Goal: Task Accomplishment & Management: Manage account settings

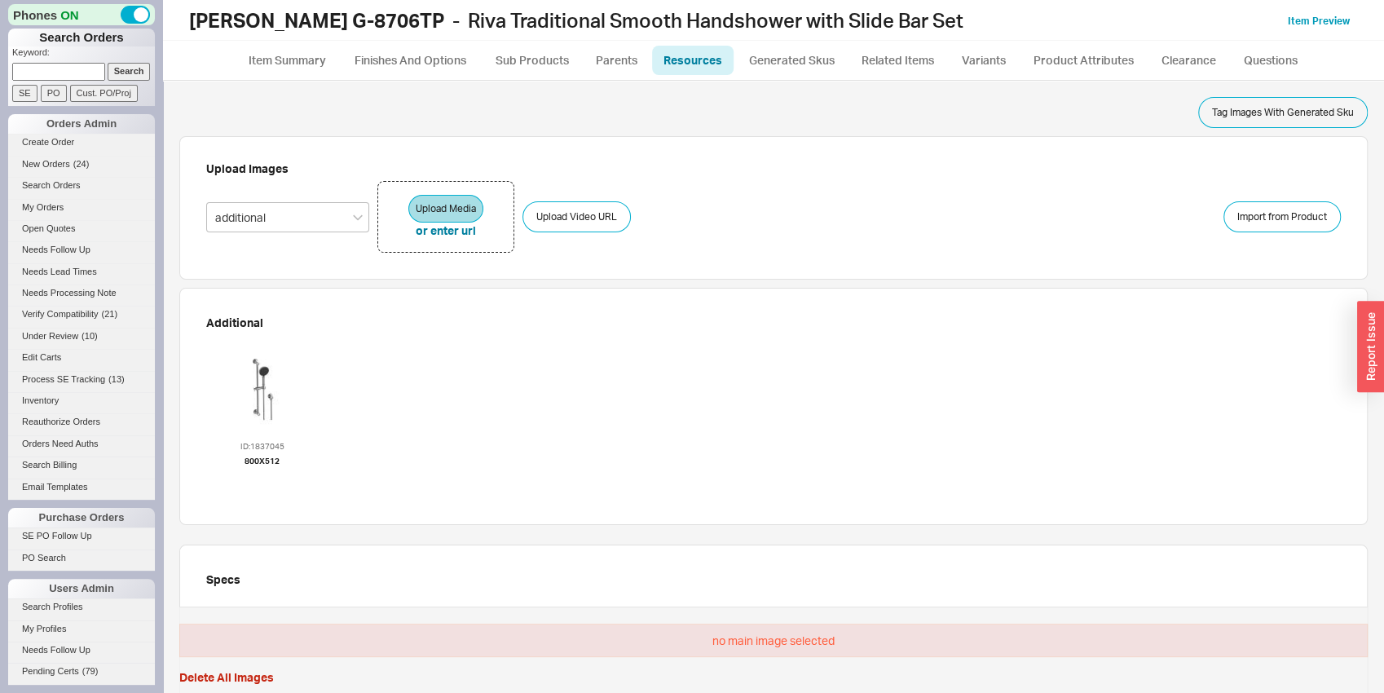
click at [276, 386] on div at bounding box center [263, 388] width 98 height 98
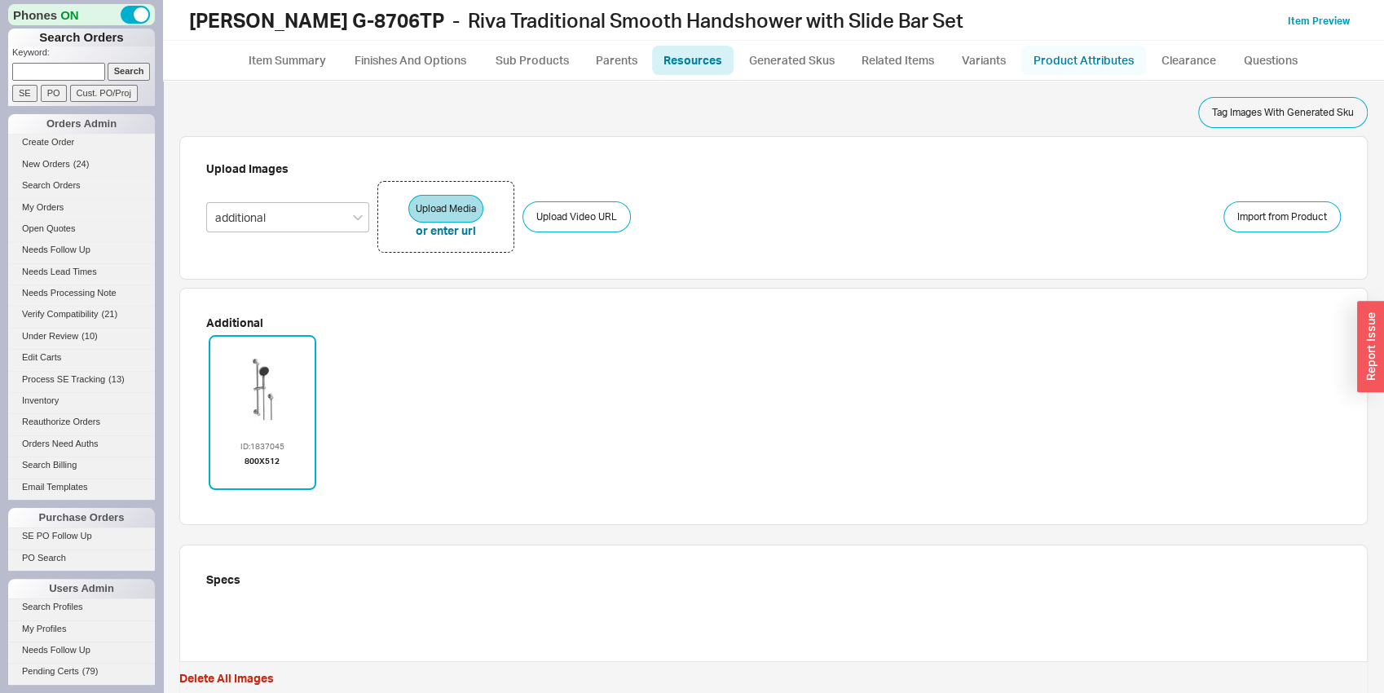
click at [1093, 60] on link "Product Attributes" at bounding box center [1083, 60] width 125 height 29
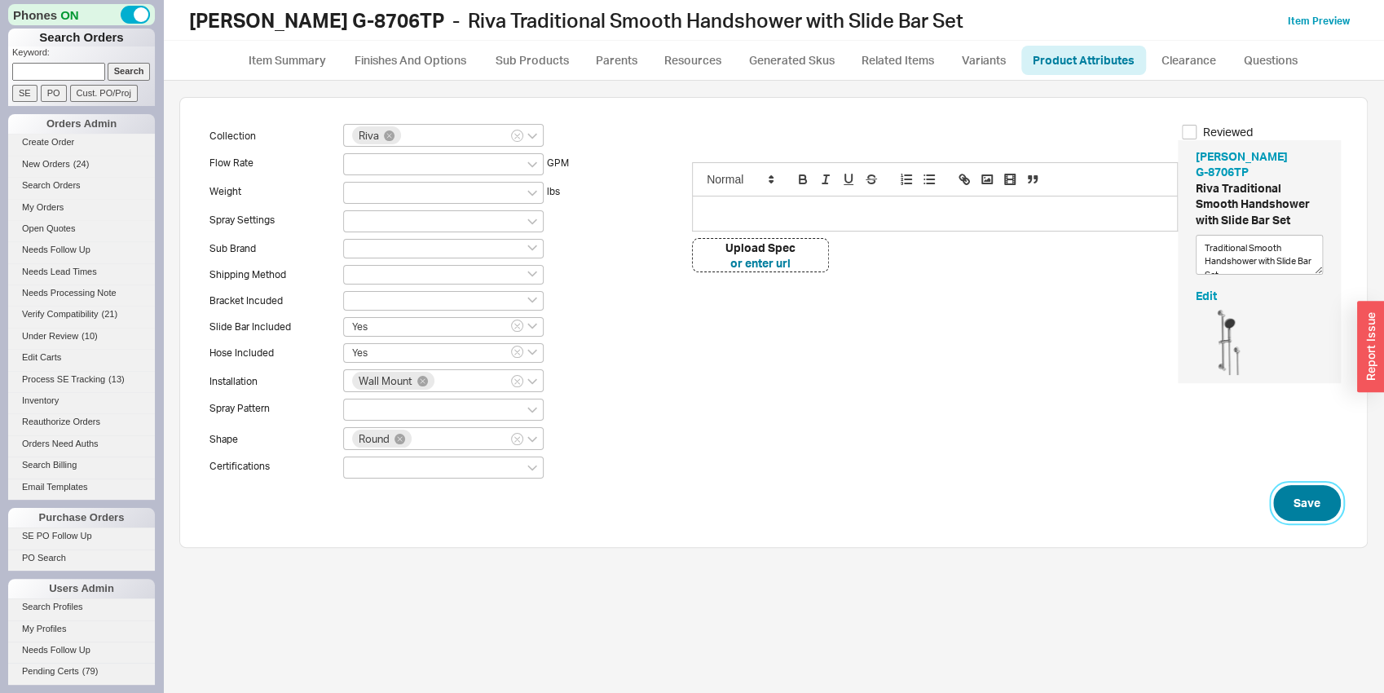
click at [1318, 506] on button "Save" at bounding box center [1307, 503] width 68 height 36
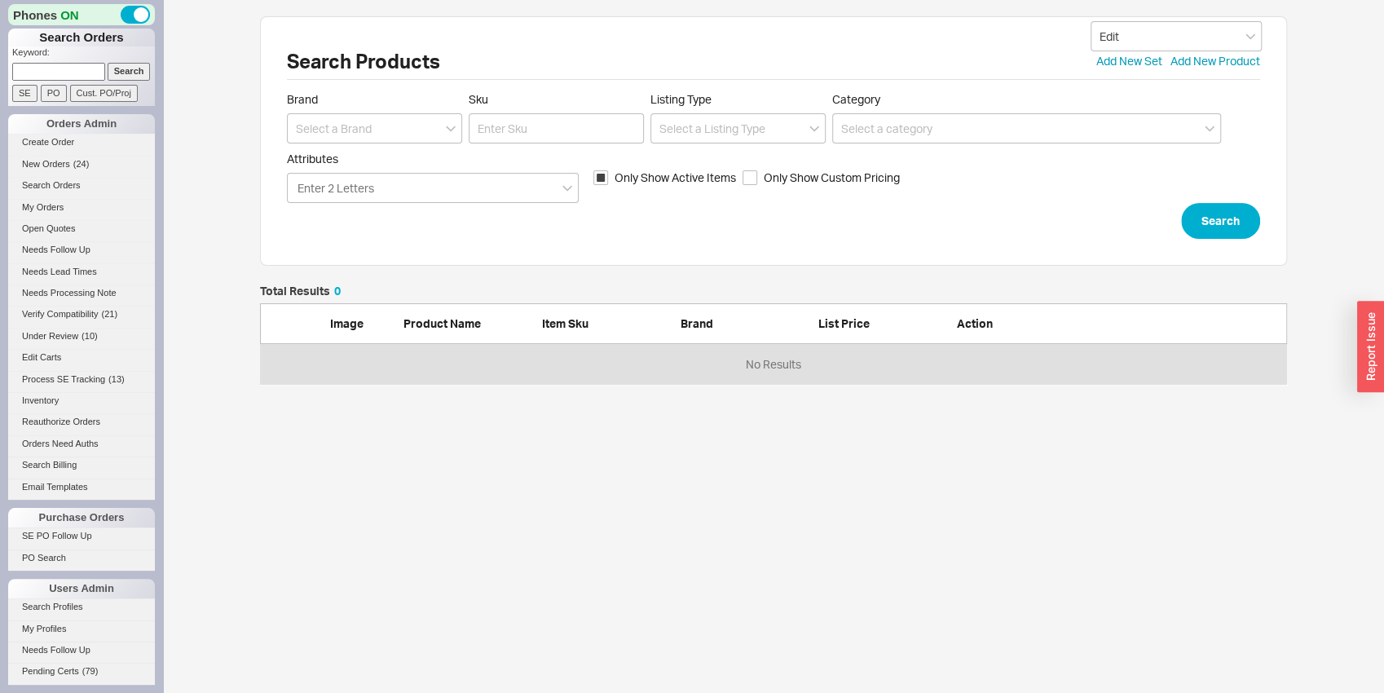
scroll to position [86, 1014]
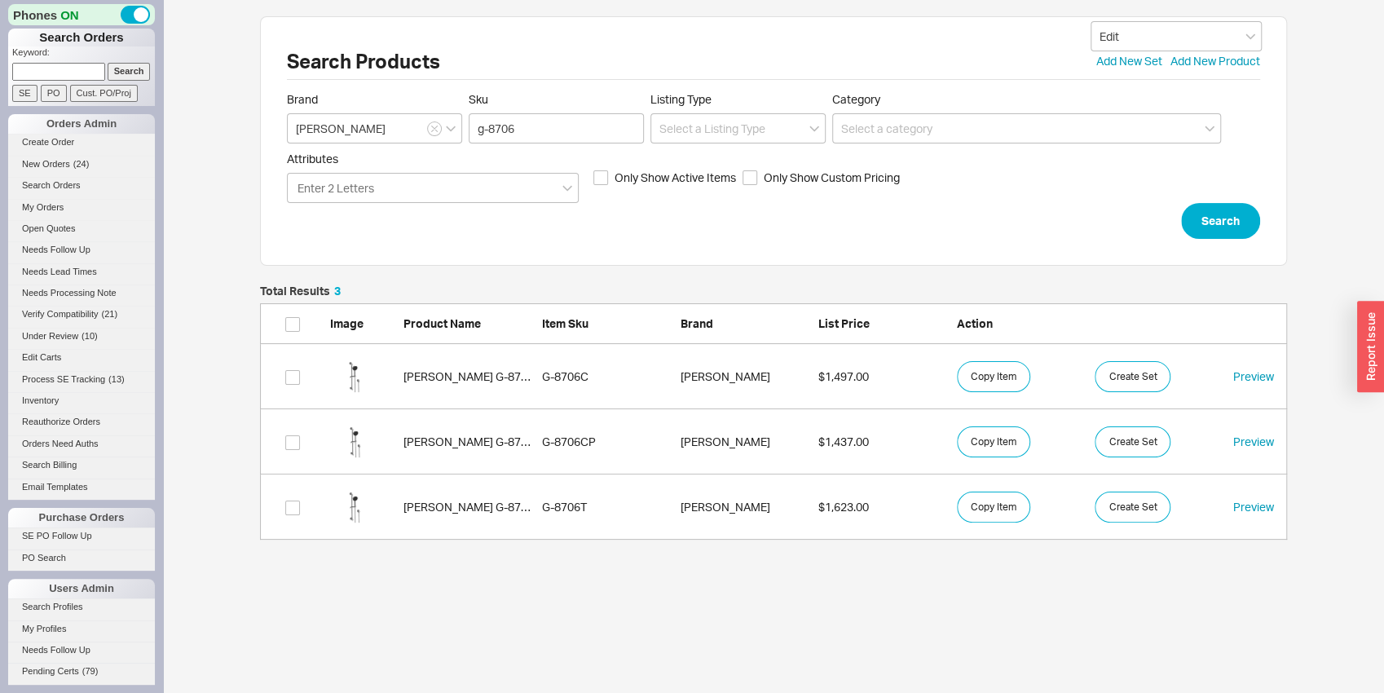
scroll to position [241, 1014]
click at [1232, 219] on button "Search" at bounding box center [1220, 221] width 79 height 36
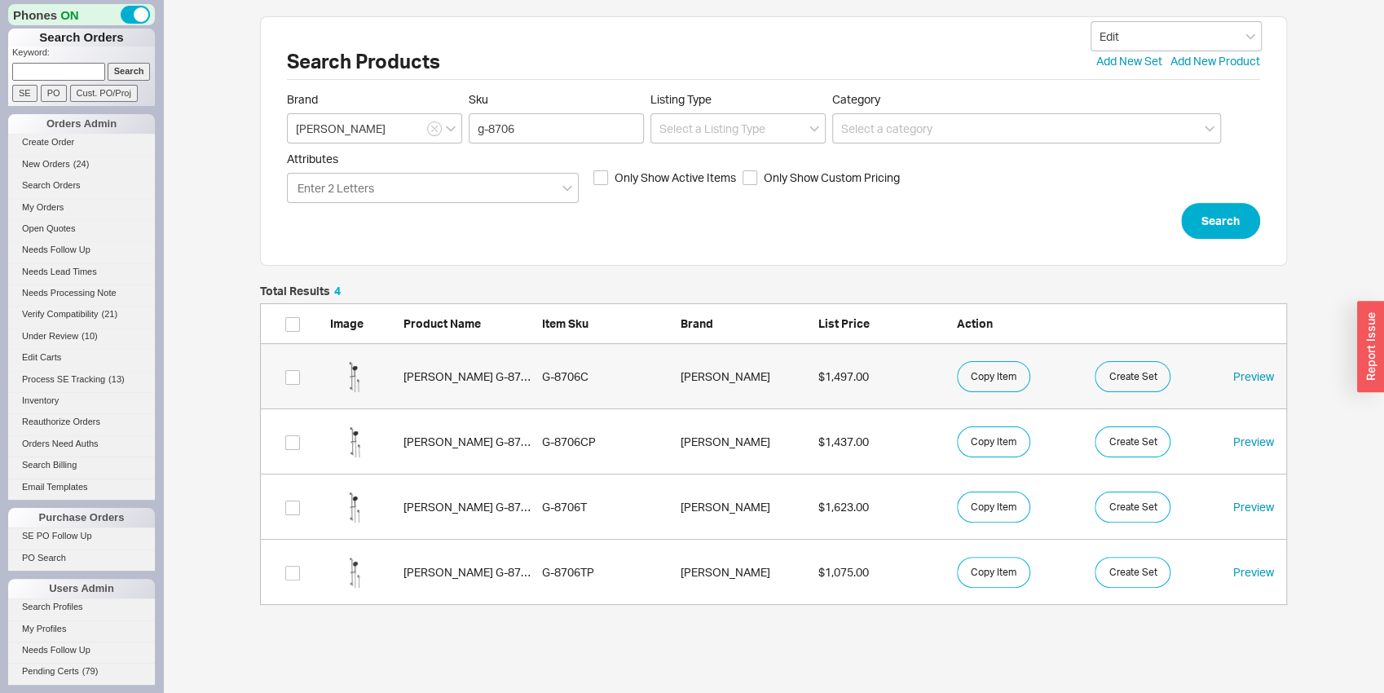
scroll to position [306, 1014]
drag, startPoint x: 505, startPoint y: 128, endPoint x: 540, endPoint y: 128, distance: 35.1
click at [539, 128] on input "g-8706" at bounding box center [556, 128] width 175 height 30
type input "g-8751"
click button "Search" at bounding box center [1220, 221] width 79 height 36
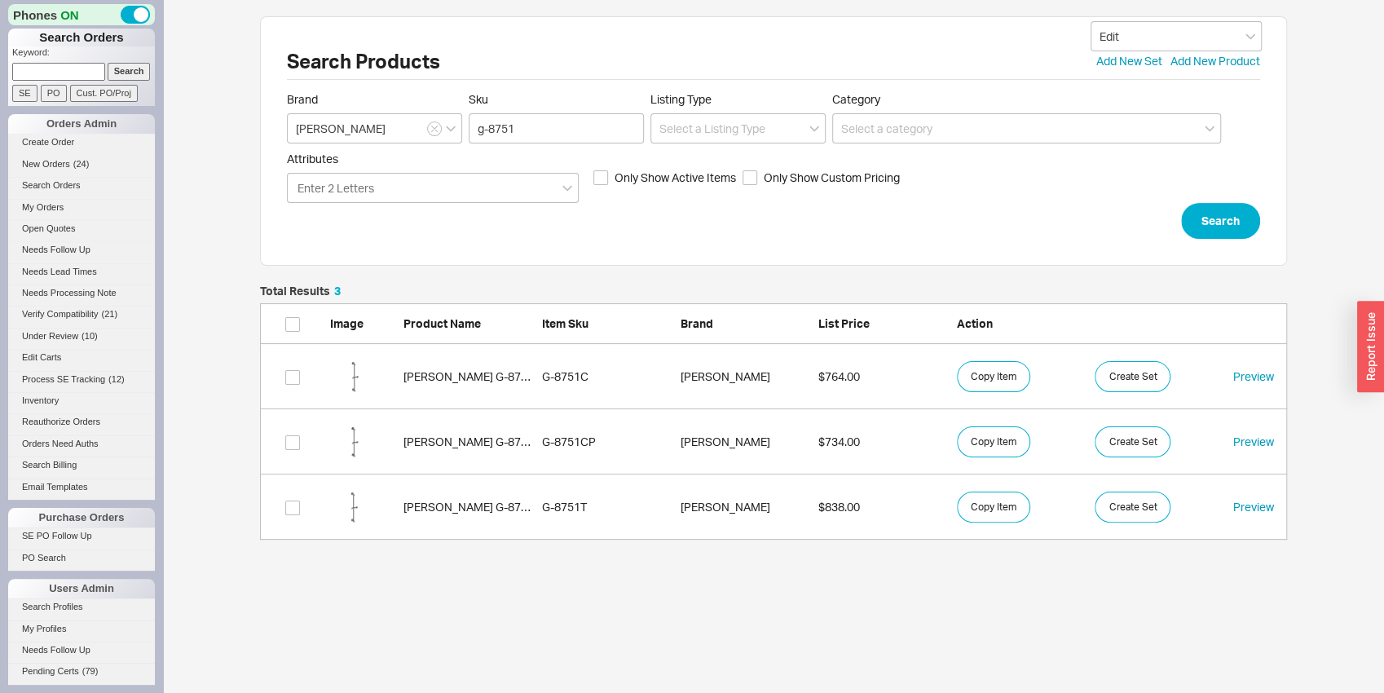
scroll to position [241, 1014]
click at [982, 512] on button "Copy Item" at bounding box center [993, 507] width 73 height 31
drag, startPoint x: 510, startPoint y: 128, endPoint x: 525, endPoint y: 129, distance: 14.7
click at [524, 128] on input "g-8751" at bounding box center [556, 128] width 175 height 30
type input "g-8706"
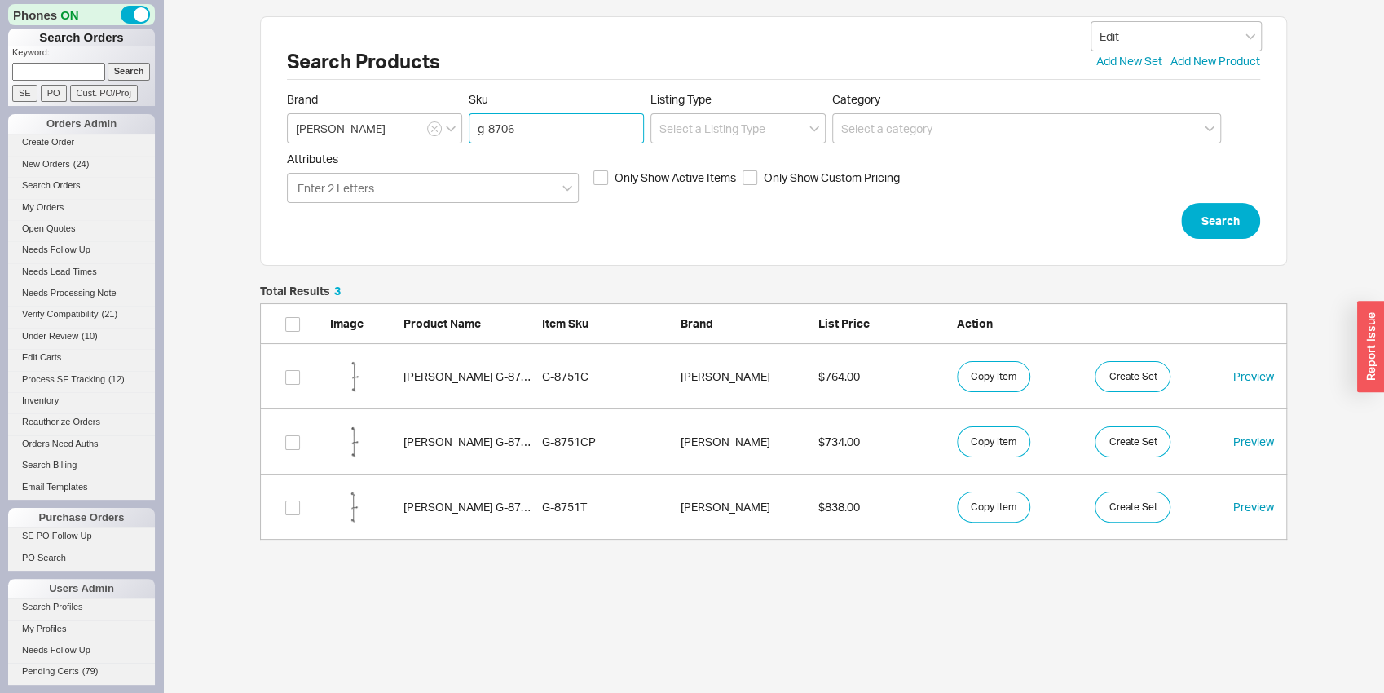
click button "Search" at bounding box center [1220, 221] width 79 height 36
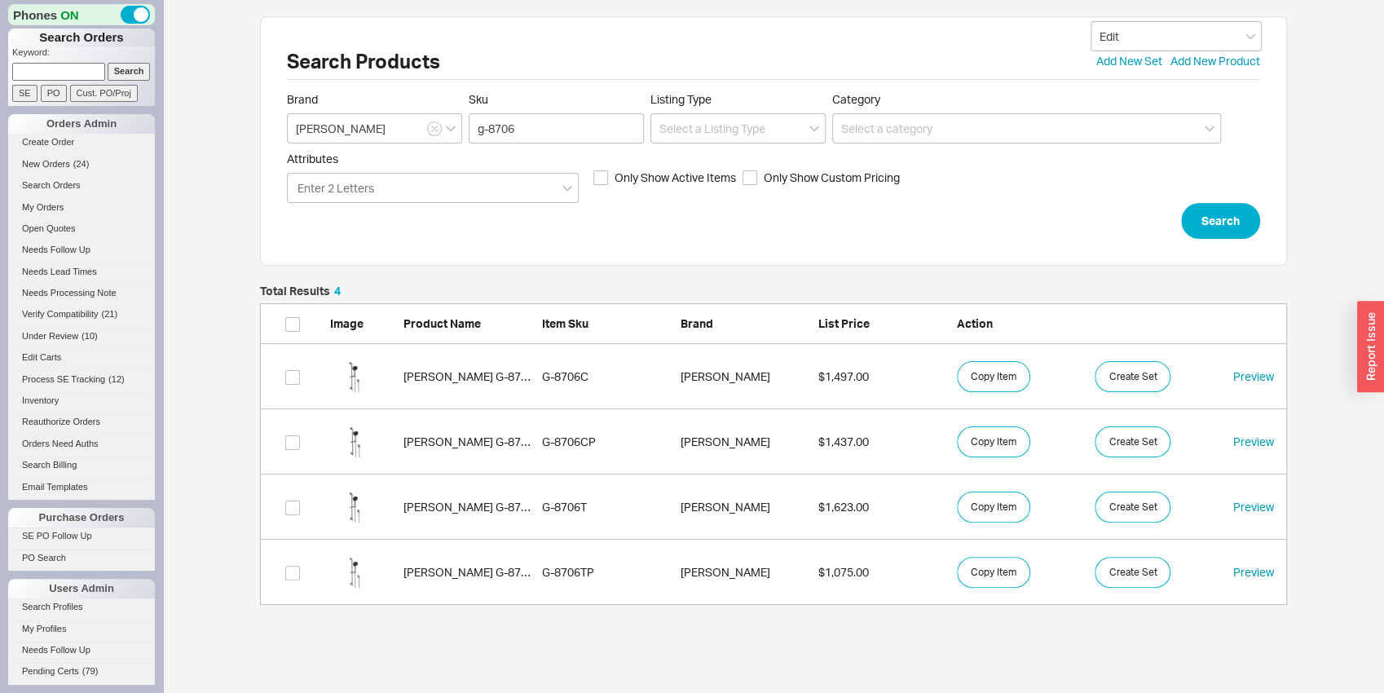
scroll to position [306, 1014]
click at [539, 562] on link "Graff G-8706TP G-8706TP Graff $1,075.00 Copy Item Create Set Preview" at bounding box center [773, 572] width 1027 height 65
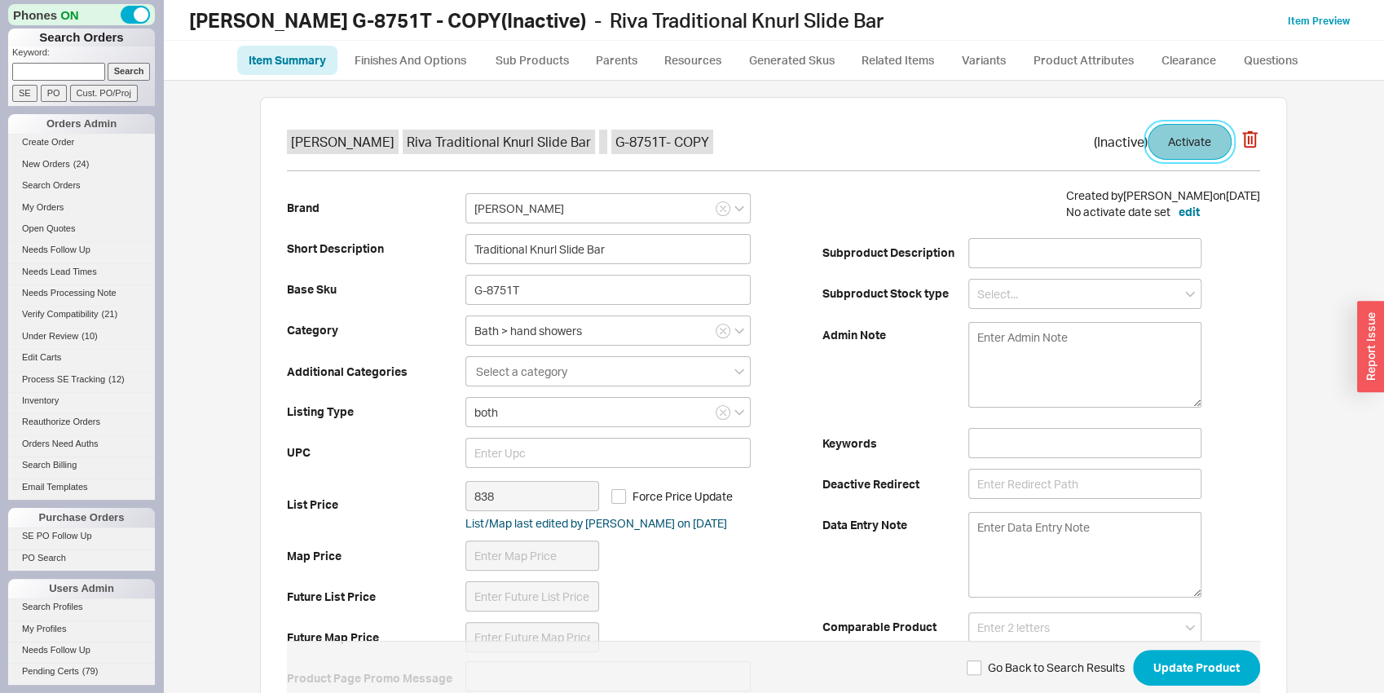
click at [1171, 143] on button "Activate" at bounding box center [1190, 142] width 84 height 36
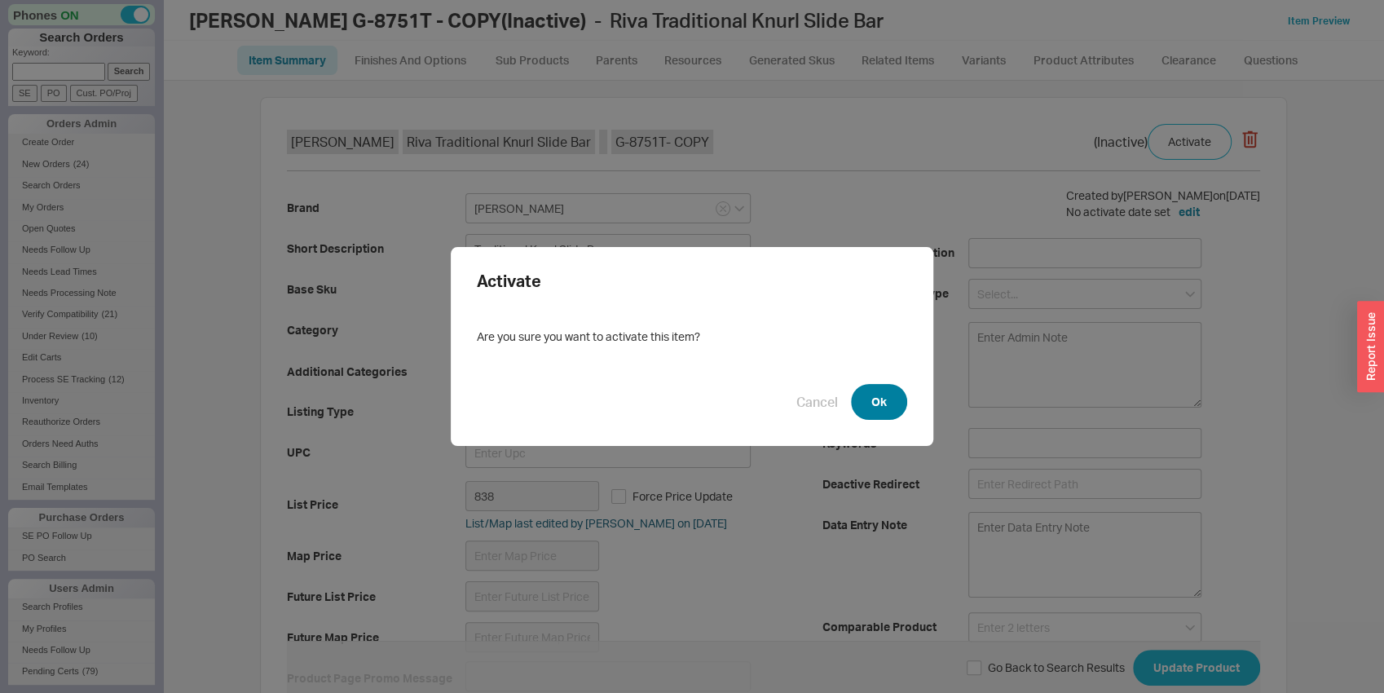
click at [870, 395] on button "Ok" at bounding box center [879, 402] width 56 height 36
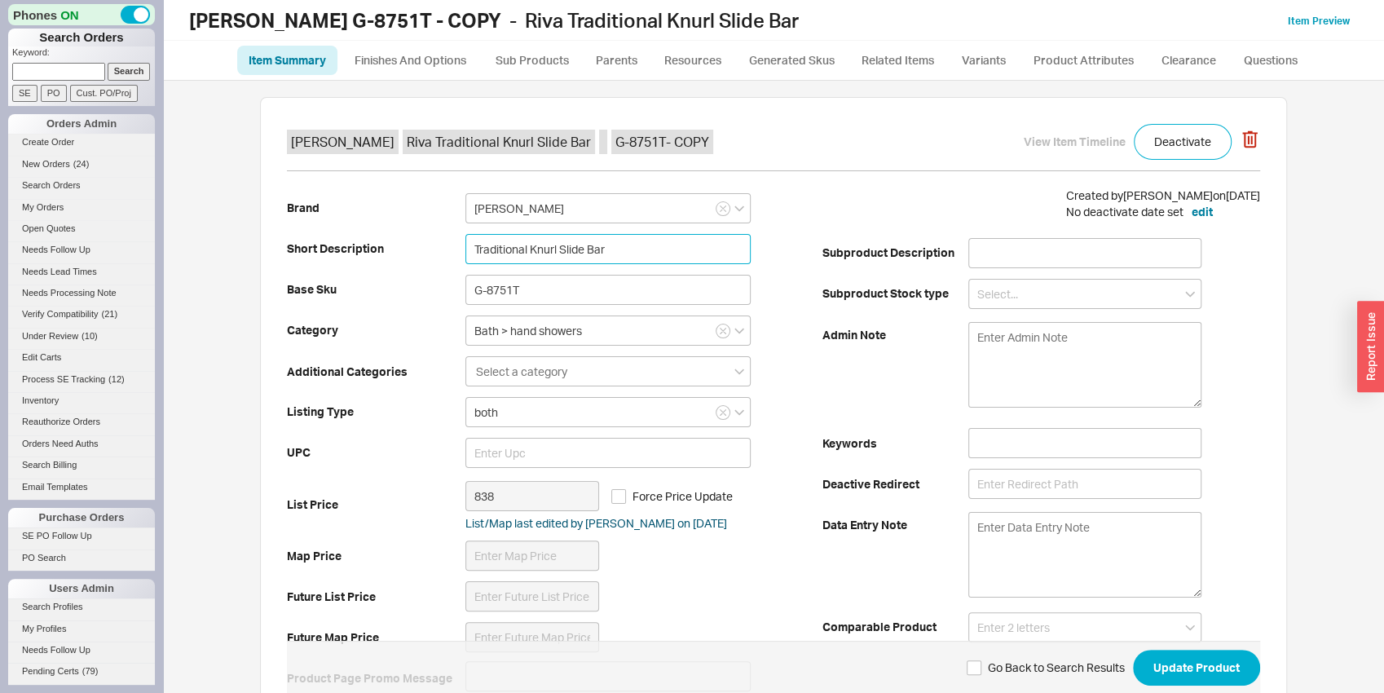
drag, startPoint x: 527, startPoint y: 248, endPoint x: 549, endPoint y: 245, distance: 22.2
click at [549, 245] on input "Traditional Knurl Slide Bar" at bounding box center [607, 249] width 285 height 30
click at [535, 240] on input "Traditional Knurl Slide Bar" at bounding box center [607, 249] width 285 height 30
drag, startPoint x: 525, startPoint y: 245, endPoint x: 552, endPoint y: 247, distance: 26.9
click at [552, 247] on input "Traditional Knurl Slide Bar" at bounding box center [607, 249] width 285 height 30
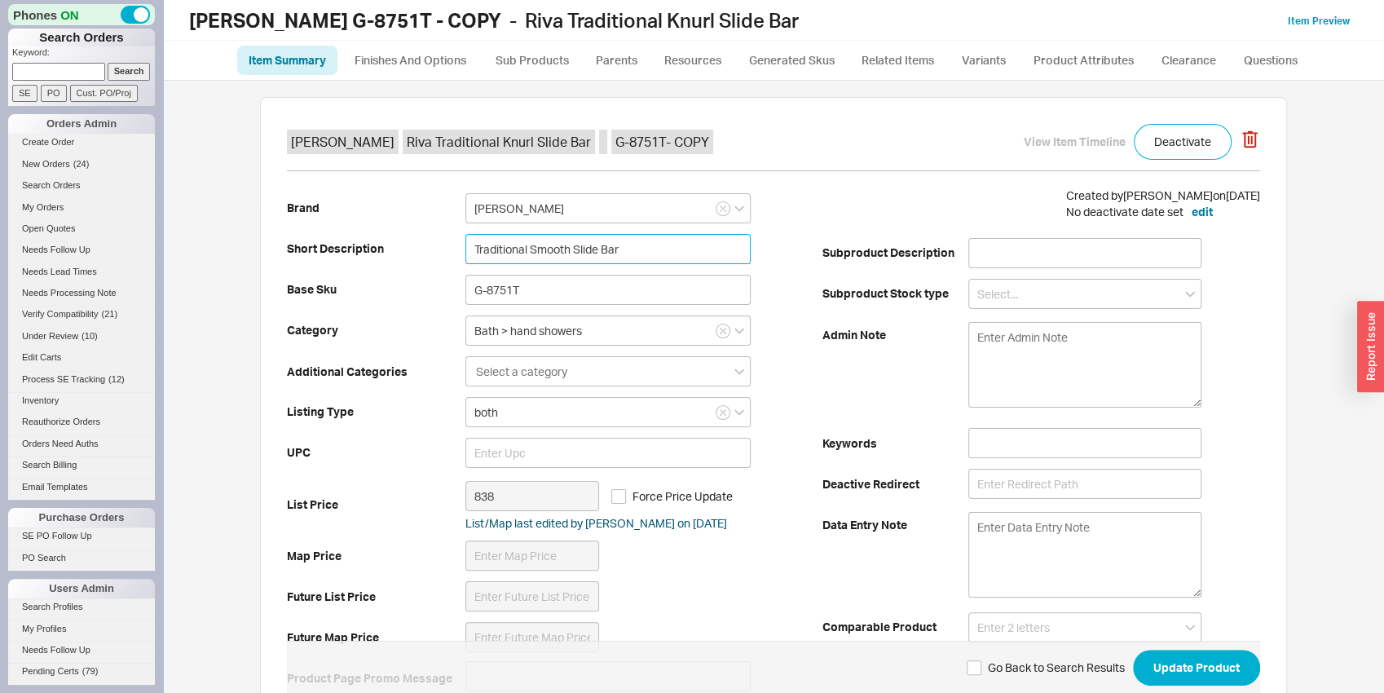
type input "Traditional Smooth Slide Bar"
click at [453, 227] on div "Brand Graff Short Description Traditional Smooth Slide Bar Base Sku G-8751T Cat…" at bounding box center [555, 442] width 536 height 511
click at [515, 290] on input "G-8751T" at bounding box center [607, 290] width 285 height 30
drag, startPoint x: 553, startPoint y: 301, endPoint x: 461, endPoint y: 280, distance: 93.5
click at [465, 280] on input "G-8751TP" at bounding box center [607, 290] width 285 height 30
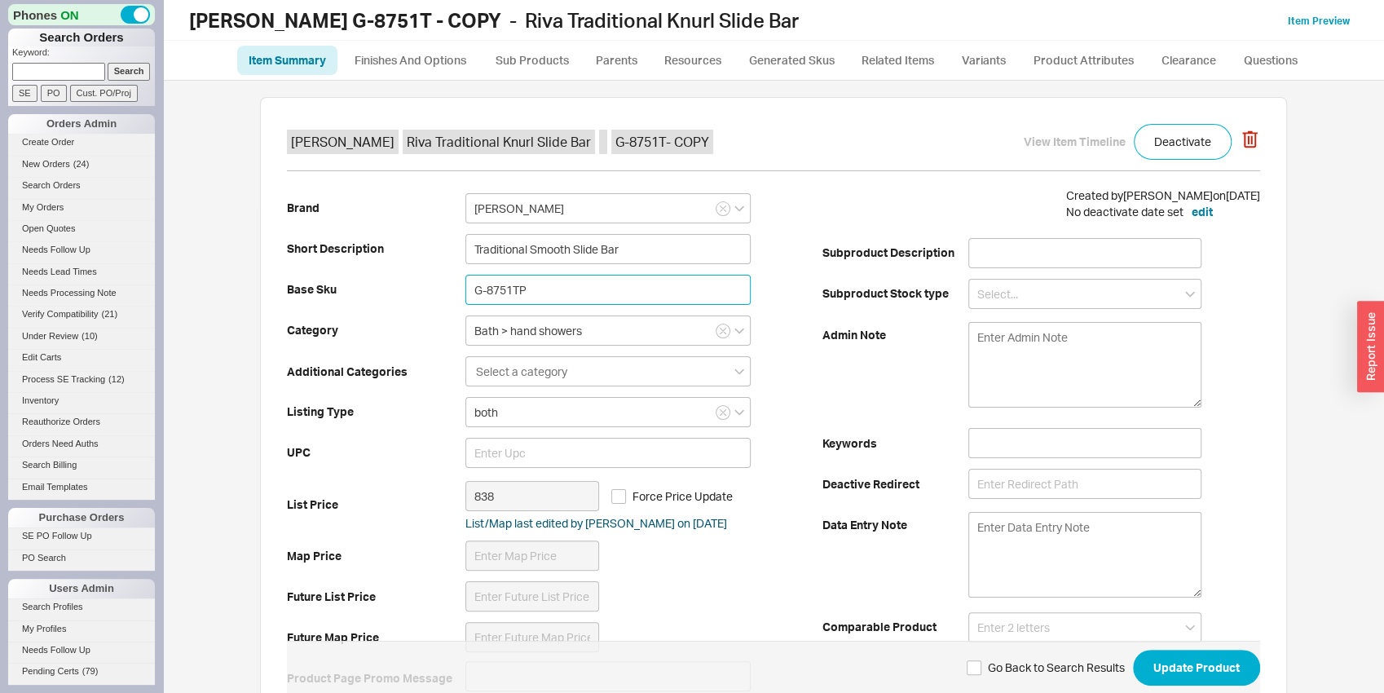
type input "G-8751TP"
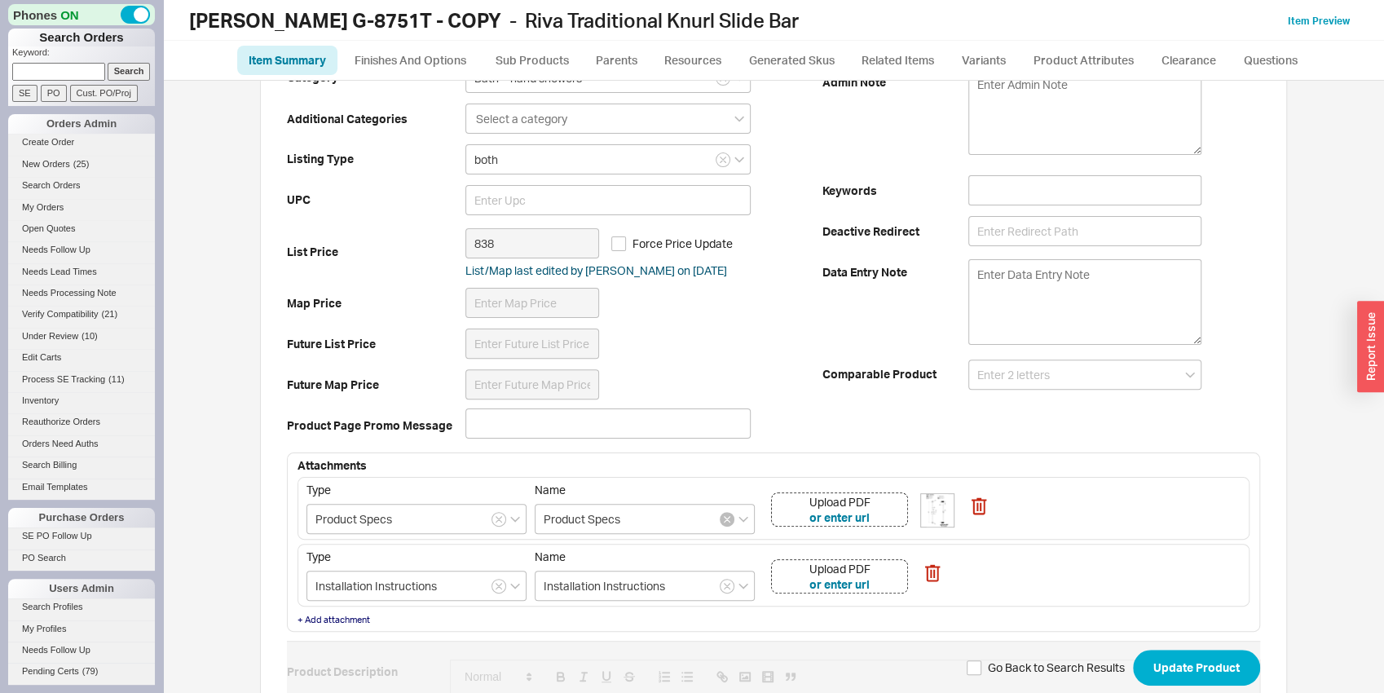
scroll to position [255, 0]
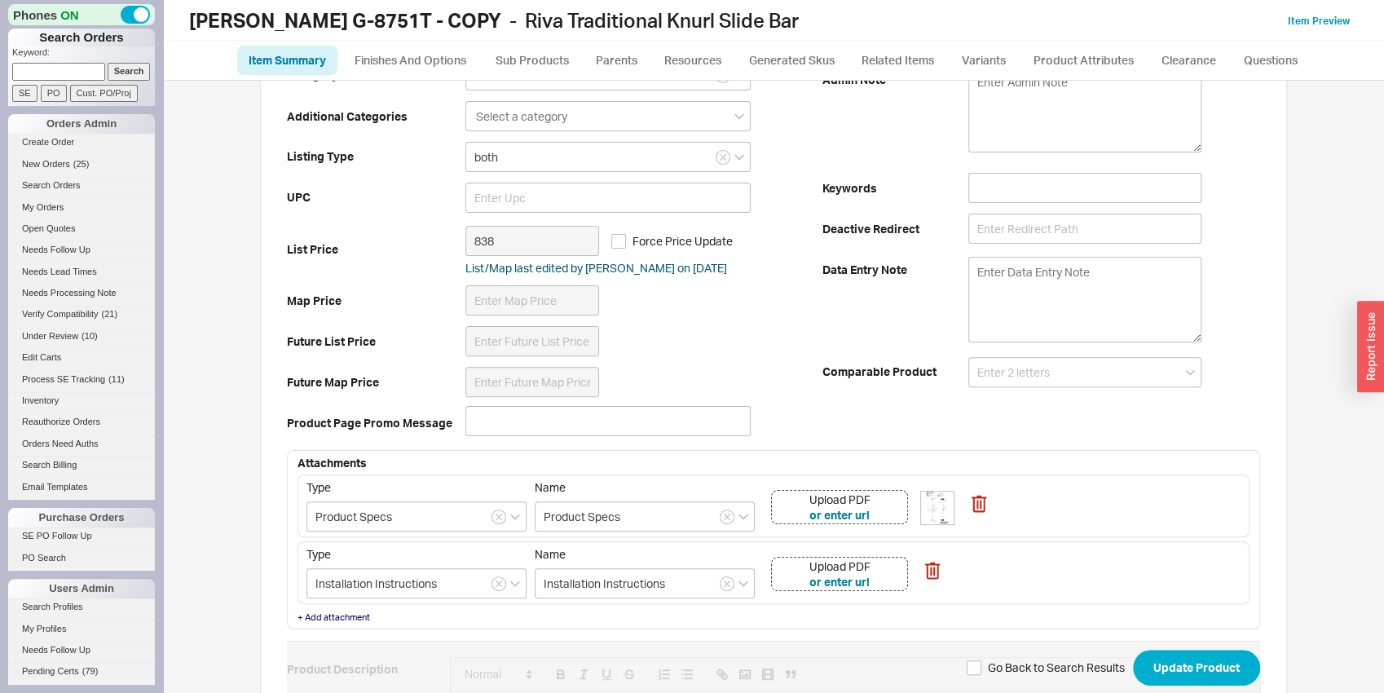
click at [884, 511] on div "Upload PDF or enter url" at bounding box center [839, 507] width 137 height 34
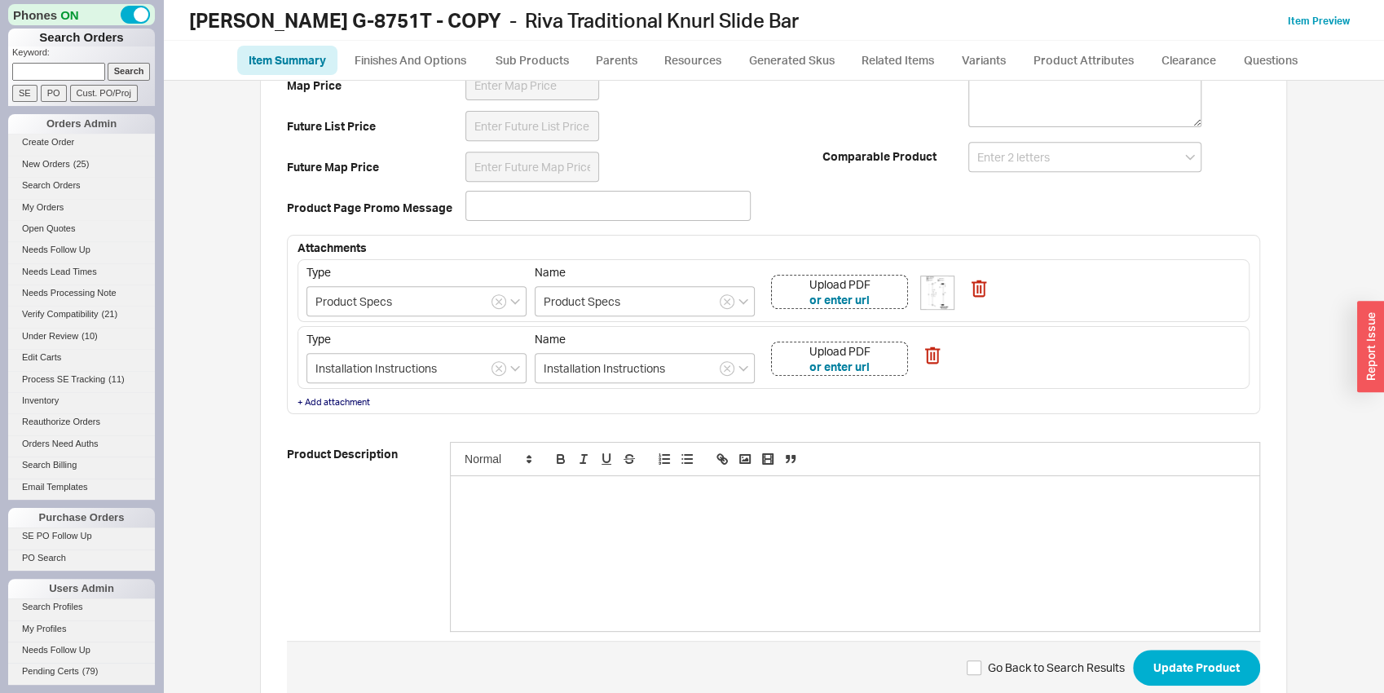
scroll to position [556, 0]
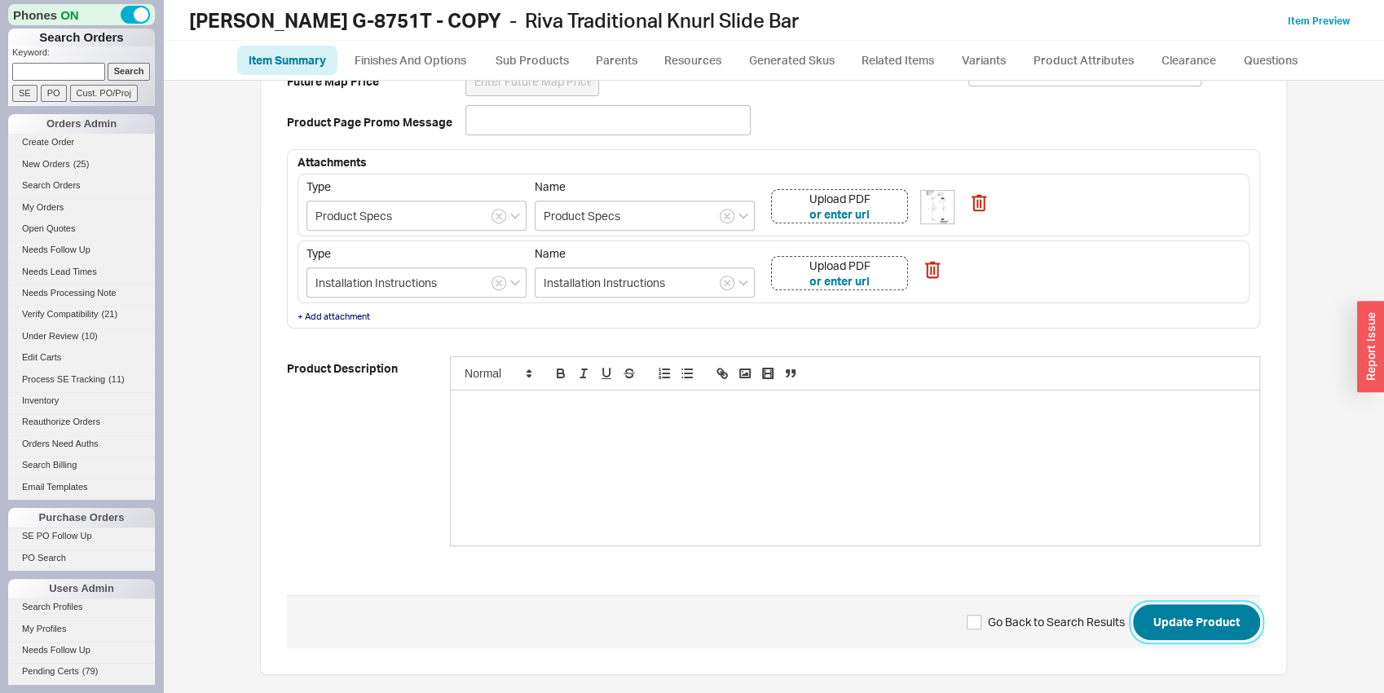
click at [1205, 617] on button "Update Product" at bounding box center [1196, 622] width 127 height 36
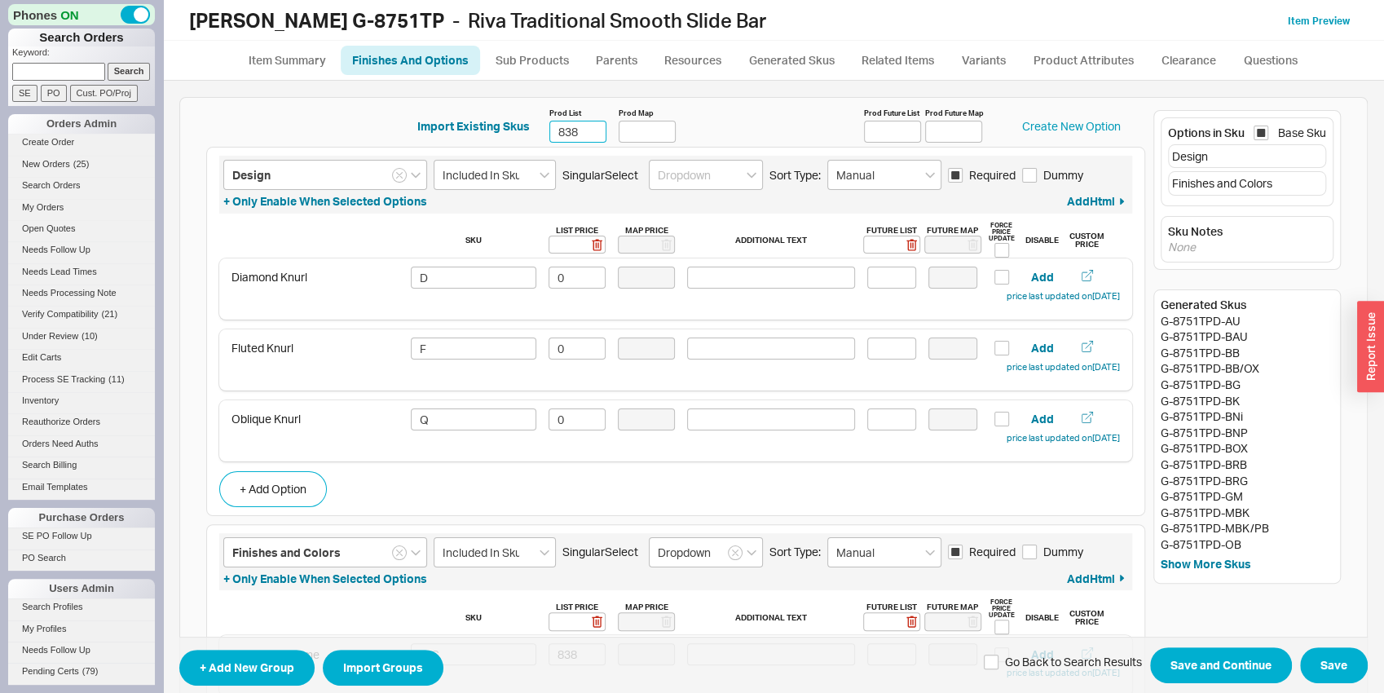
drag, startPoint x: 580, startPoint y: 135, endPoint x: 516, endPoint y: 133, distance: 64.4
click at [549, 133] on input "838" at bounding box center [577, 132] width 57 height 22
type input "808"
click at [1112, 168] on icon "button" at bounding box center [1120, 173] width 16 height 18
type input "Finishes and Colors"
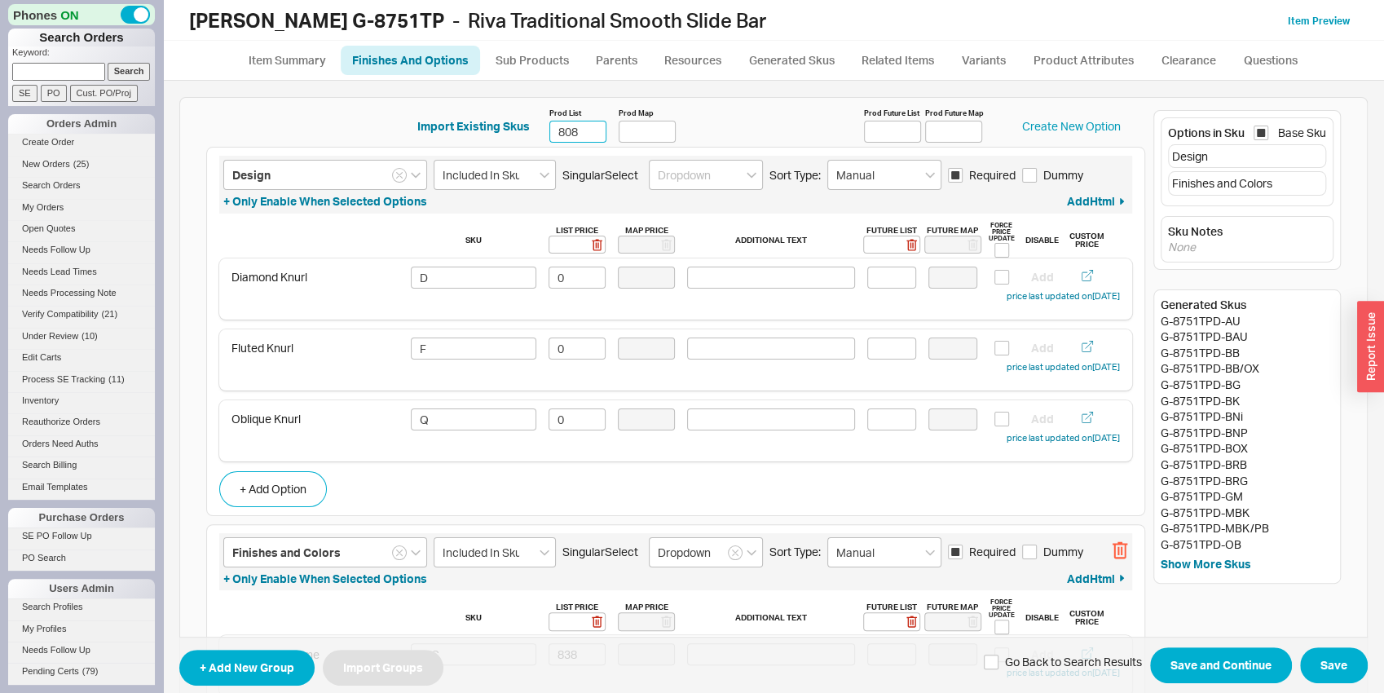
type input "Included In Sku"
type input "Dropdown"
type input "Manual"
checkbox input "true"
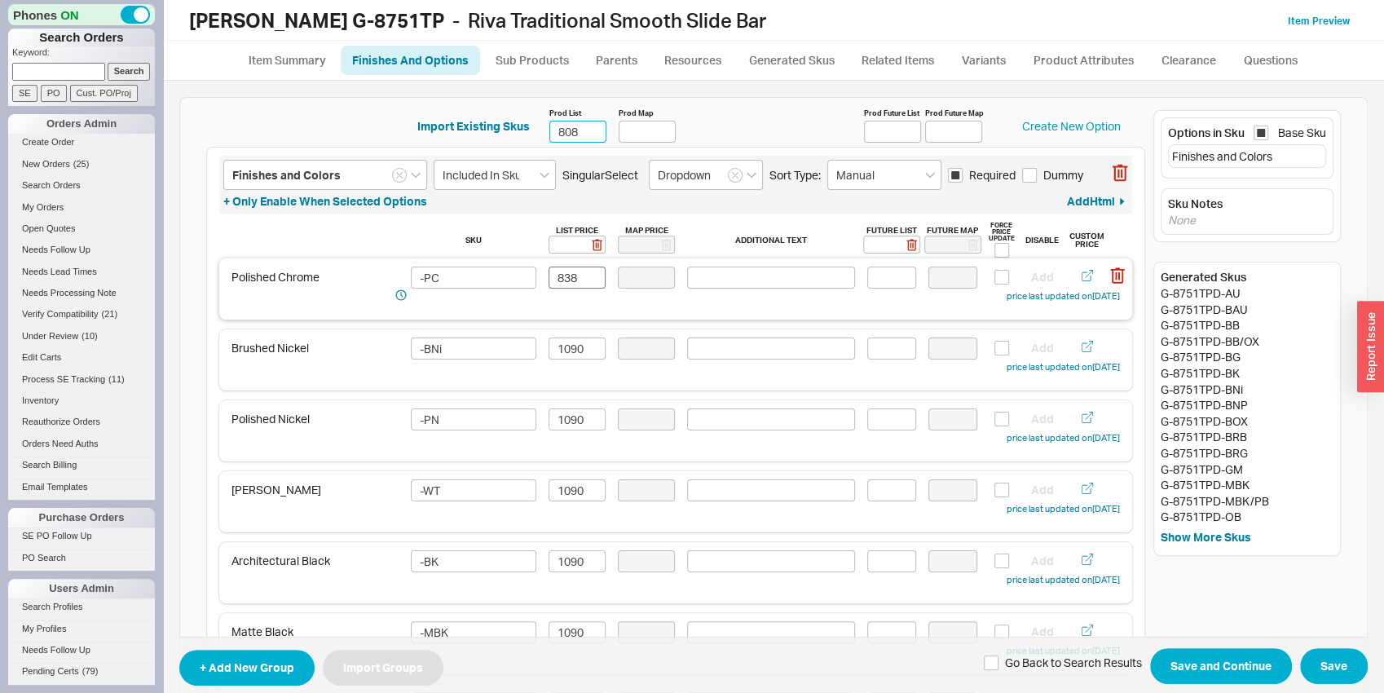
type input "808"
click at [572, 276] on input "838" at bounding box center [577, 278] width 57 height 22
type input "808"
click at [571, 354] on input "1090" at bounding box center [577, 348] width 57 height 22
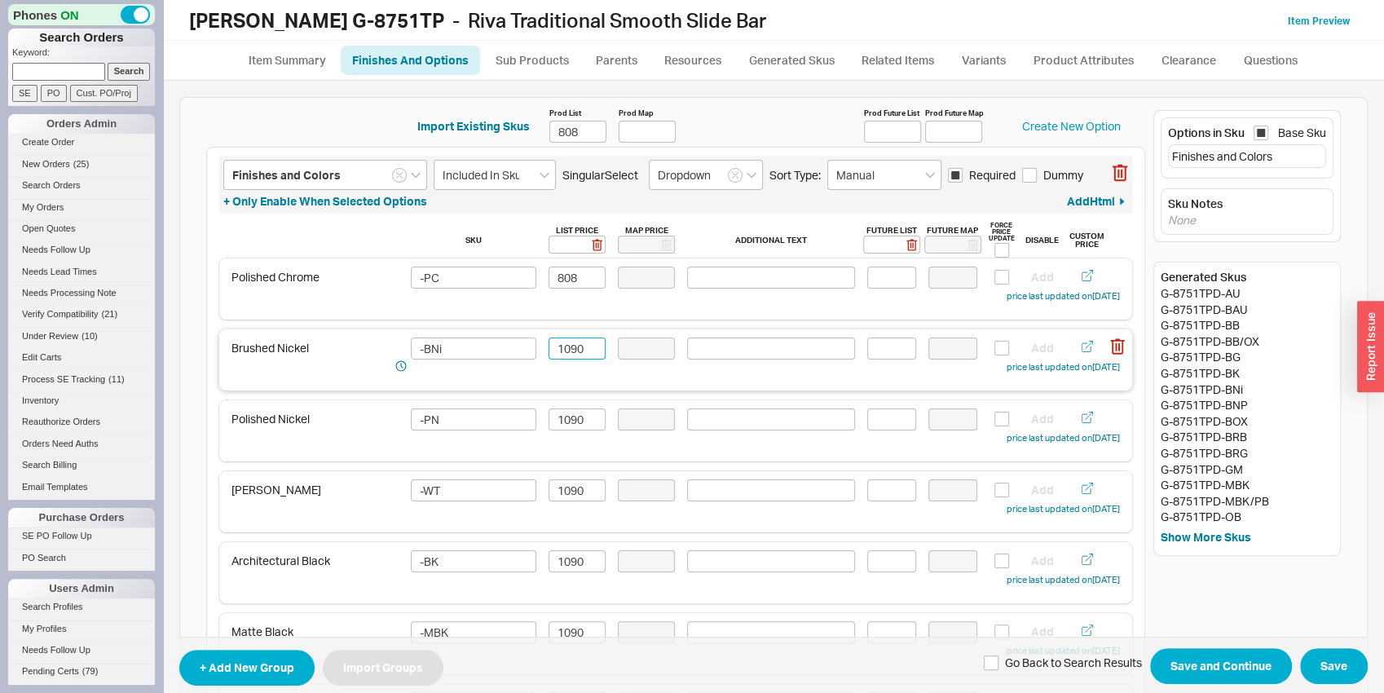
click at [571, 354] on input "1090" at bounding box center [577, 348] width 57 height 22
click at [571, 354] on input "1051" at bounding box center [577, 348] width 57 height 22
type input "1051"
click at [560, 417] on input "1090" at bounding box center [577, 419] width 57 height 22
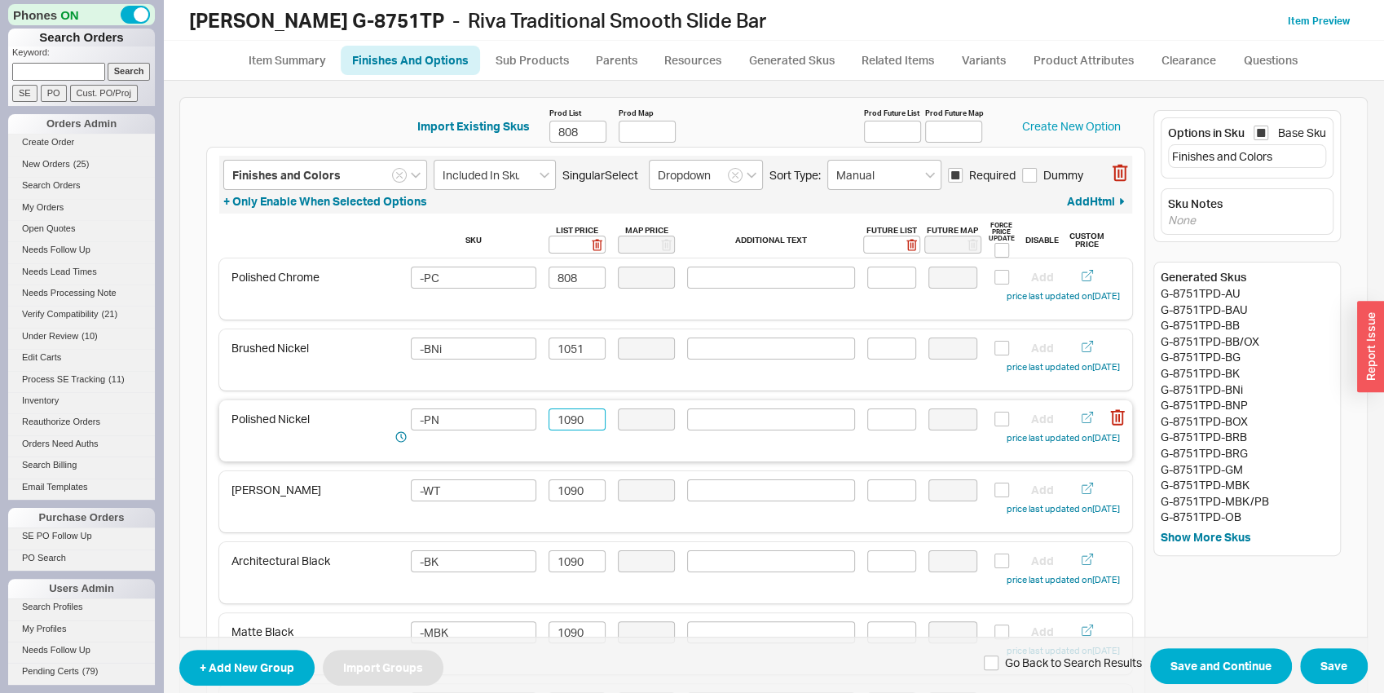
click at [560, 417] on input "1090" at bounding box center [577, 419] width 57 height 22
paste input "51"
type input "1051"
click at [580, 493] on input "1090" at bounding box center [577, 490] width 57 height 22
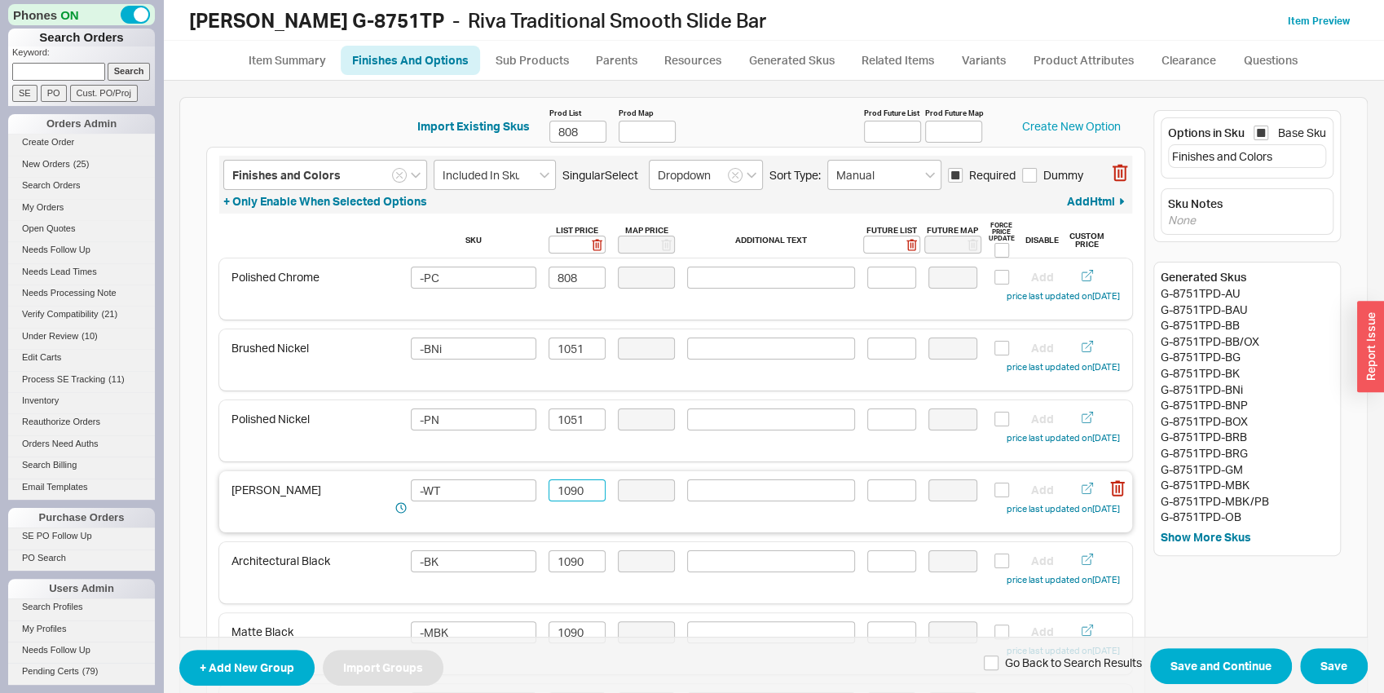
paste input "51"
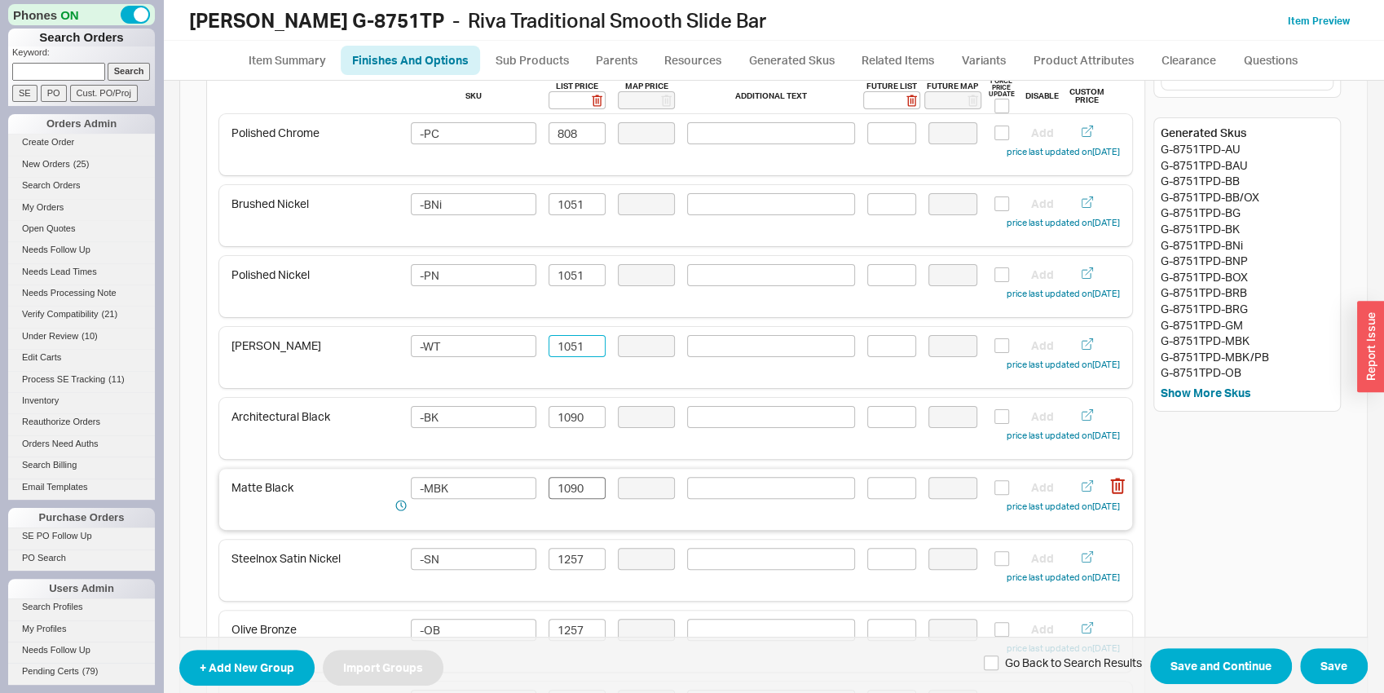
scroll to position [170, 0]
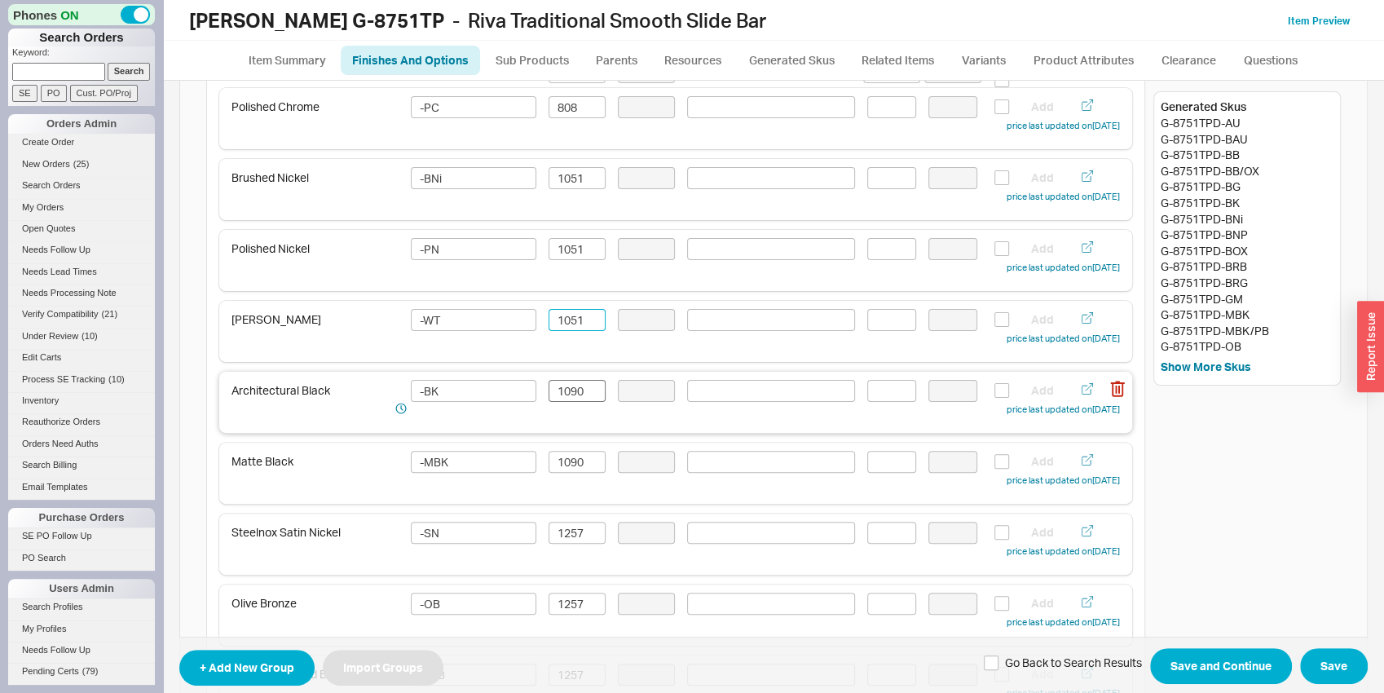
type input "1051"
click at [556, 399] on input "1090" at bounding box center [577, 391] width 57 height 22
paste input "51"
type input "1051"
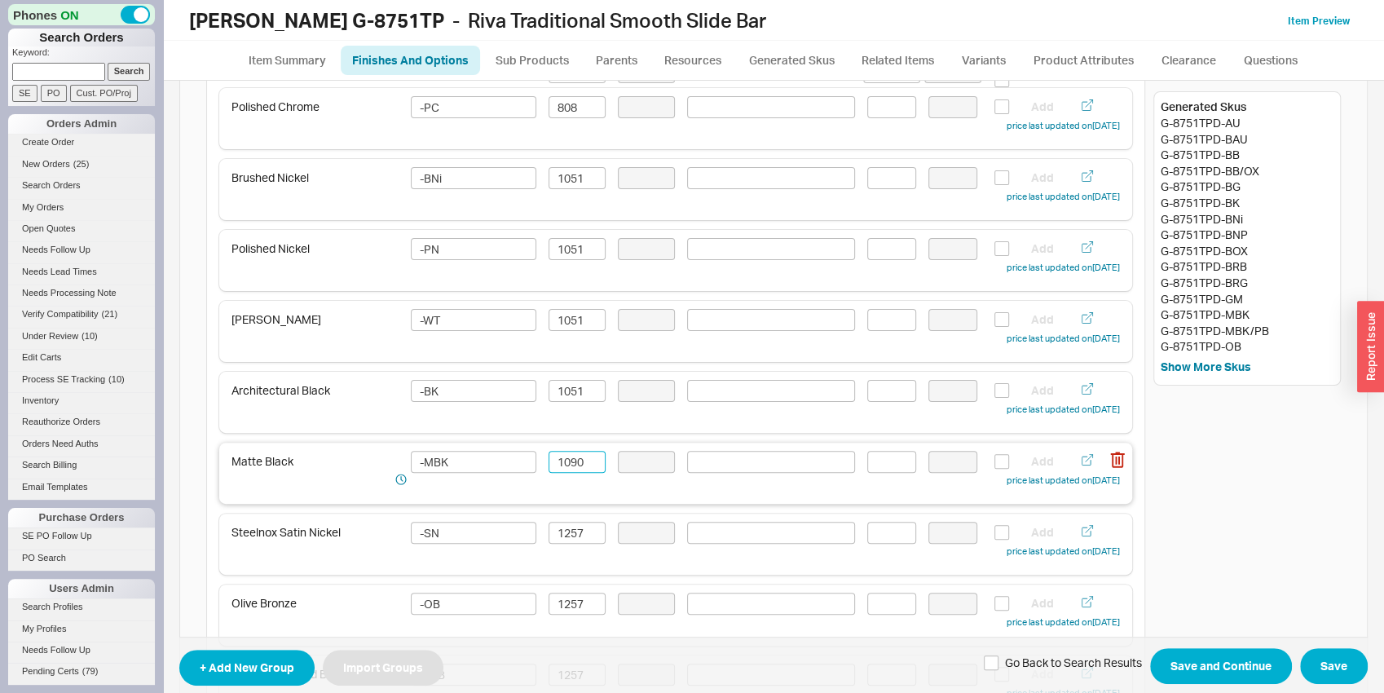
click at [562, 471] on input "1090" at bounding box center [577, 462] width 57 height 22
click at [560, 469] on input "1090" at bounding box center [577, 462] width 57 height 22
paste input "51"
type input "1051"
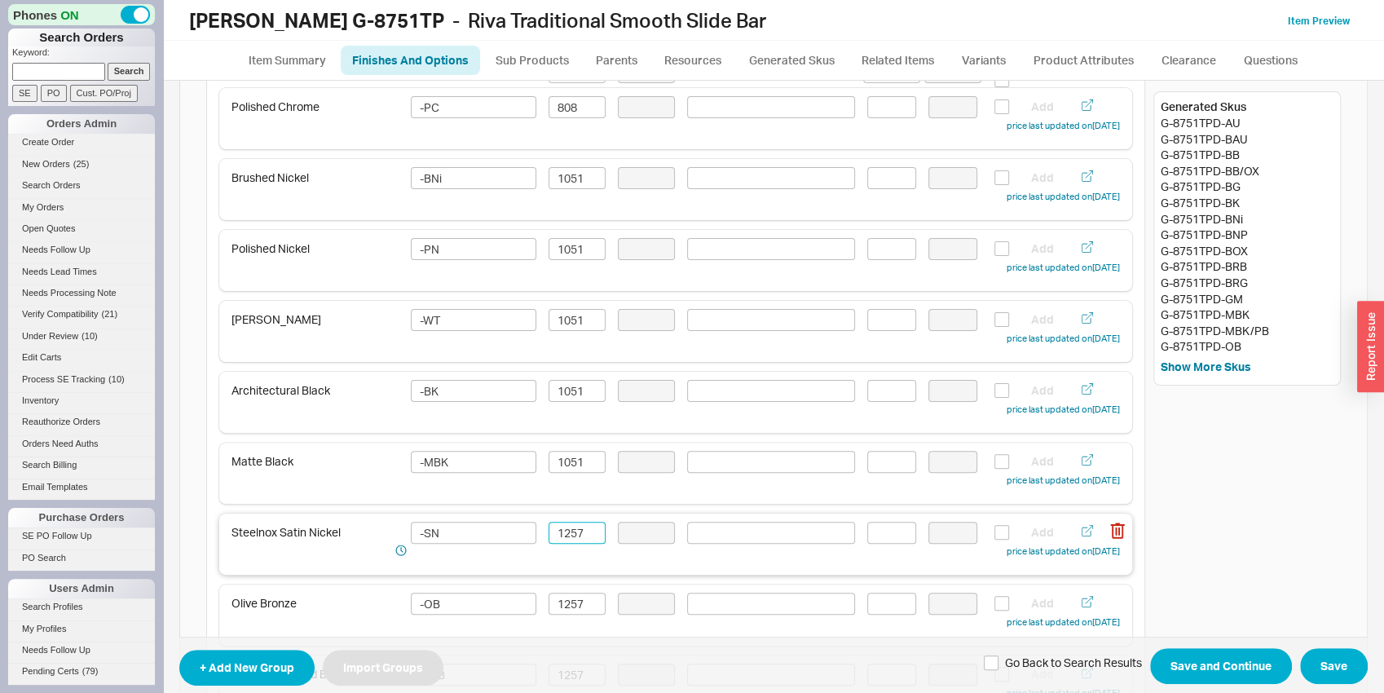
click at [563, 531] on input "1257" at bounding box center [577, 533] width 57 height 22
click at [561, 528] on input "1212" at bounding box center [577, 533] width 57 height 22
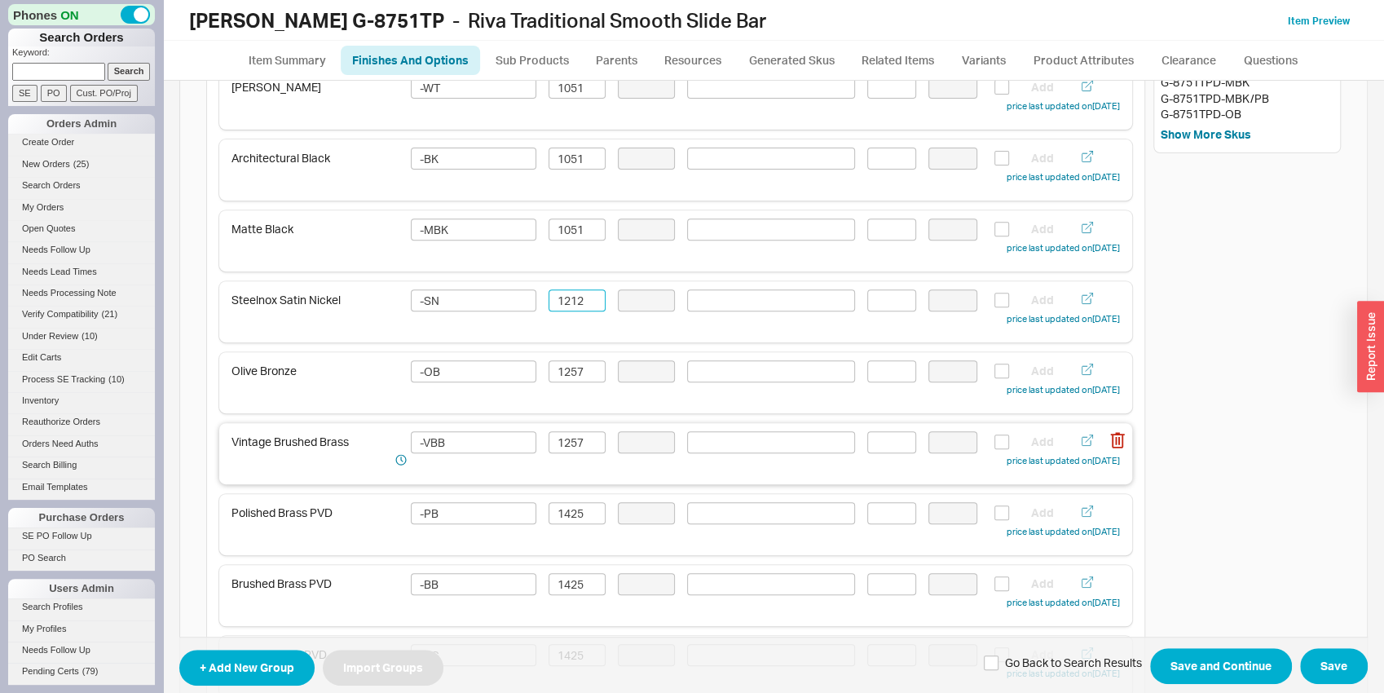
scroll to position [425, 0]
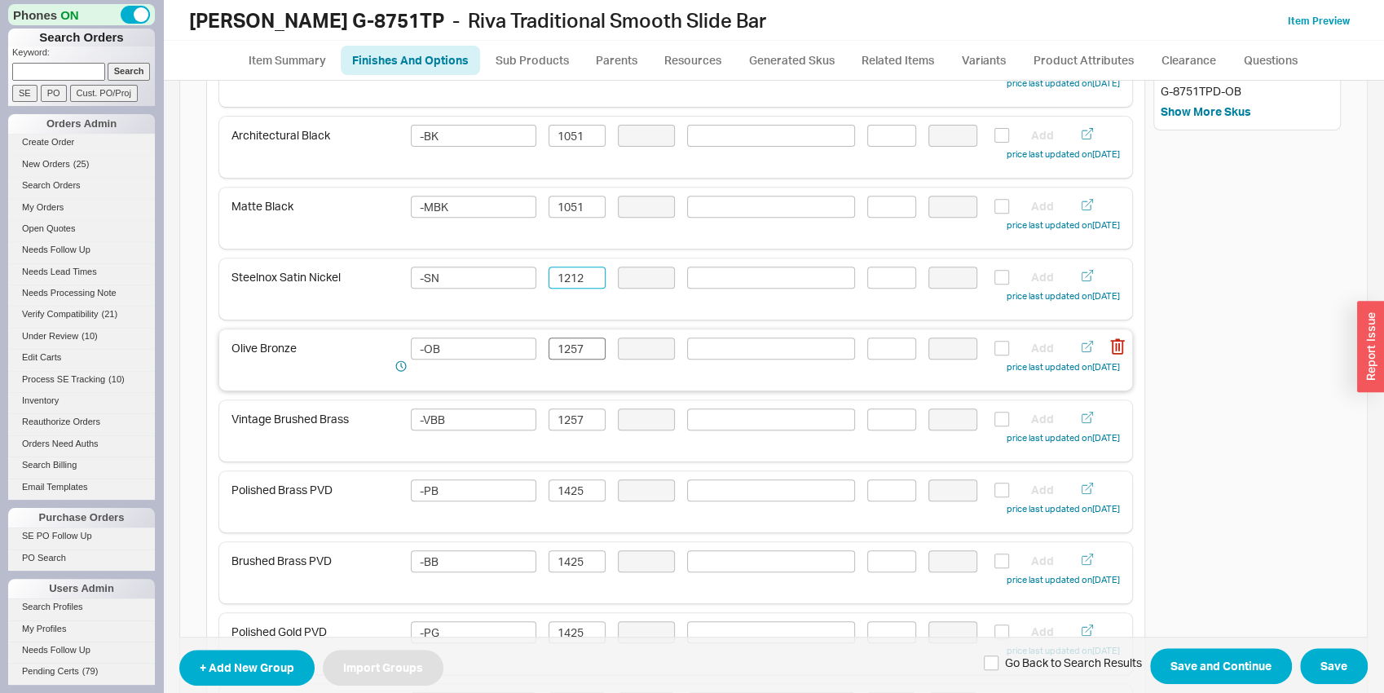
type input "1212"
click at [575, 357] on input "1257" at bounding box center [577, 348] width 57 height 22
paste input "12"
type input "1212"
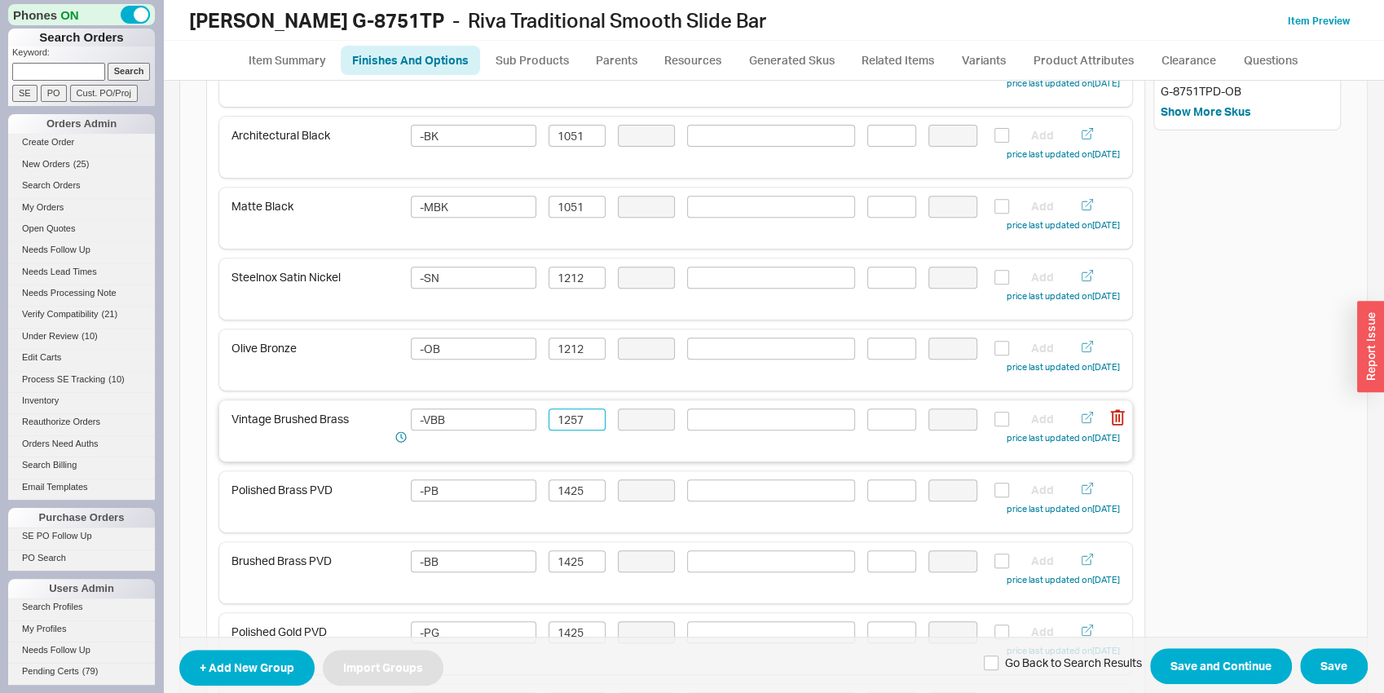
click at [575, 424] on input "1257" at bounding box center [577, 419] width 57 height 22
paste input "12"
type input "1212"
click at [568, 493] on input "1425" at bounding box center [577, 490] width 57 height 22
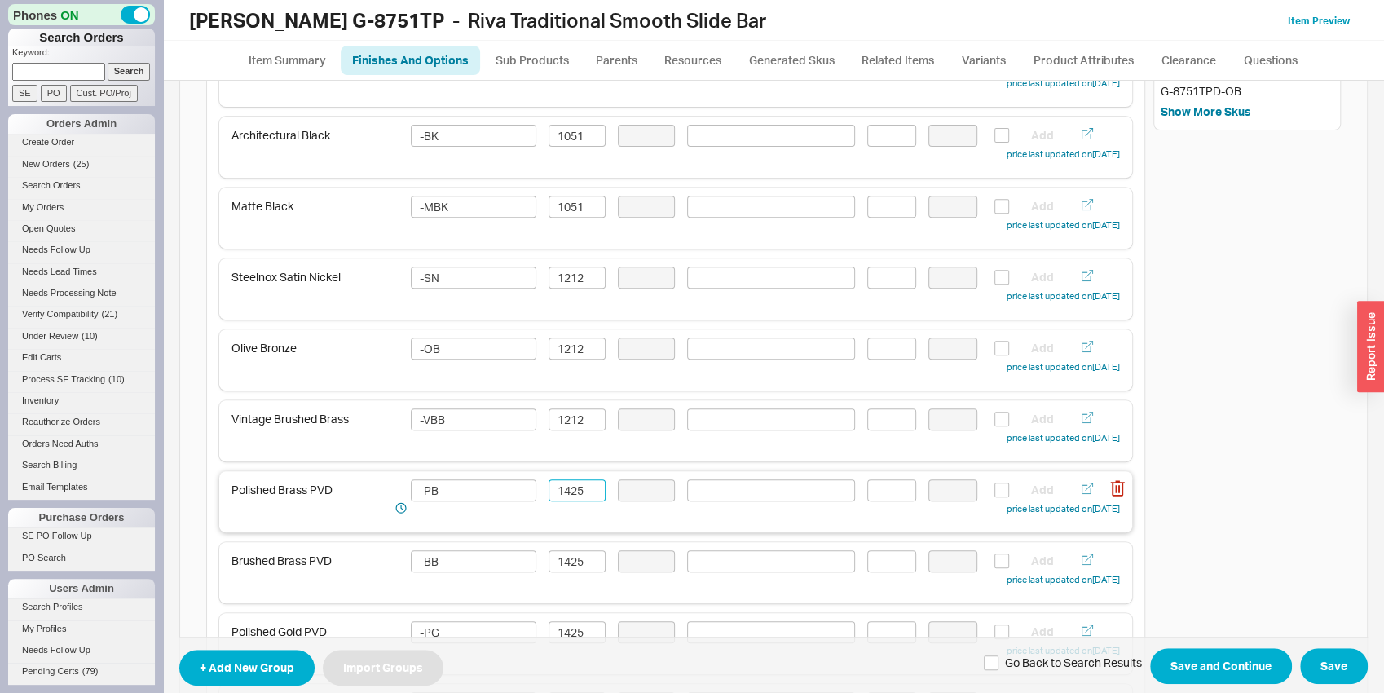
click at [568, 493] on input "1425" at bounding box center [577, 490] width 57 height 22
click at [577, 485] on input "1374" at bounding box center [577, 490] width 57 height 22
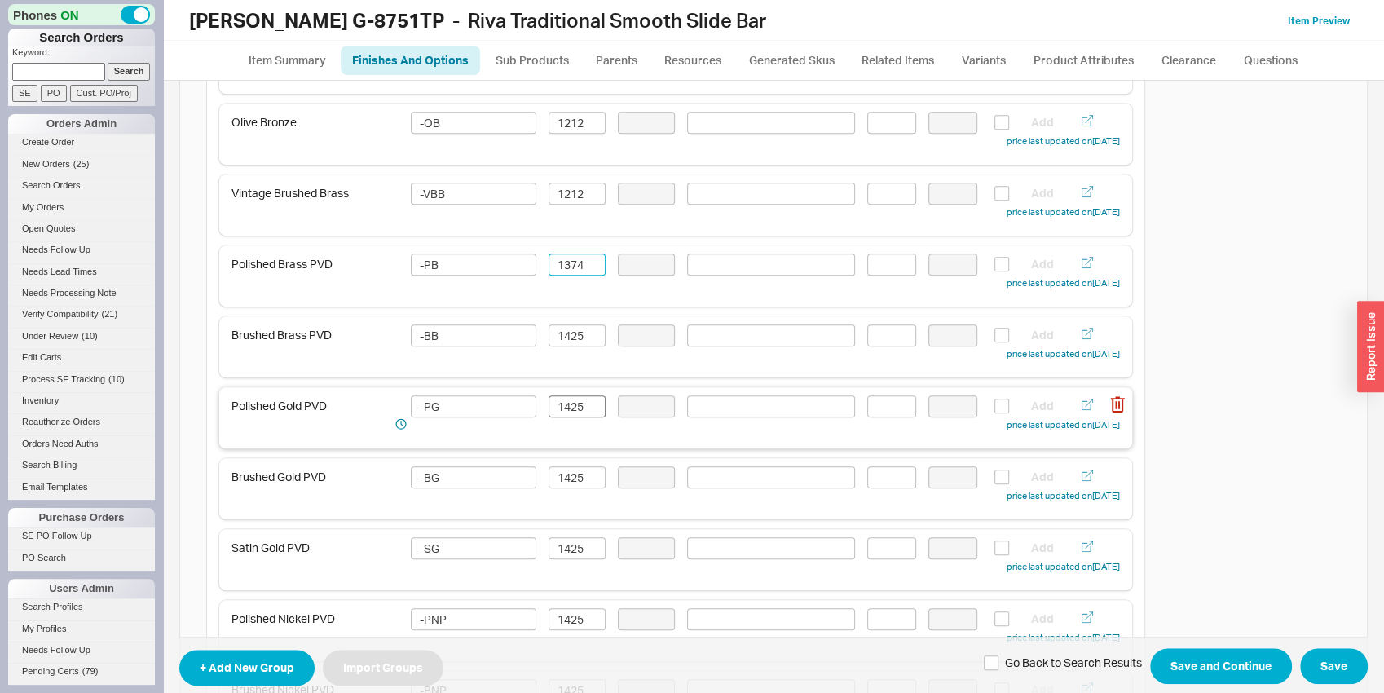
scroll to position [681, 0]
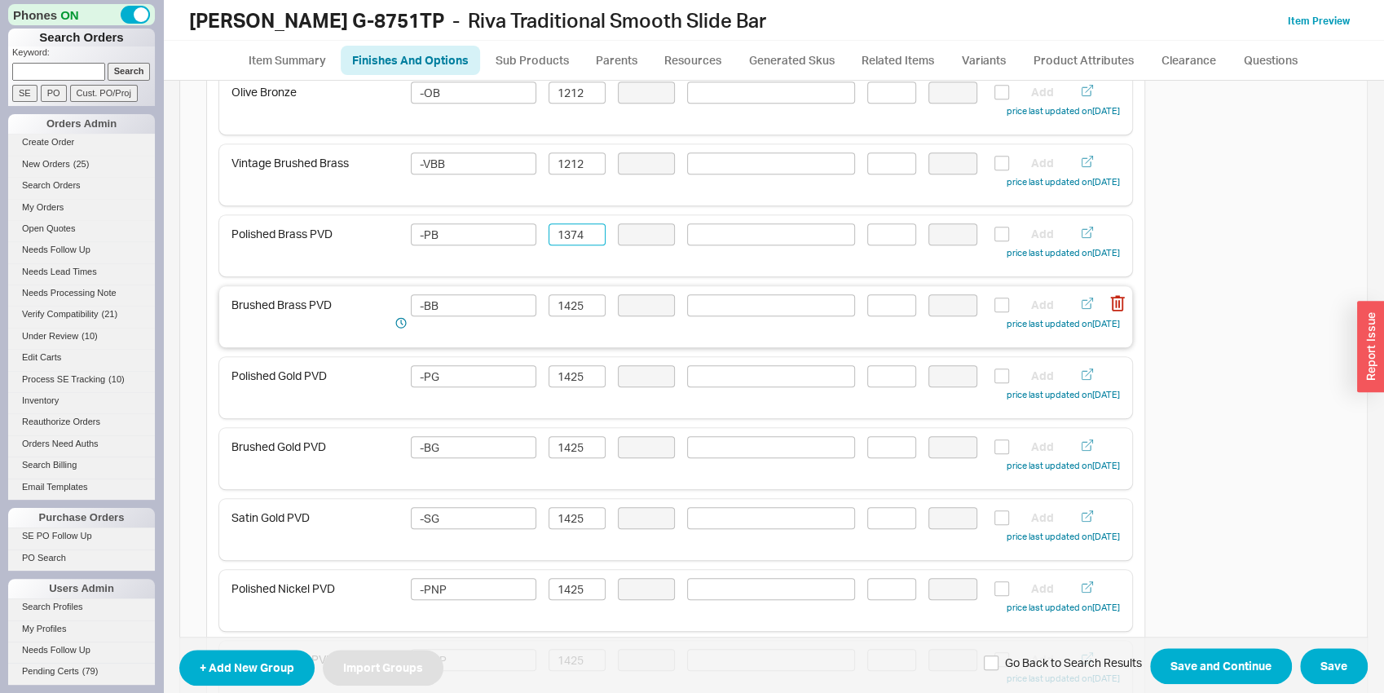
click at [581, 286] on div "Brushed Brass PVD -BB 1425 Add price last updated on 09/18/2025" at bounding box center [675, 316] width 913 height 61
type input "1374"
click at [576, 304] on input "1425" at bounding box center [577, 305] width 57 height 22
paste input "374"
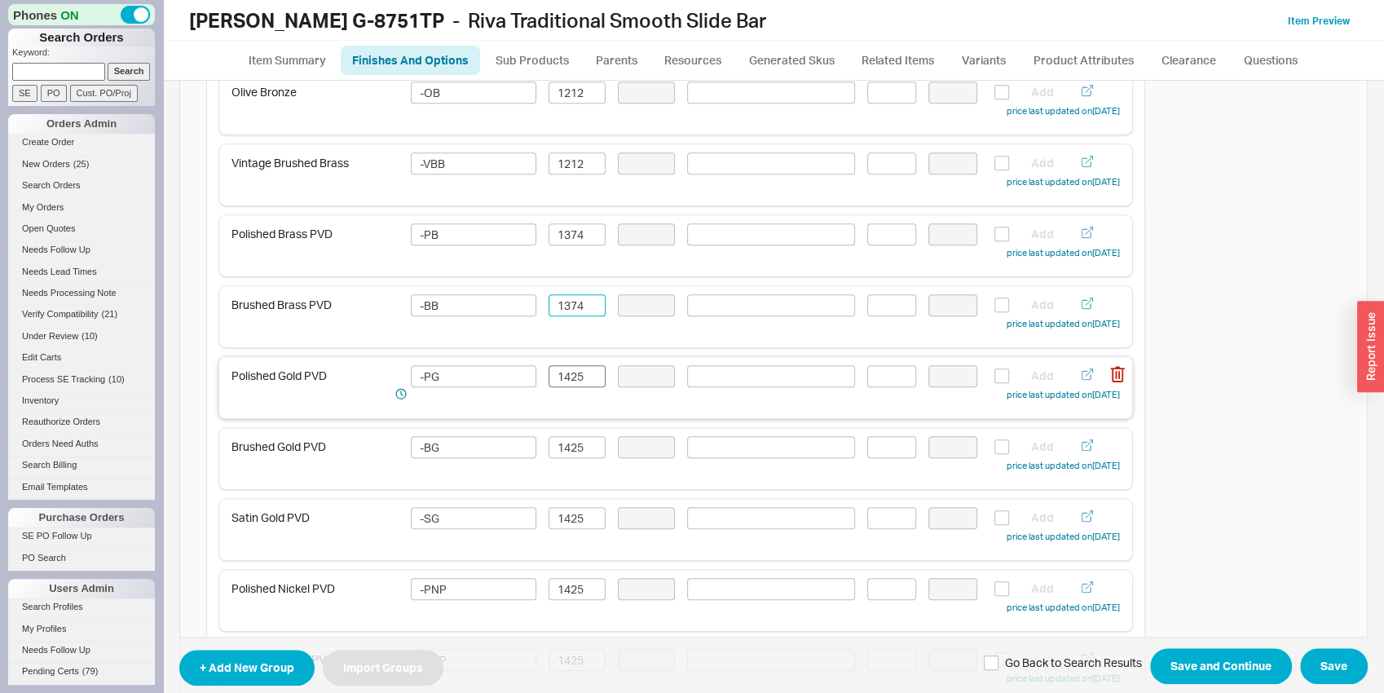
type input "1374"
click at [572, 373] on input "1425" at bounding box center [577, 376] width 57 height 22
paste input "374"
click at [565, 458] on div "Brushed Gold PVD -BG 1425 Add price last updated on 09/18/2025" at bounding box center [675, 455] width 888 height 38
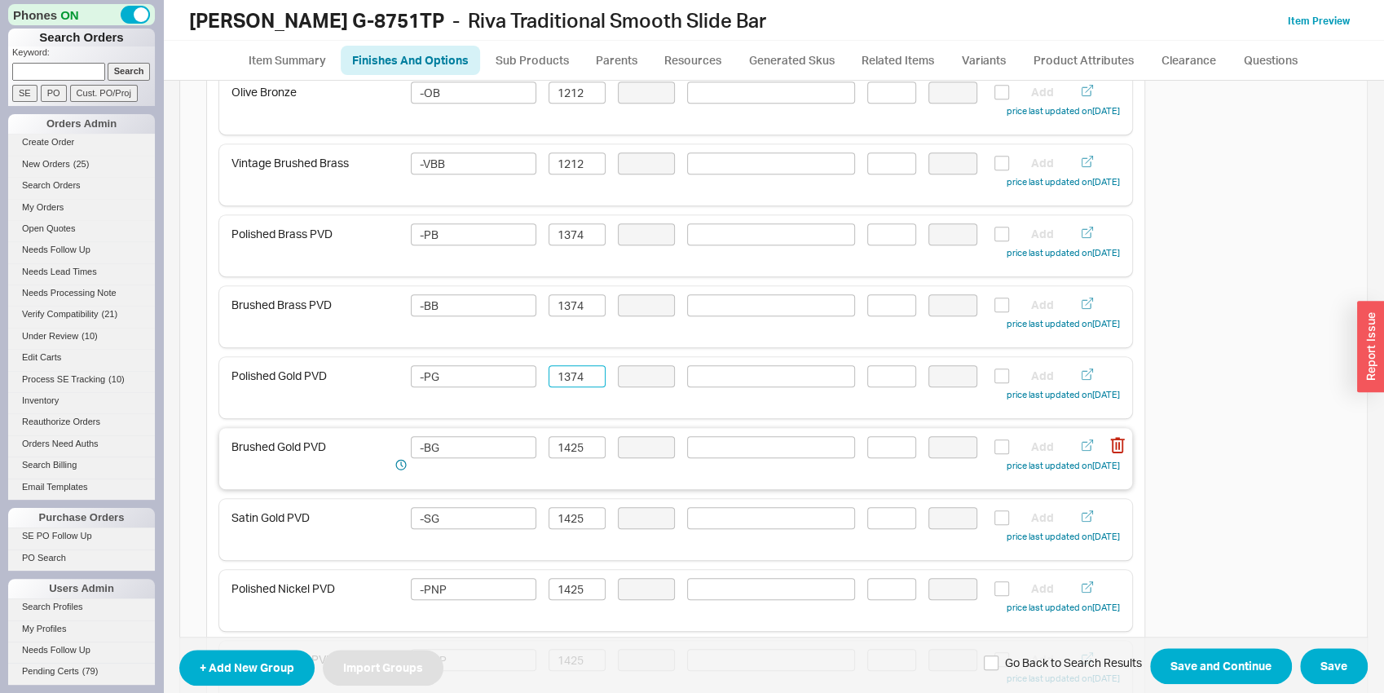
type input "1374"
click at [565, 458] on div "Brushed Gold PVD -BG 1425 Add price last updated on 09/18/2025" at bounding box center [675, 455] width 888 height 38
click at [568, 442] on input "1425" at bounding box center [577, 447] width 57 height 22
paste input "374"
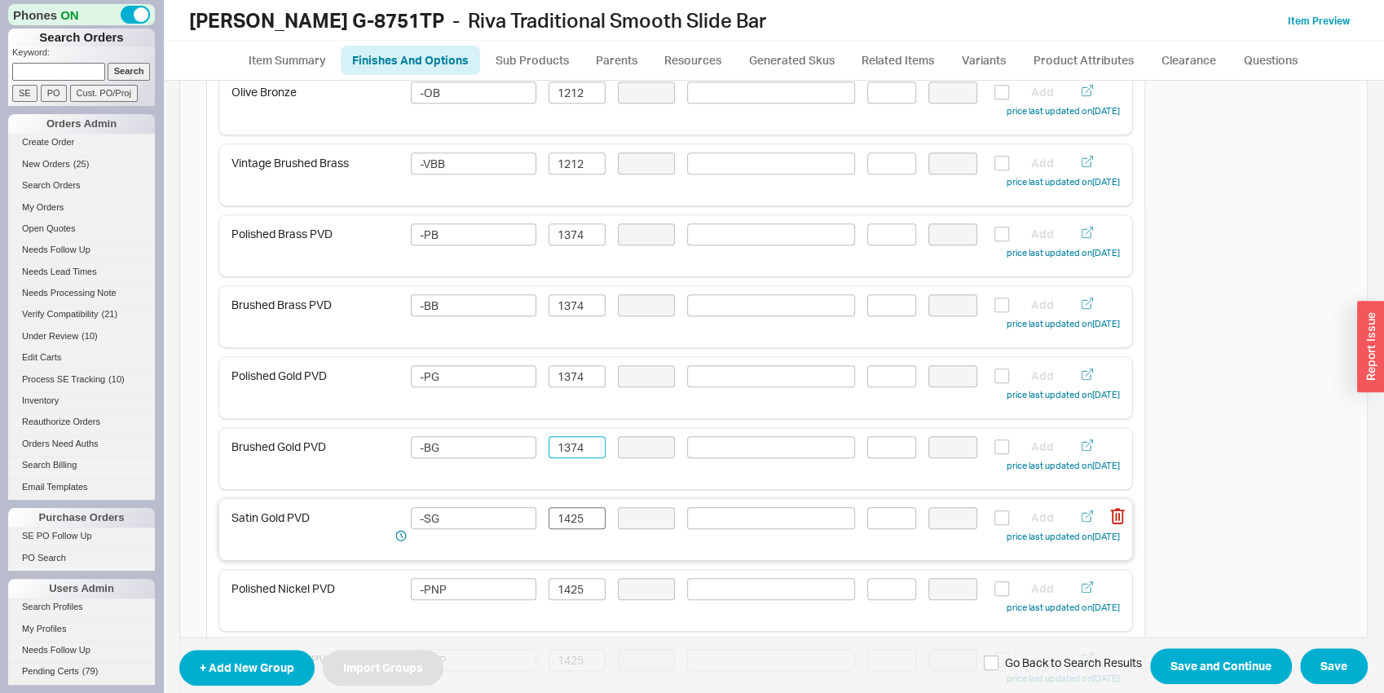
type input "1374"
click at [576, 517] on input "1425" at bounding box center [577, 518] width 57 height 22
paste input "374"
type input "1374"
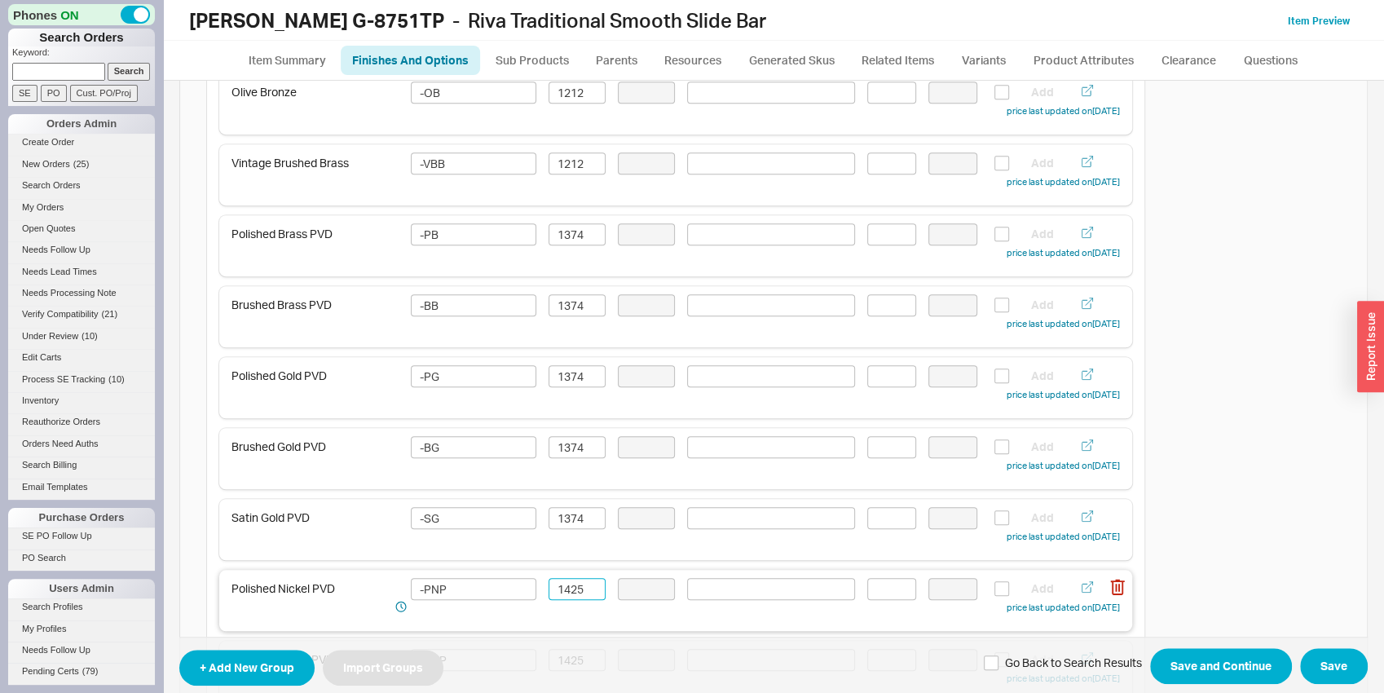
click at [575, 597] on input "1425" at bounding box center [577, 589] width 57 height 22
click at [575, 596] on input "1425" at bounding box center [577, 589] width 57 height 22
paste input "374"
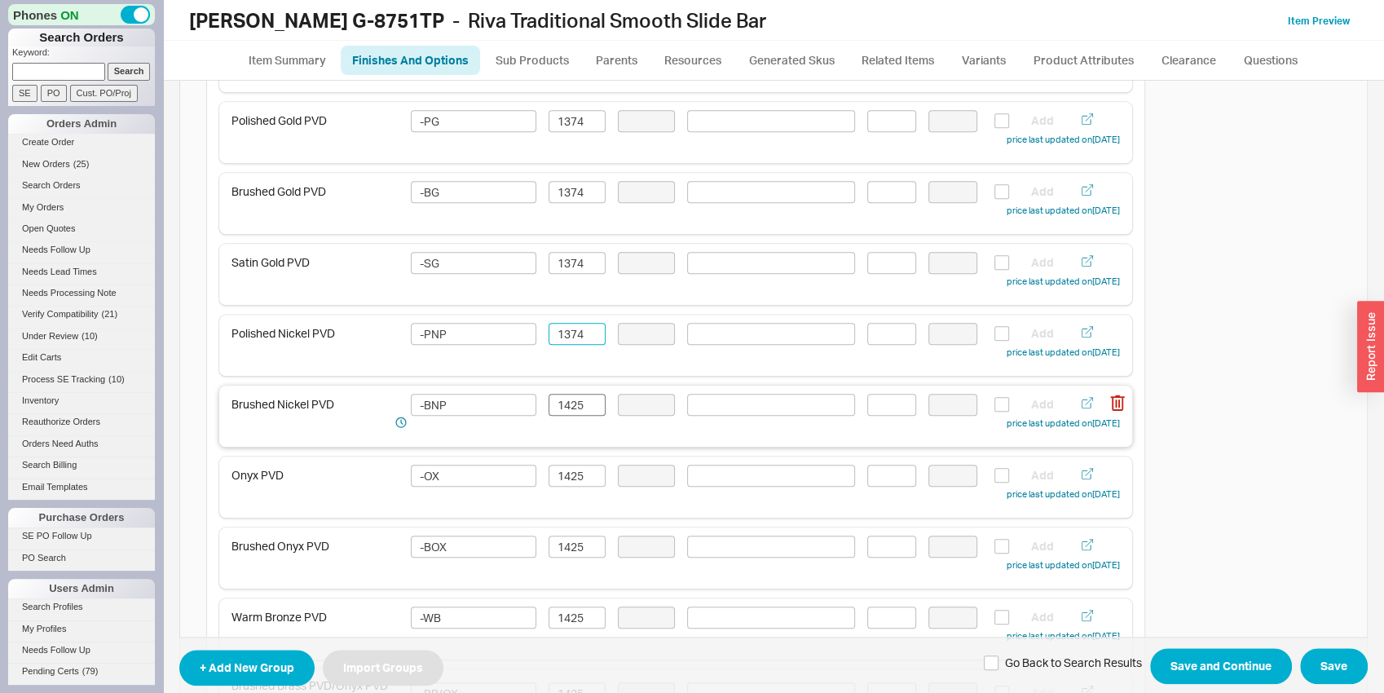
type input "1374"
click at [565, 394] on input "1425" at bounding box center [577, 405] width 57 height 22
paste input "1374"
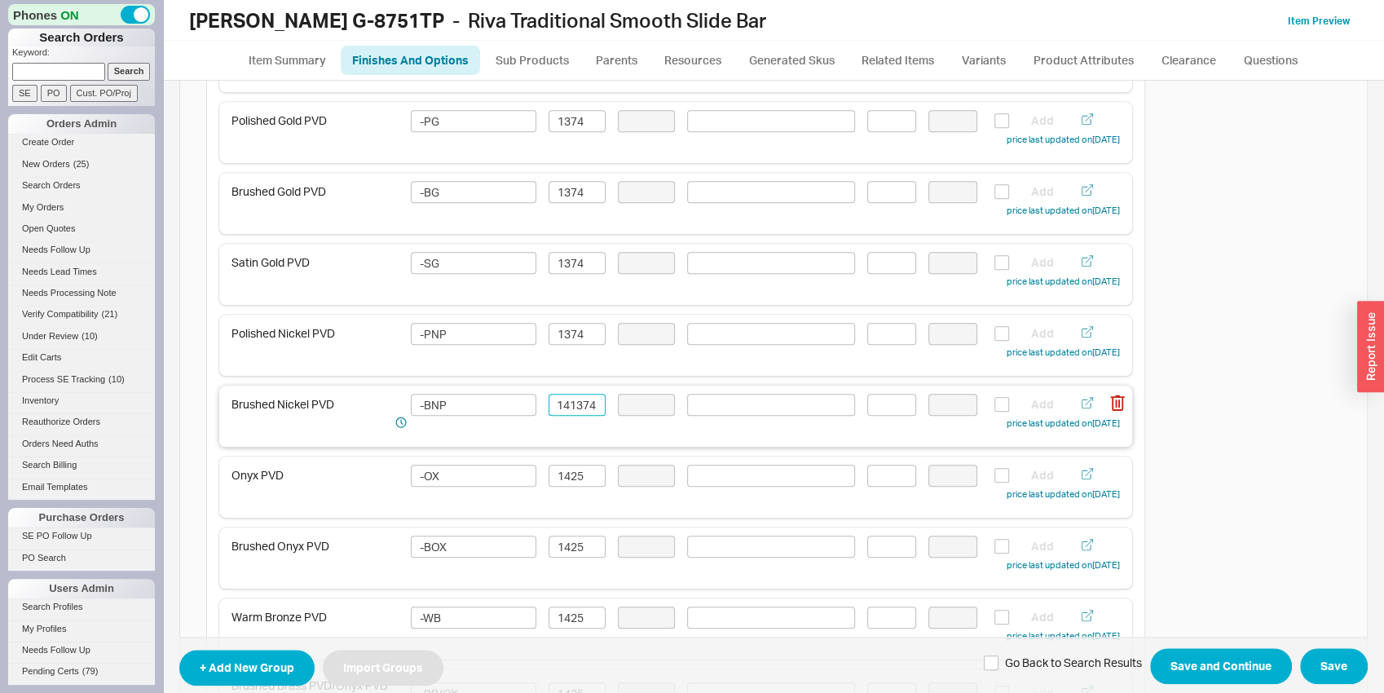
click at [571, 417] on div "Brushed Nickel PVD -BNP 14137425 Add price last updated on 09/18/2025" at bounding box center [675, 413] width 888 height 38
click at [571, 412] on input "14137425" at bounding box center [577, 405] width 57 height 22
paste input "374"
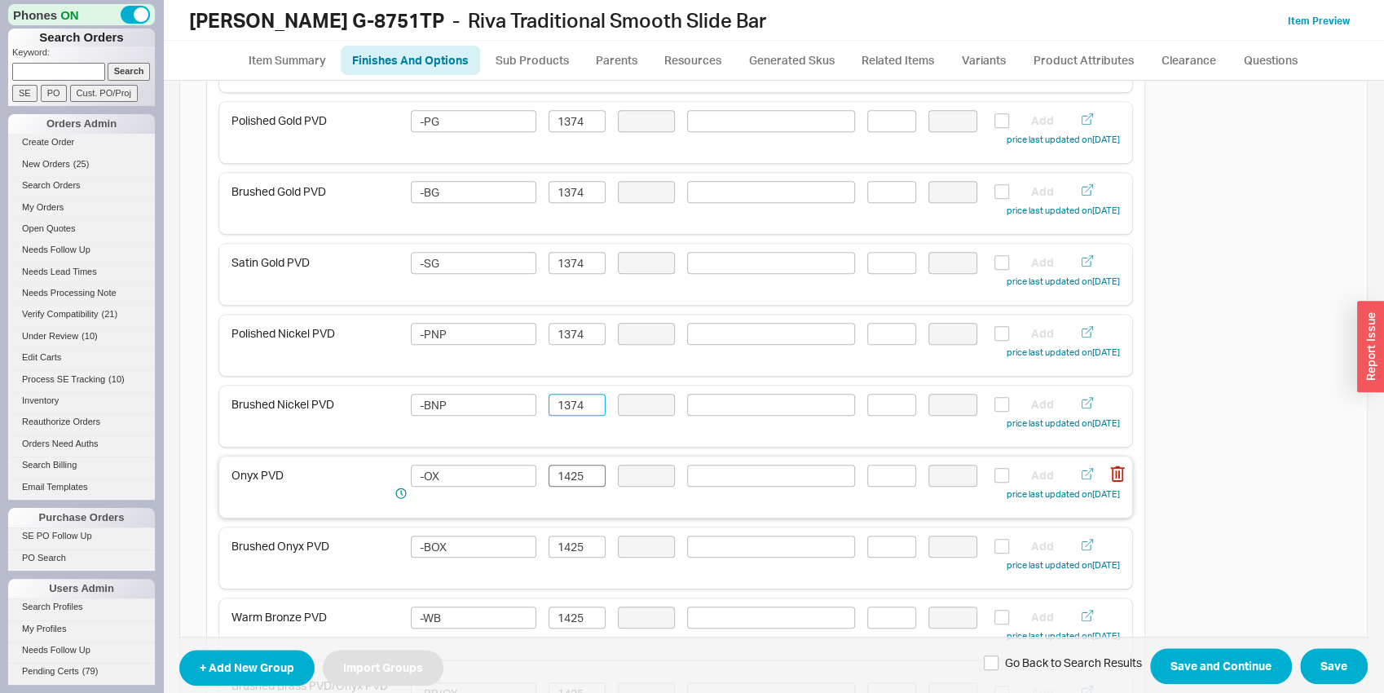
type input "1374"
click at [578, 474] on input "1425" at bounding box center [577, 476] width 57 height 22
paste input "374"
type input "1374"
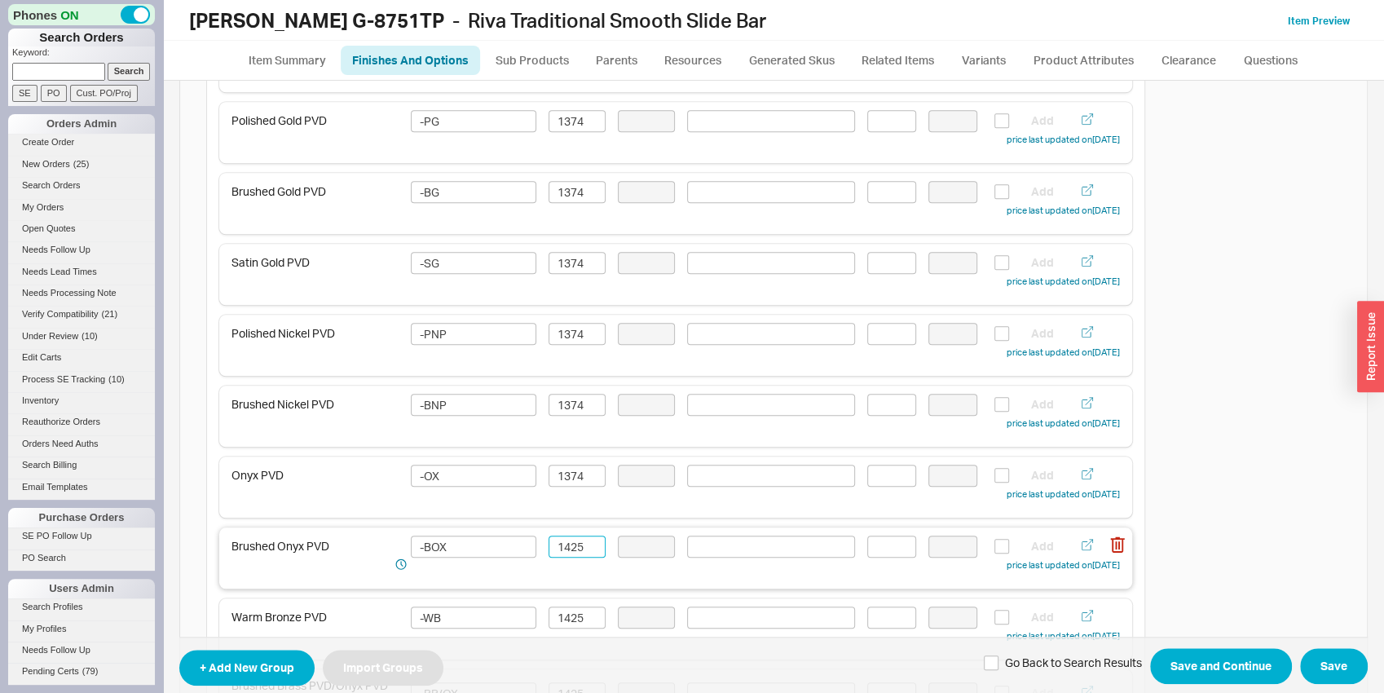
click at [568, 546] on input "1425" at bounding box center [577, 547] width 57 height 22
paste input "374"
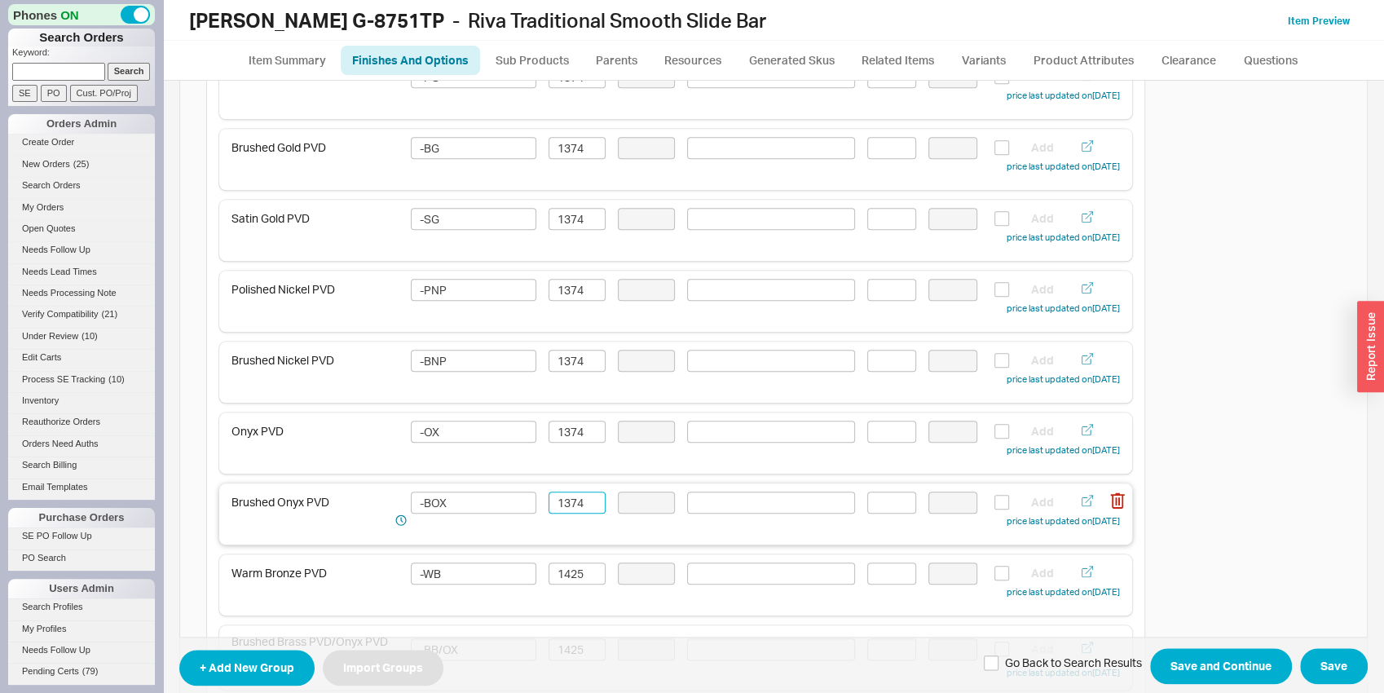
scroll to position [1022, 0]
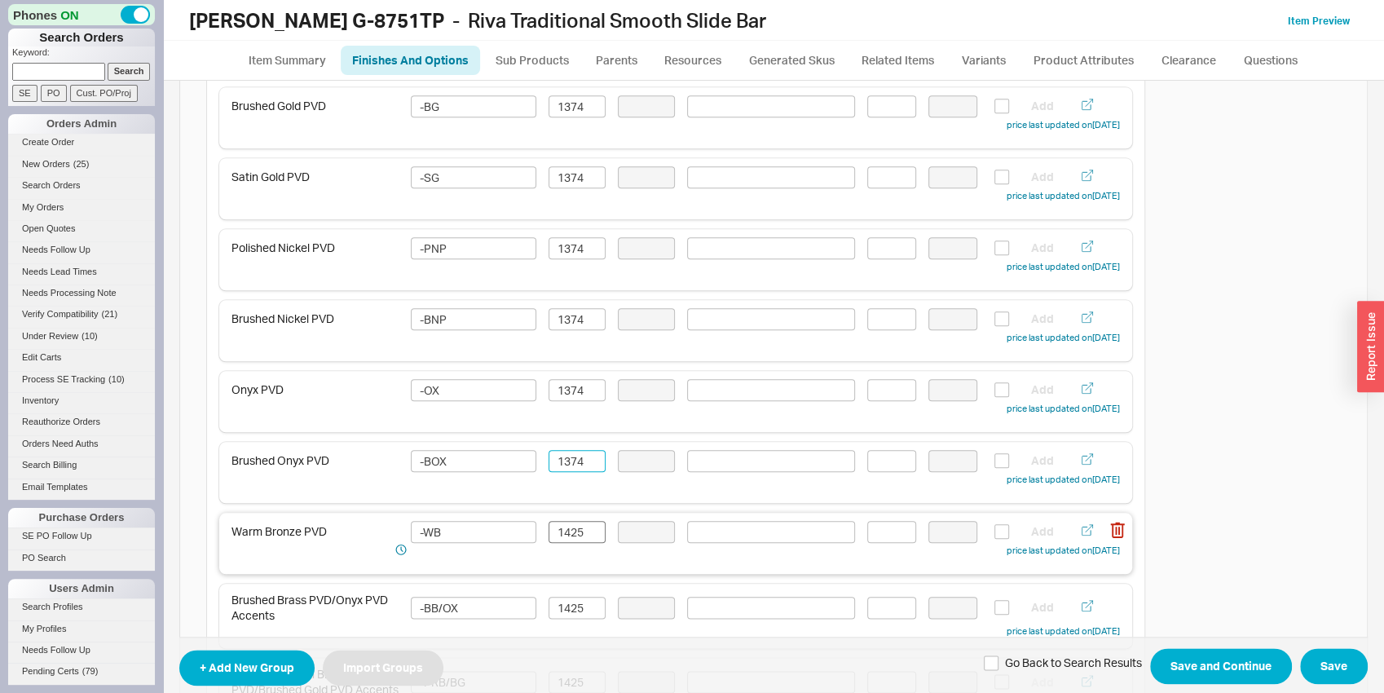
type input "1374"
click at [568, 526] on input "1425" at bounding box center [577, 532] width 57 height 22
paste input "374"
type input "1374"
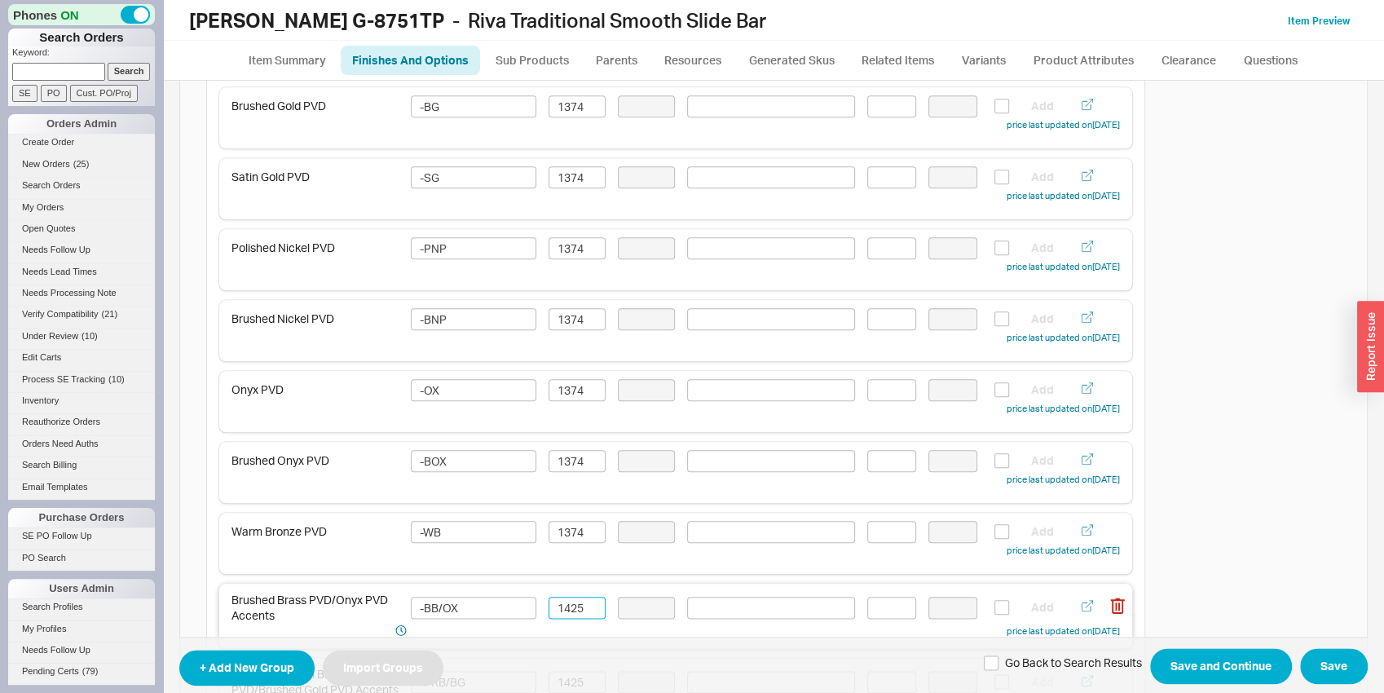
click at [566, 611] on input "1425" at bounding box center [577, 608] width 57 height 22
paste input "374"
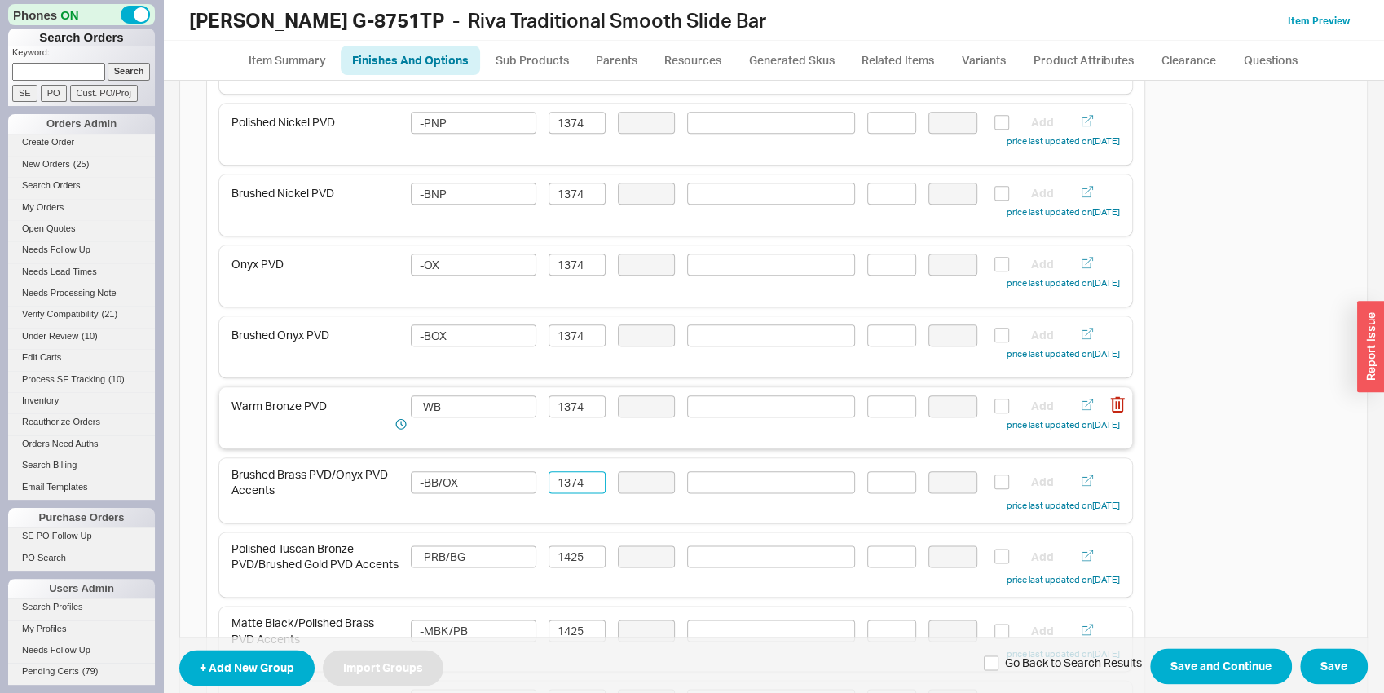
scroll to position [1277, 0]
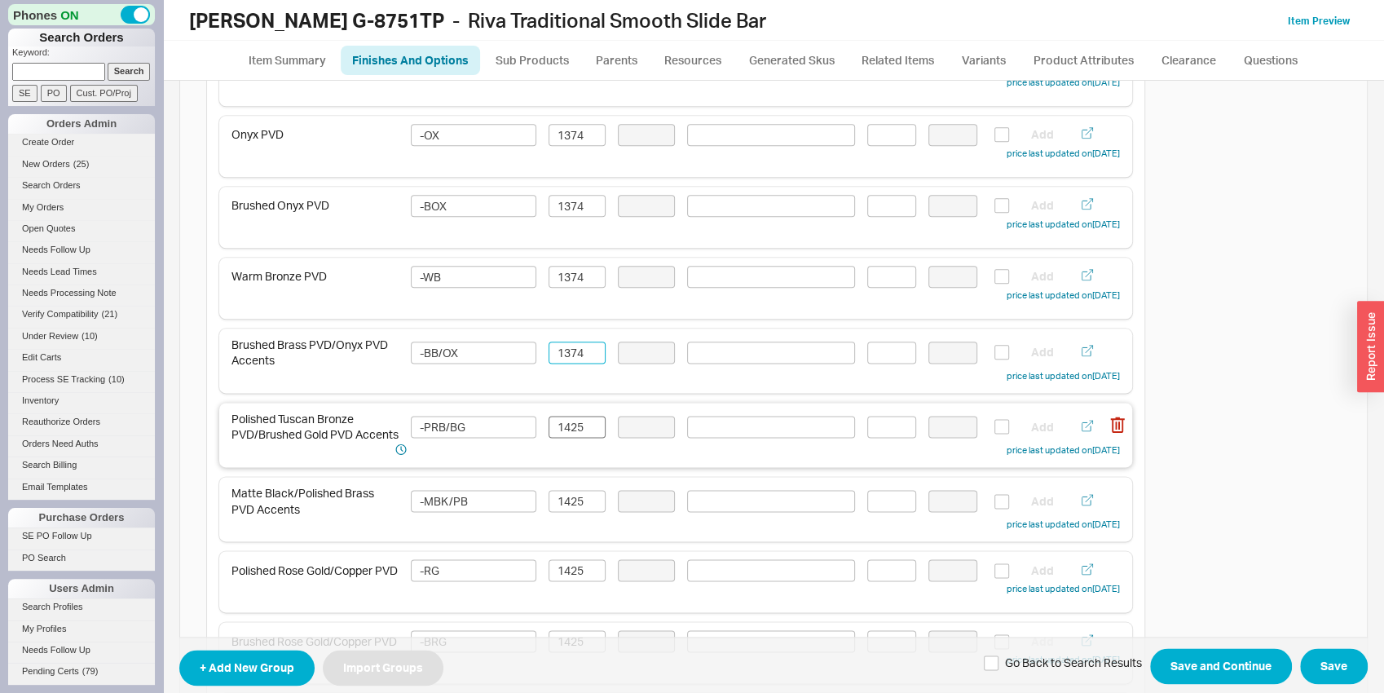
type input "1374"
click at [579, 423] on input "1425" at bounding box center [577, 427] width 57 height 22
paste input "374"
type input "1374"
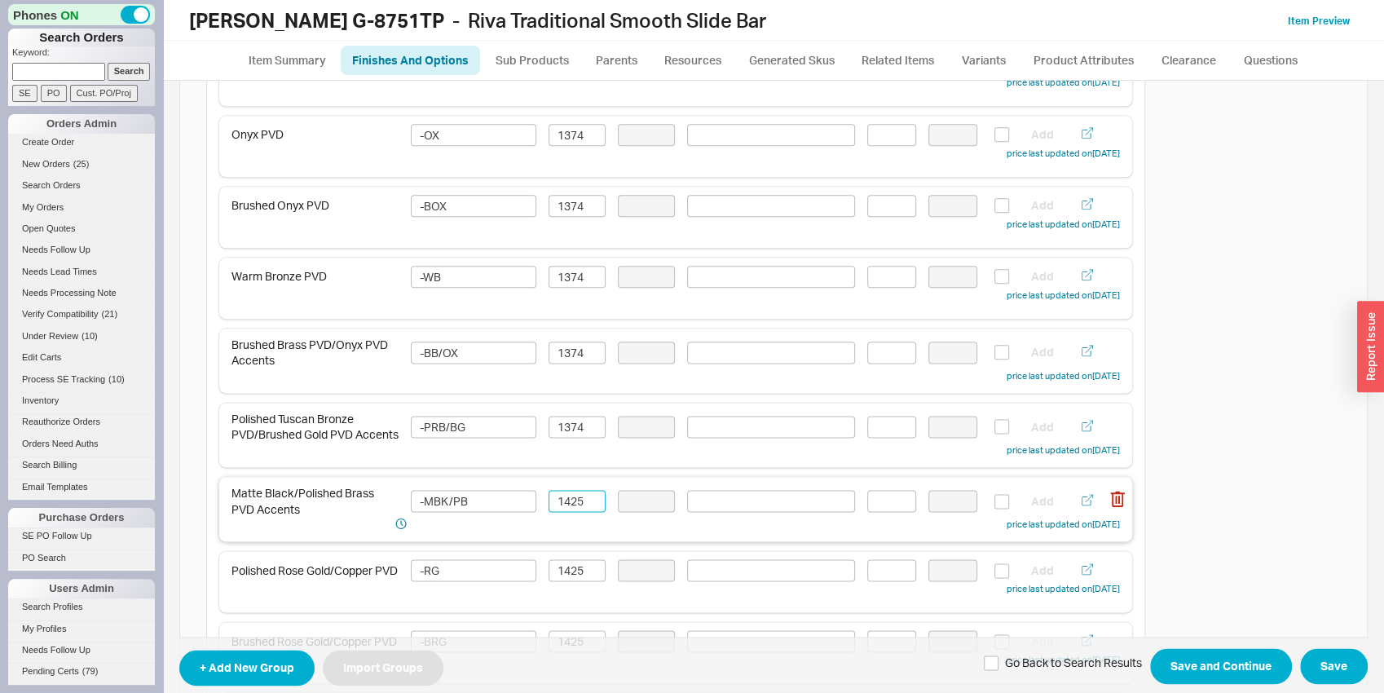
click at [574, 500] on input "1425" at bounding box center [577, 501] width 57 height 22
paste input "374"
type input "1374"
click at [570, 567] on input "1425" at bounding box center [577, 570] width 57 height 22
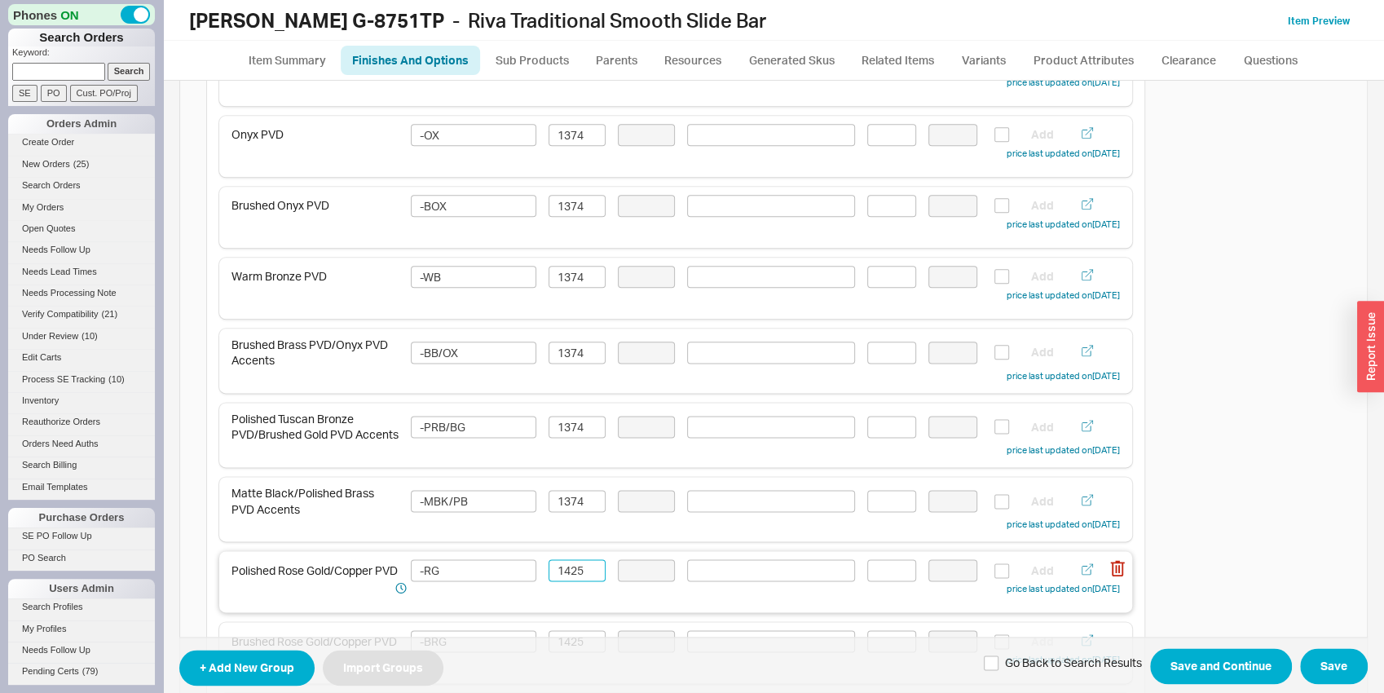
click at [570, 567] on input "1425" at bounding box center [577, 570] width 57 height 22
paste input "374"
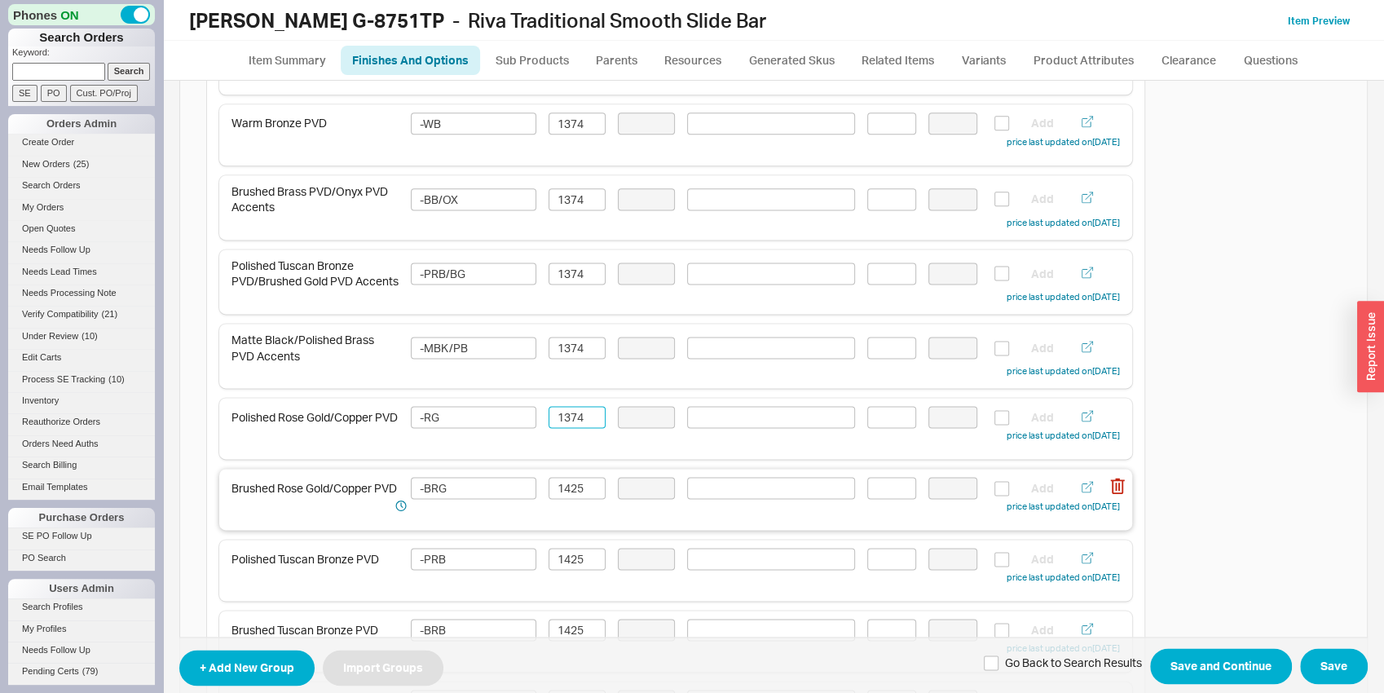
scroll to position [1448, 0]
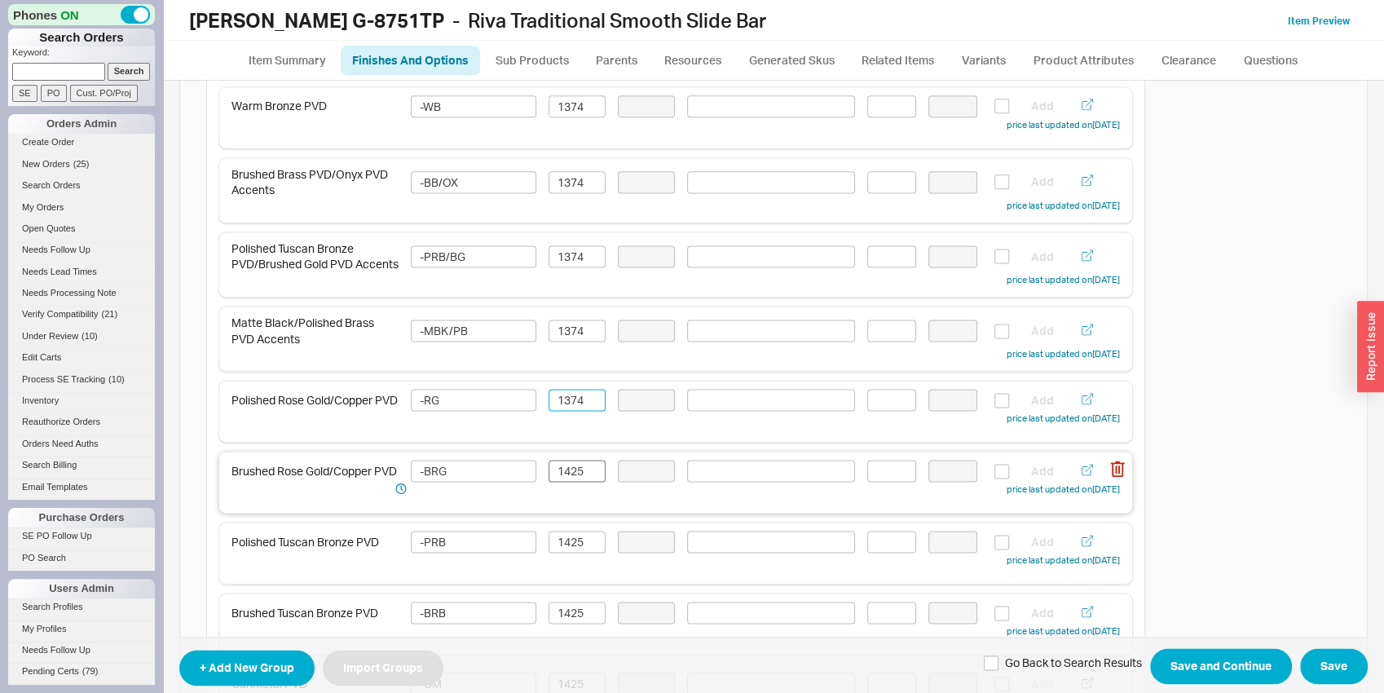
type input "1374"
click at [579, 480] on input "1425" at bounding box center [577, 471] width 57 height 22
paste input "374"
type input "1374"
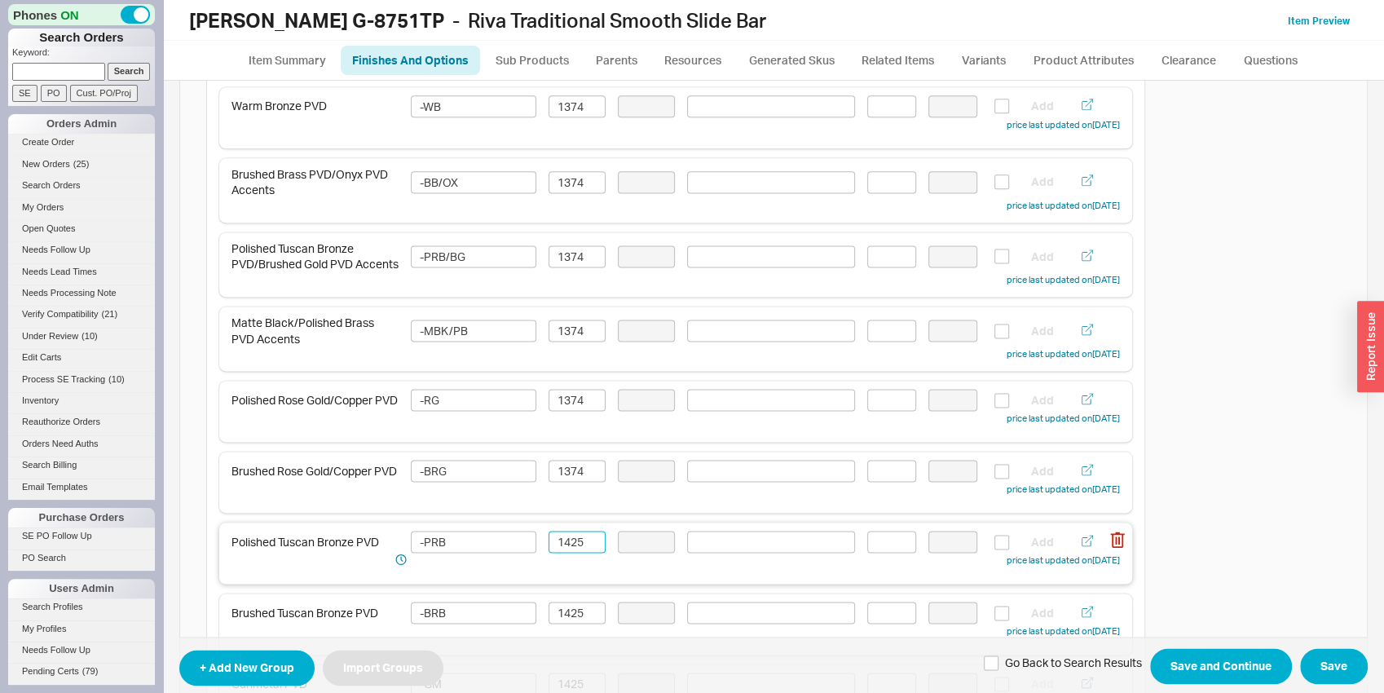
click at [583, 543] on input "1425" at bounding box center [577, 542] width 57 height 22
paste input "374"
type input "1374"
click at [558, 611] on input "1425" at bounding box center [577, 613] width 57 height 22
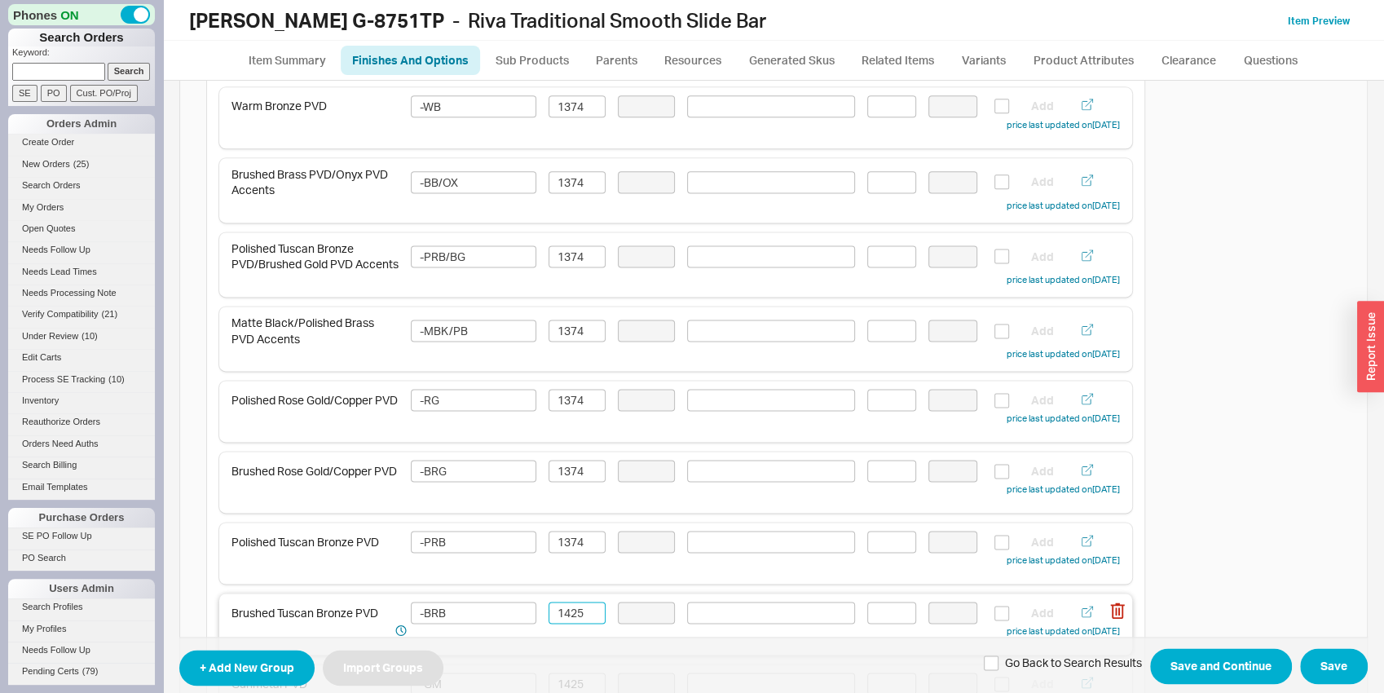
click at [558, 611] on input "1425" at bounding box center [577, 613] width 57 height 22
paste input "374"
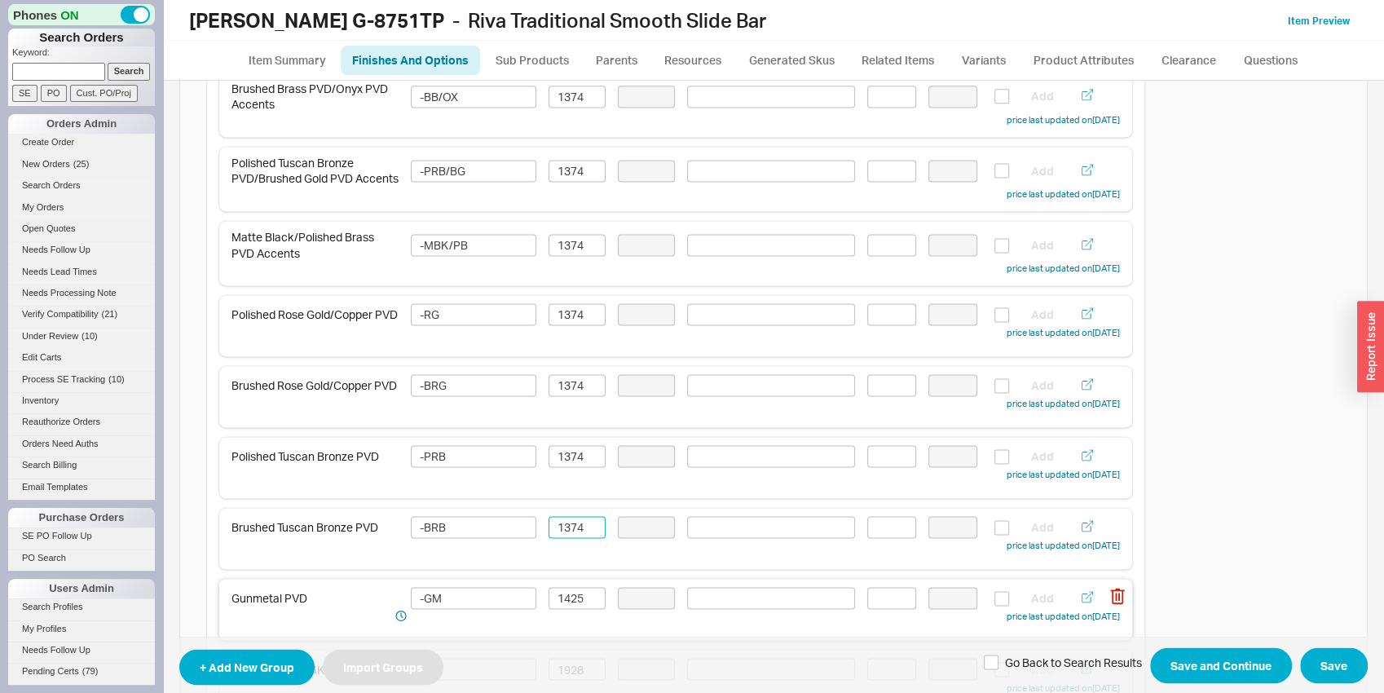
click at [563, 616] on div "Gunmetal PVD -GM 1425 Add price last updated on 09/18/2025" at bounding box center [675, 606] width 888 height 38
type input "1374"
click at [564, 606] on input "1425" at bounding box center [577, 598] width 57 height 22
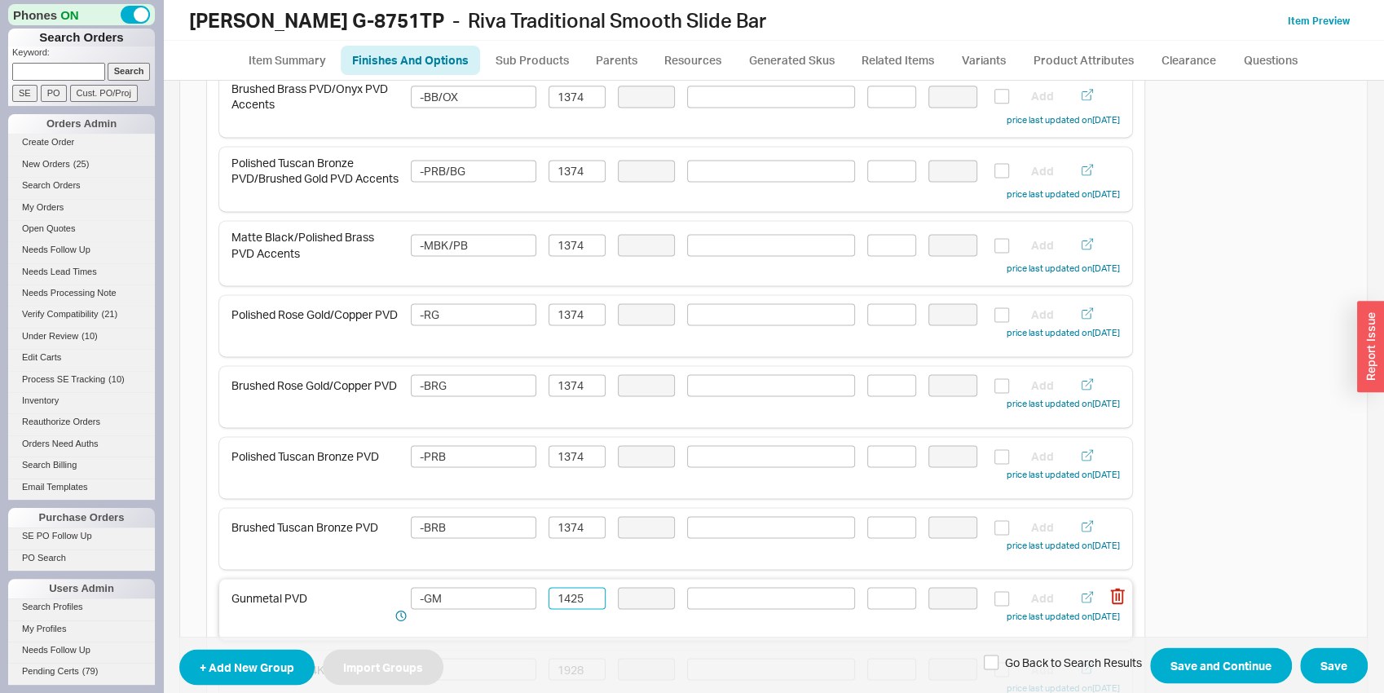
paste input "374"
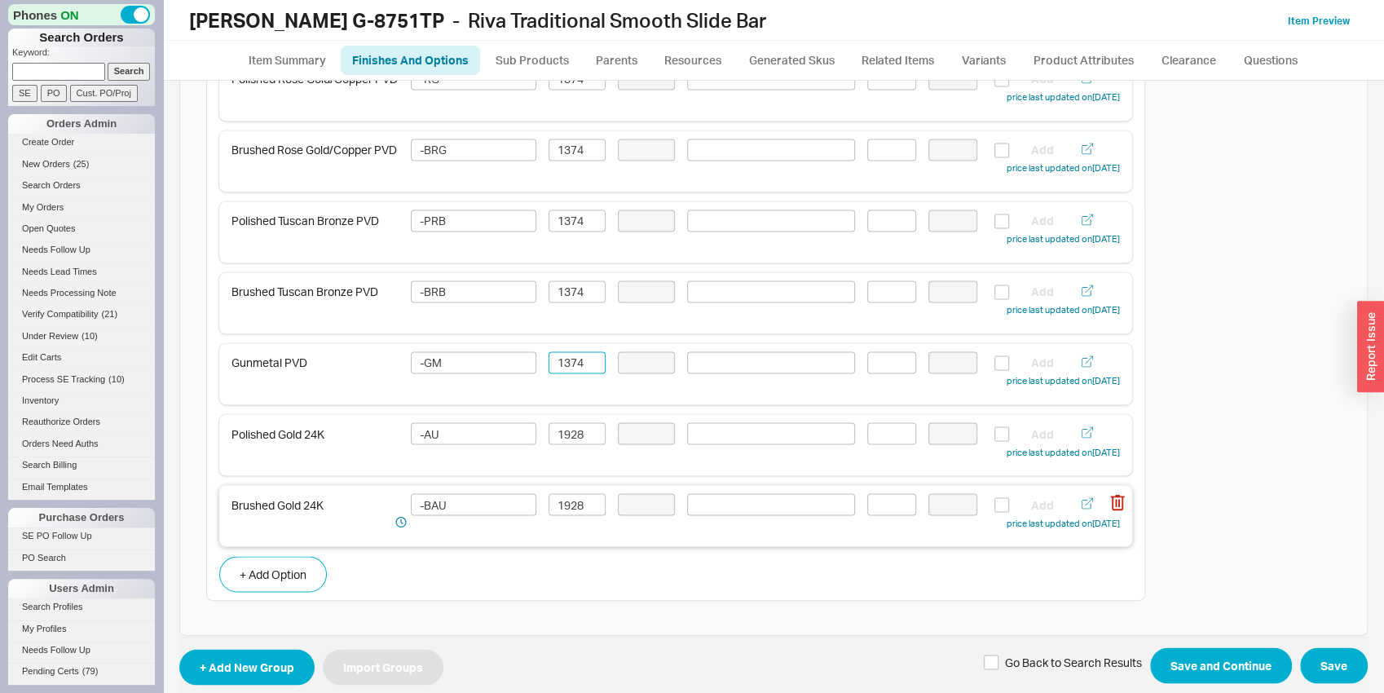
scroll to position [1788, 0]
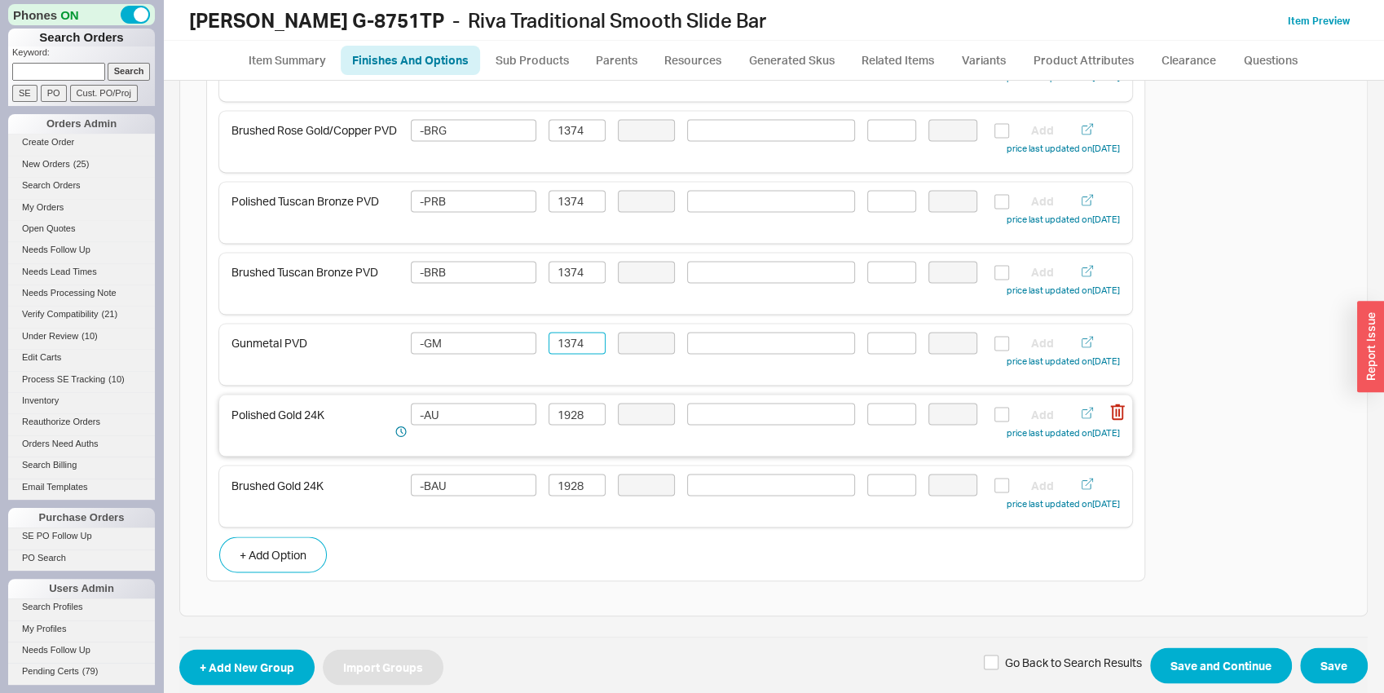
click at [567, 407] on div "Polished Gold 24K -AU 1928 Add price last updated on 09/18/2025" at bounding box center [675, 425] width 913 height 61
type input "1374"
click at [567, 425] on input "1928" at bounding box center [577, 414] width 57 height 22
click at [581, 480] on div "Brushed Gold 24K -BAU 1928 Add price last updated on 09/18/2025" at bounding box center [675, 495] width 913 height 61
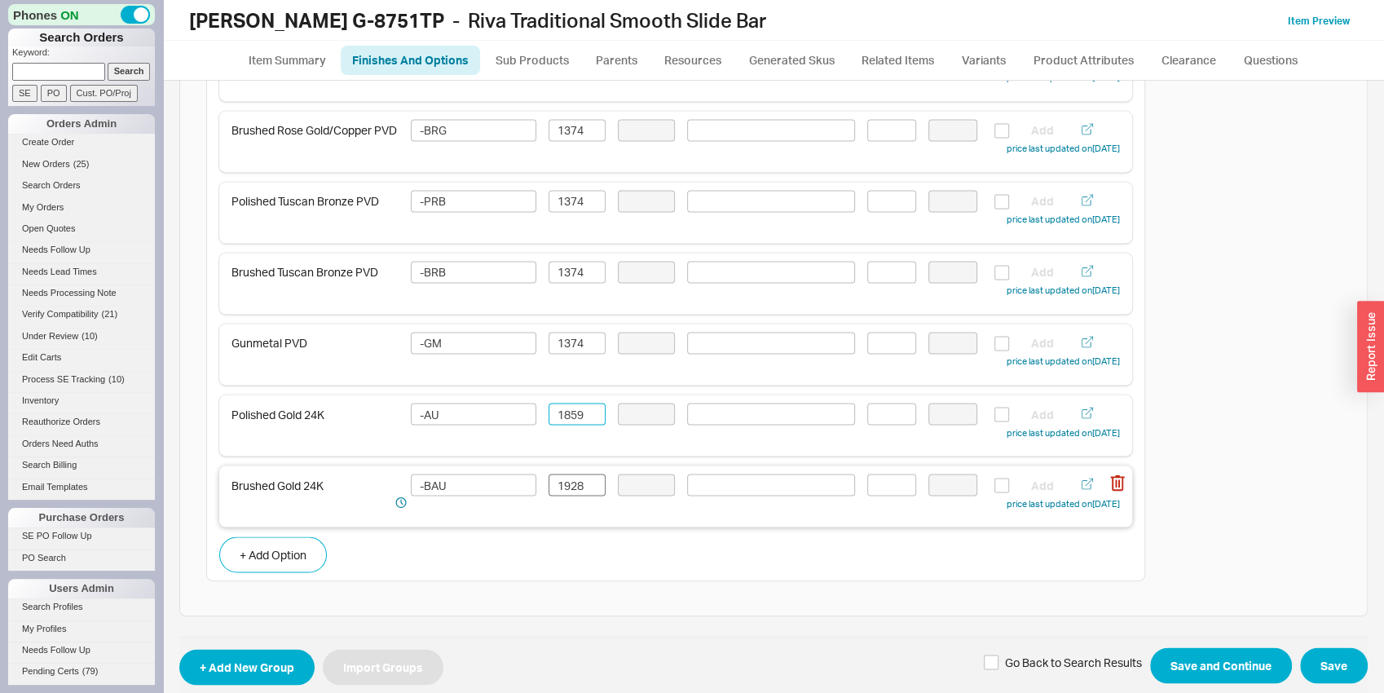
type input "1859"
click at [581, 484] on input "1928" at bounding box center [577, 485] width 57 height 22
click at [581, 485] on input "1928" at bounding box center [577, 485] width 57 height 22
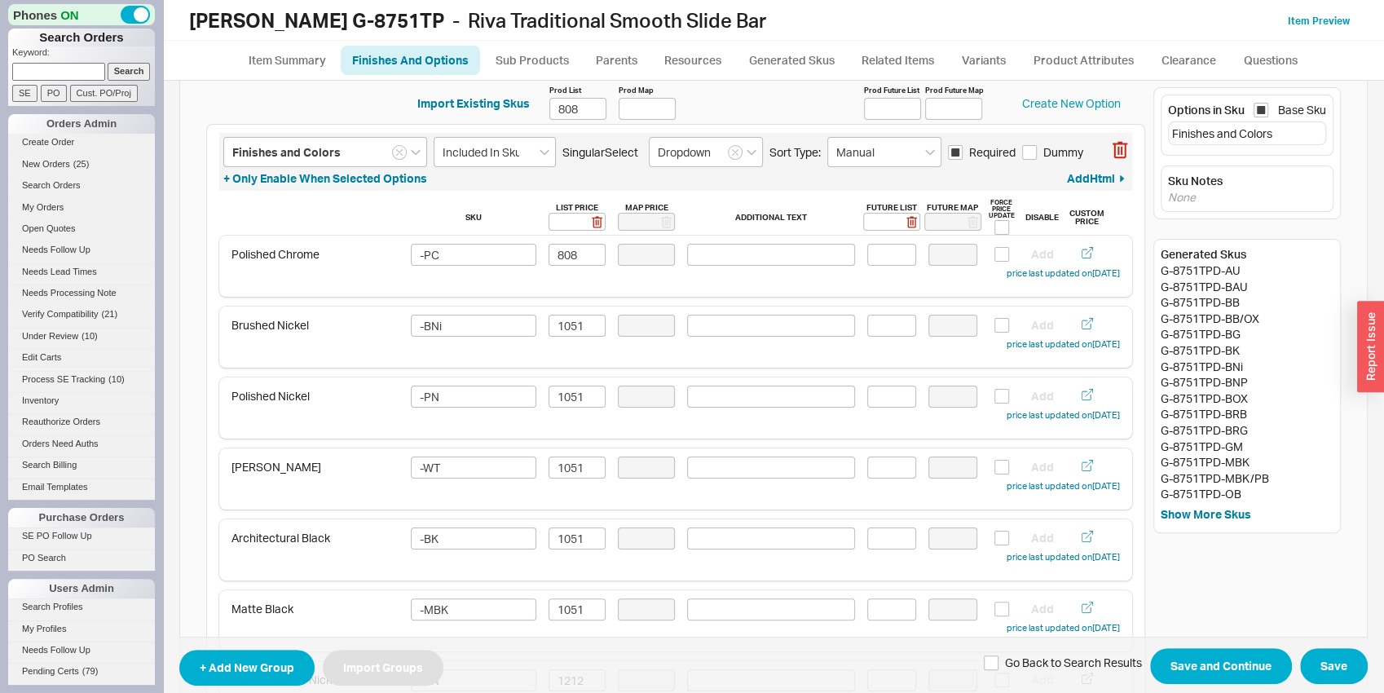
scroll to position [0, 0]
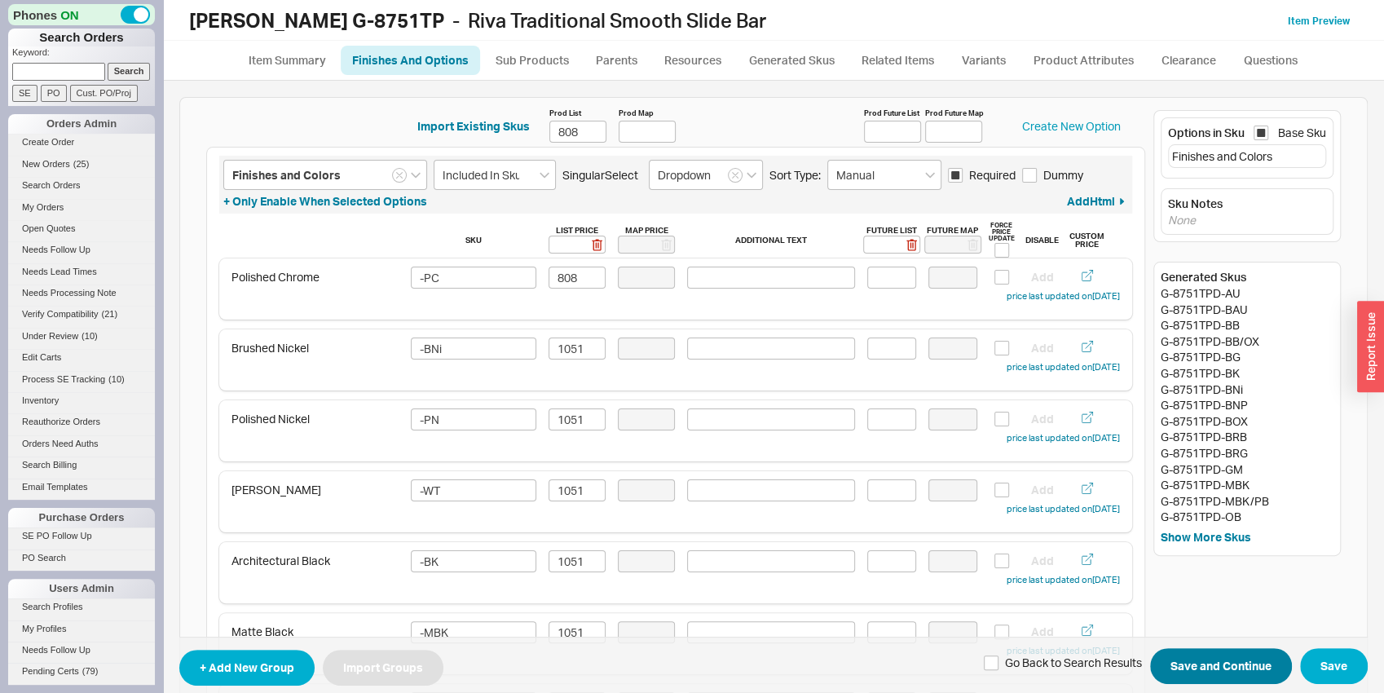
type input "1859"
click at [1215, 668] on button "Save and Continue" at bounding box center [1221, 666] width 142 height 36
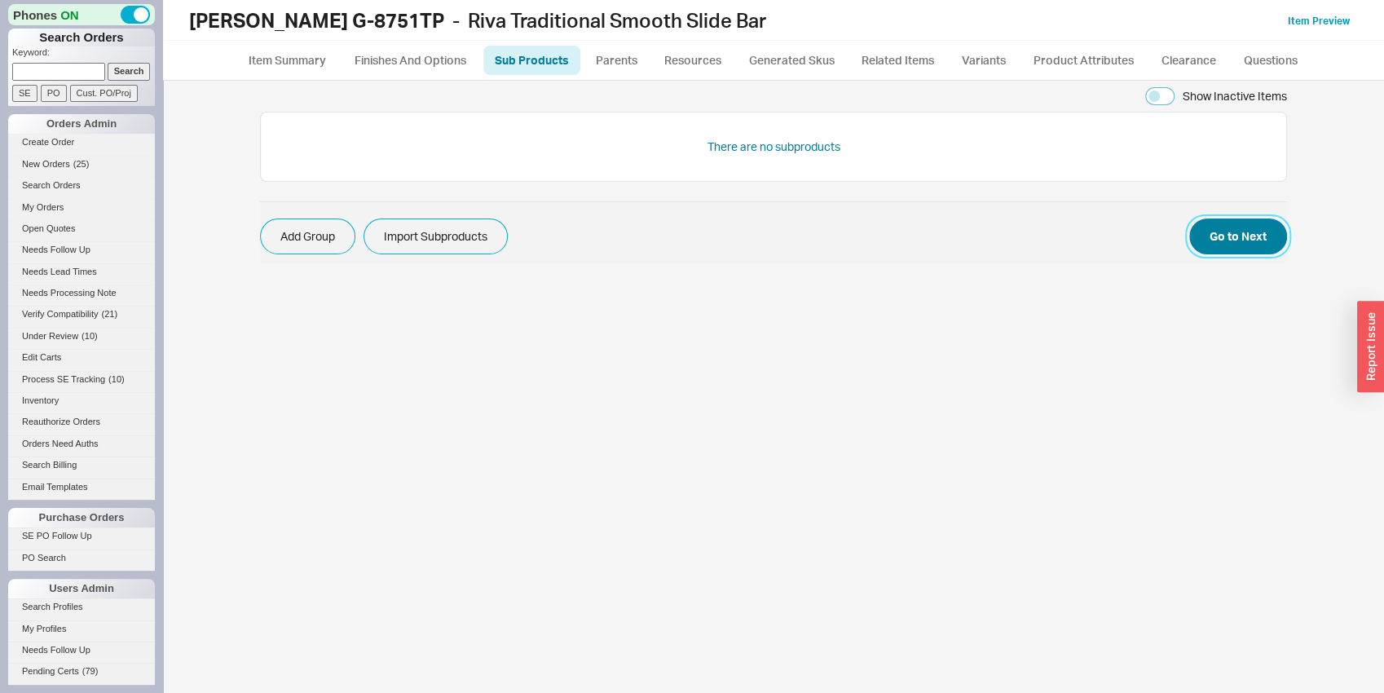
click at [1246, 234] on button "Go to Next" at bounding box center [1238, 236] width 98 height 36
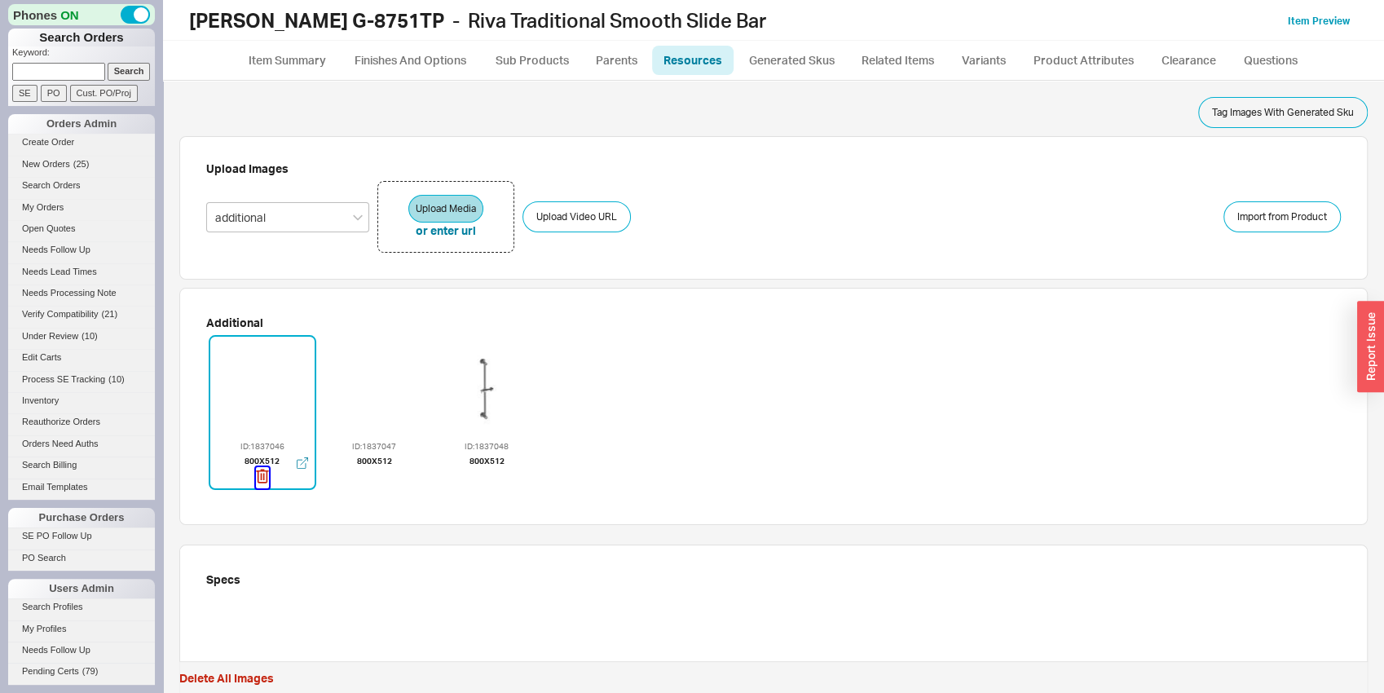
click at [257, 478] on icon "button" at bounding box center [262, 476] width 12 height 14
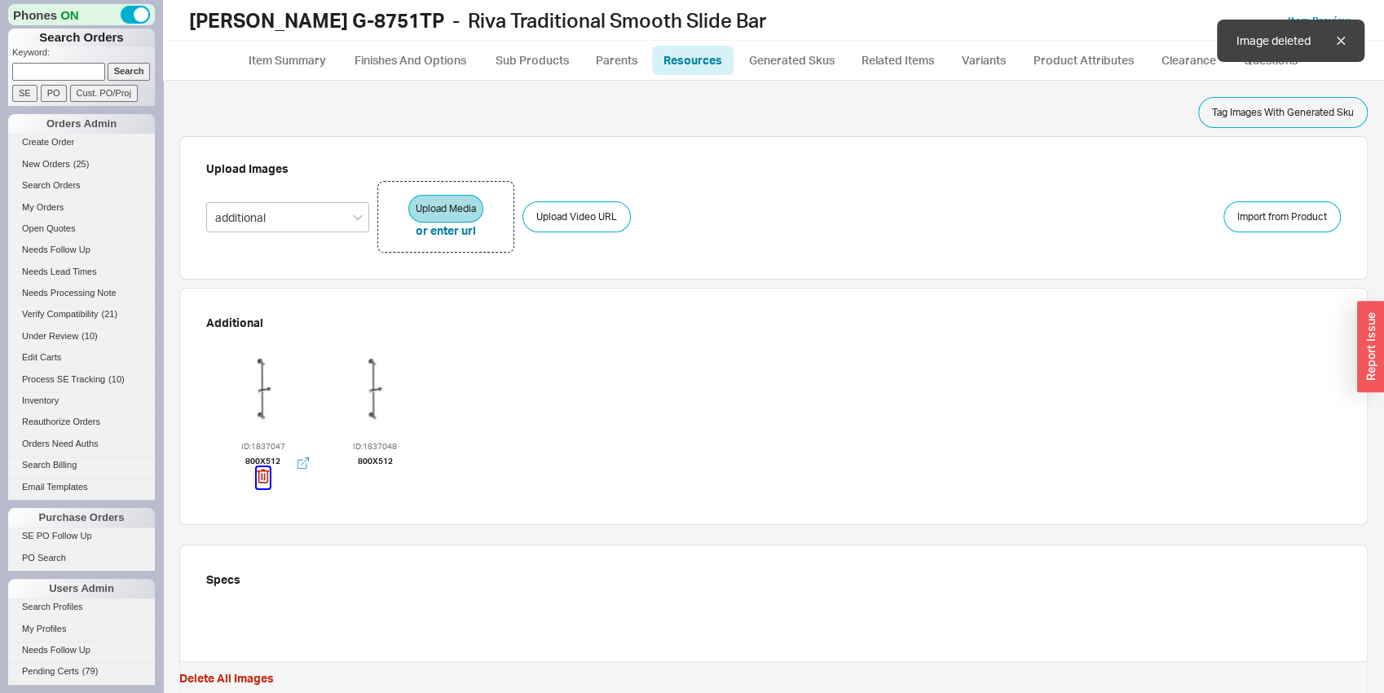
click at [259, 478] on icon "button" at bounding box center [263, 476] width 13 height 18
click at [259, 478] on div "ID: 1837048 800 x 512" at bounding box center [264, 413] width 108 height 156
click at [267, 484] on button "button" at bounding box center [262, 478] width 13 height 22
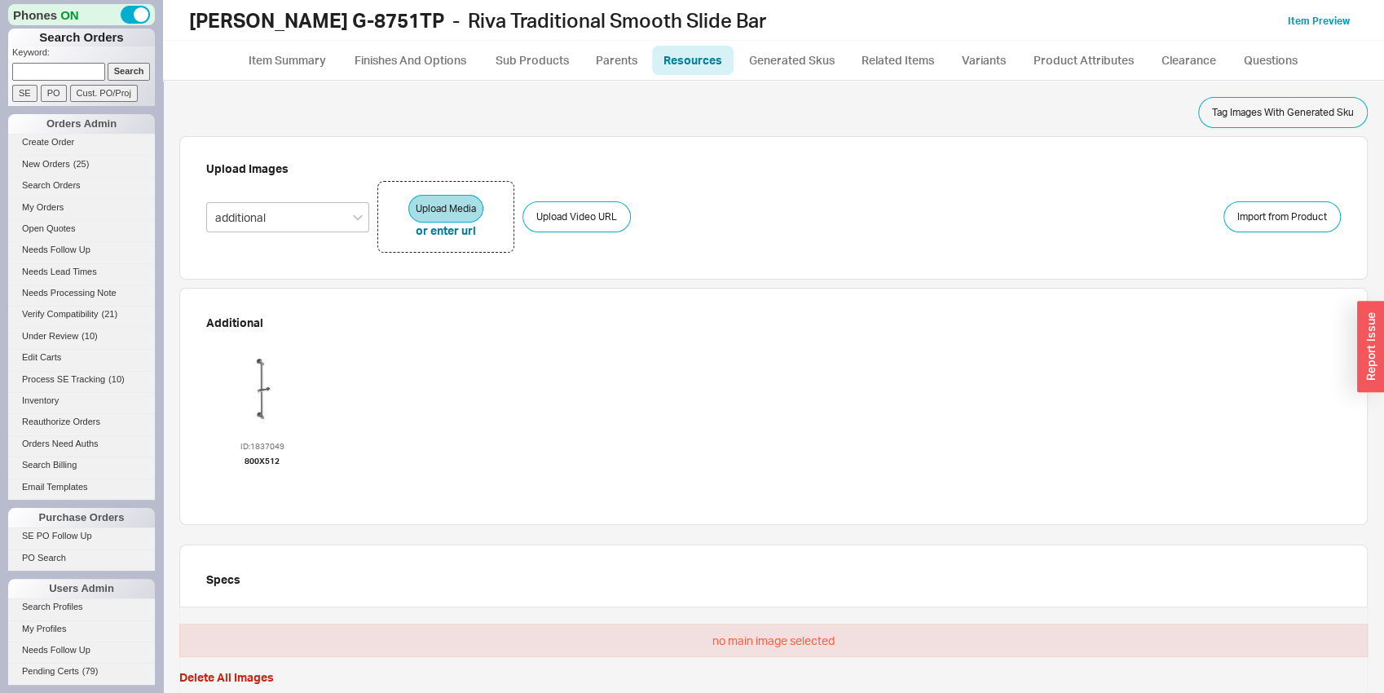
click at [290, 420] on div at bounding box center [263, 388] width 98 height 98
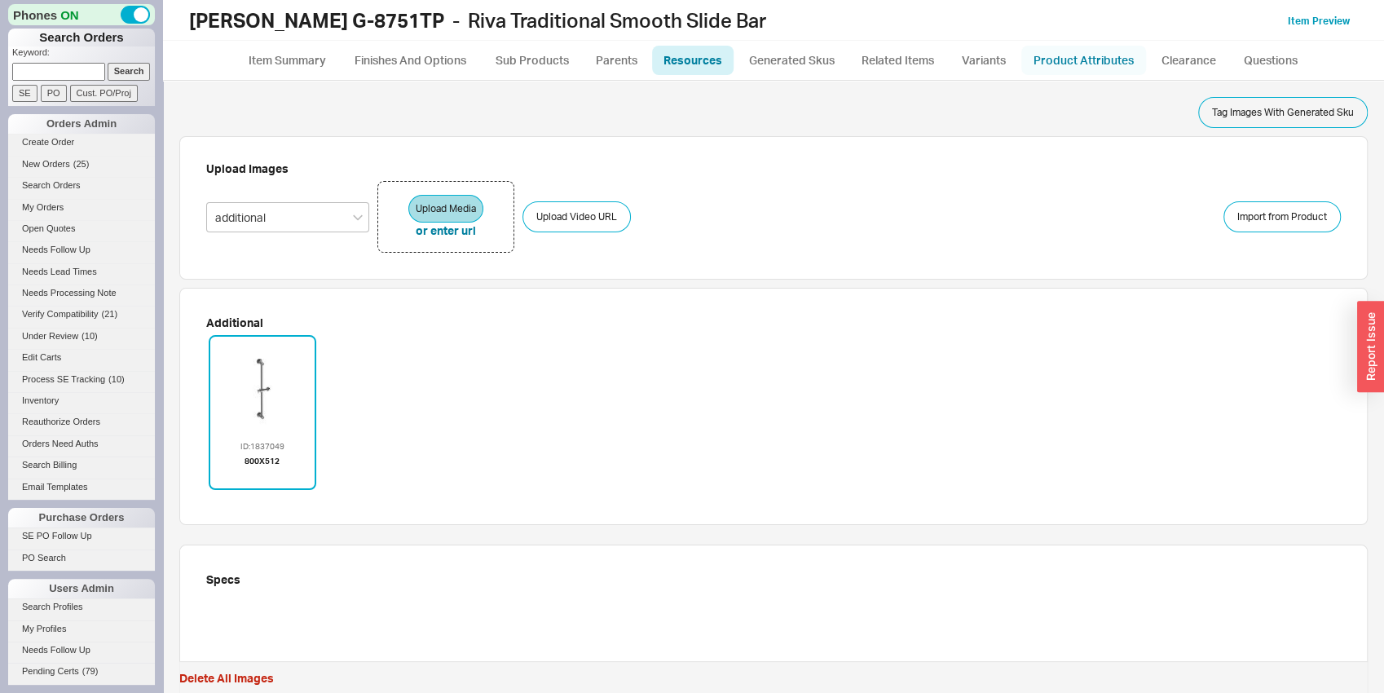
click at [1090, 71] on link "Product Attributes" at bounding box center [1083, 60] width 125 height 29
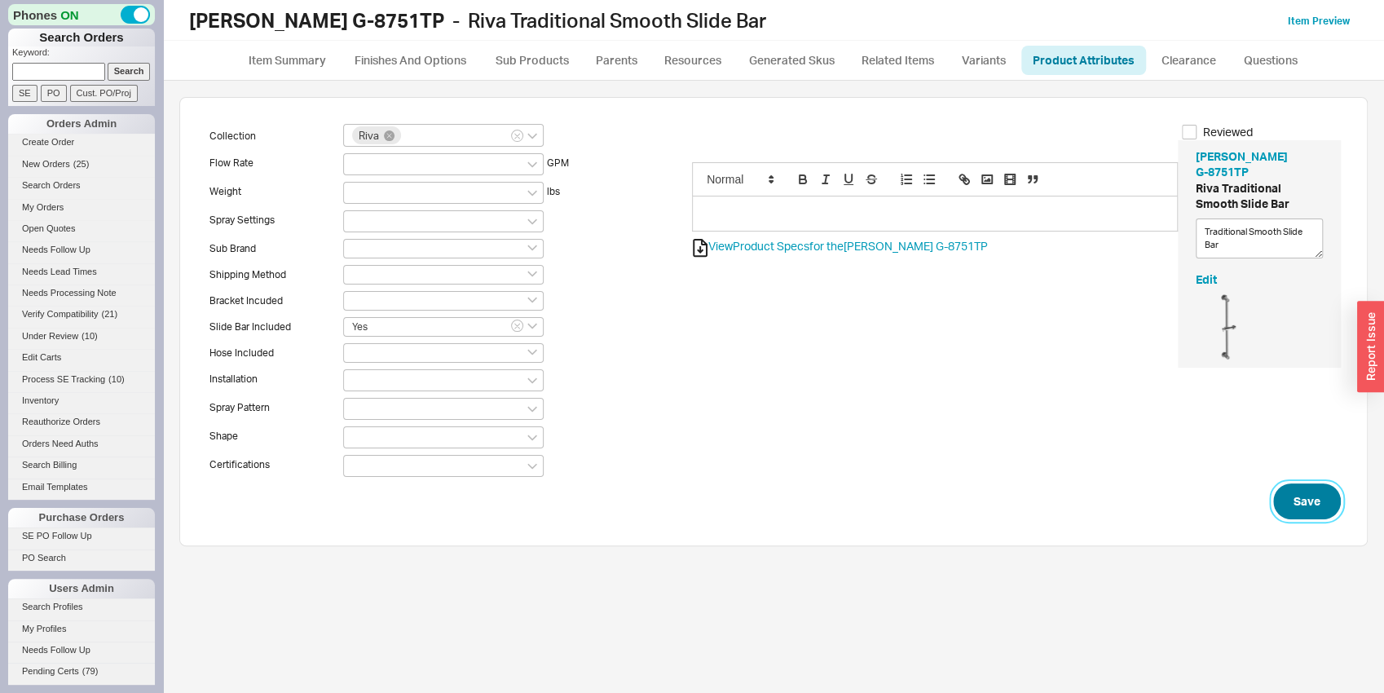
click at [1302, 500] on button "Save" at bounding box center [1307, 501] width 68 height 36
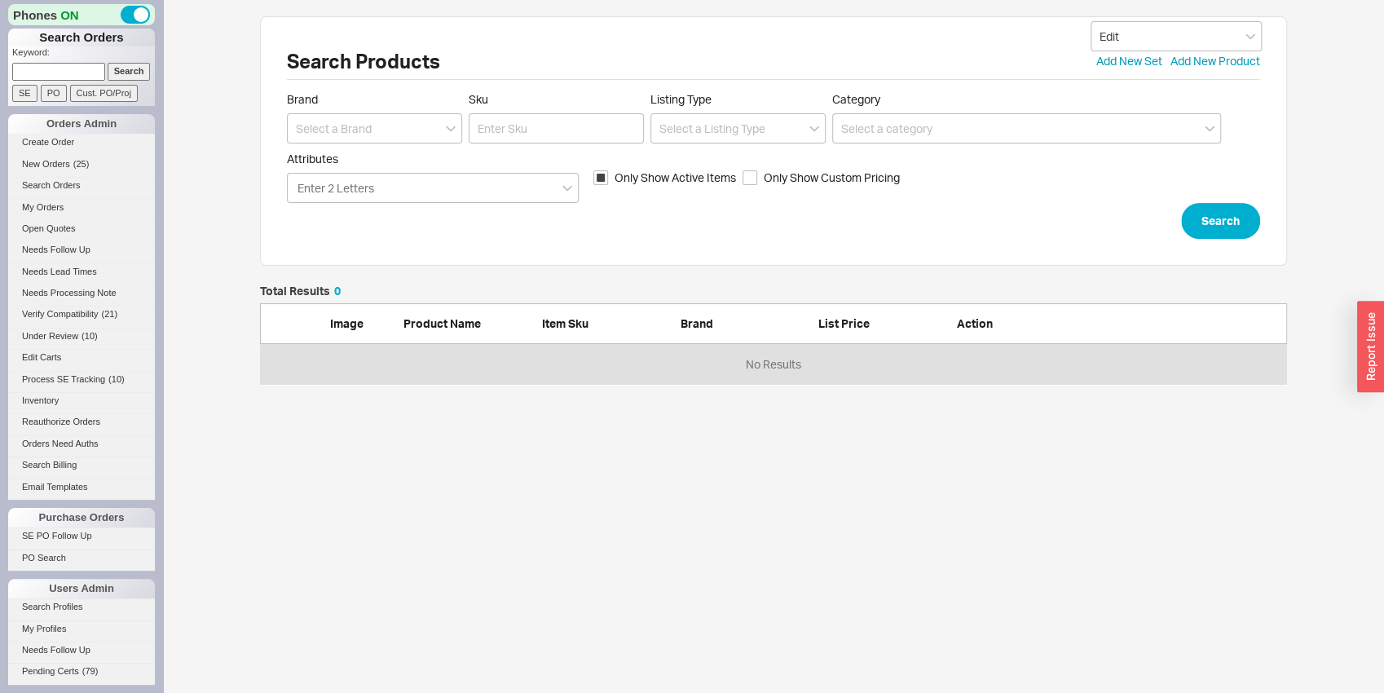
scroll to position [13, 13]
click at [309, 142] on input at bounding box center [374, 128] width 175 height 30
click at [318, 166] on div "[PERSON_NAME]" at bounding box center [375, 162] width 174 height 29
type input "[PERSON_NAME]"
click at [507, 126] on input "Sku" at bounding box center [556, 128] width 175 height 30
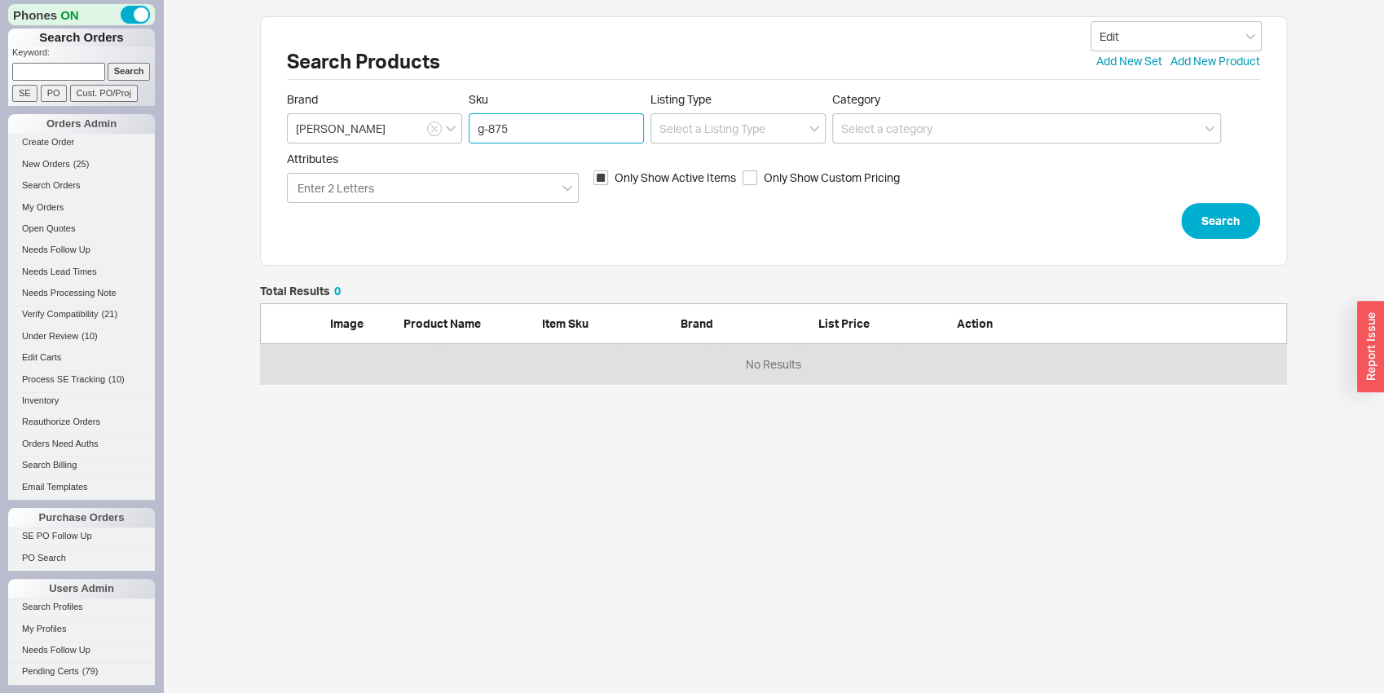
type input "g-8751"
click button "Search" at bounding box center [1220, 221] width 79 height 36
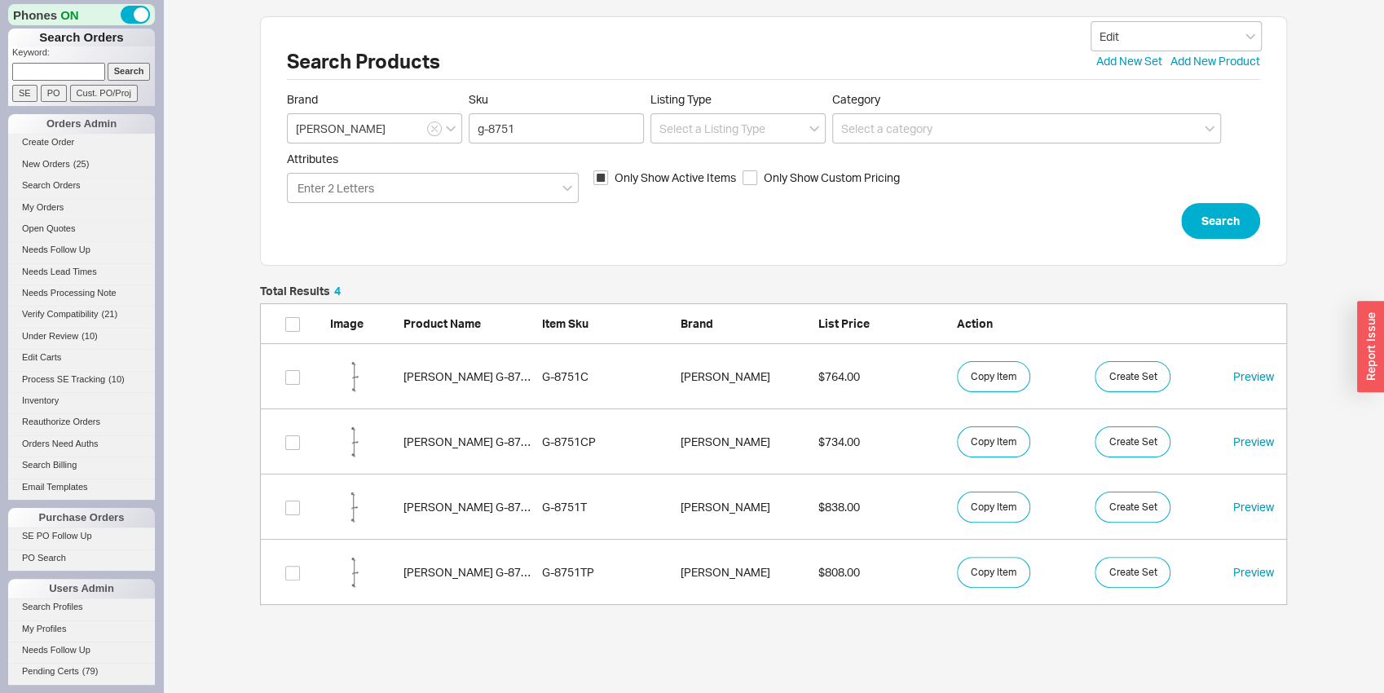
scroll to position [306, 1014]
drag, startPoint x: 498, startPoint y: 121, endPoint x: 524, endPoint y: 127, distance: 26.7
click at [523, 127] on input "g-8751" at bounding box center [556, 128] width 175 height 30
type input "g-8697"
click button "Search" at bounding box center [1220, 221] width 79 height 36
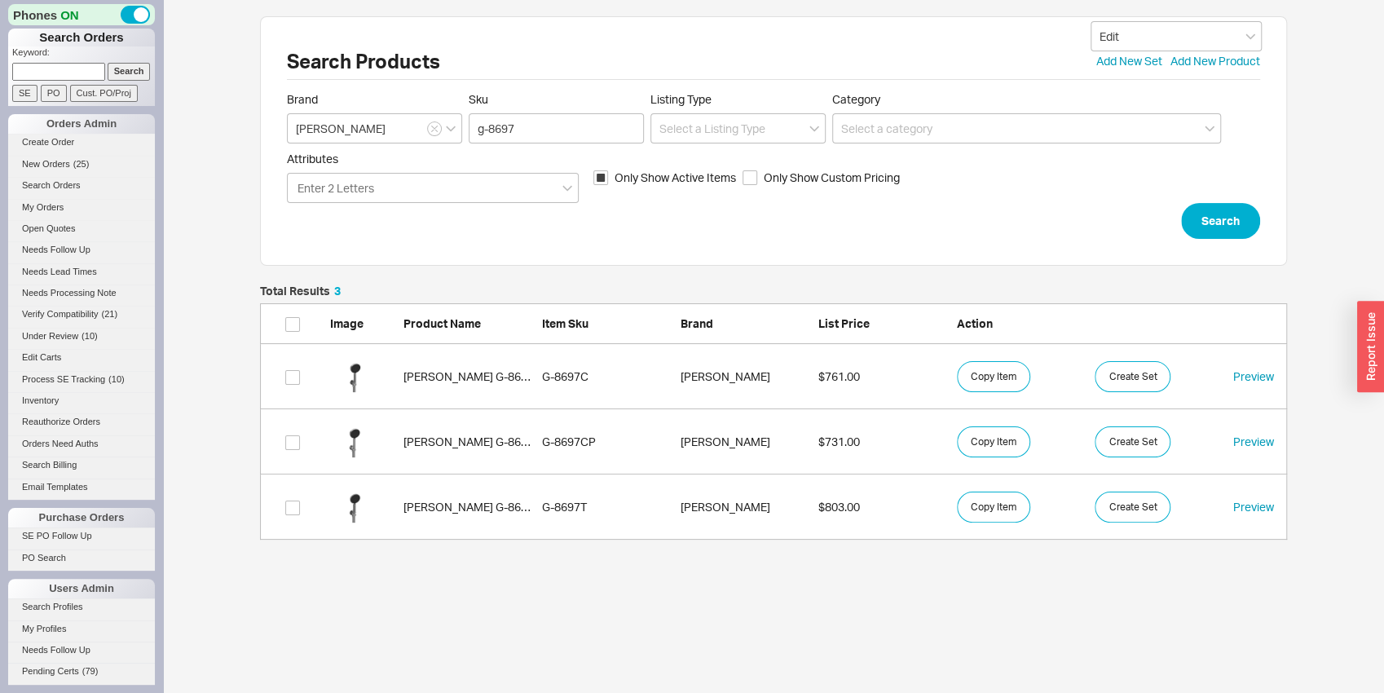
scroll to position [241, 1014]
click at [1004, 514] on button "Copy Item" at bounding box center [993, 507] width 73 height 31
drag, startPoint x: 498, startPoint y: 130, endPoint x: 543, endPoint y: 130, distance: 44.8
click at [543, 130] on input "g-8697" at bounding box center [556, 128] width 175 height 30
type input "g-8751"
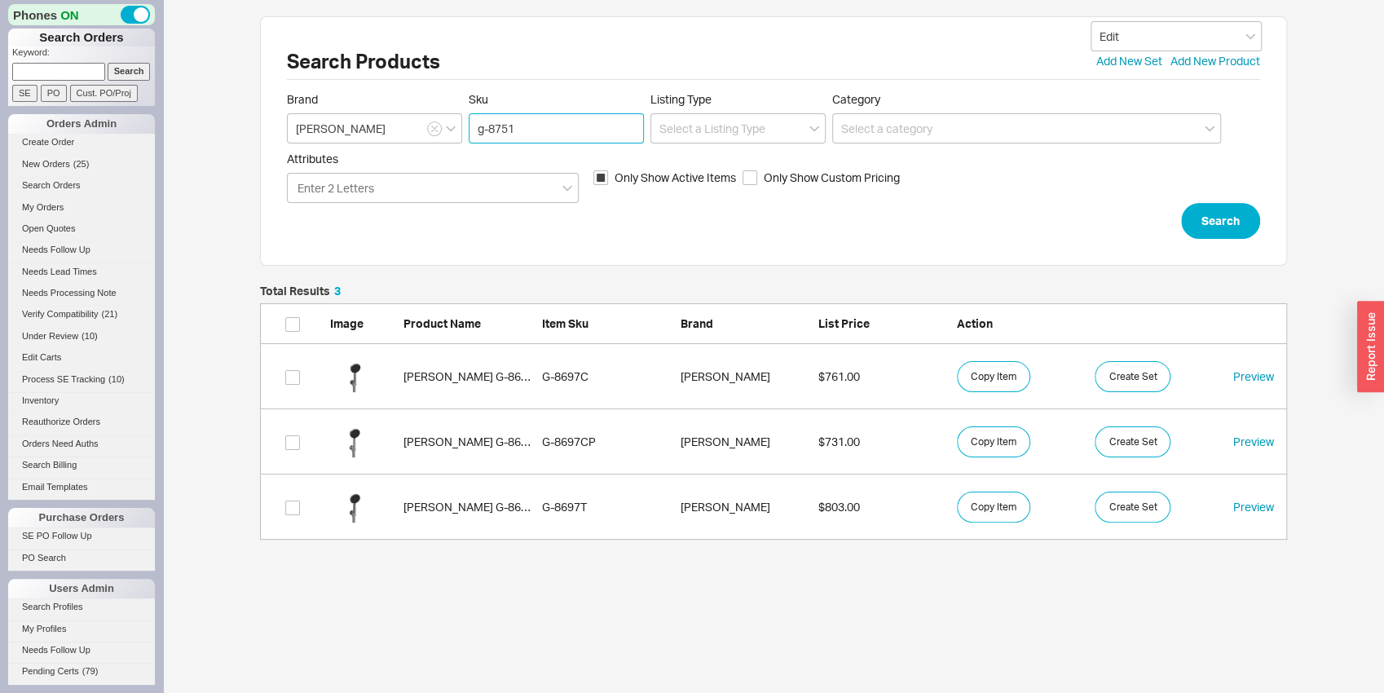
click button "Search" at bounding box center [1220, 221] width 79 height 36
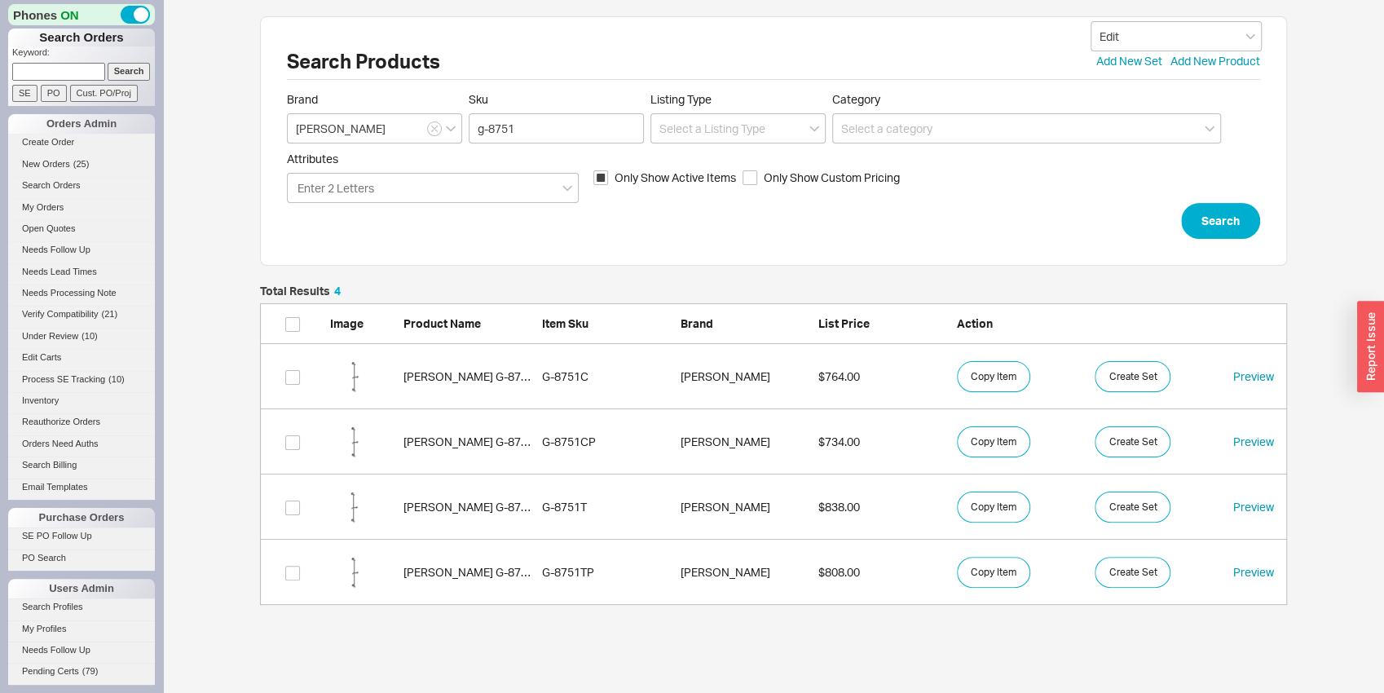
scroll to position [306, 1014]
click at [519, 586] on link "Graff G-8751TP G-8751TP Graff $808.00 Copy Item Create Set Preview" at bounding box center [773, 572] width 1027 height 65
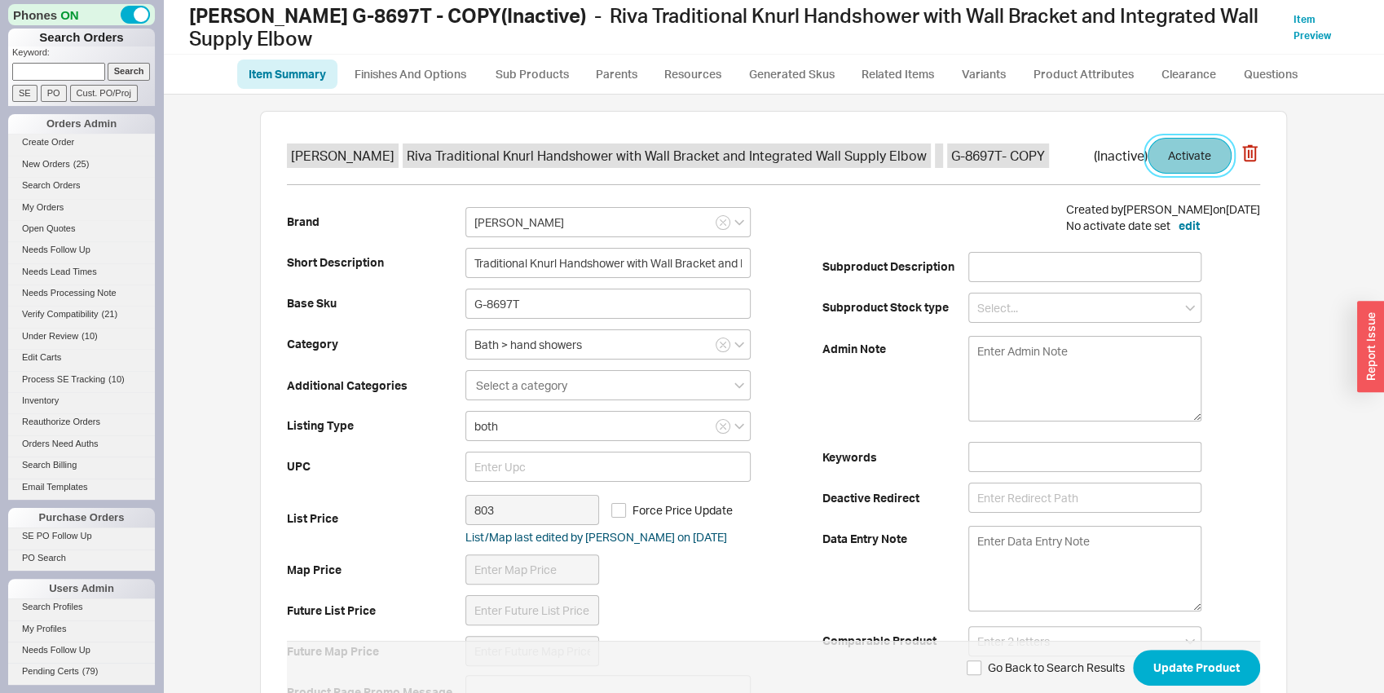
click at [1210, 141] on button "Activate" at bounding box center [1190, 156] width 84 height 36
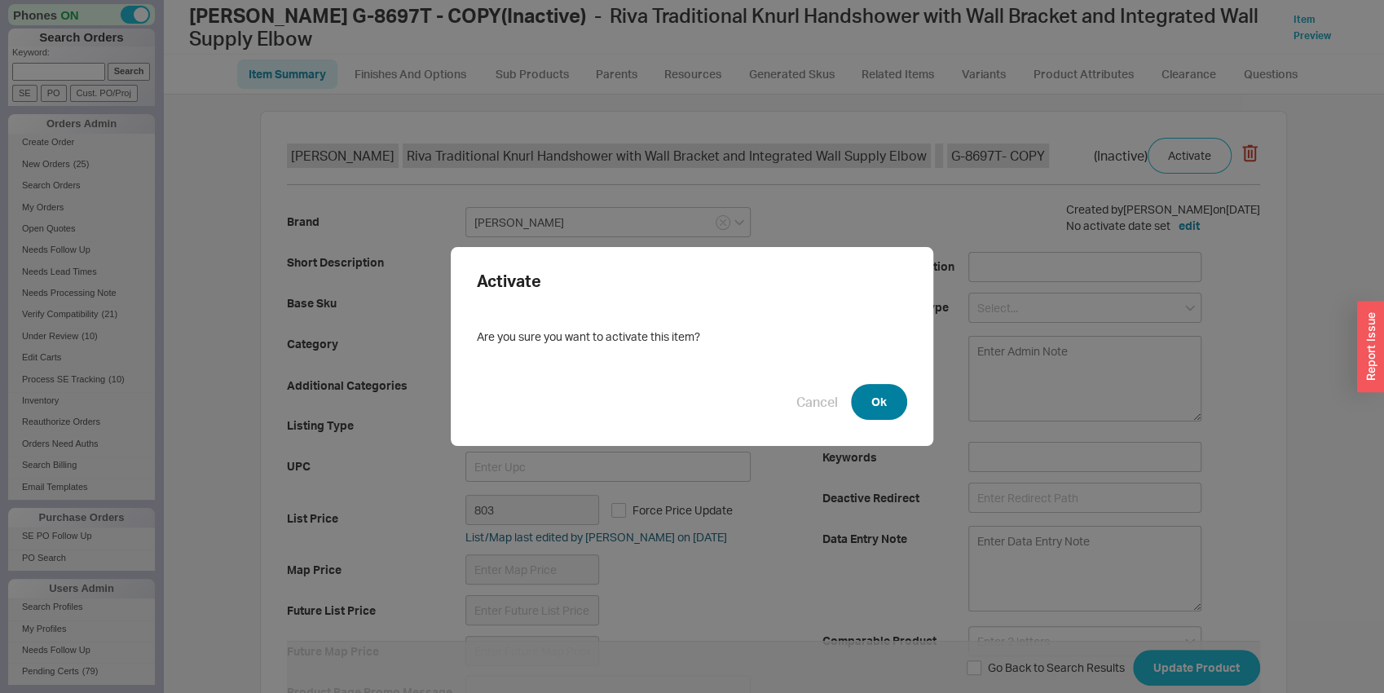
click at [889, 402] on button "Ok" at bounding box center [879, 402] width 56 height 36
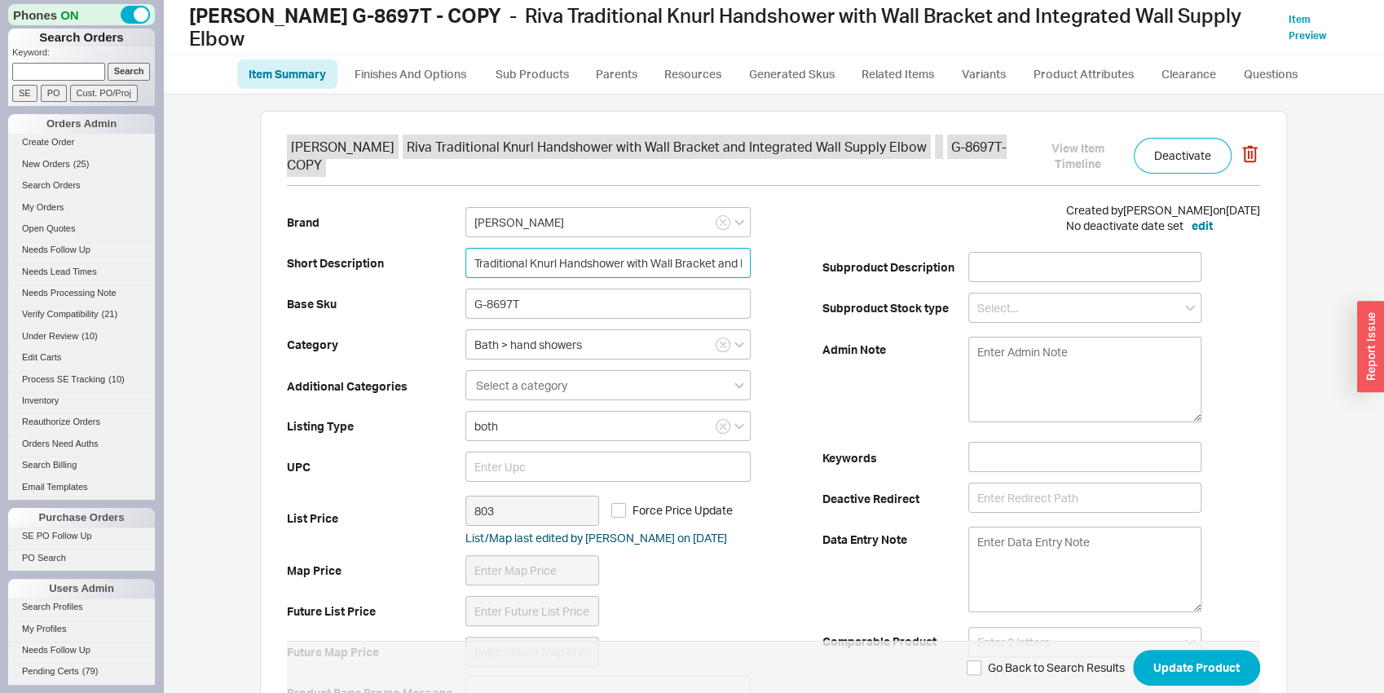
drag, startPoint x: 525, startPoint y: 258, endPoint x: 552, endPoint y: 258, distance: 26.9
click at [552, 258] on input "Traditional Knurl Handshower with Wall Bracket and Integrated Wall Supply Elbow" at bounding box center [607, 263] width 285 height 30
type input "Traditional Smooth Handshower with Wall Bracket and Integrated Wall Supply Elbow"
click at [540, 293] on input "G-8697T" at bounding box center [607, 304] width 285 height 30
drag, startPoint x: 535, startPoint y: 292, endPoint x: 427, endPoint y: 280, distance: 108.2
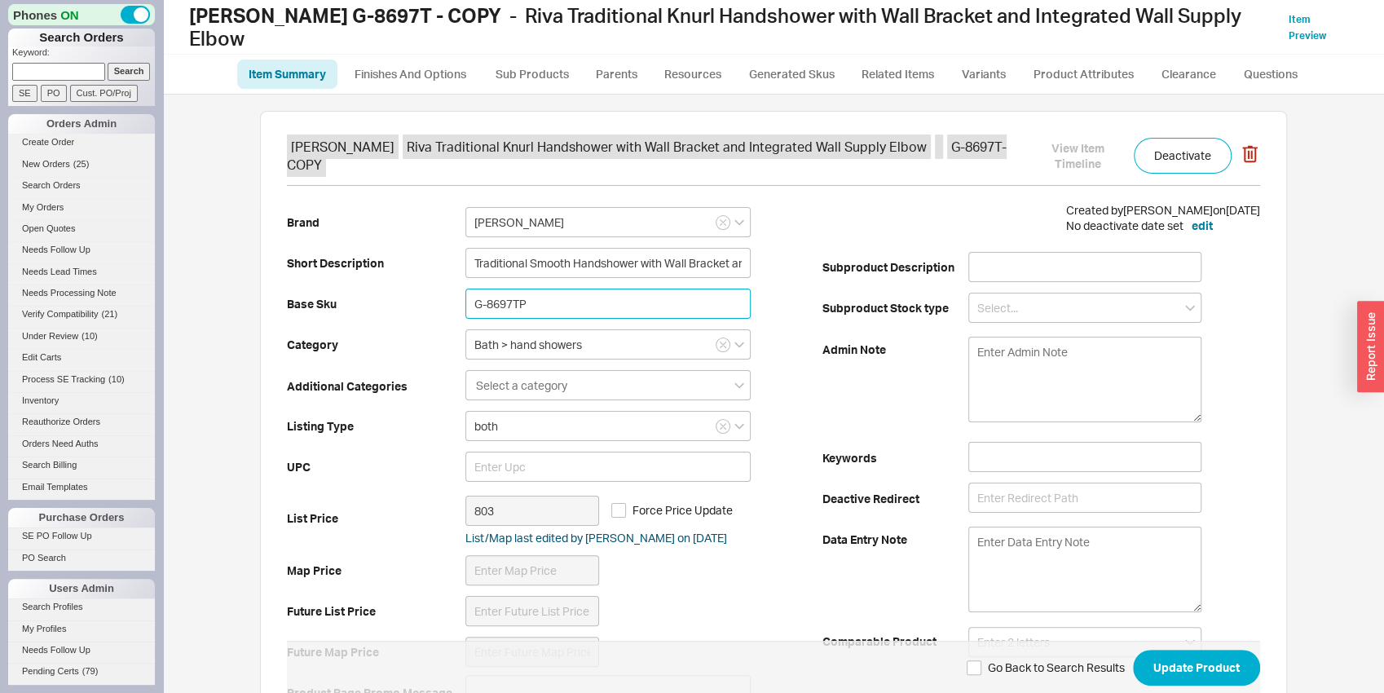
click at [465, 289] on input "G-8697TP" at bounding box center [607, 304] width 285 height 30
type input "G-8697TP"
click at [442, 381] on div "Brand [PERSON_NAME] Short Description Traditional Smooth Handshower with Wall B…" at bounding box center [555, 457] width 536 height 511
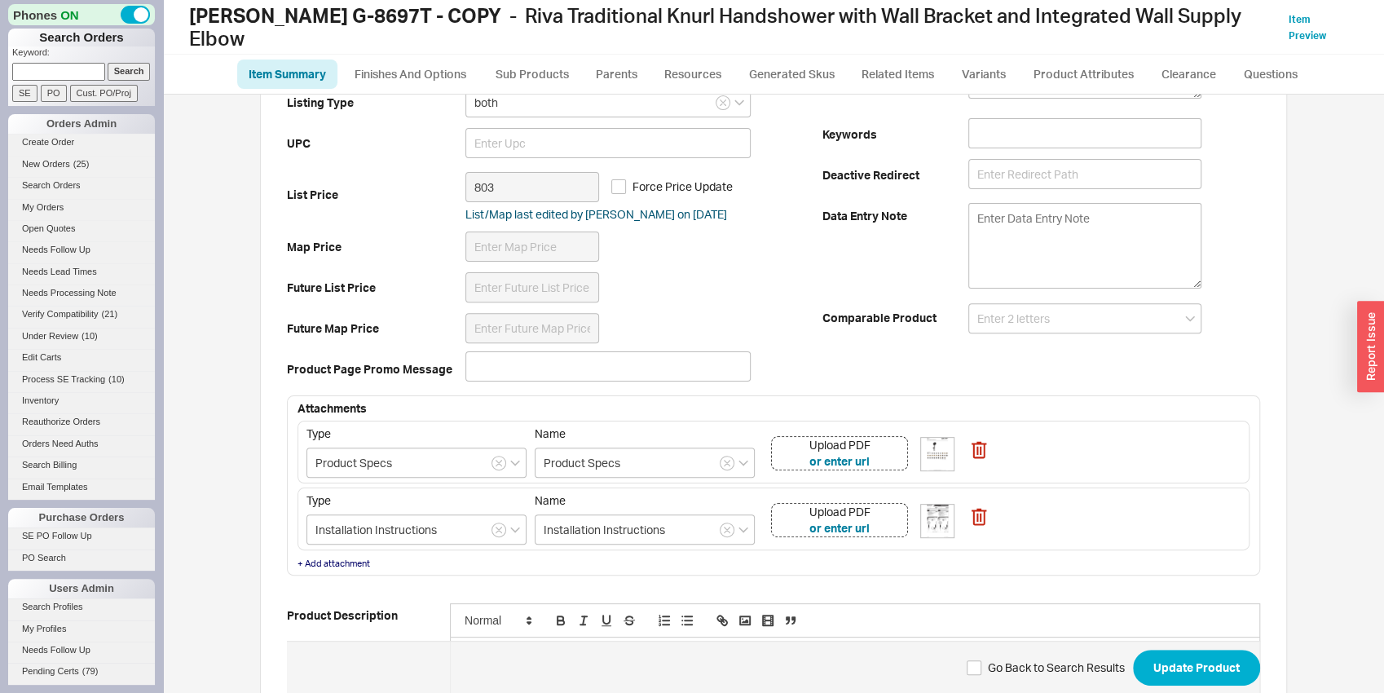
scroll to position [425, 0]
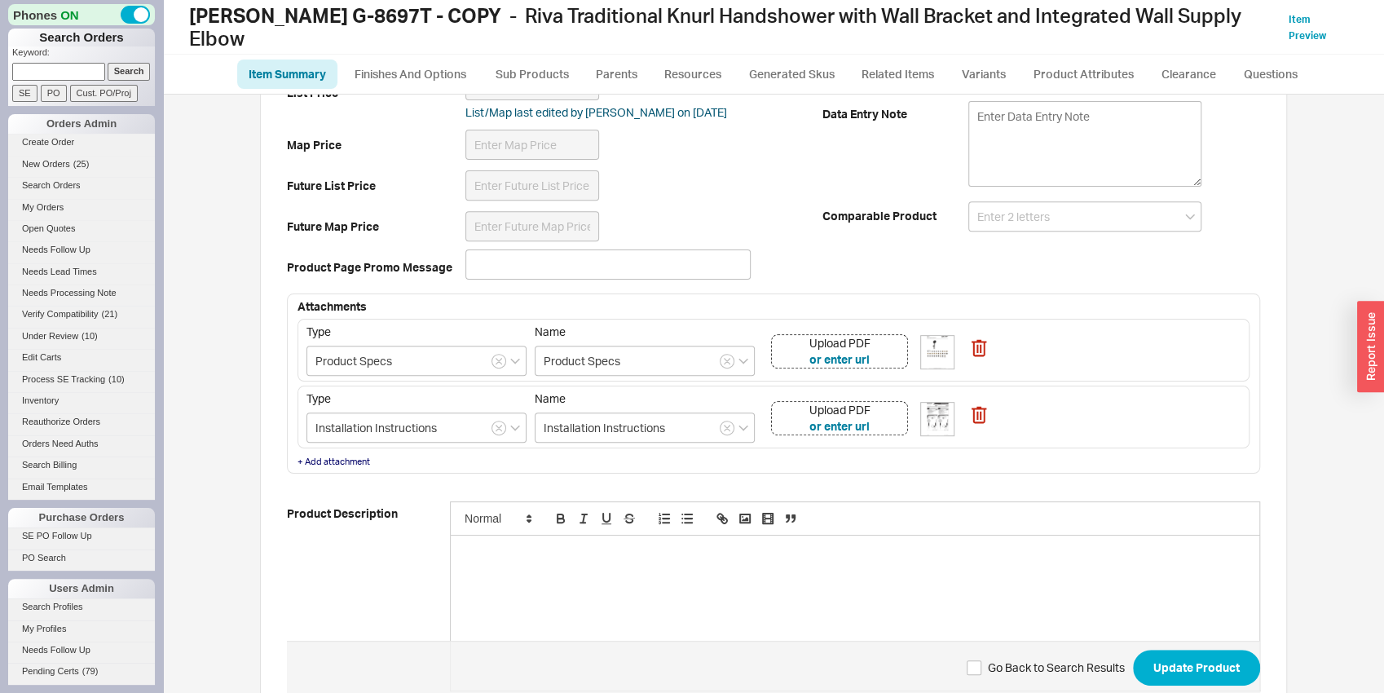
click at [893, 335] on div "Upload PDF or enter url" at bounding box center [839, 351] width 137 height 34
click at [893, 402] on div "Upload PDF or enter url" at bounding box center [839, 418] width 137 height 34
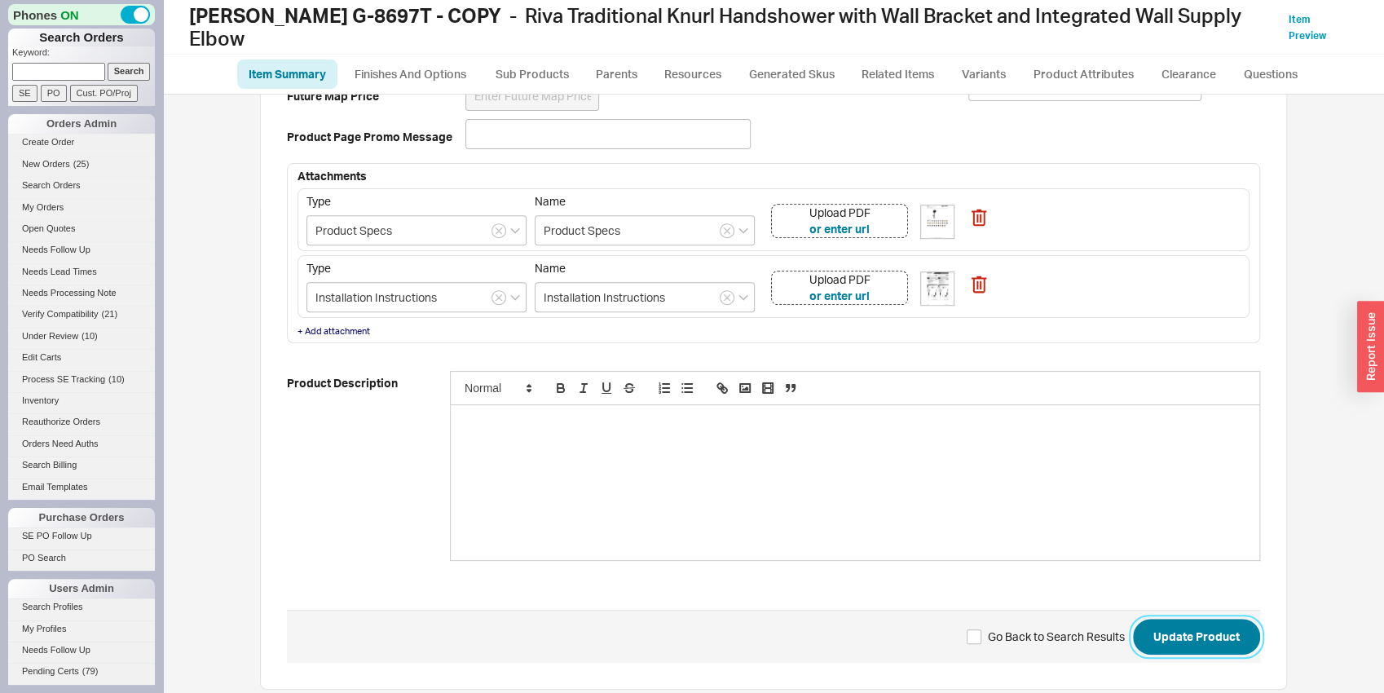
click at [1193, 626] on button "Update Product" at bounding box center [1196, 637] width 127 height 36
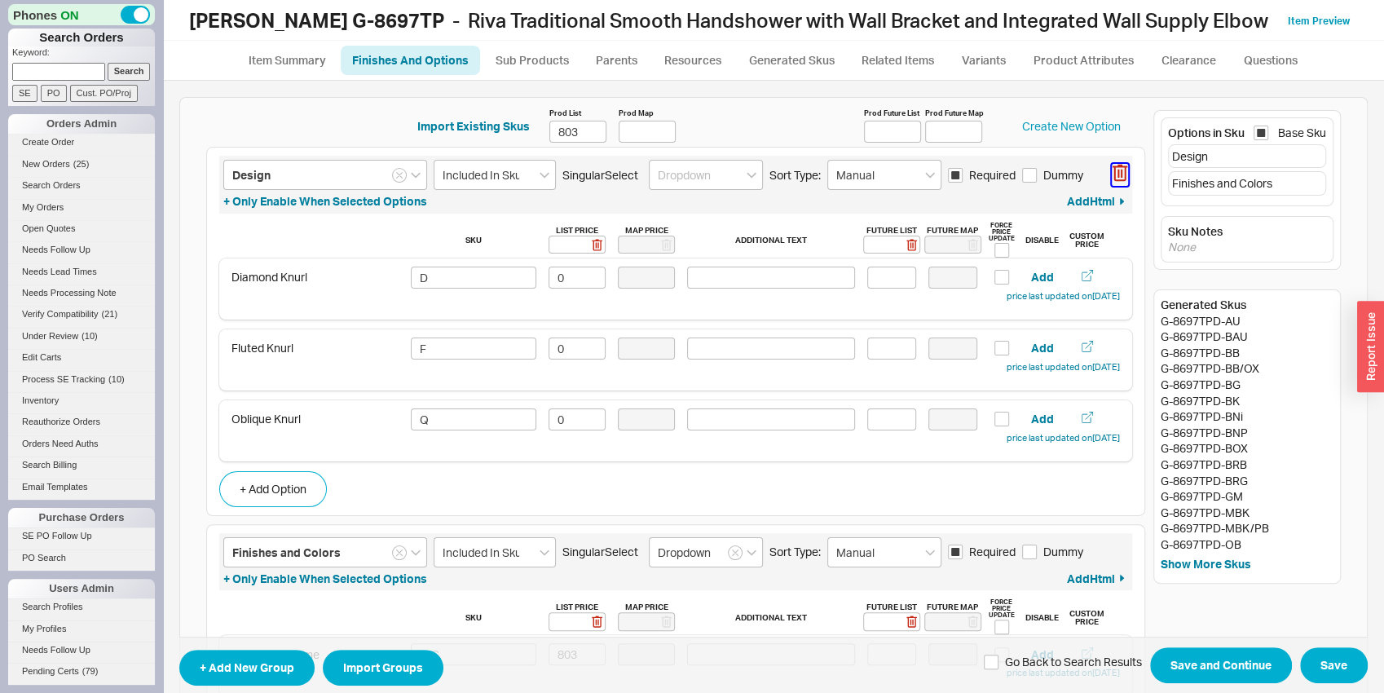
click at [1112, 182] on button "button" at bounding box center [1120, 175] width 16 height 22
type input "Finishes and Colors"
type input "Included In Sku"
type input "Dropdown"
type input "Manual"
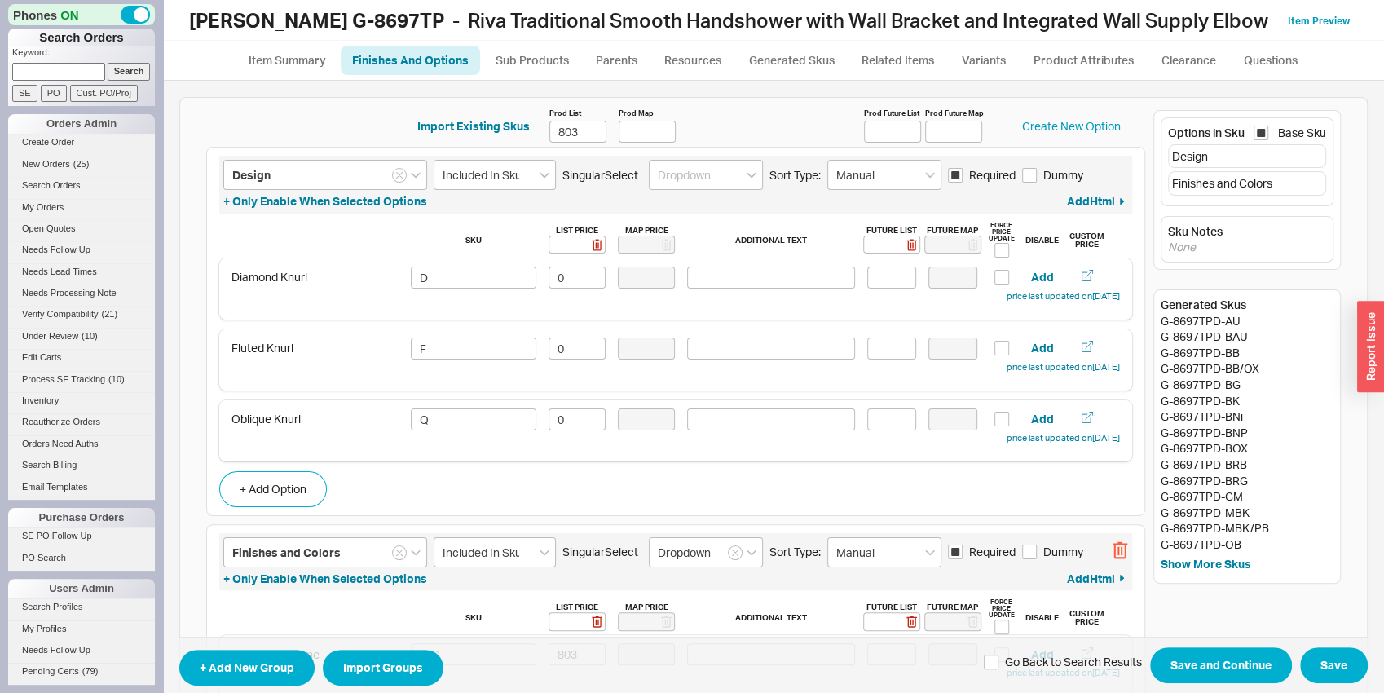
checkbox input "true"
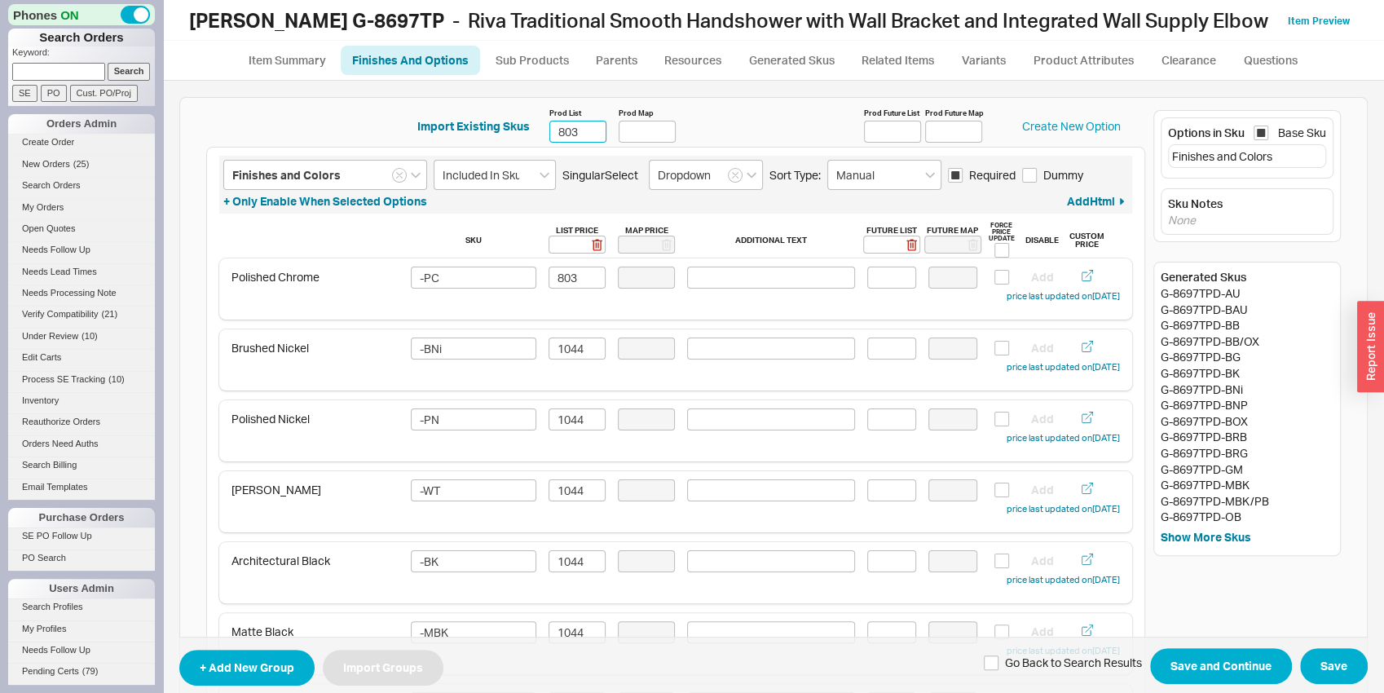
click at [582, 130] on input "803" at bounding box center [577, 132] width 57 height 22
click at [562, 289] on div "Polished Chrome -PC 803 Add price last updated on 09/18/2025" at bounding box center [675, 286] width 888 height 38
type input "773"
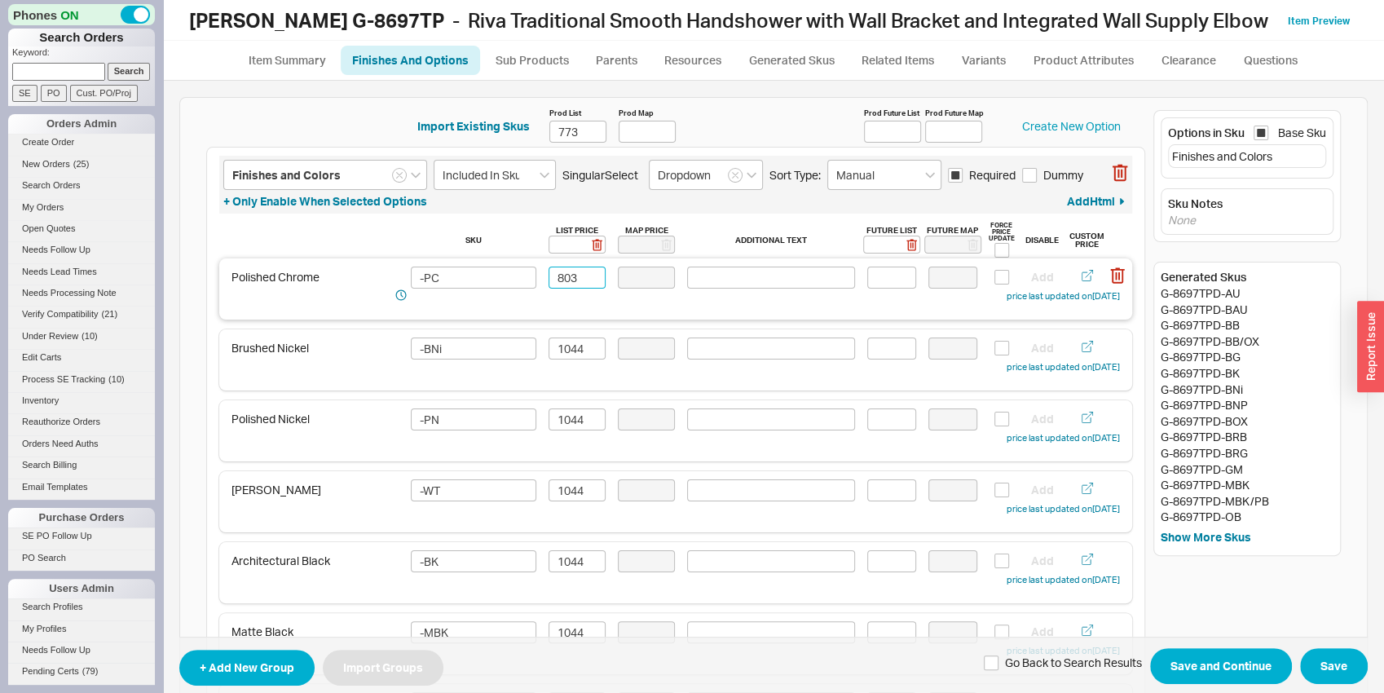
click at [562, 277] on input "803" at bounding box center [577, 278] width 57 height 22
type input "773"
click at [576, 345] on input "1044" at bounding box center [577, 348] width 57 height 22
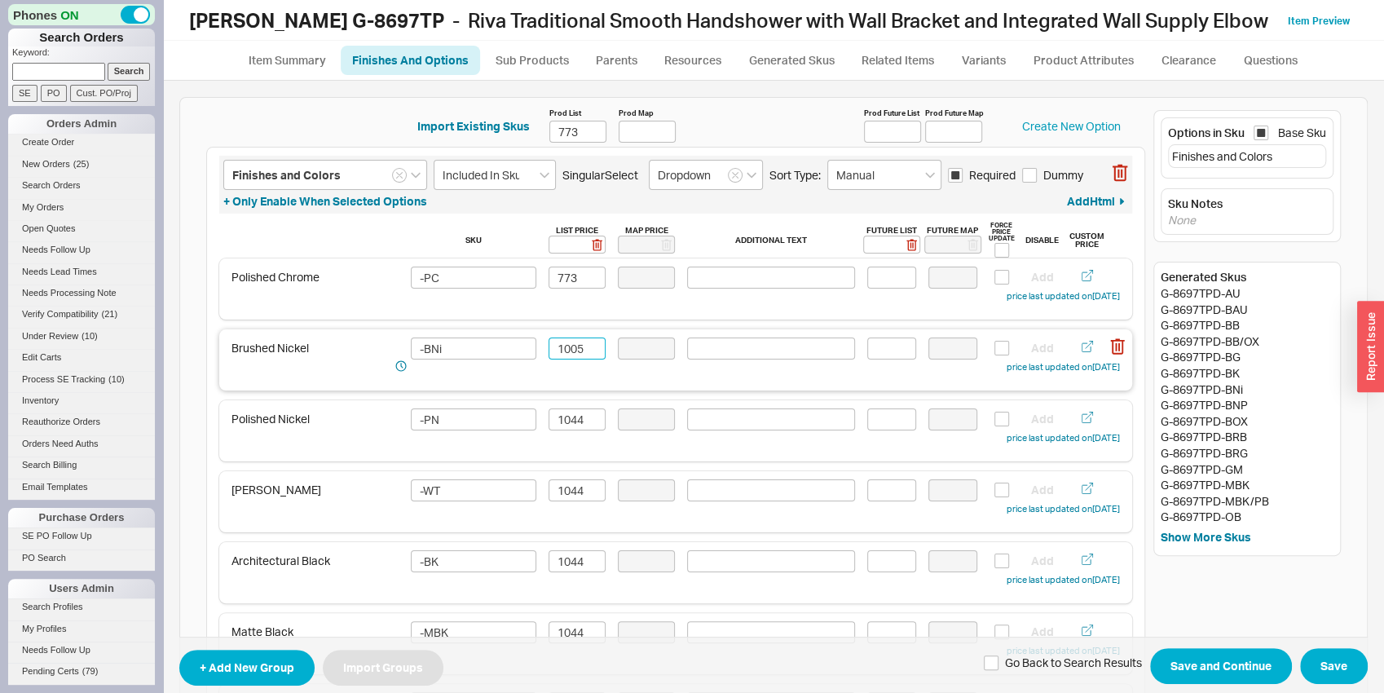
click at [592, 344] on input "1005" at bounding box center [577, 348] width 57 height 22
click at [591, 344] on input "1005" at bounding box center [577, 348] width 57 height 22
click at [590, 344] on input "1005" at bounding box center [577, 348] width 57 height 22
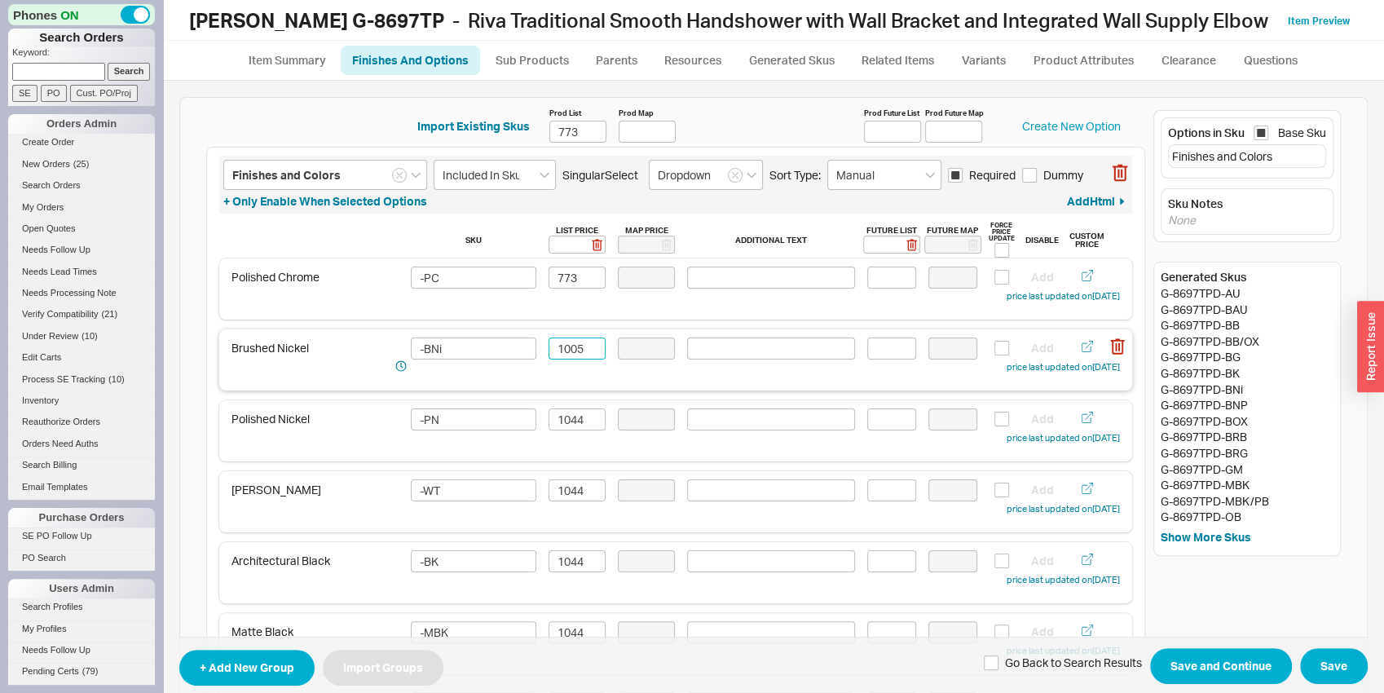
click at [589, 343] on input "1005" at bounding box center [577, 348] width 57 height 22
click at [583, 346] on input "1005" at bounding box center [577, 348] width 57 height 22
click at [579, 346] on input "1005" at bounding box center [577, 348] width 57 height 22
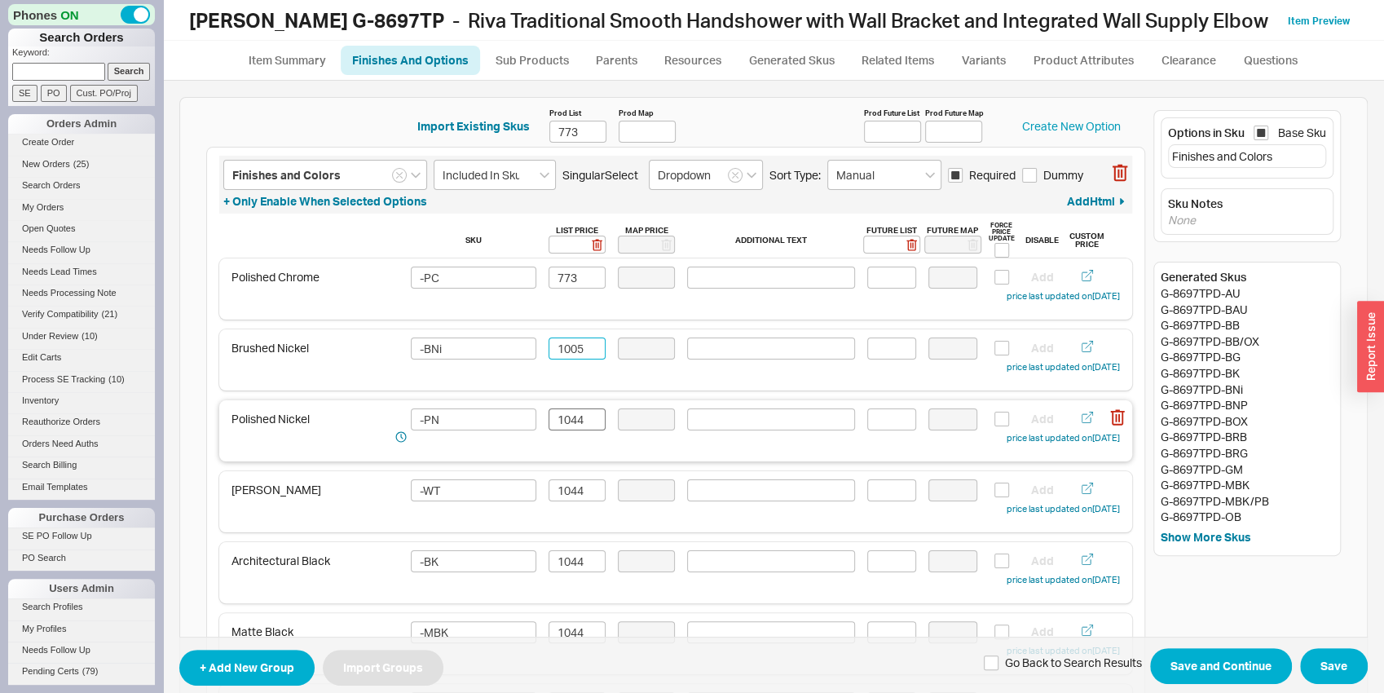
type input "1005"
click at [575, 425] on input "1044" at bounding box center [577, 419] width 57 height 22
paste input "05"
type input "1005"
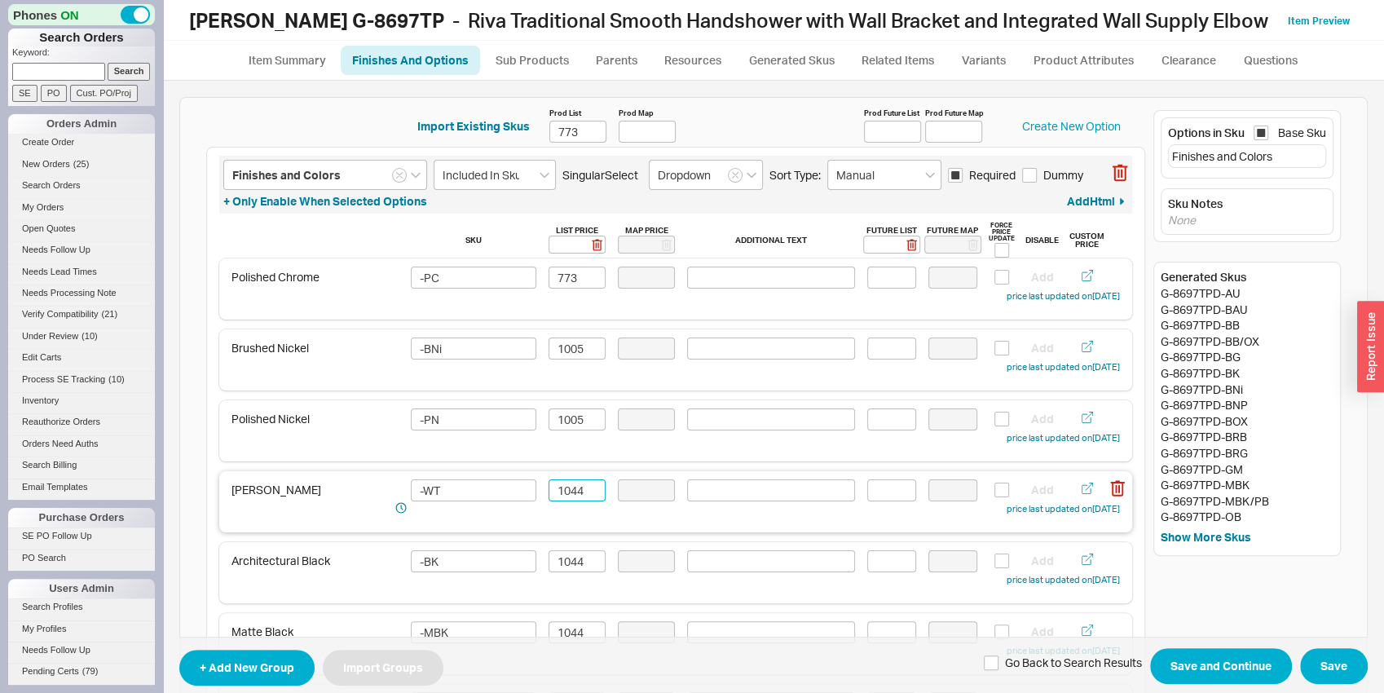
click at [565, 493] on input "1044" at bounding box center [577, 490] width 57 height 22
paste input "05"
type input "1005"
click at [575, 558] on input "1044" at bounding box center [577, 561] width 57 height 22
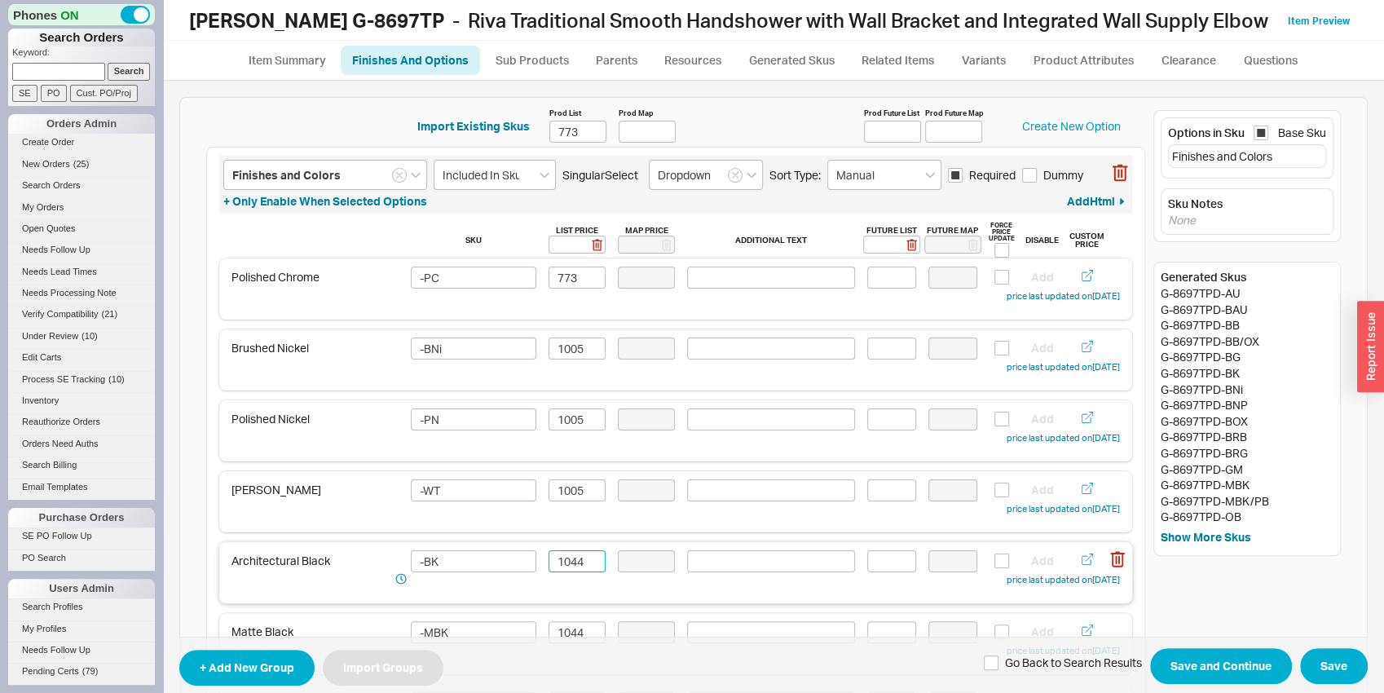
click at [575, 558] on input "1044" at bounding box center [577, 561] width 57 height 22
paste input "05"
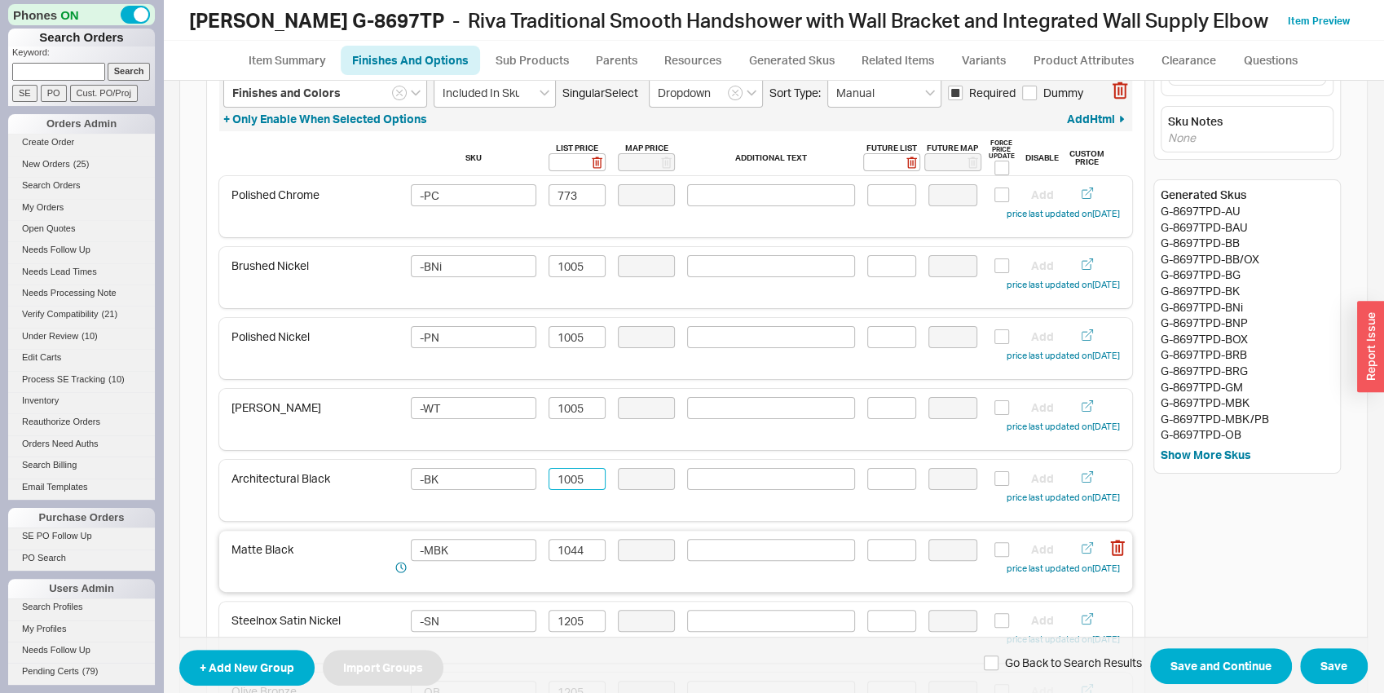
scroll to position [85, 0]
click at [566, 531] on div "Matte Black -MBK 1044 Add price last updated on 09/18/2025" at bounding box center [675, 558] width 913 height 61
type input "1005"
click at [570, 550] on input "1044" at bounding box center [577, 547] width 57 height 22
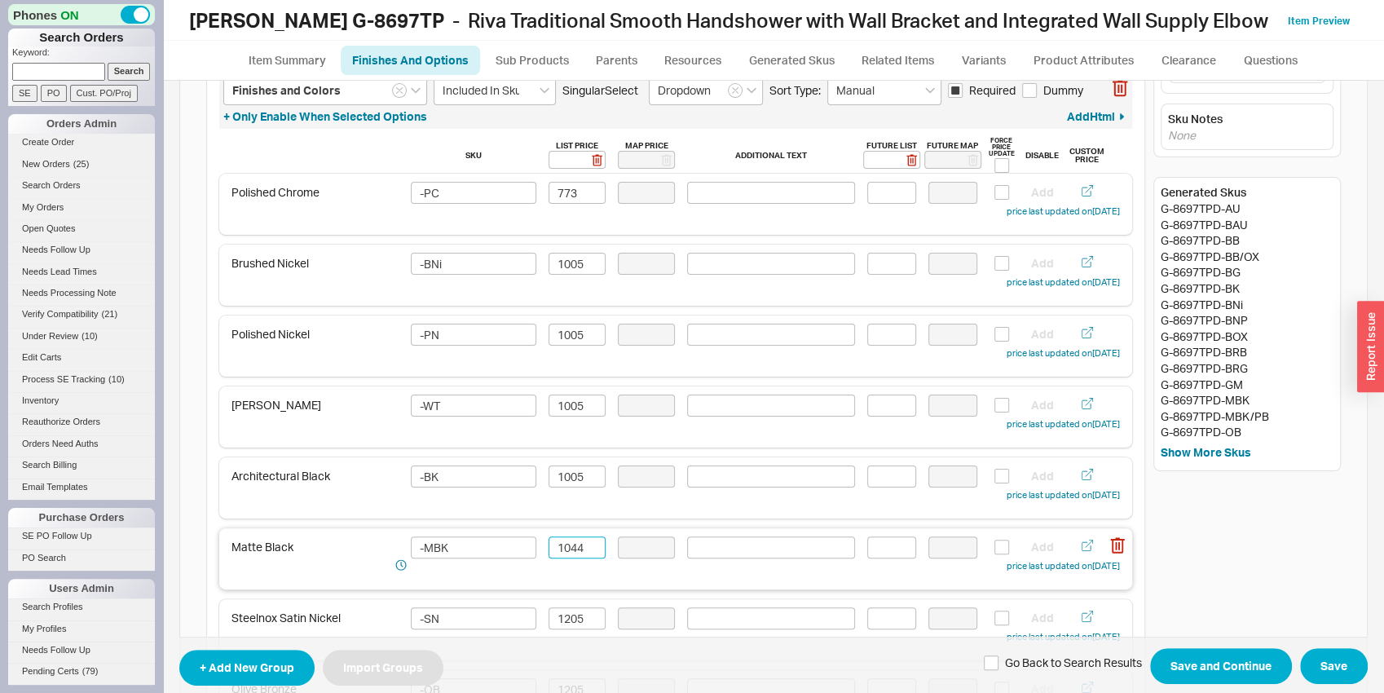
paste input "05"
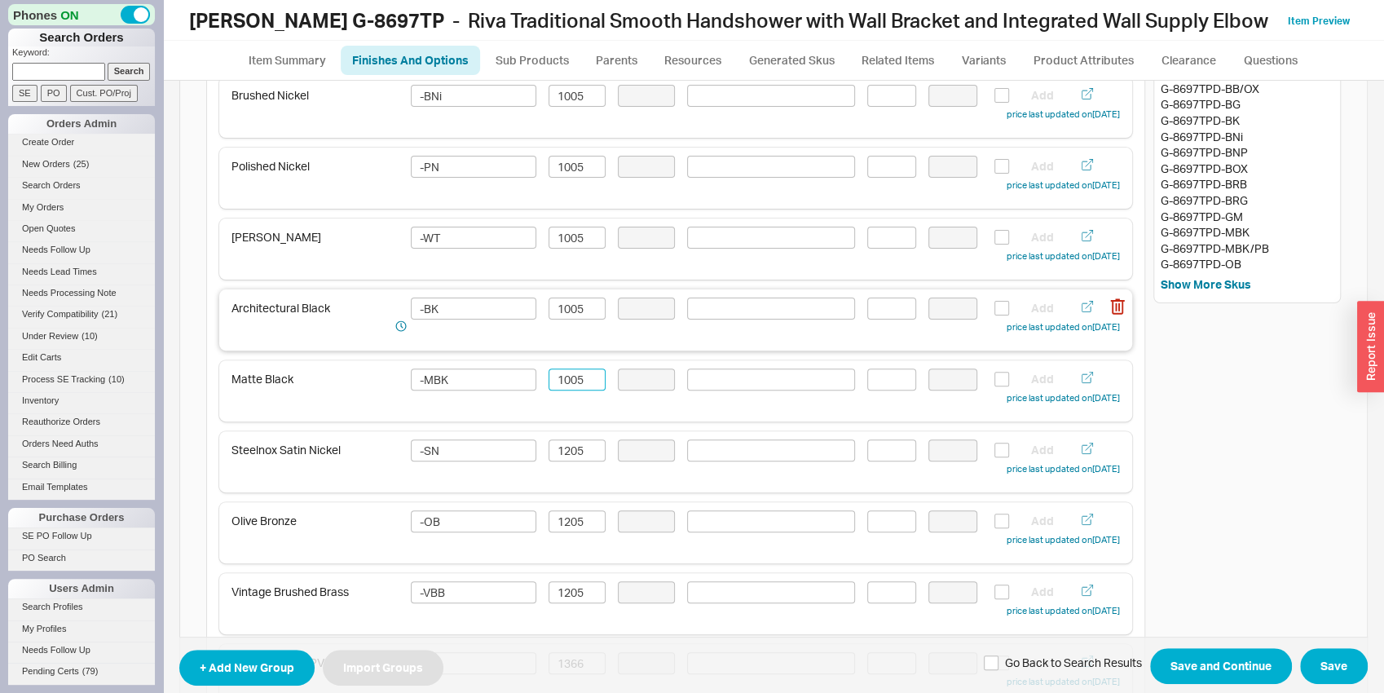
scroll to position [255, 0]
type input "1005"
click at [561, 452] on input "1205" at bounding box center [577, 448] width 57 height 22
click at [561, 451] on input "1205" at bounding box center [577, 448] width 57 height 22
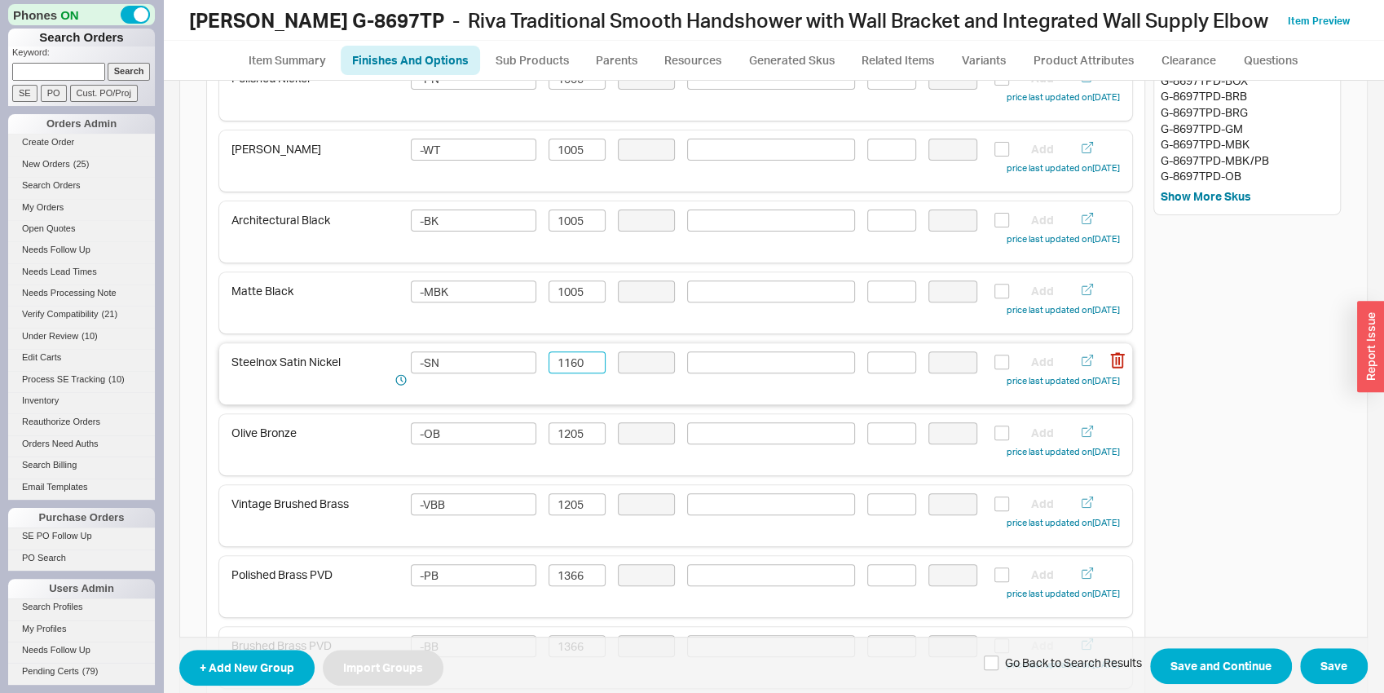
click at [565, 356] on input "1160" at bounding box center [577, 362] width 57 height 22
type input "1160"
click at [558, 442] on input "1205" at bounding box center [577, 433] width 57 height 22
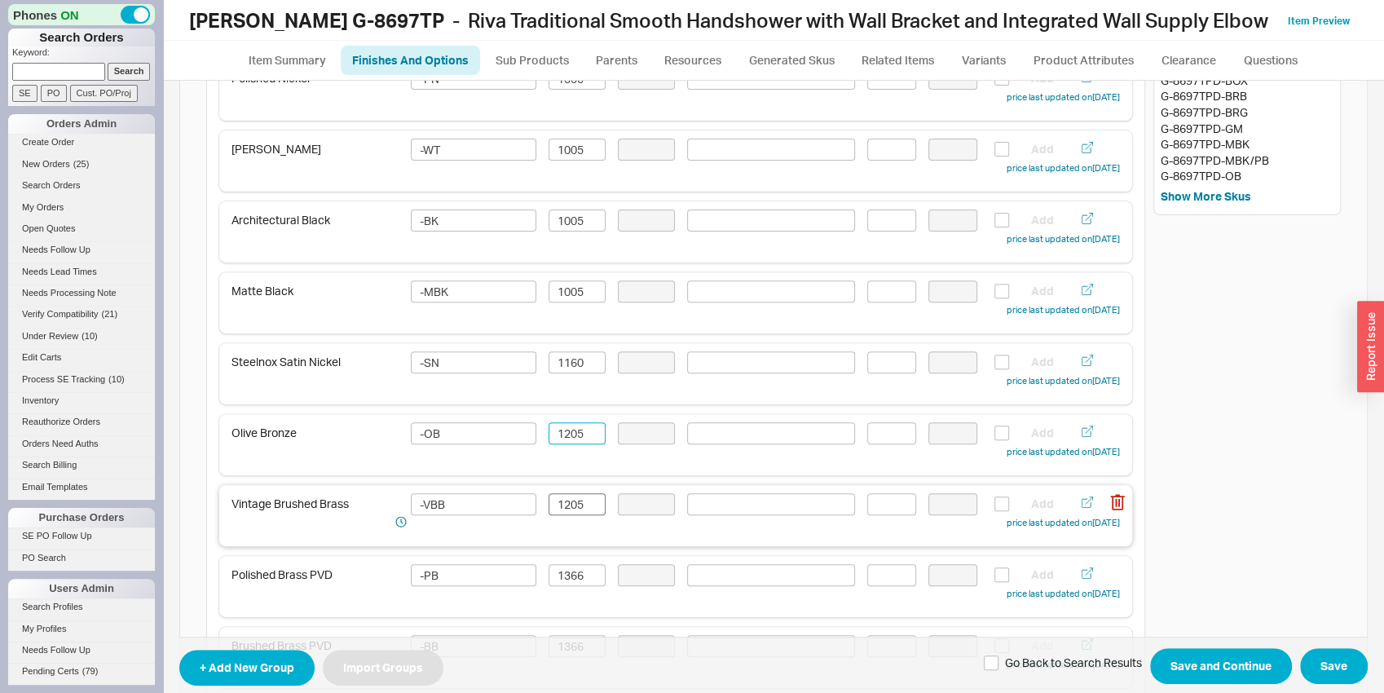
paste input "160"
type input "1160"
click at [560, 498] on input "1205" at bounding box center [577, 504] width 57 height 22
paste input "160"
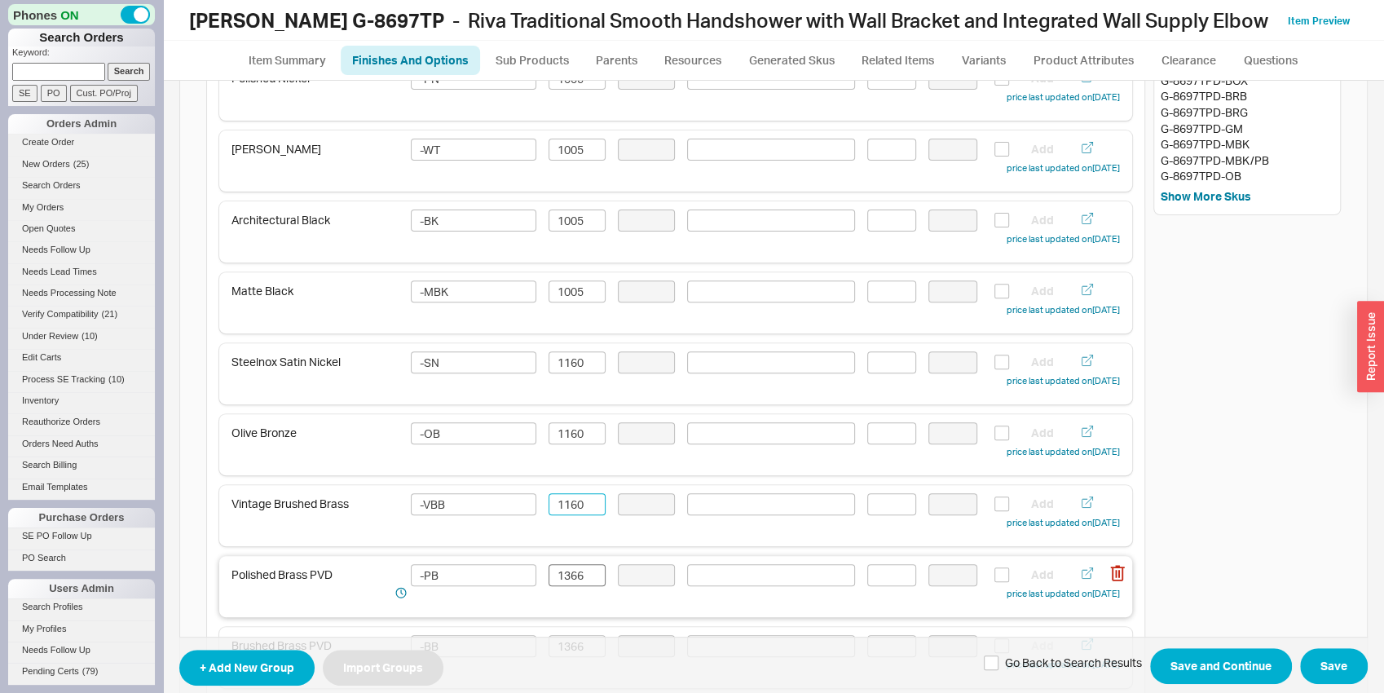
type input "1160"
click at [567, 585] on input "1366" at bounding box center [577, 575] width 57 height 22
click at [567, 577] on input "1366" at bounding box center [577, 575] width 57 height 22
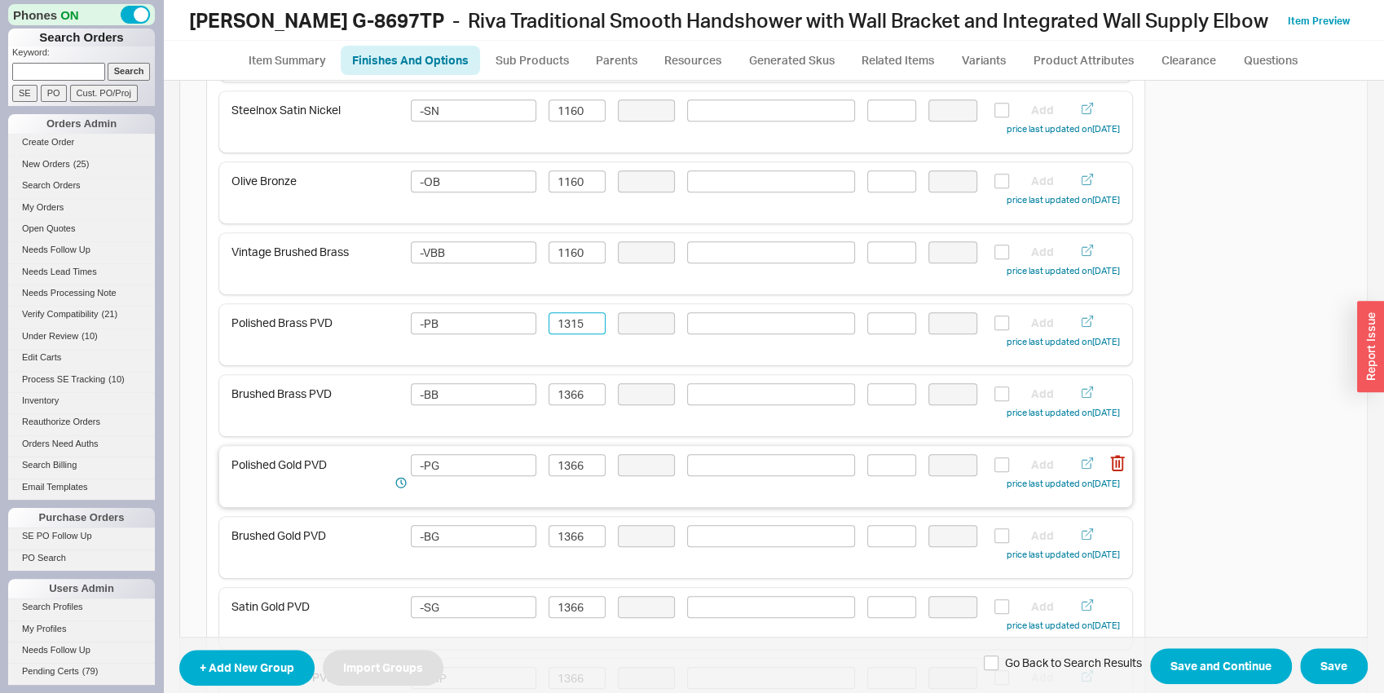
scroll to position [596, 0]
click at [577, 326] on input "1315" at bounding box center [577, 320] width 57 height 22
type input "1315"
click at [585, 381] on input "1366" at bounding box center [577, 391] width 57 height 22
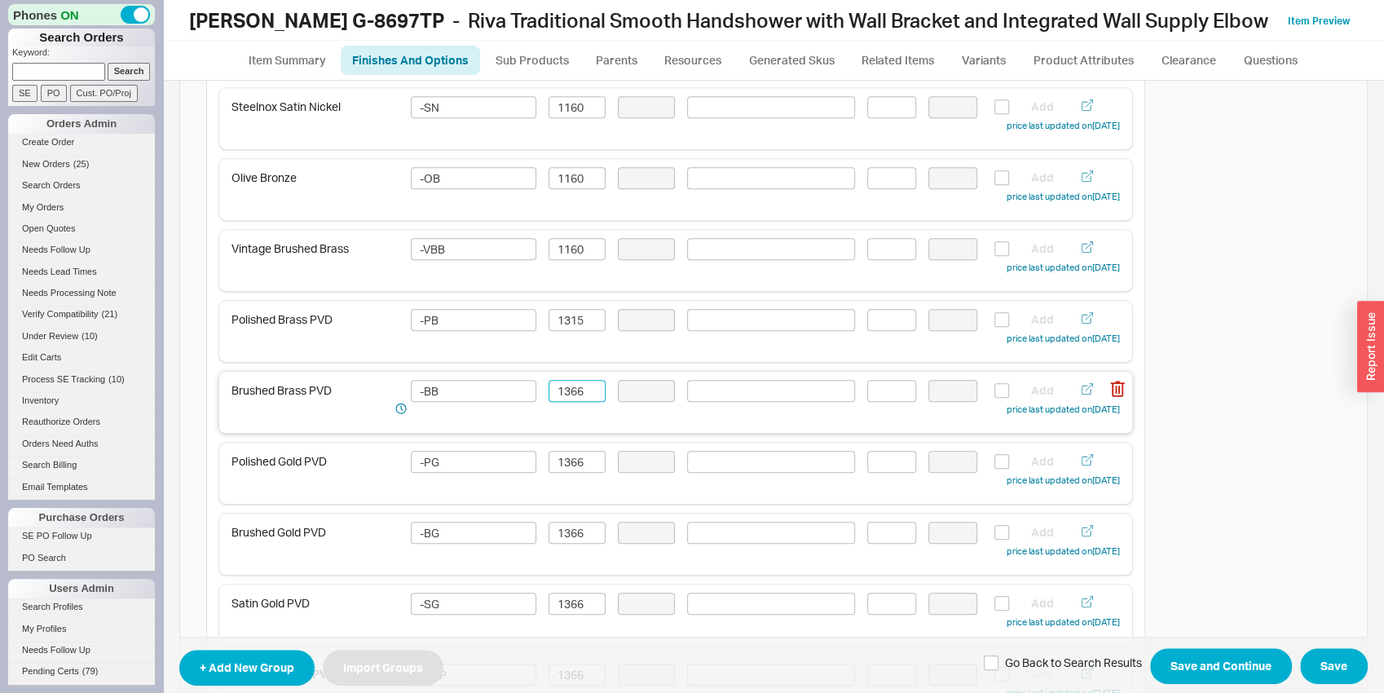
click at [585, 381] on input "1366" at bounding box center [577, 391] width 57 height 22
paste input "15"
type input "1315"
click at [581, 460] on input "1366" at bounding box center [577, 462] width 57 height 22
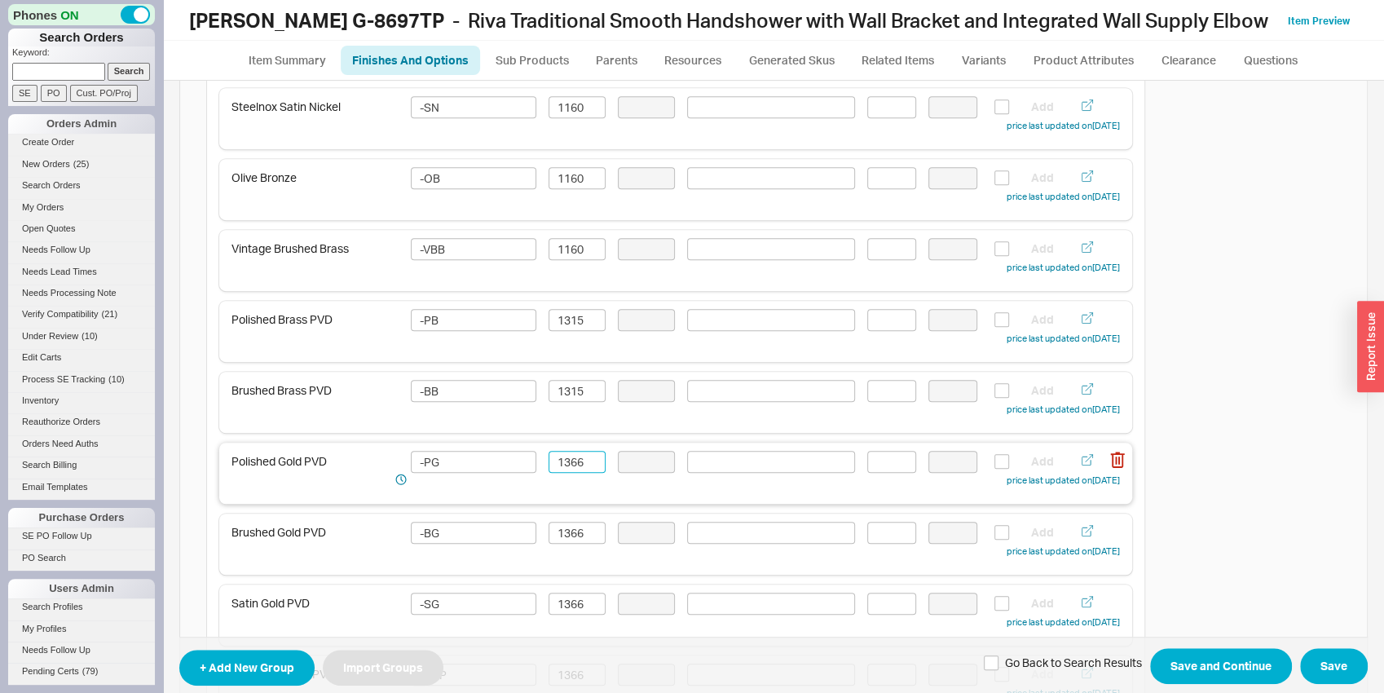
paste input "15"
type input "1315"
click at [567, 536] on input "1366" at bounding box center [577, 533] width 57 height 22
paste input "15"
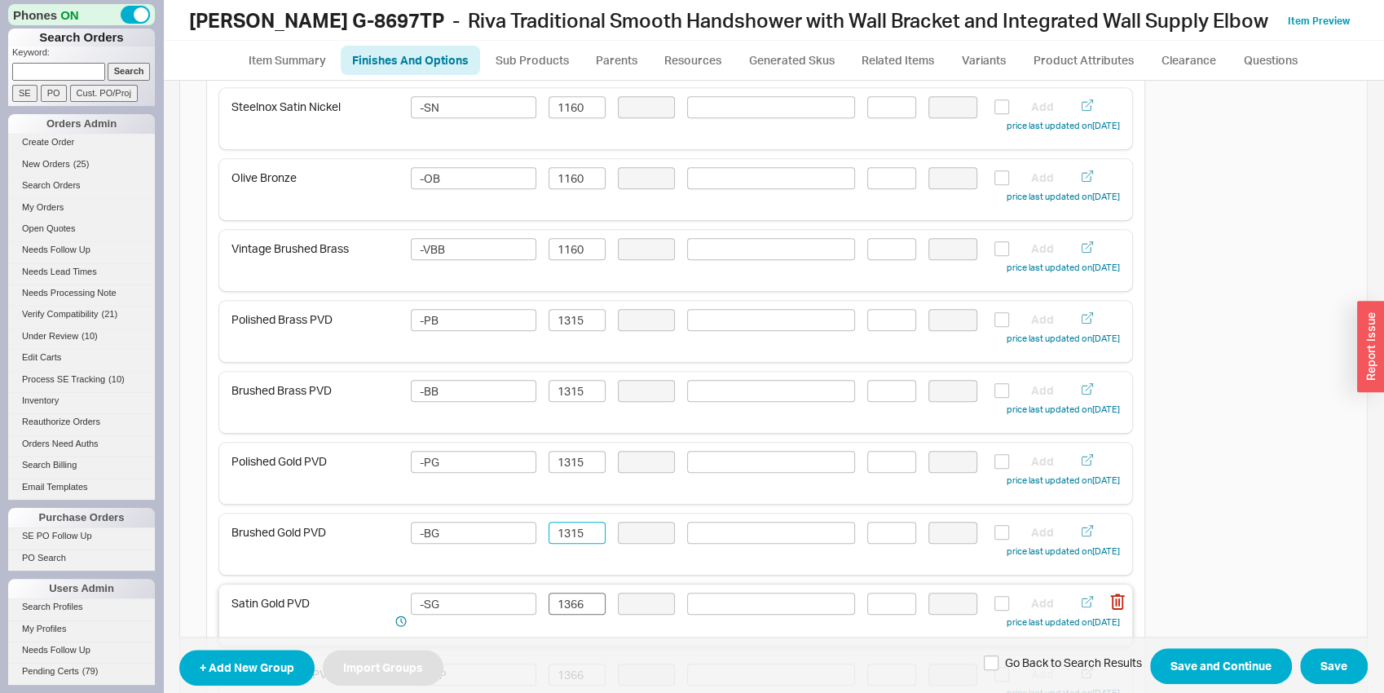
type input "1315"
click at [560, 606] on input "1366" at bounding box center [577, 604] width 57 height 22
paste input "15"
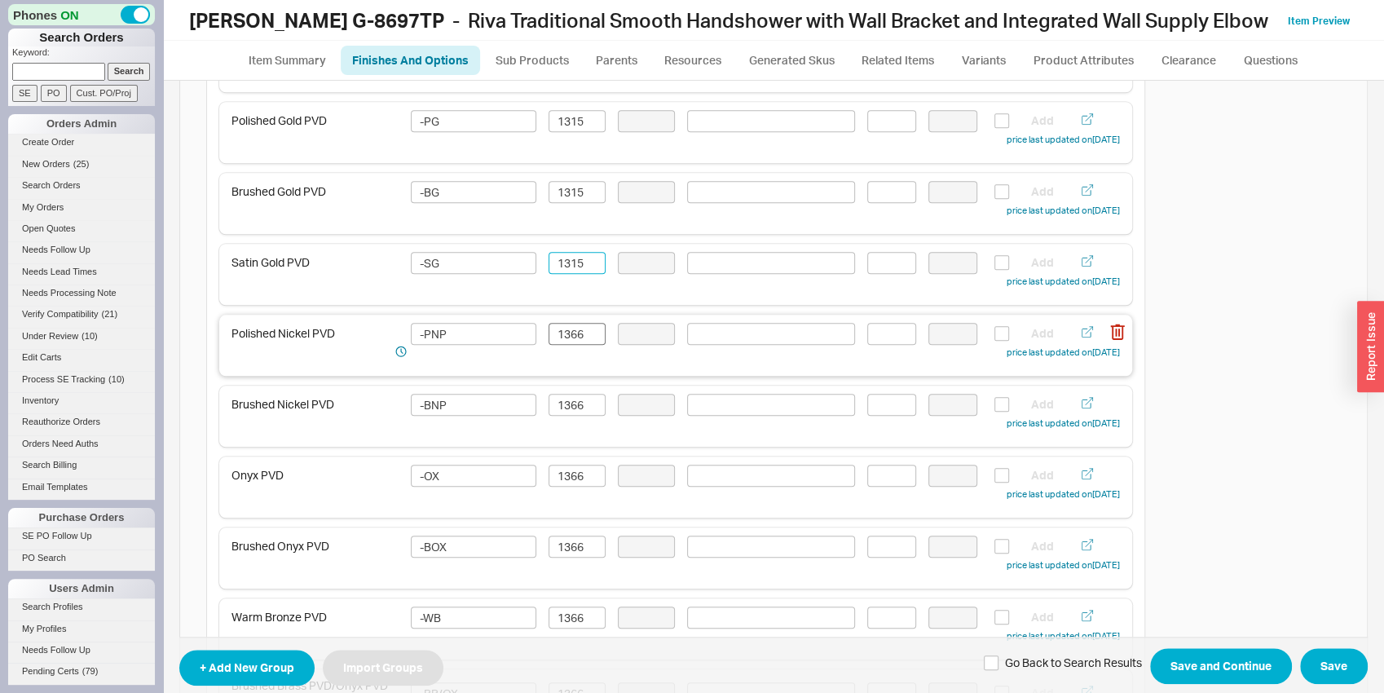
type input "1315"
click at [569, 326] on input "1366" at bounding box center [577, 334] width 57 height 22
paste input "15"
click at [584, 390] on div "Brushed Nickel PVD -BNP 1366 Add price last updated on 09/18/2025" at bounding box center [675, 416] width 913 height 61
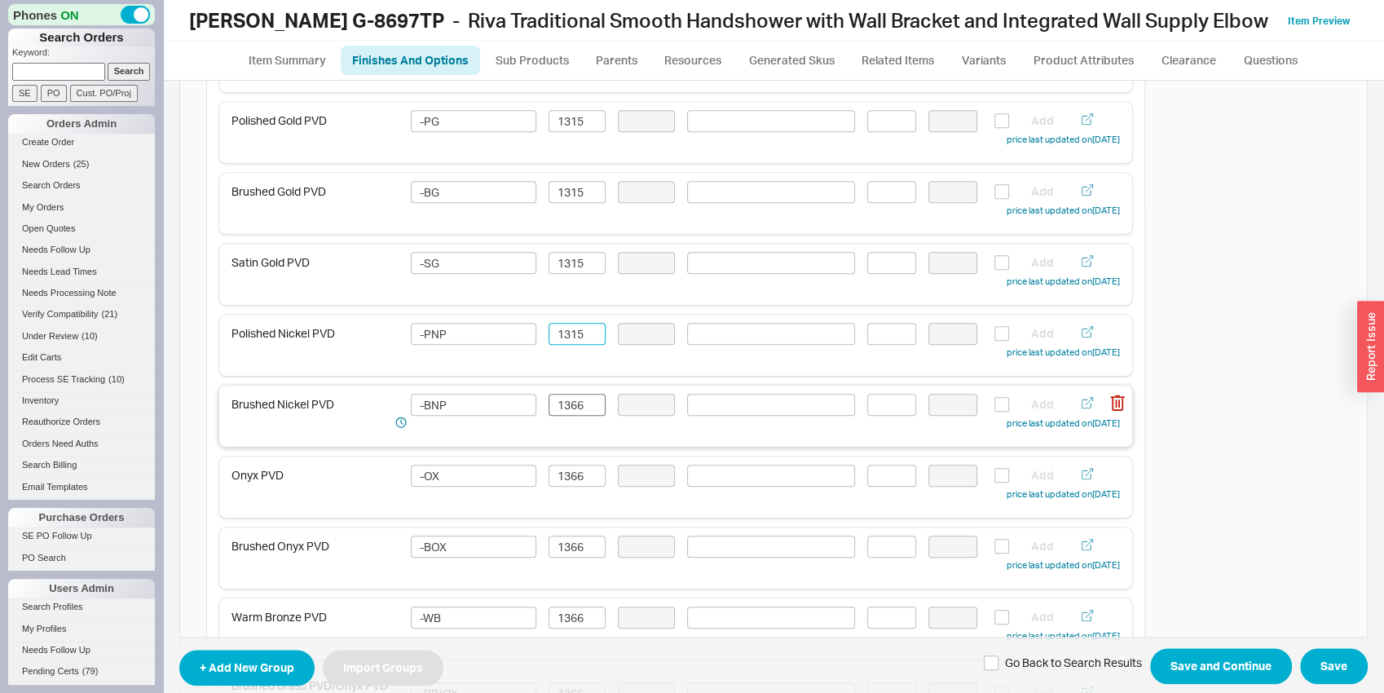
type input "1315"
click at [584, 400] on input "1366" at bounding box center [577, 405] width 57 height 22
paste input "15"
click at [569, 487] on div "Onyx PVD -OX 1366 Add price last updated on 09/18/2025" at bounding box center [675, 484] width 888 height 38
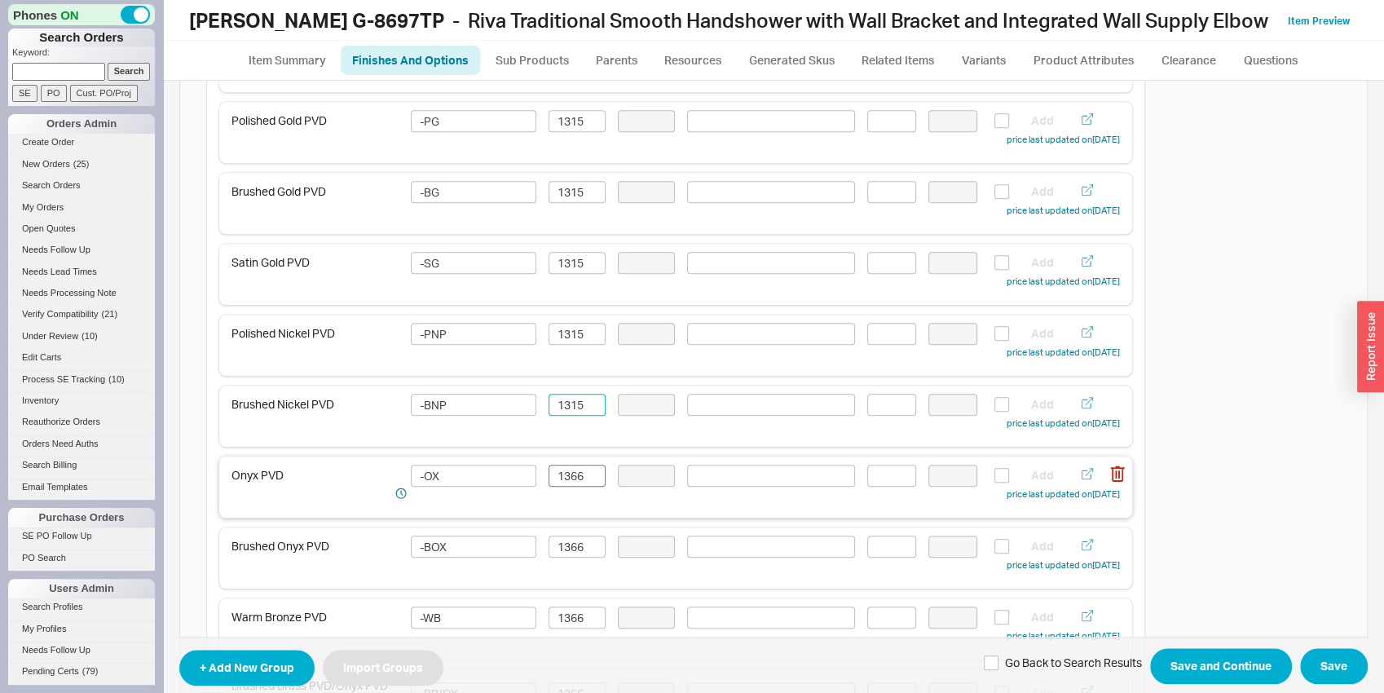
type input "1315"
click at [569, 478] on input "1366" at bounding box center [577, 476] width 57 height 22
paste input "15"
type input "1315"
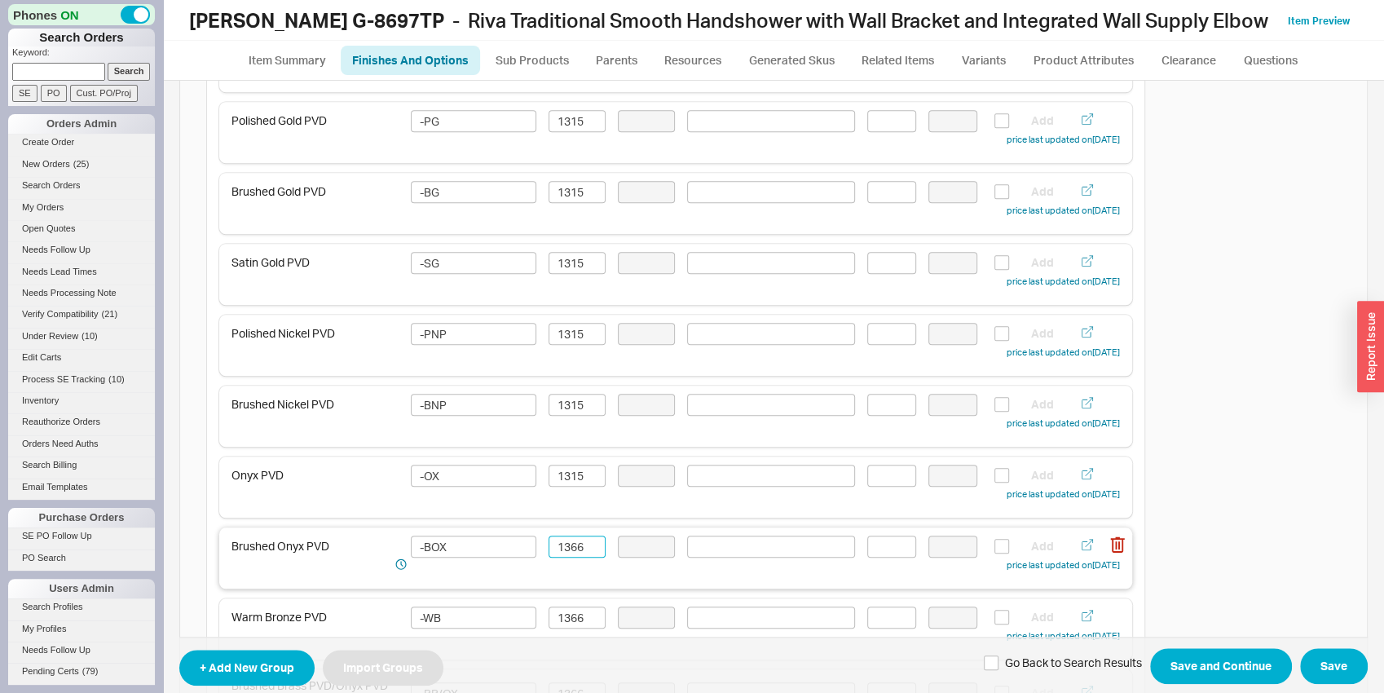
click at [571, 539] on input "1366" at bounding box center [577, 547] width 57 height 22
paste input "15"
type input "1315"
click at [572, 612] on input "1366" at bounding box center [577, 617] width 57 height 22
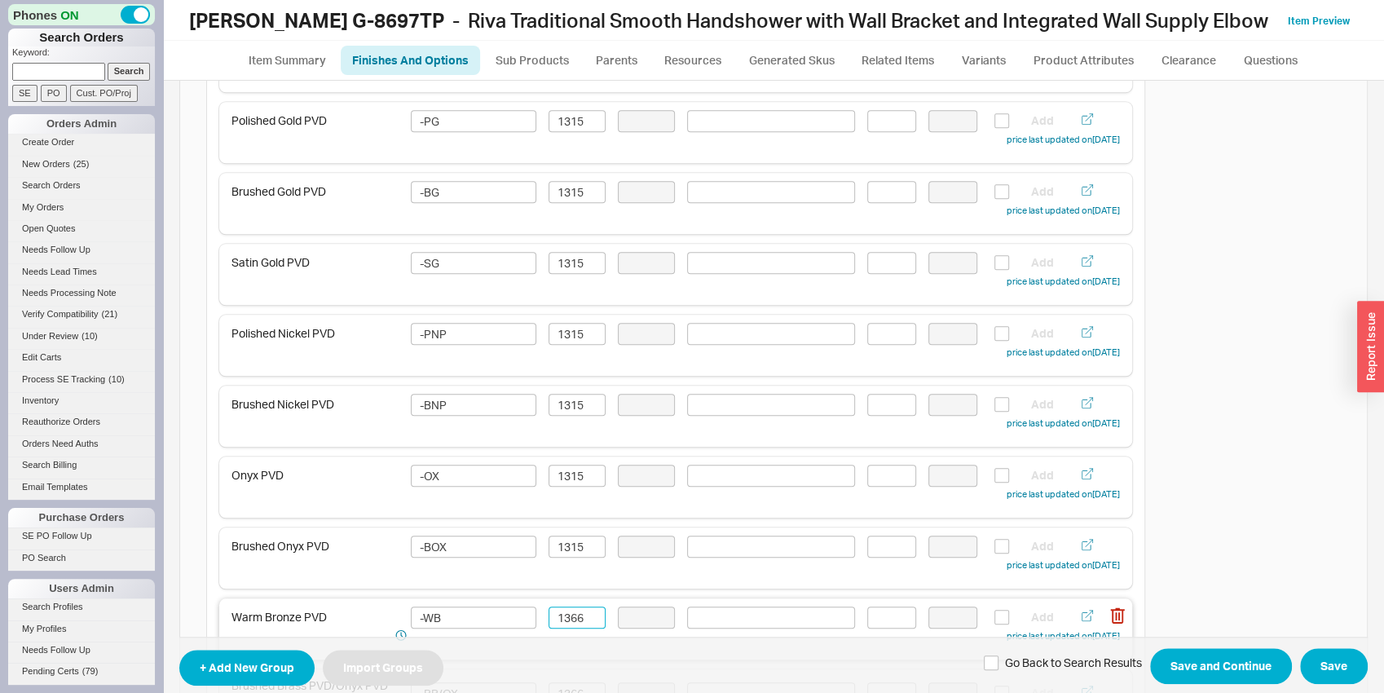
click at [572, 612] on input "1366" at bounding box center [577, 617] width 57 height 22
paste input "15"
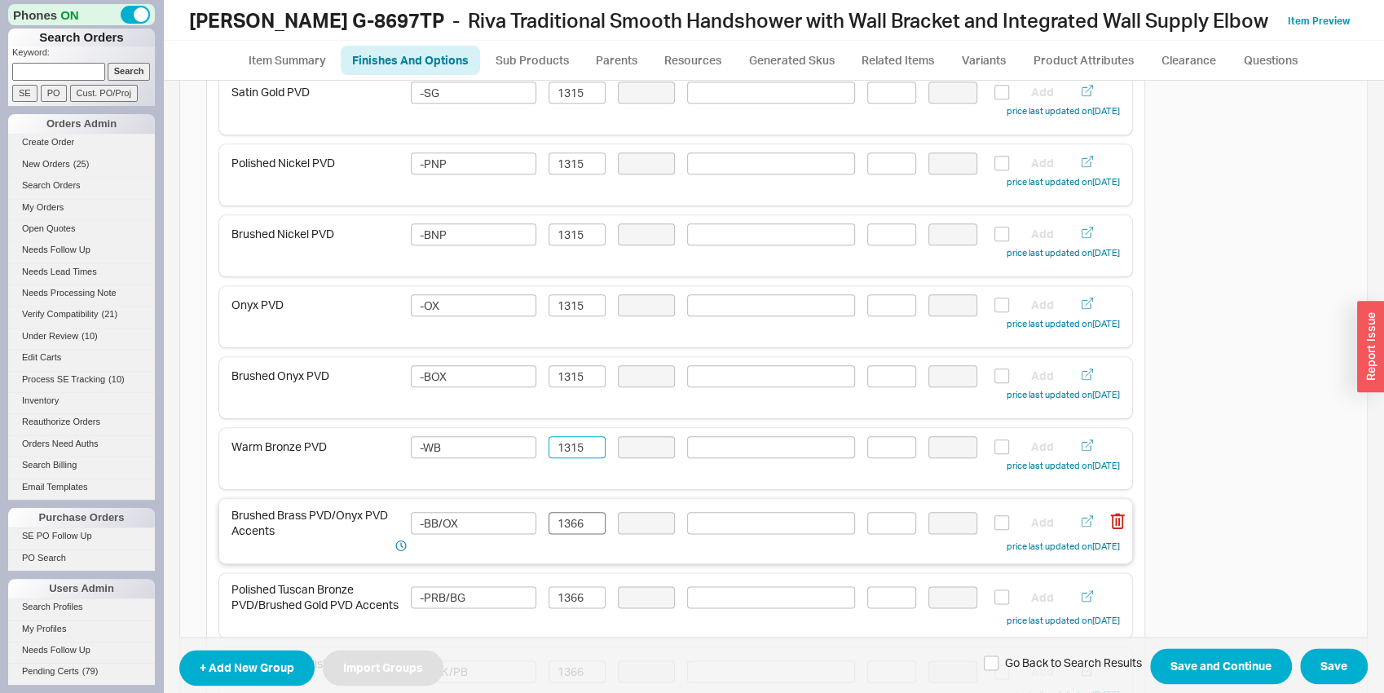
type input "1315"
click at [567, 529] on input "1366" at bounding box center [577, 523] width 57 height 22
paste input "15"
click at [567, 584] on div "Polished Tuscan Bronze PVD/Brushed Gold PVD Accents -PRB/BG 1366 Add price last…" at bounding box center [675, 605] width 888 height 48
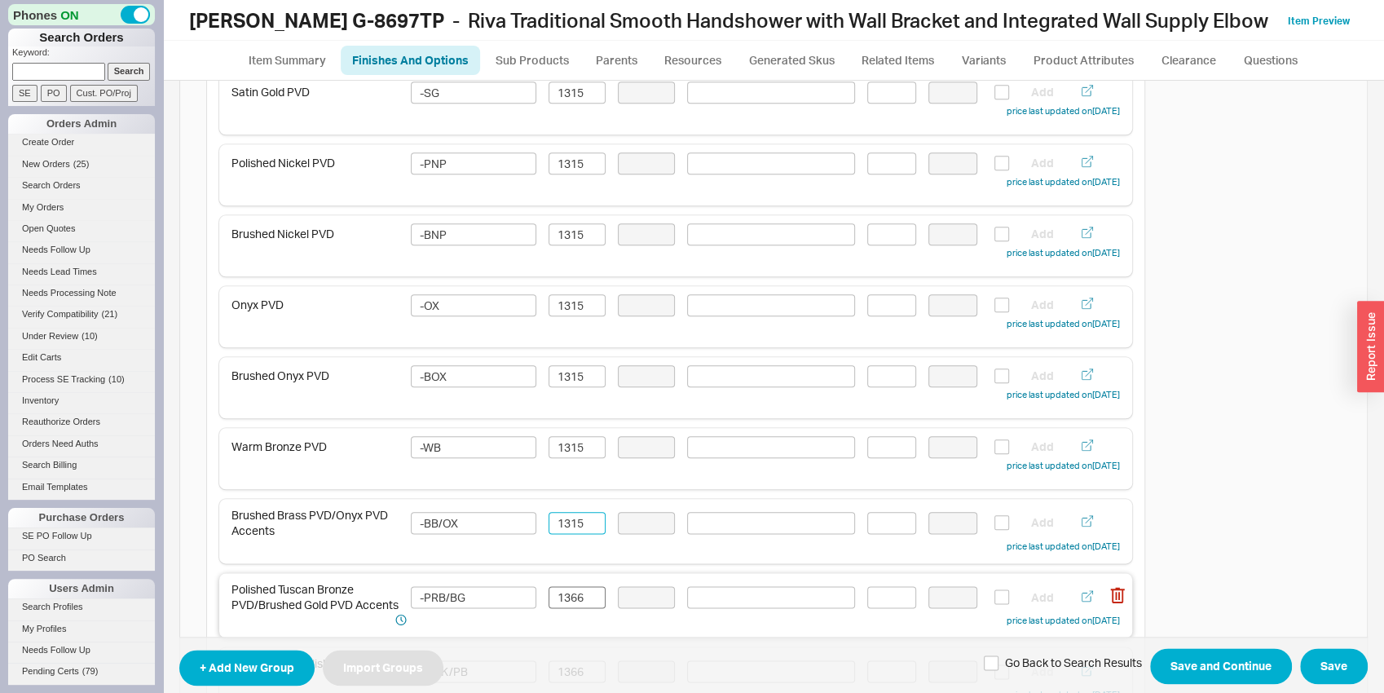
type input "1315"
click at [567, 597] on input "1366" at bounding box center [577, 597] width 57 height 22
paste input "15"
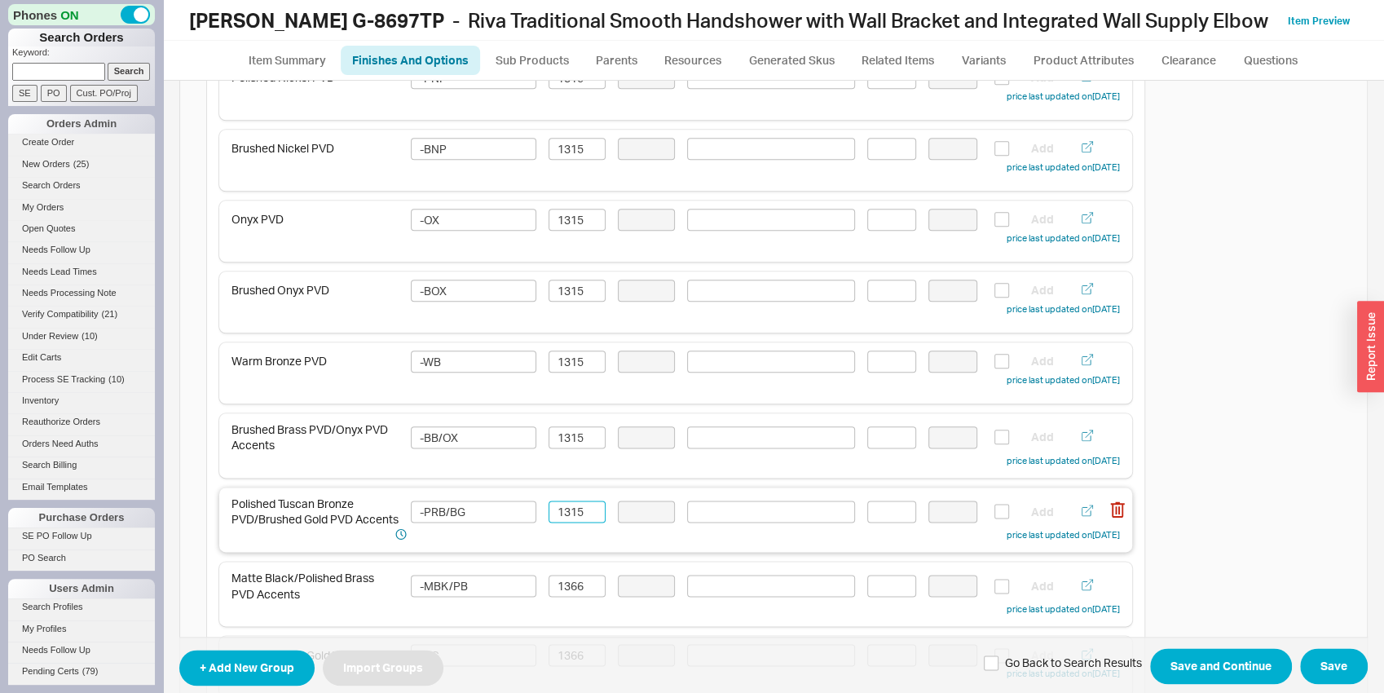
scroll to position [1277, 0]
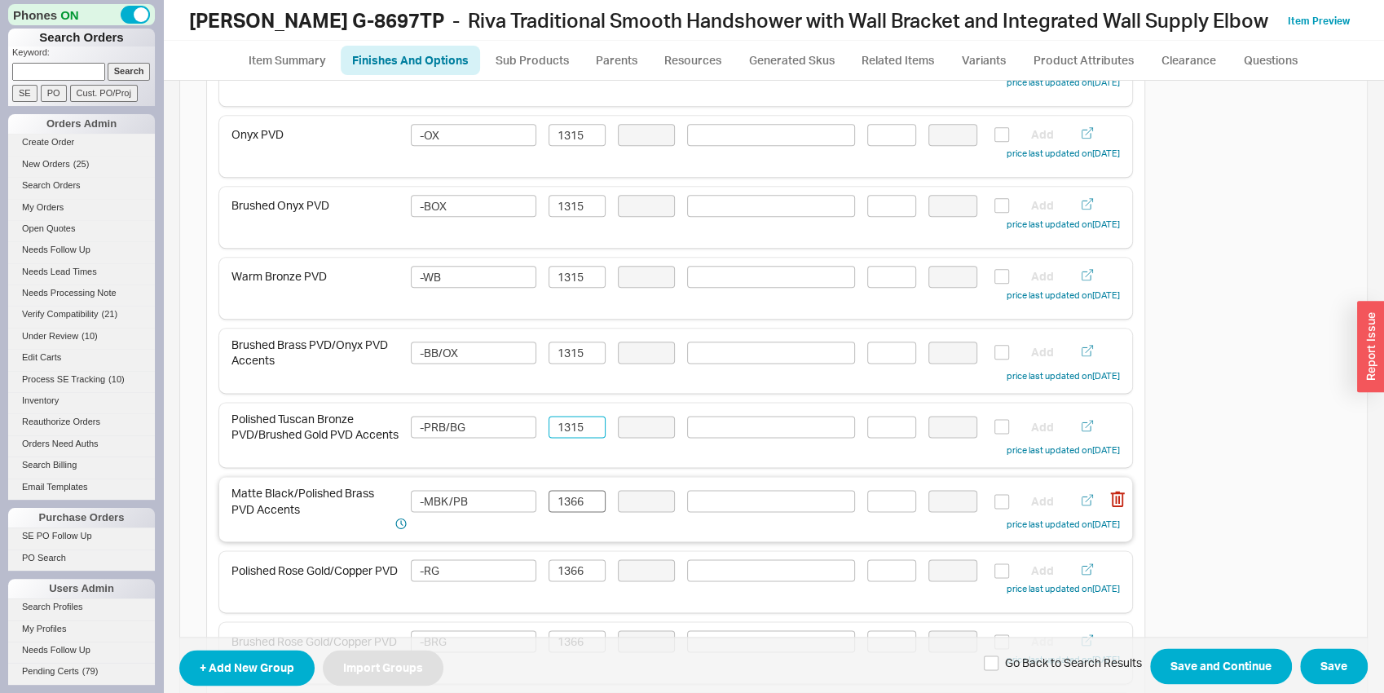
type input "1315"
click at [570, 506] on input "1366" at bounding box center [577, 501] width 57 height 22
paste input "15"
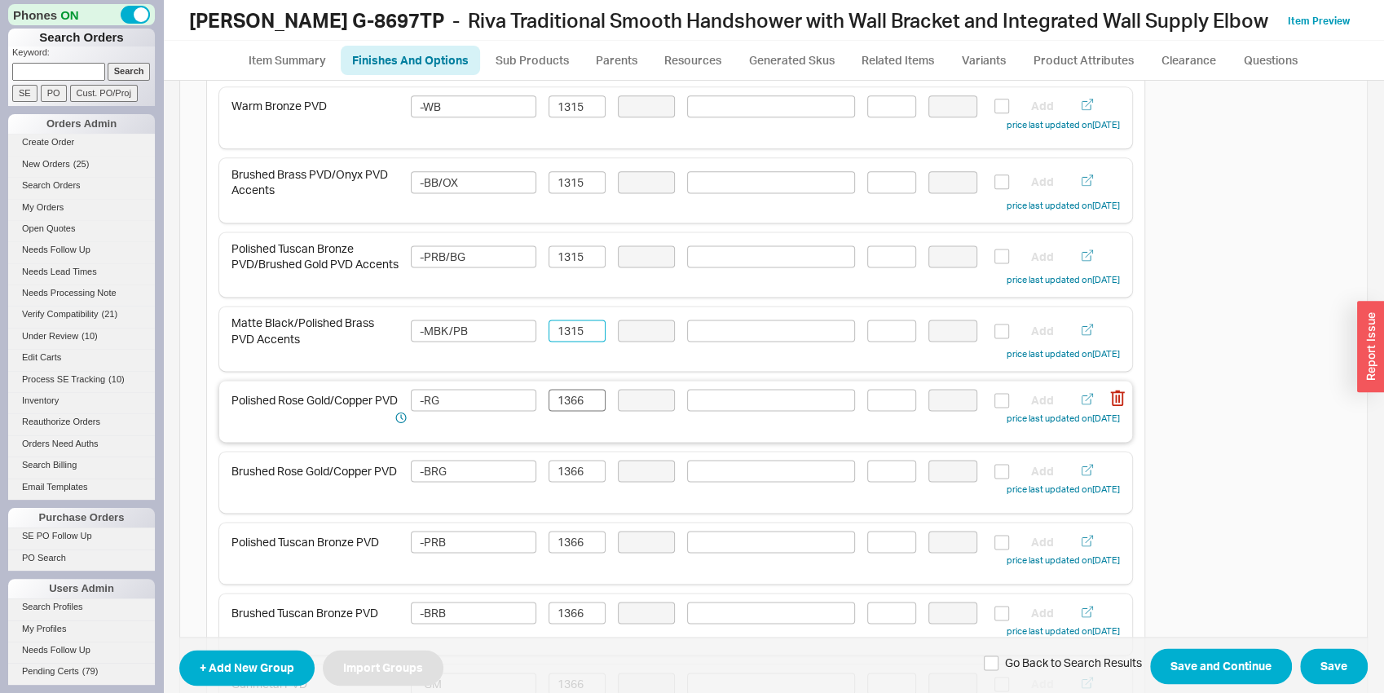
type input "1315"
click at [570, 402] on input "1366" at bounding box center [577, 400] width 57 height 22
paste input "1315"
click at [570, 402] on input "13613156" at bounding box center [577, 400] width 57 height 22
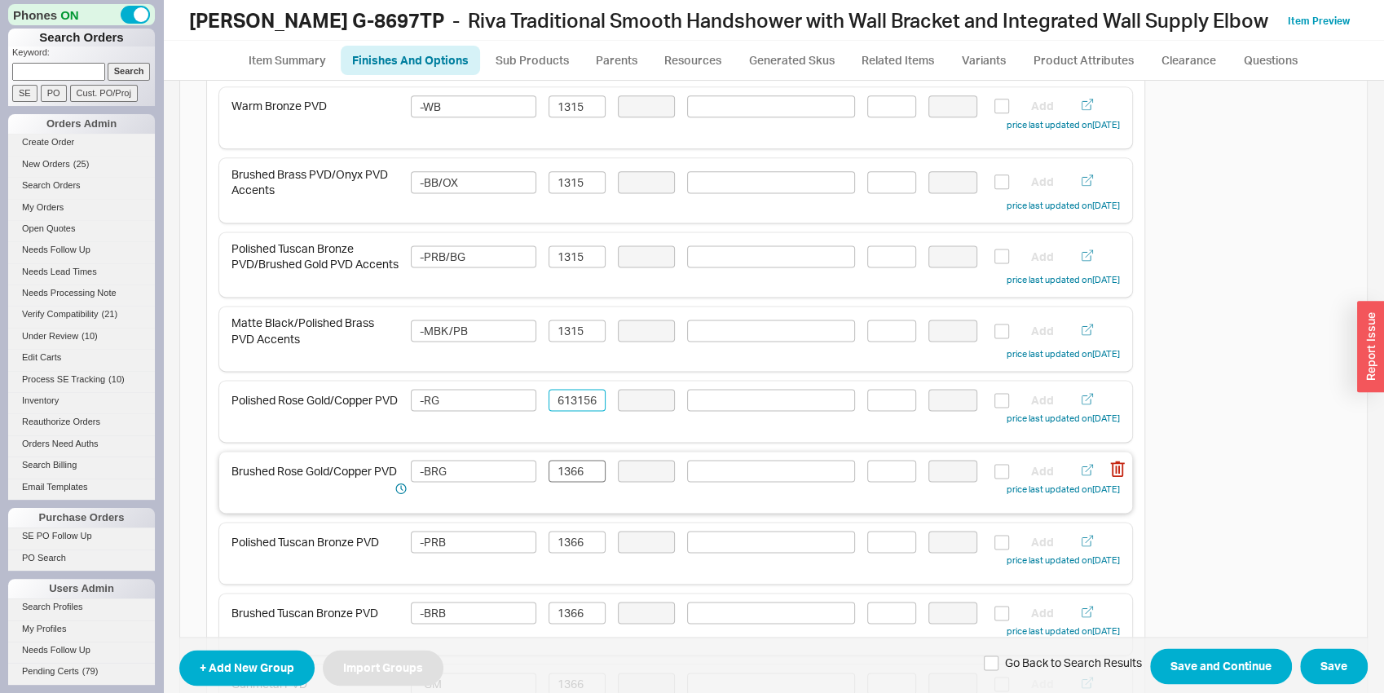
paste input "15"
type input "1315"
click at [571, 482] on input "1366" at bounding box center [577, 471] width 57 height 22
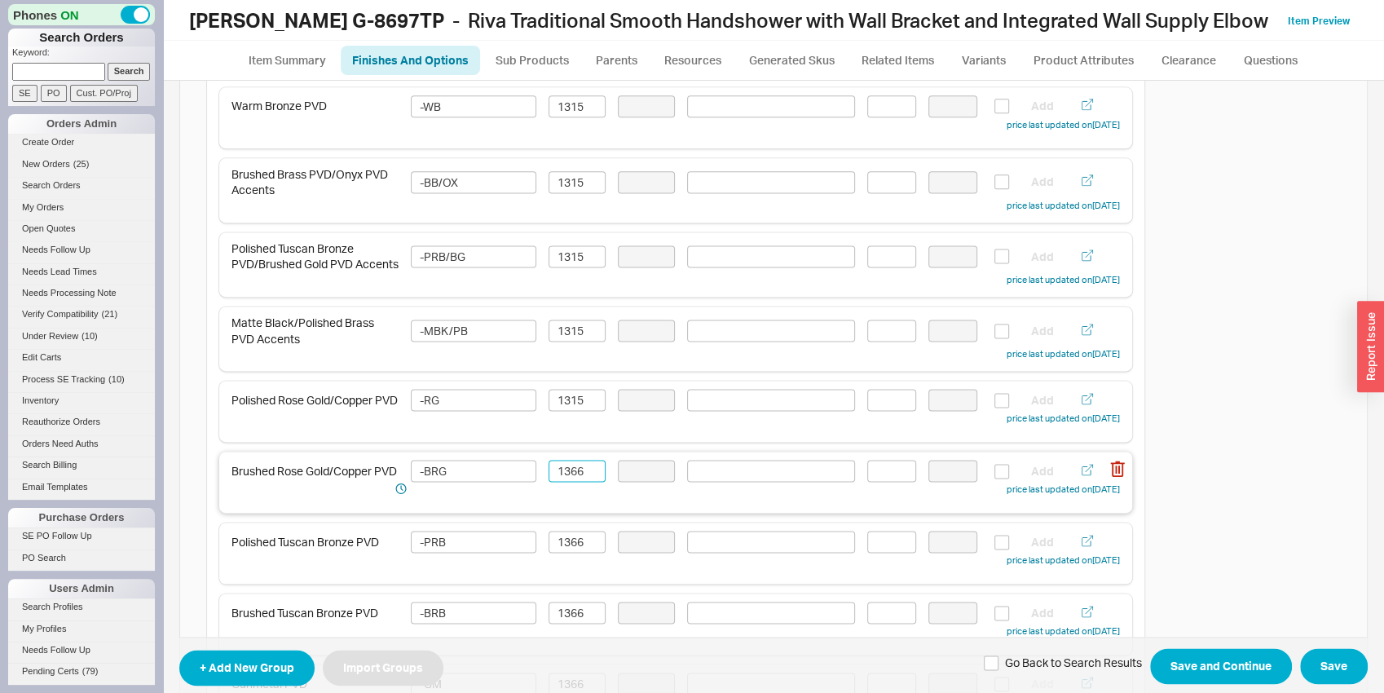
paste input "15"
type input "1315"
click at [576, 542] on input "1366" at bounding box center [577, 542] width 57 height 22
paste input "15"
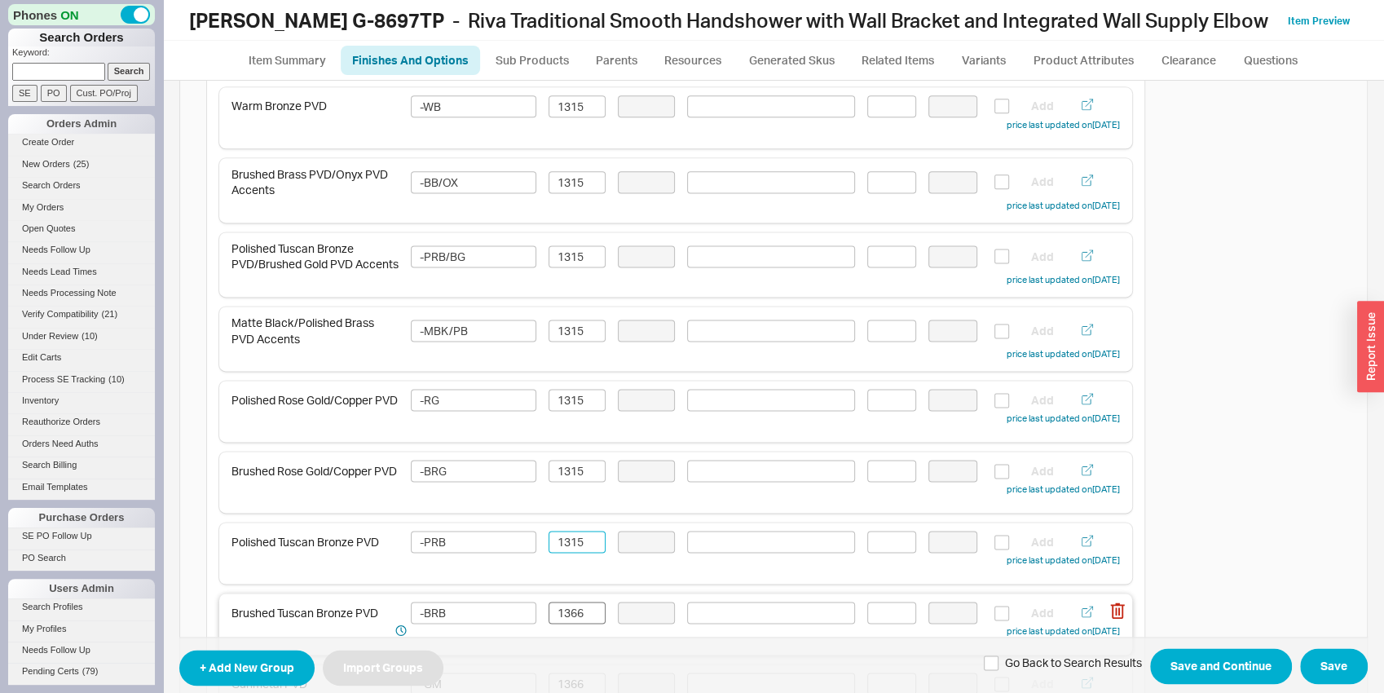
type input "1315"
click at [578, 624] on input "1366" at bounding box center [577, 613] width 57 height 22
paste input "15"
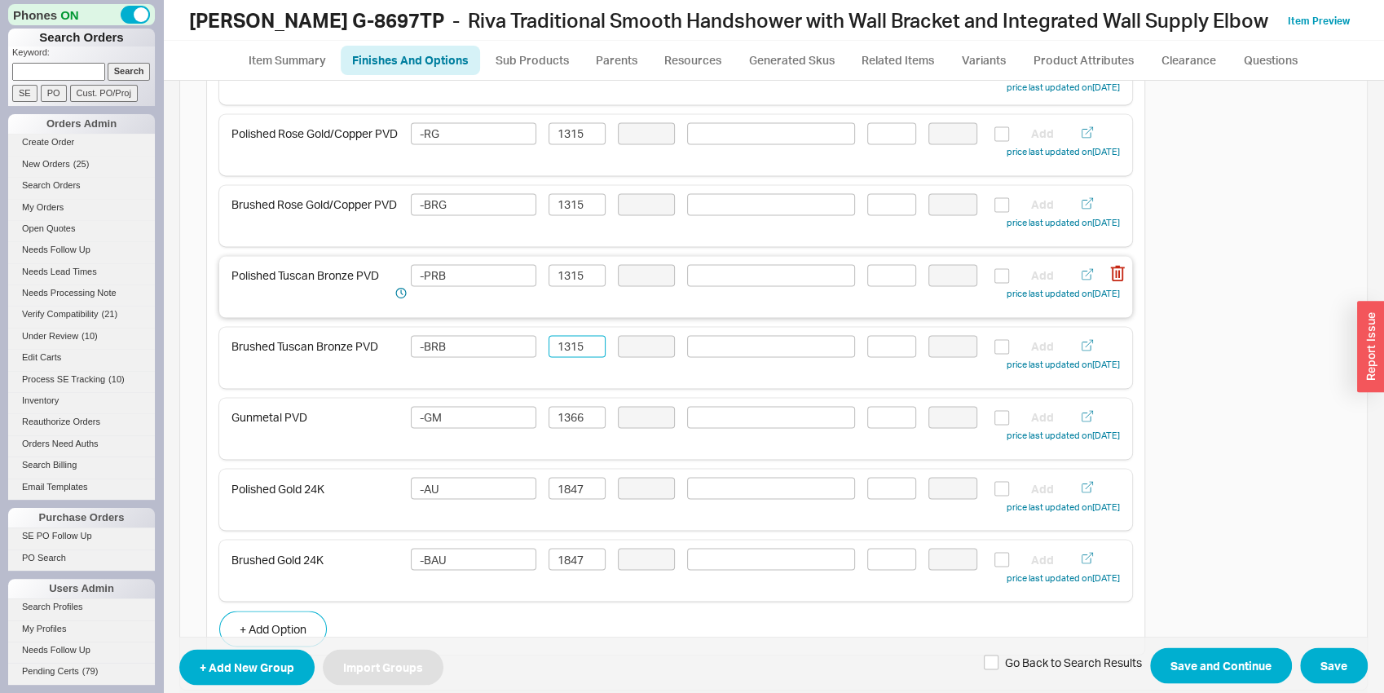
scroll to position [1788, 0]
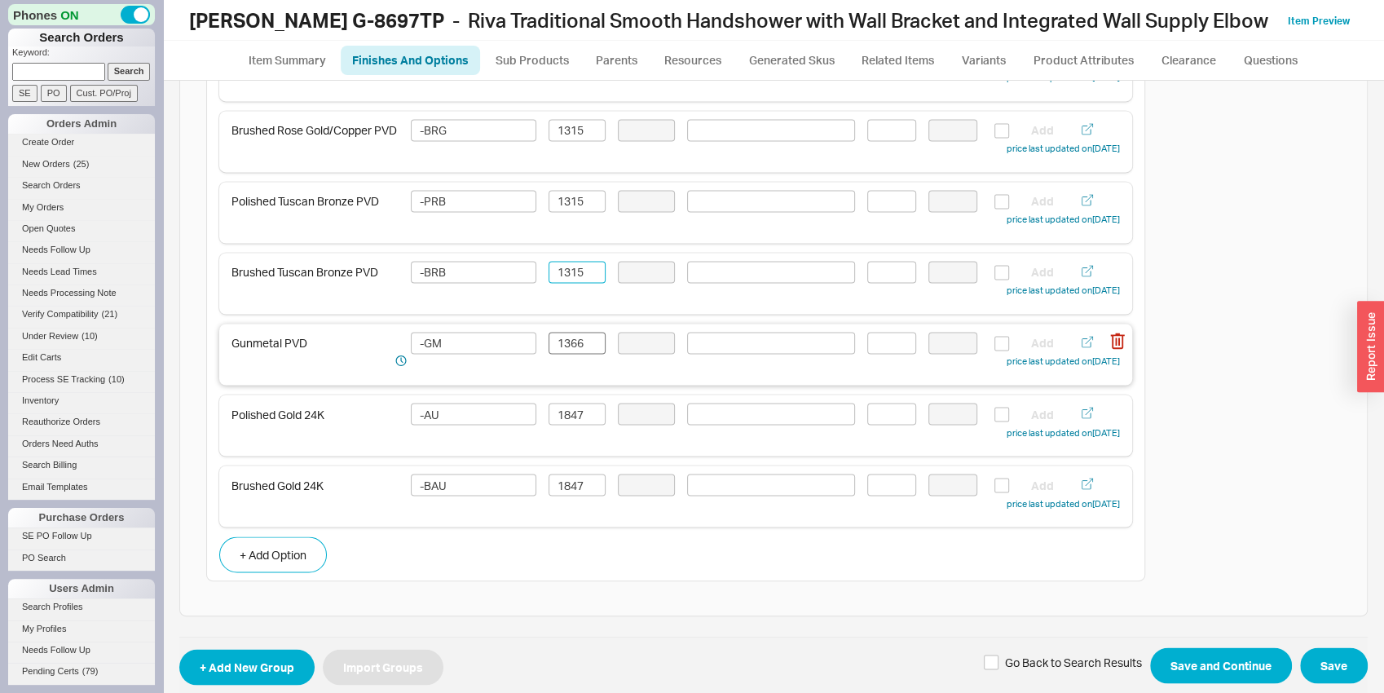
type input "1315"
click at [563, 340] on input "1366" at bounding box center [577, 343] width 57 height 22
paste input "15"
type input "1315"
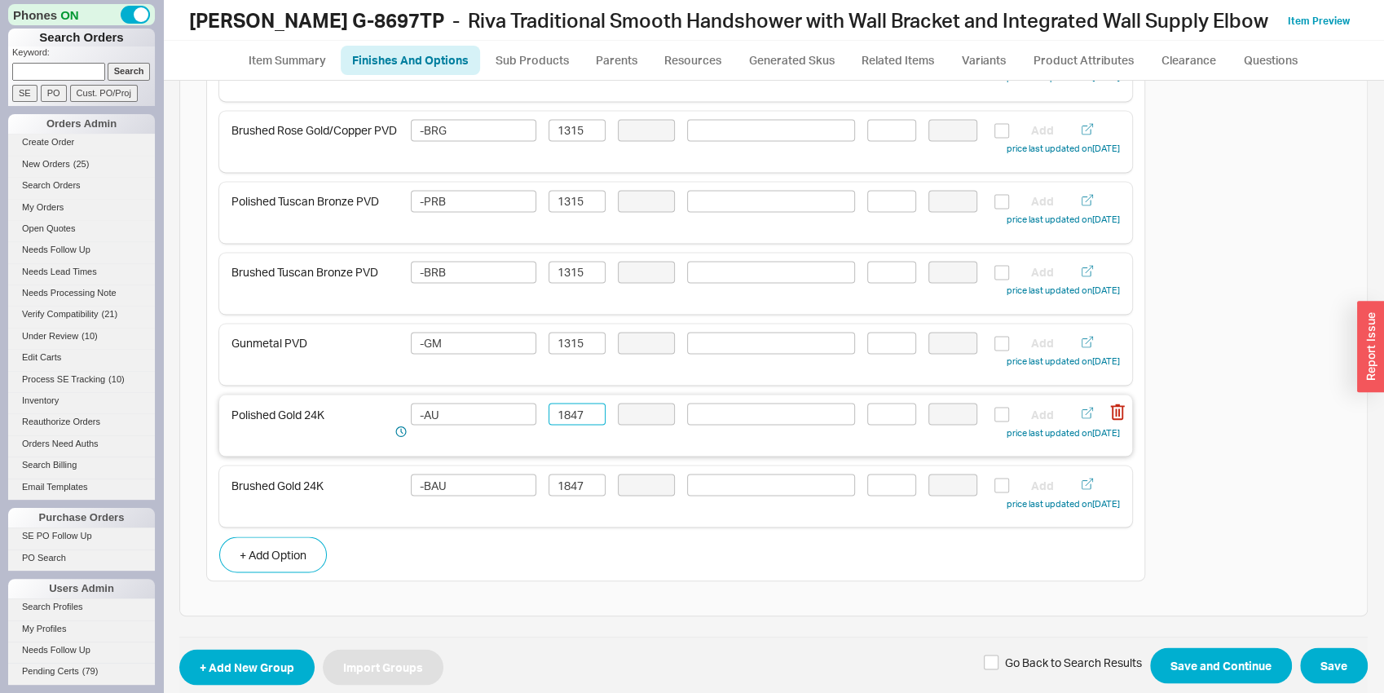
click at [574, 418] on input "1847" at bounding box center [577, 414] width 57 height 22
type input "1778"
click at [580, 493] on input "1847" at bounding box center [577, 485] width 57 height 22
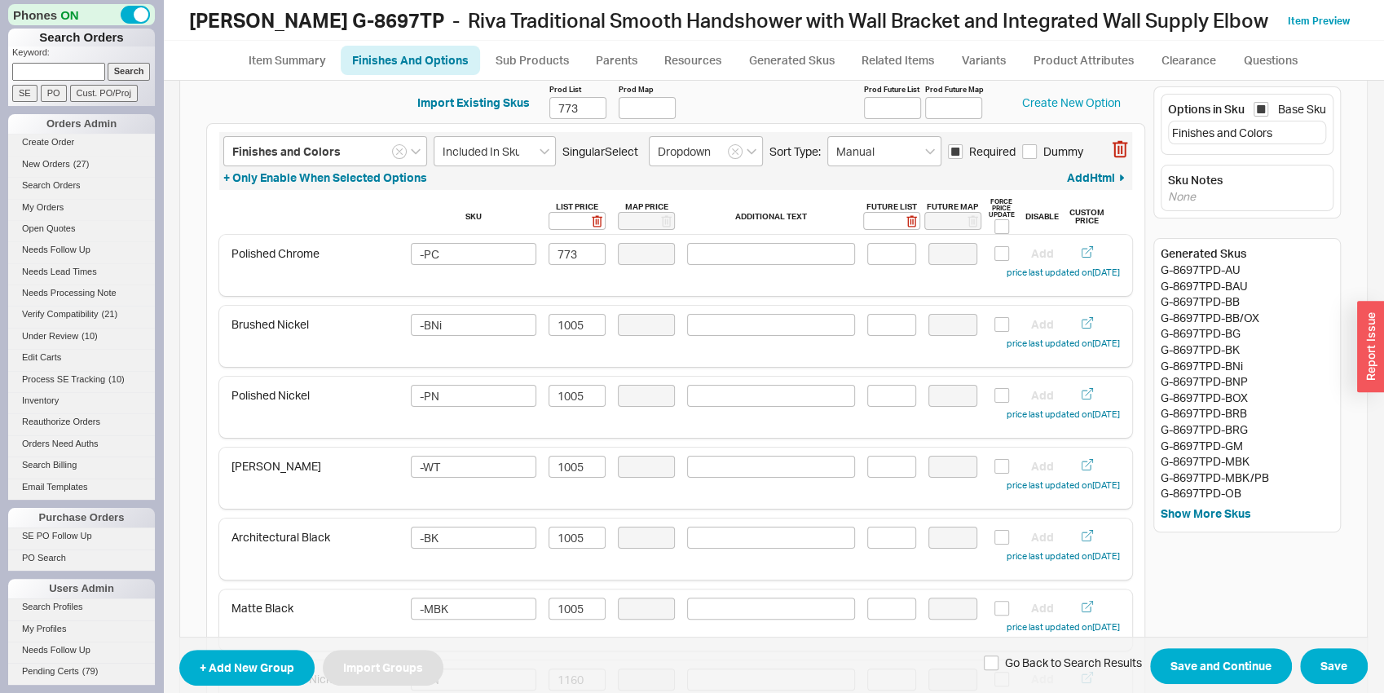
scroll to position [0, 0]
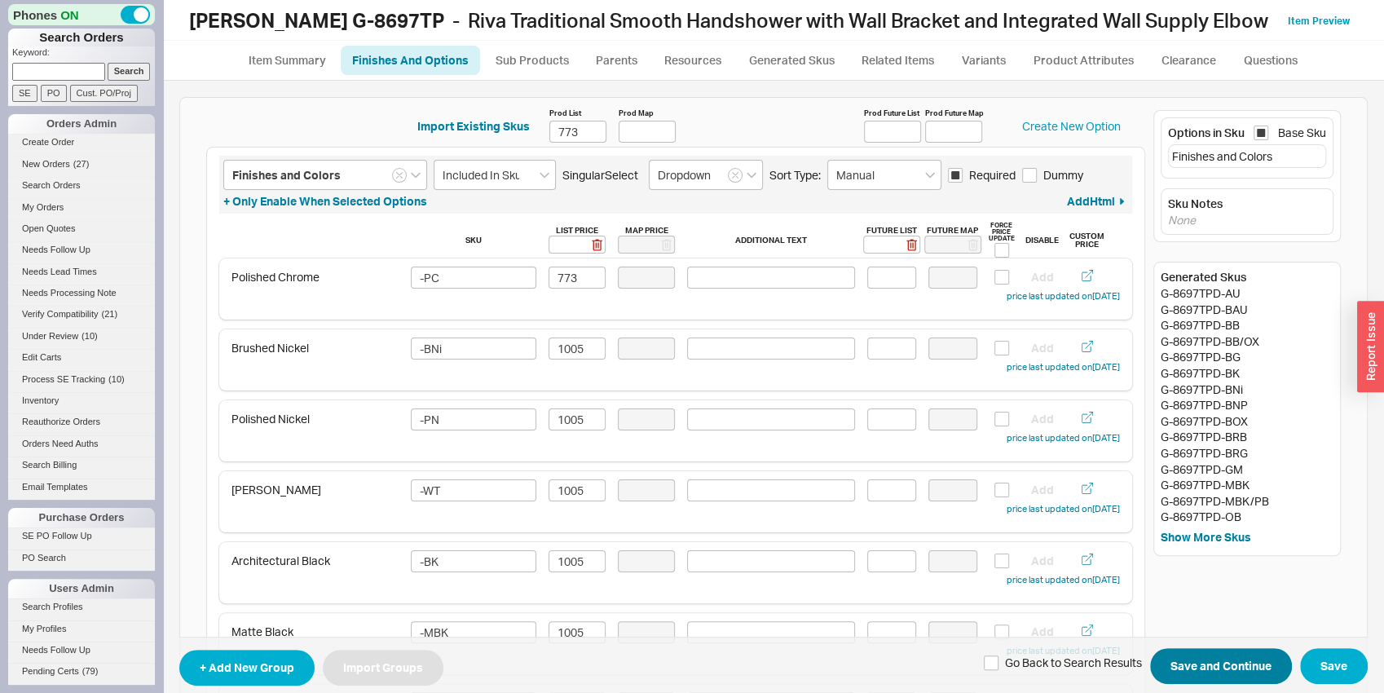
type input "1778"
click at [1209, 659] on button "Save and Continue" at bounding box center [1221, 666] width 142 height 36
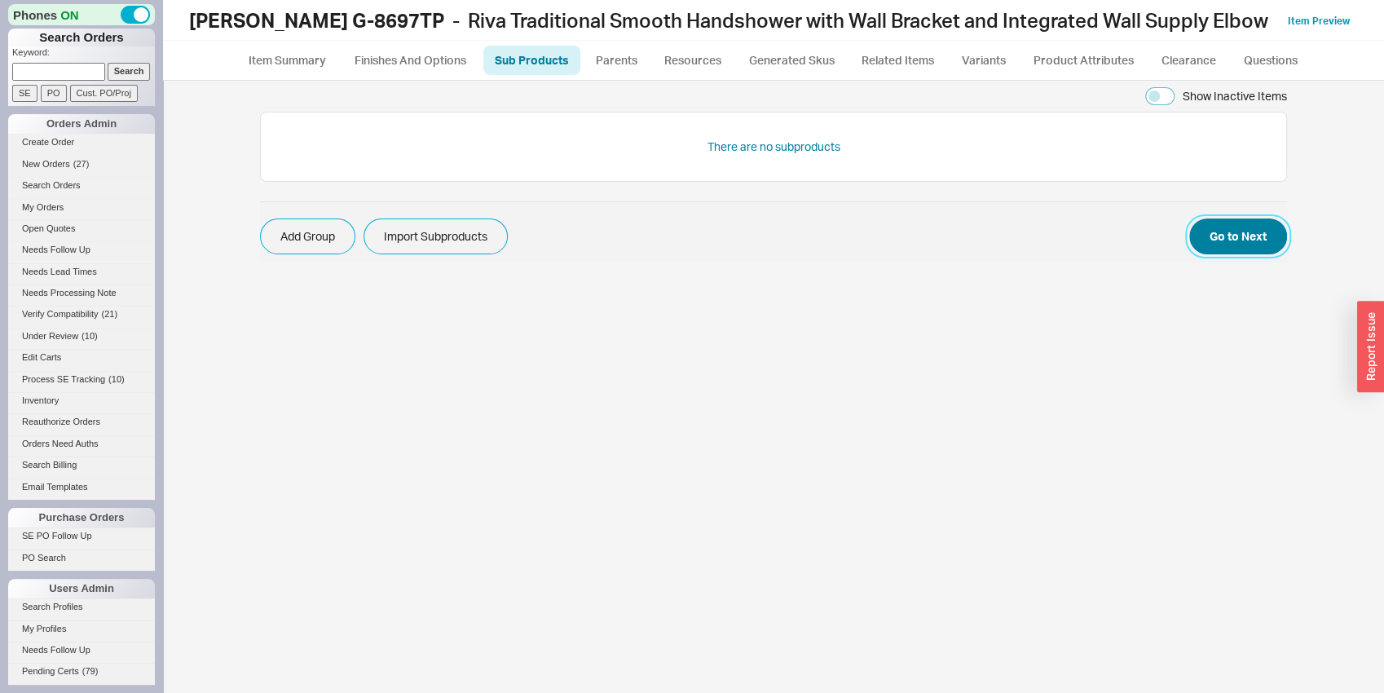
click at [1248, 225] on button "Go to Next" at bounding box center [1238, 236] width 98 height 36
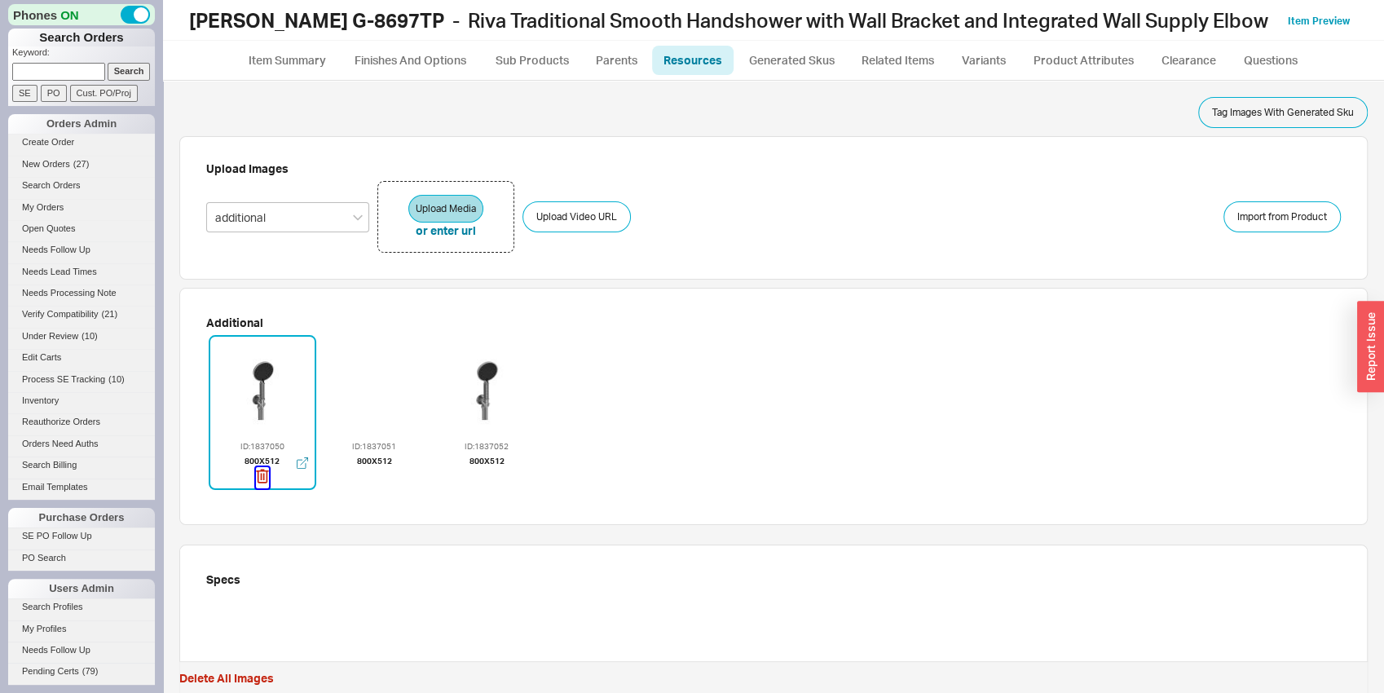
click at [258, 480] on icon "button" at bounding box center [262, 476] width 13 height 18
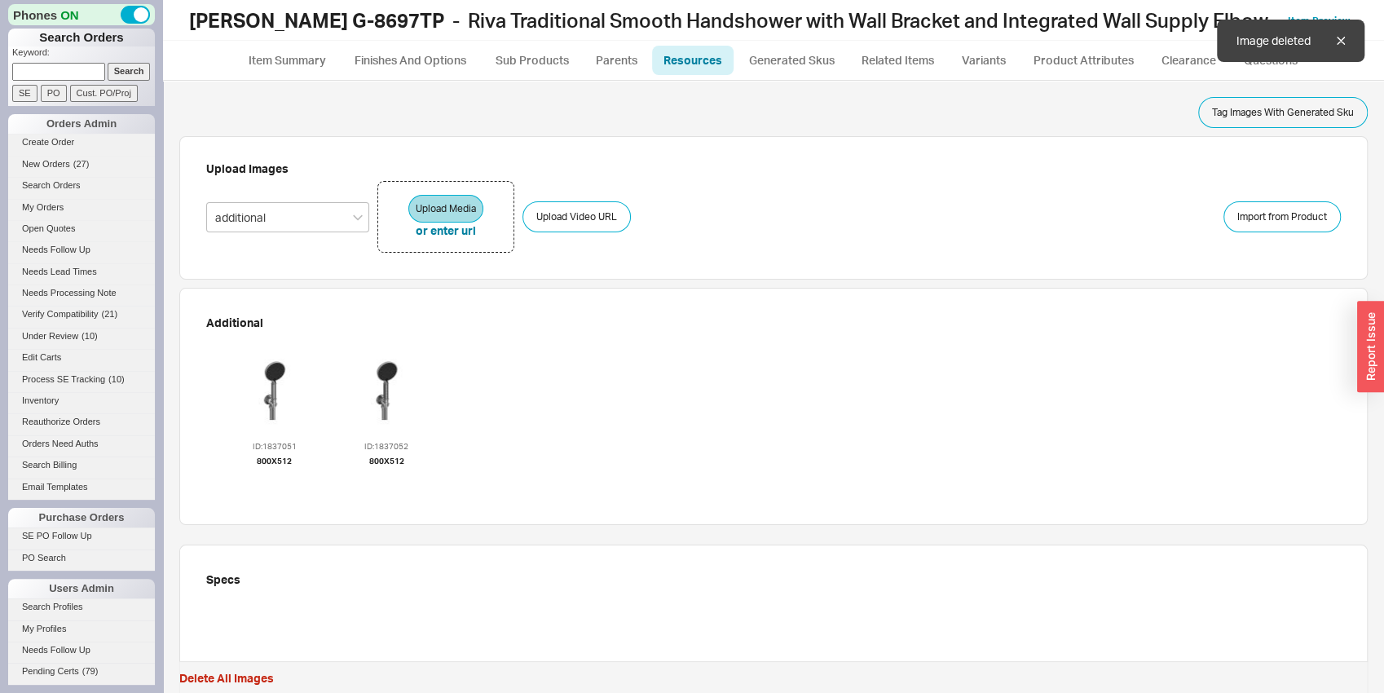
click at [267, 480] on icon "button" at bounding box center [273, 476] width 13 height 18
click at [269, 480] on icon "button" at bounding box center [275, 476] width 12 height 14
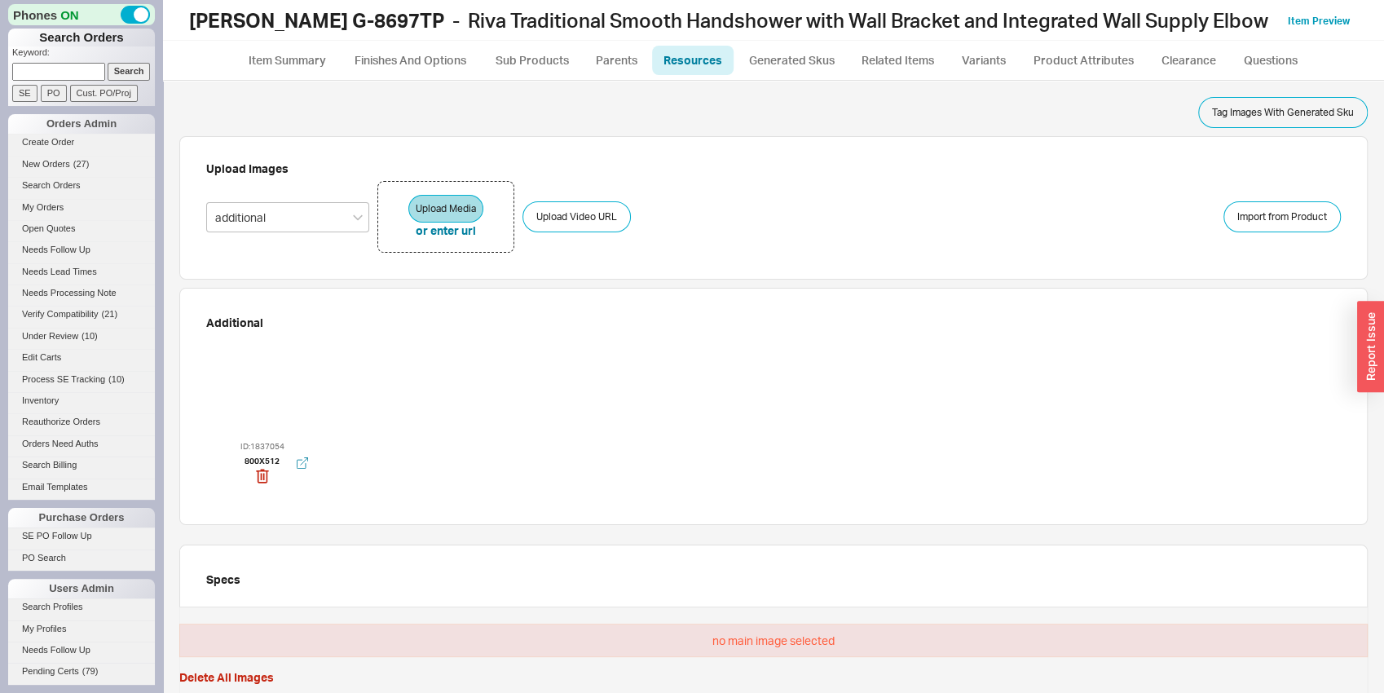
click at [279, 399] on div at bounding box center [263, 388] width 98 height 98
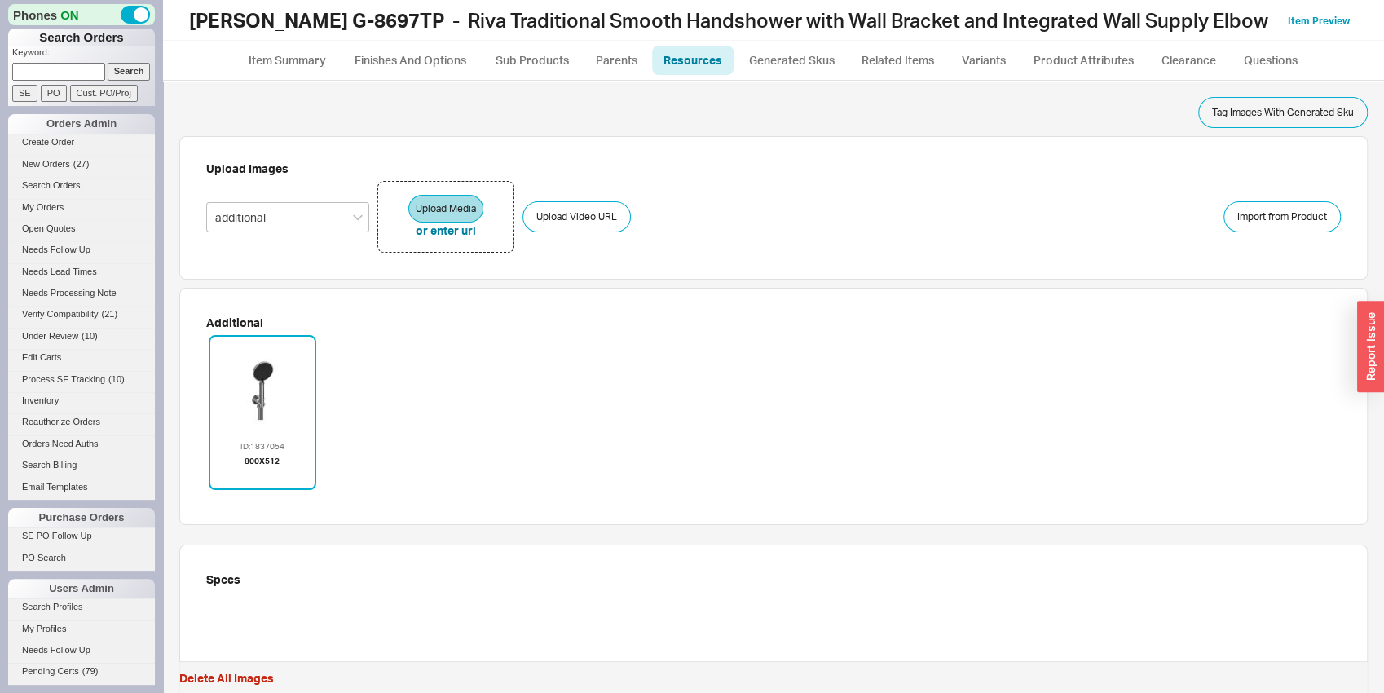
click at [1109, 42] on ul "Item Summary Finishes And Options Sub Products Parents Resources Generated Skus…" at bounding box center [773, 60] width 1221 height 39
click at [1097, 68] on link "Product Attributes" at bounding box center [1083, 60] width 125 height 29
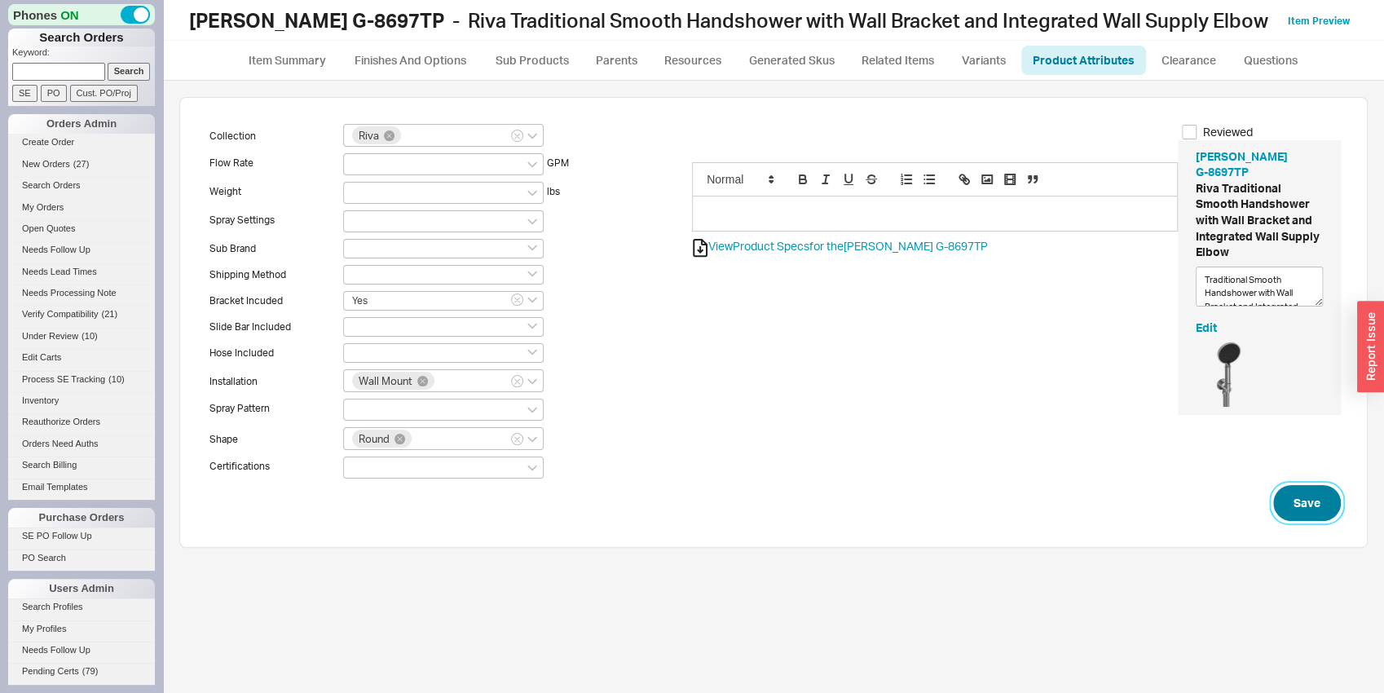
click at [1295, 500] on button "Save" at bounding box center [1307, 503] width 68 height 36
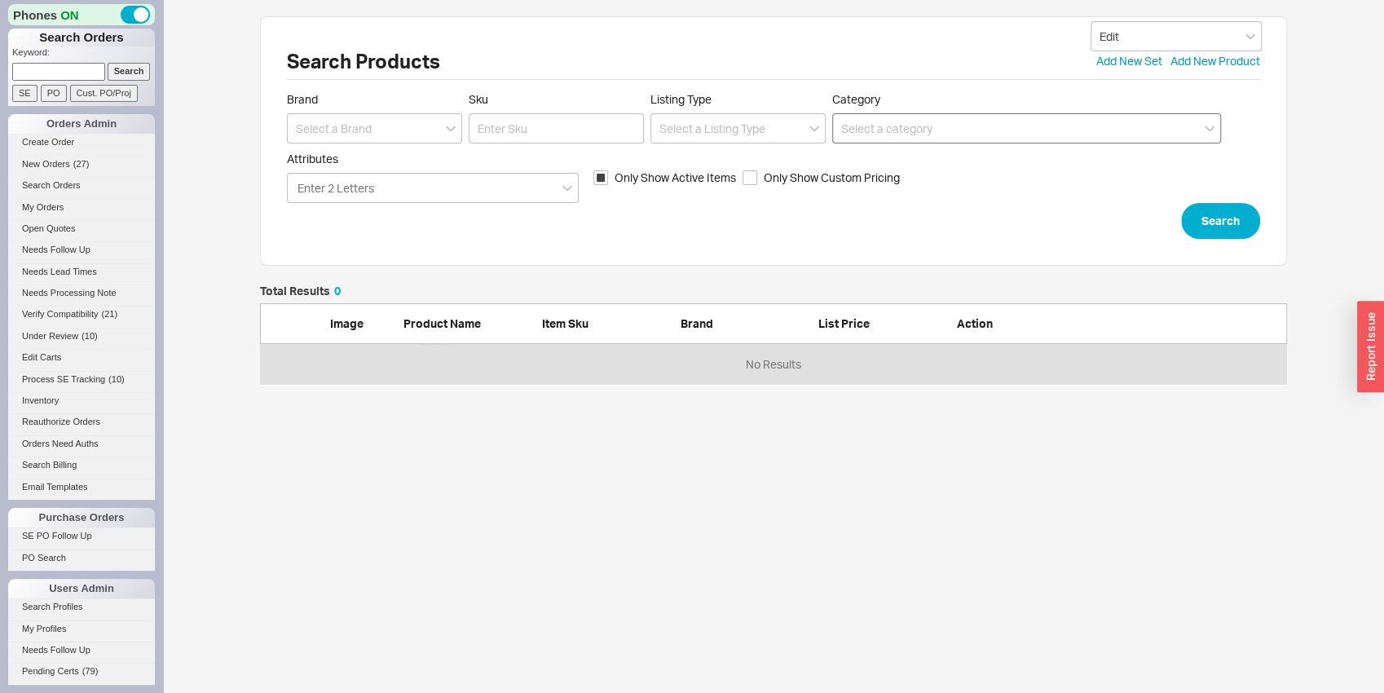
scroll to position [86, 1014]
click at [355, 135] on input at bounding box center [374, 128] width 175 height 30
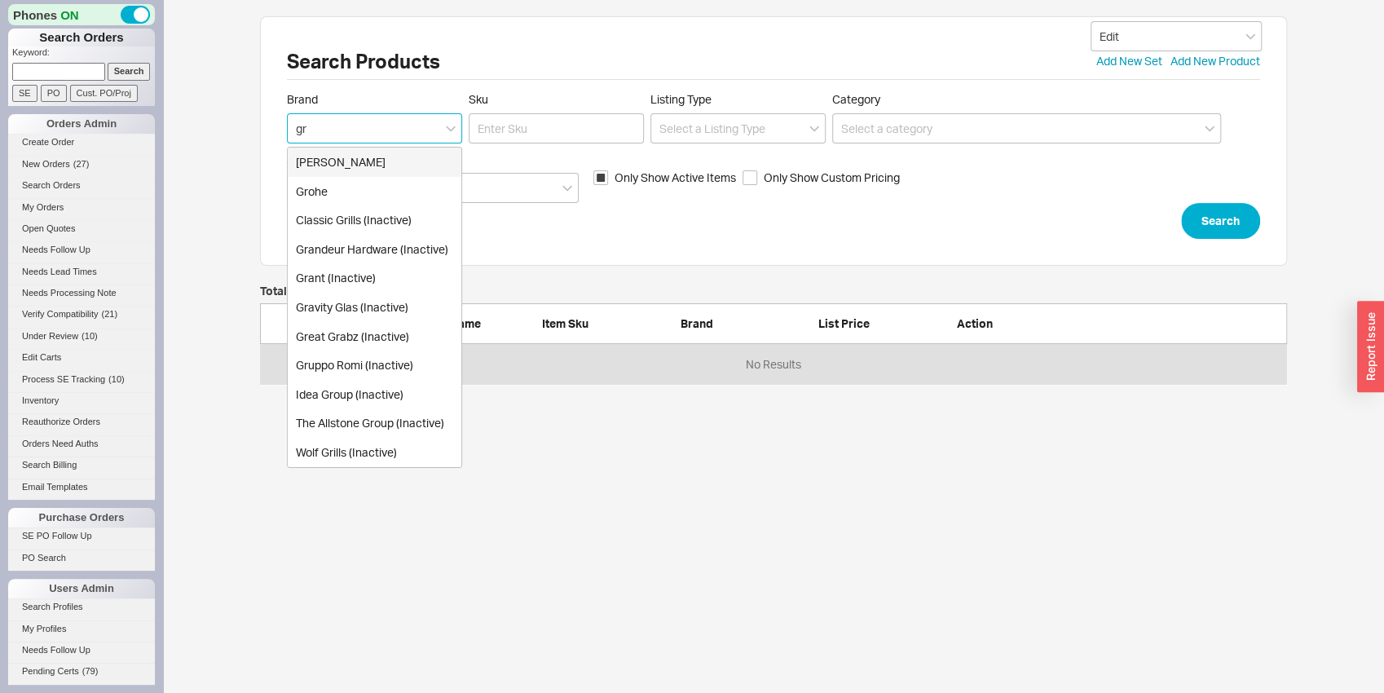
click at [353, 163] on div "[PERSON_NAME]" at bounding box center [375, 162] width 174 height 29
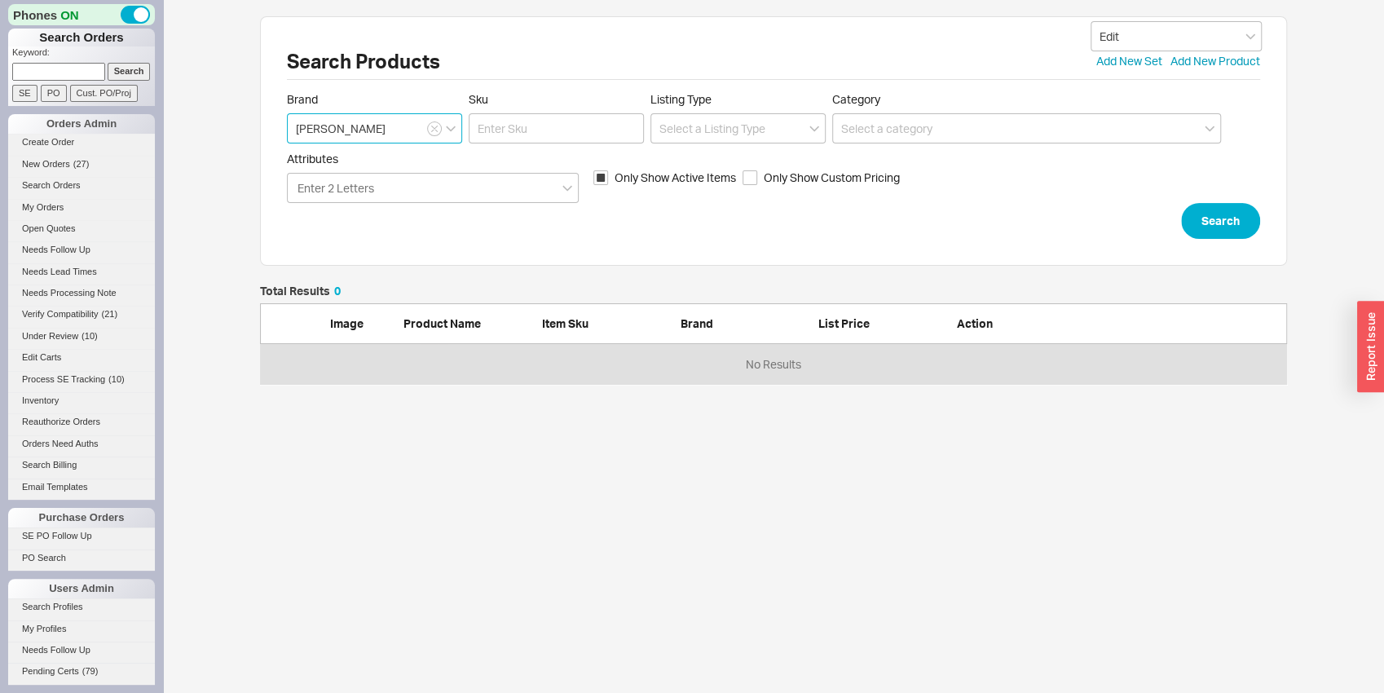
click at [433, 137] on input "[PERSON_NAME]" at bounding box center [374, 128] width 175 height 30
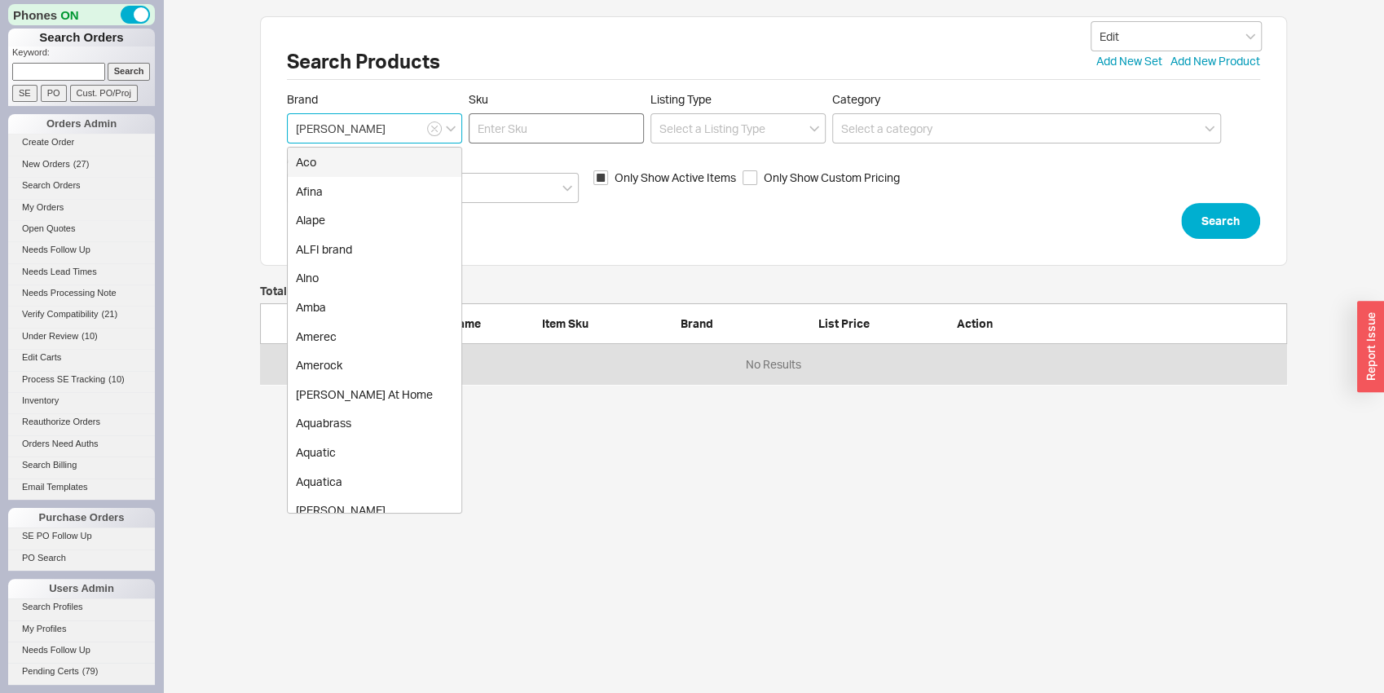
type input "[PERSON_NAME]"
click at [505, 126] on input "Sku" at bounding box center [556, 128] width 175 height 30
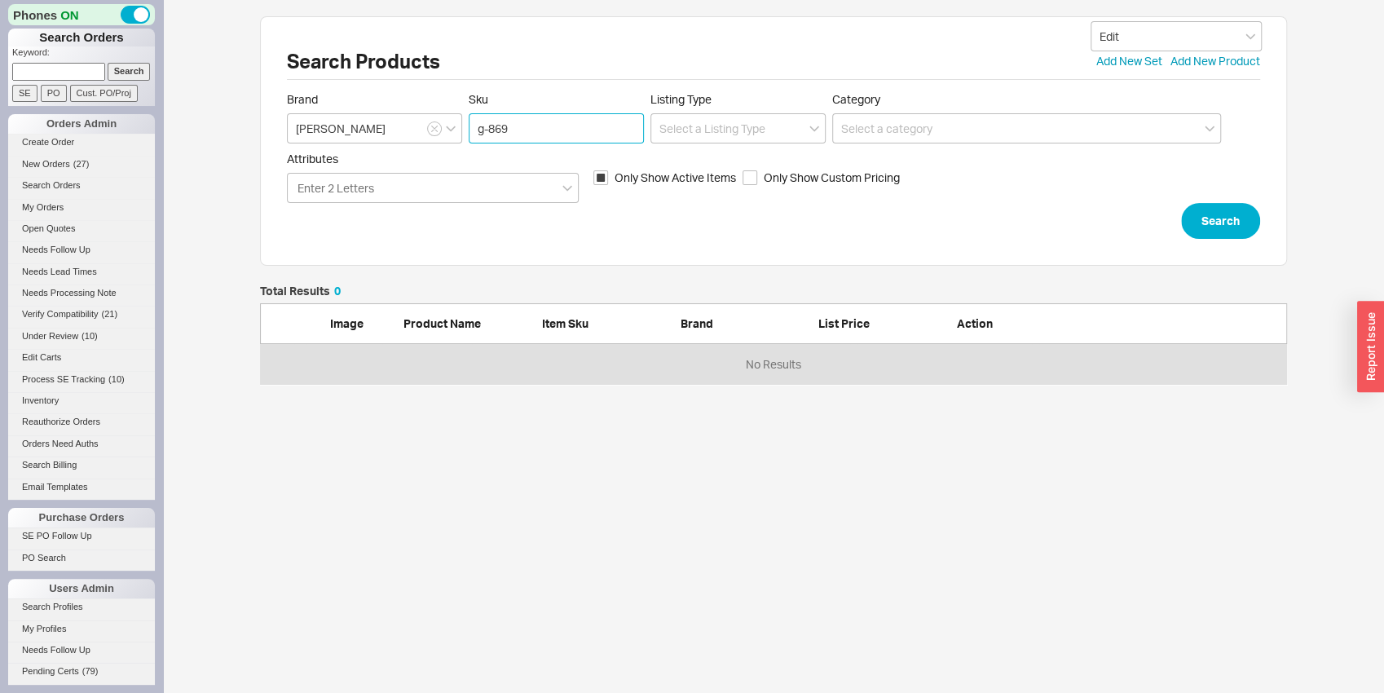
type input "g-8697"
click button "Search" at bounding box center [1220, 221] width 79 height 36
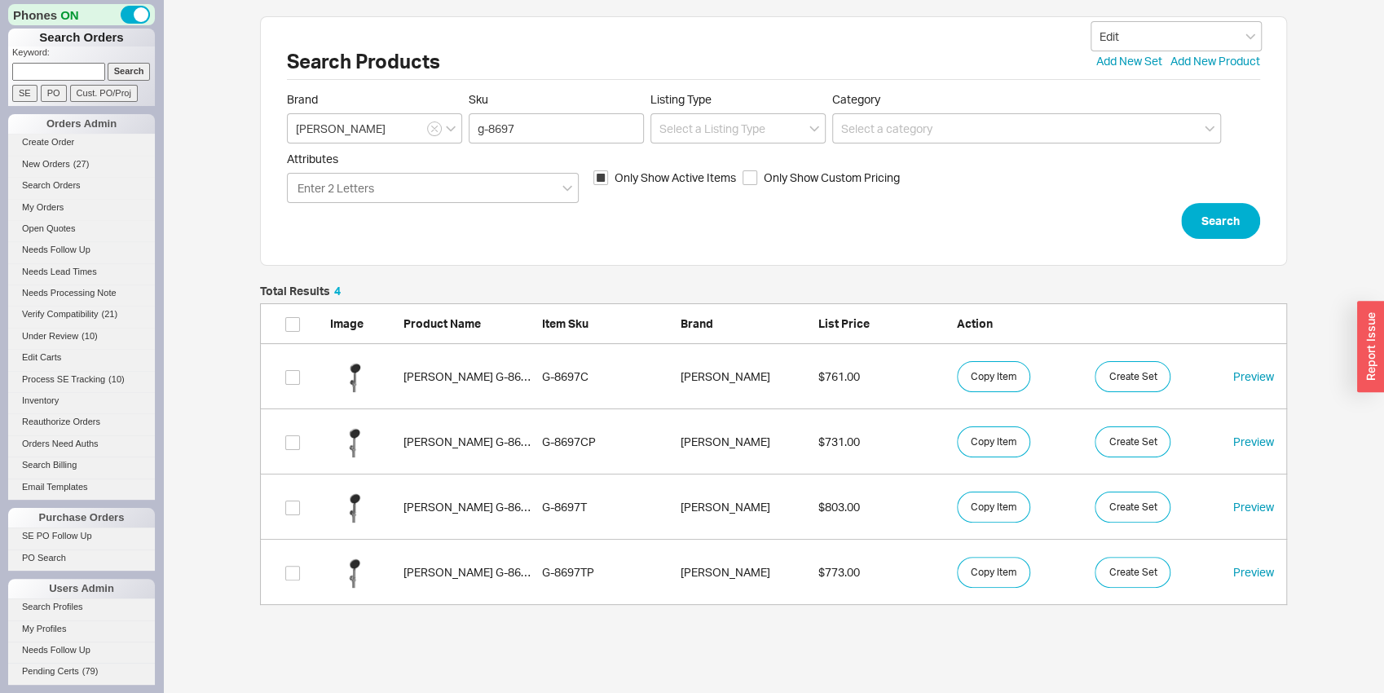
scroll to position [306, 1014]
drag, startPoint x: 498, startPoint y: 125, endPoint x: 554, endPoint y: 127, distance: 56.3
click at [554, 126] on input "g-8697" at bounding box center [556, 128] width 175 height 30
type input "g-8814"
click button "Search" at bounding box center [1220, 221] width 79 height 36
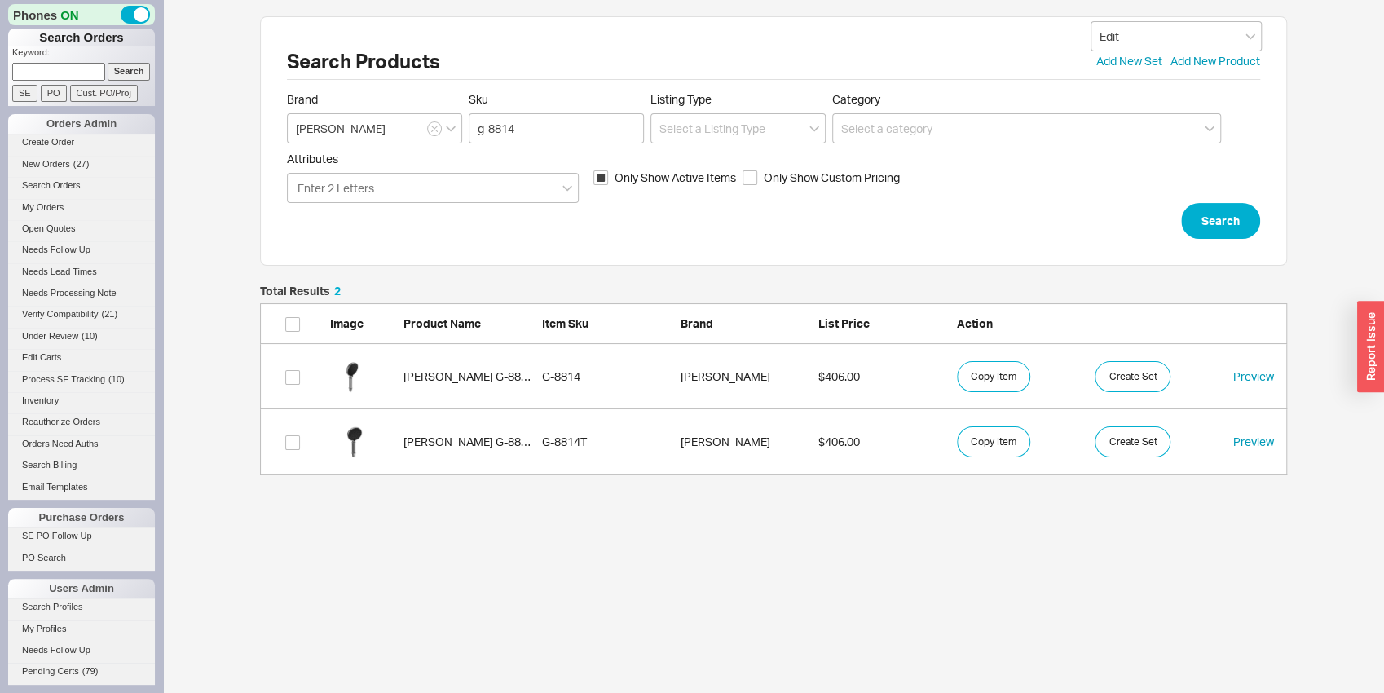
scroll to position [176, 1014]
drag, startPoint x: 520, startPoint y: 139, endPoint x: 435, endPoint y: 117, distance: 87.6
click at [469, 117] on input "g-8814" at bounding box center [556, 128] width 175 height 30
click at [387, 366] on div "grid" at bounding box center [362, 376] width 65 height 49
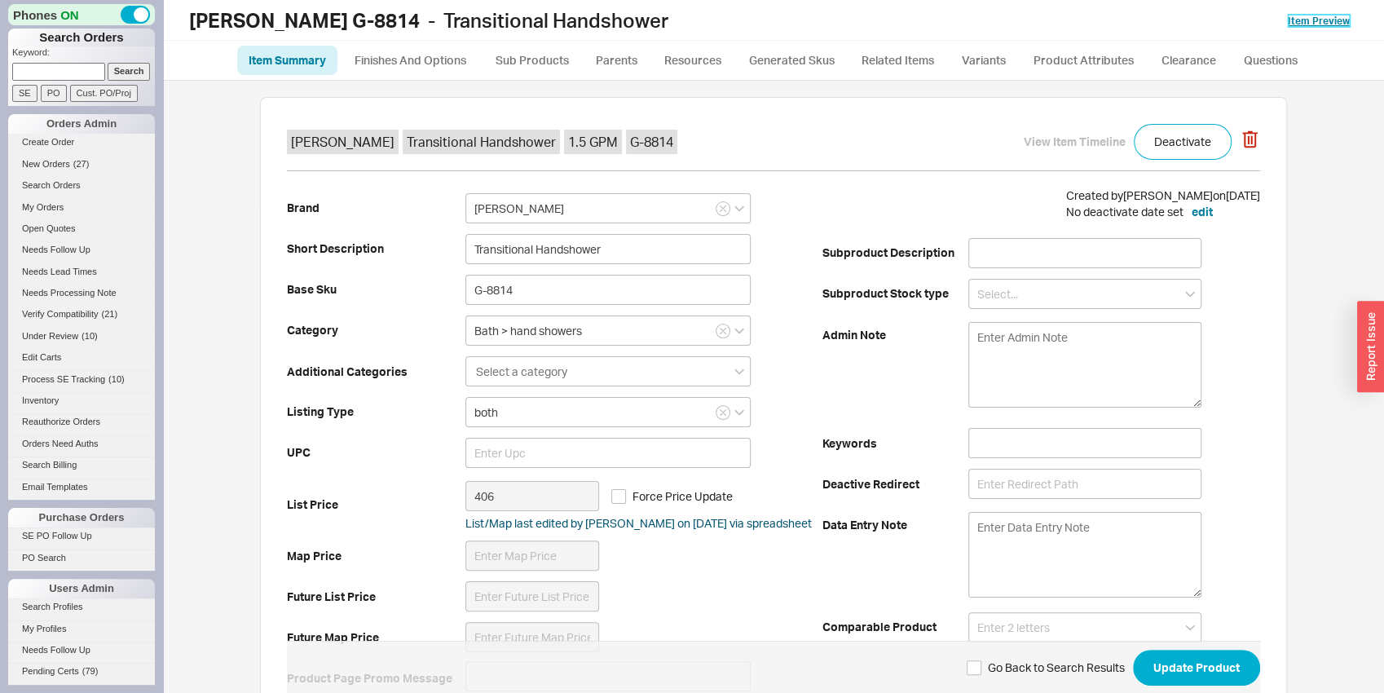
click at [1340, 20] on link "Item Preview" at bounding box center [1319, 21] width 62 height 12
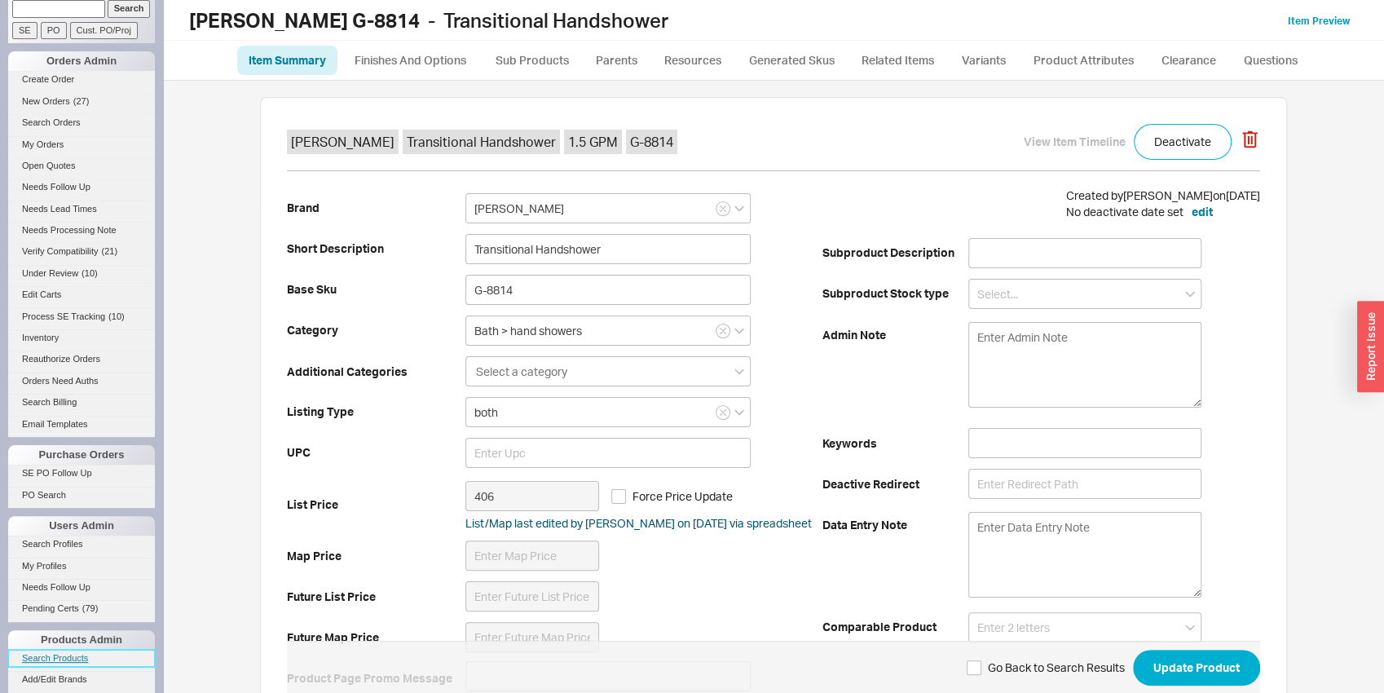
click at [70, 650] on link "Search Products" at bounding box center [81, 658] width 147 height 17
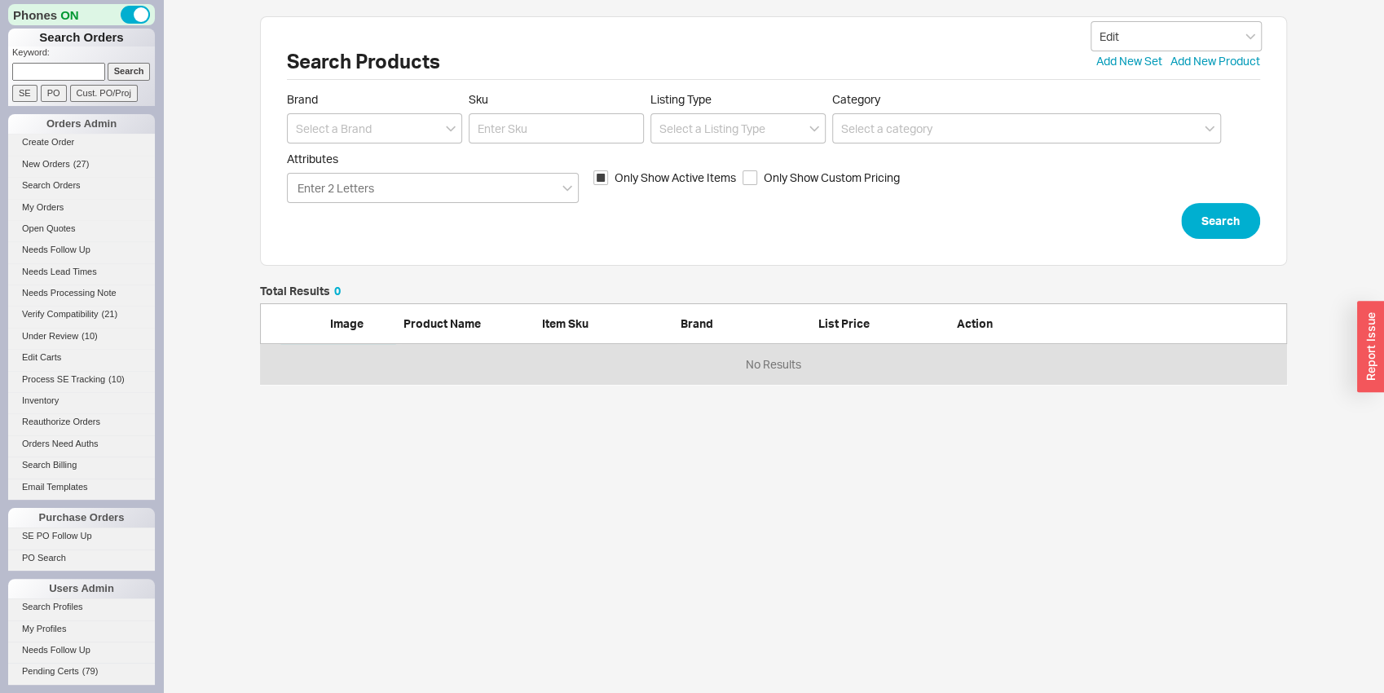
scroll to position [86, 1014]
click at [348, 127] on input at bounding box center [374, 128] width 175 height 30
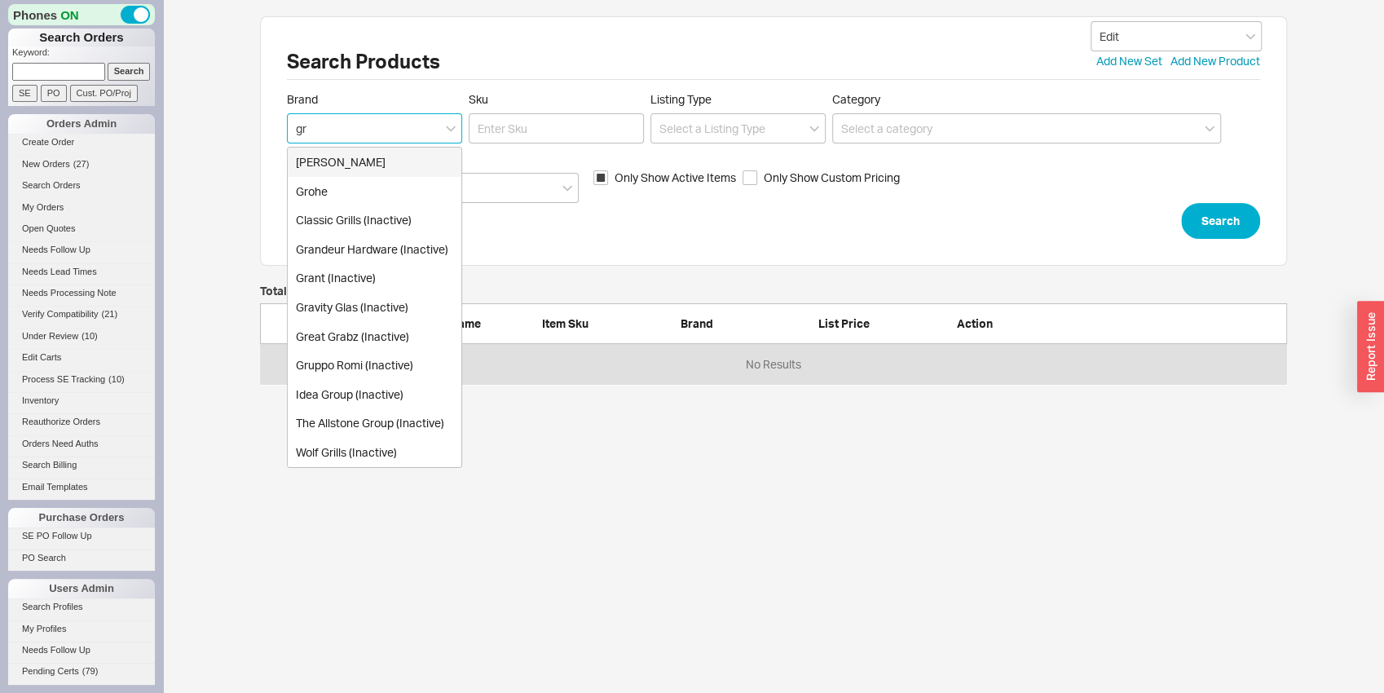
click at [351, 160] on div "[PERSON_NAME]" at bounding box center [375, 162] width 174 height 29
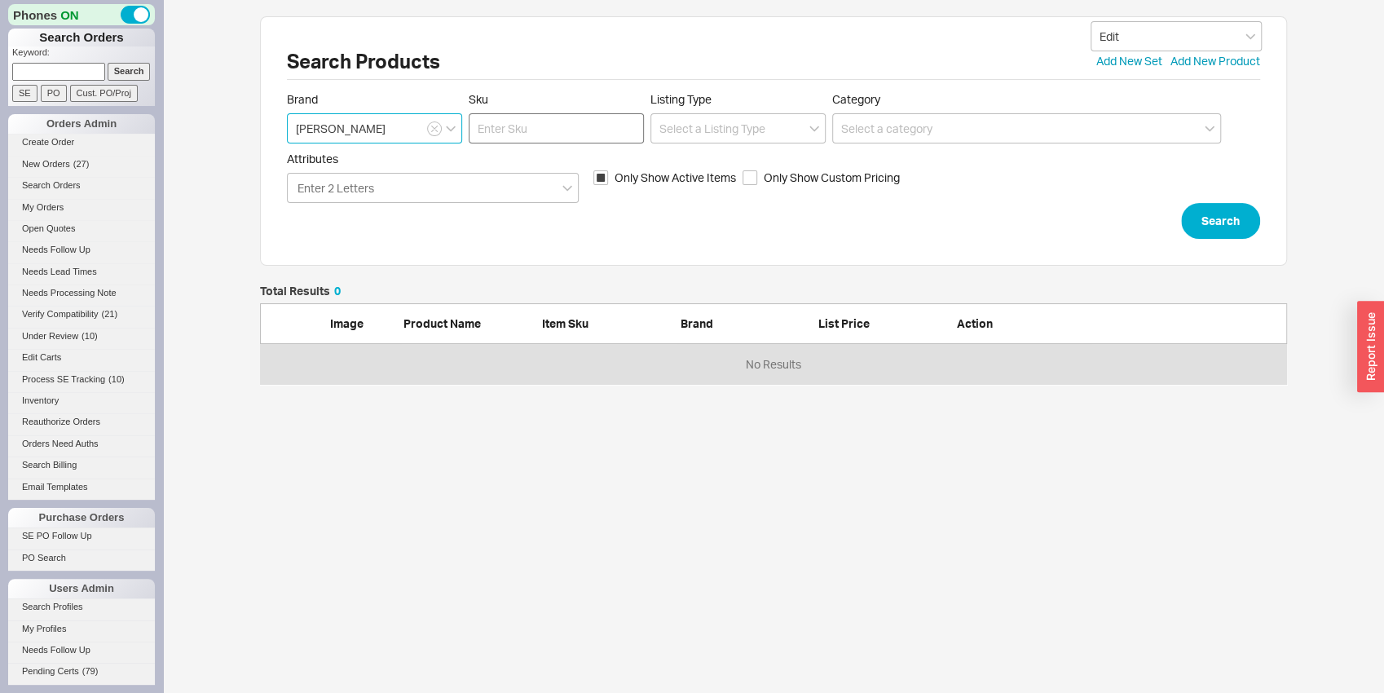
type input "[PERSON_NAME]"
click at [489, 132] on input "Sku" at bounding box center [556, 128] width 175 height 30
type input "g-8605"
click button "Search" at bounding box center [1220, 221] width 79 height 36
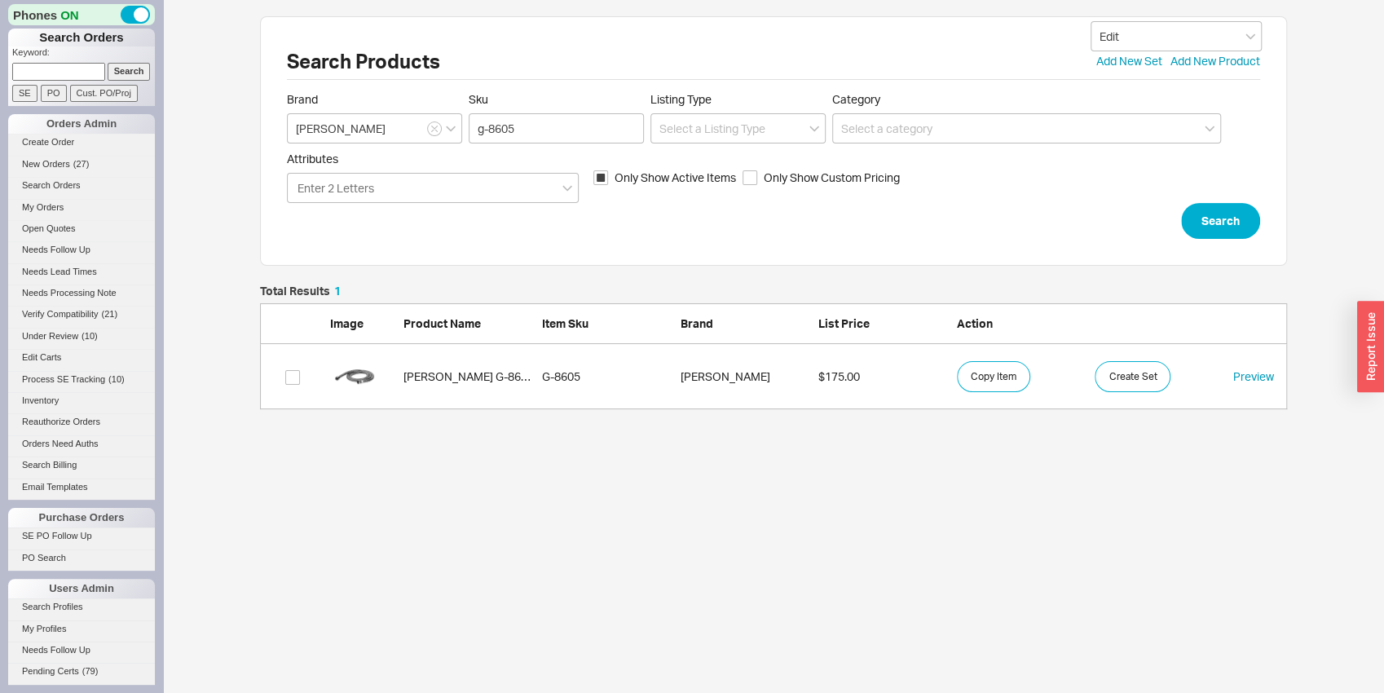
scroll to position [111, 1014]
click at [518, 134] on input "g-8605" at bounding box center [556, 128] width 175 height 30
type input "g-19401"
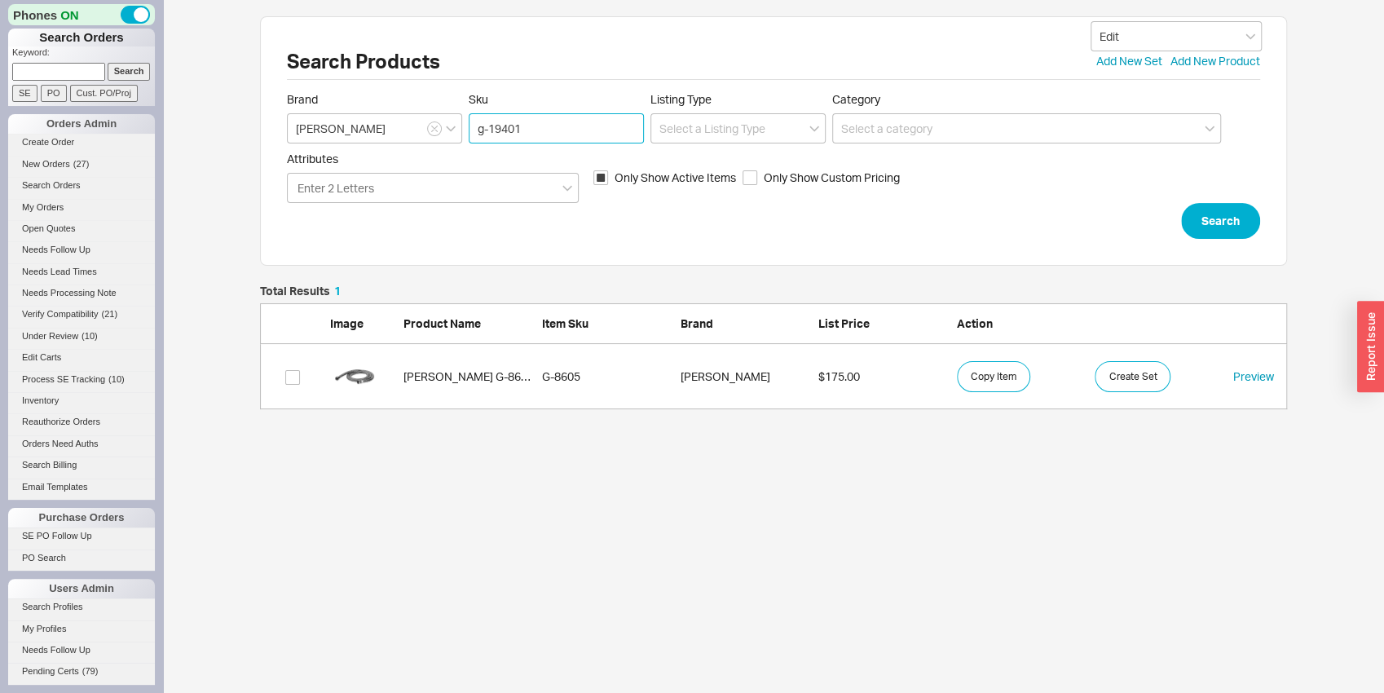
click button "Search" at bounding box center [1220, 221] width 79 height 36
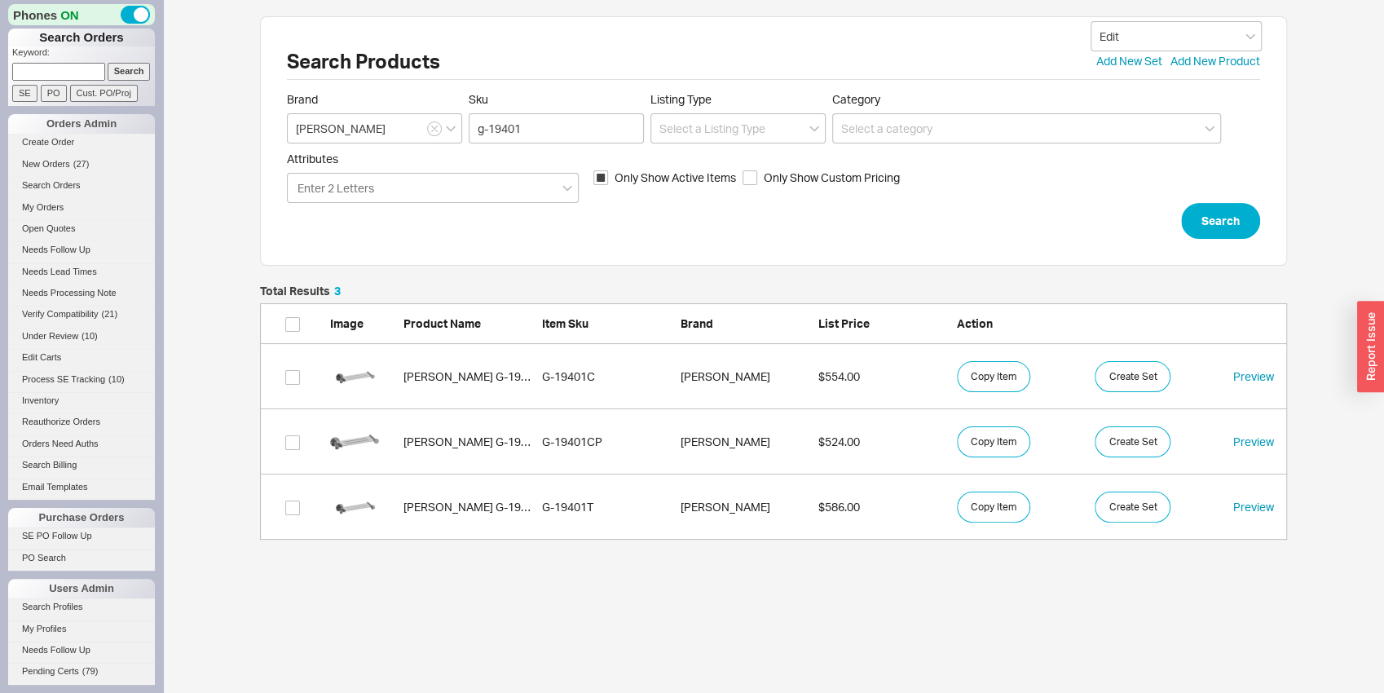
scroll to position [241, 1014]
click at [995, 492] on button "Copy Item" at bounding box center [993, 507] width 73 height 31
click at [492, 128] on input "g-19401" at bounding box center [556, 128] width 175 height 30
click at [493, 129] on input "g-19401" at bounding box center [556, 128] width 175 height 30
click at [494, 127] on input "g-19401" at bounding box center [556, 128] width 175 height 30
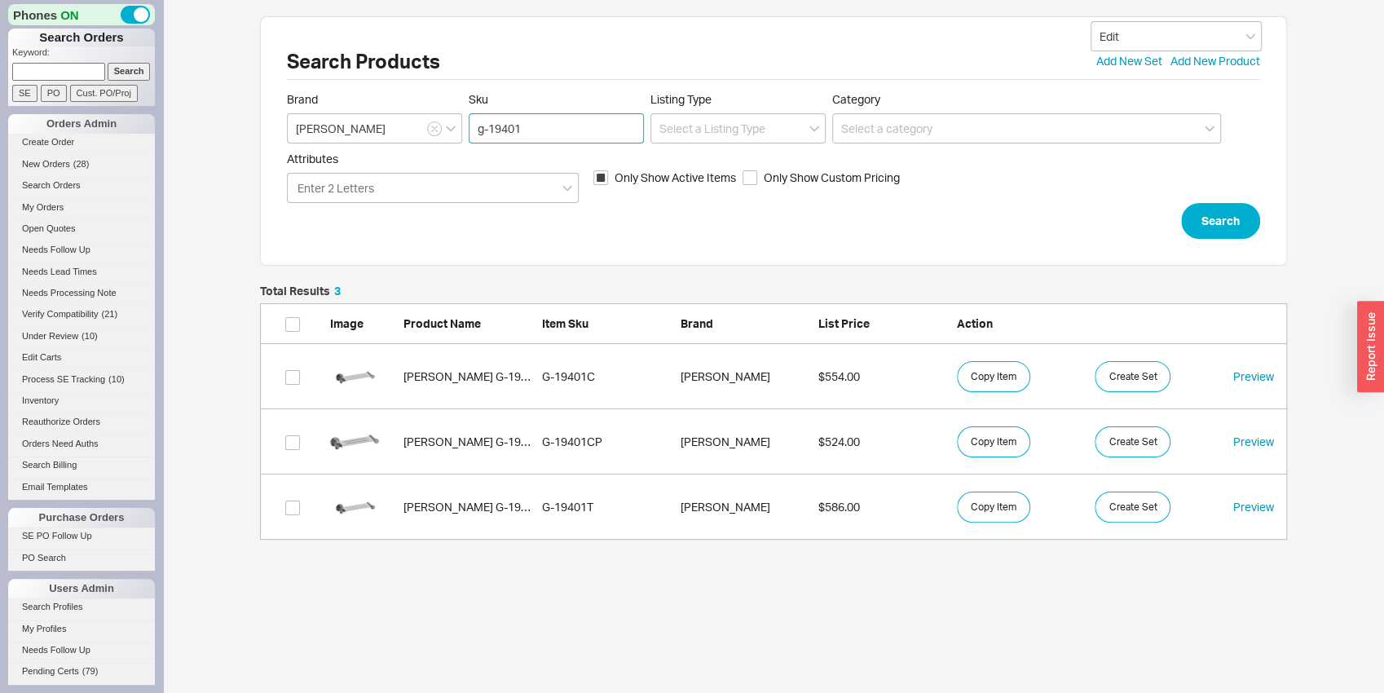
drag, startPoint x: 496, startPoint y: 127, endPoint x: 565, endPoint y: 134, distance: 69.7
click at [565, 134] on input "g-19401" at bounding box center [556, 128] width 175 height 30
type input "g-8762"
click button "Search" at bounding box center [1220, 221] width 79 height 36
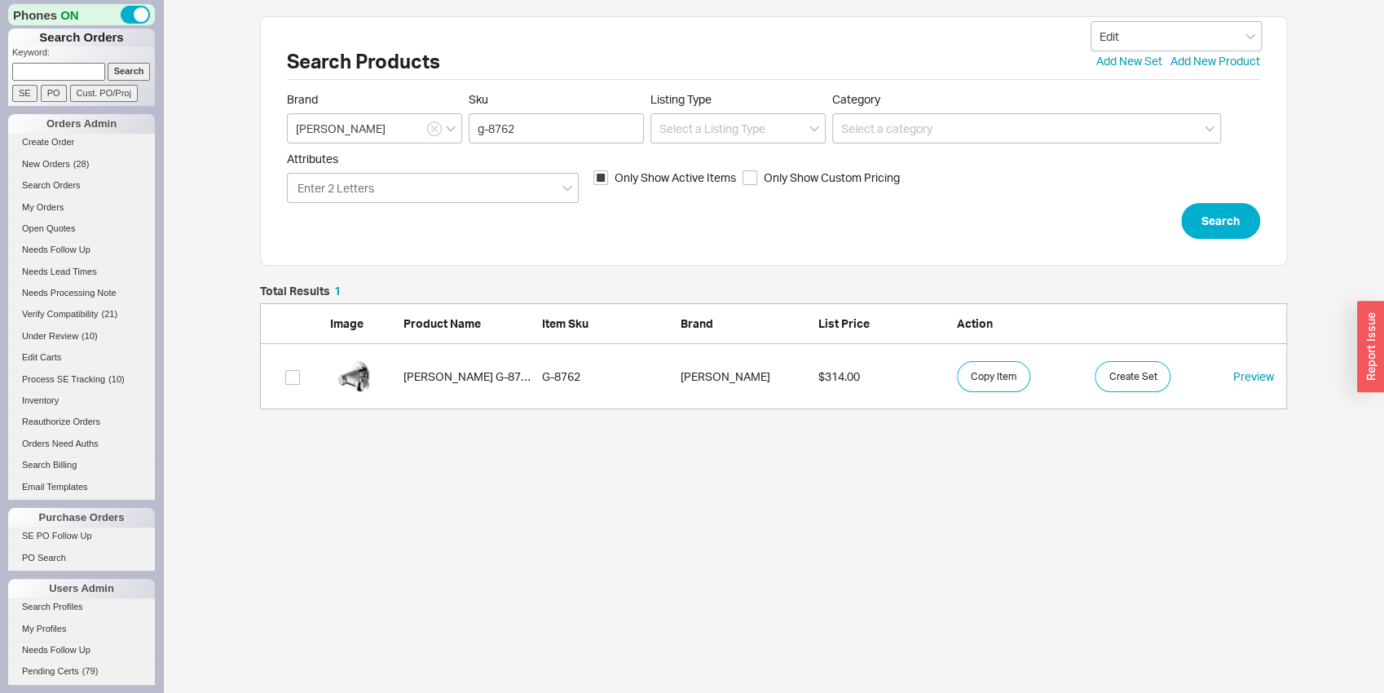
scroll to position [111, 1014]
drag, startPoint x: 486, startPoint y: 121, endPoint x: 467, endPoint y: 119, distance: 18.8
click at [469, 119] on input "g-8762" at bounding box center [556, 128] width 175 height 30
click at [507, 119] on input "g-8762" at bounding box center [556, 128] width 175 height 30
drag, startPoint x: 497, startPoint y: 121, endPoint x: 545, endPoint y: 121, distance: 48.1
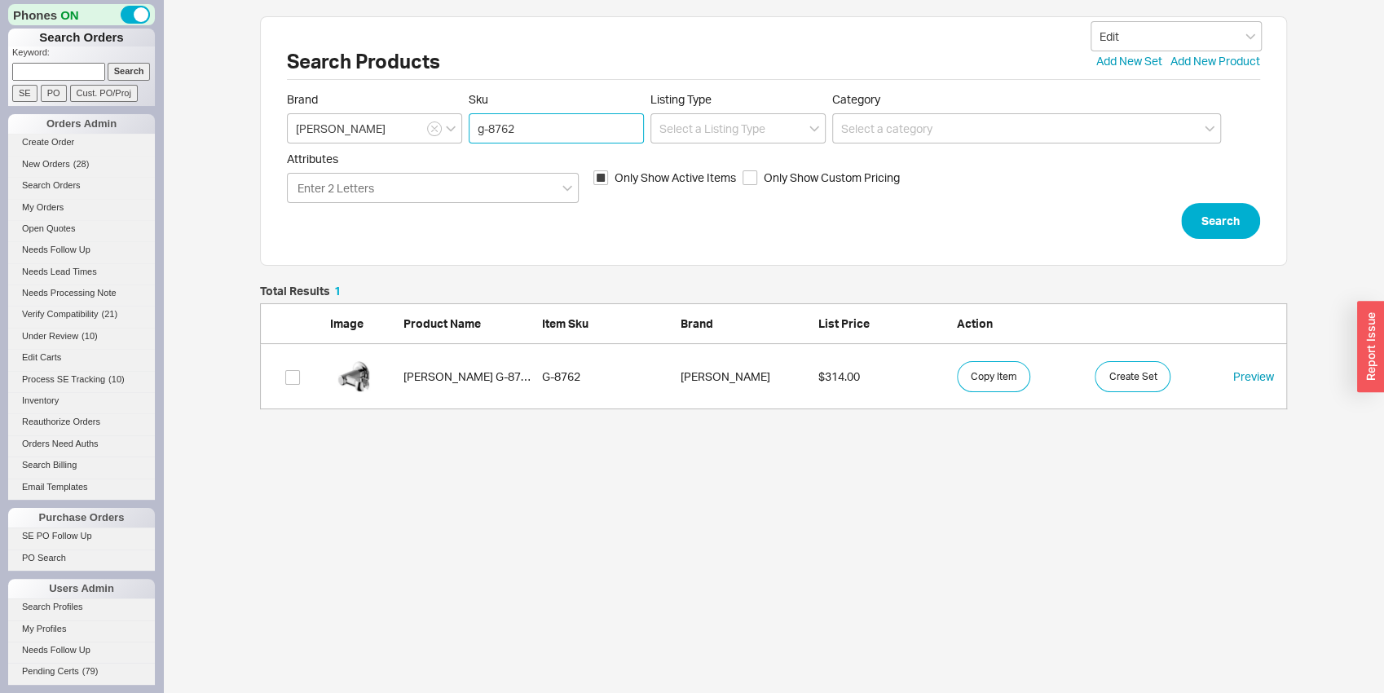
click at [545, 121] on input "g-8762" at bounding box center [556, 128] width 175 height 30
type input "g-8618"
click button "Search" at bounding box center [1220, 221] width 79 height 36
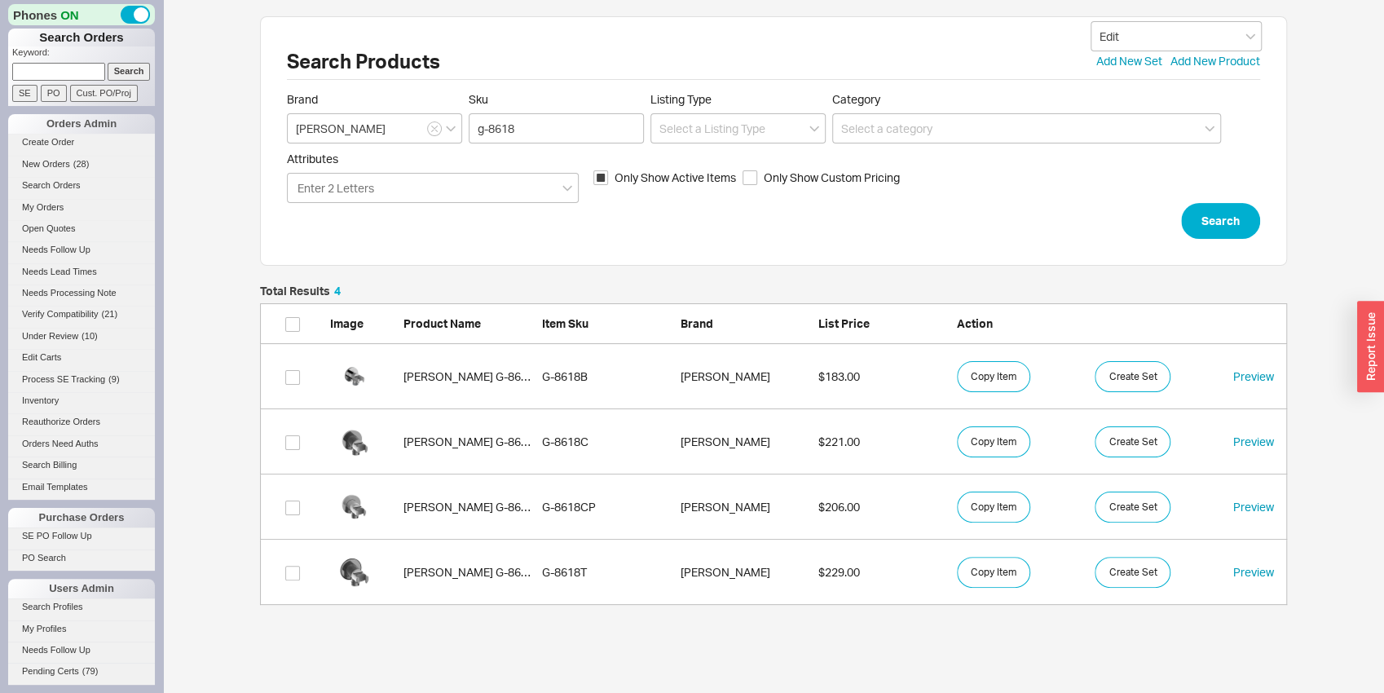
scroll to position [306, 1014]
drag, startPoint x: 521, startPoint y: 119, endPoint x: 474, endPoint y: 112, distance: 47.8
click at [474, 113] on input "g-8618" at bounding box center [556, 128] width 175 height 30
click at [1012, 571] on button "Copy Item" at bounding box center [993, 572] width 73 height 31
click at [1219, 229] on button "Search" at bounding box center [1220, 221] width 79 height 36
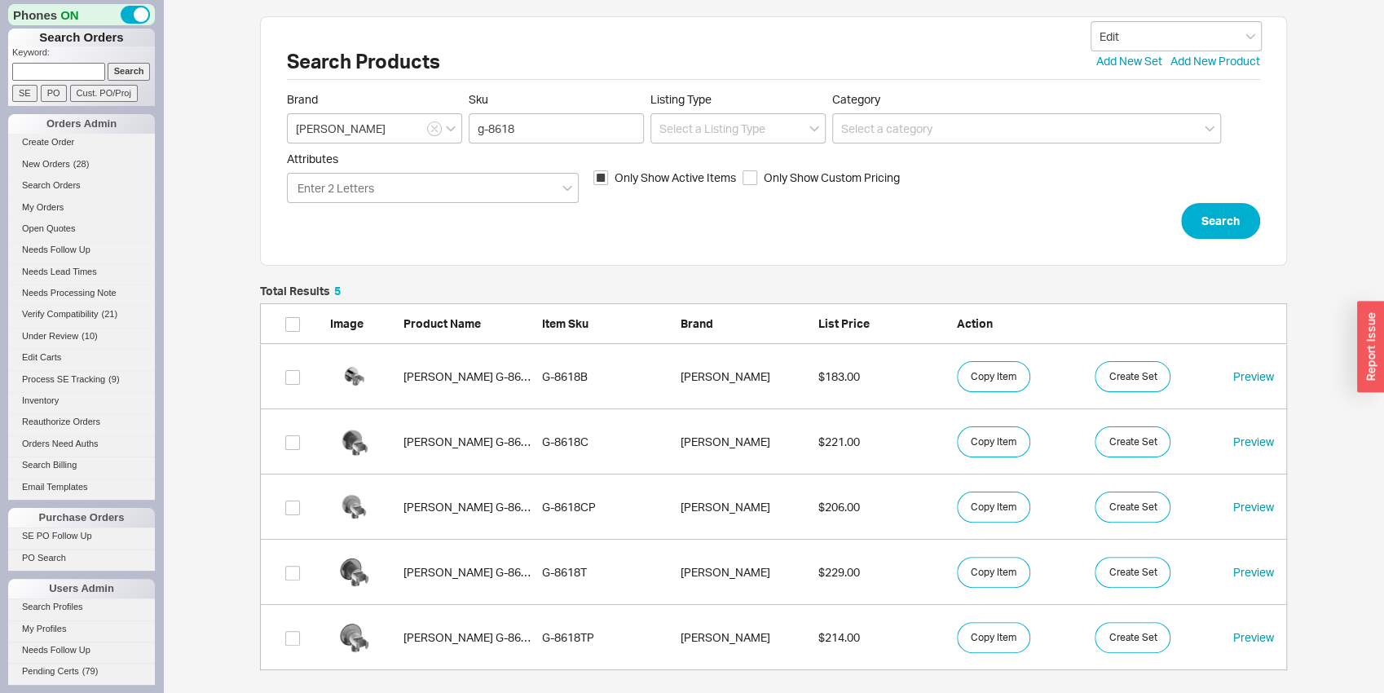
scroll to position [372, 1014]
drag, startPoint x: 493, startPoint y: 130, endPoint x: 559, endPoint y: 130, distance: 66.0
click at [552, 130] on input "g-8618" at bounding box center [556, 128] width 175 height 30
type input "g-8713"
click button "Search" at bounding box center [1220, 221] width 79 height 36
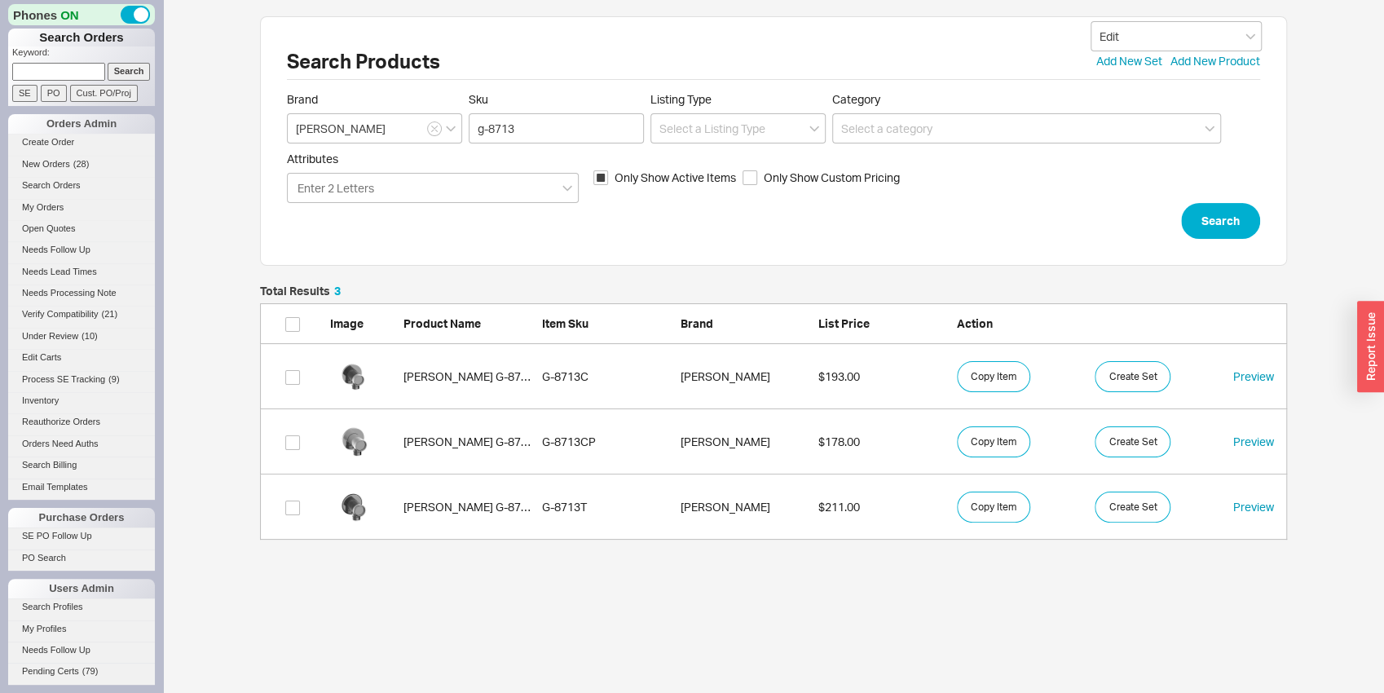
scroll to position [241, 1014]
click at [1003, 482] on link "Graff G-8713T G-8713T Graff $211.00 Copy Item Create Set Preview" at bounding box center [773, 506] width 1027 height 65
drag, startPoint x: 996, startPoint y: 506, endPoint x: 994, endPoint y: 498, distance: 8.5
click at [997, 506] on button "Copy Item" at bounding box center [993, 507] width 73 height 31
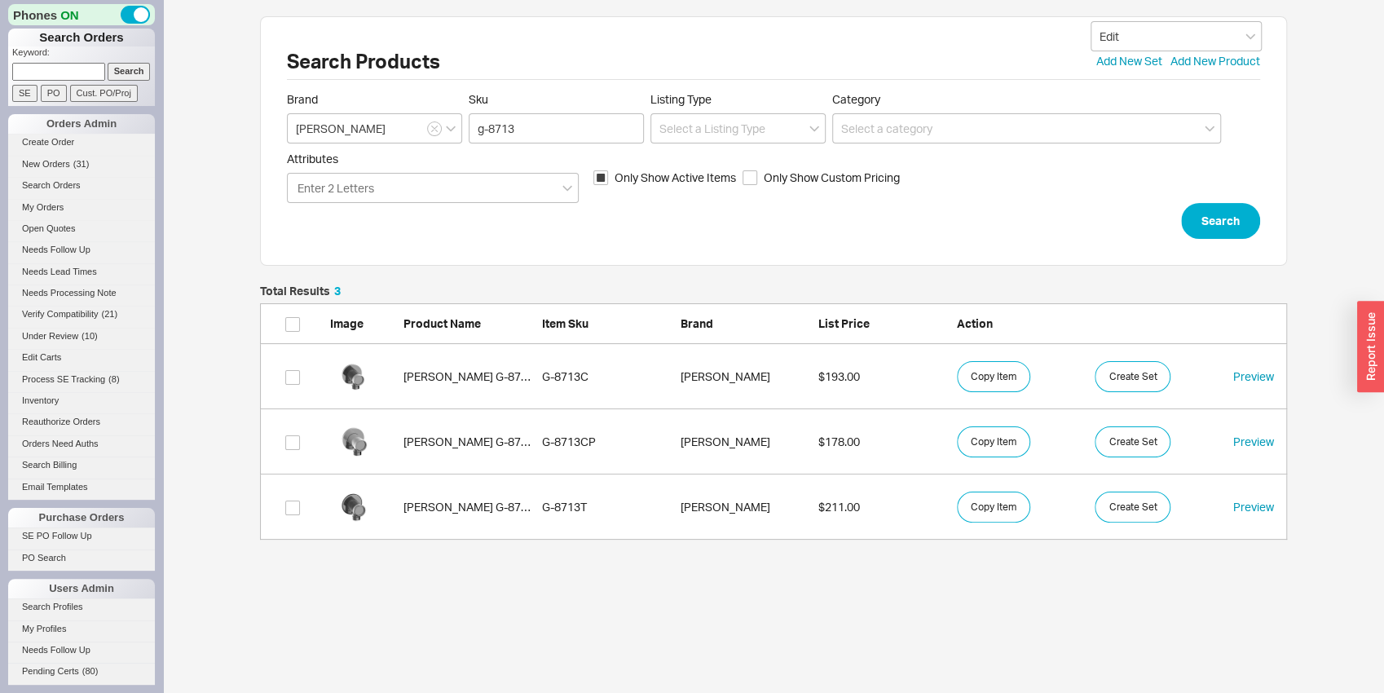
click at [1261, 203] on div "Search Products Edit Add New Set Add New Product Brand Graff Sku g-8713 Listing…" at bounding box center [773, 140] width 1027 height 249
click at [1234, 213] on button "Search" at bounding box center [1220, 221] width 79 height 36
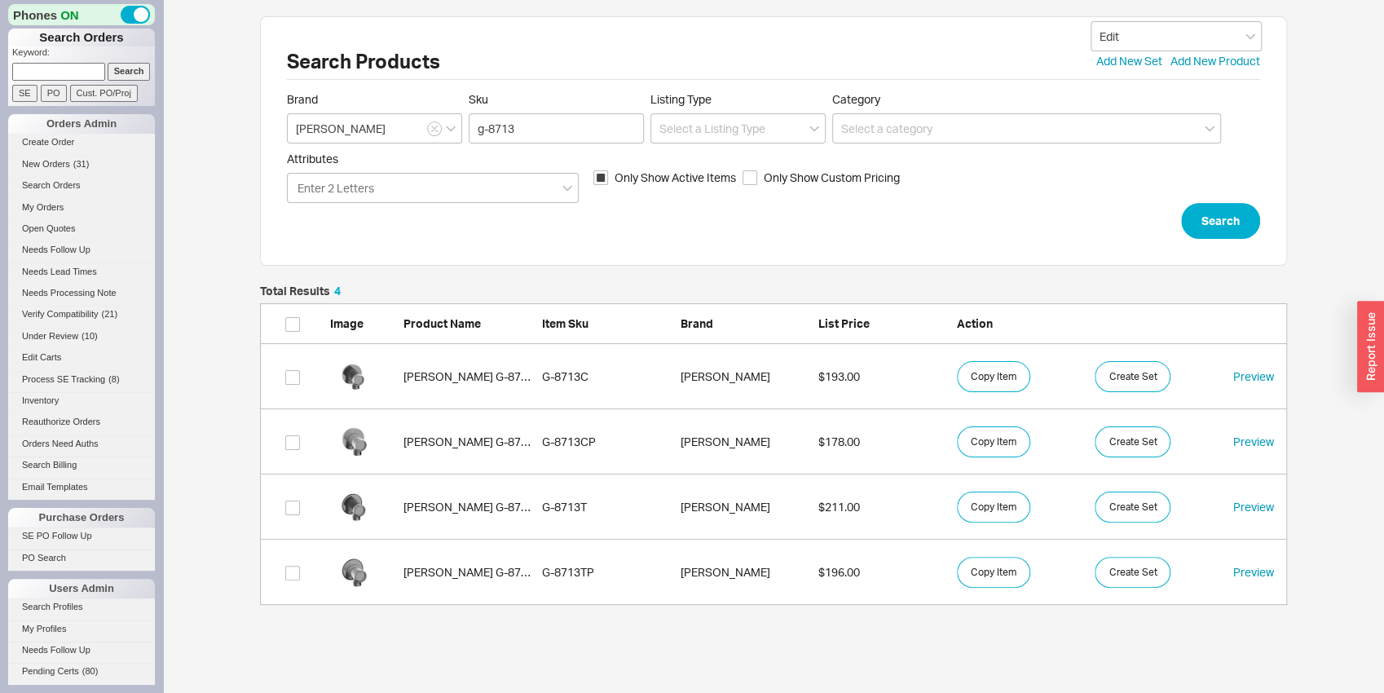
scroll to position [306, 1014]
drag, startPoint x: 489, startPoint y: 135, endPoint x: 525, endPoint y: 135, distance: 35.9
click at [525, 135] on input "g-8713" at bounding box center [556, 128] width 175 height 30
type input "g-19404"
click button "Search" at bounding box center [1220, 221] width 79 height 36
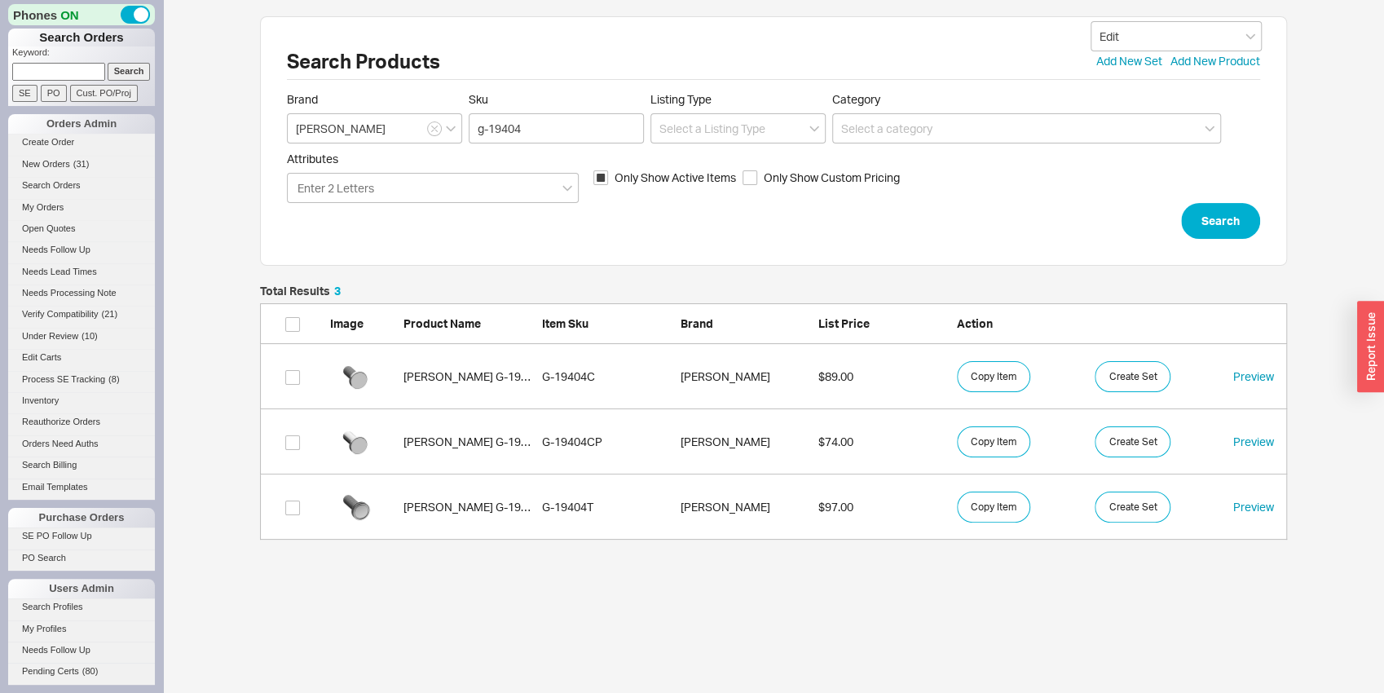
scroll to position [241, 1014]
click at [1008, 494] on button "Copy Item" at bounding box center [993, 507] width 73 height 31
drag, startPoint x: 526, startPoint y: 134, endPoint x: 518, endPoint y: 126, distance: 10.4
click at [518, 126] on input "g-19404" at bounding box center [556, 128] width 175 height 30
type input "g-19407"
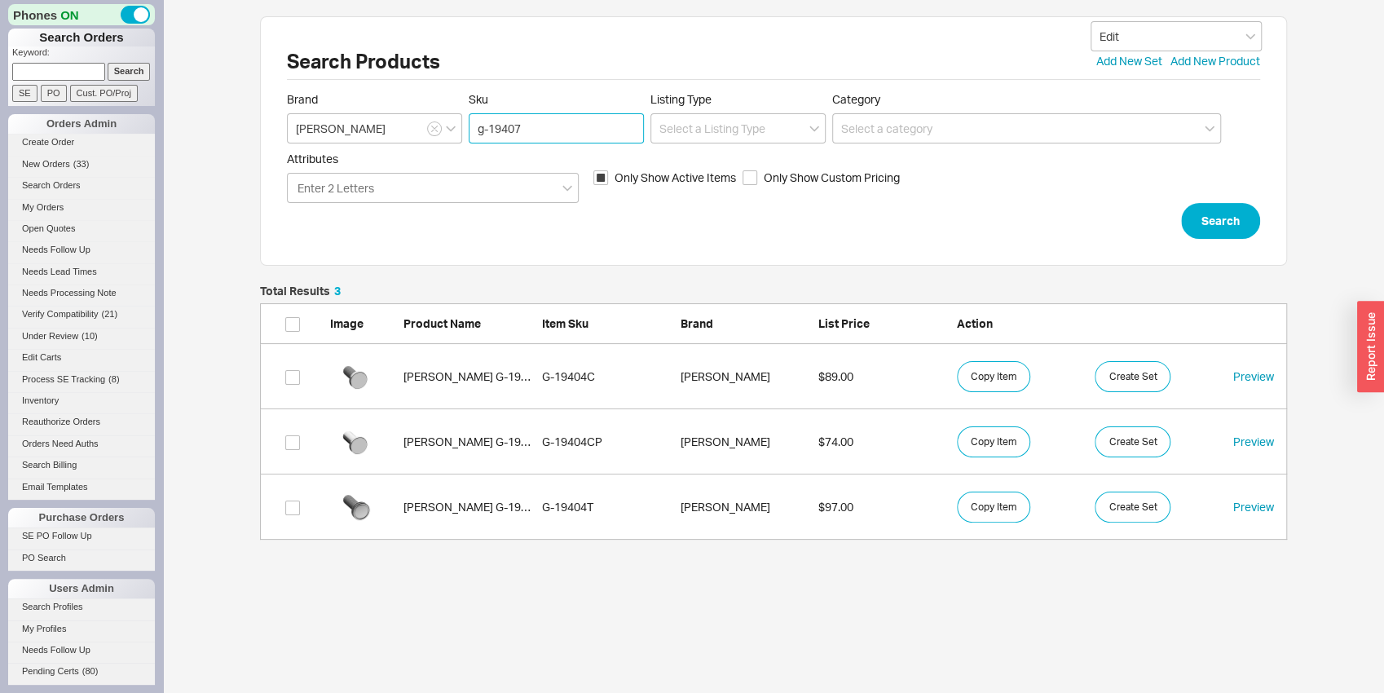
click button "Search" at bounding box center [1220, 221] width 79 height 36
click at [1002, 505] on button "Copy Item" at bounding box center [993, 507] width 73 height 31
click at [1215, 220] on button "Search" at bounding box center [1220, 221] width 79 height 36
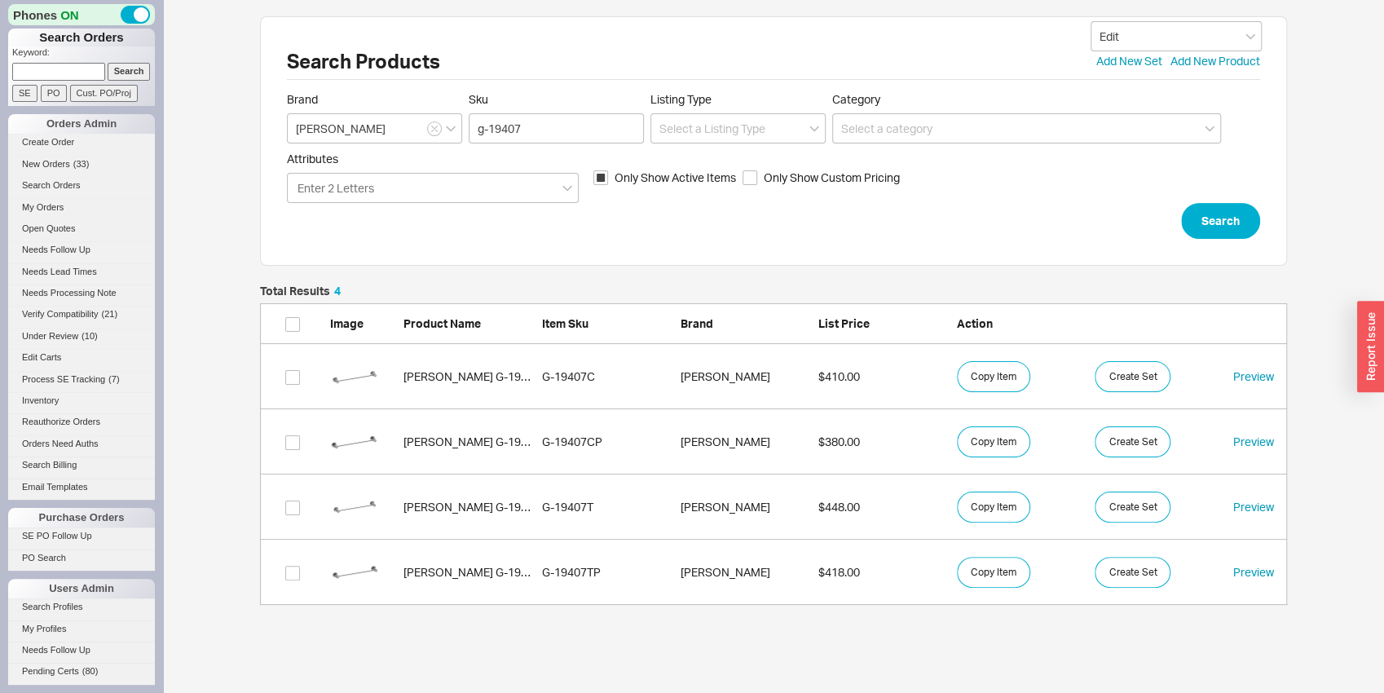
scroll to position [306, 1014]
click at [518, 121] on input "g-19407" at bounding box center [556, 128] width 175 height 30
type input "g-19408"
click button "Search" at bounding box center [1220, 221] width 79 height 36
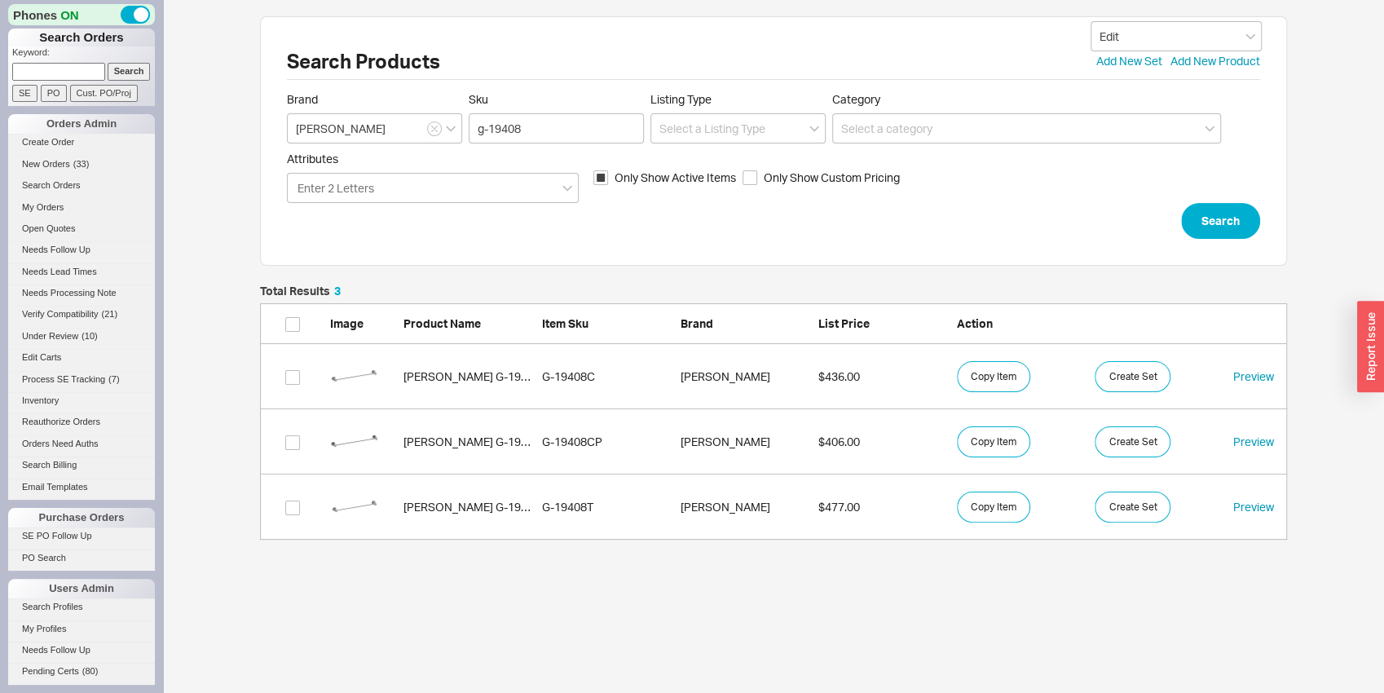
scroll to position [241, 1014]
click at [1013, 512] on button "Copy Item" at bounding box center [993, 507] width 73 height 31
click at [1210, 217] on button "Search" at bounding box center [1220, 221] width 79 height 36
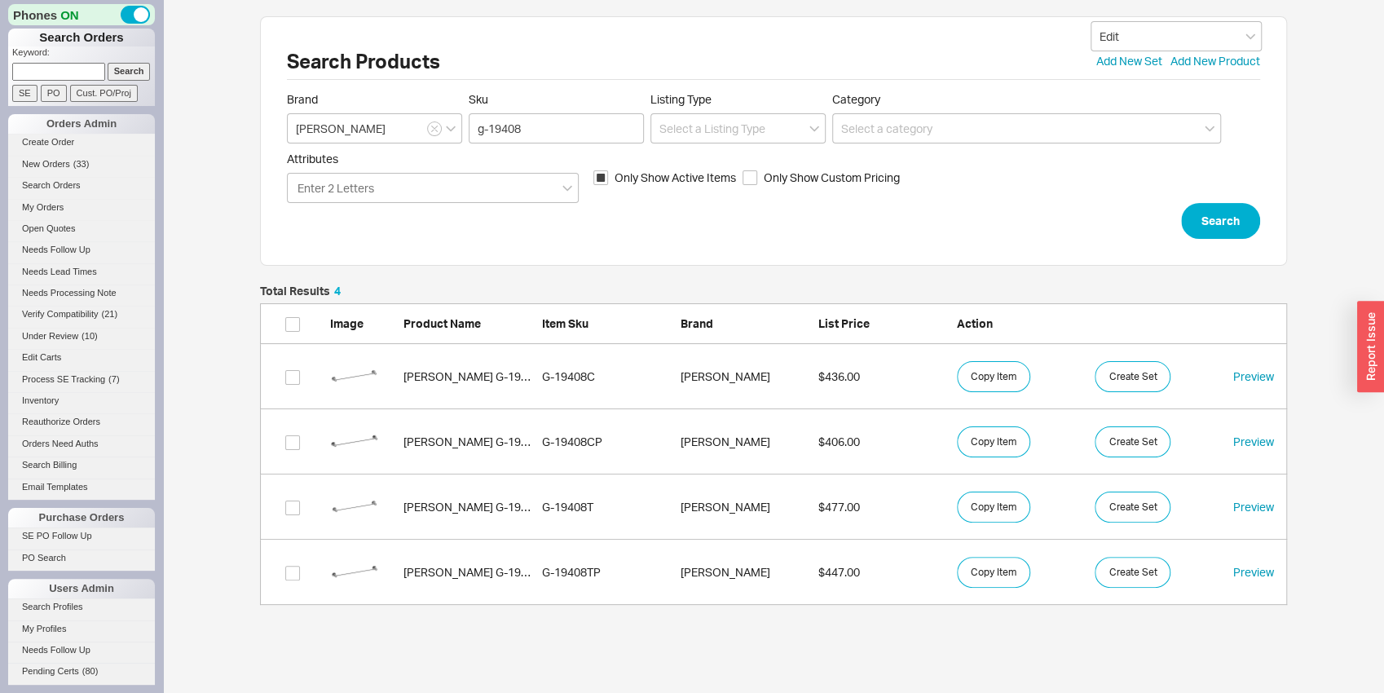
scroll to position [306, 1014]
click at [518, 125] on input "g-19408" at bounding box center [556, 128] width 175 height 30
type input "g-19409"
click button "Search" at bounding box center [1220, 221] width 79 height 36
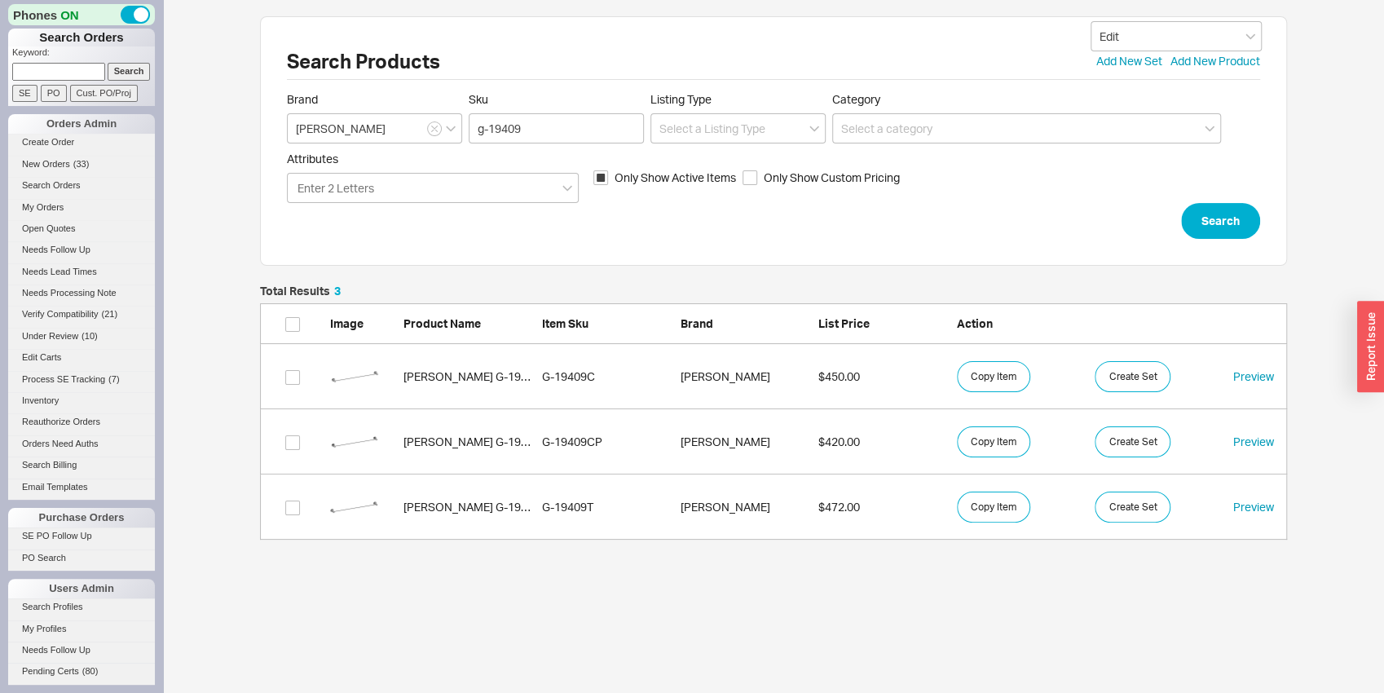
scroll to position [241, 1014]
click at [986, 518] on button "Copy Item" at bounding box center [993, 507] width 73 height 31
click at [1224, 221] on button "Search" at bounding box center [1220, 221] width 79 height 36
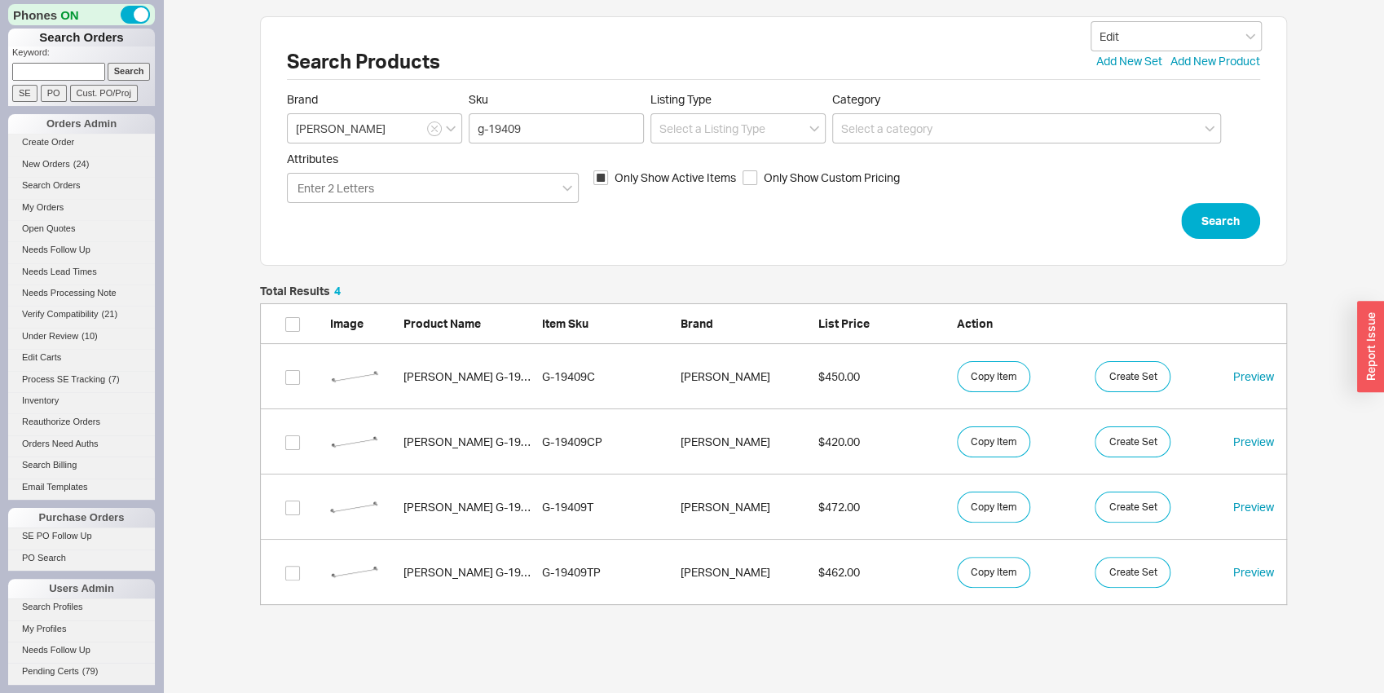
scroll to position [306, 1014]
click at [1240, 220] on button "Search" at bounding box center [1220, 221] width 79 height 36
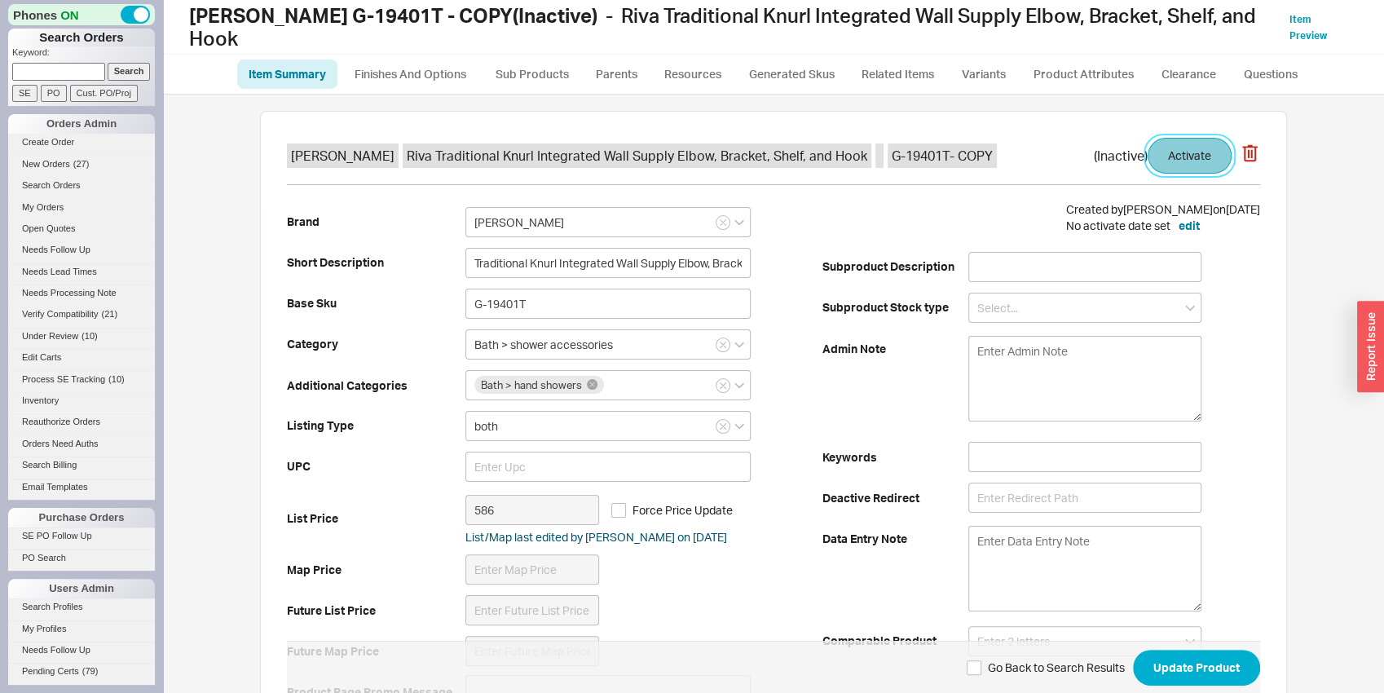
click at [1205, 138] on button "Activate" at bounding box center [1190, 156] width 84 height 36
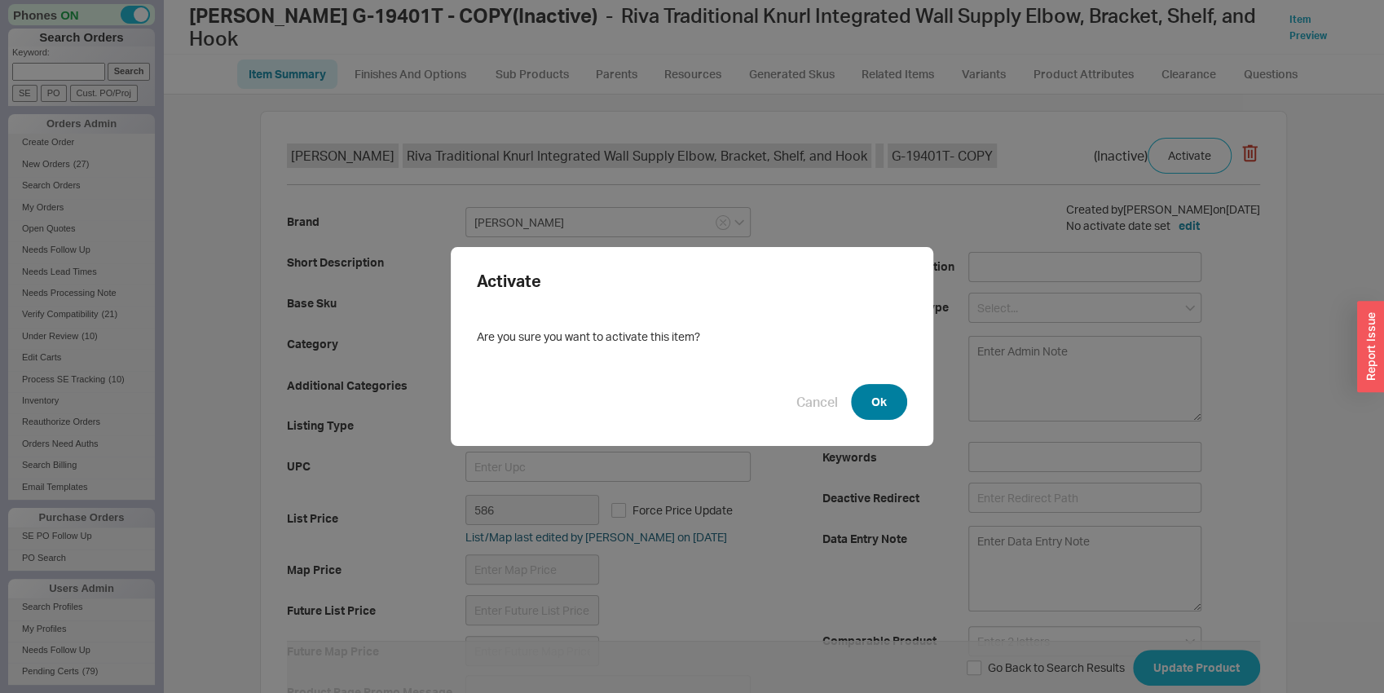
click at [884, 398] on button "Ok" at bounding box center [879, 402] width 56 height 36
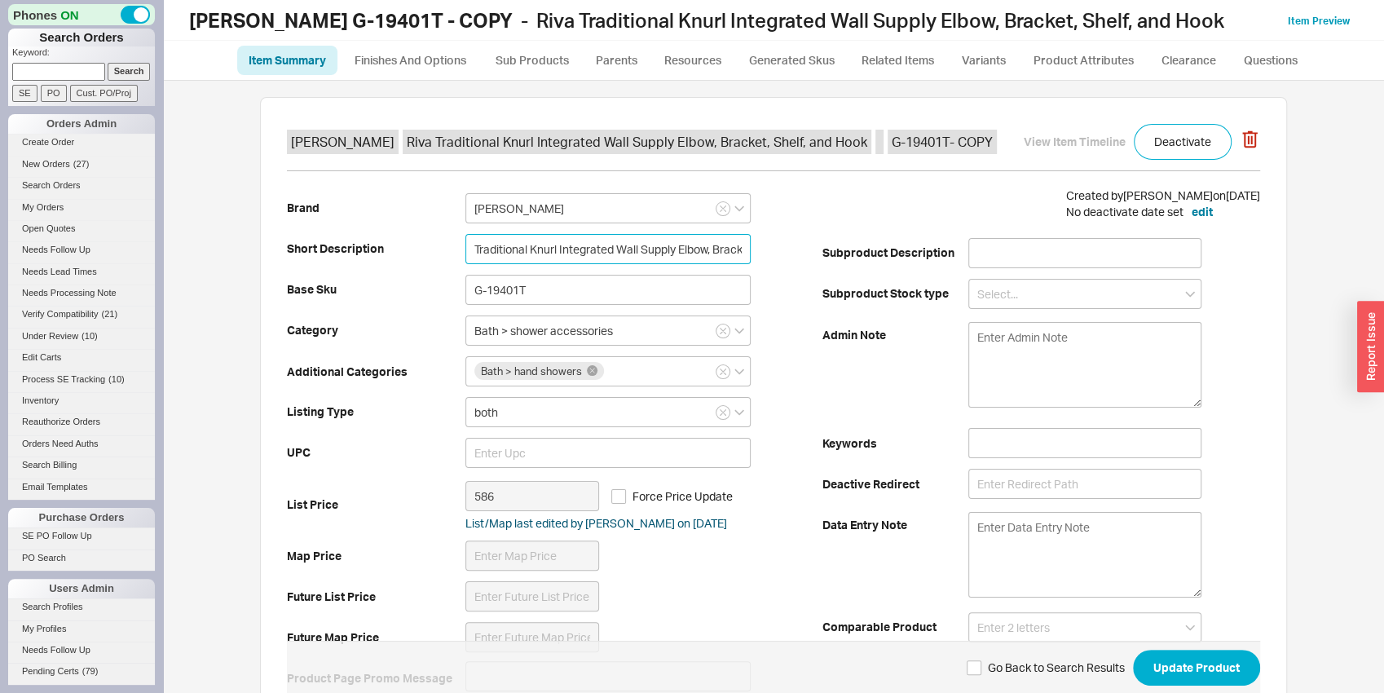
drag, startPoint x: 525, startPoint y: 253, endPoint x: 552, endPoint y: 252, distance: 26.9
click at [552, 252] on input "Traditional Knurl Integrated Wall Supply Elbow, Bracket, Shelf, and Hook" at bounding box center [607, 249] width 285 height 30
type input "Traditional Smooth Integrated Wall Supply Elbow, Bracket, Shelf, and Hook"
click at [513, 292] on input "G-19401T" at bounding box center [607, 290] width 285 height 30
click at [555, 291] on input "G-19401T" at bounding box center [607, 290] width 285 height 30
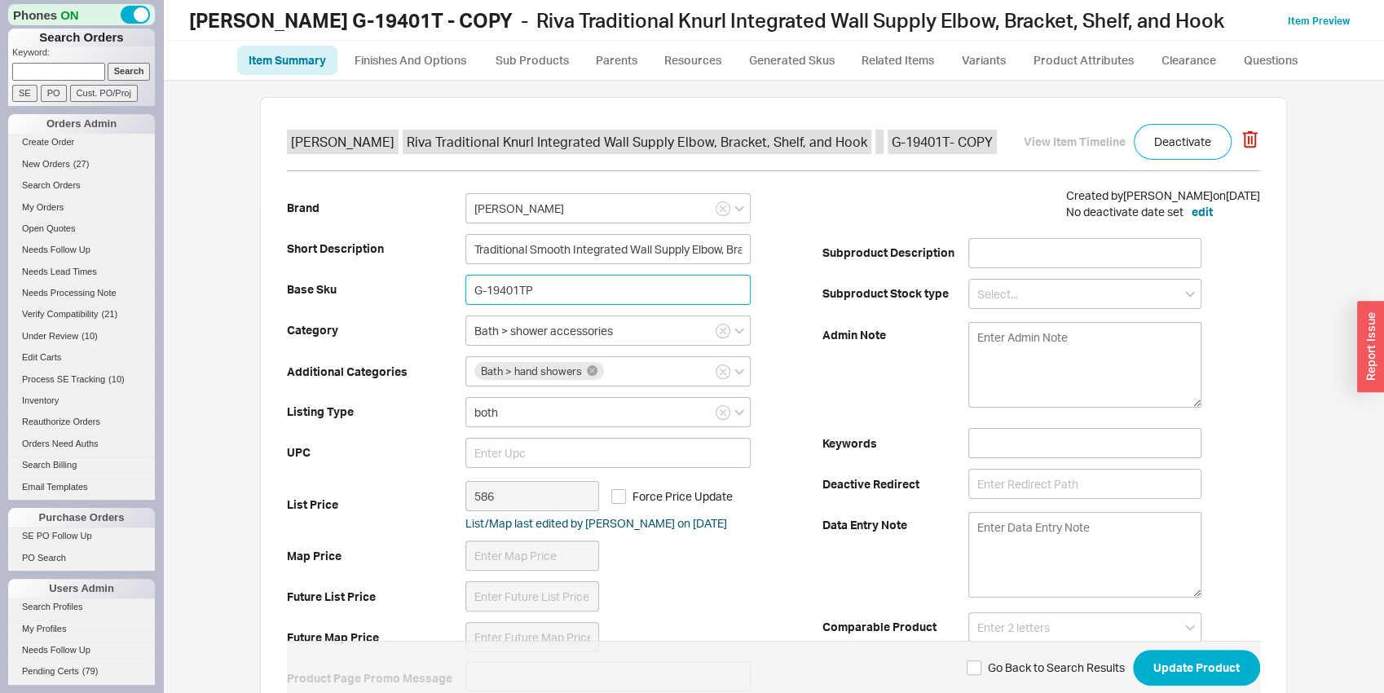
drag, startPoint x: 581, startPoint y: 289, endPoint x: 448, endPoint y: 287, distance: 133.7
click at [465, 287] on input "G-19401TP" at bounding box center [607, 290] width 285 height 30
type input "G-19401TP"
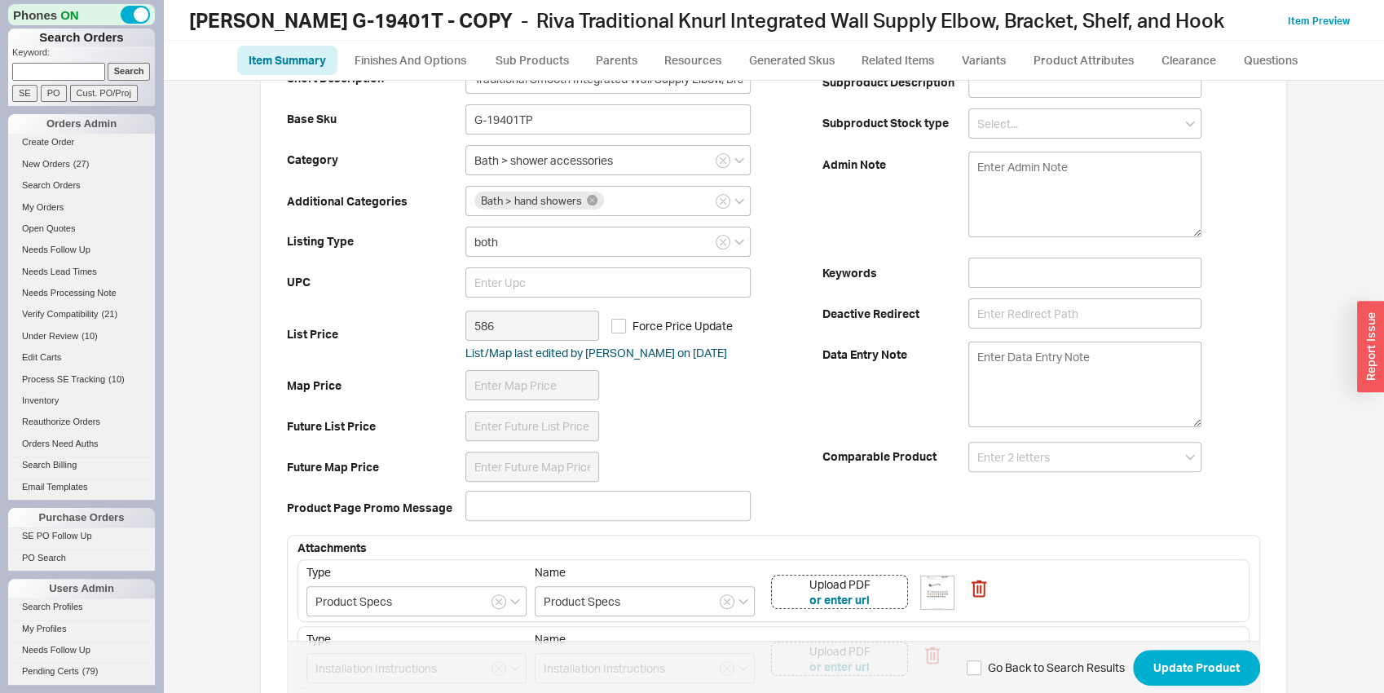
scroll to position [341, 0]
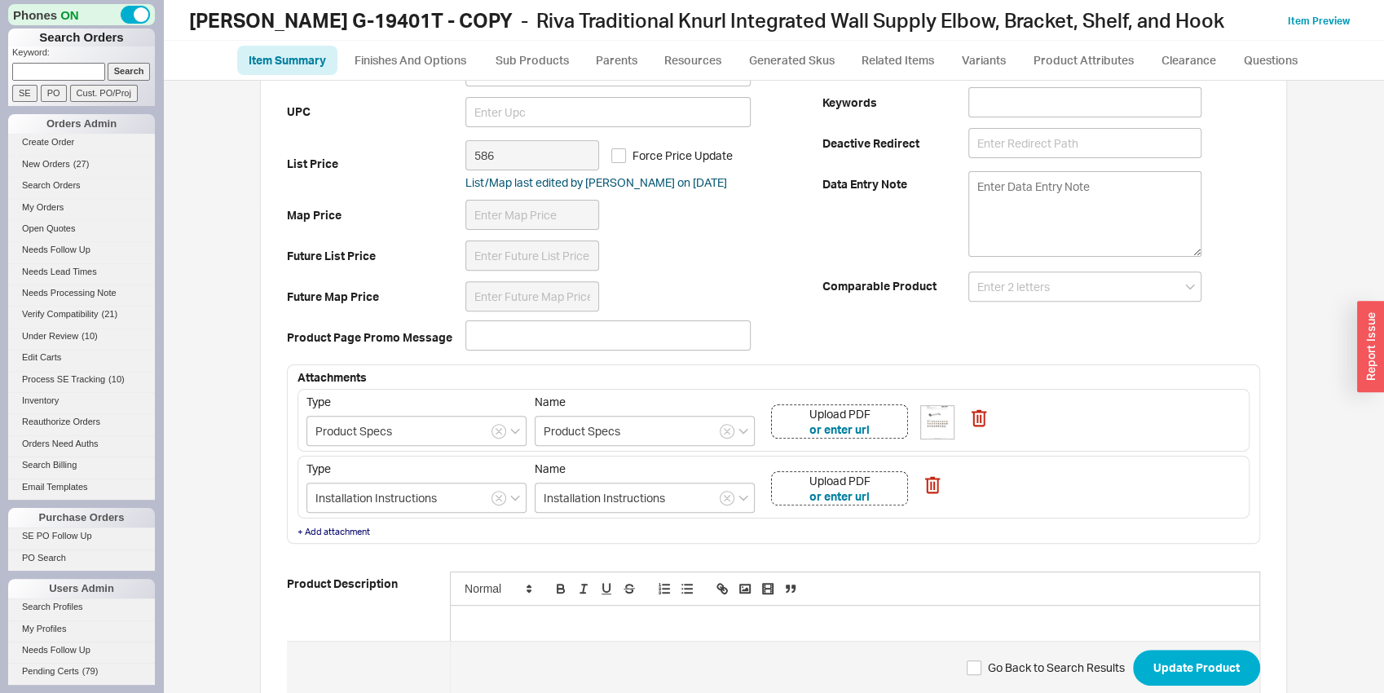
click at [888, 427] on div "Upload PDF or enter url" at bounding box center [839, 421] width 137 height 34
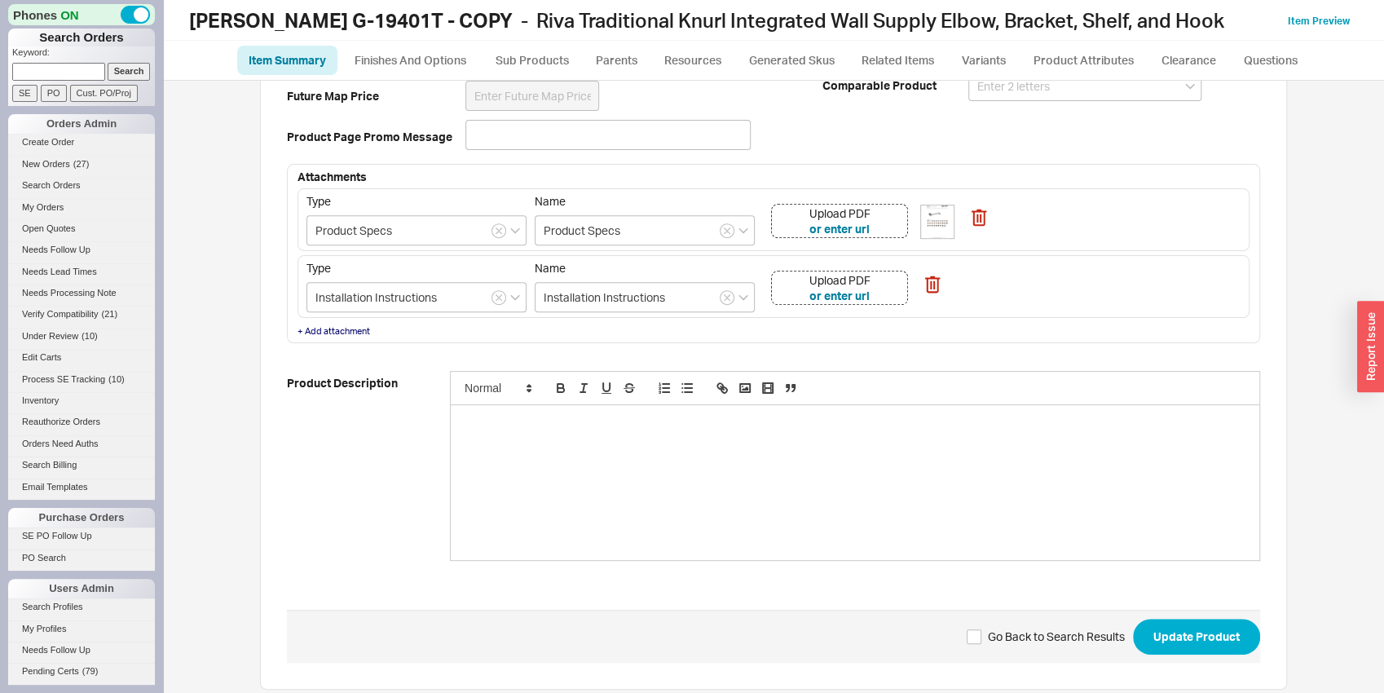
scroll to position [556, 0]
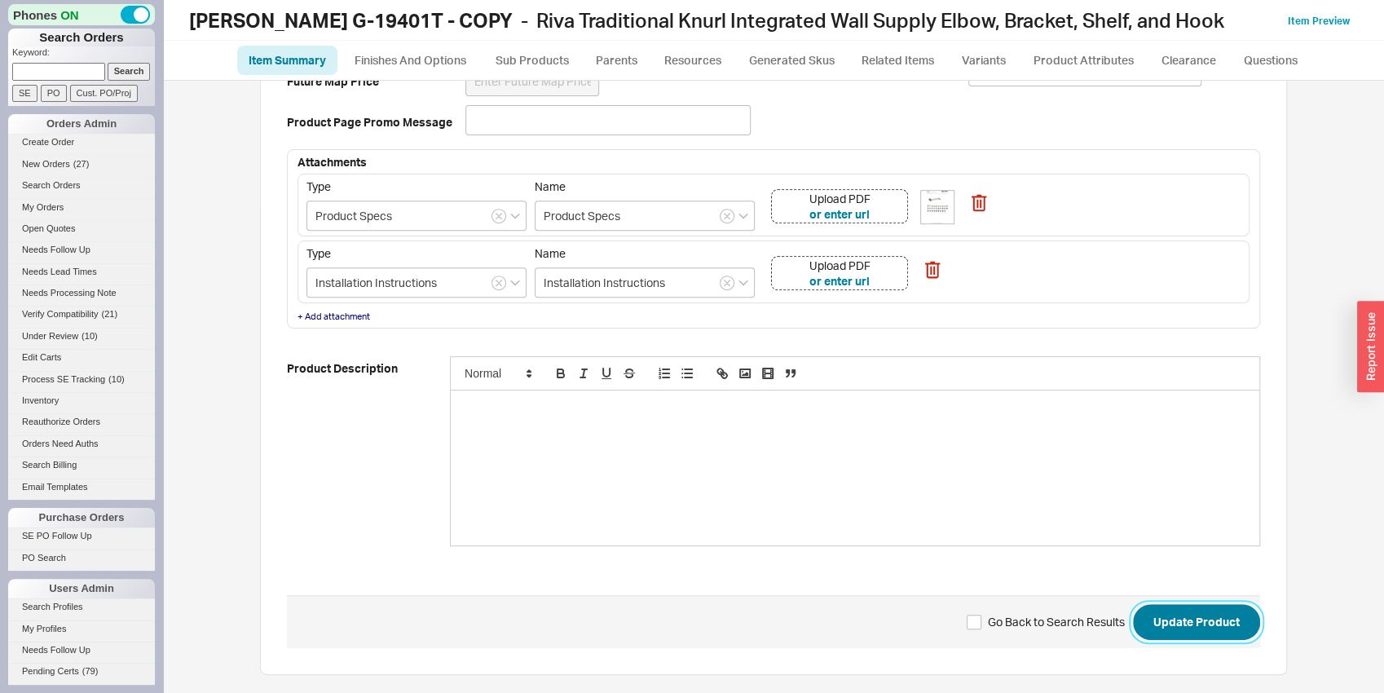
click at [1207, 610] on button "Update Product" at bounding box center [1196, 622] width 127 height 36
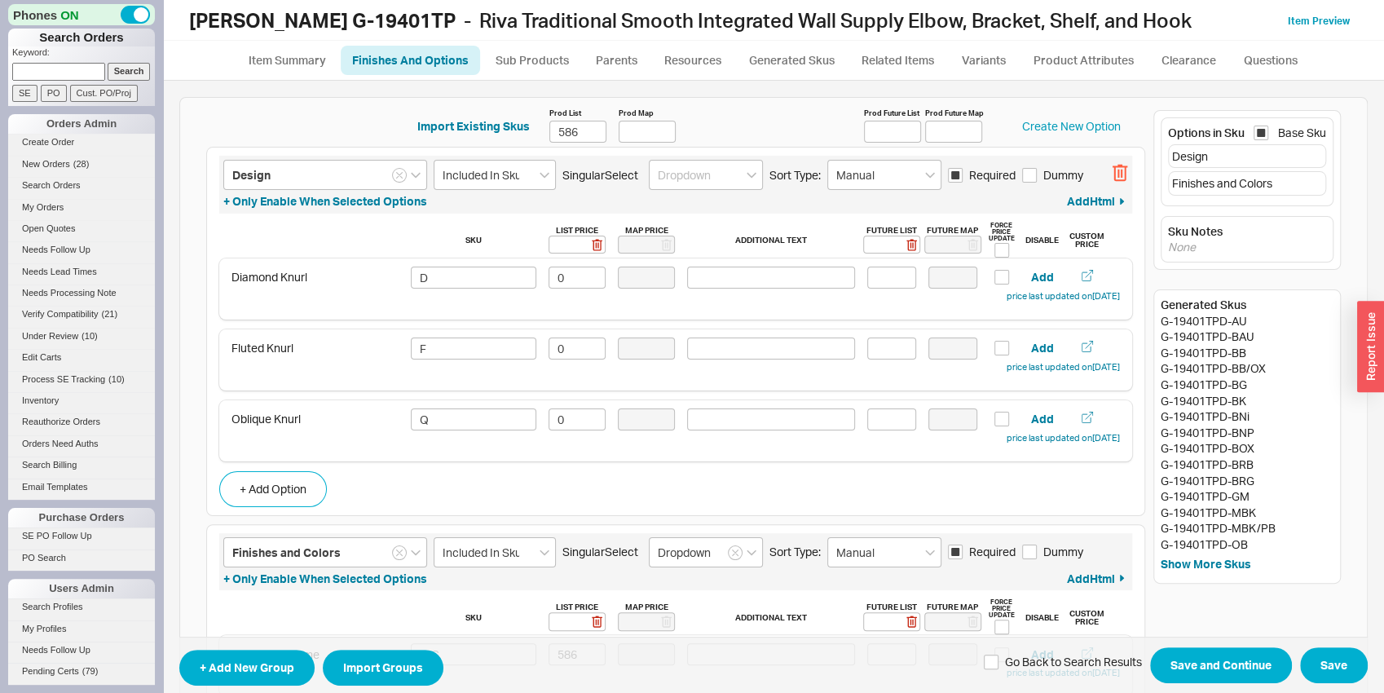
click at [1118, 170] on div "Design Included In Sku Singular Select Sort Type: Manual Required Dummy + Only …" at bounding box center [675, 185] width 913 height 58
click at [1118, 174] on icon "button" at bounding box center [1119, 174] width 2 height 8
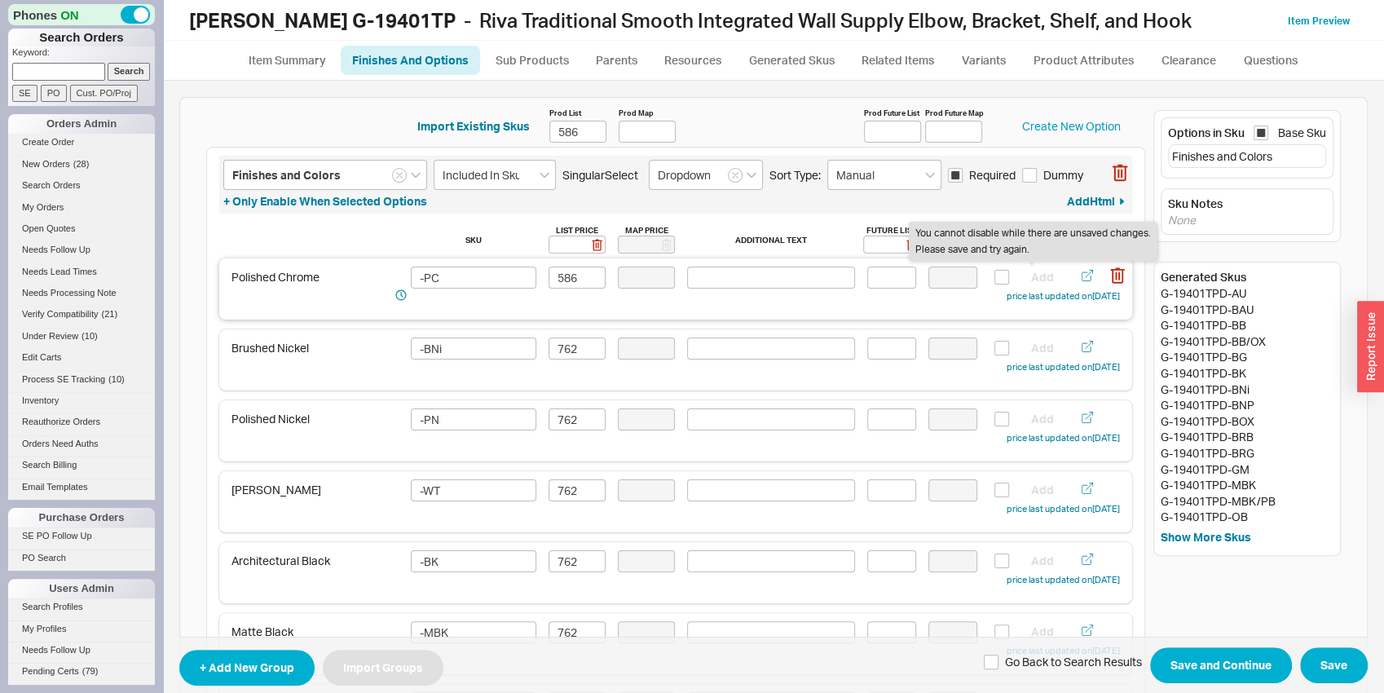
type input "Finishes and Colors"
type input "Included In Sku"
type input "Dropdown"
type input "Manual"
checkbox input "true"
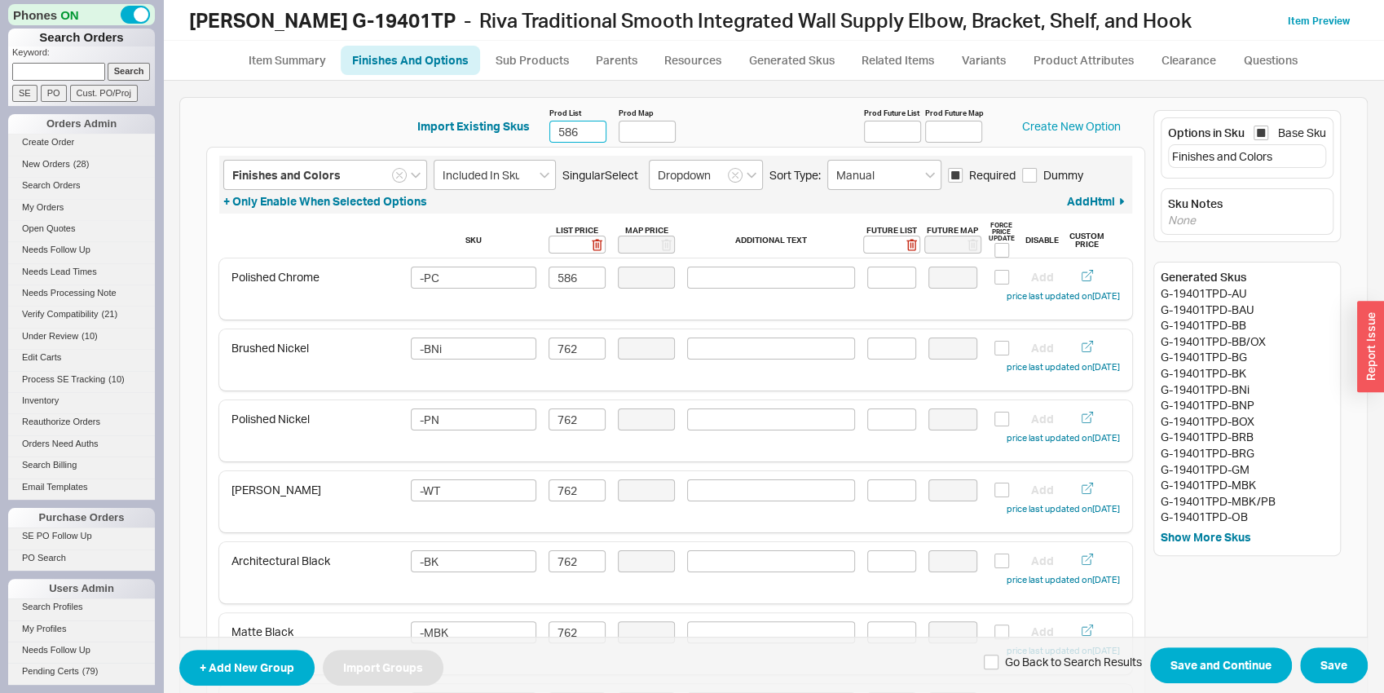
click at [558, 134] on input "586" at bounding box center [577, 132] width 57 height 22
type input "556"
click at [567, 284] on input "586" at bounding box center [577, 278] width 57 height 22
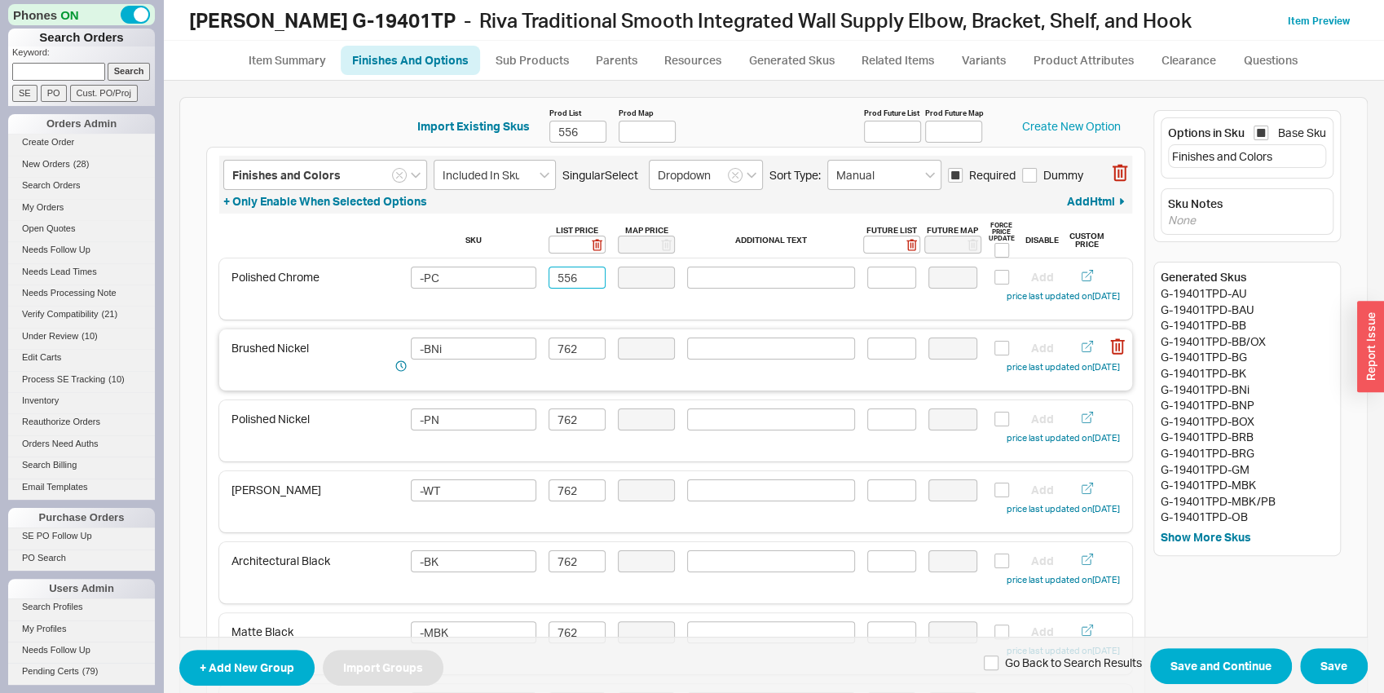
type input "556"
click at [576, 337] on div "Brushed Nickel -BNi 762 Add price last updated on 09/18/2025" at bounding box center [675, 359] width 913 height 61
click at [577, 337] on div "Brushed Nickel -BNi 762 Add price last updated on 09/18/2025" at bounding box center [675, 359] width 913 height 61
click at [577, 342] on input "762" at bounding box center [577, 348] width 57 height 22
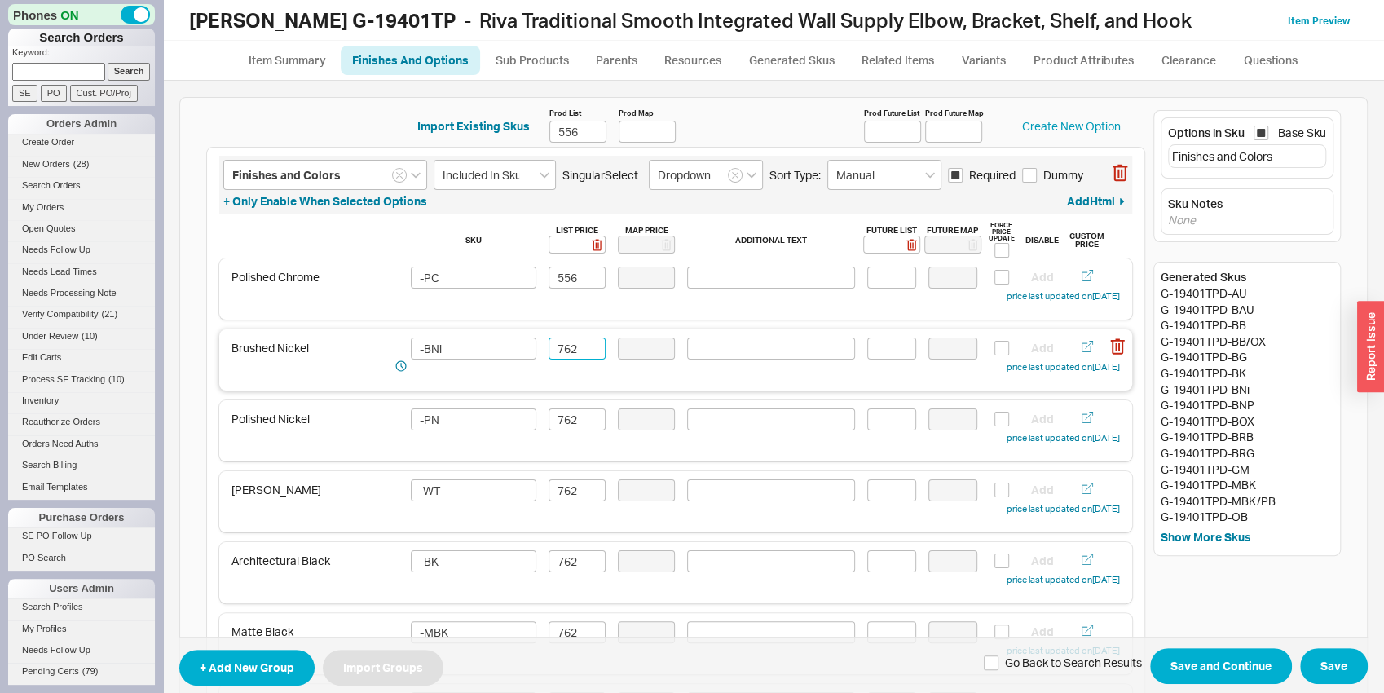
click at [577, 342] on input "762" at bounding box center [577, 348] width 57 height 22
click at [584, 349] on input "723" at bounding box center [577, 348] width 57 height 22
type input "723"
click at [567, 422] on input "762" at bounding box center [577, 419] width 57 height 22
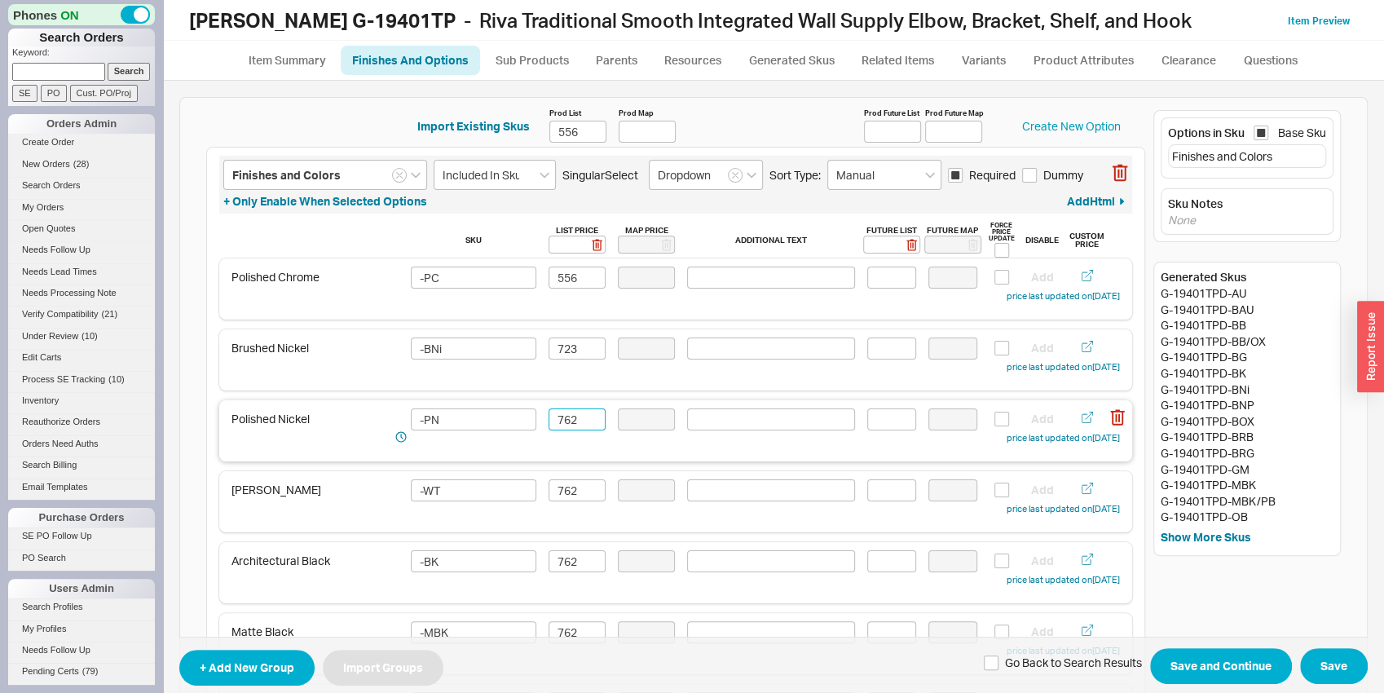
click at [567, 422] on input "762" at bounding box center [577, 419] width 57 height 22
paste input "23"
type input "723"
click at [570, 485] on input "762" at bounding box center [577, 490] width 57 height 22
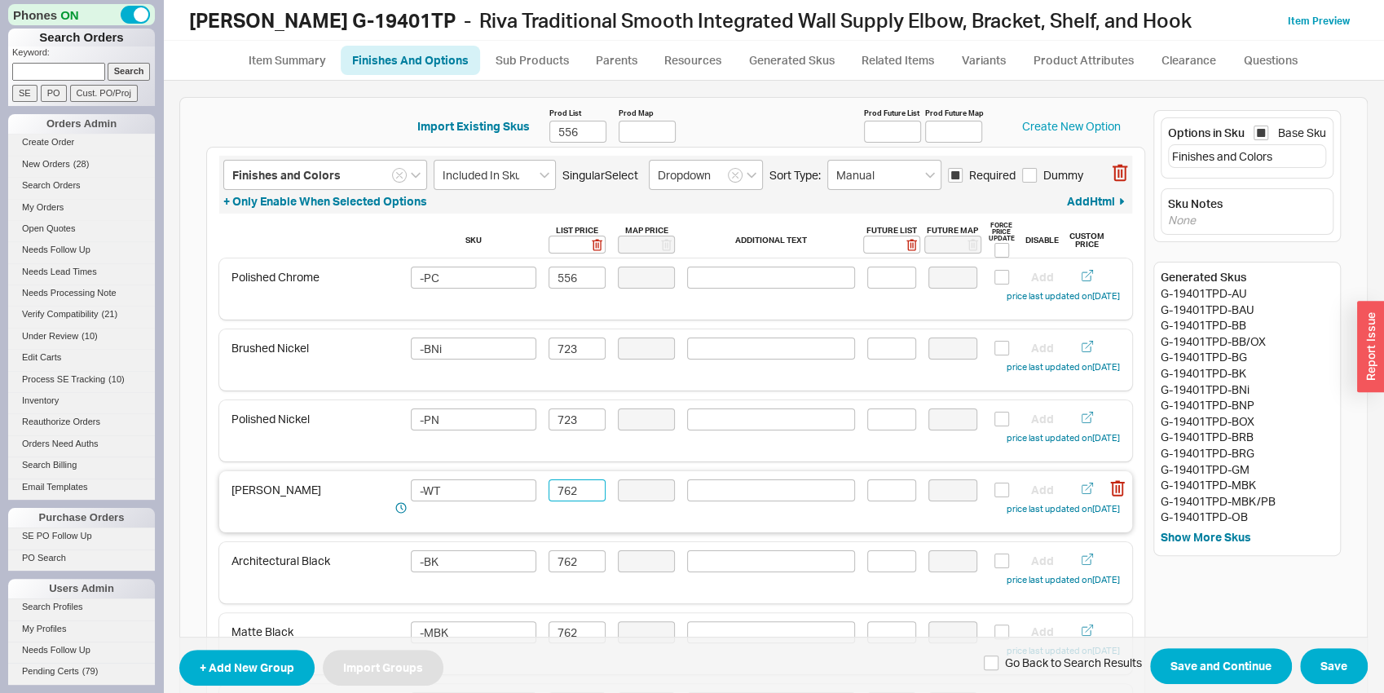
paste input "23"
type input "723"
click at [578, 556] on input "762" at bounding box center [577, 561] width 57 height 22
paste input "23"
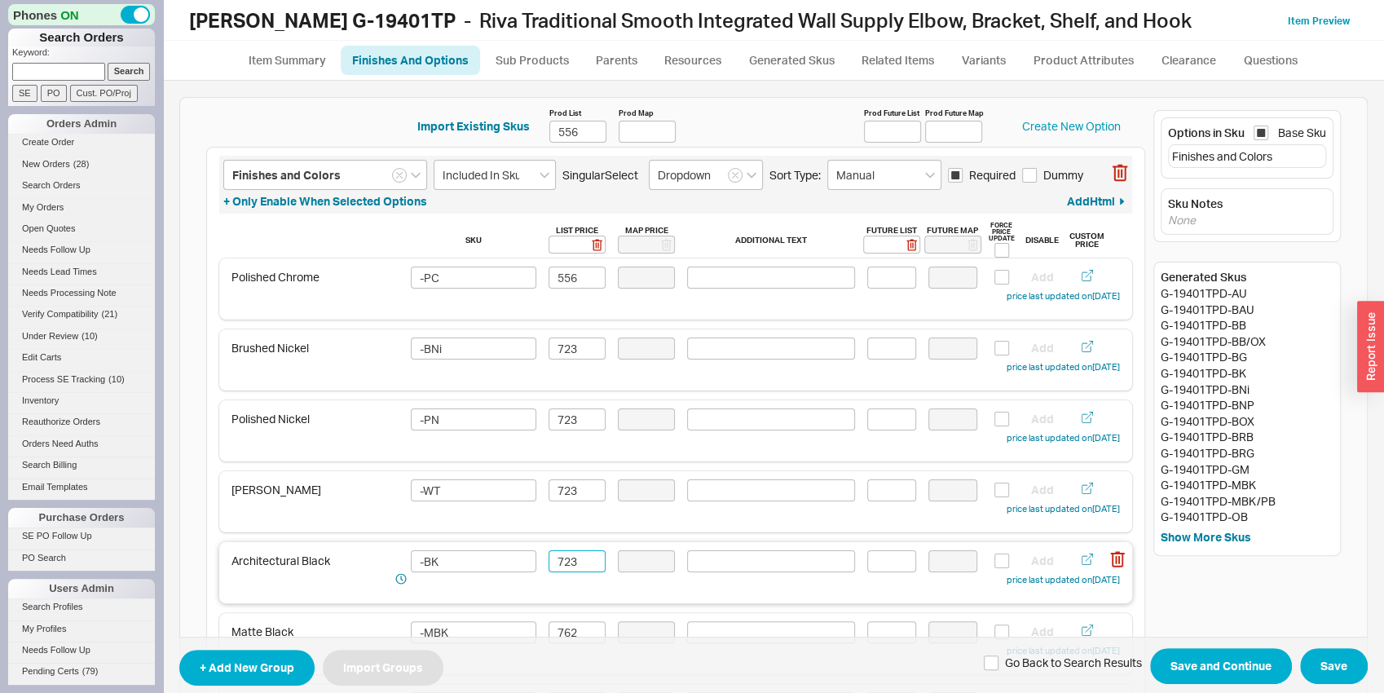
scroll to position [85, 0]
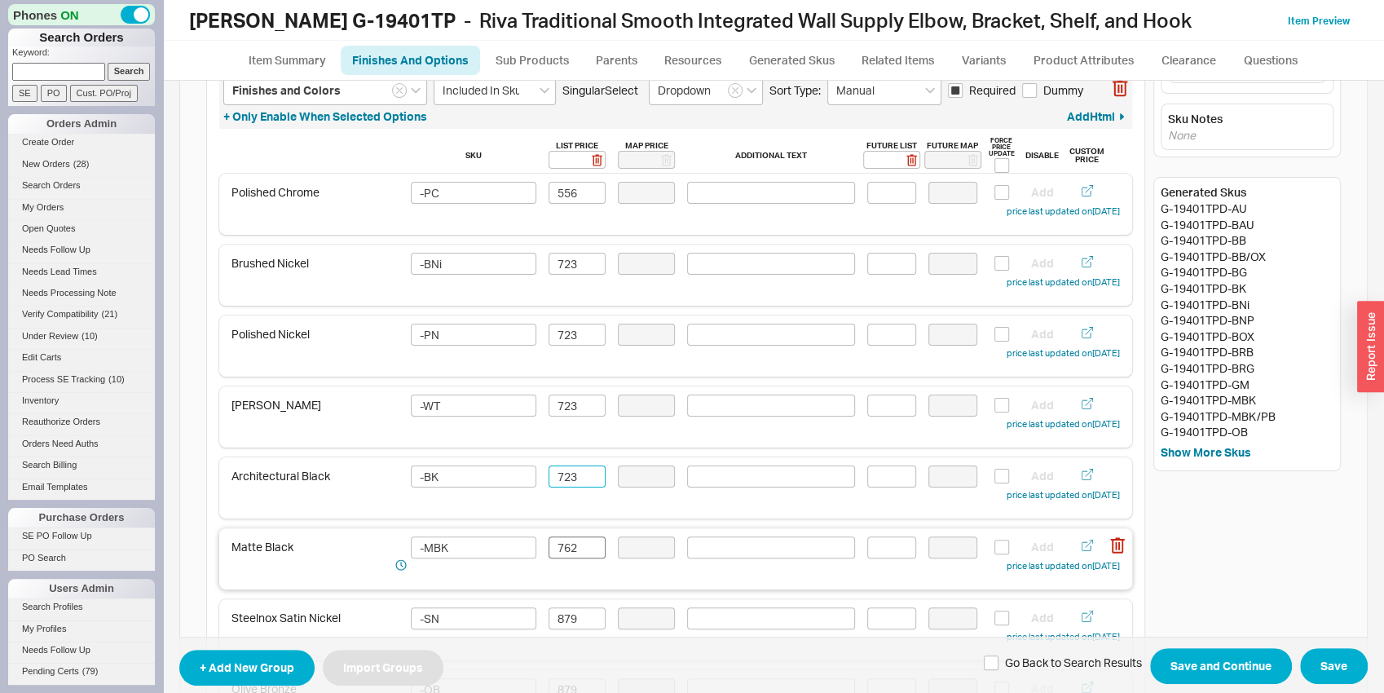
type input "723"
click at [574, 545] on input "762" at bounding box center [577, 547] width 57 height 22
paste input "23"
click at [571, 602] on div "Steelnox Satin Nickel -SN 879 Add price last updated on 09/18/2025" at bounding box center [675, 629] width 913 height 61
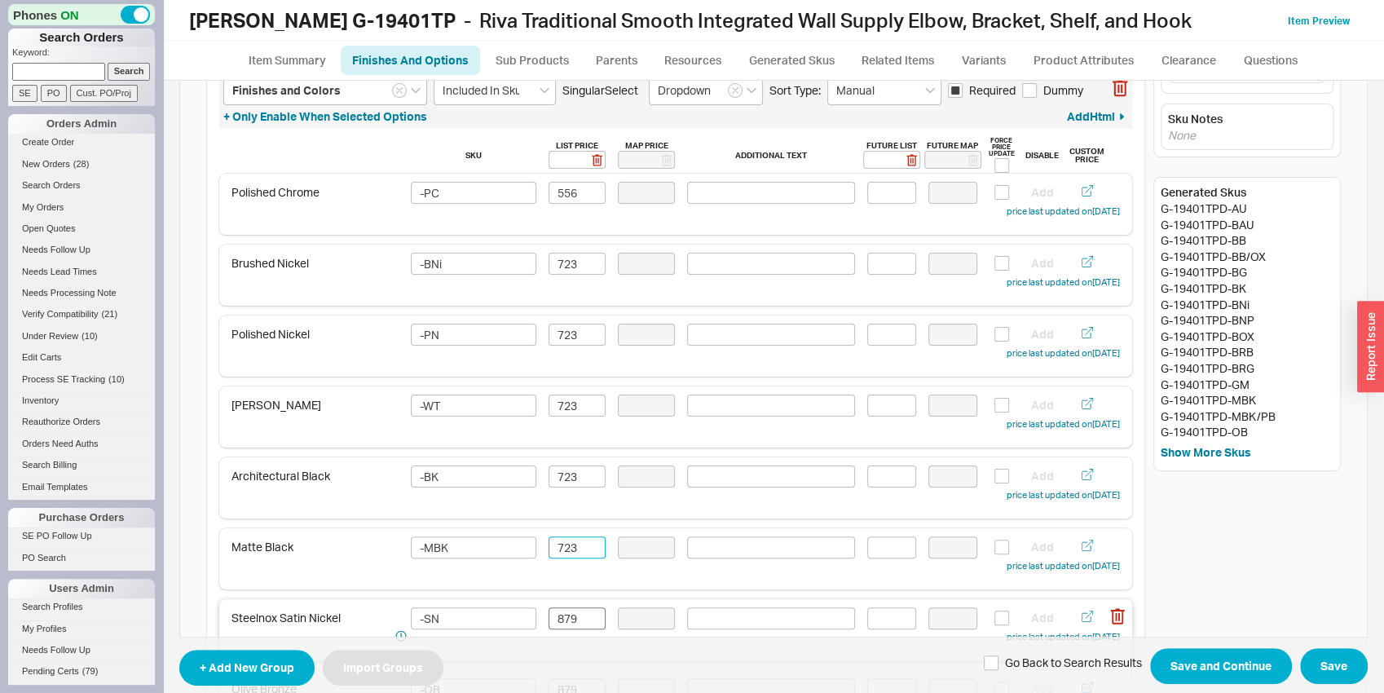
type input "723"
click at [565, 623] on input "879" at bounding box center [577, 618] width 57 height 22
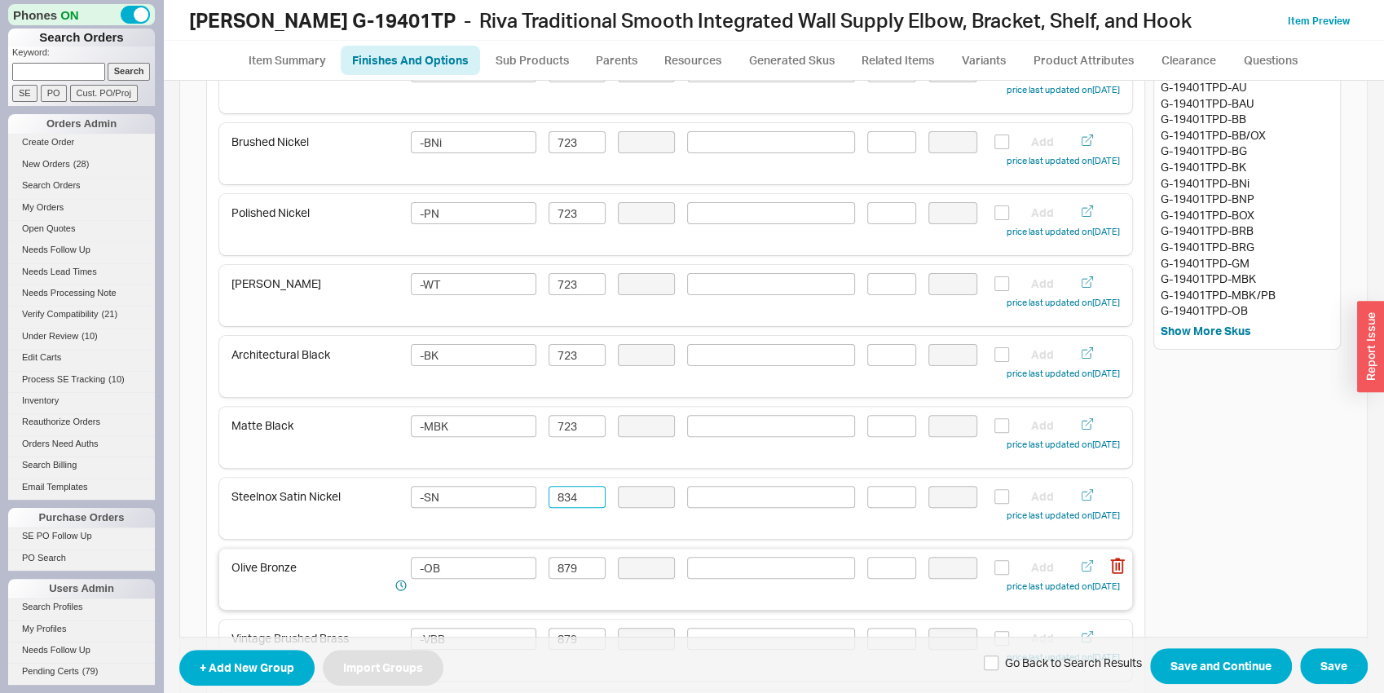
scroll to position [255, 0]
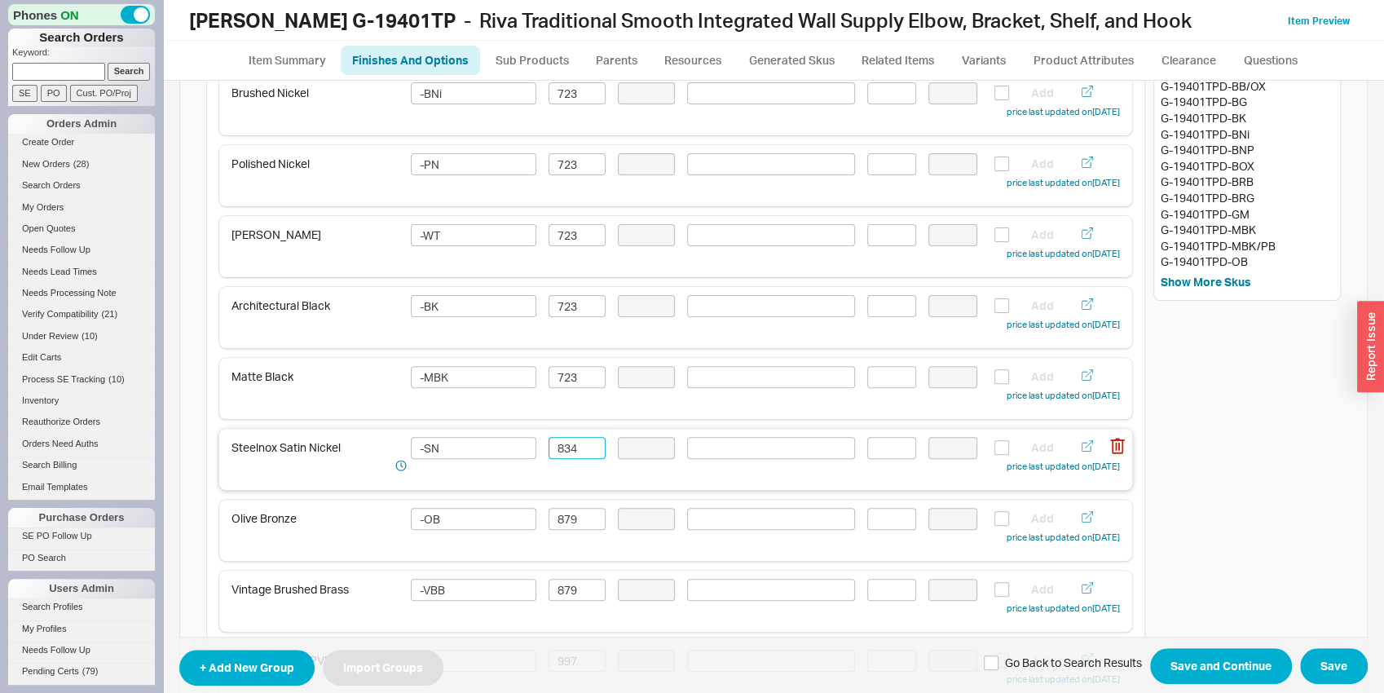
click at [574, 441] on input "834" at bounding box center [577, 448] width 57 height 22
type input "834"
click at [559, 525] on input "879" at bounding box center [577, 519] width 57 height 22
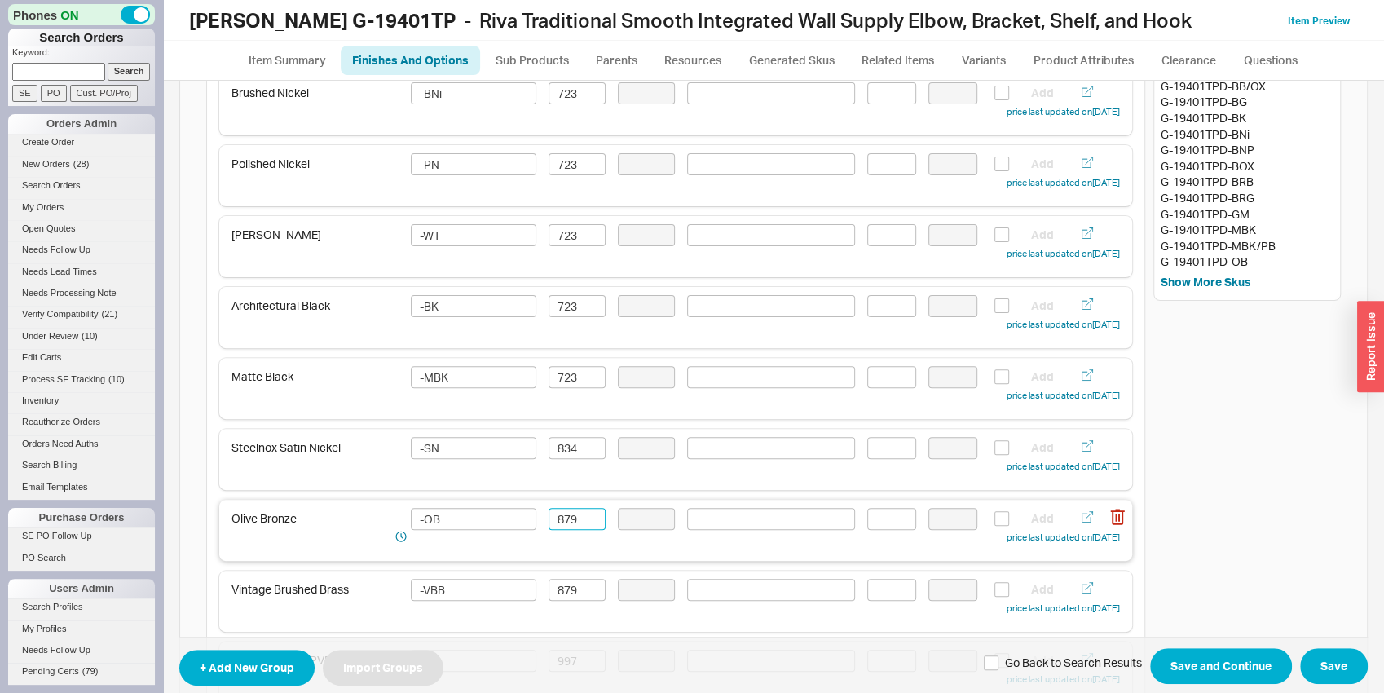
paste input "34"
type input "834"
click at [558, 589] on input "879" at bounding box center [577, 590] width 57 height 22
paste input "34"
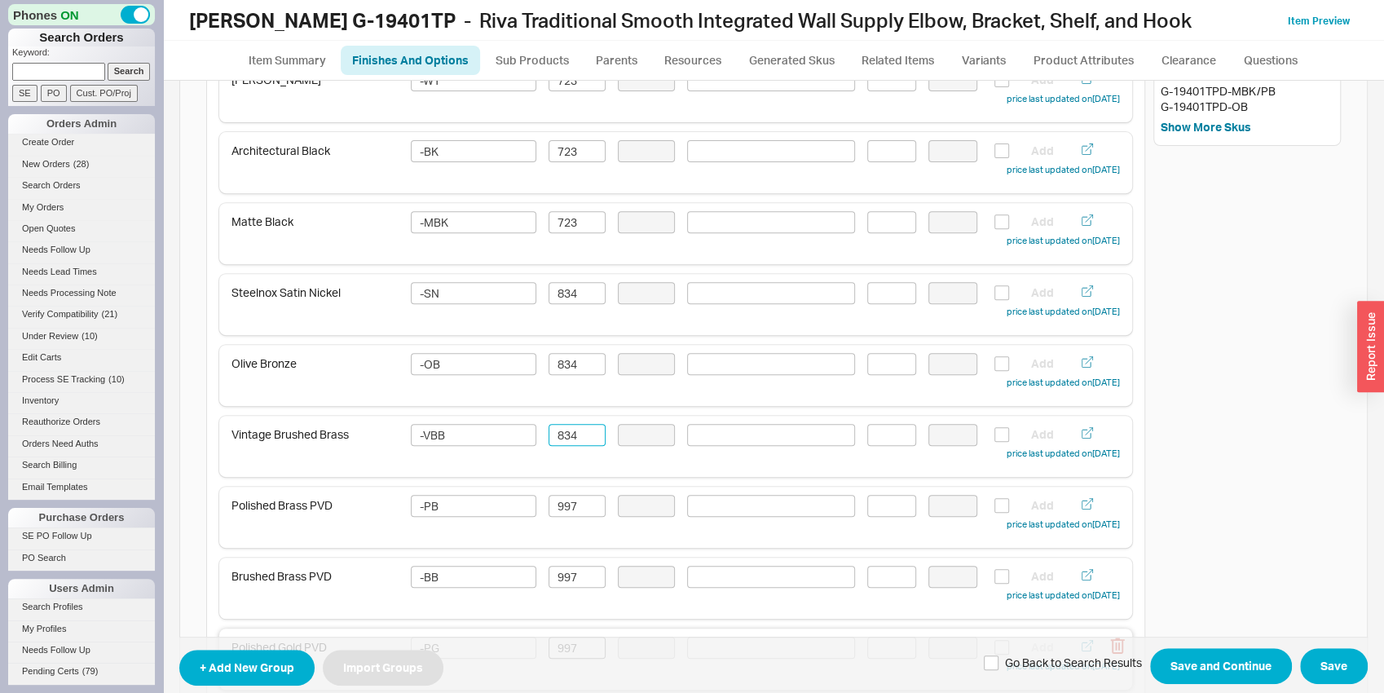
scroll to position [511, 0]
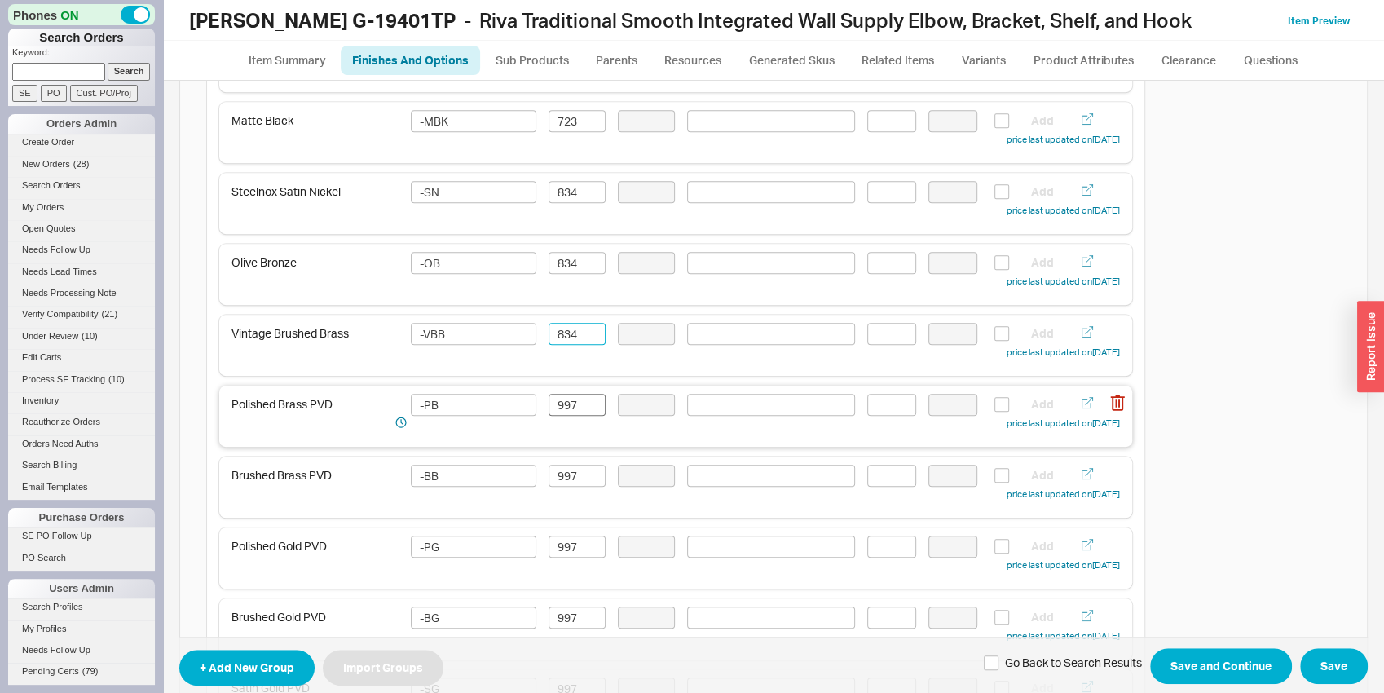
type input "834"
click at [572, 401] on input "997" at bounding box center [577, 405] width 57 height 22
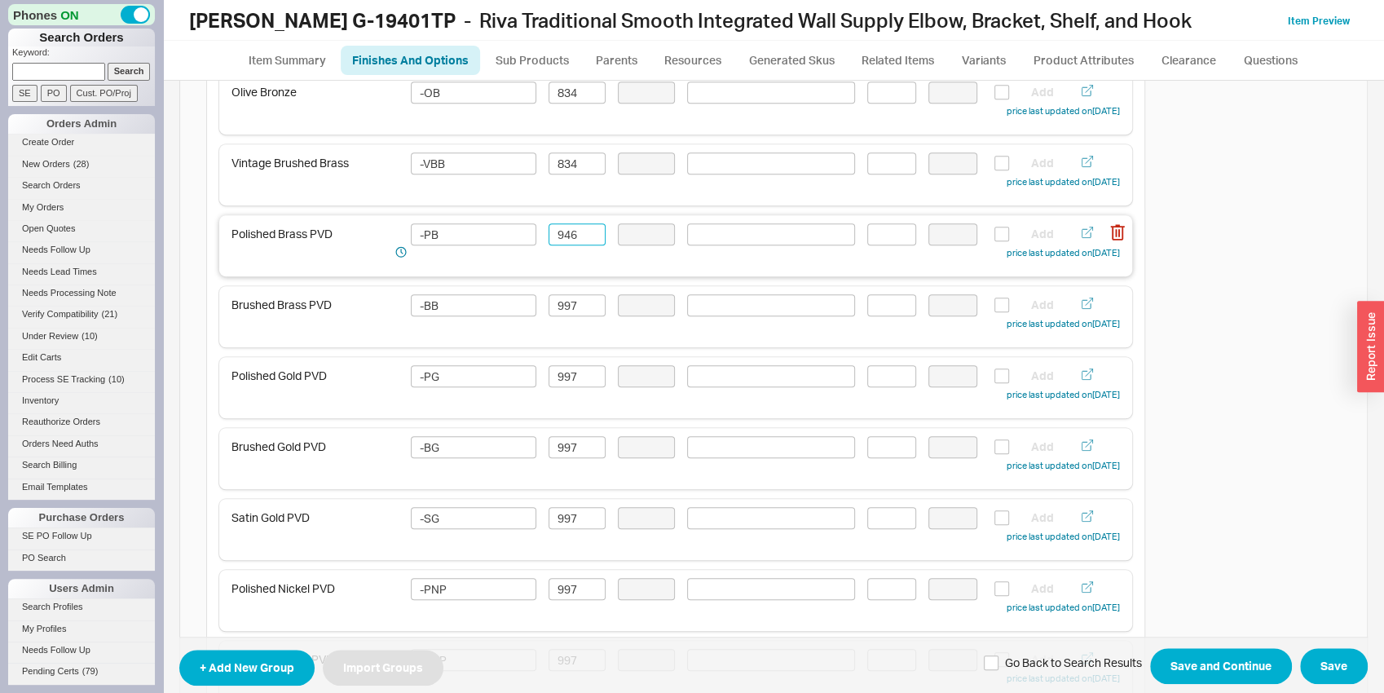
click at [565, 236] on input "946" at bounding box center [577, 234] width 57 height 22
type input "946"
click at [565, 306] on input "997" at bounding box center [577, 305] width 57 height 22
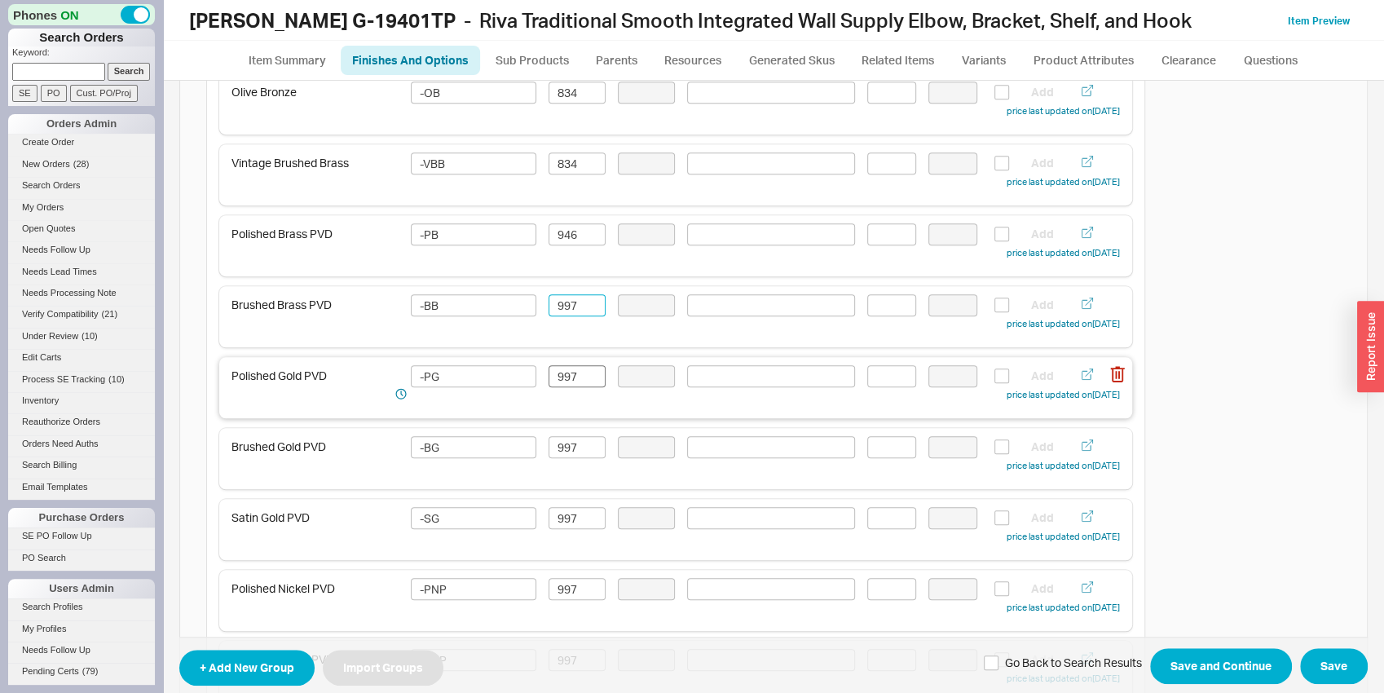
paste input "46"
type input "946"
click at [567, 378] on input "997" at bounding box center [577, 376] width 57 height 22
paste input "46"
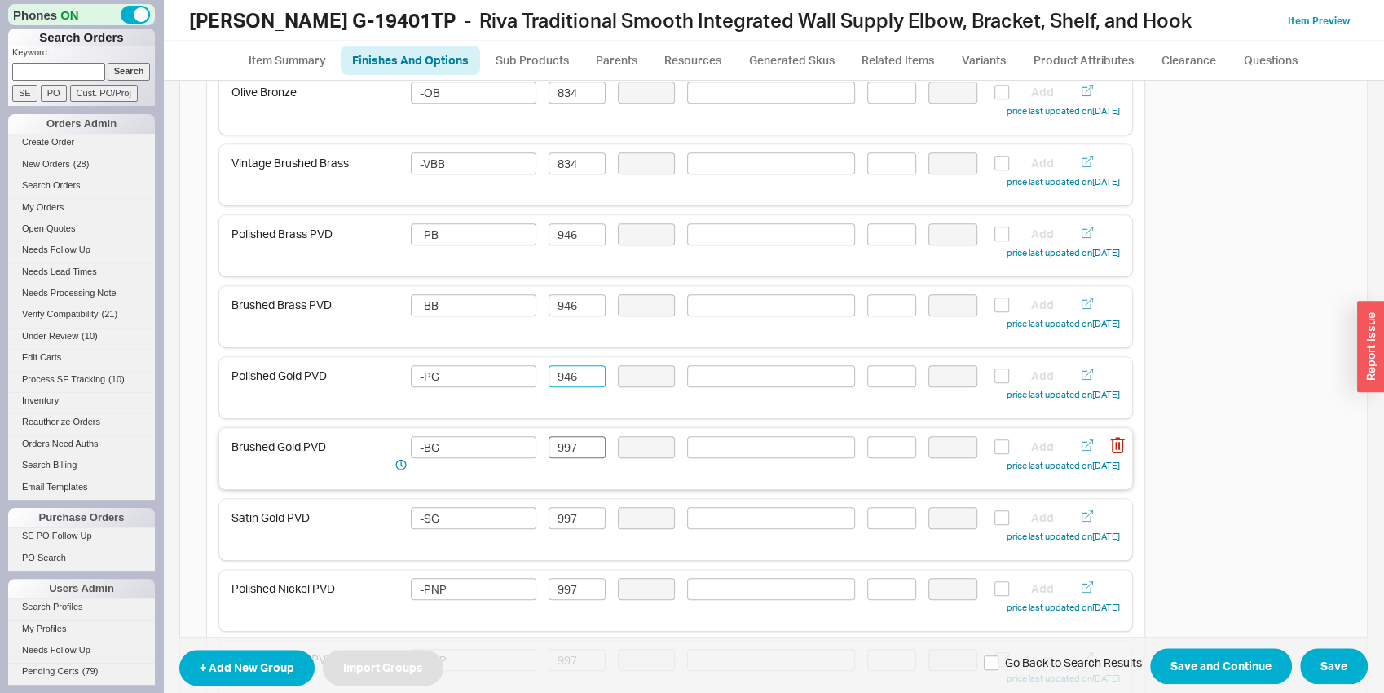
type input "946"
click at [567, 444] on input "997" at bounding box center [577, 447] width 57 height 22
paste input "46"
type input "946"
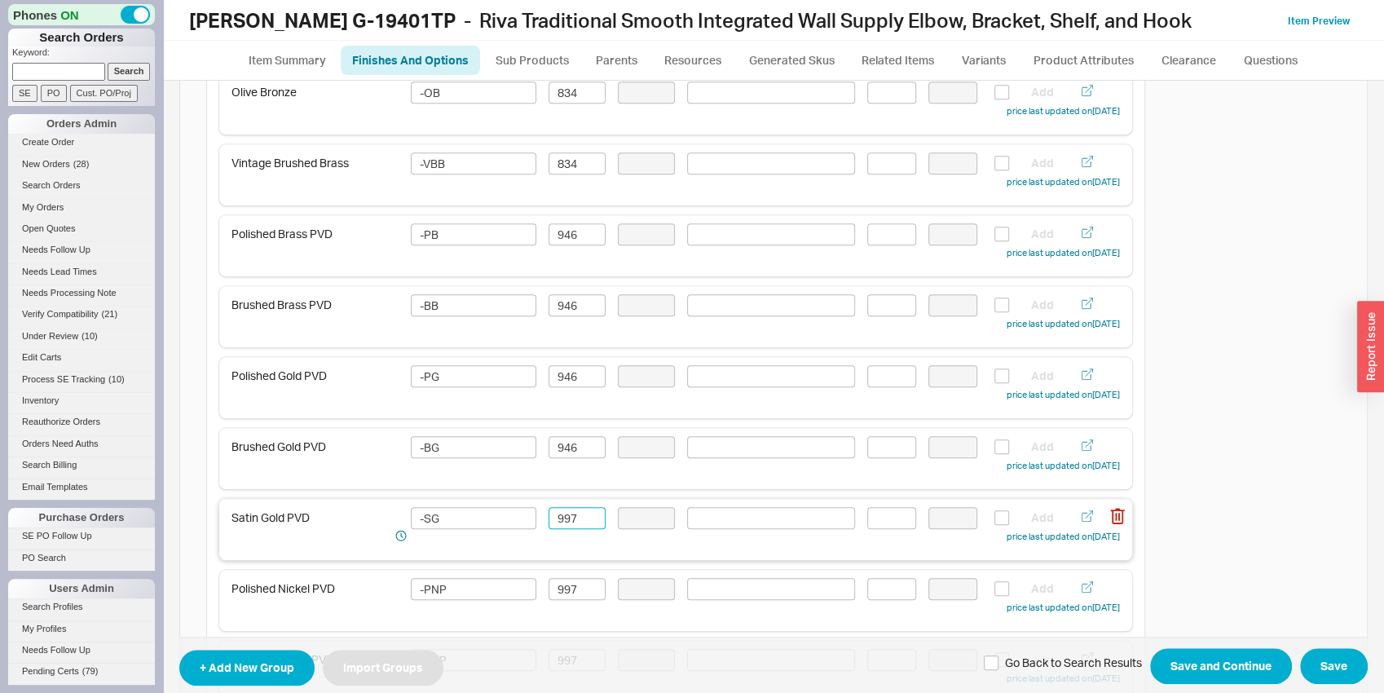
click at [566, 520] on input "997" at bounding box center [577, 518] width 57 height 22
paste input "46"
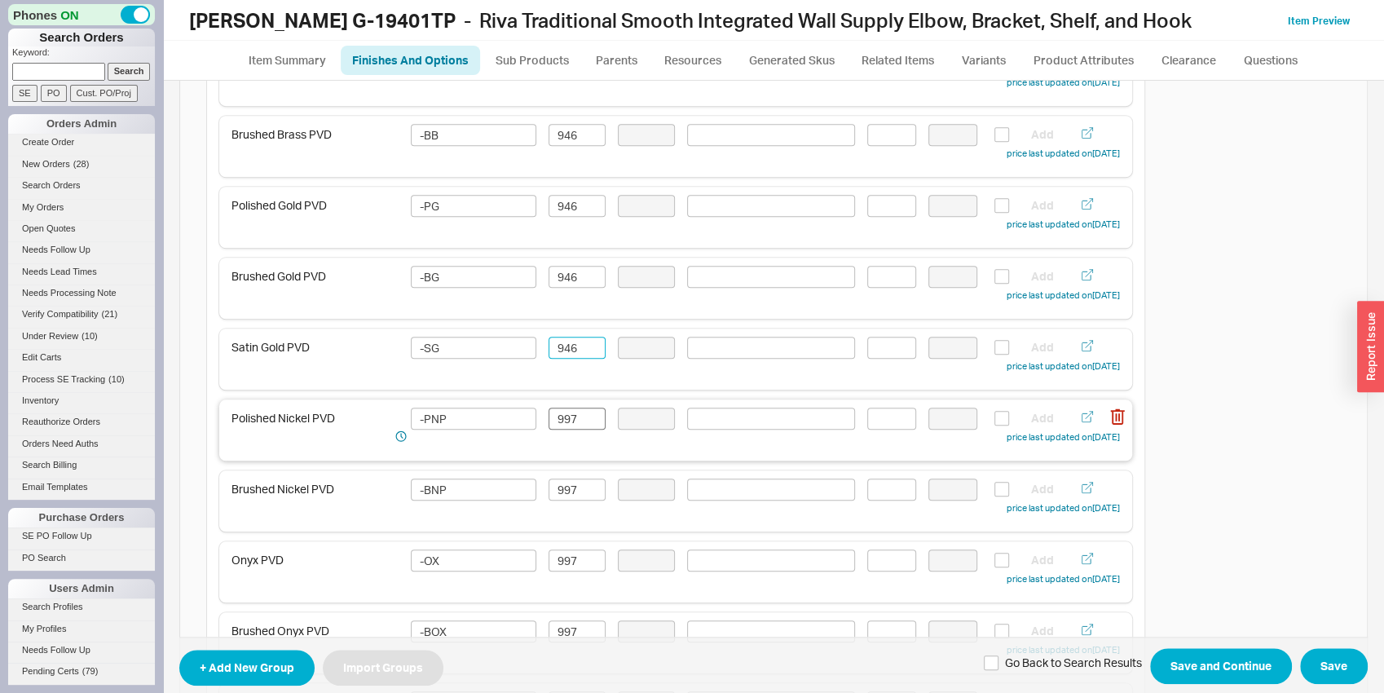
type input "946"
click at [571, 409] on input "997" at bounding box center [577, 419] width 57 height 22
paste input "46"
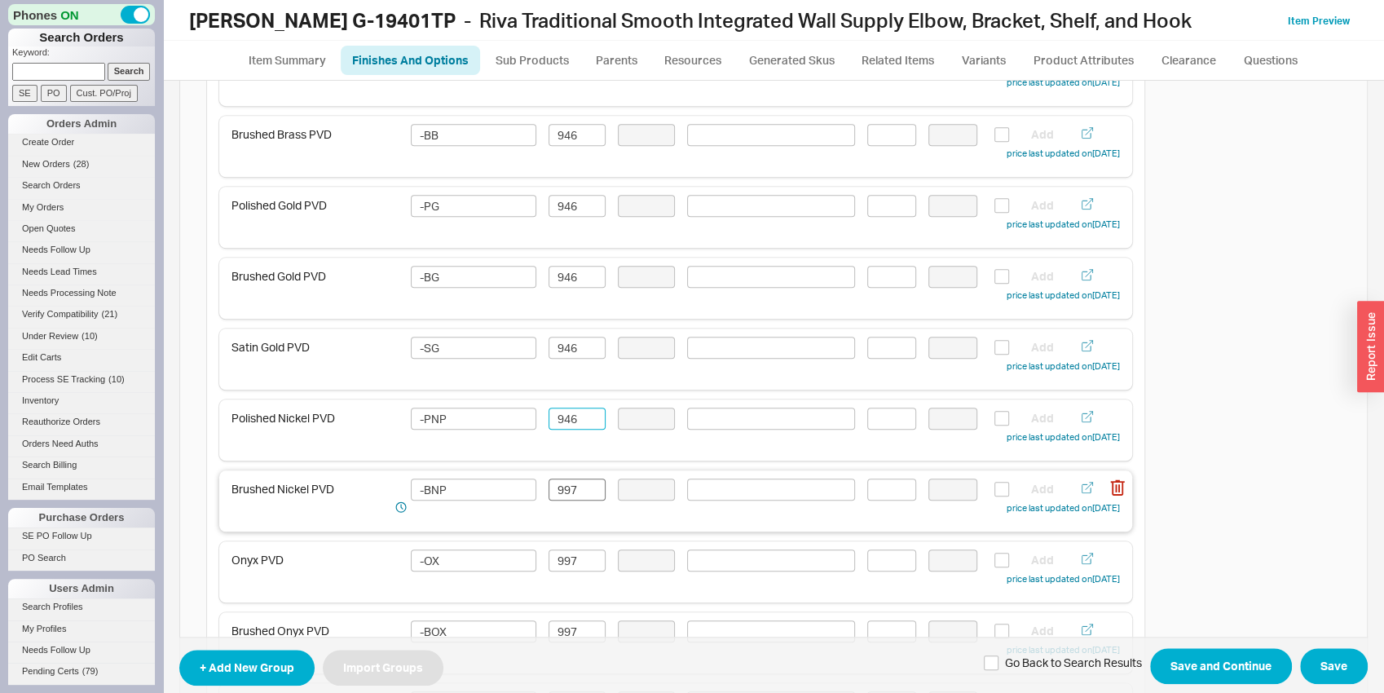
type input "946"
click at [571, 489] on input "997" at bounding box center [577, 489] width 57 height 22
paste input "46"
type input "946"
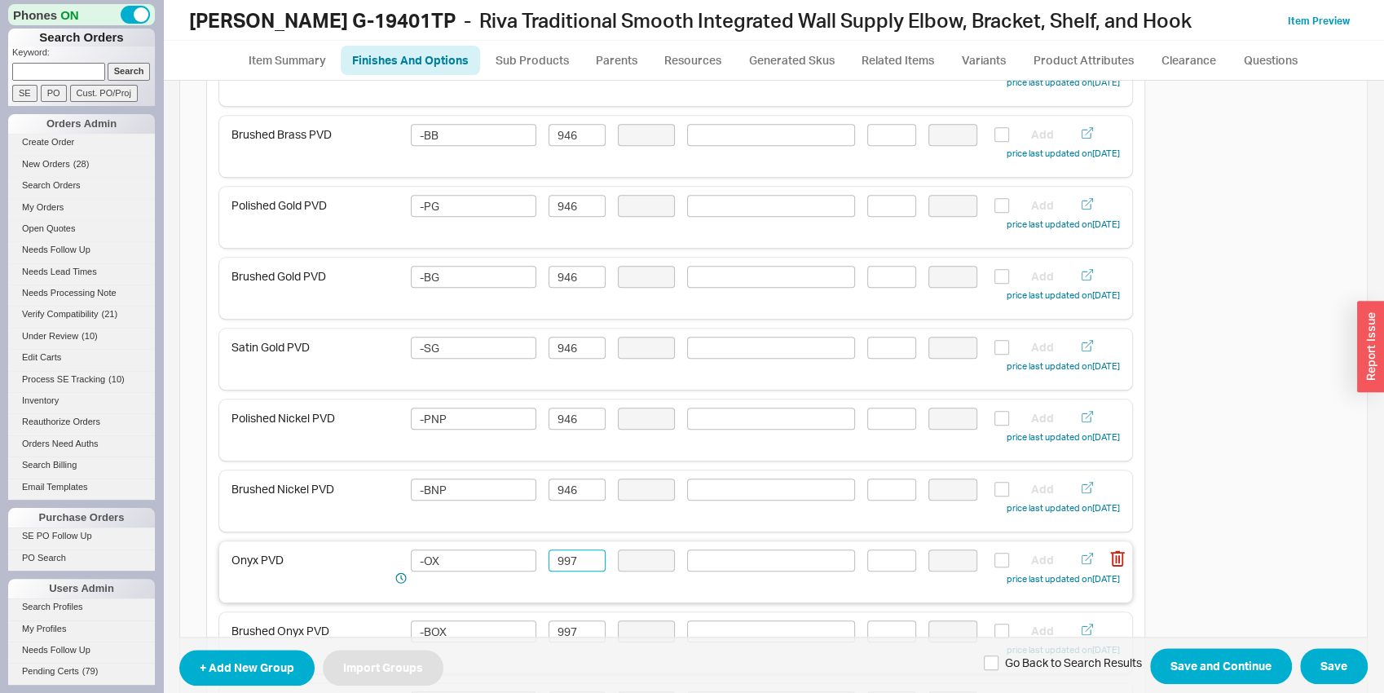
click at [575, 552] on input "997" at bounding box center [577, 560] width 57 height 22
click at [575, 553] on input "997" at bounding box center [577, 560] width 57 height 22
paste input "46"
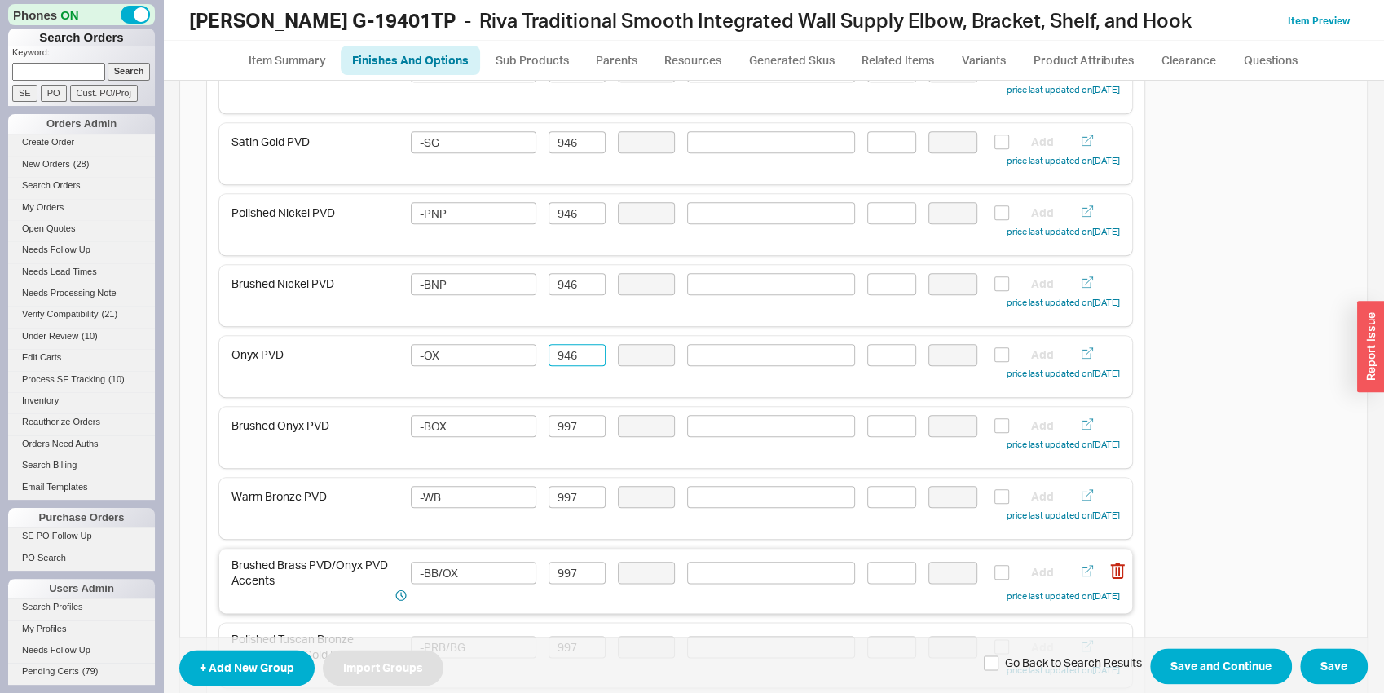
scroll to position [1107, 0]
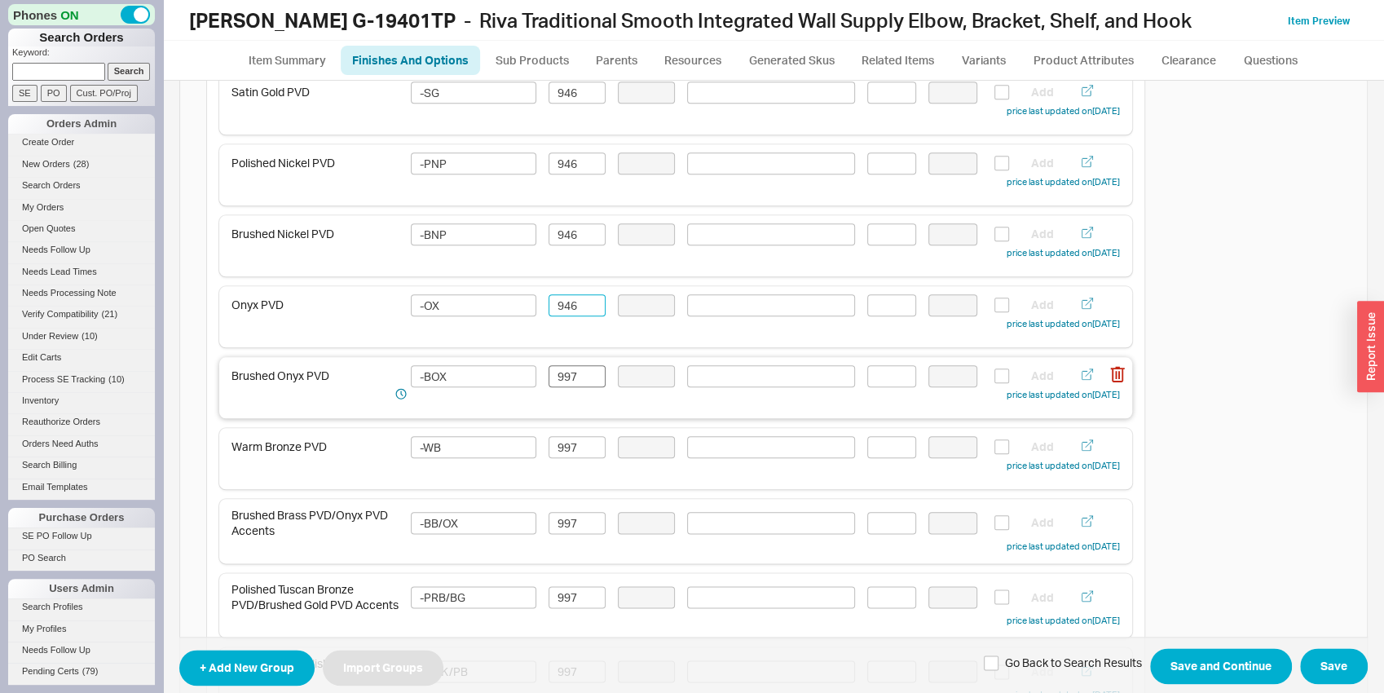
type input "946"
click at [571, 365] on input "997" at bounding box center [577, 376] width 57 height 22
click at [572, 364] on div "Brushed Onyx PVD -BOX 997 Add price last updated on 09/18/2025" at bounding box center [675, 387] width 913 height 61
click at [572, 382] on input "997" at bounding box center [577, 376] width 57 height 22
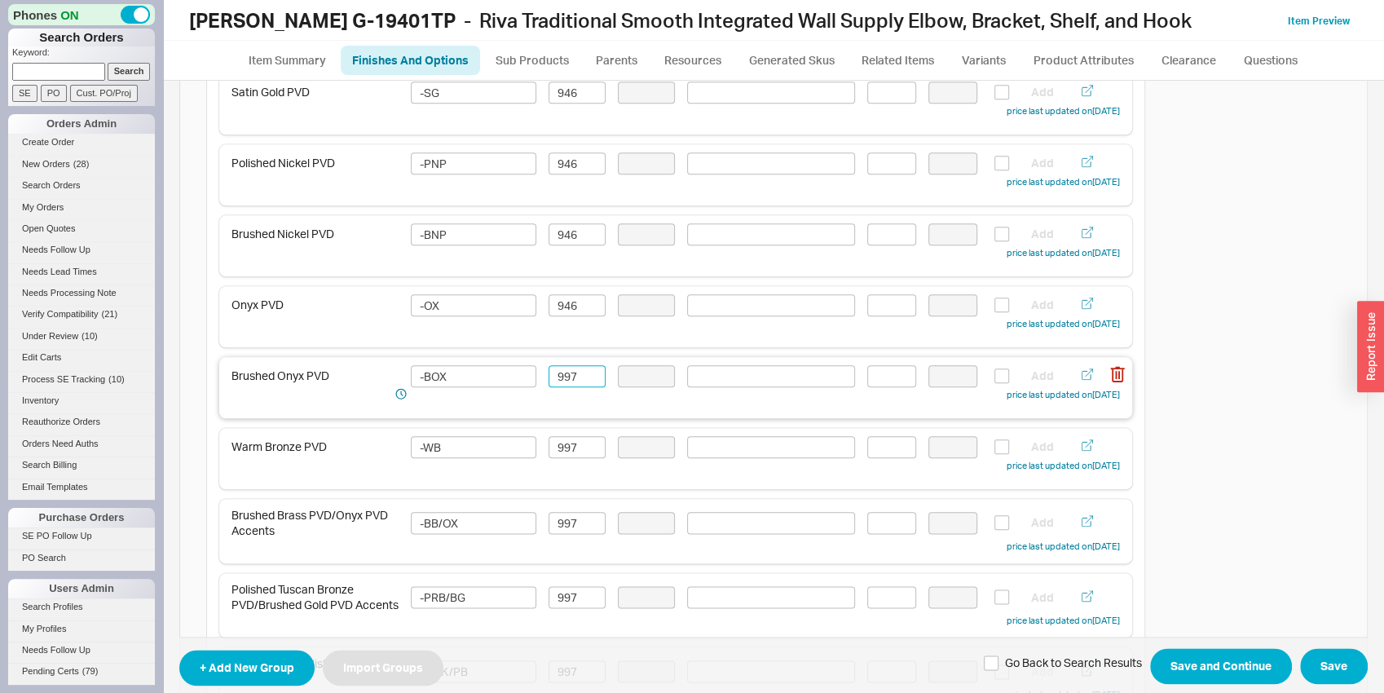
paste input "46"
type input "946"
click at [580, 441] on input "997" at bounding box center [577, 447] width 57 height 22
paste input "46"
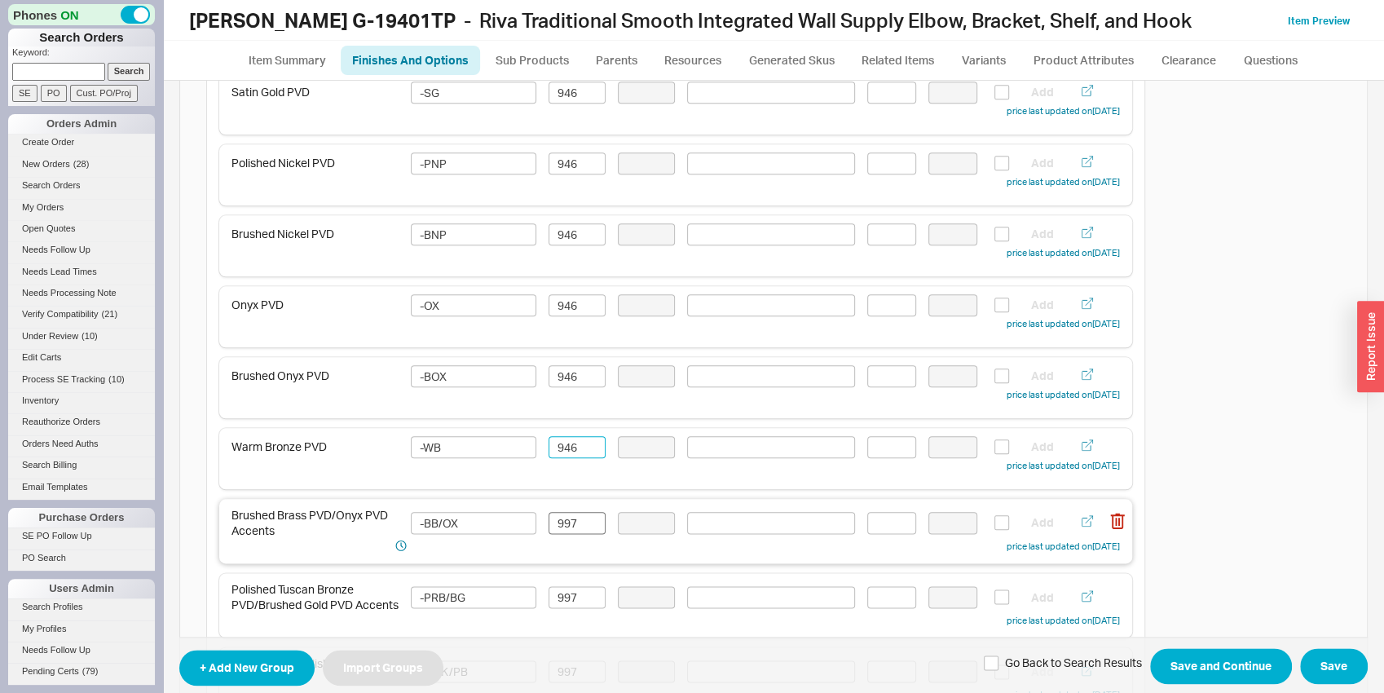
type input "946"
click at [571, 516] on input "997" at bounding box center [577, 523] width 57 height 22
paste input "46"
type input "946"
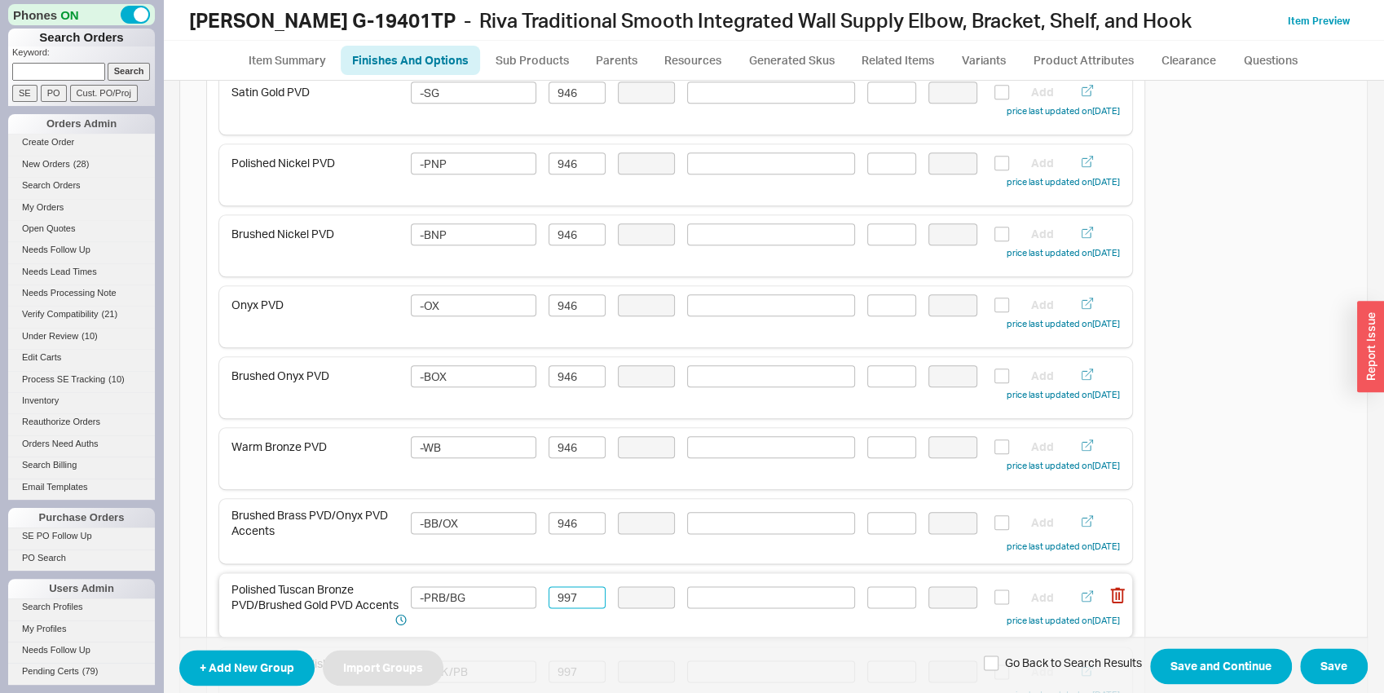
click at [566, 588] on input "997" at bounding box center [577, 597] width 57 height 22
paste input "46"
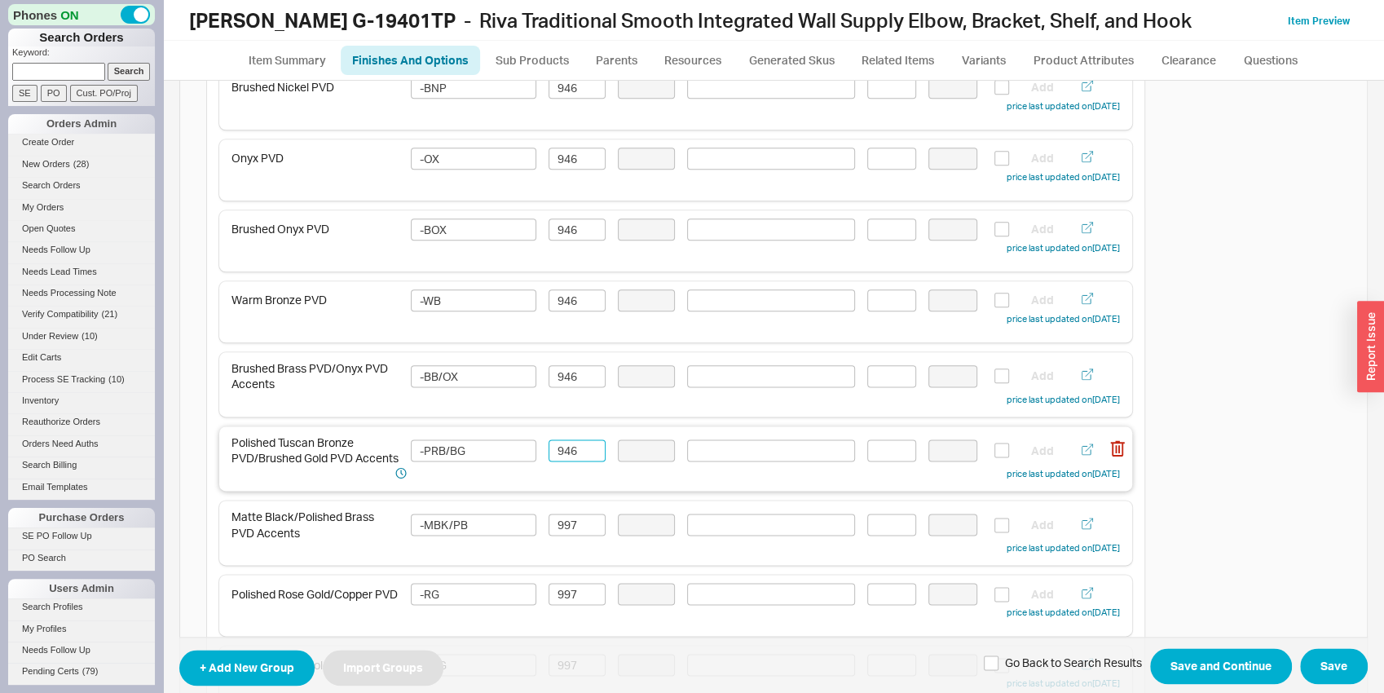
scroll to position [1363, 0]
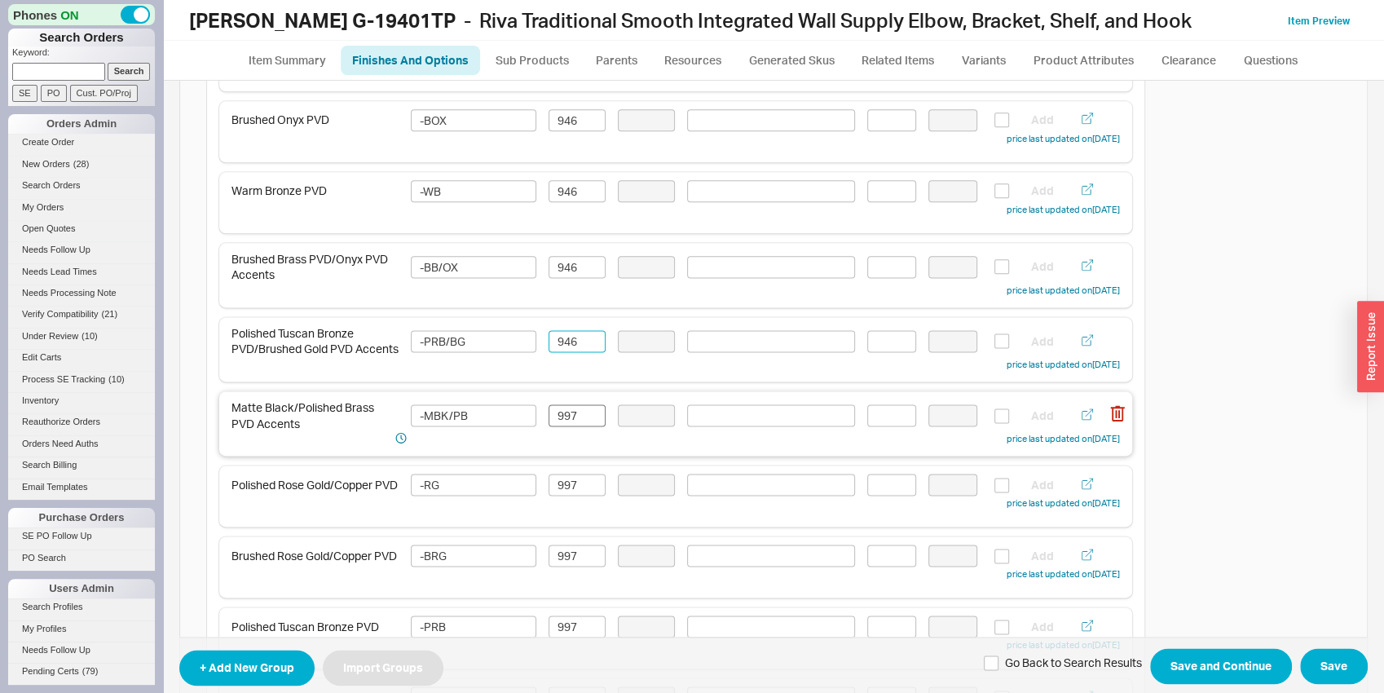
type input "946"
click at [578, 425] on input "997" at bounding box center [577, 415] width 57 height 22
paste input "46"
type input "946"
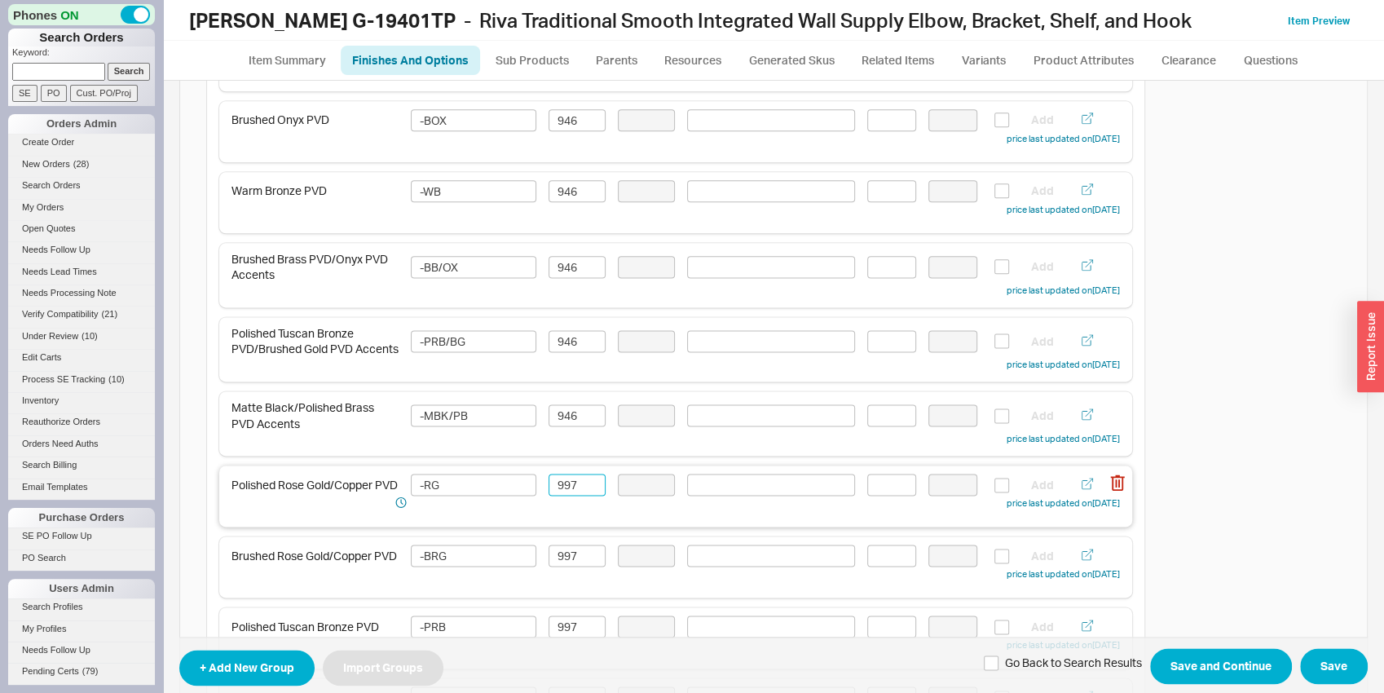
click at [566, 492] on input "997" at bounding box center [577, 485] width 57 height 22
paste input "46"
type input "946"
click at [573, 561] on input "997" at bounding box center [577, 556] width 57 height 22
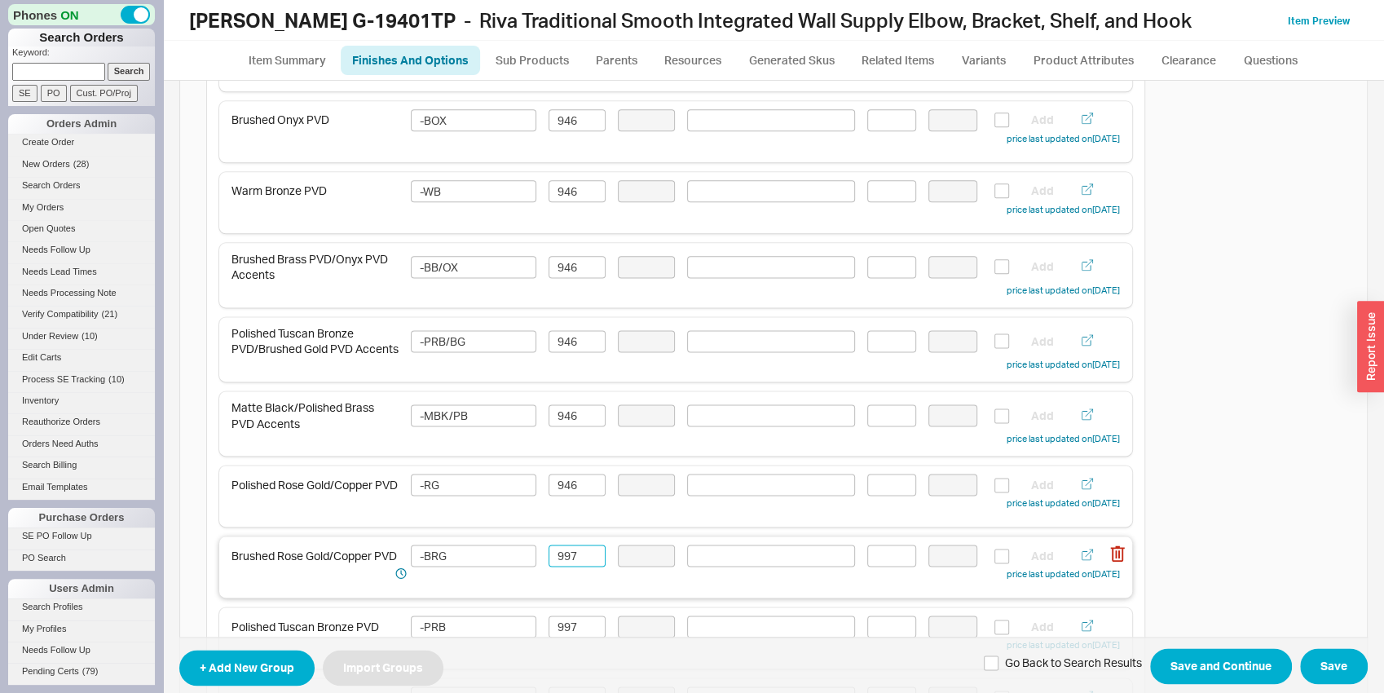
click at [573, 561] on input "997" at bounding box center [577, 556] width 57 height 22
paste input "46"
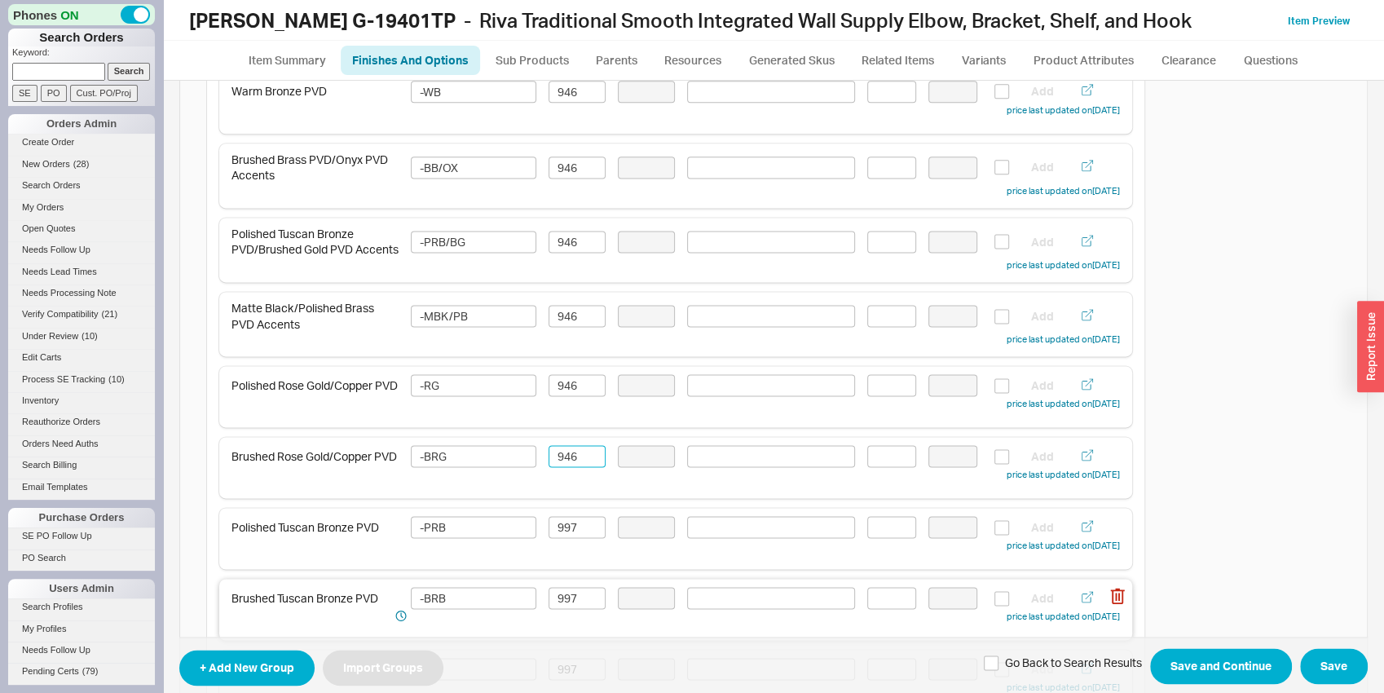
scroll to position [1533, 0]
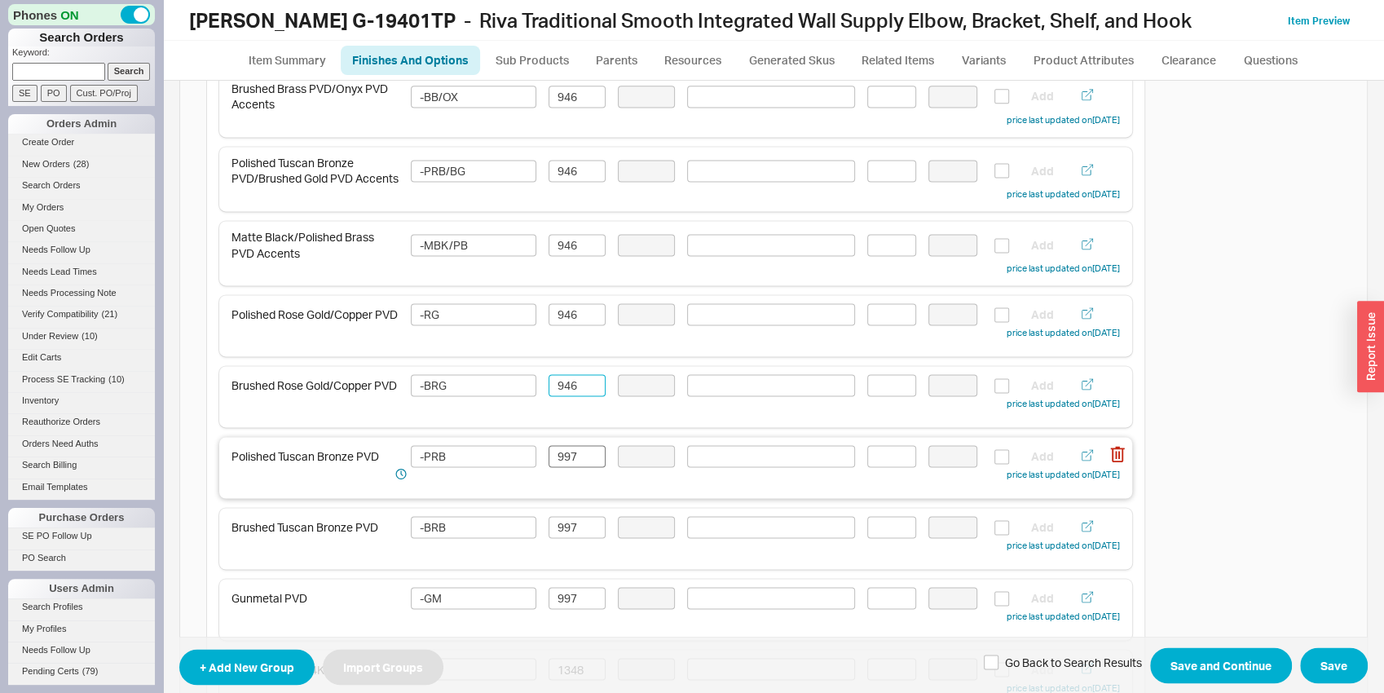
type input "946"
click at [571, 460] on input "997" at bounding box center [577, 456] width 57 height 22
paste input "46"
type input "946"
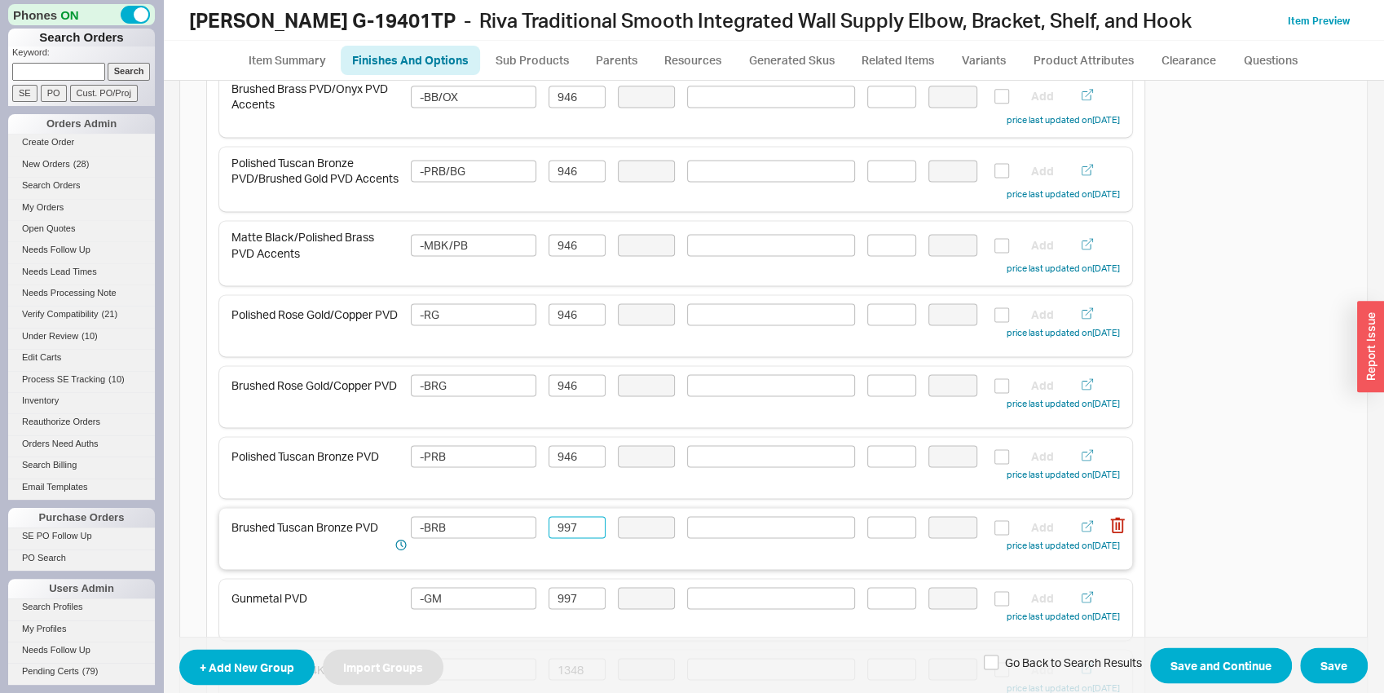
click at [572, 536] on input "997" at bounding box center [577, 527] width 57 height 22
paste input "46"
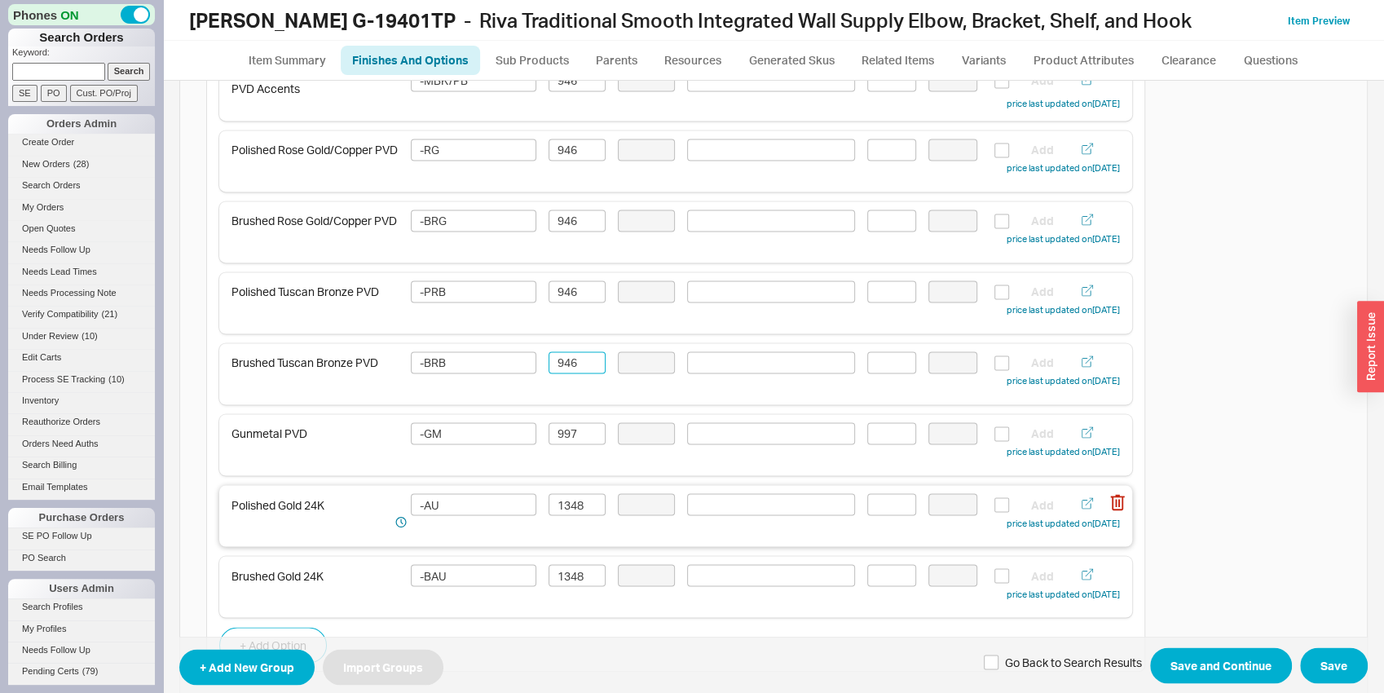
scroll to position [1704, 0]
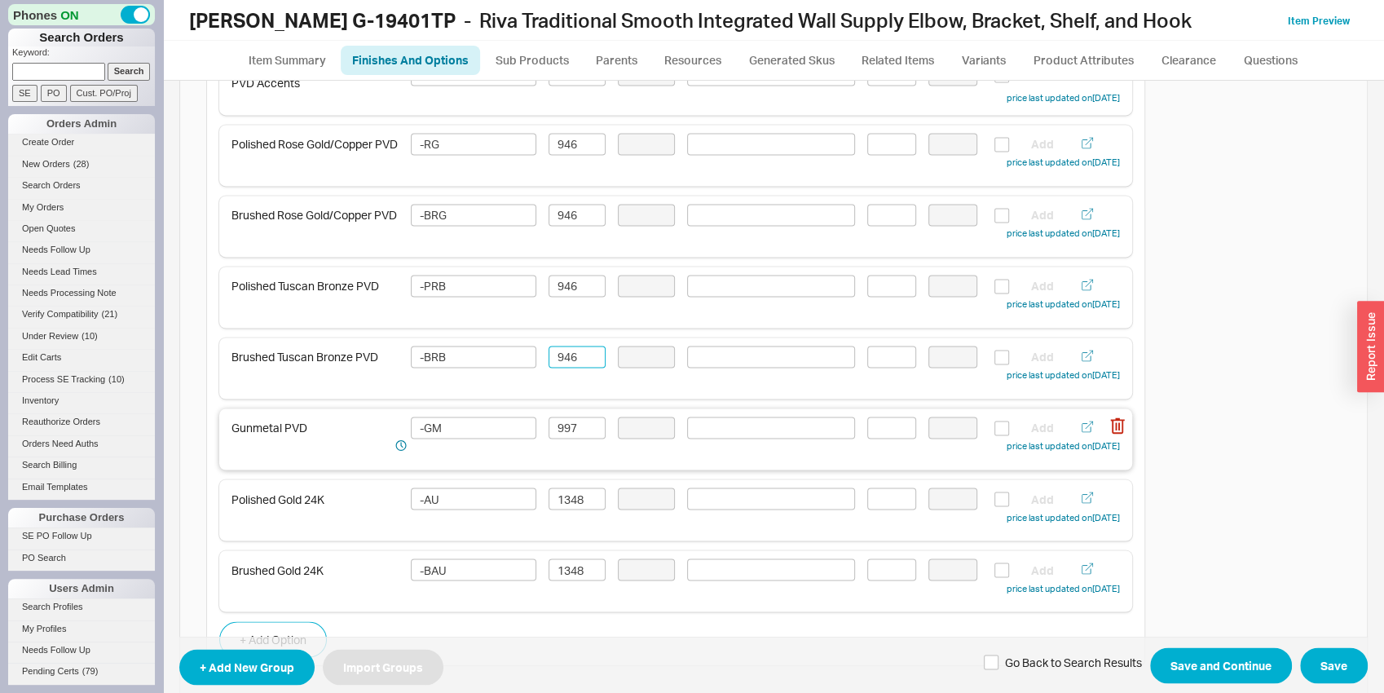
click at [571, 446] on div "Gunmetal PVD -GM 997 Add price last updated on 09/18/2025" at bounding box center [675, 436] width 888 height 38
type input "946"
click at [569, 439] on input "997" at bounding box center [577, 428] width 57 height 22
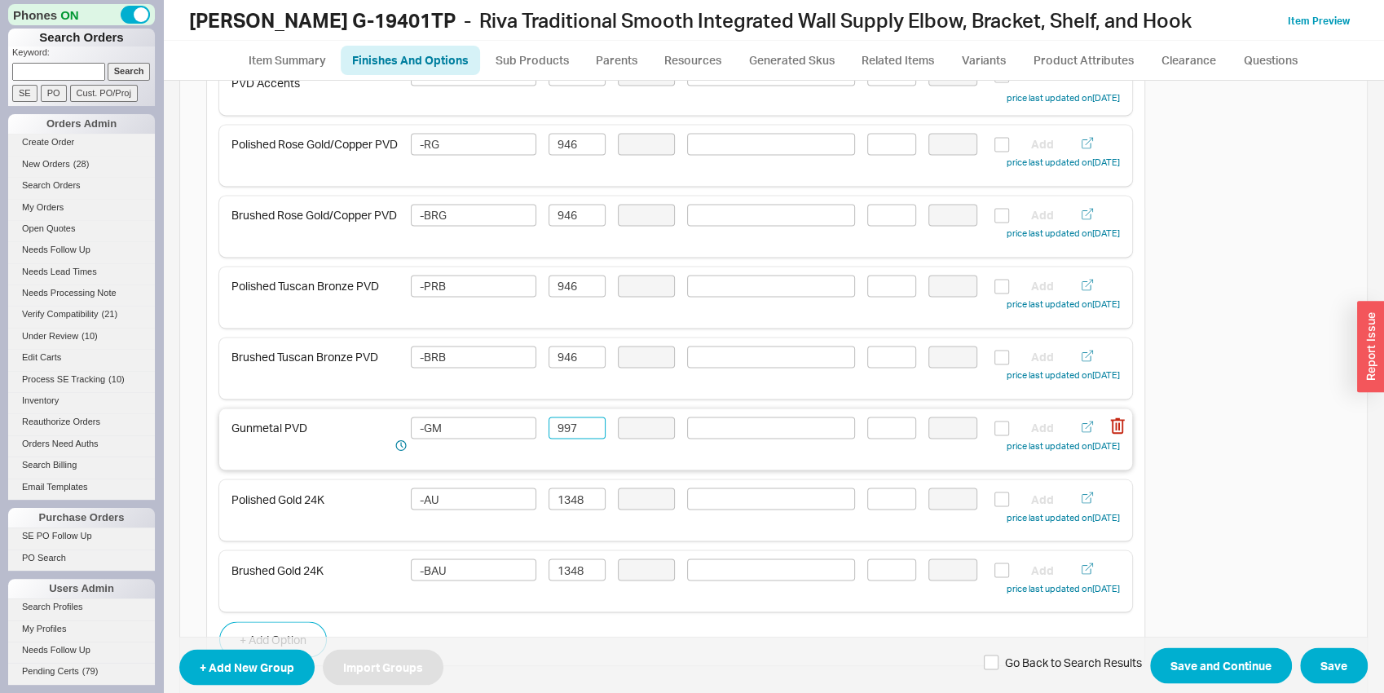
paste input "46"
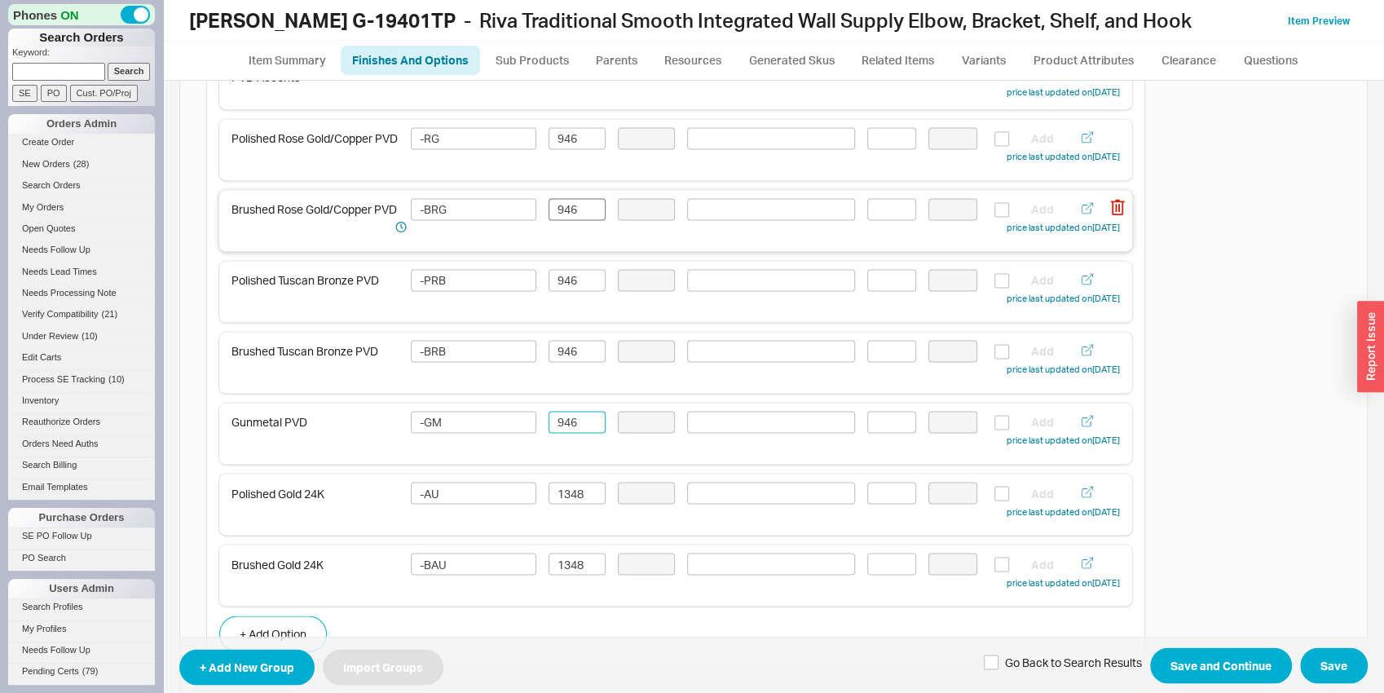
scroll to position [1788, 0]
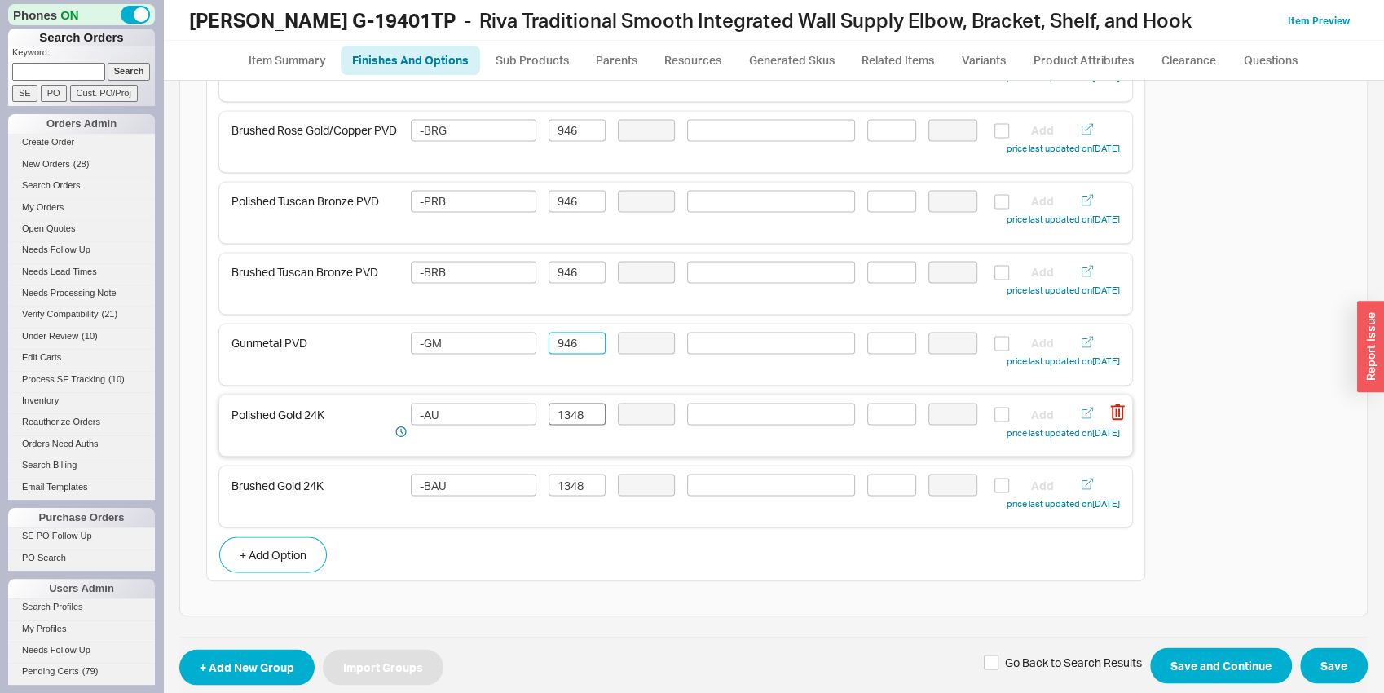
type input "946"
click at [573, 421] on input "1348" at bounding box center [577, 414] width 57 height 22
type input "1279"
click at [577, 496] on input "1348" at bounding box center [577, 485] width 57 height 22
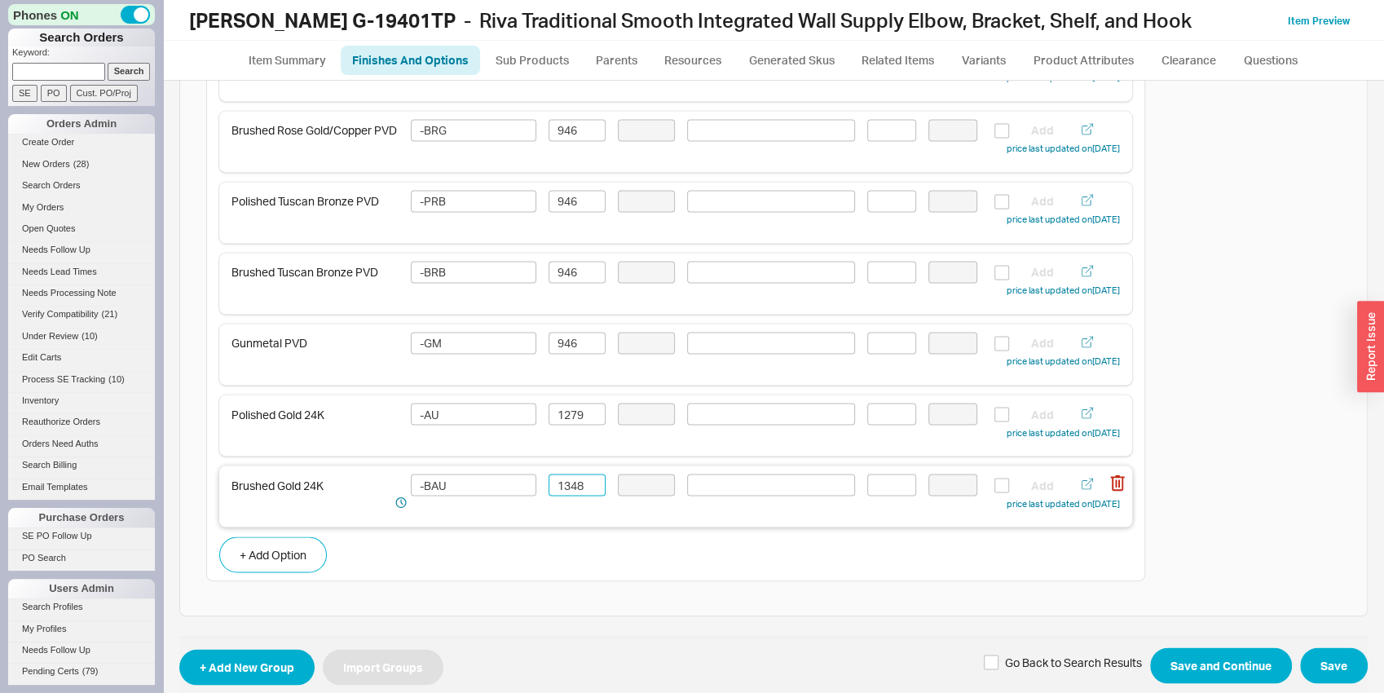
click at [577, 496] on input "1348" at bounding box center [577, 485] width 57 height 22
click at [569, 489] on input "12379" at bounding box center [577, 485] width 57 height 22
click at [591, 483] on input "1279" at bounding box center [577, 485] width 57 height 22
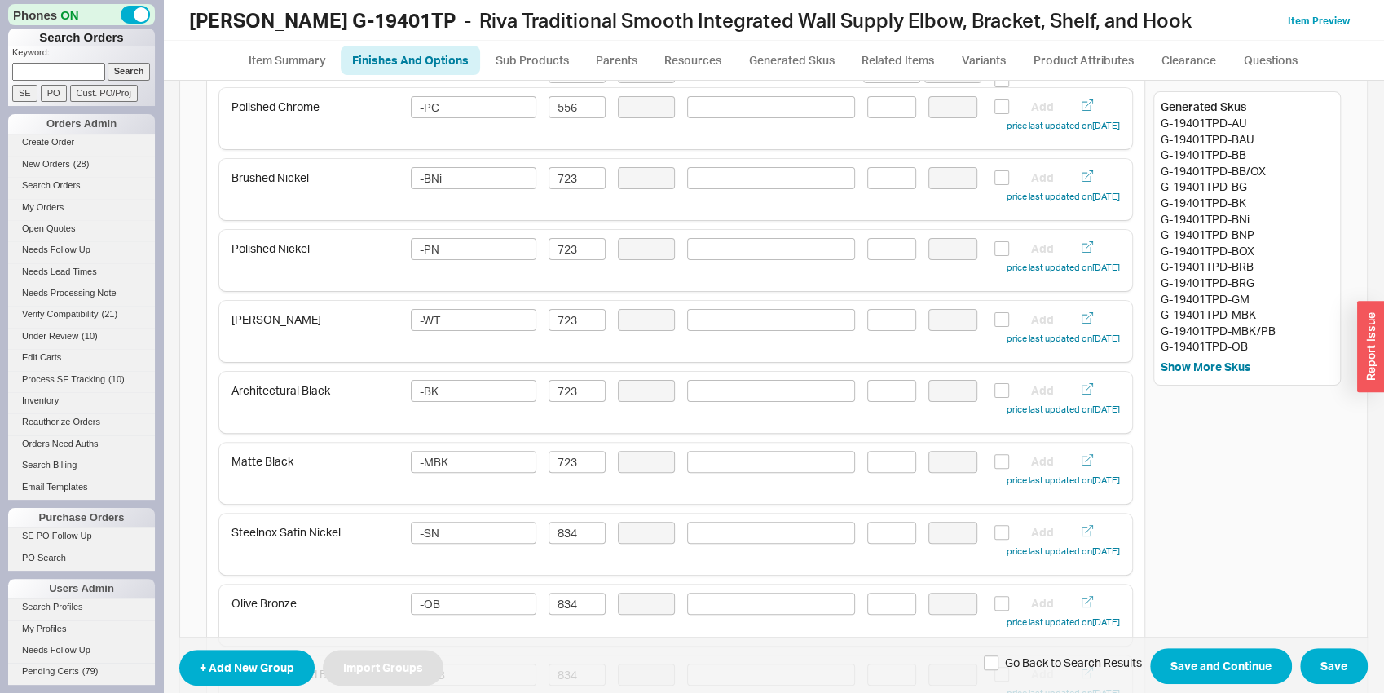
scroll to position [0, 0]
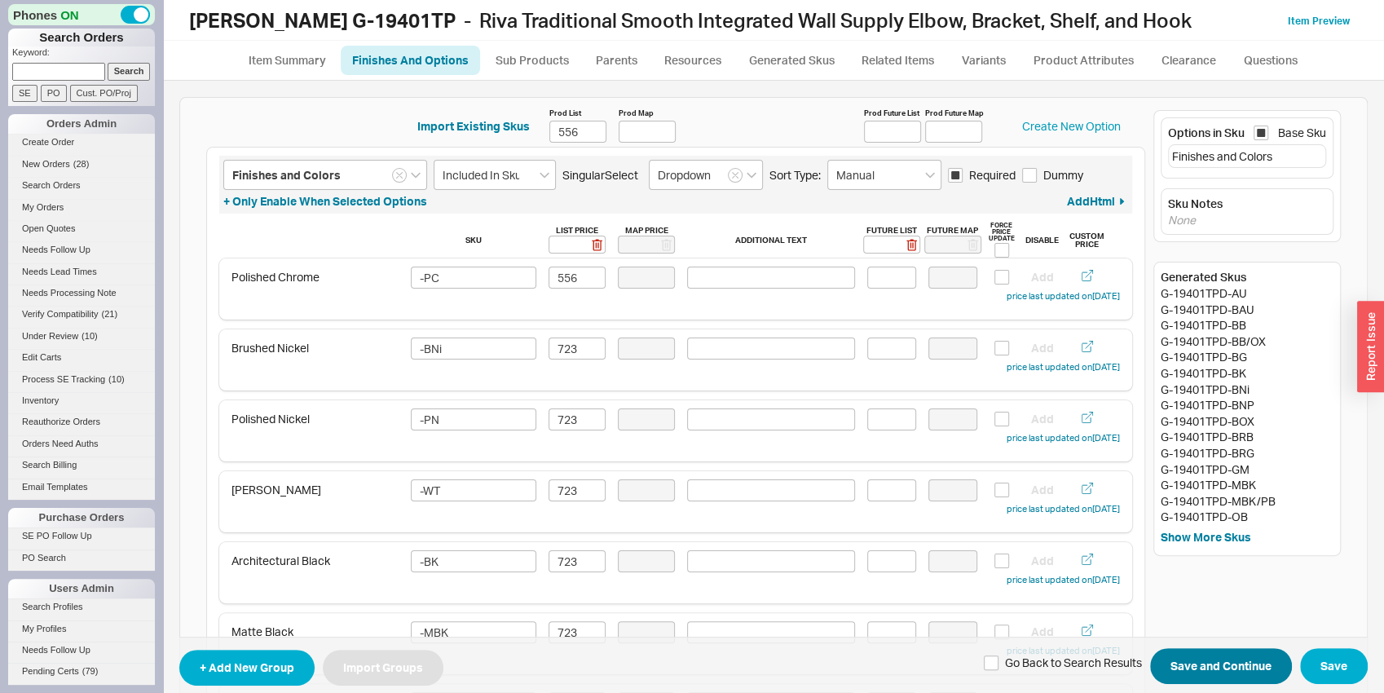
type input "1279"
click at [1236, 668] on button "Save and Continue" at bounding box center [1221, 666] width 142 height 36
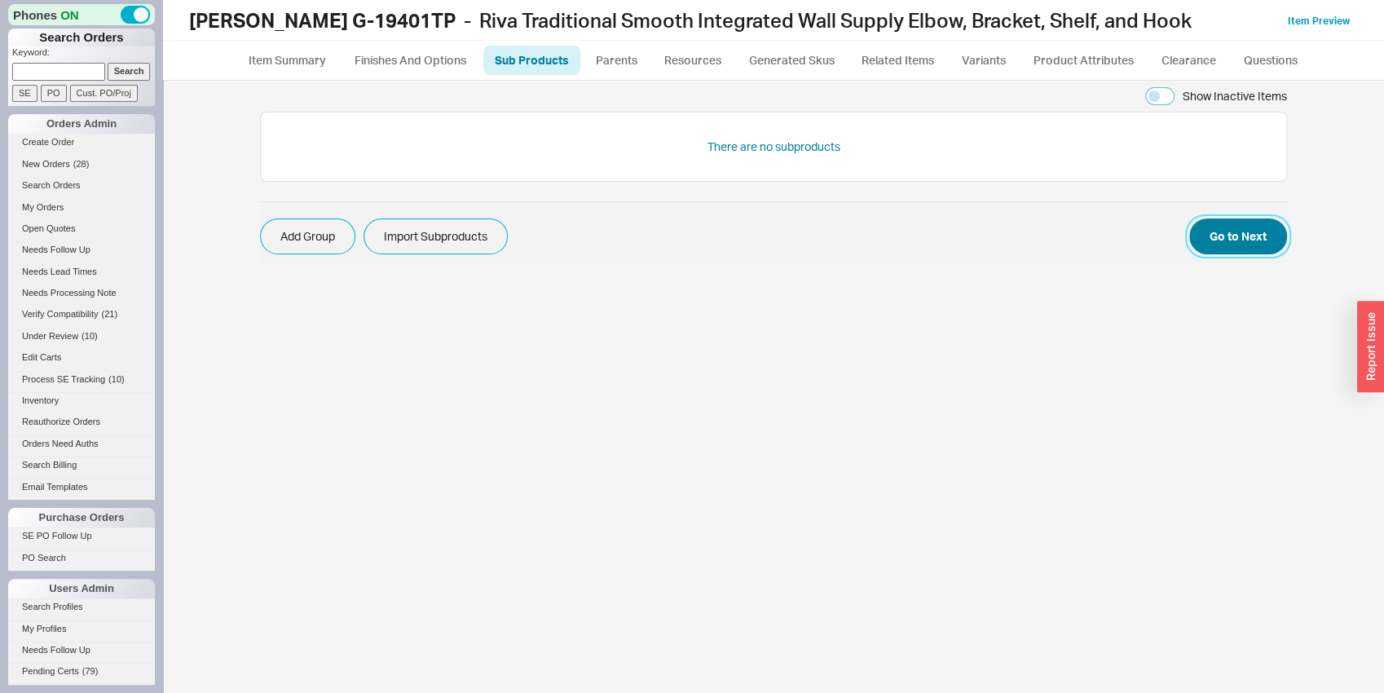
click at [1235, 230] on button "Go to Next" at bounding box center [1238, 236] width 98 height 36
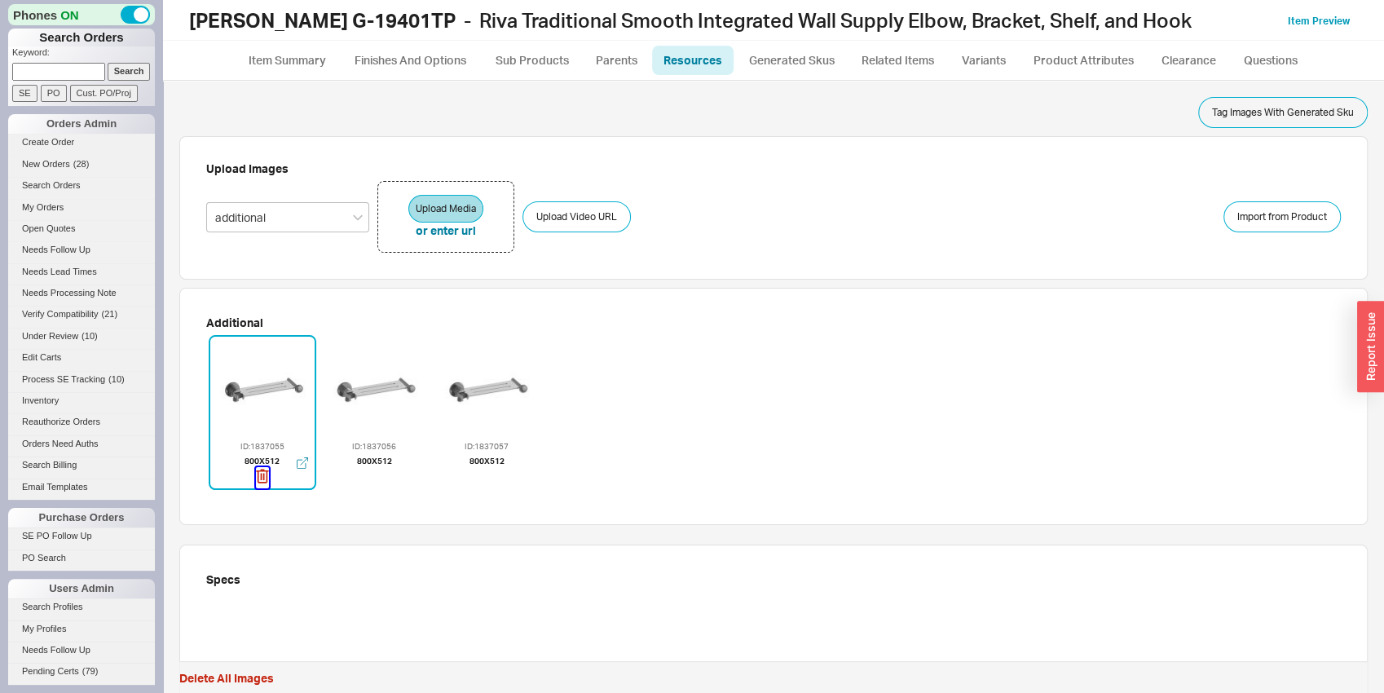
click at [259, 478] on icon "button" at bounding box center [262, 476] width 13 height 18
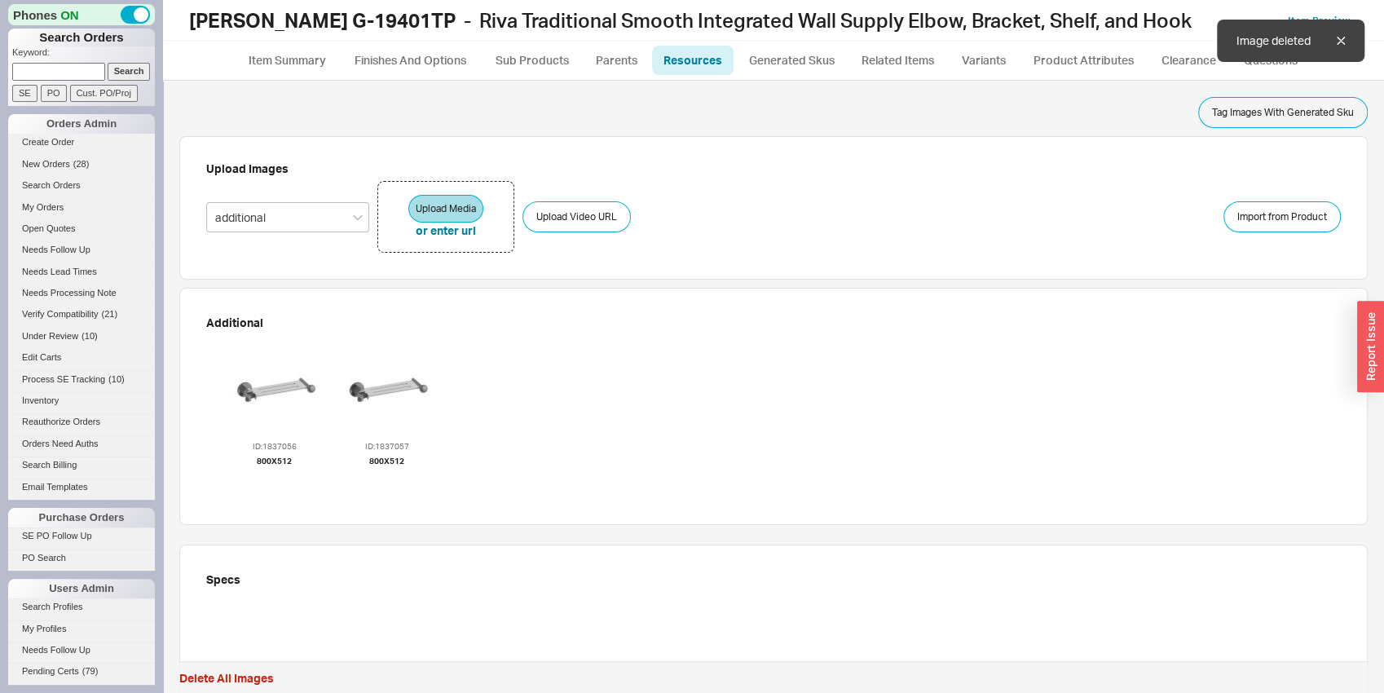
click at [268, 478] on icon "button" at bounding box center [274, 476] width 12 height 14
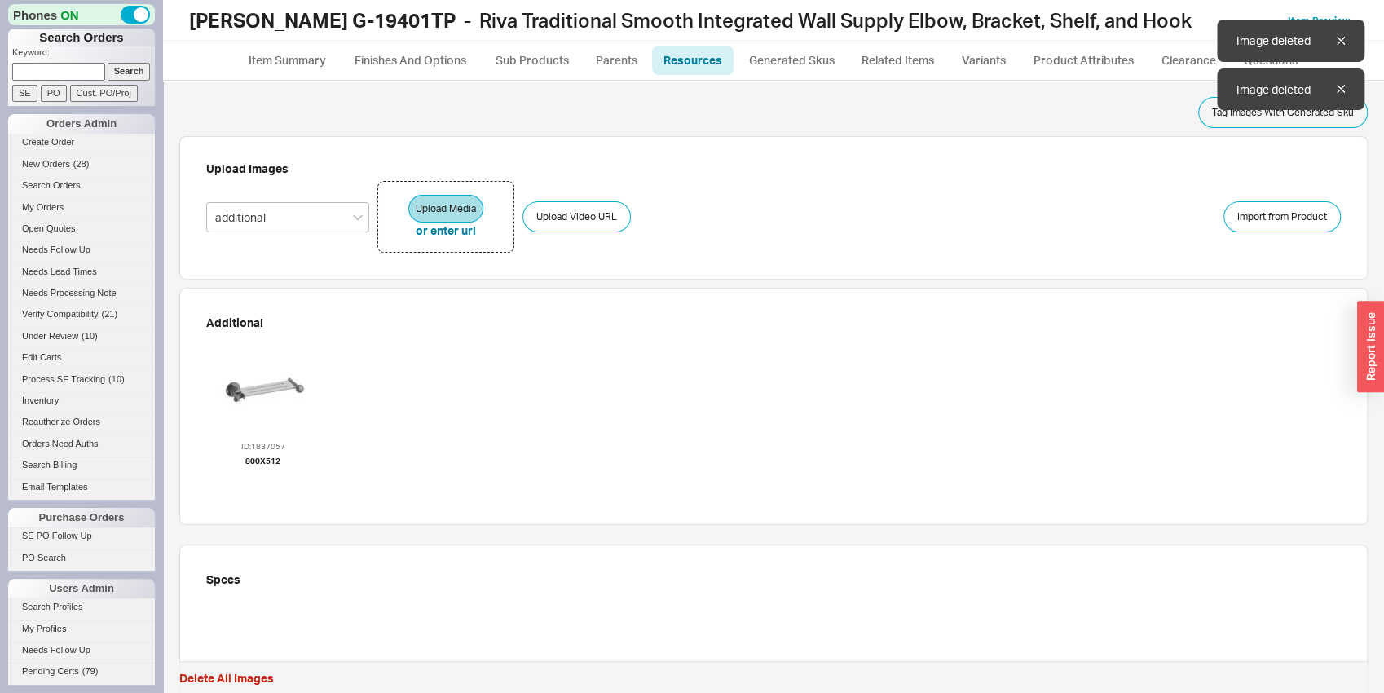
click at [259, 478] on icon "button" at bounding box center [263, 476] width 13 height 18
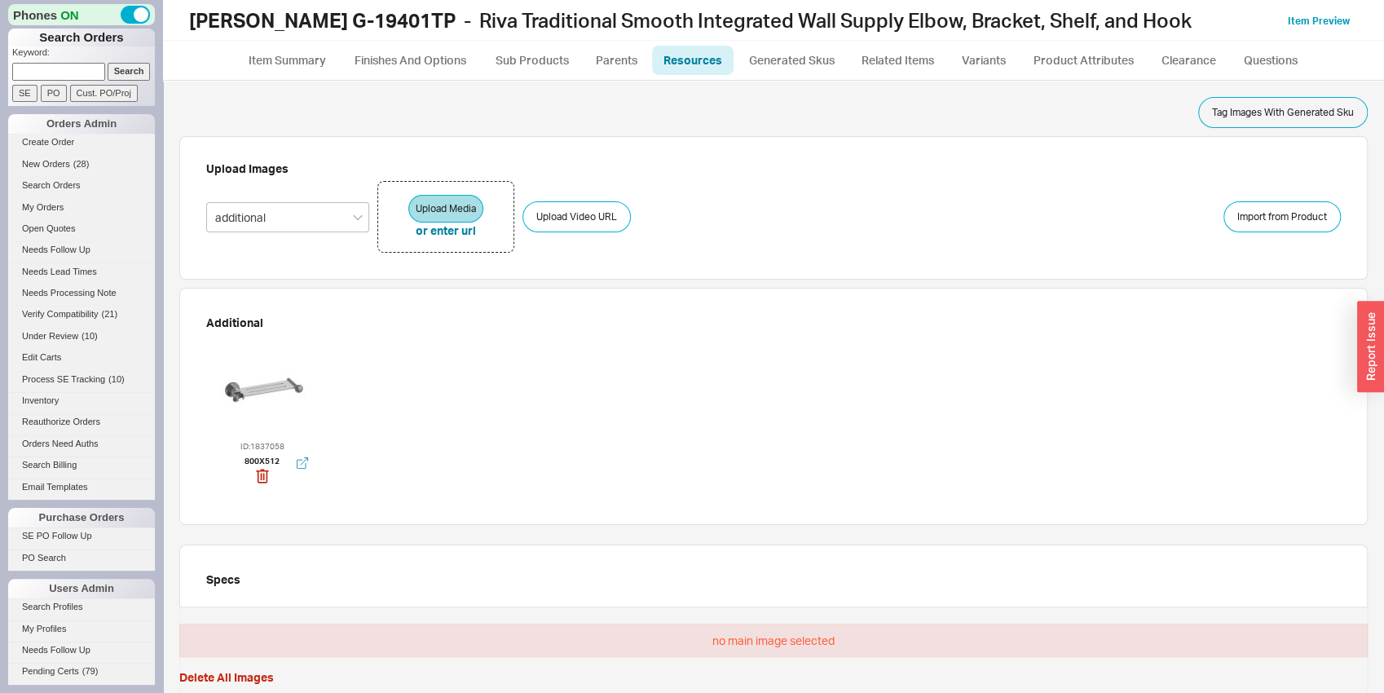
drag, startPoint x: 284, startPoint y: 421, endPoint x: 293, endPoint y: 412, distance: 12.1
click at [293, 412] on div at bounding box center [263, 388] width 98 height 98
click at [294, 412] on div at bounding box center [263, 388] width 98 height 98
click at [294, 411] on div at bounding box center [263, 388] width 98 height 98
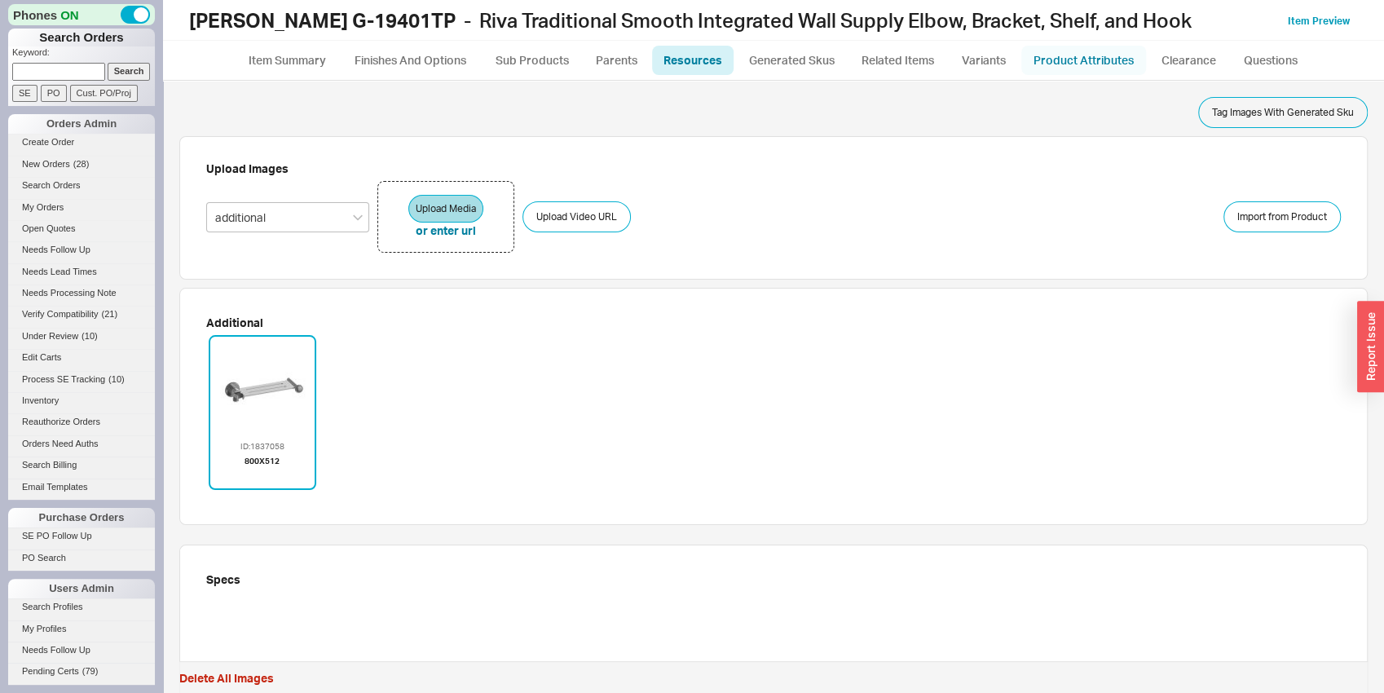
click at [1099, 75] on link "Product Attributes" at bounding box center [1083, 60] width 125 height 29
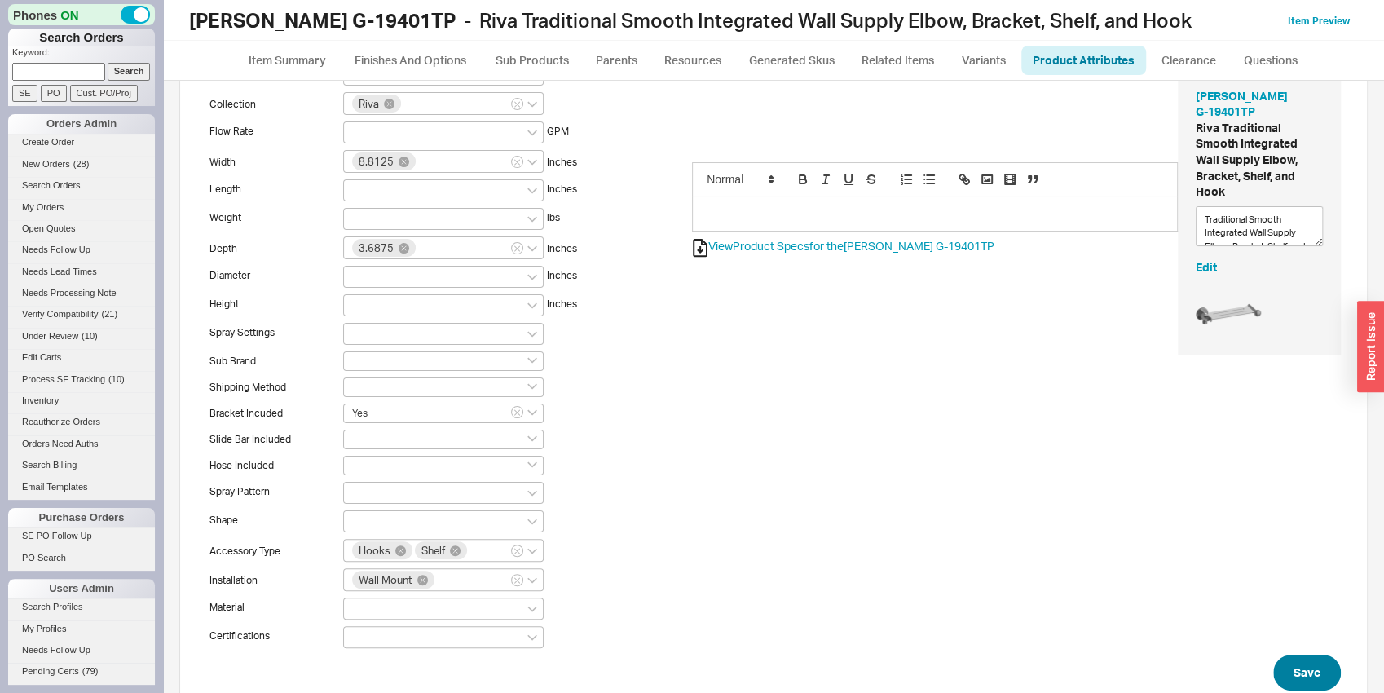
scroll to position [85, 0]
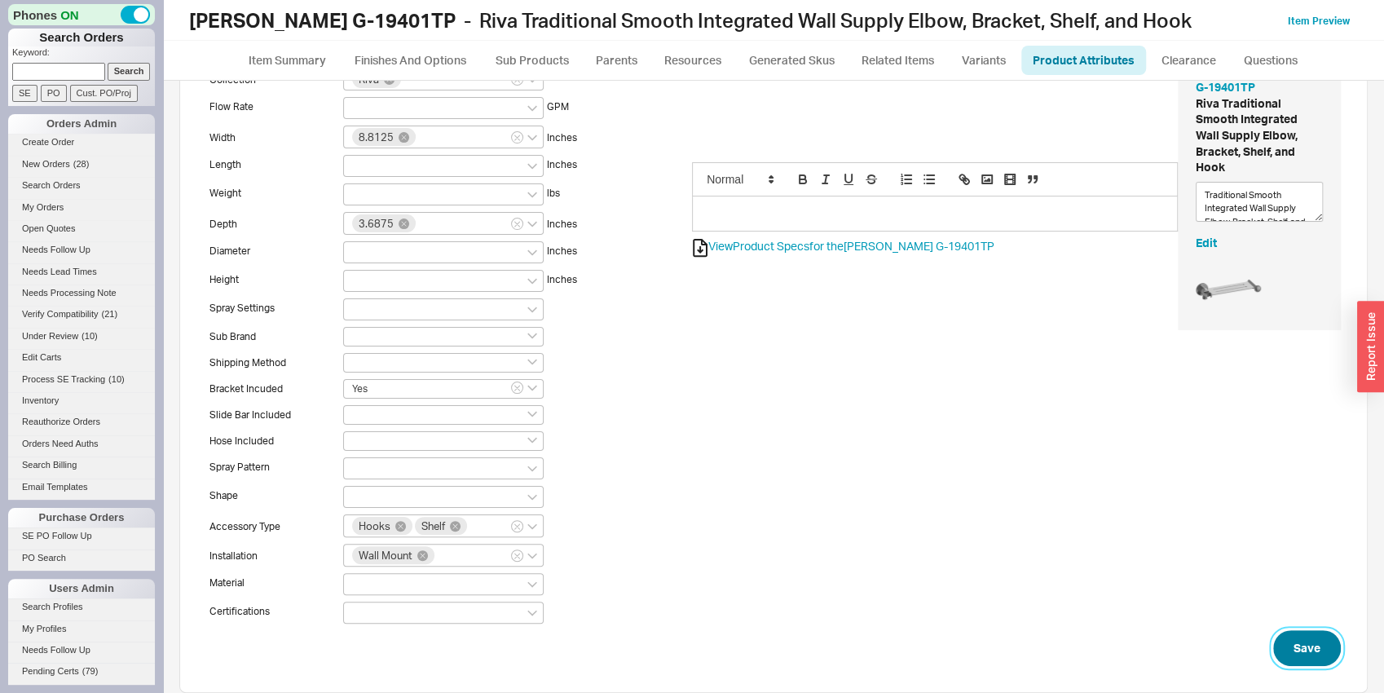
click at [1296, 659] on button "Save" at bounding box center [1307, 648] width 68 height 36
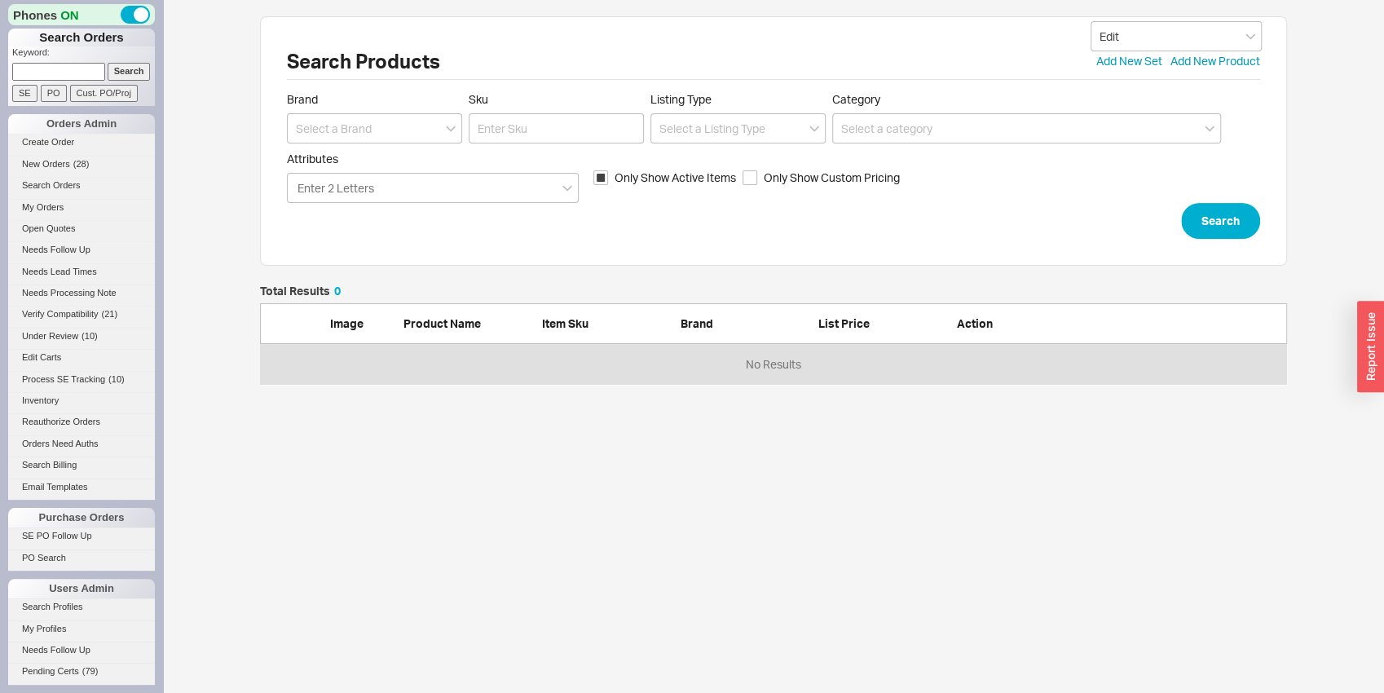
scroll to position [86, 1014]
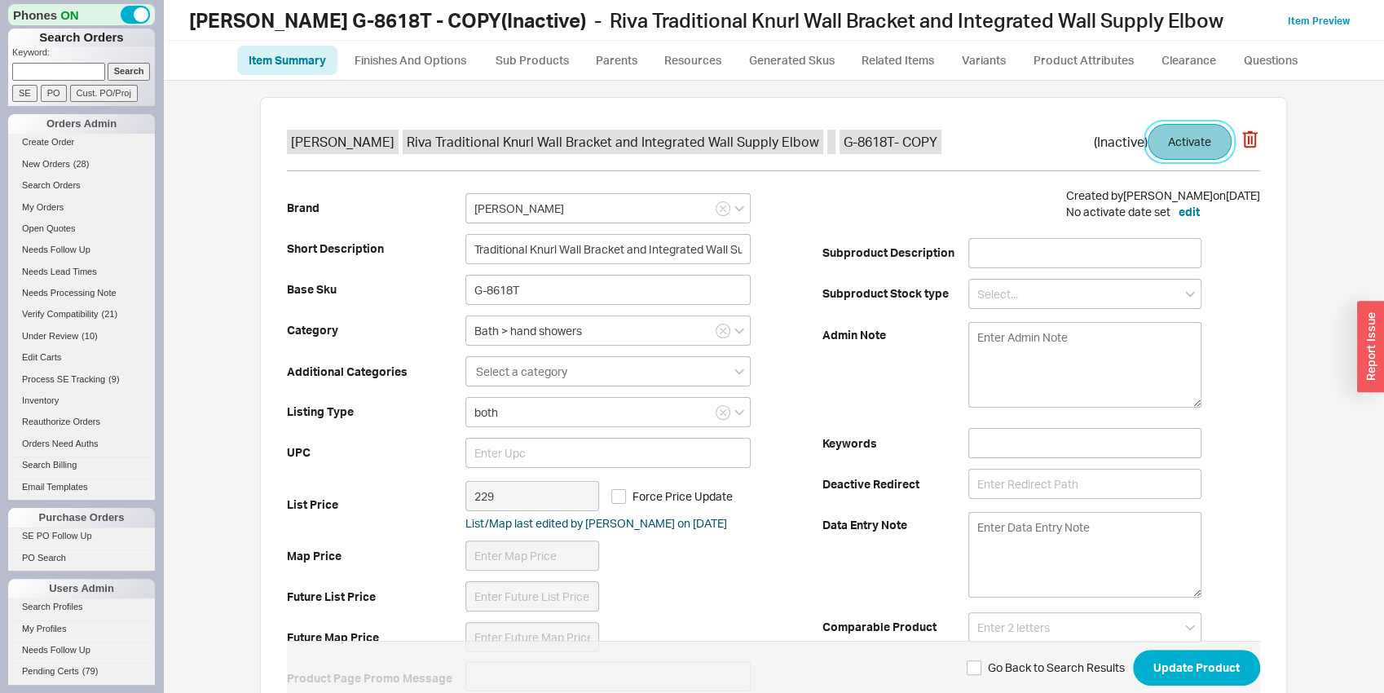
click at [1217, 130] on button "Activate" at bounding box center [1190, 142] width 84 height 36
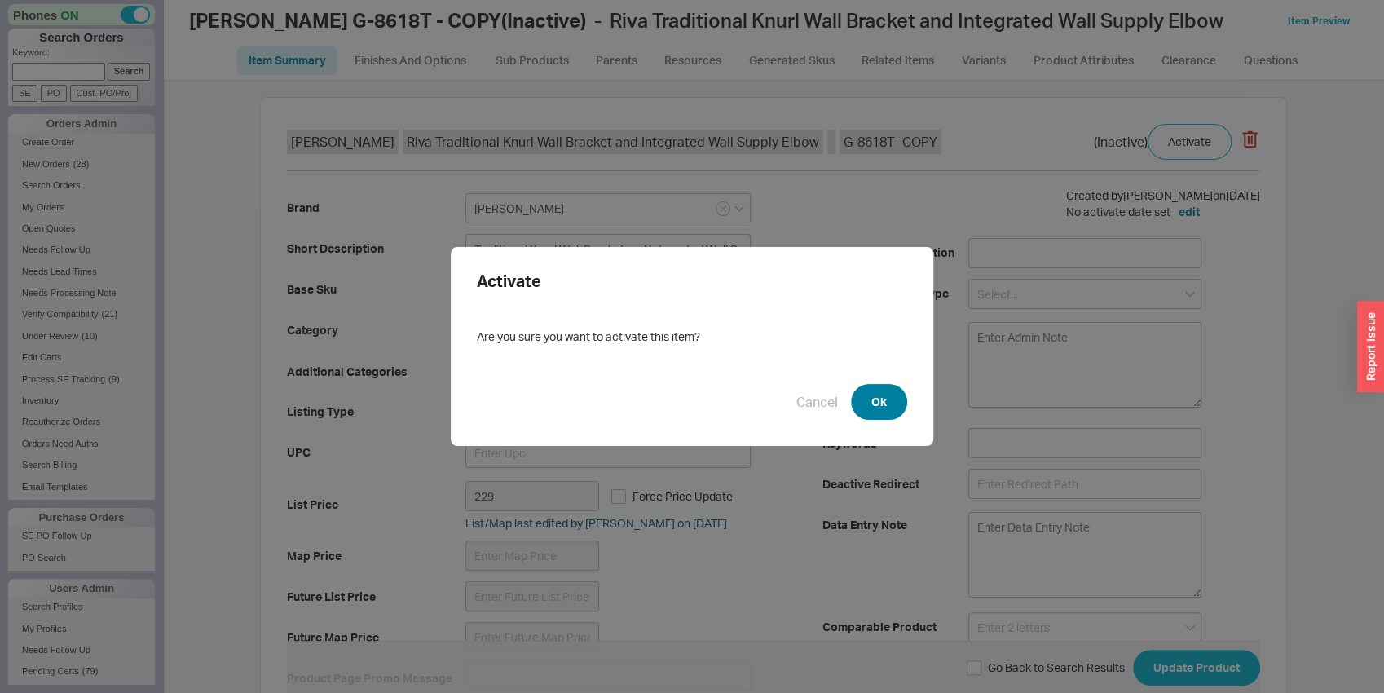
click at [874, 401] on button "Ok" at bounding box center [879, 402] width 56 height 36
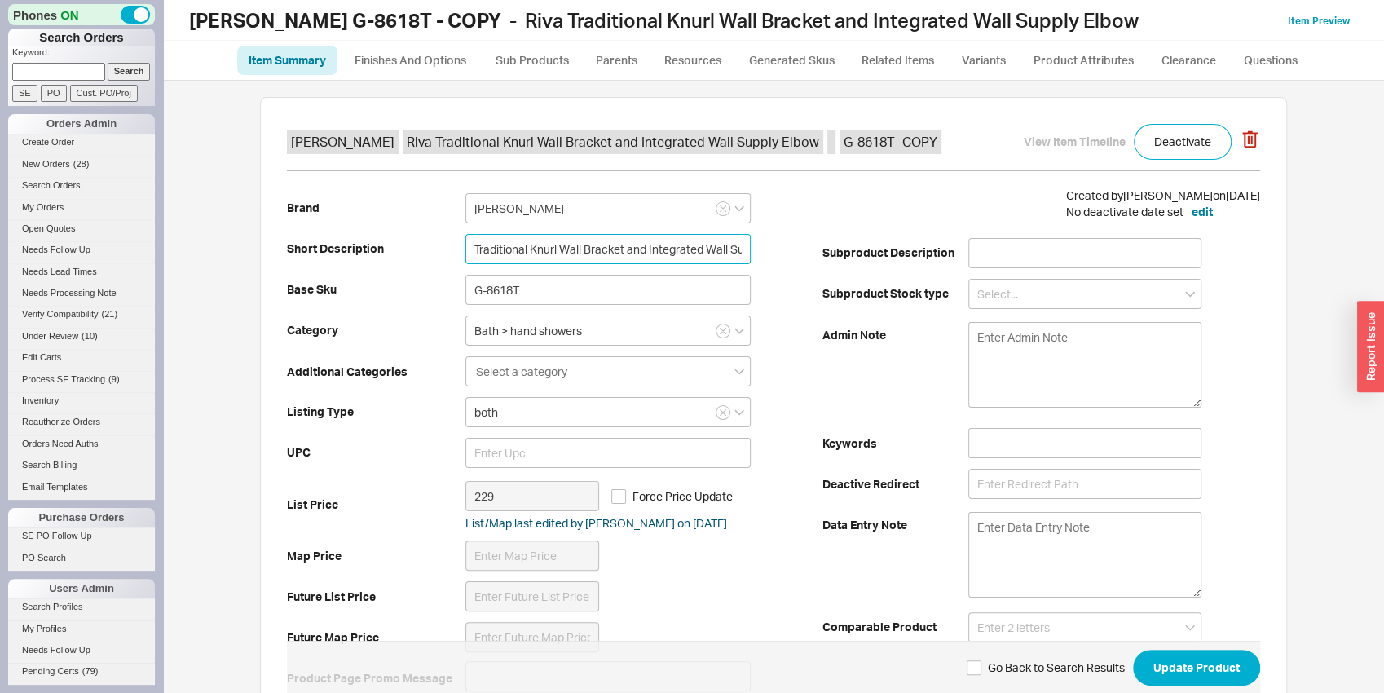
drag, startPoint x: 527, startPoint y: 240, endPoint x: 550, endPoint y: 250, distance: 25.6
click at [550, 250] on input "Traditional Knurl Wall Bracket and Integrated Wall Supply Elbow" at bounding box center [607, 249] width 285 height 30
type input "Traditional Smooth Wall Bracket and Integrated Wall Supply Elbow"
click at [406, 240] on div "Brand [PERSON_NAME] Short Description Traditional Smooth Wall Bracket and Integ…" at bounding box center [555, 442] width 536 height 511
click at [536, 285] on input "G-8618T" at bounding box center [607, 290] width 285 height 30
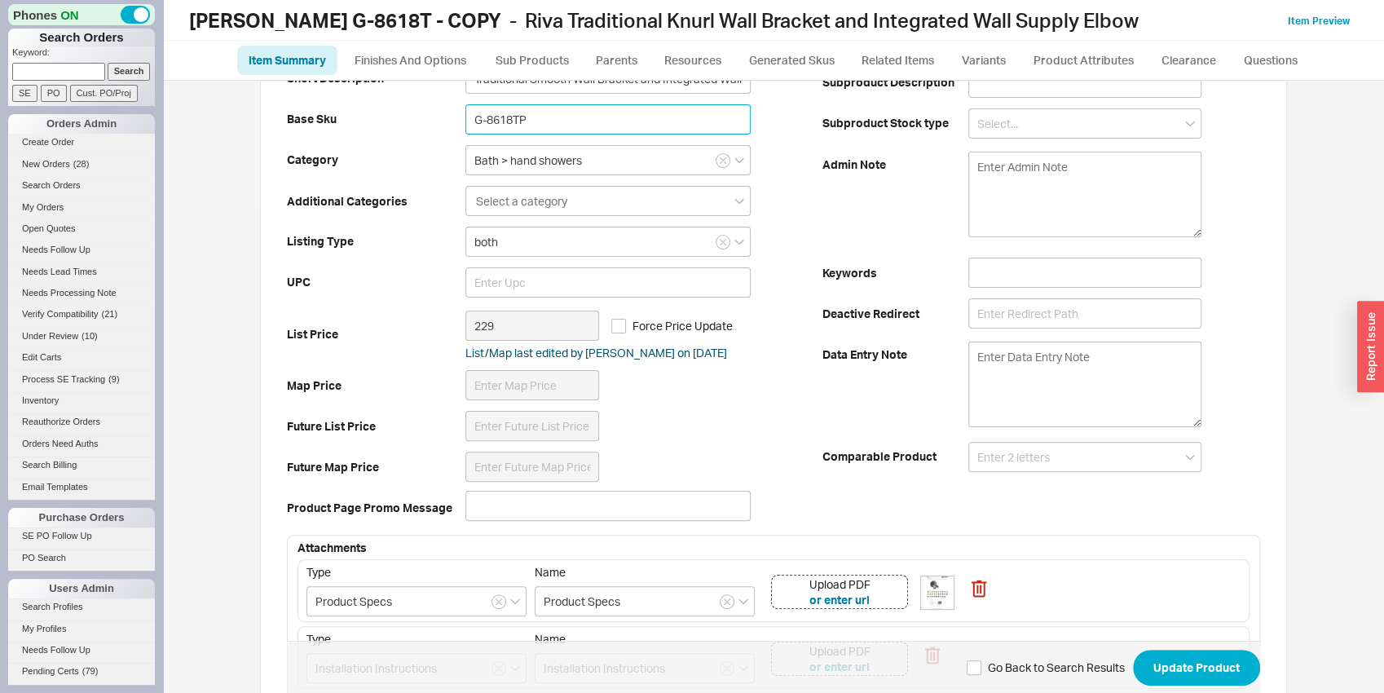
scroll to position [255, 0]
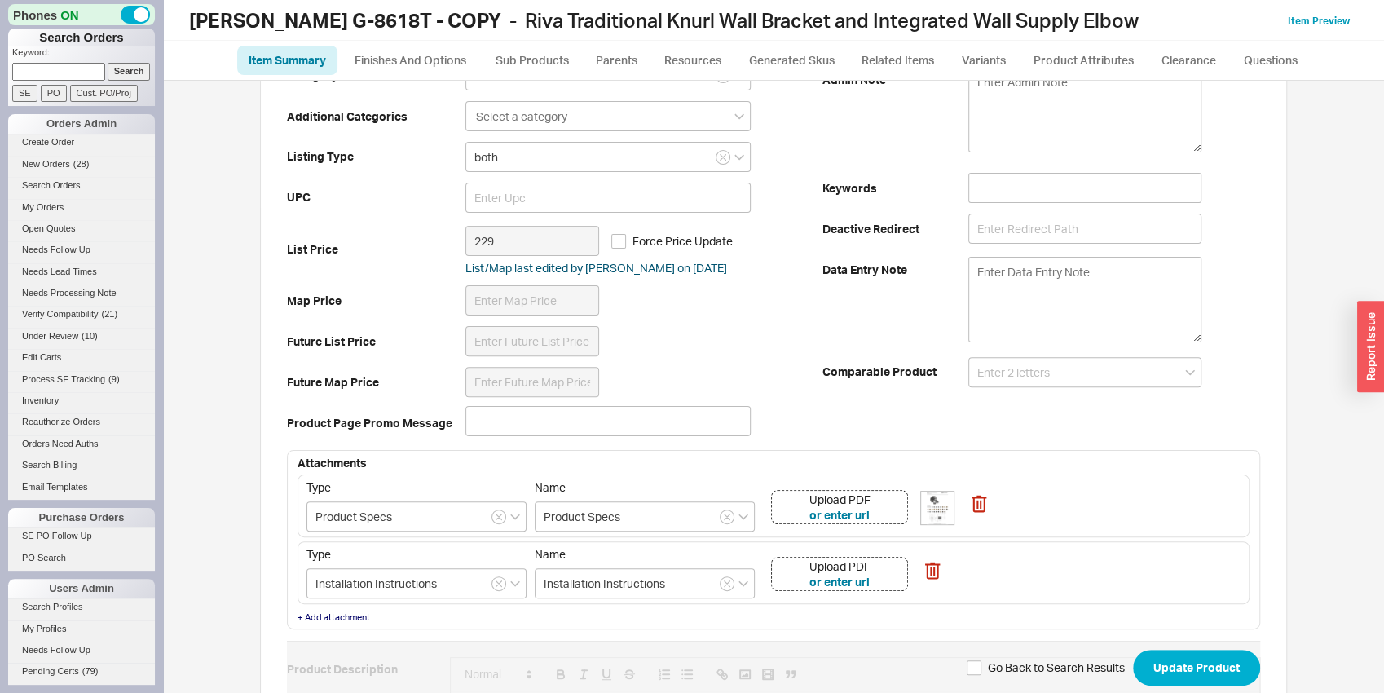
type input "G-8618TP"
click at [887, 506] on div "Upload PDF or enter url" at bounding box center [839, 507] width 137 height 34
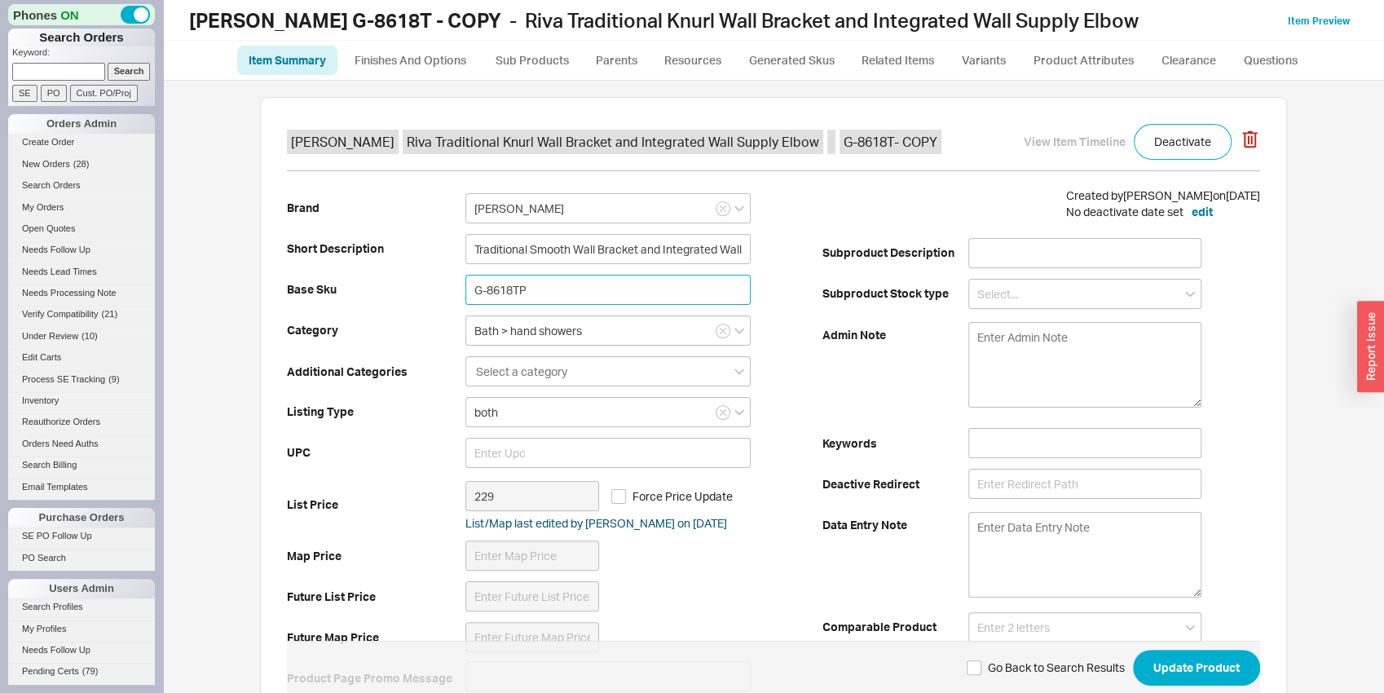
scroll to position [341, 0]
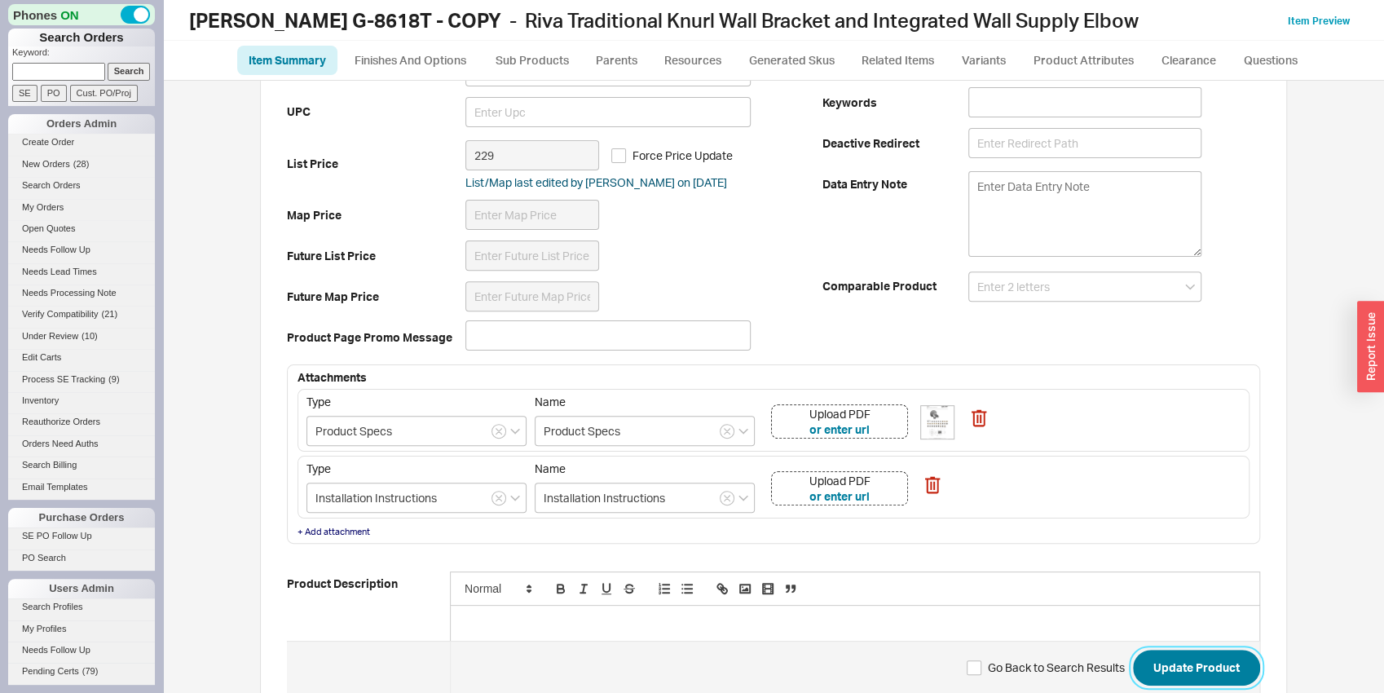
click at [1186, 661] on button "Update Product" at bounding box center [1196, 668] width 127 height 36
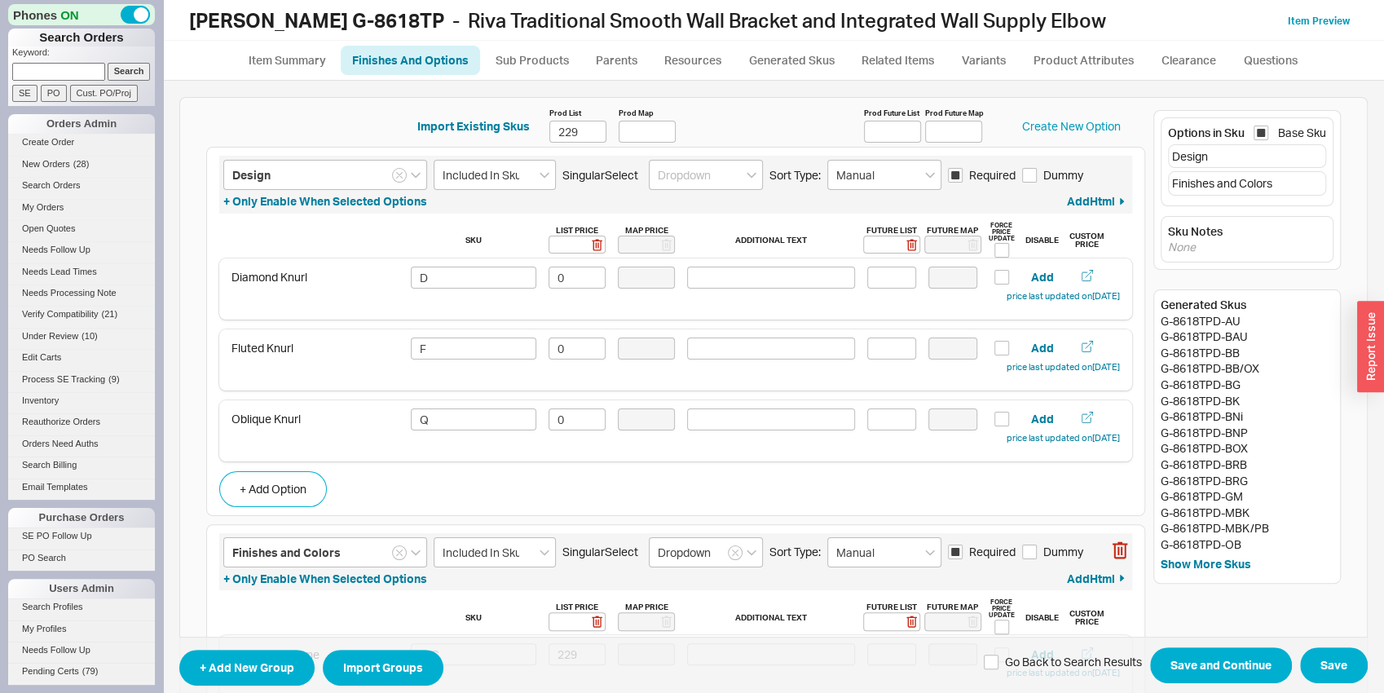
click at [1118, 177] on icon "button" at bounding box center [1119, 174] width 2 height 8
type input "Finishes and Colors"
type input "Included In Sku"
type input "Dropdown"
type input "Manual"
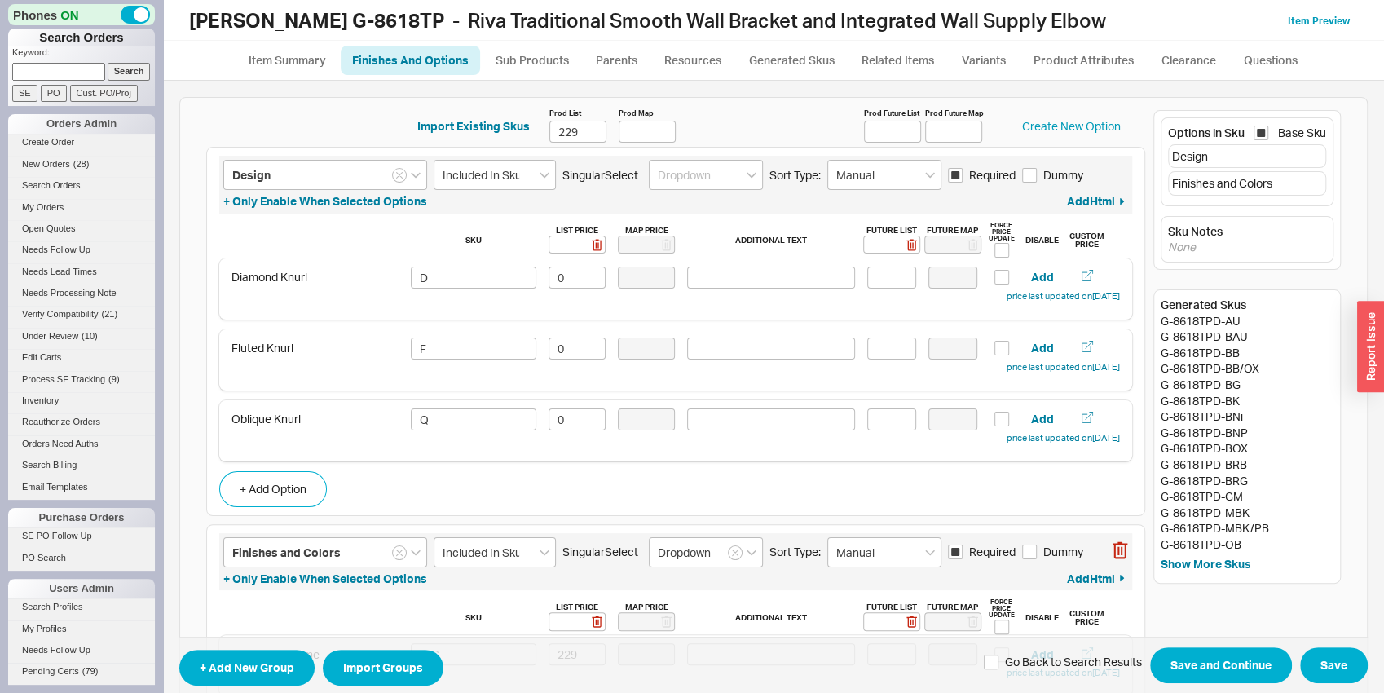
checkbox input "true"
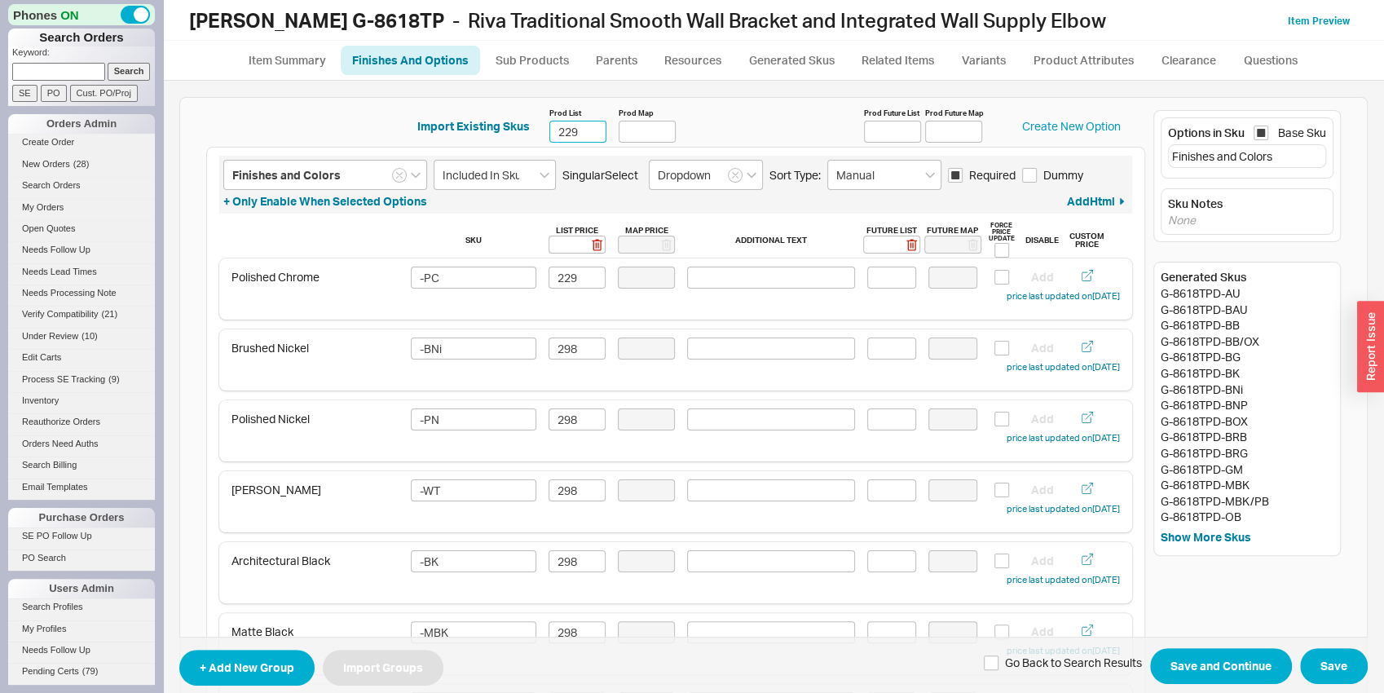
drag, startPoint x: 570, startPoint y: 130, endPoint x: 540, endPoint y: 122, distance: 30.5
click at [549, 122] on input "229" at bounding box center [577, 132] width 57 height 22
type input "214"
click at [562, 276] on input "229" at bounding box center [577, 278] width 57 height 22
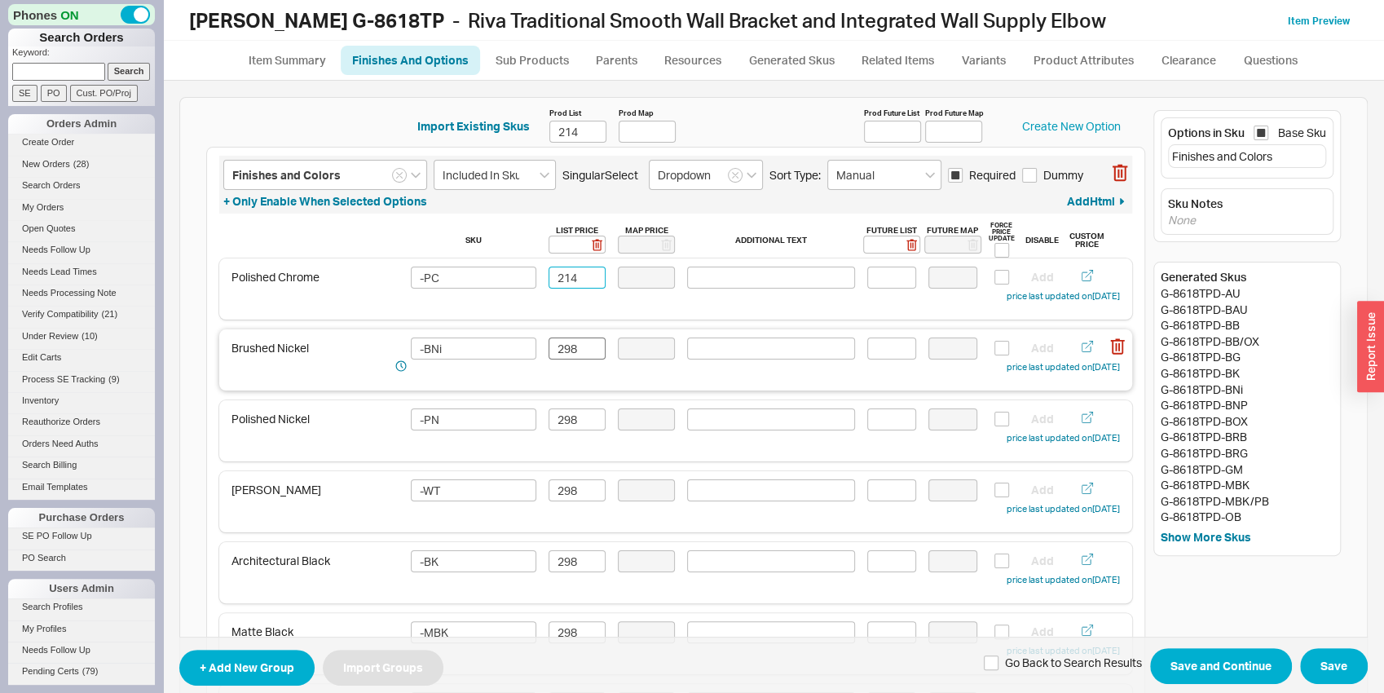
type input "214"
click at [584, 355] on input "298" at bounding box center [577, 348] width 57 height 22
click at [583, 355] on input "298" at bounding box center [577, 348] width 57 height 22
click at [583, 355] on input "279" at bounding box center [577, 348] width 57 height 22
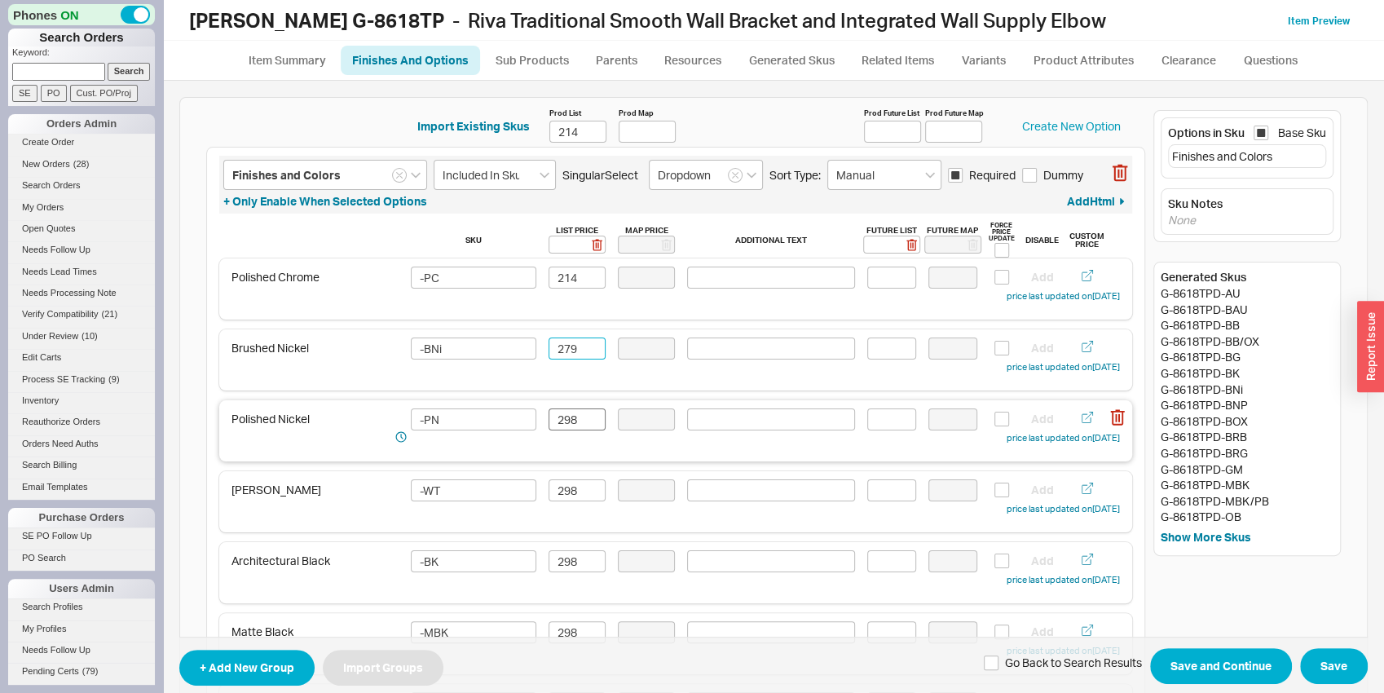
click at [567, 431] on div "Polished Nickel -PN 298 Add price last updated on [DATE]" at bounding box center [675, 427] width 888 height 38
type input "279"
click at [567, 430] on input "298" at bounding box center [577, 419] width 57 height 22
click at [565, 425] on input "298" at bounding box center [577, 419] width 57 height 22
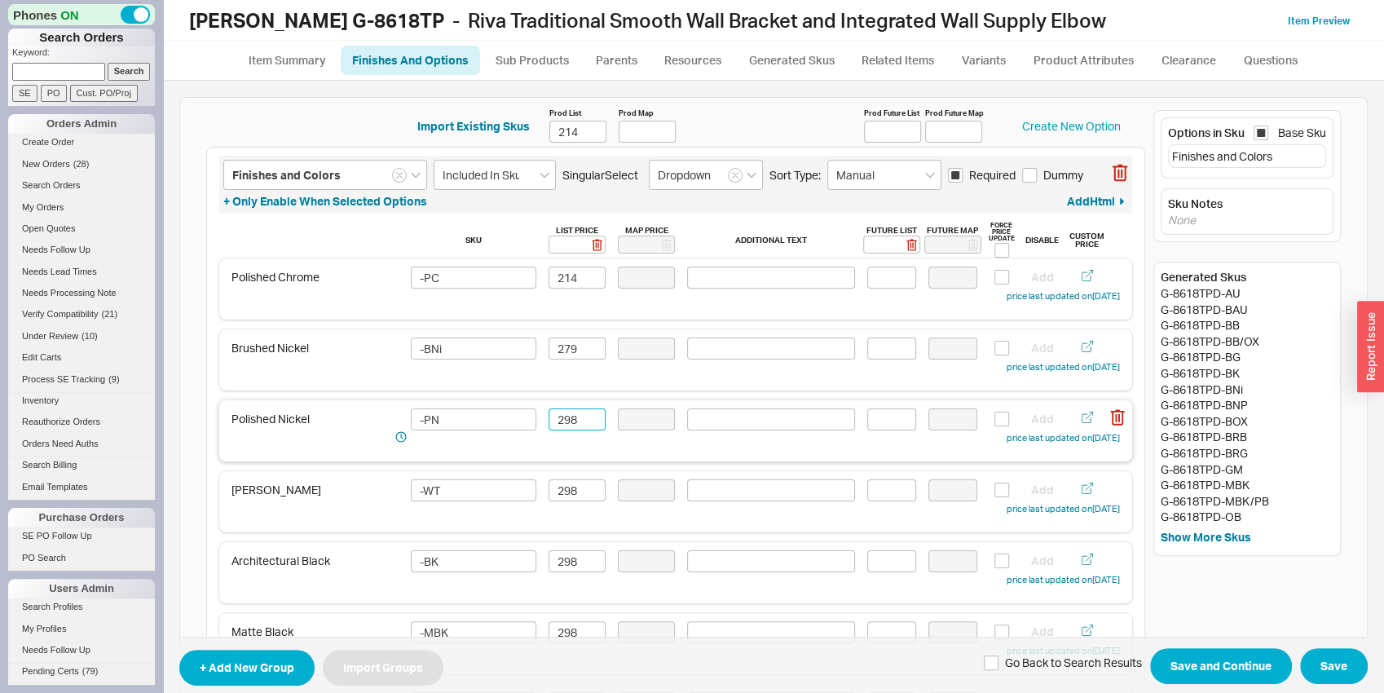
paste input "79"
type input "279"
click at [568, 485] on input "298" at bounding box center [577, 490] width 57 height 22
paste input "79"
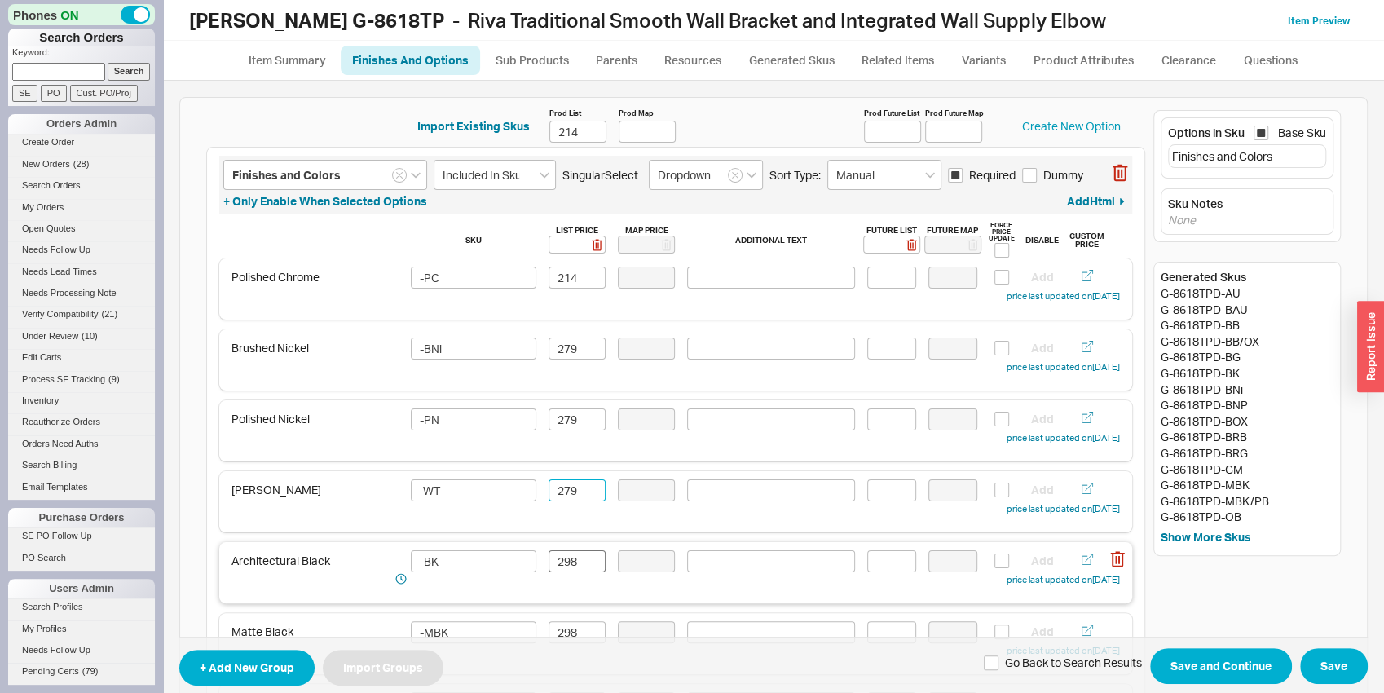
type input "279"
click at [561, 559] on input "298" at bounding box center [577, 561] width 57 height 22
paste input "79"
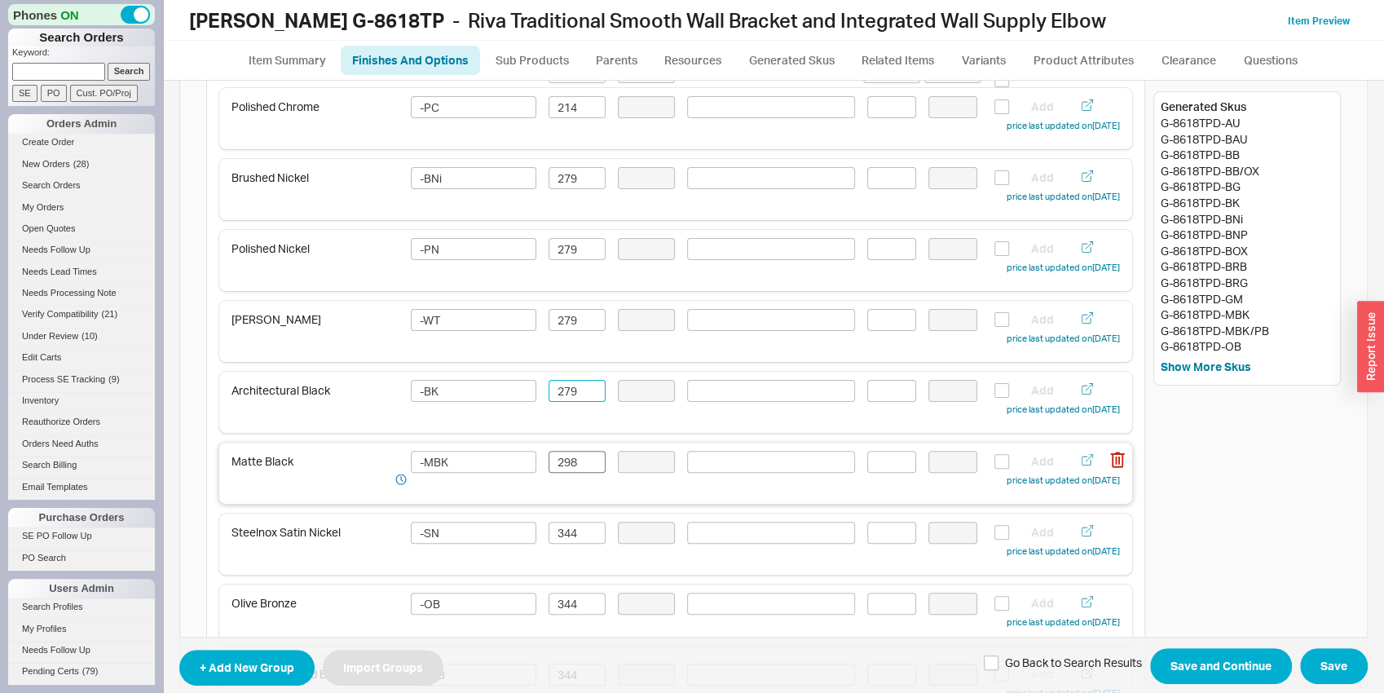
type input "279"
click at [574, 456] on input "298" at bounding box center [577, 462] width 57 height 22
paste input "79"
type input "279"
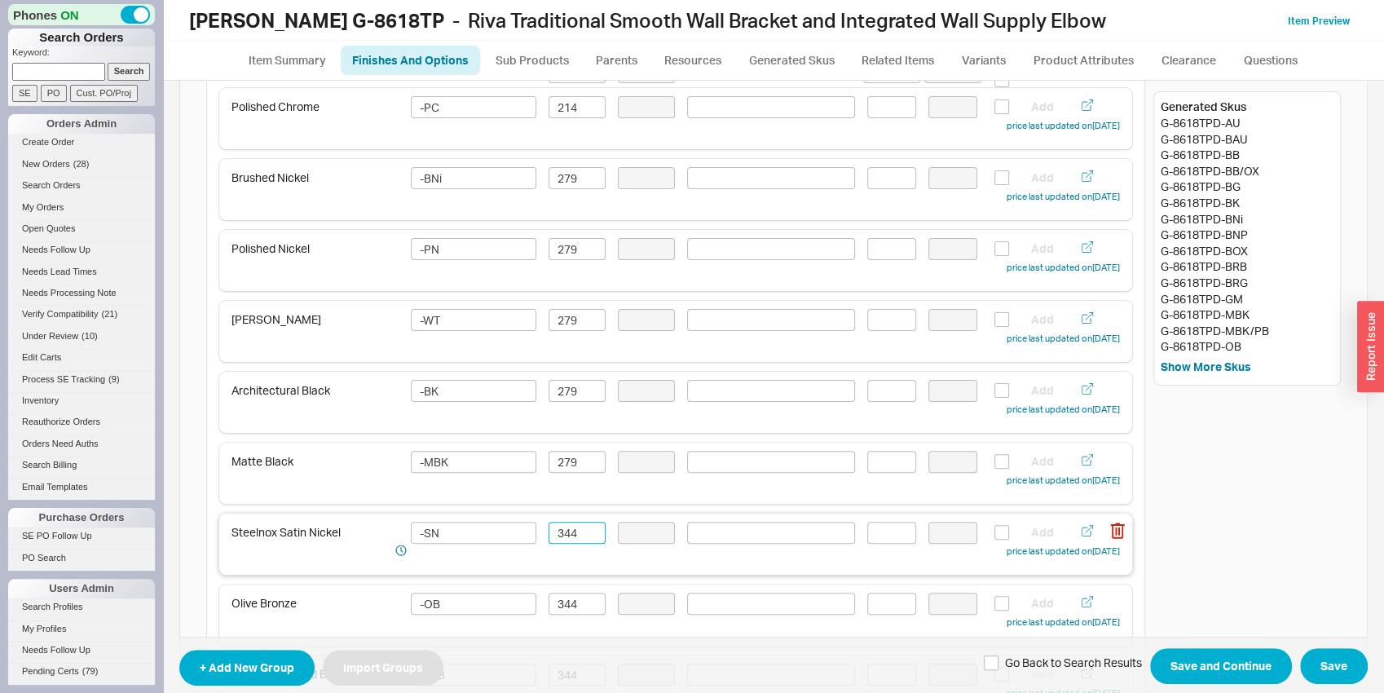
click at [571, 526] on input "344" at bounding box center [577, 533] width 57 height 22
click at [570, 525] on input "321" at bounding box center [577, 533] width 57 height 22
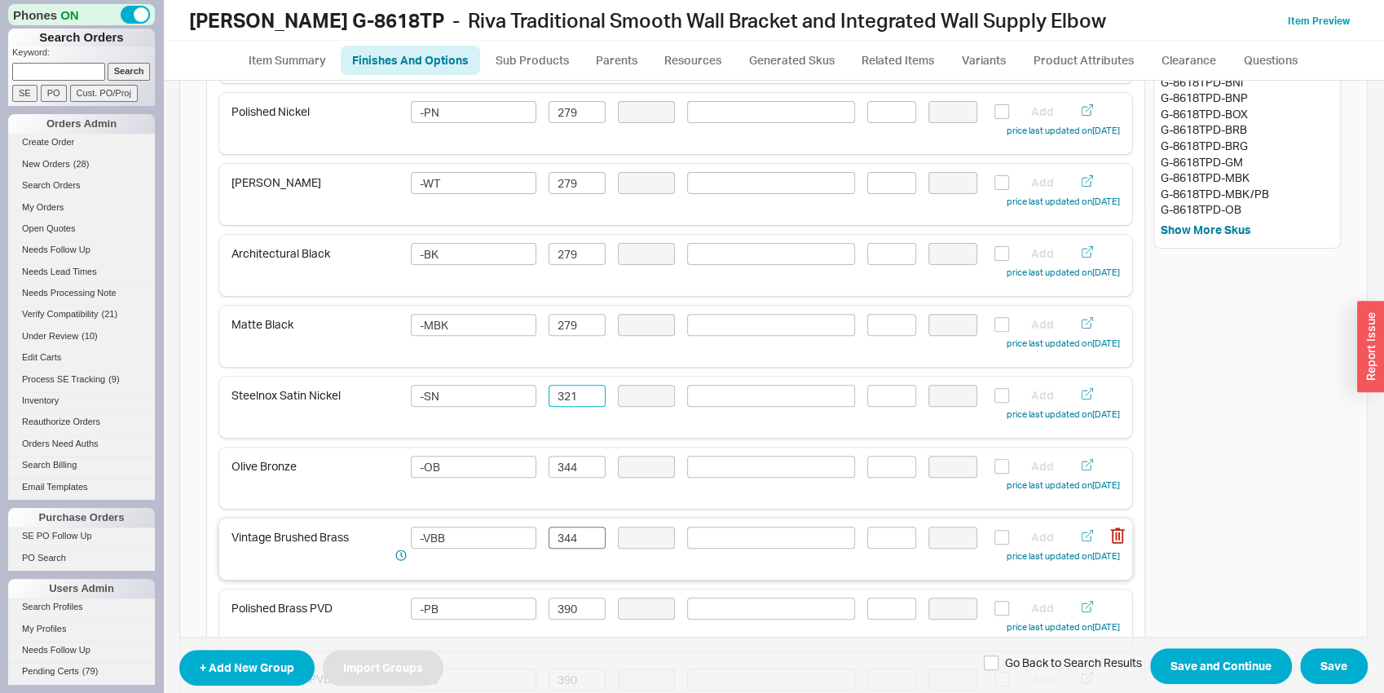
scroll to position [341, 0]
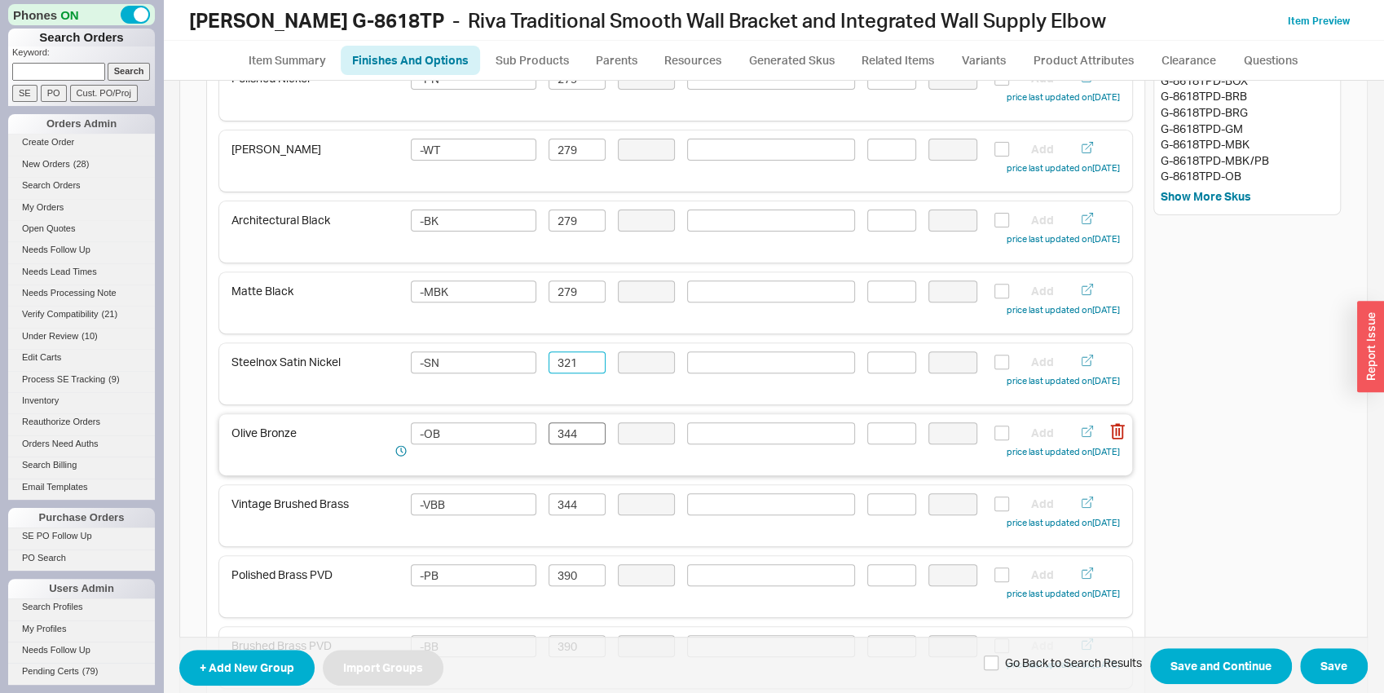
type input "321"
click at [564, 441] on input "344" at bounding box center [577, 433] width 57 height 22
paste input "21"
type input "321"
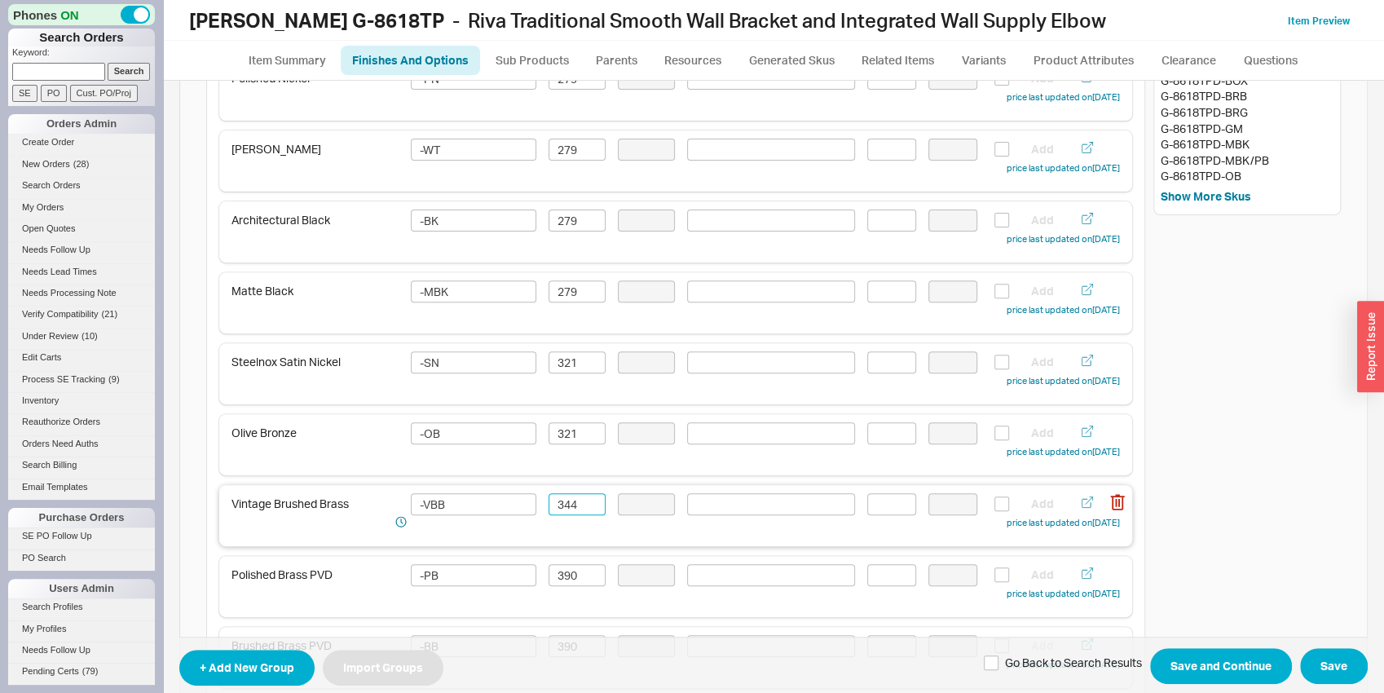
click at [579, 503] on input "344" at bounding box center [577, 504] width 57 height 22
paste input "21"
type input "321"
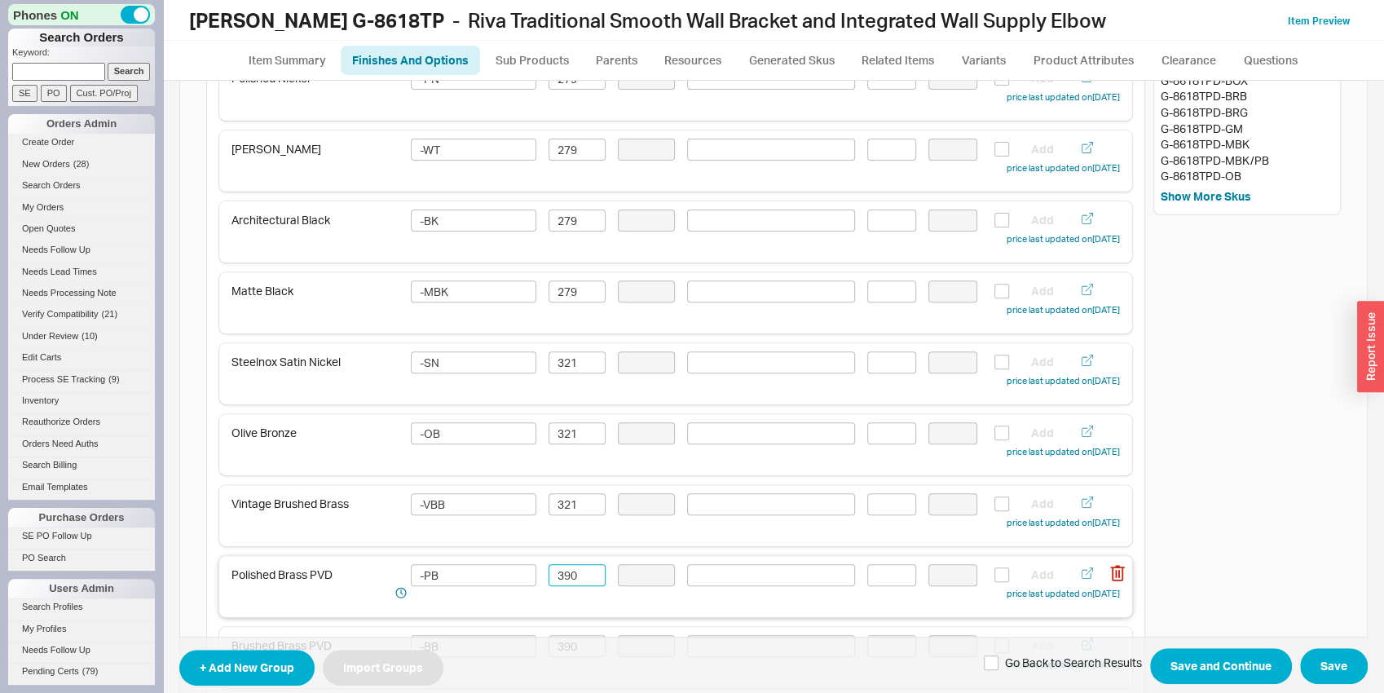
click at [577, 564] on input "390" at bounding box center [577, 575] width 57 height 22
click at [575, 567] on input "390" at bounding box center [577, 575] width 57 height 22
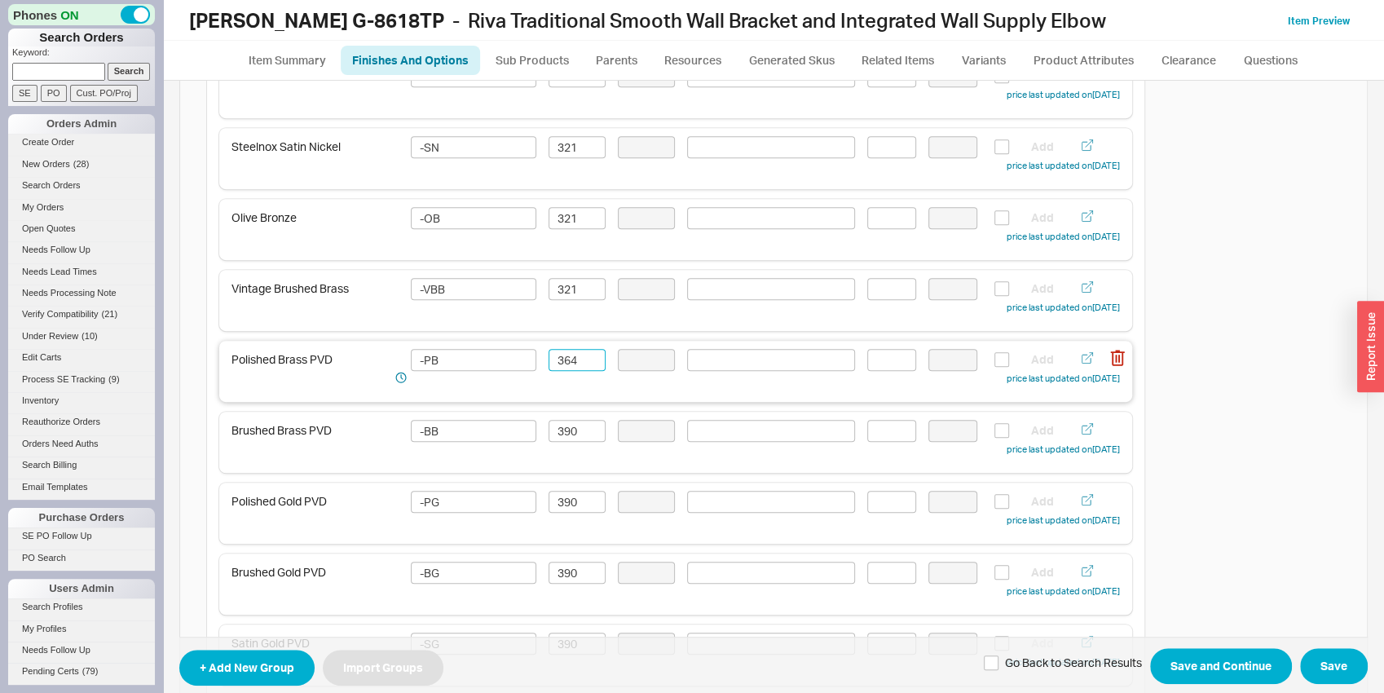
scroll to position [596, 0]
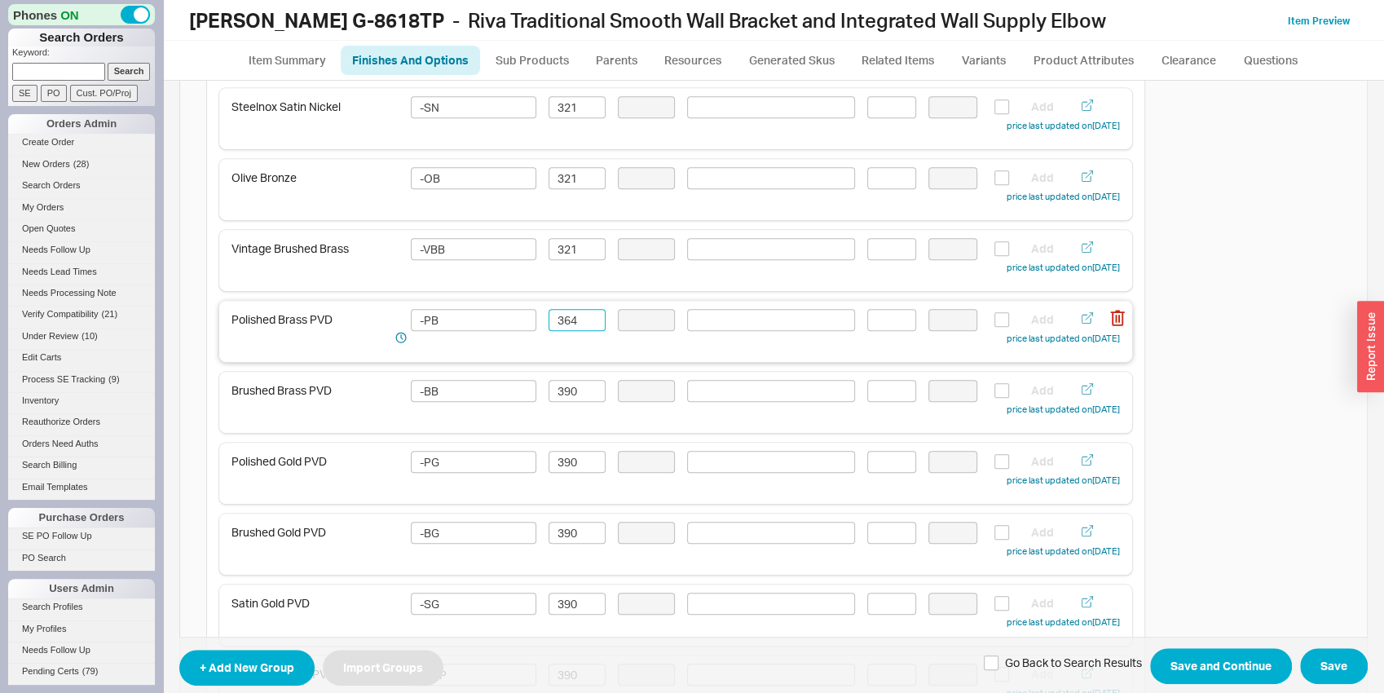
click at [573, 319] on input "364" at bounding box center [577, 320] width 57 height 22
type input "364"
click at [575, 381] on input "390" at bounding box center [577, 391] width 57 height 22
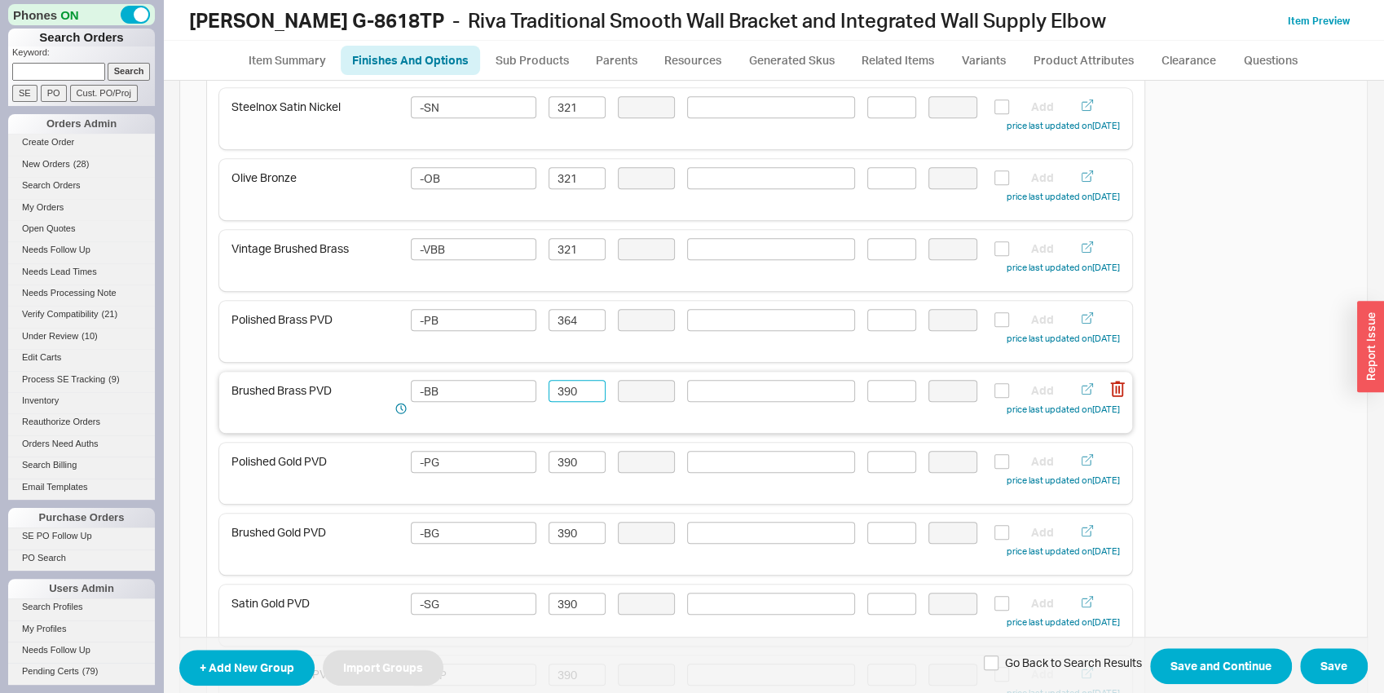
paste input "64"
type input "364"
click at [574, 461] on input "390" at bounding box center [577, 462] width 57 height 22
paste input "64"
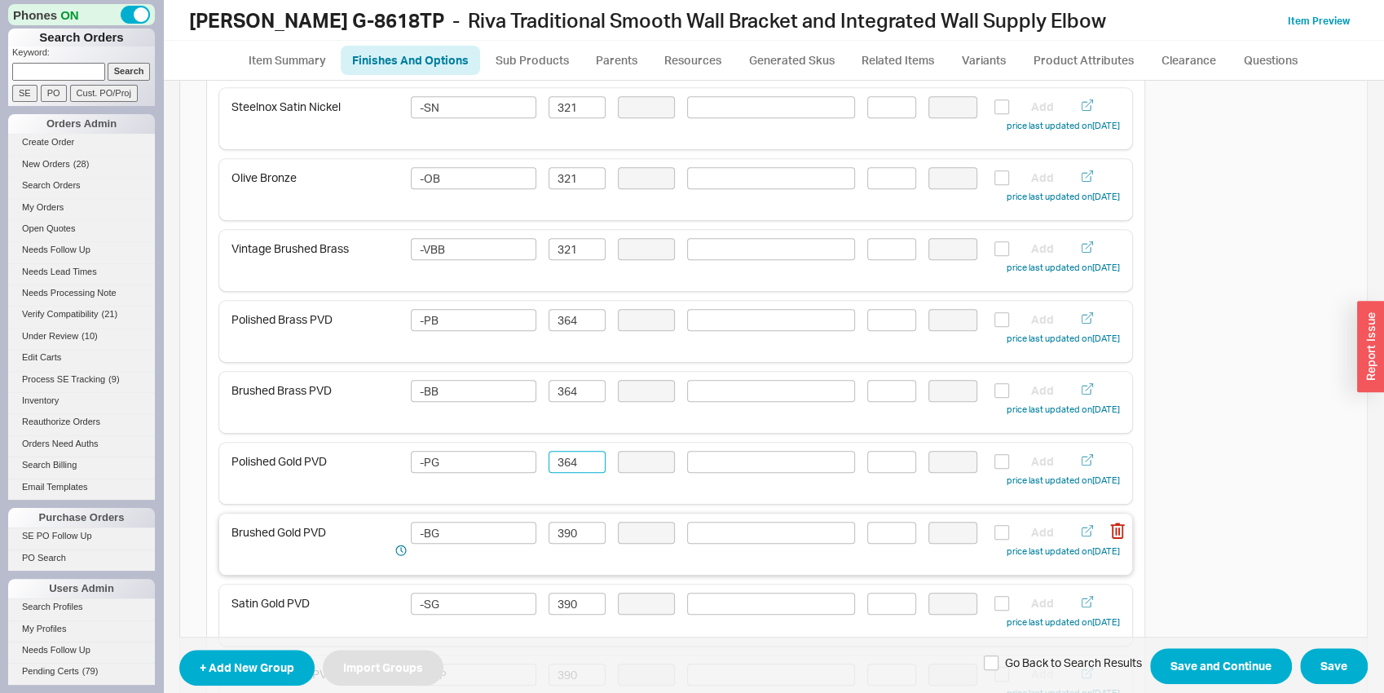
click at [570, 520] on div "Brushed Gold PVD -BG 390 Add price last updated on [DATE]" at bounding box center [675, 544] width 913 height 61
type input "364"
click at [569, 524] on input "390" at bounding box center [577, 533] width 57 height 22
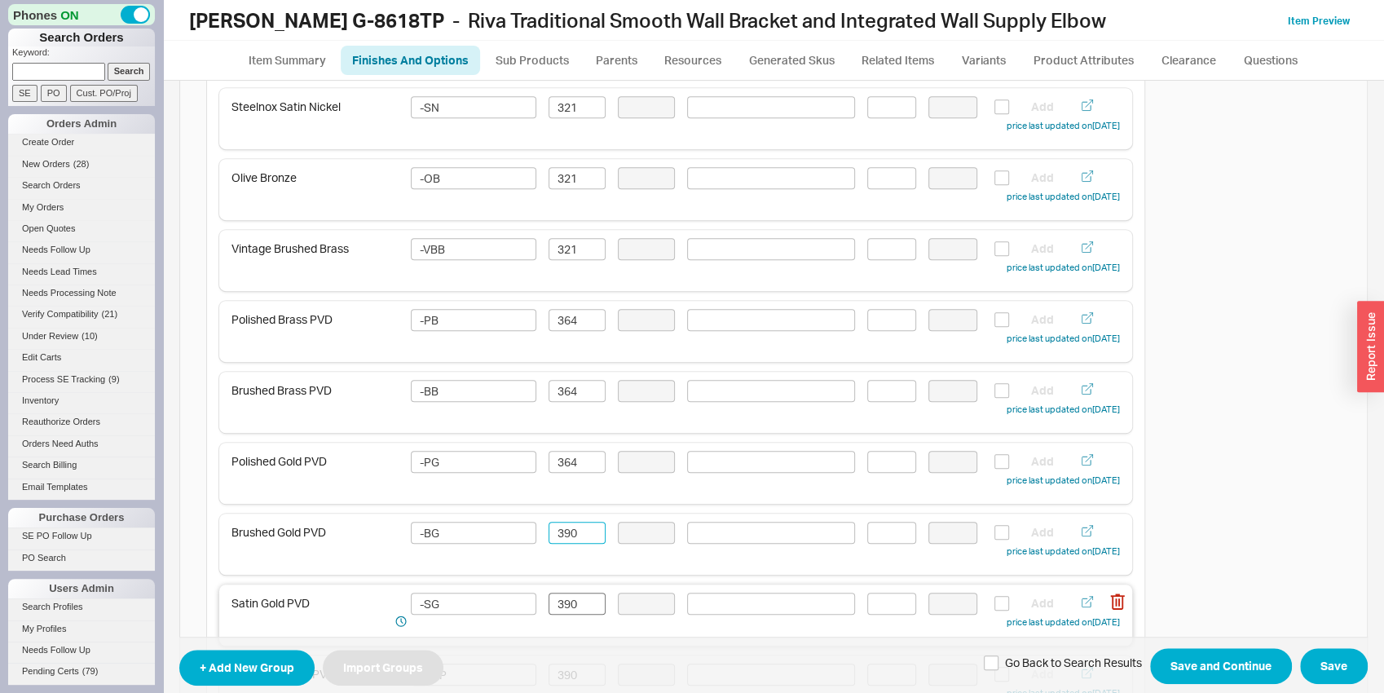
paste input "64"
type input "364"
click at [576, 613] on input "390" at bounding box center [577, 604] width 57 height 22
click at [575, 605] on input "390" at bounding box center [577, 604] width 57 height 22
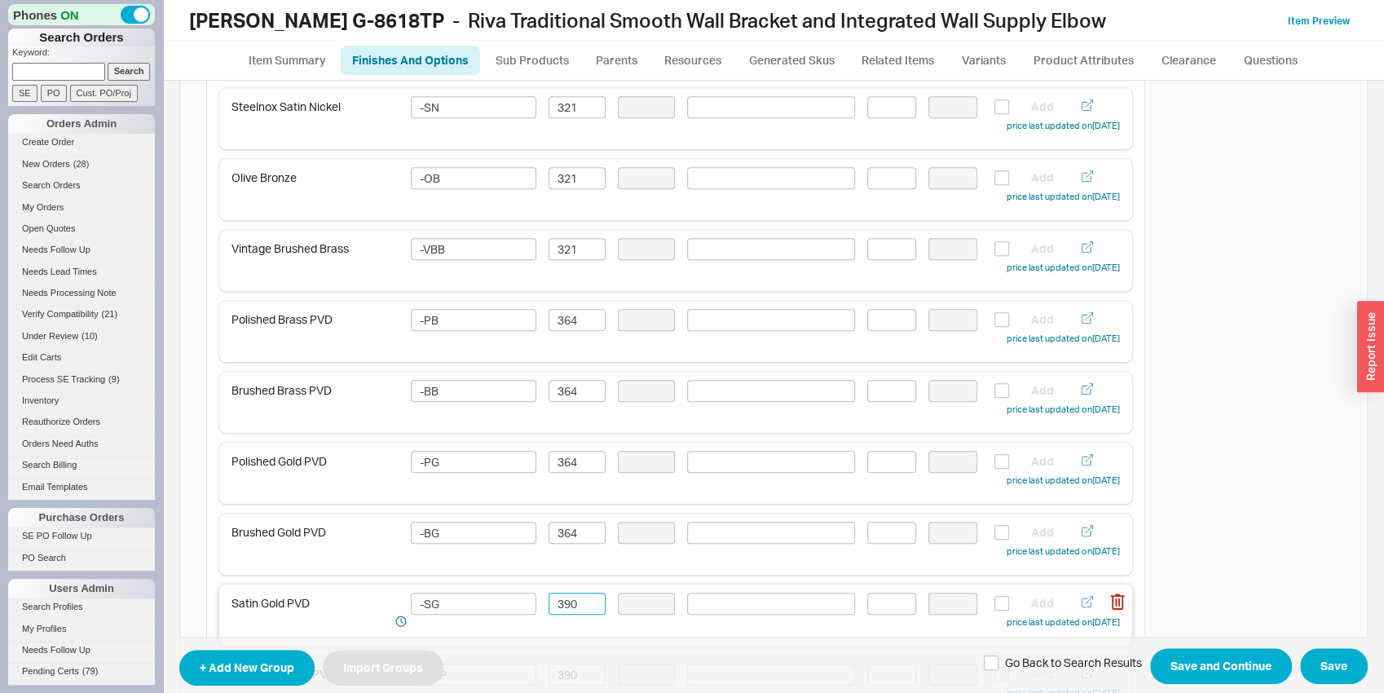
paste input "64"
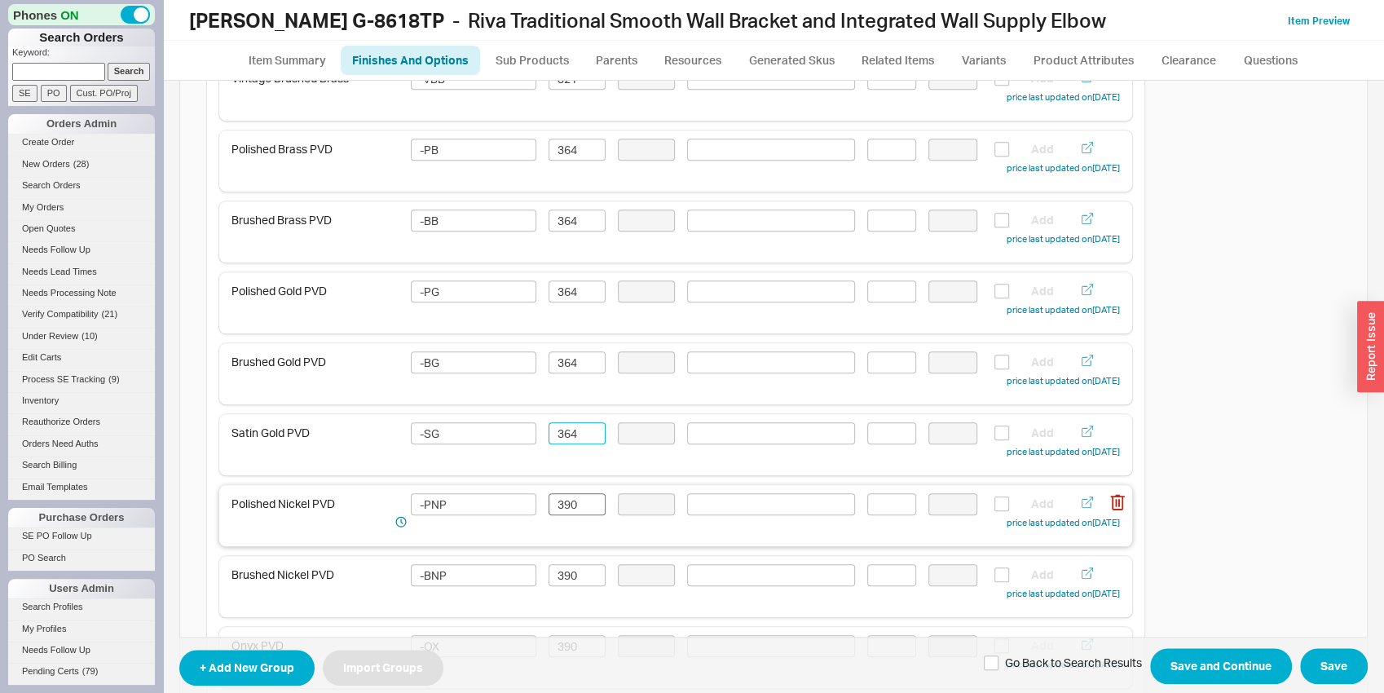
type input "364"
click at [567, 511] on input "390" at bounding box center [577, 504] width 57 height 22
paste input "64"
click at [572, 588] on div "Brushed Nickel PVD -BNP 390 Add price last updated on [DATE]" at bounding box center [675, 583] width 888 height 38
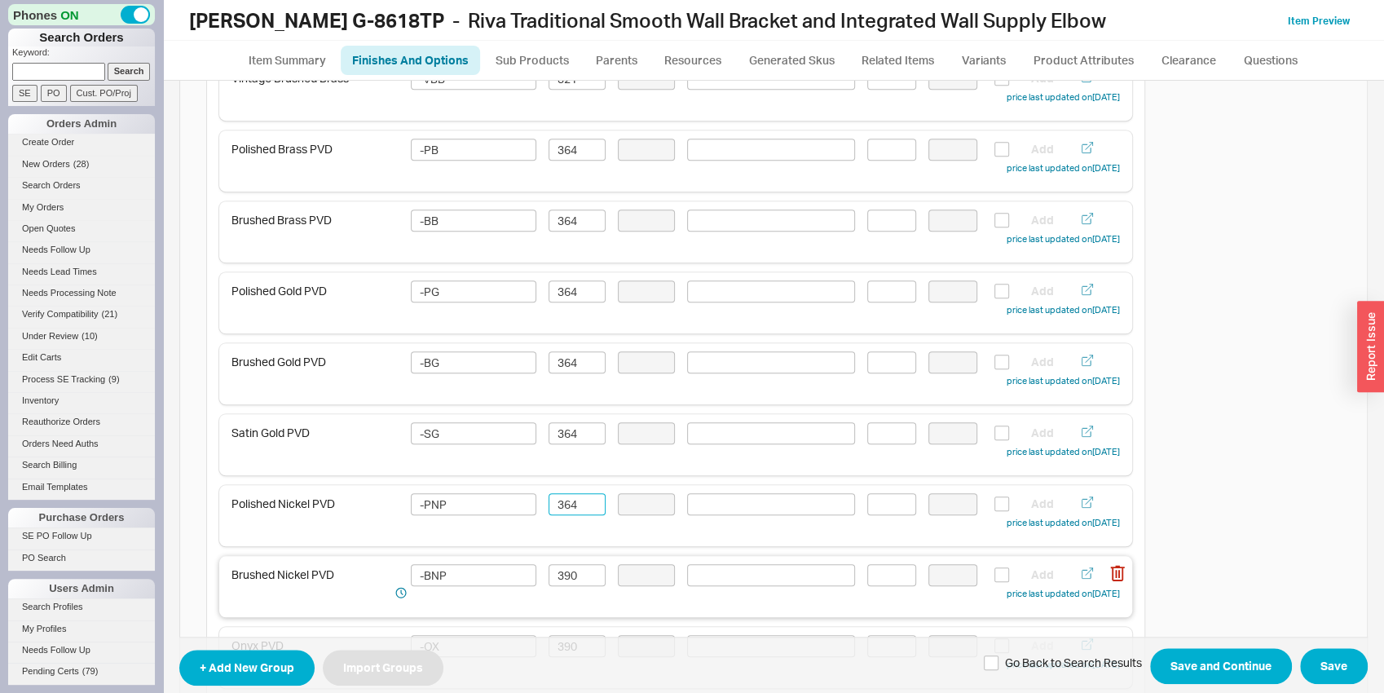
click at [572, 588] on div "Brushed Nickel PVD -BNP 390 Add price last updated on [DATE]" at bounding box center [675, 583] width 888 height 38
type input "364"
click at [571, 575] on input "390" at bounding box center [577, 575] width 57 height 22
paste input "64"
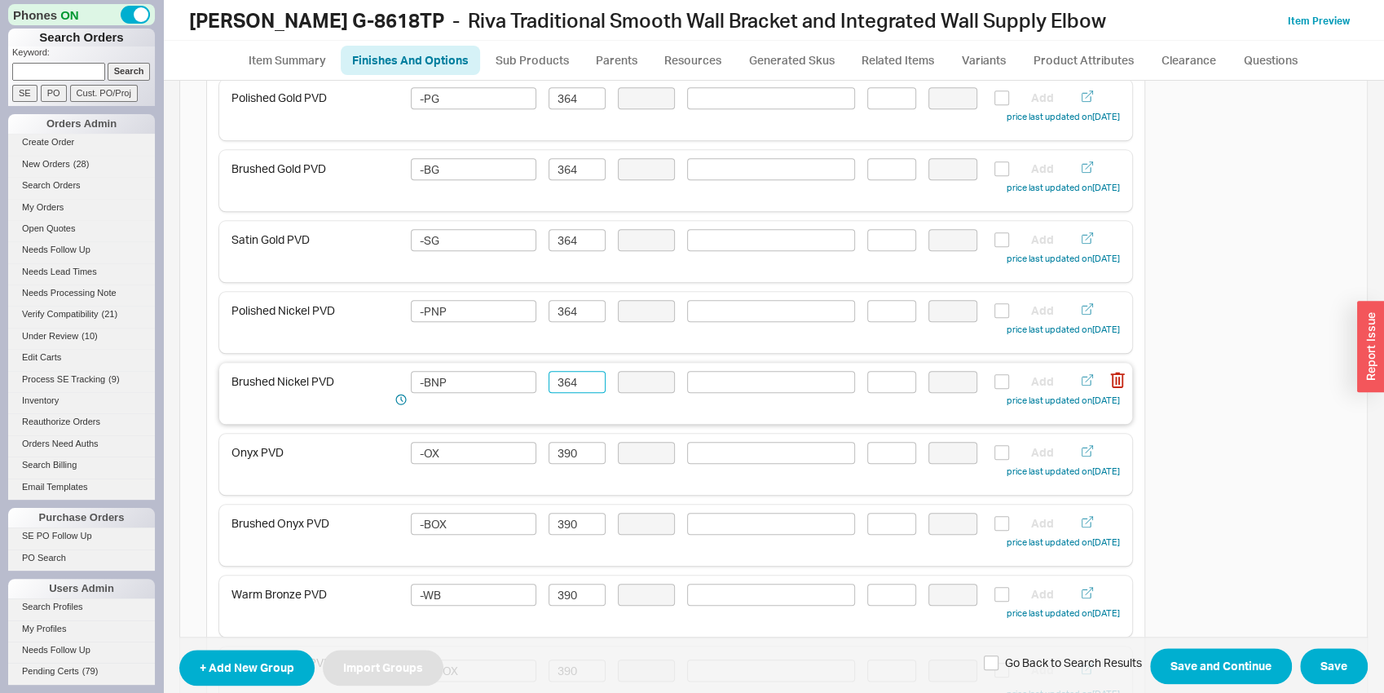
scroll to position [1022, 0]
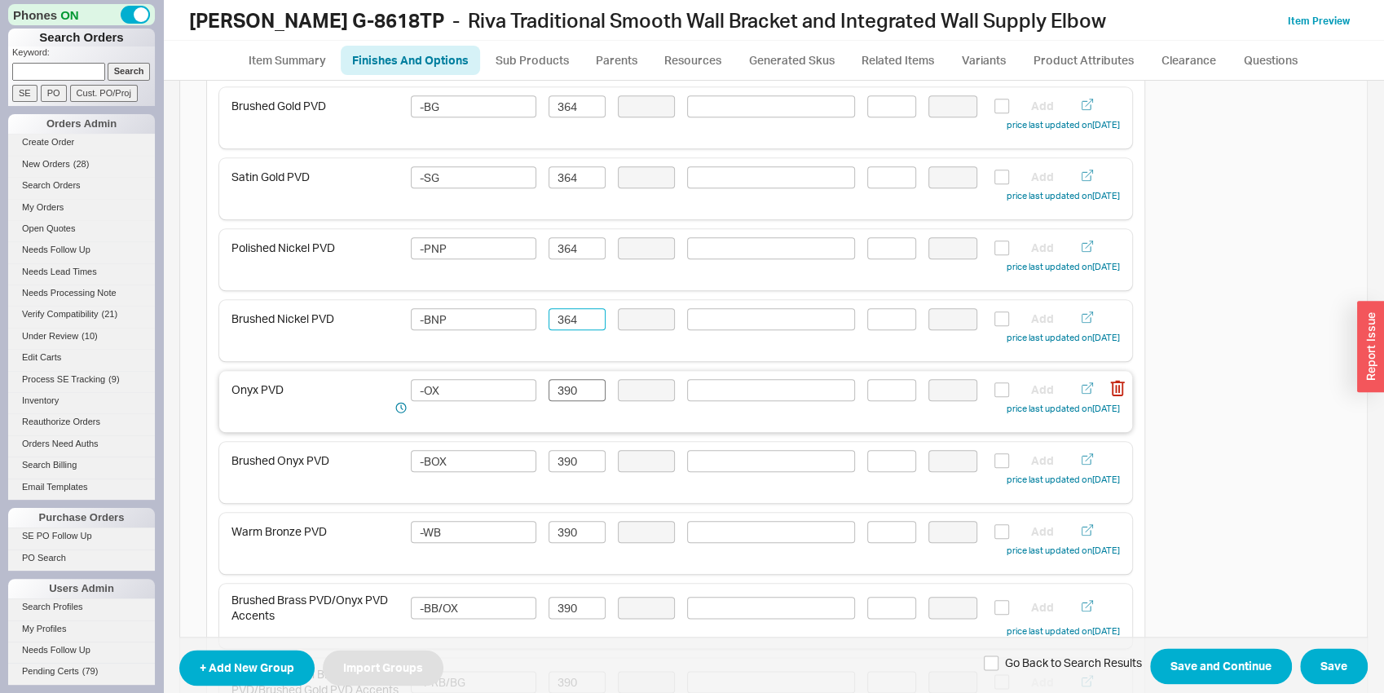
type input "364"
click at [562, 386] on input "390" at bounding box center [577, 390] width 57 height 22
paste input "64"
type input "364"
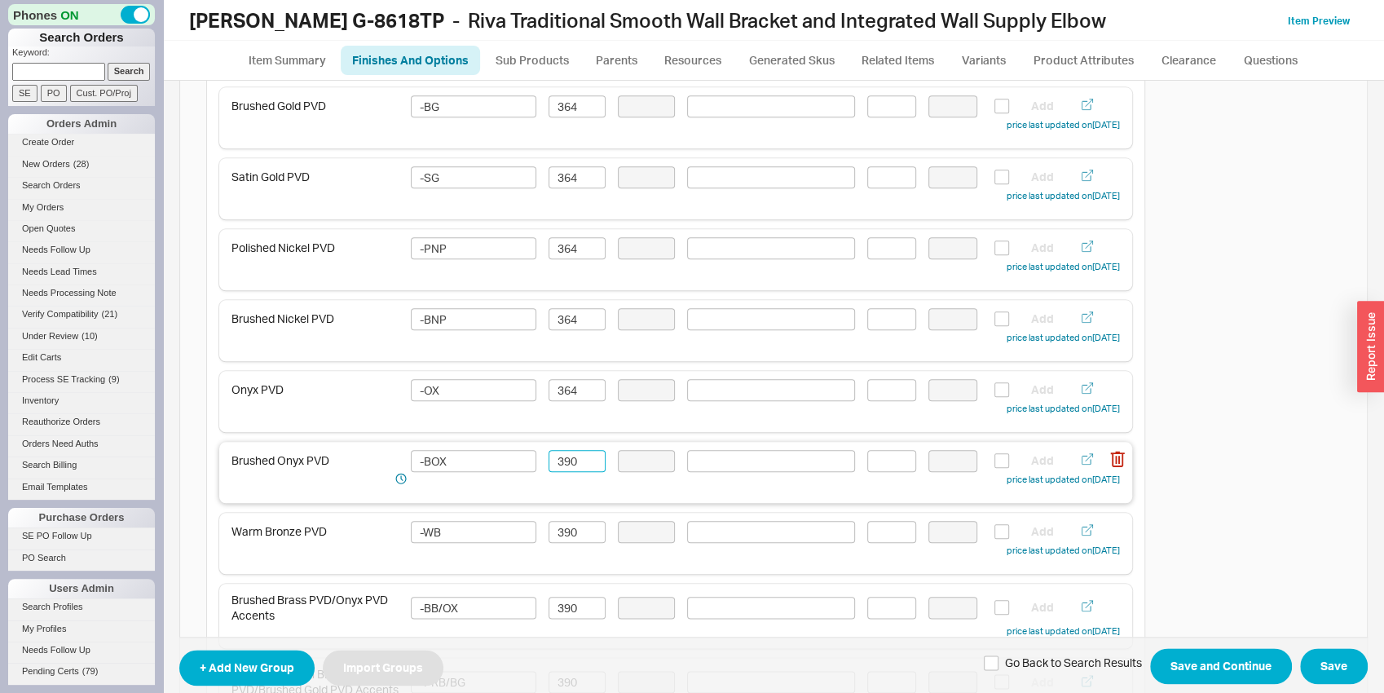
click at [566, 461] on input "390" at bounding box center [577, 461] width 57 height 22
paste input "64"
type input "364"
click at [572, 532] on input "390" at bounding box center [577, 532] width 57 height 22
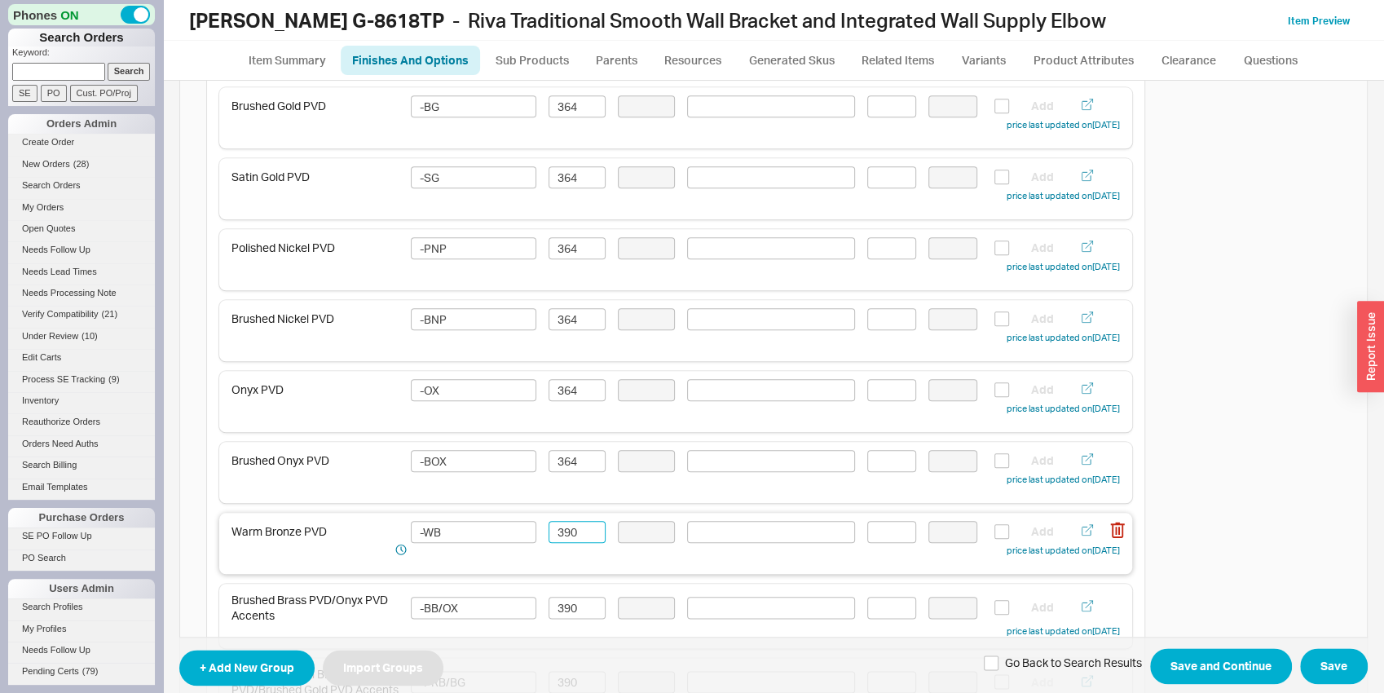
click at [572, 532] on input "390" at bounding box center [577, 532] width 57 height 22
paste input "64"
type input "364"
click at [580, 615] on input "390" at bounding box center [577, 608] width 57 height 22
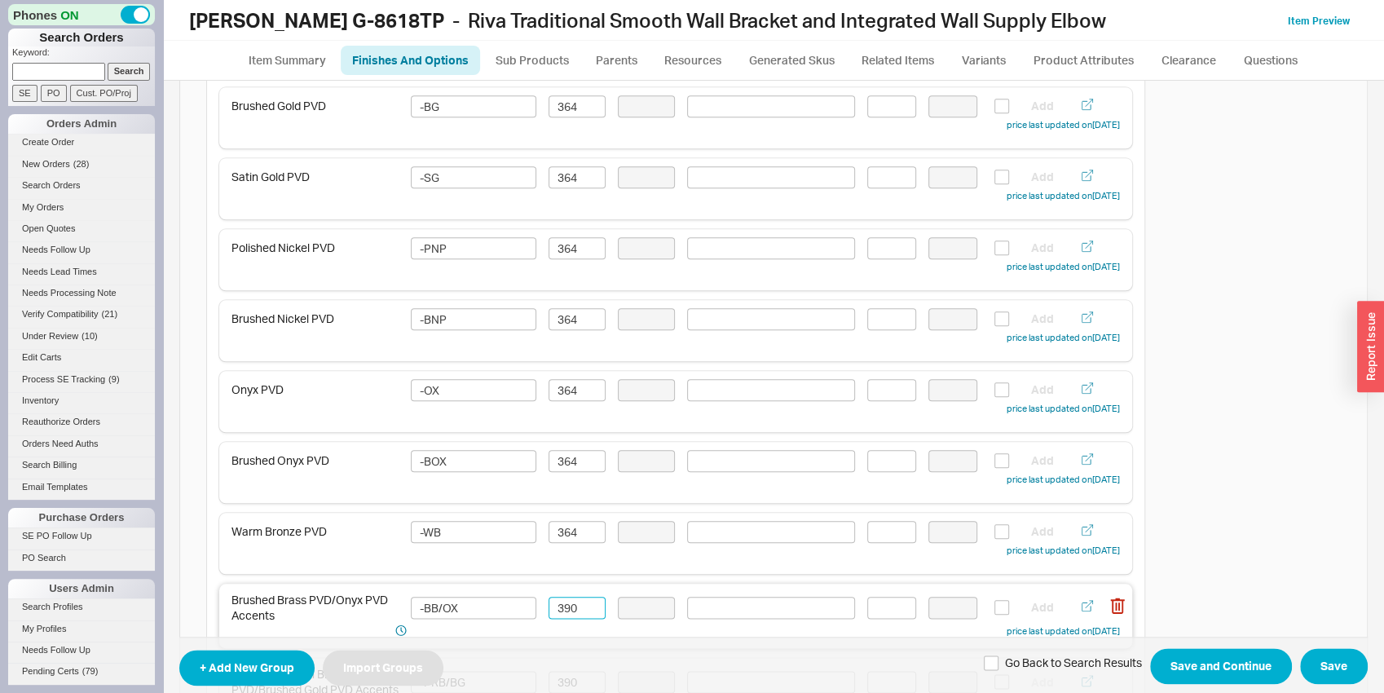
paste input "64"
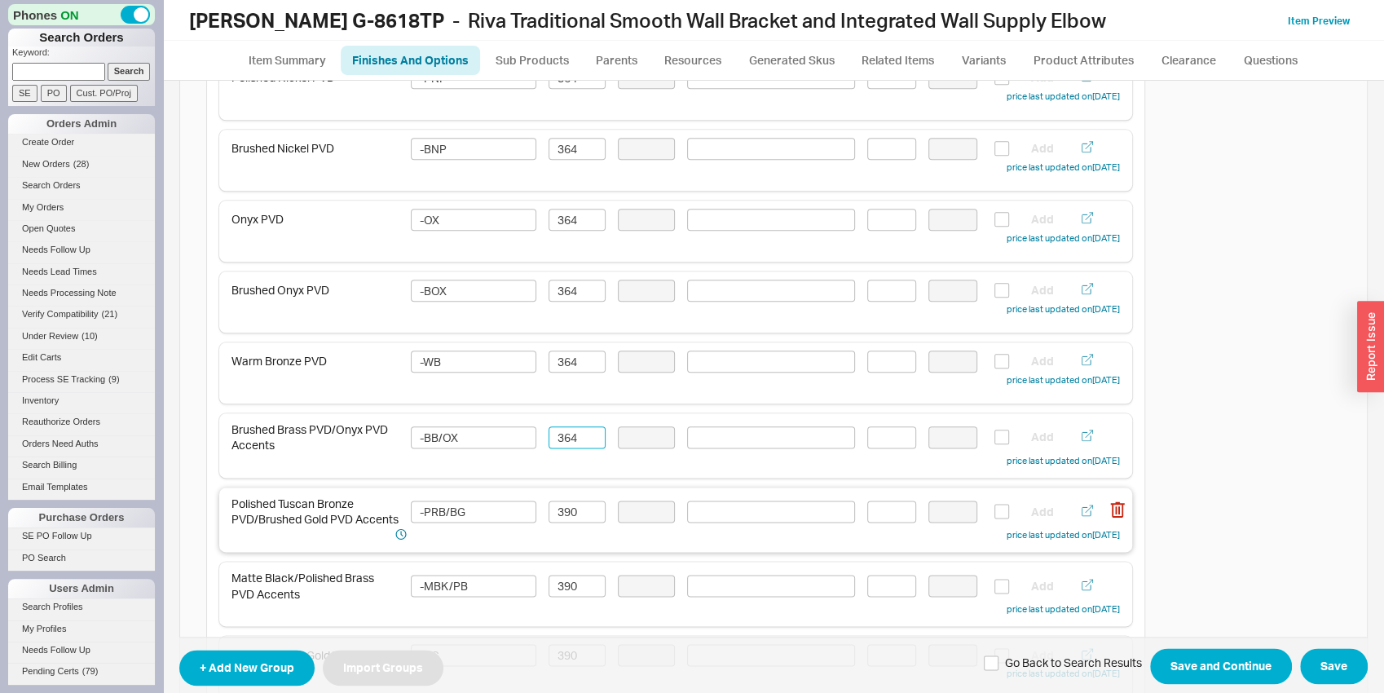
click at [569, 523] on div "Polished Tuscan Bronze PVD/Brushed Gold PVD Accents -PRB/BG 390 Add price last …" at bounding box center [675, 520] width 888 height 48
type input "364"
click at [569, 523] on div "Polished Tuscan Bronze PVD/Brushed Gold PVD Accents -PRB/BG 390 Add price last …" at bounding box center [675, 520] width 888 height 48
click at [568, 515] on input "390" at bounding box center [577, 511] width 57 height 22
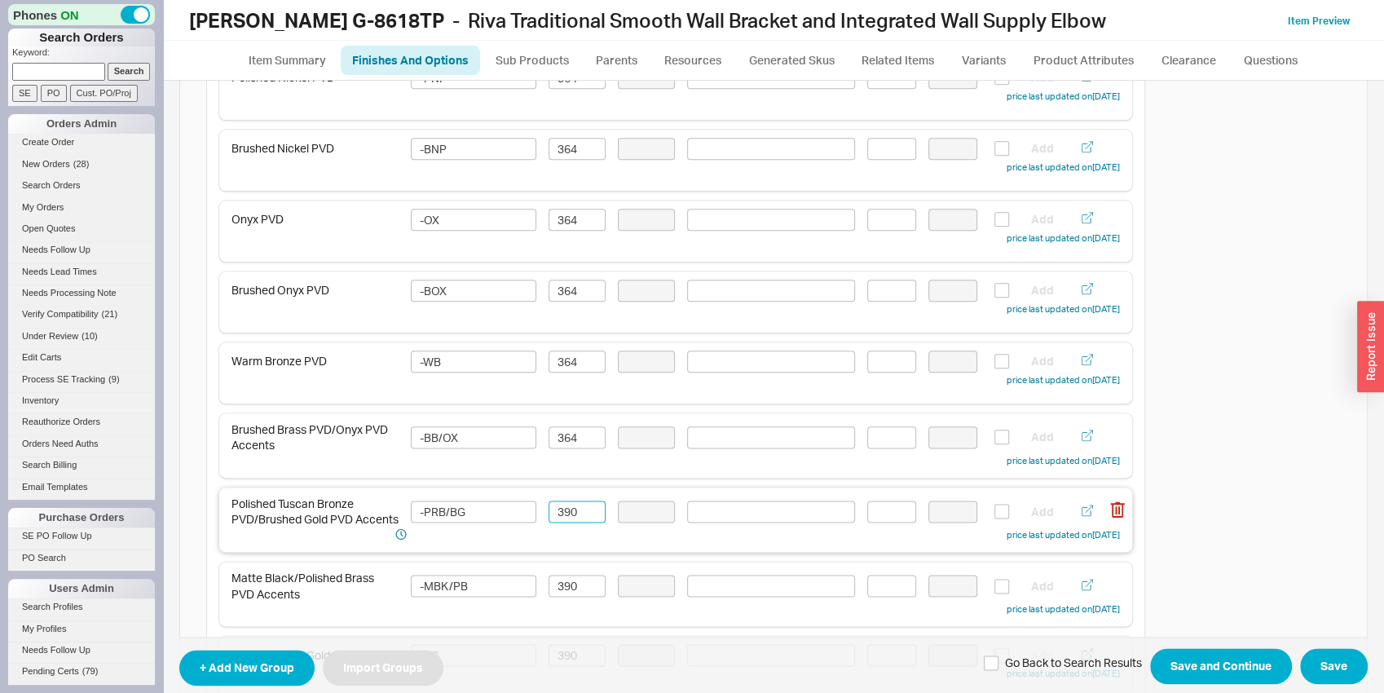
paste input "64"
type input "364"
click at [573, 588] on input "390" at bounding box center [577, 586] width 57 height 22
paste input "64"
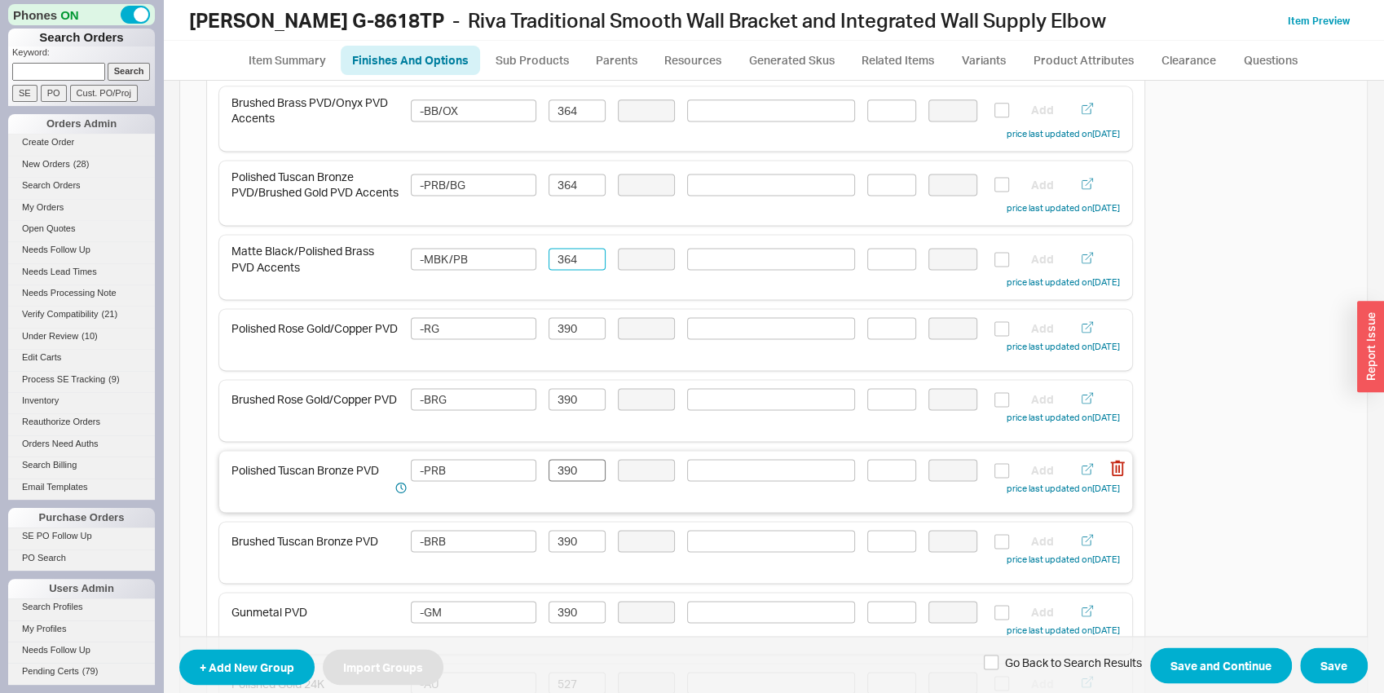
scroll to position [1533, 0]
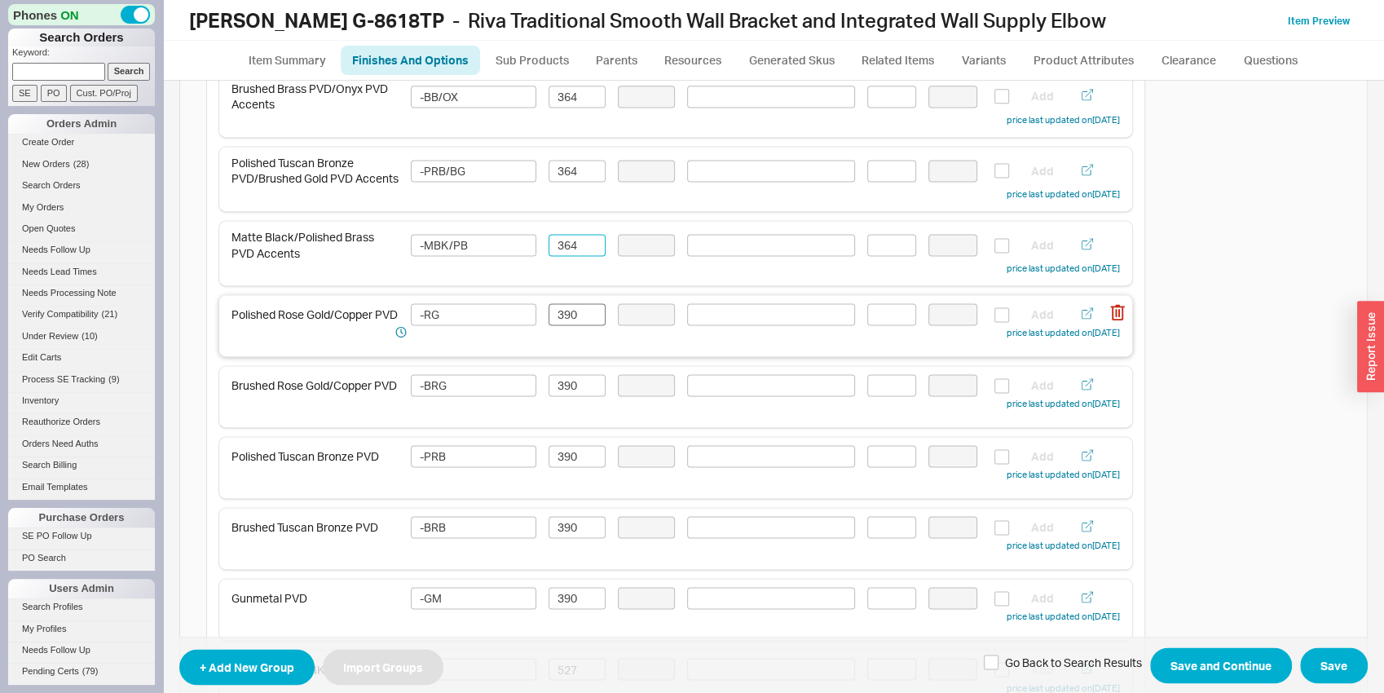
type input "364"
click at [566, 325] on input "390" at bounding box center [577, 314] width 57 height 22
paste input "64"
type input "364"
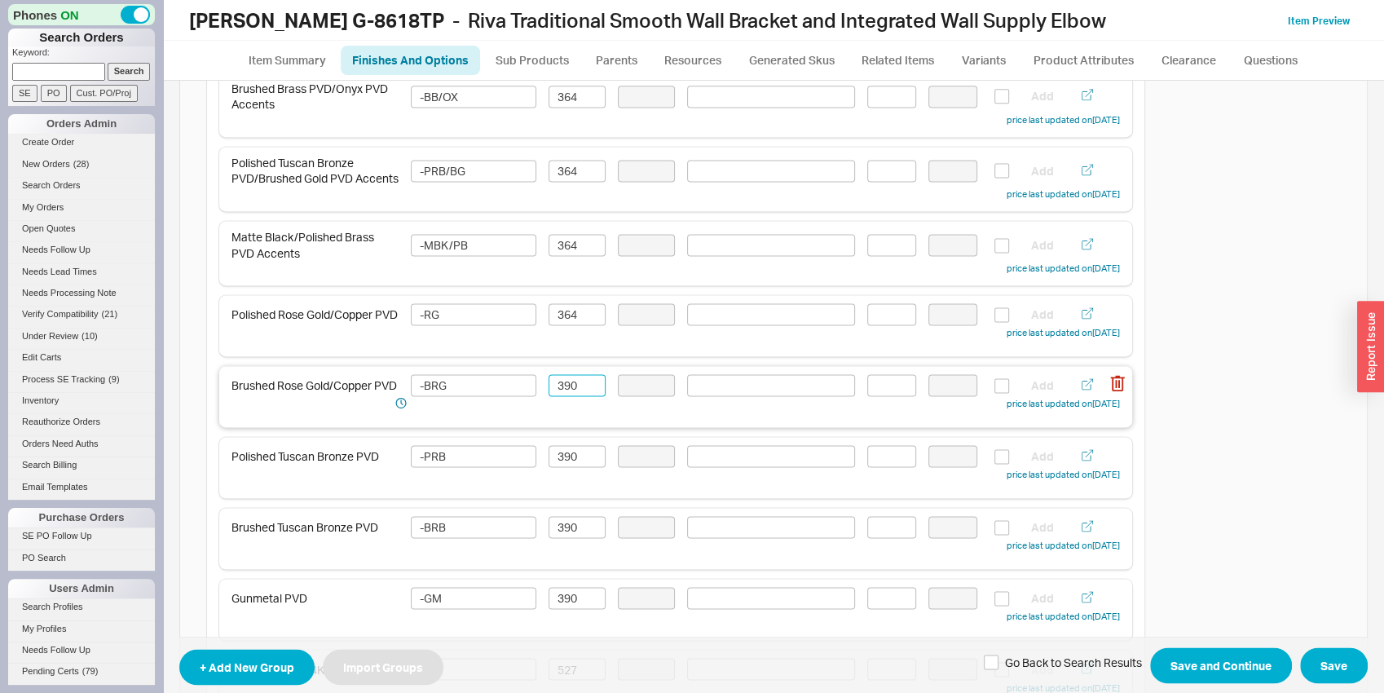
click at [567, 396] on input "390" at bounding box center [577, 385] width 57 height 22
paste input "64"
type input "364"
click at [575, 467] on input "390" at bounding box center [577, 456] width 57 height 22
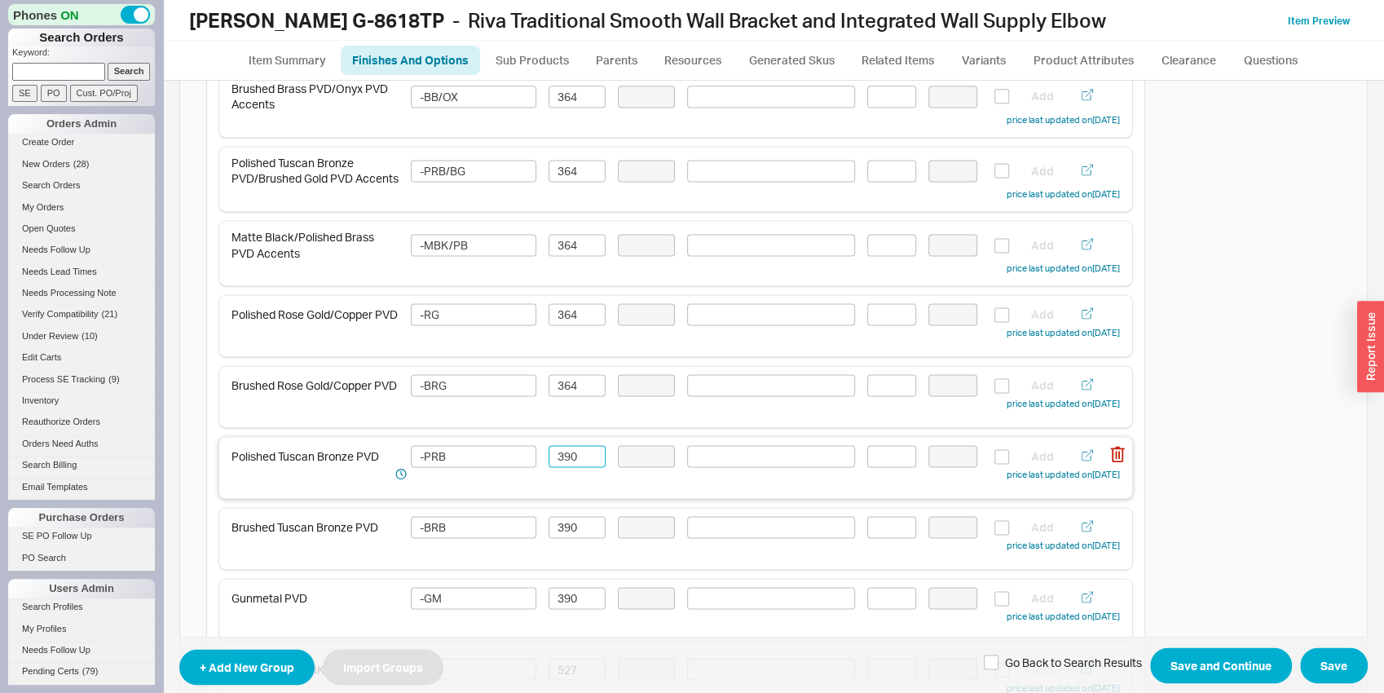
click at [575, 467] on input "390" at bounding box center [577, 456] width 57 height 22
paste input "64"
type input "364"
click at [575, 532] on input "390" at bounding box center [577, 527] width 57 height 22
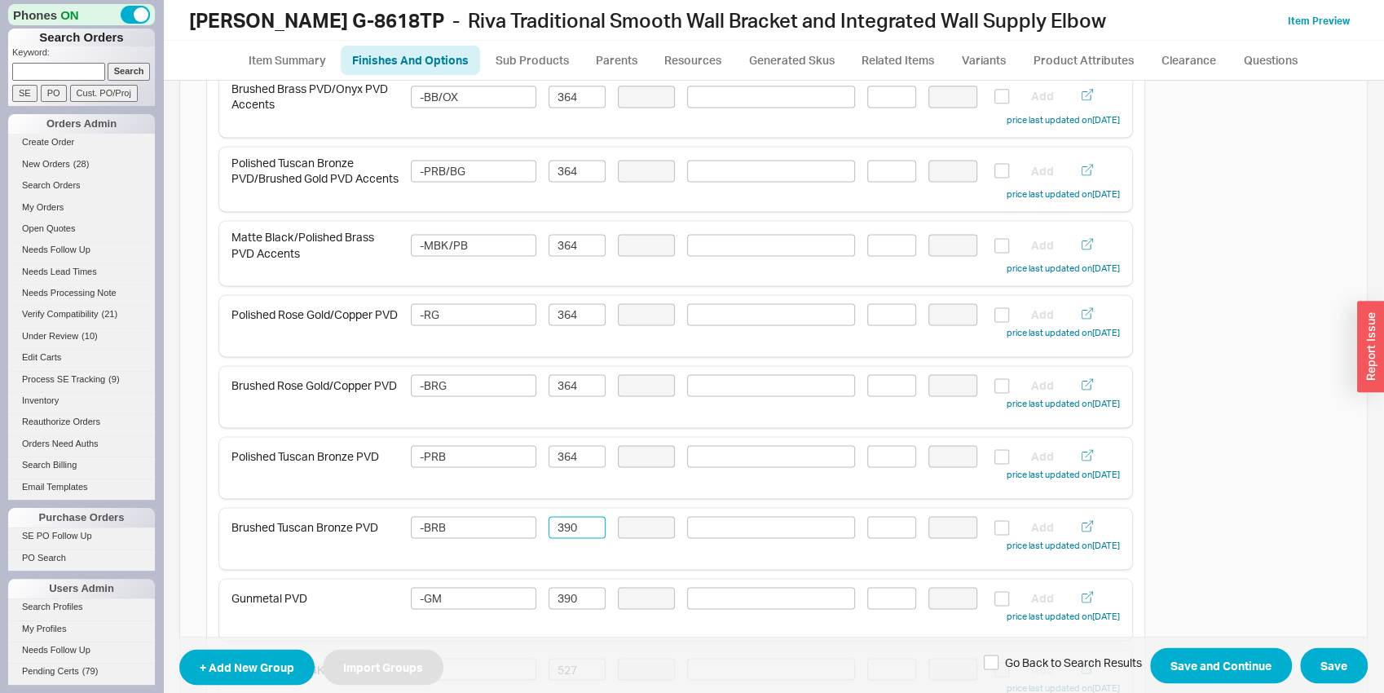
paste input "64"
type input "364"
click at [582, 608] on input "390" at bounding box center [577, 598] width 57 height 22
paste input "64"
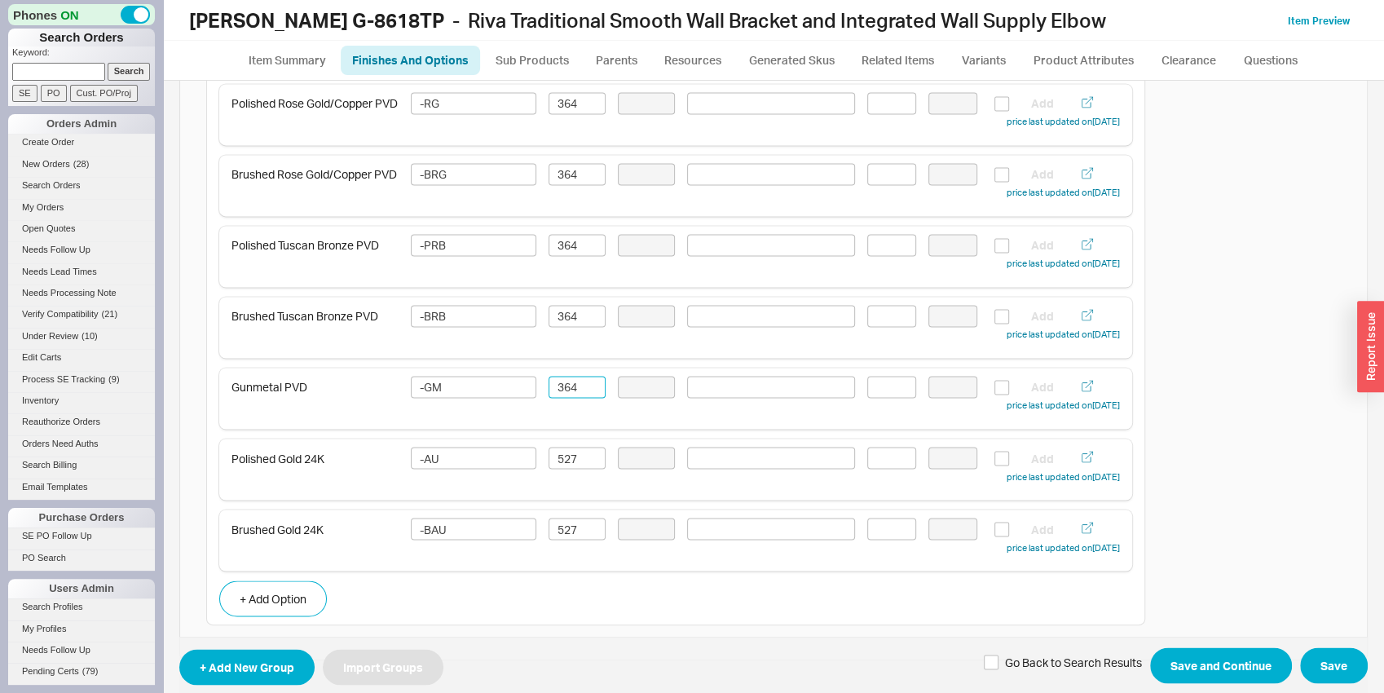
scroll to position [1788, 0]
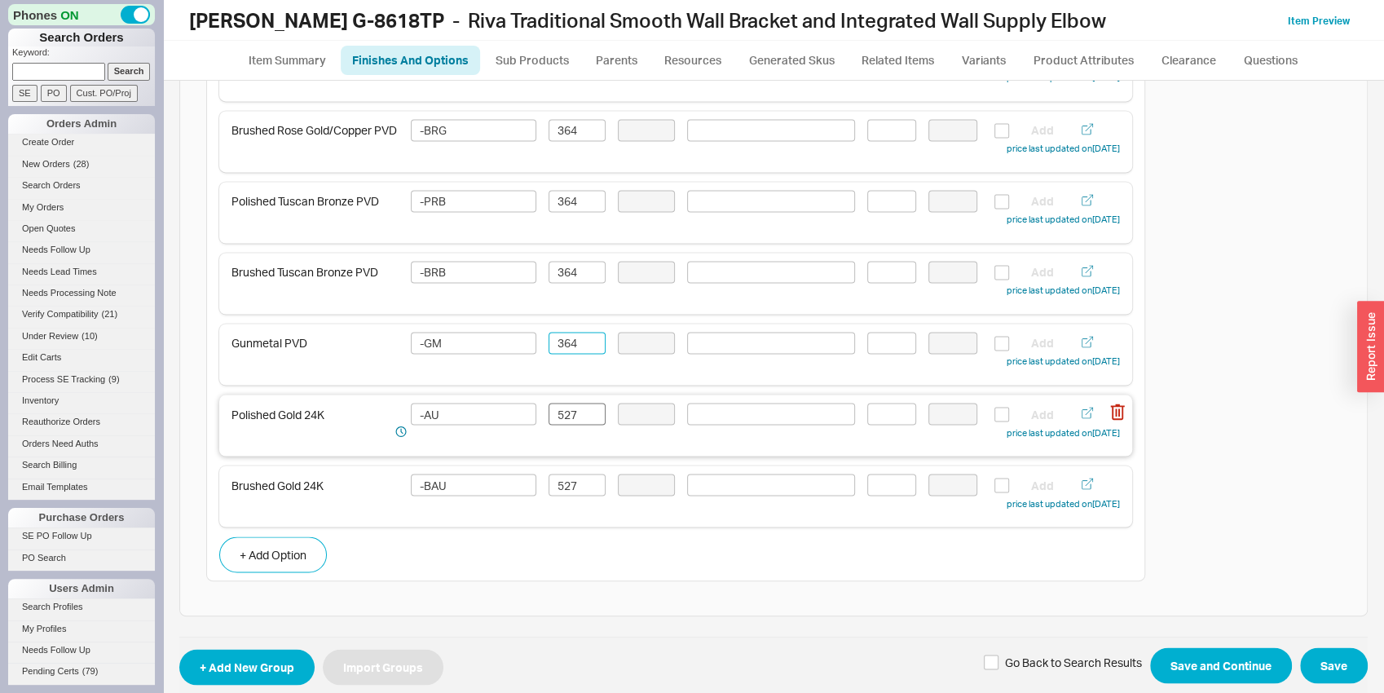
type input "364"
click at [584, 421] on input "527" at bounding box center [577, 414] width 57 height 22
type input "493"
click at [572, 495] on input "527" at bounding box center [577, 485] width 57 height 22
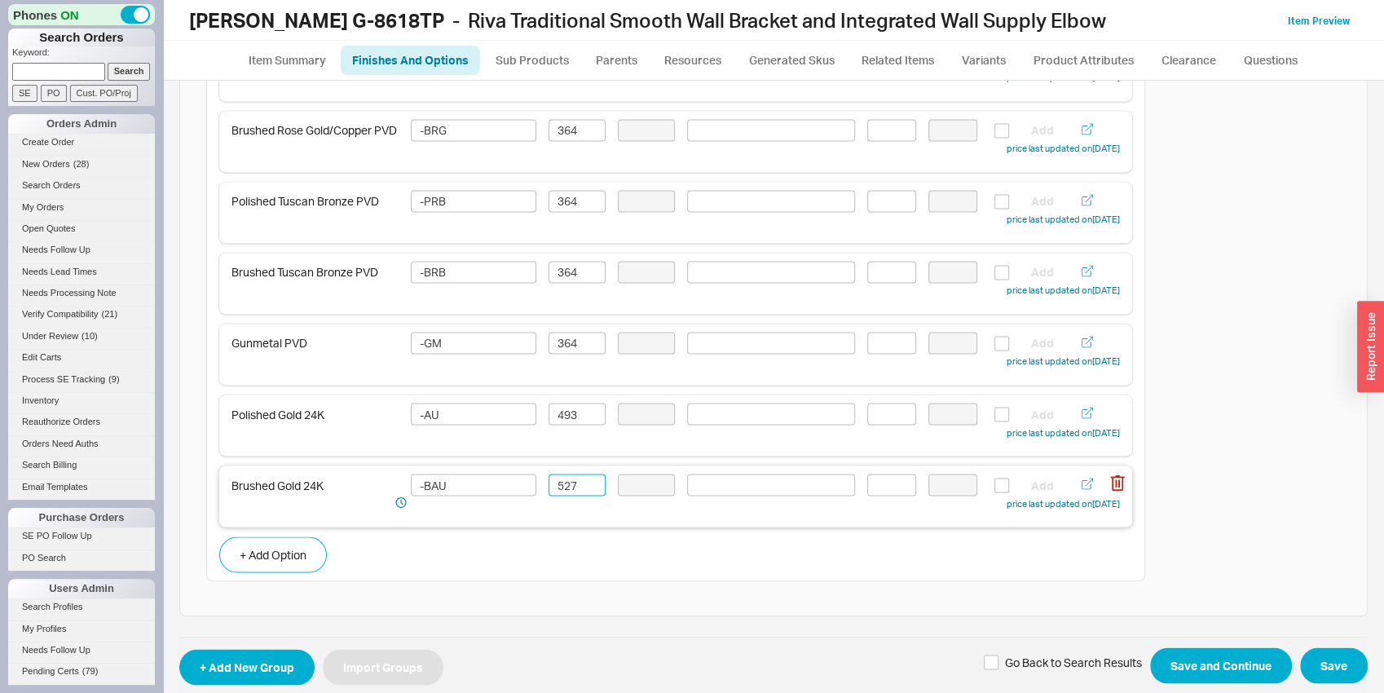
click at [572, 495] on input "527" at bounding box center [577, 485] width 57 height 22
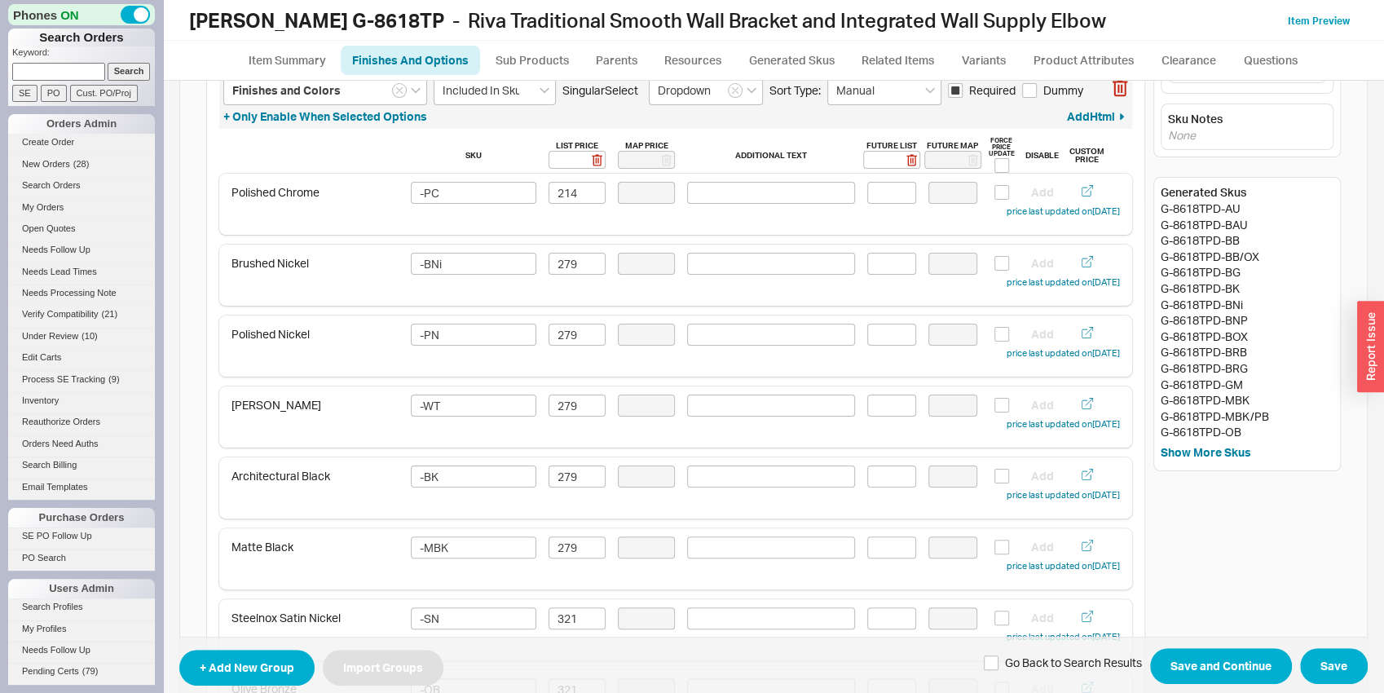
scroll to position [0, 0]
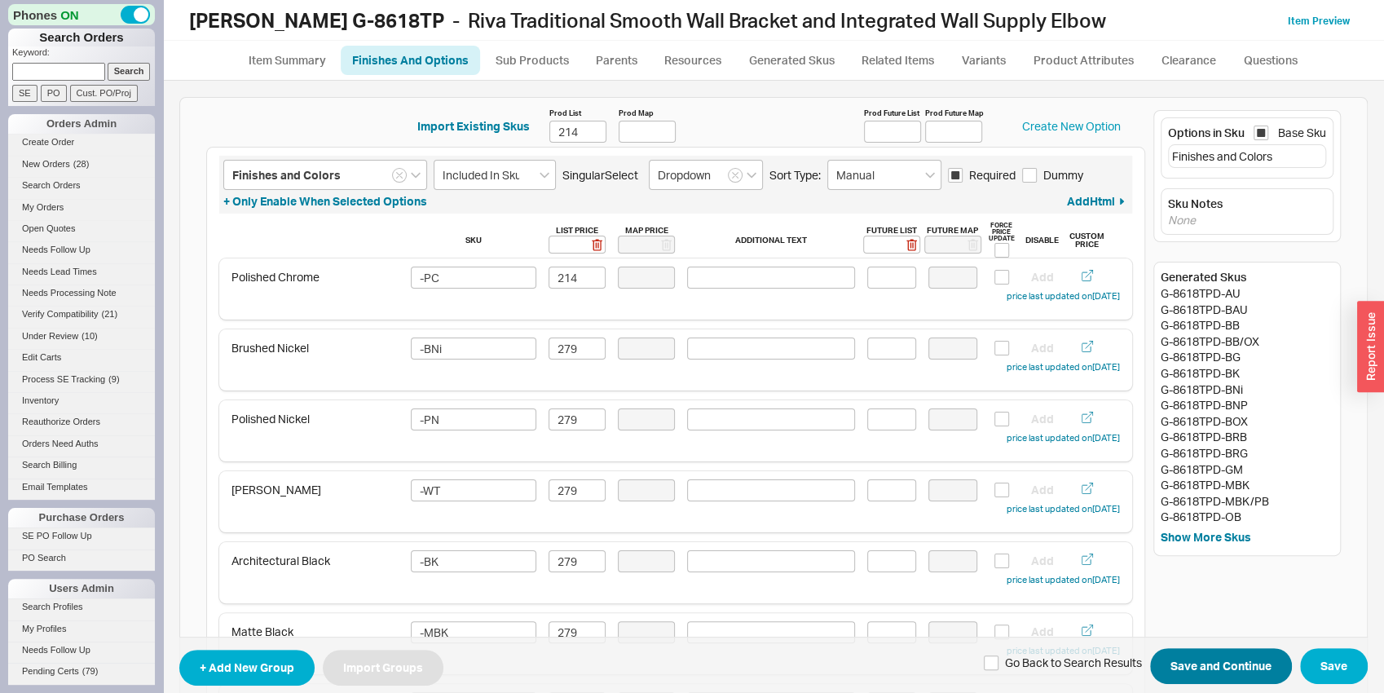
type input "493"
click at [1262, 674] on button "Save and Continue" at bounding box center [1221, 666] width 142 height 36
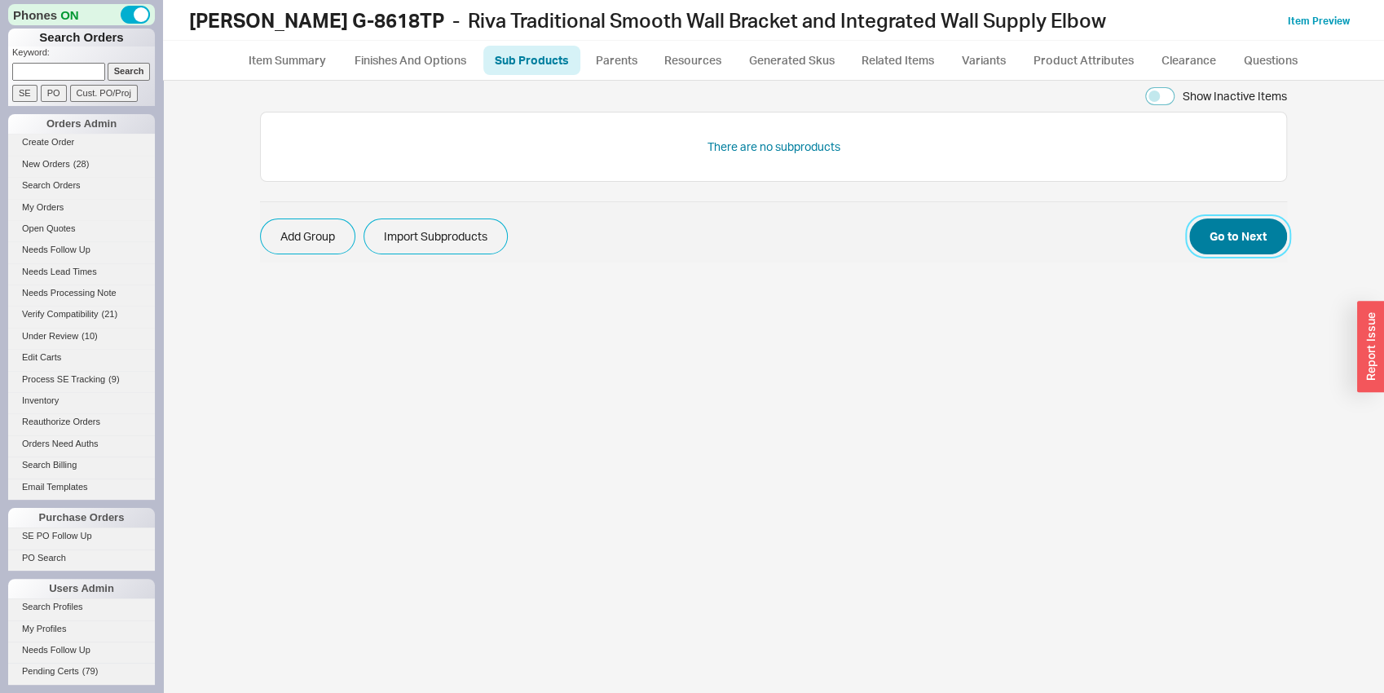
click at [1254, 245] on button "Go to Next" at bounding box center [1238, 236] width 98 height 36
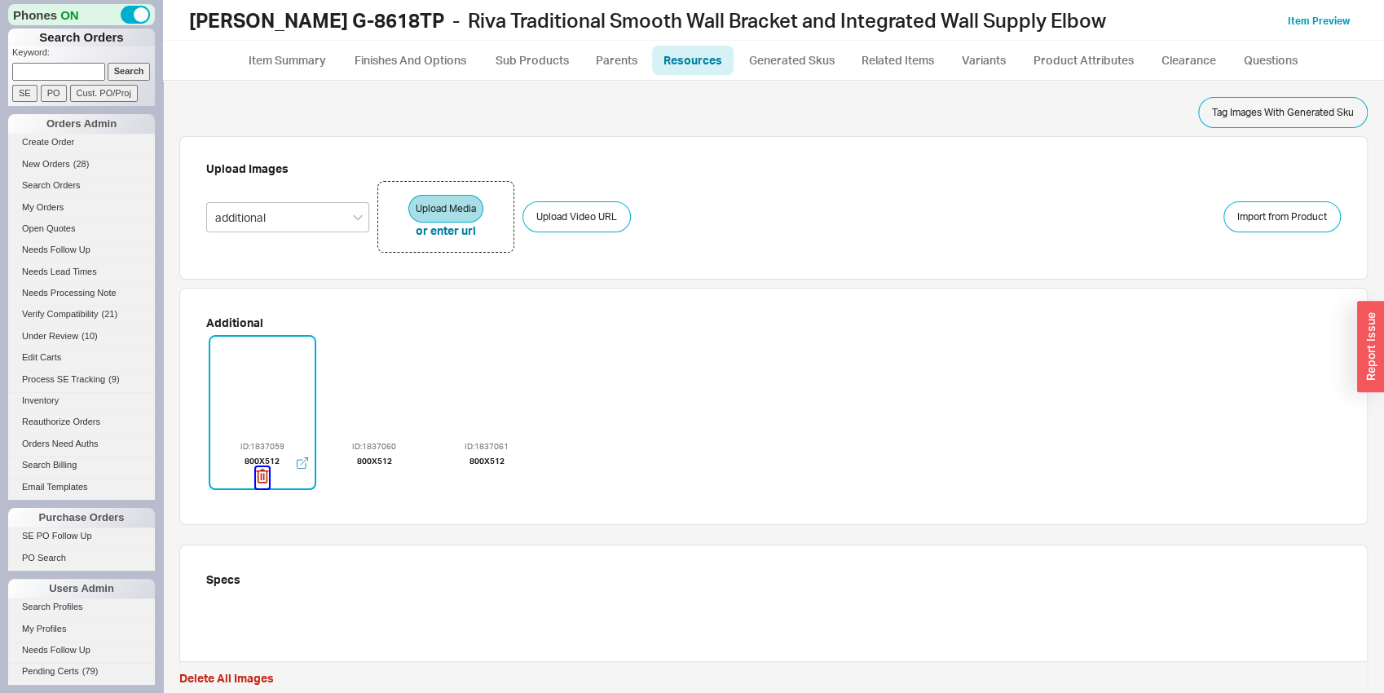
click at [262, 473] on icon "button" at bounding box center [262, 476] width 13 height 18
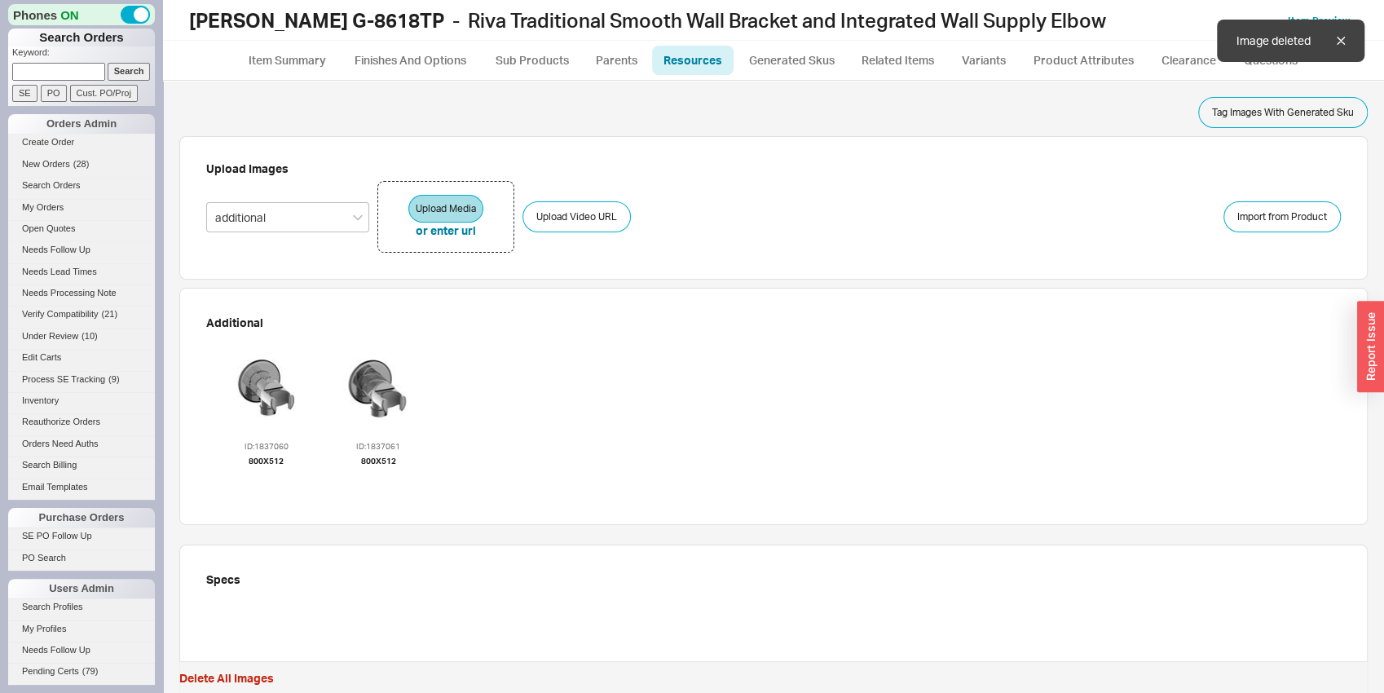
click at [262, 473] on icon "button" at bounding box center [266, 476] width 13 height 18
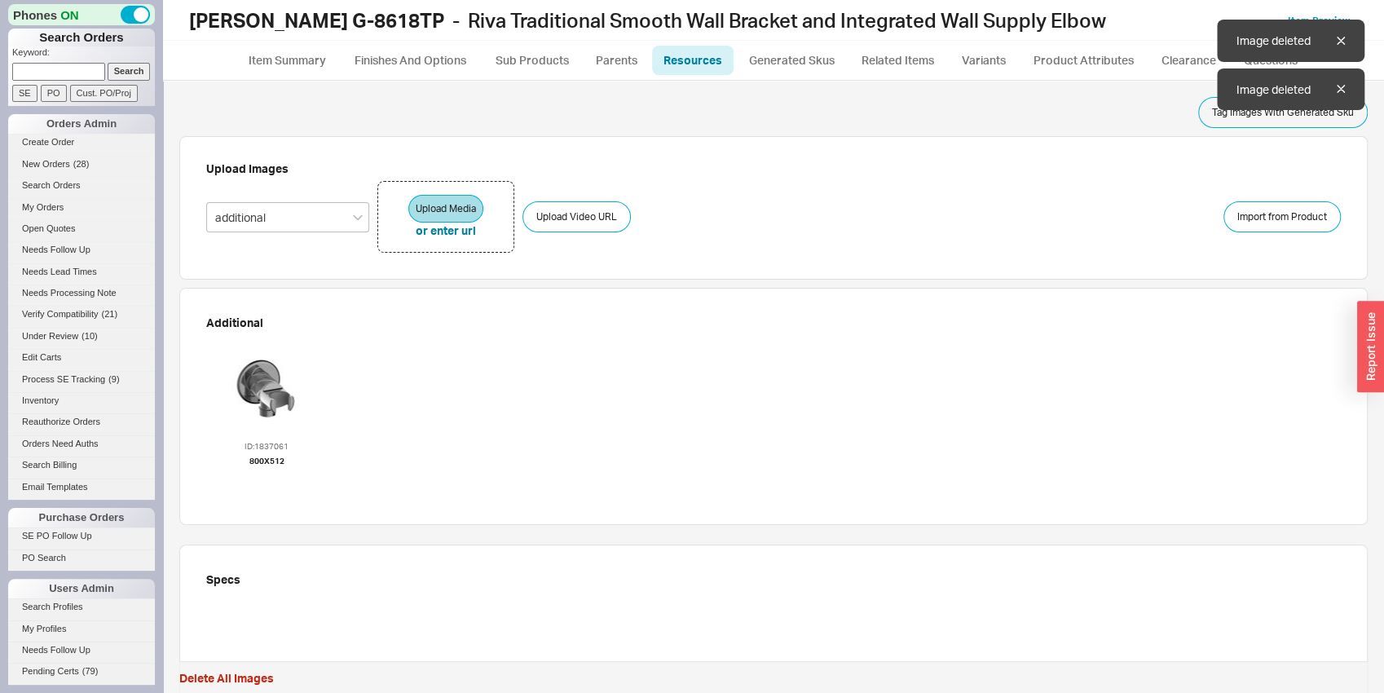
click at [262, 474] on icon "button" at bounding box center [266, 476] width 13 height 18
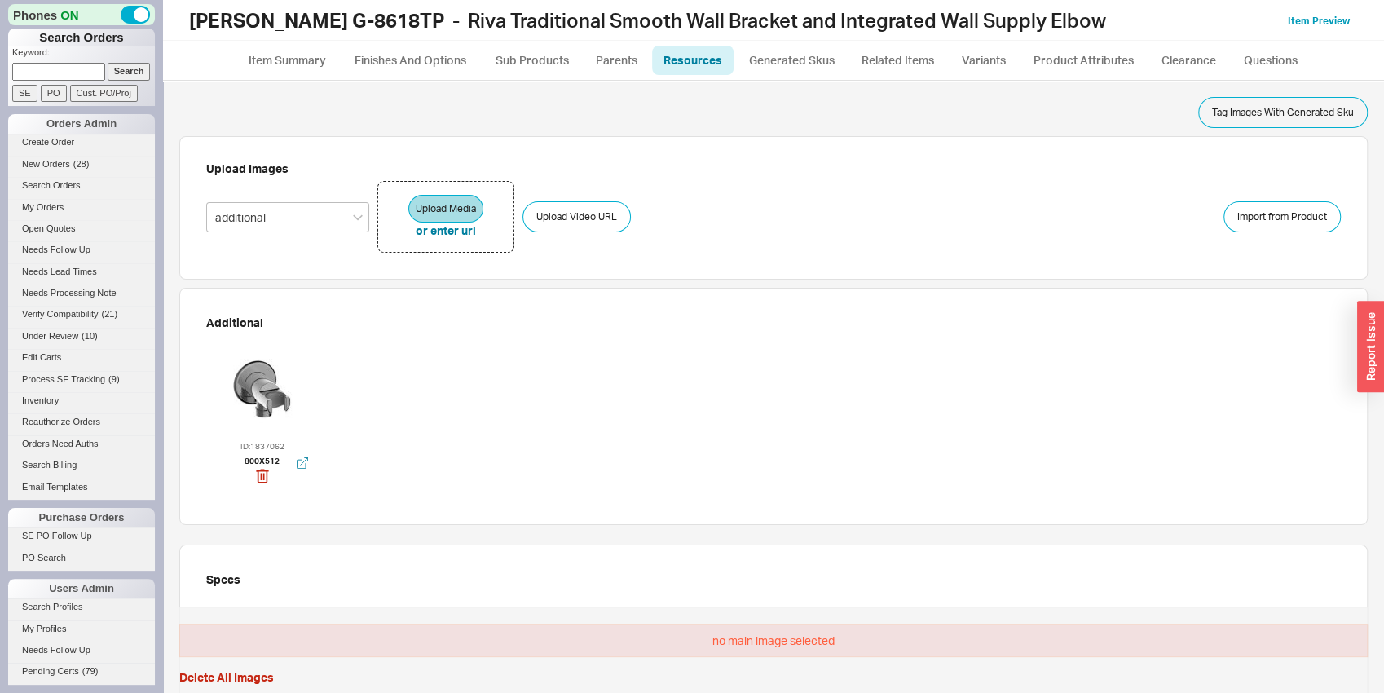
click at [276, 403] on div at bounding box center [263, 388] width 98 height 98
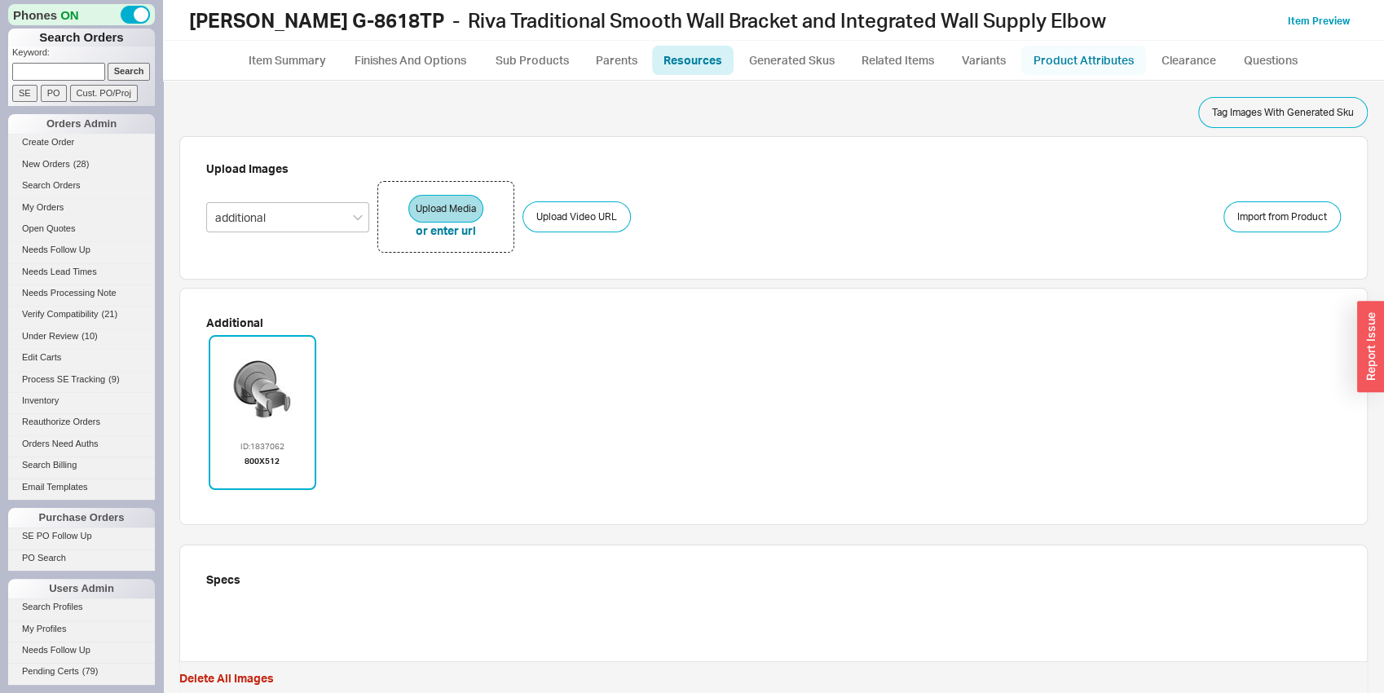
drag, startPoint x: 1099, startPoint y: 64, endPoint x: 1103, endPoint y: 55, distance: 9.1
click at [1100, 62] on link "Product Attributes" at bounding box center [1083, 60] width 125 height 29
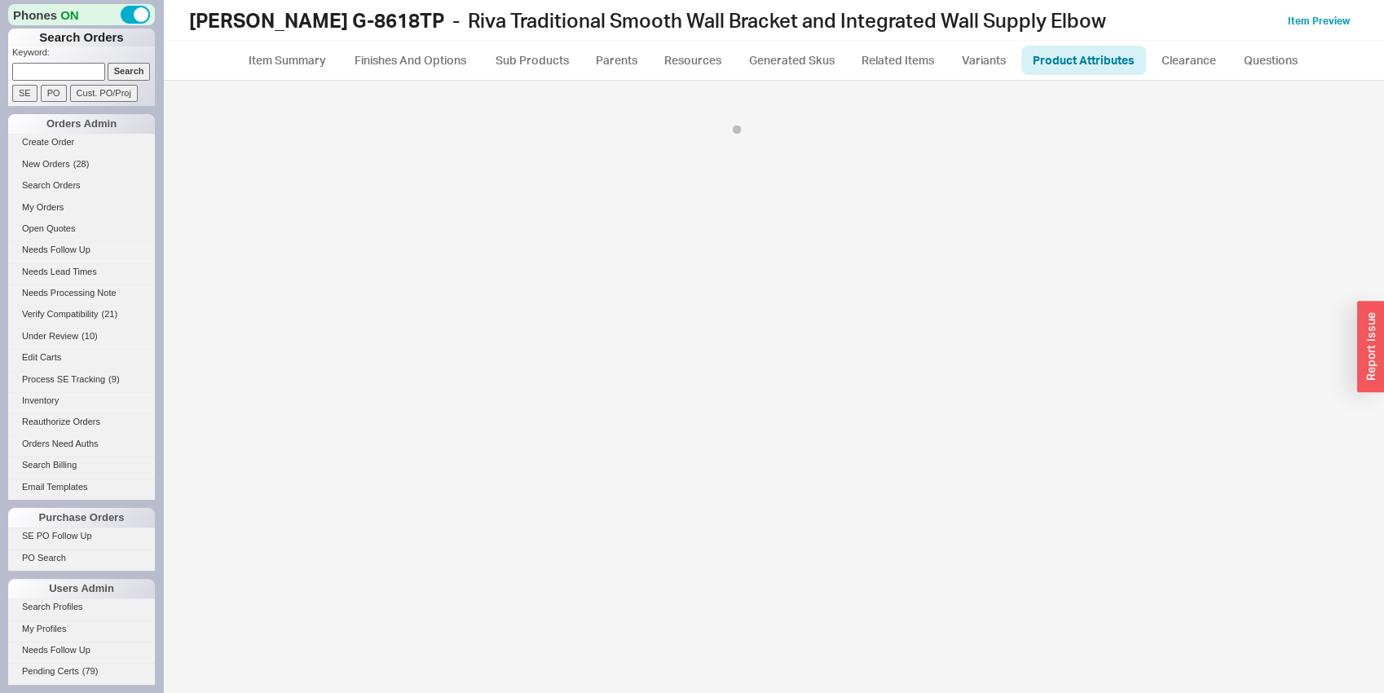
click at [1103, 55] on link "Product Attributes" at bounding box center [1083, 60] width 125 height 29
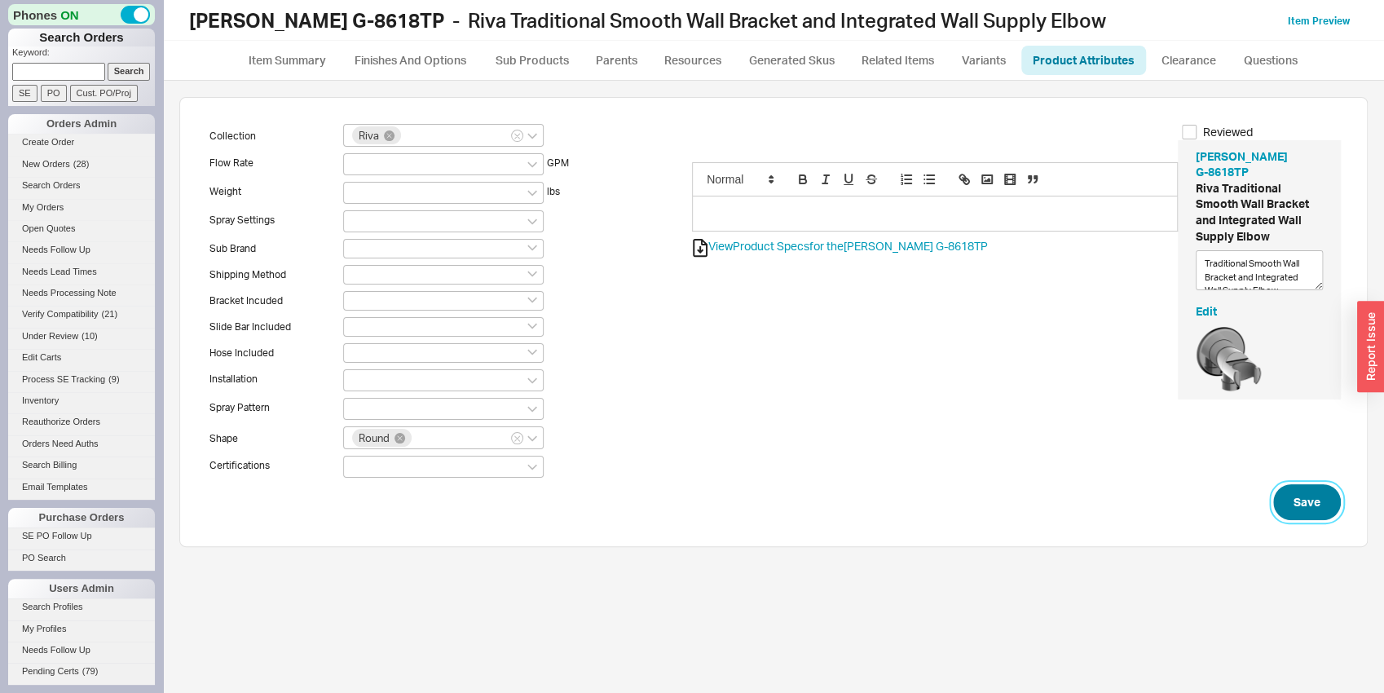
click at [1290, 489] on button "Save" at bounding box center [1307, 502] width 68 height 36
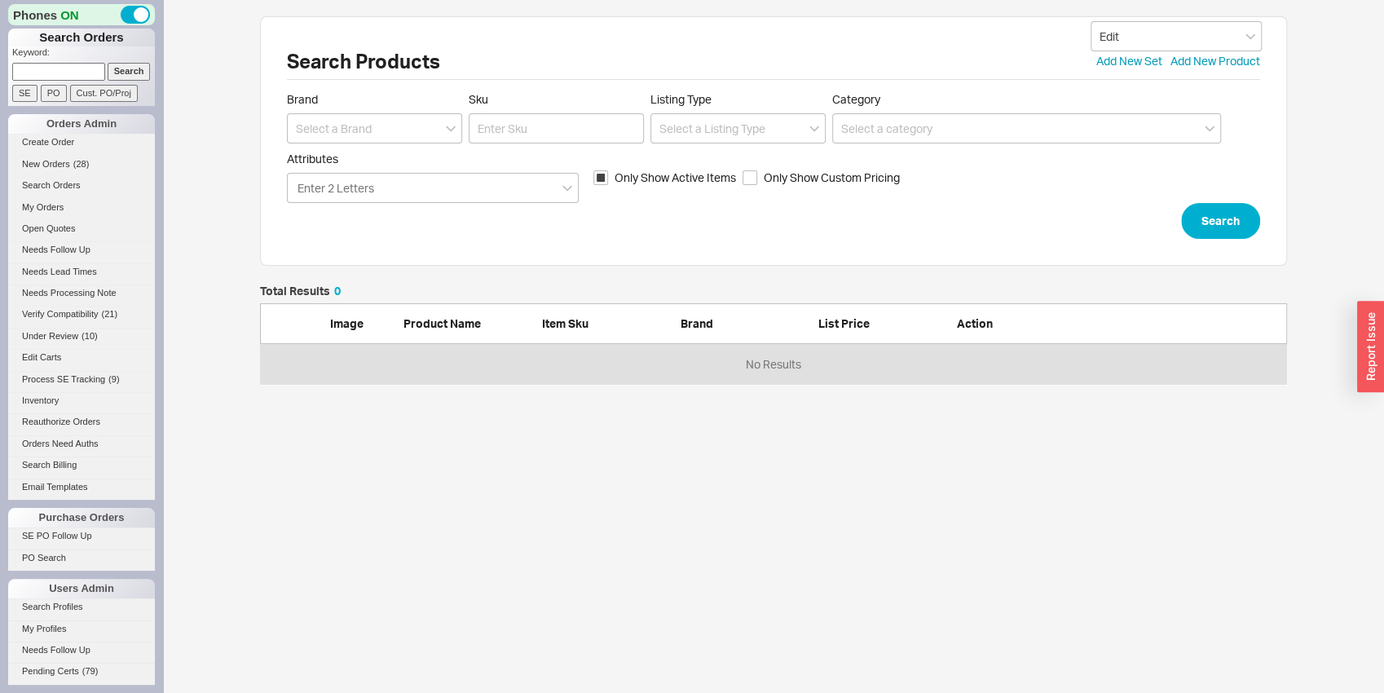
scroll to position [86, 1014]
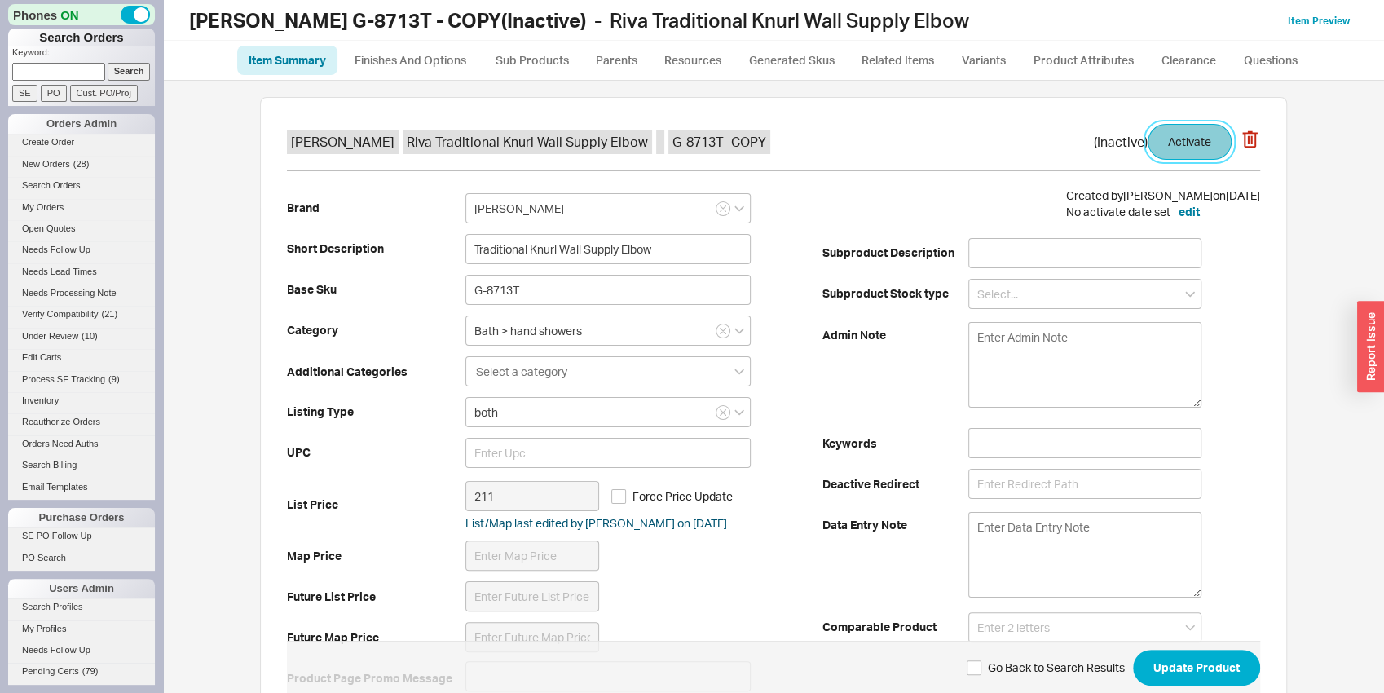
click at [1210, 140] on button "Activate" at bounding box center [1190, 142] width 84 height 36
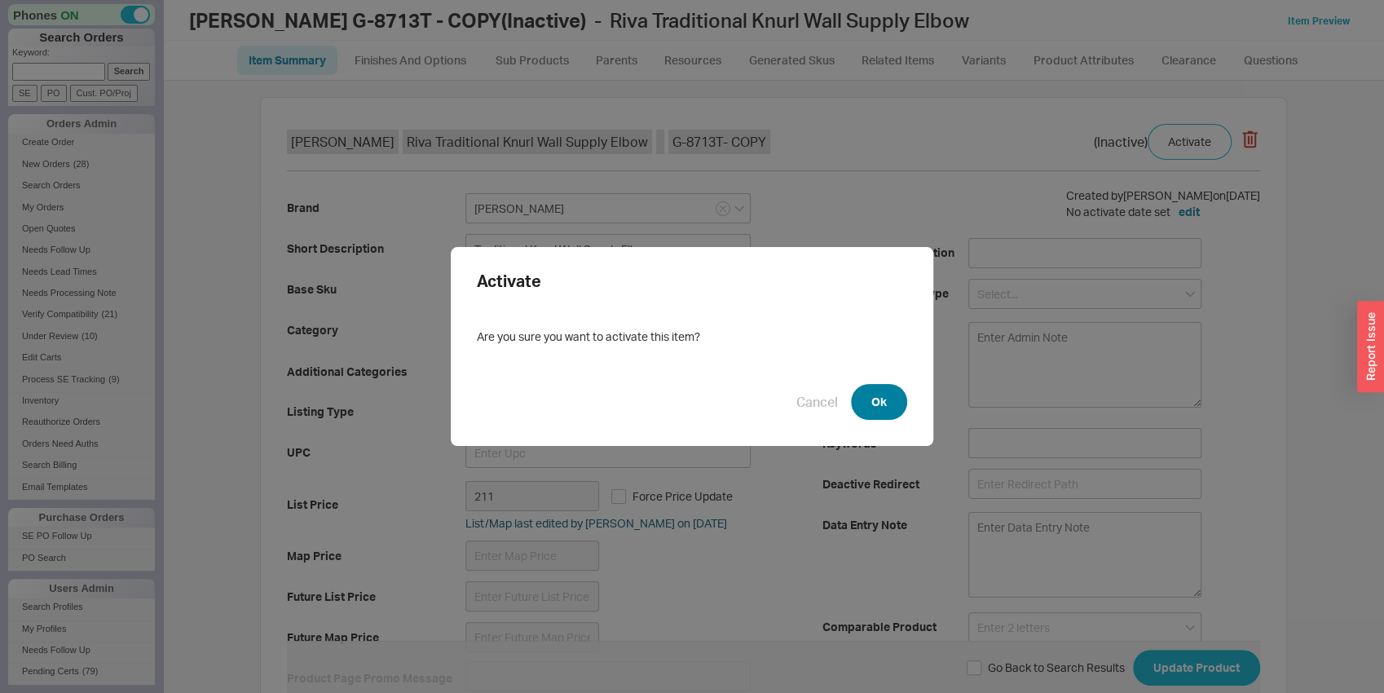
click at [893, 398] on button "Ok" at bounding box center [879, 402] width 56 height 36
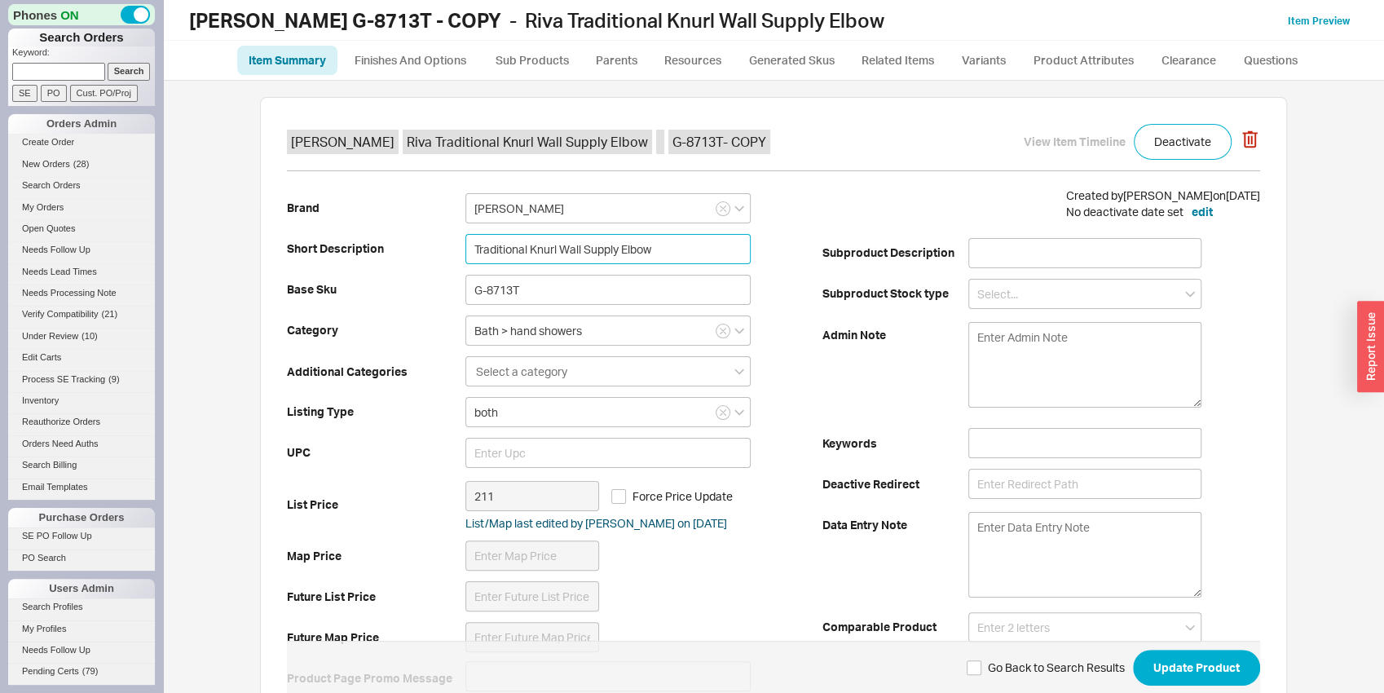
drag, startPoint x: 523, startPoint y: 253, endPoint x: 552, endPoint y: 257, distance: 28.8
click at [552, 257] on input "Traditional Knurl Wall Supply Elbow" at bounding box center [607, 249] width 285 height 30
type input "Traditional Smooth Wall Supply Elbow"
click at [491, 228] on div "Brand [PERSON_NAME] Short Description Traditional Smooth Wall Supply Elbow Base…" at bounding box center [555, 442] width 536 height 511
click at [527, 289] on input "G-8713T" at bounding box center [607, 290] width 285 height 30
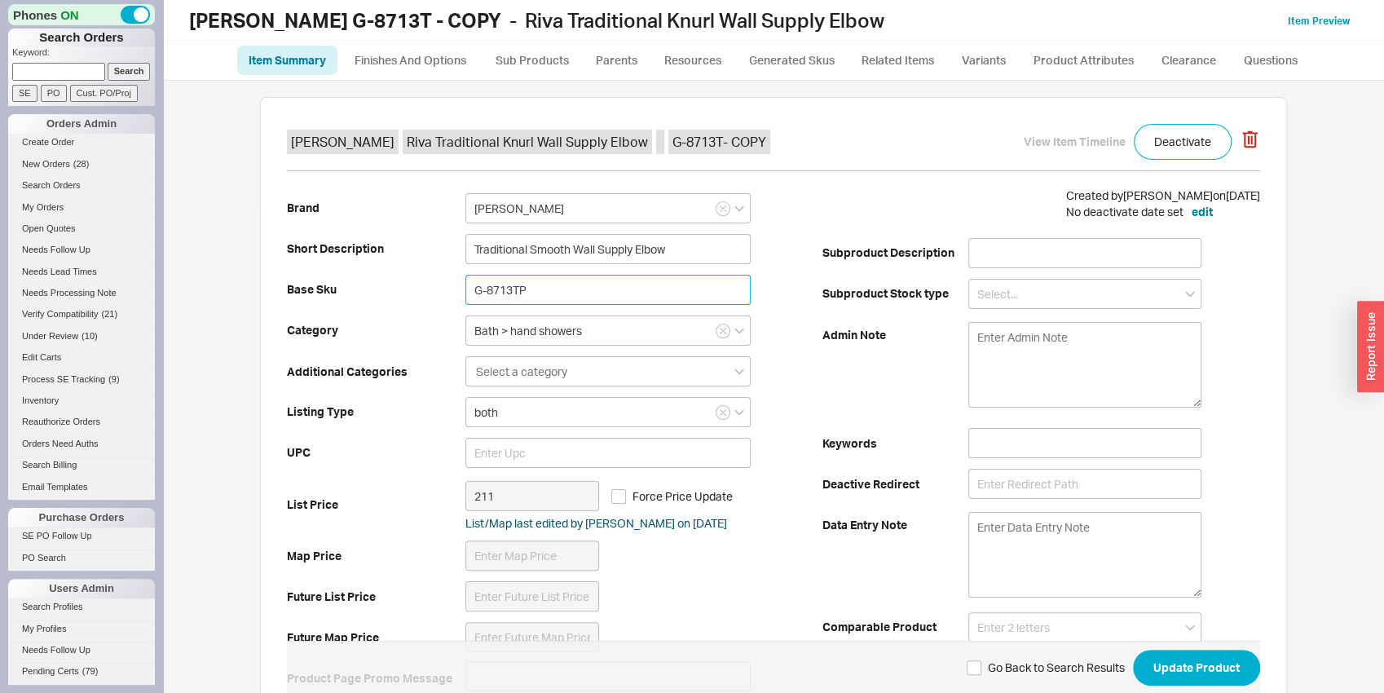
drag, startPoint x: 526, startPoint y: 292, endPoint x: 432, endPoint y: 289, distance: 93.8
click at [465, 289] on input "G-8713TP" at bounding box center [607, 290] width 285 height 30
type input "G-8713TP"
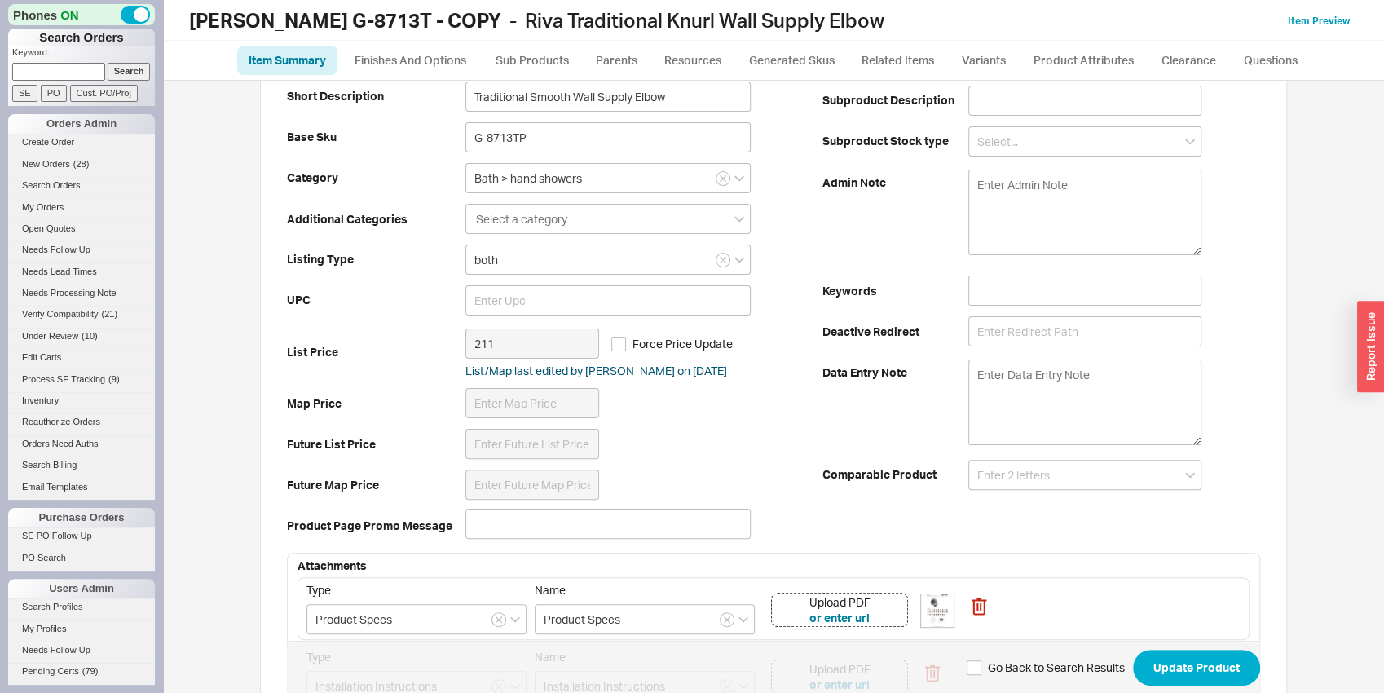
scroll to position [255, 0]
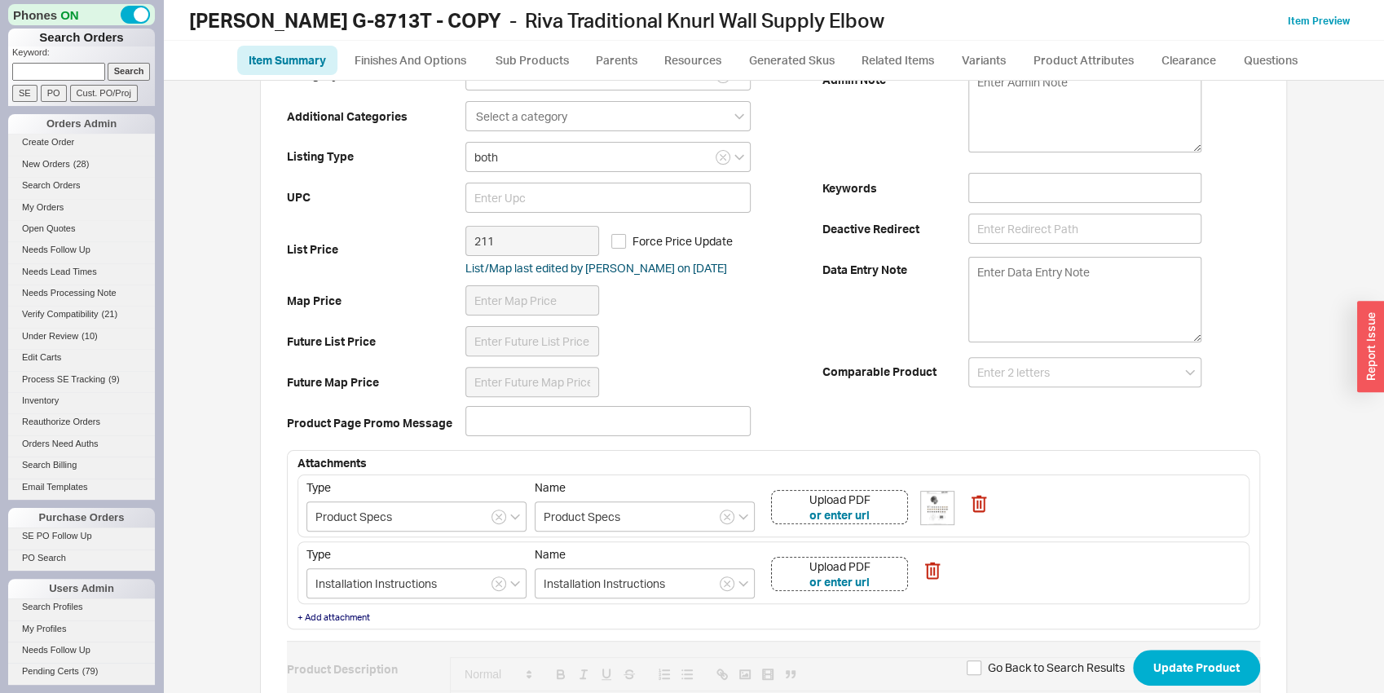
click at [875, 498] on div "Upload PDF or enter url" at bounding box center [839, 507] width 137 height 34
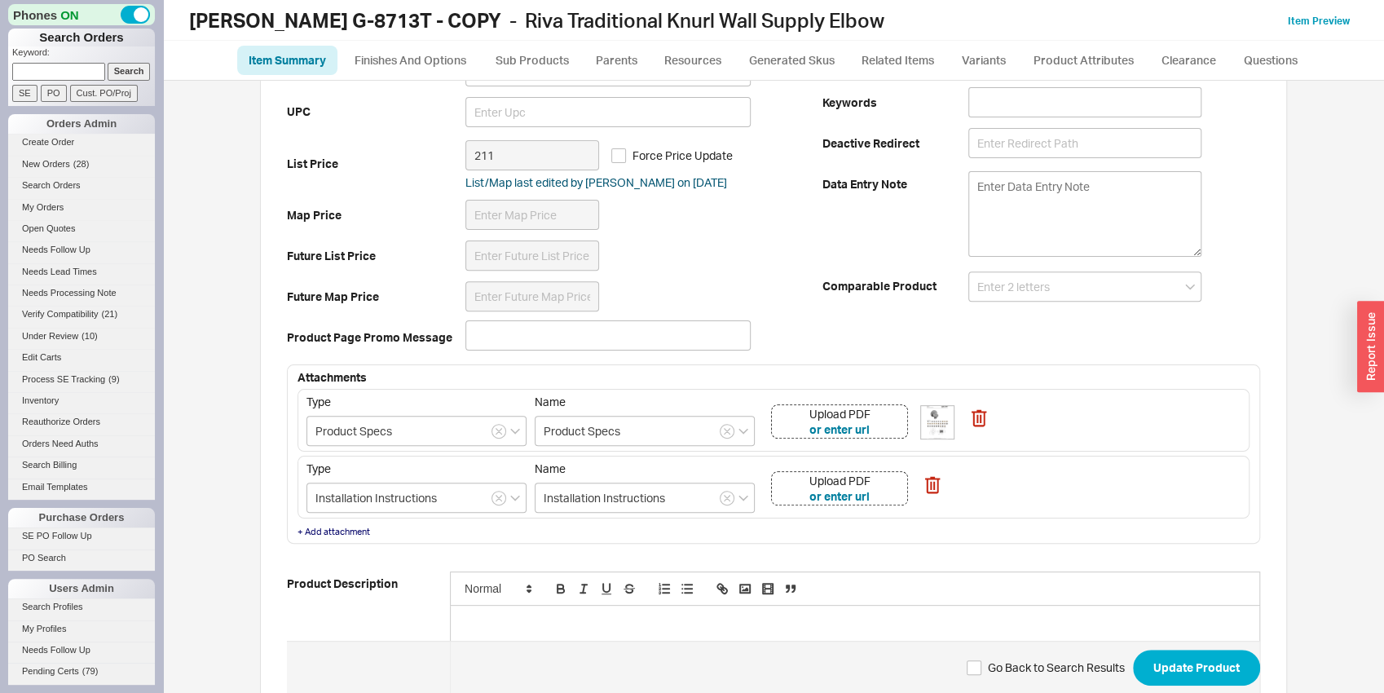
scroll to position [511, 0]
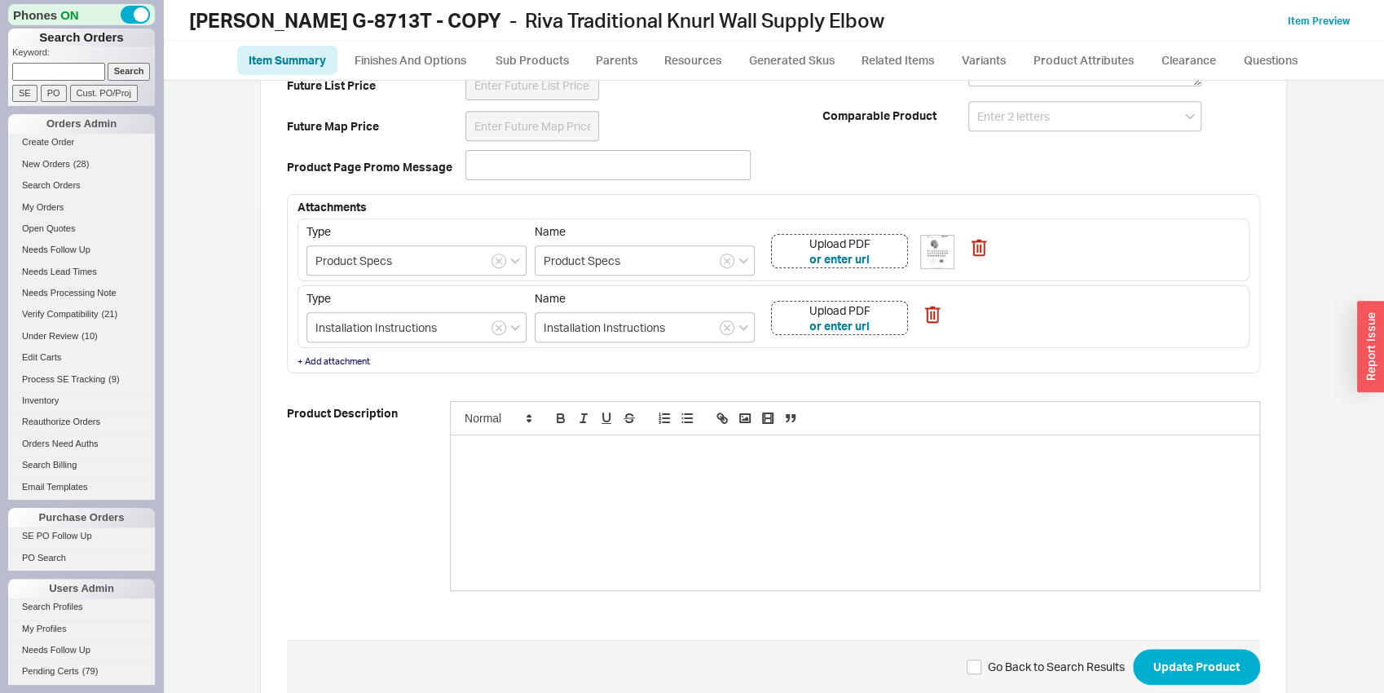
click at [1219, 646] on span "Go Back to Search Results Update Product" at bounding box center [773, 666] width 973 height 53
click at [1219, 658] on button "Update Product" at bounding box center [1196, 667] width 127 height 36
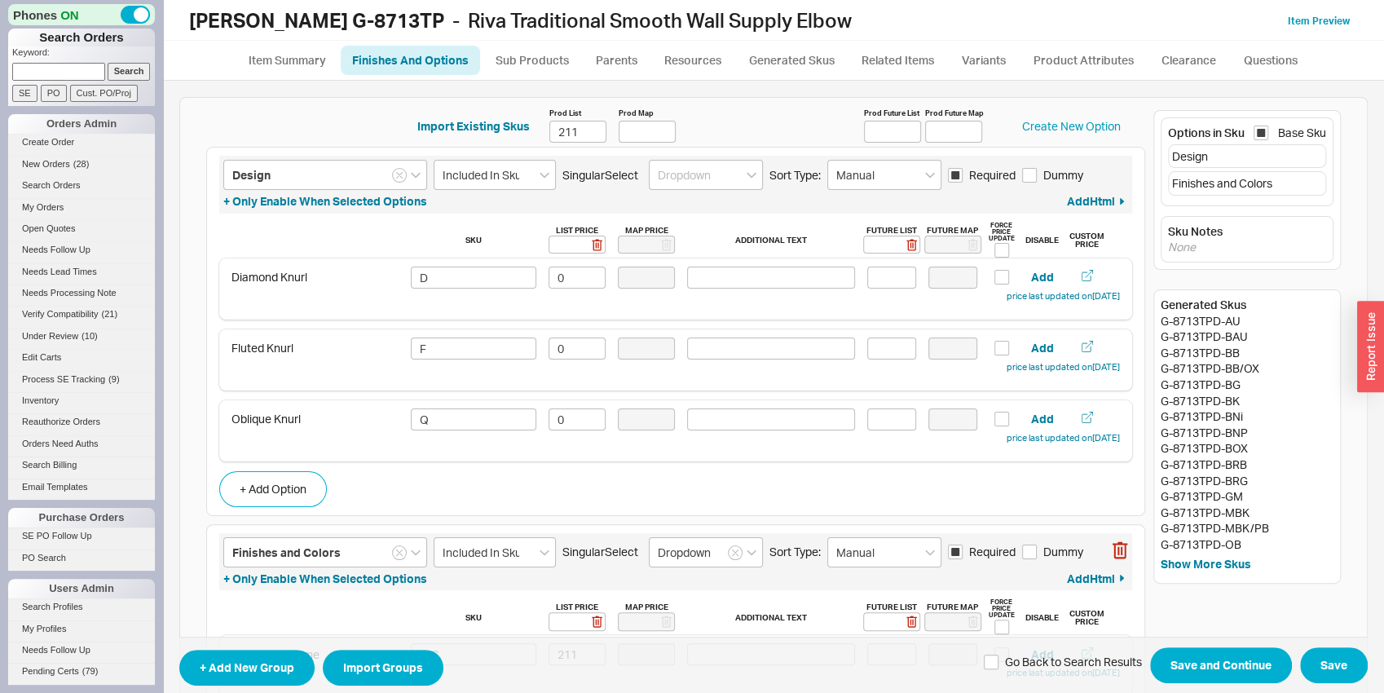
click at [1112, 169] on icon "button" at bounding box center [1120, 173] width 16 height 18
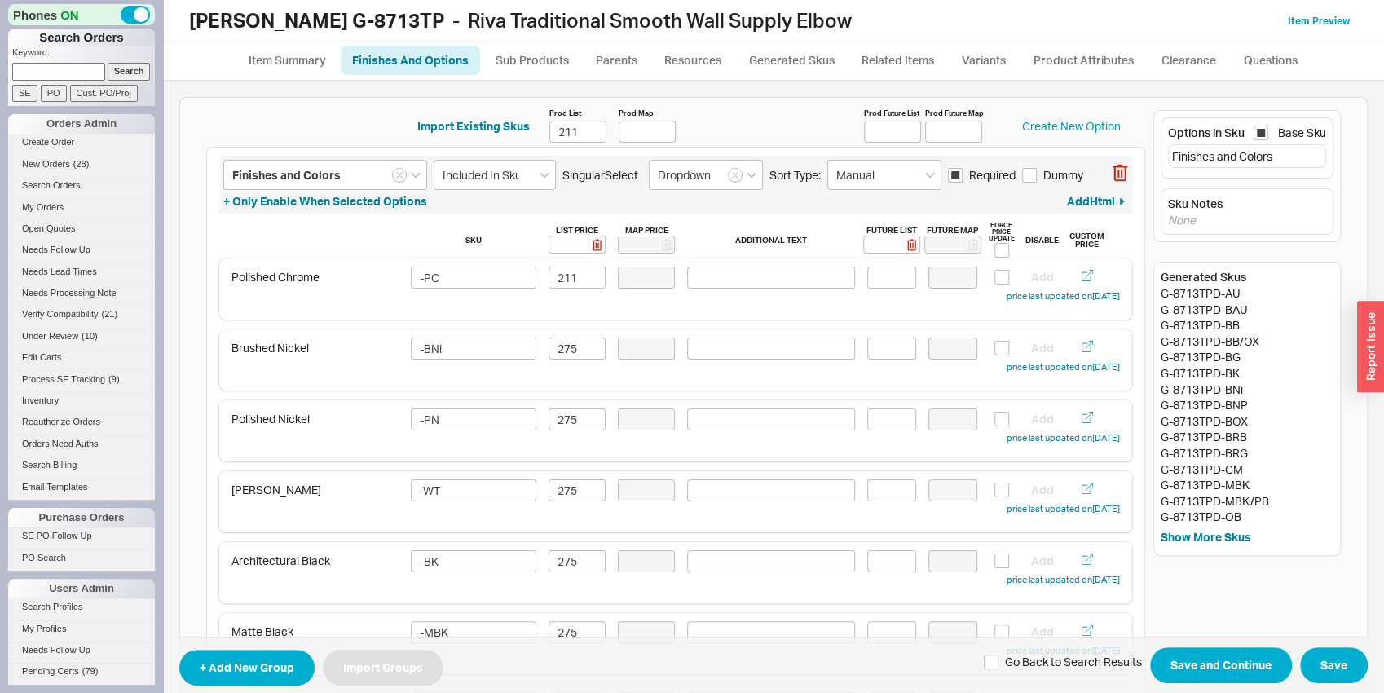
type input "Finishes and Colors"
type input "Included In Sku"
type input "Dropdown"
type input "Manual"
checkbox input "true"
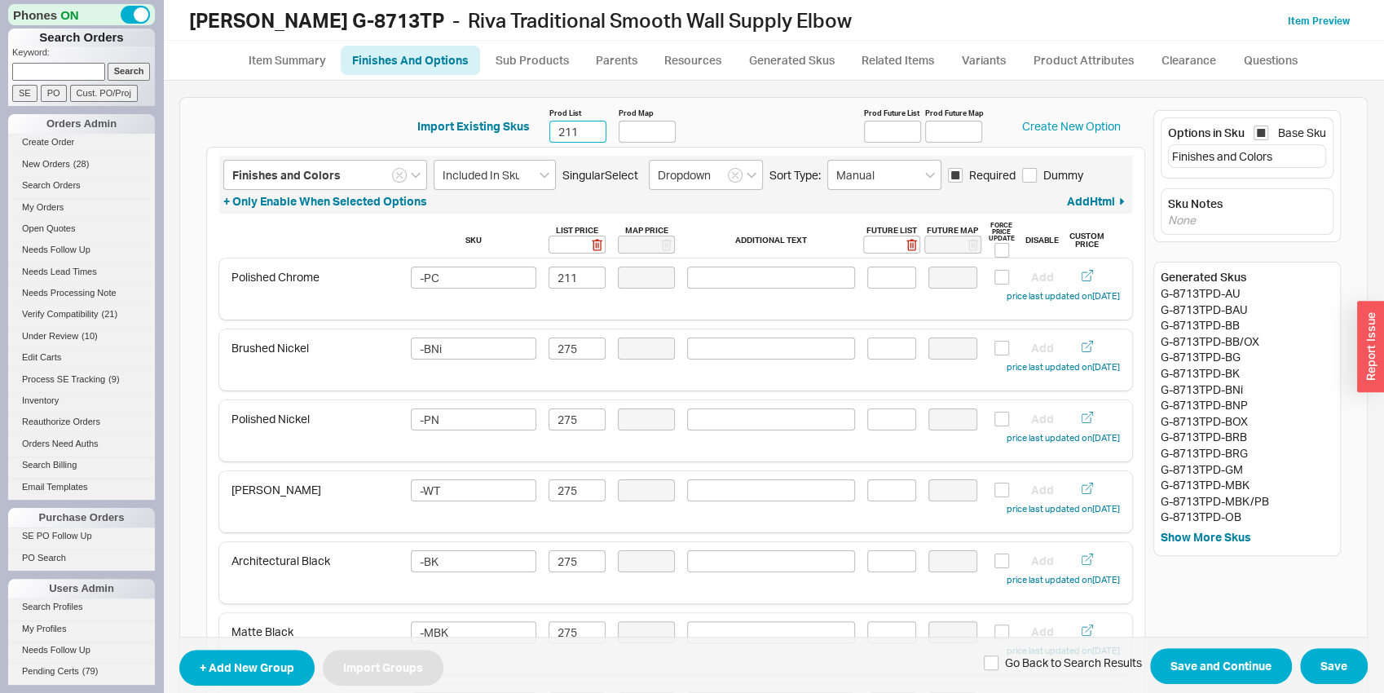
click at [560, 130] on input "211" at bounding box center [577, 132] width 57 height 22
click at [561, 130] on input "211" at bounding box center [577, 132] width 57 height 22
type input "196"
click at [553, 285] on input "211" at bounding box center [577, 278] width 57 height 22
click at [557, 285] on input "211" at bounding box center [577, 278] width 57 height 22
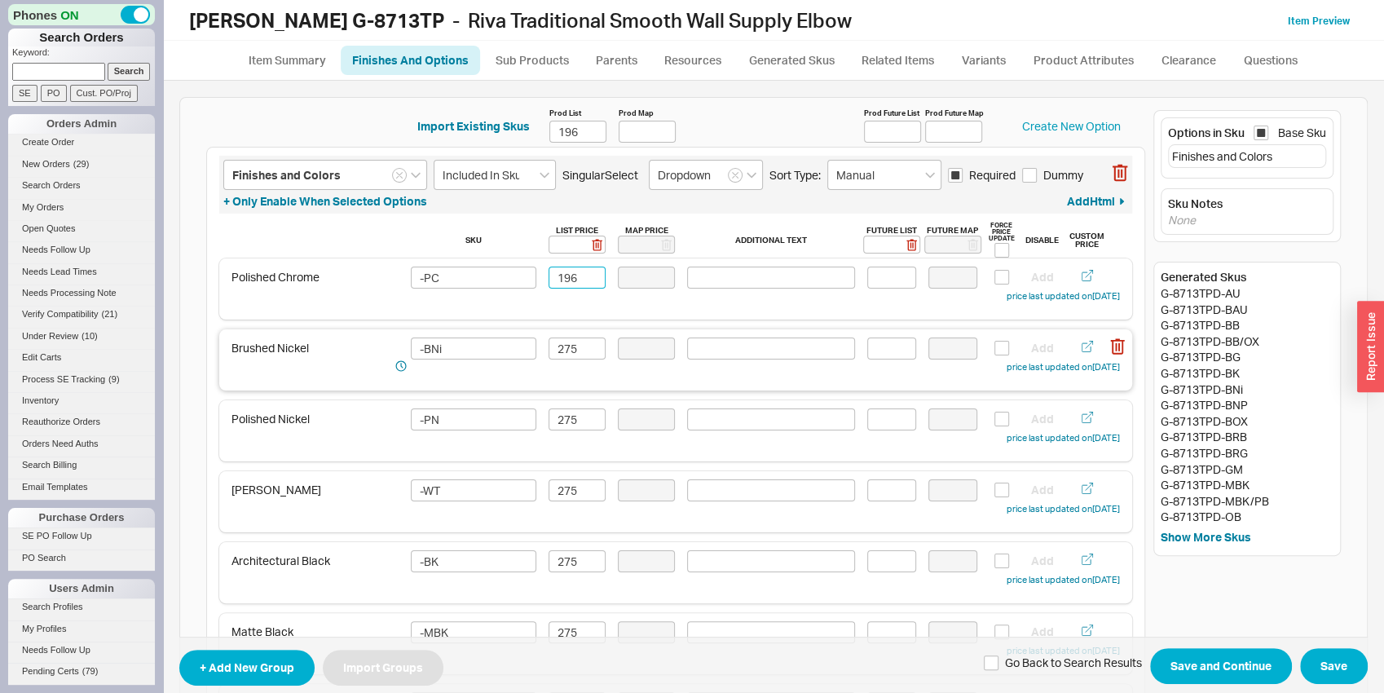
click at [574, 337] on div "Brushed Nickel -BNi 275 Add price last updated on 09/18/2025" at bounding box center [675, 359] width 913 height 61
type input "196"
click at [571, 343] on input "275" at bounding box center [577, 348] width 57 height 22
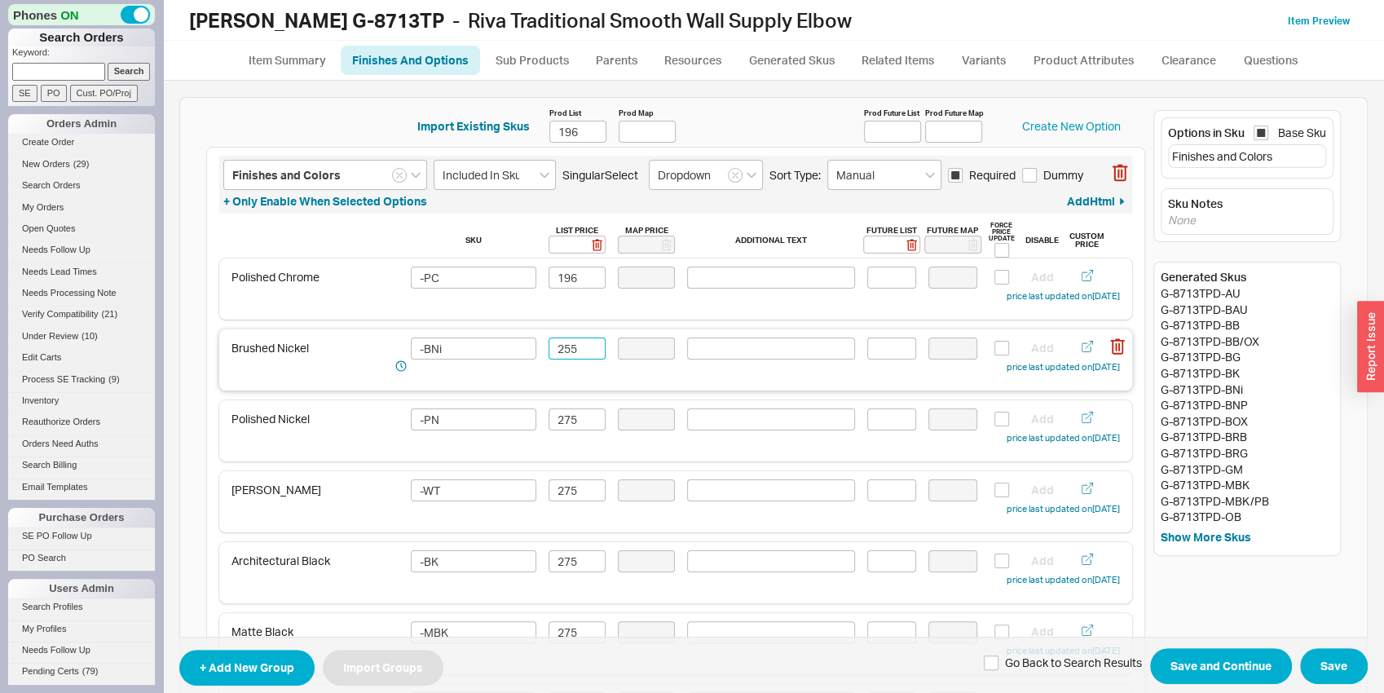
click at [549, 347] on input "255" at bounding box center [577, 348] width 57 height 22
click at [559, 347] on input "255" at bounding box center [577, 348] width 57 height 22
click at [561, 347] on input "255" at bounding box center [577, 348] width 57 height 22
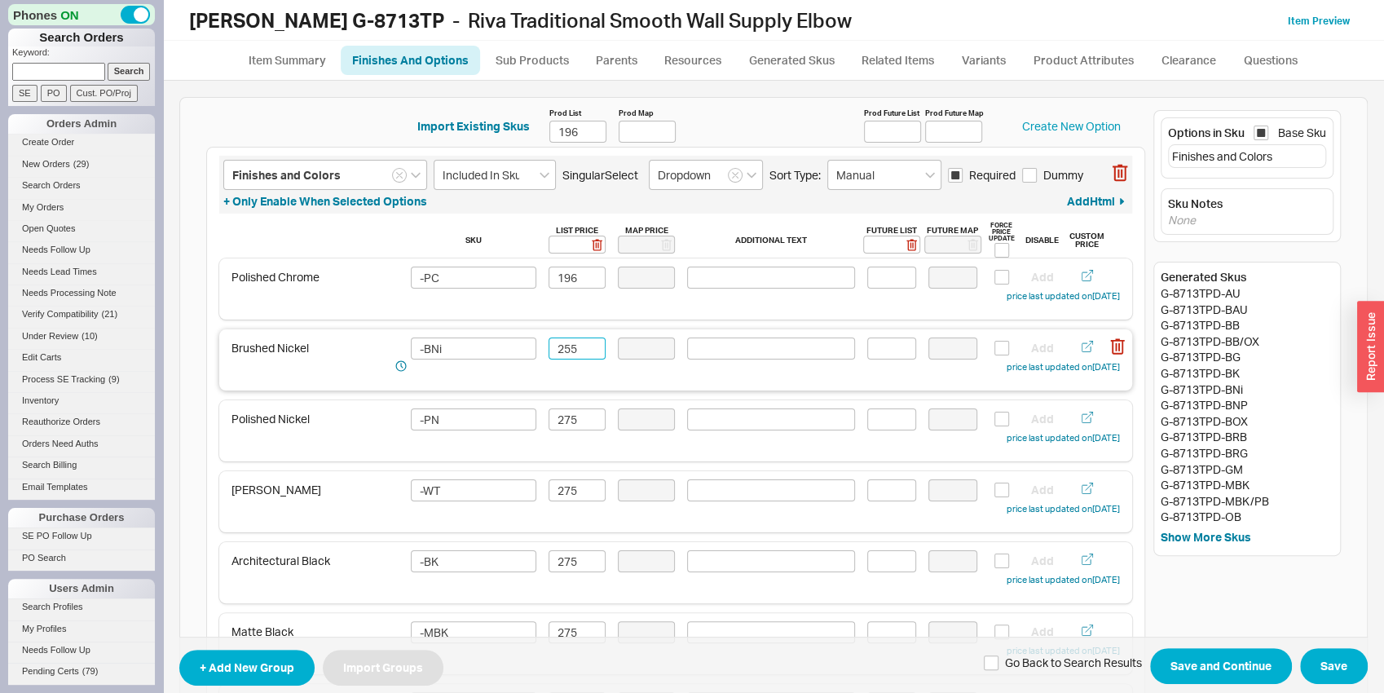
click at [561, 348] on input "255" at bounding box center [577, 348] width 57 height 22
type input "255"
click at [567, 422] on input "275" at bounding box center [577, 419] width 57 height 22
paste input "5"
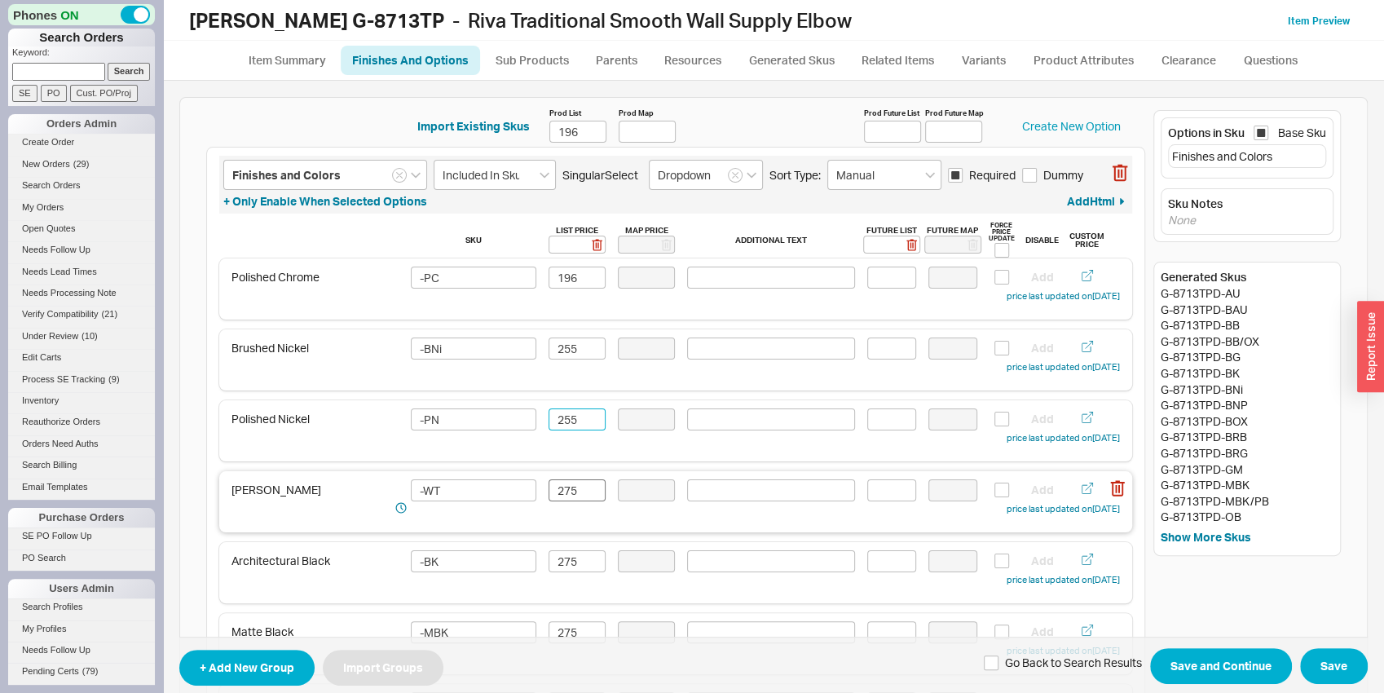
type input "255"
click at [572, 500] on input "275" at bounding box center [577, 490] width 57 height 22
paste input "5"
type input "255"
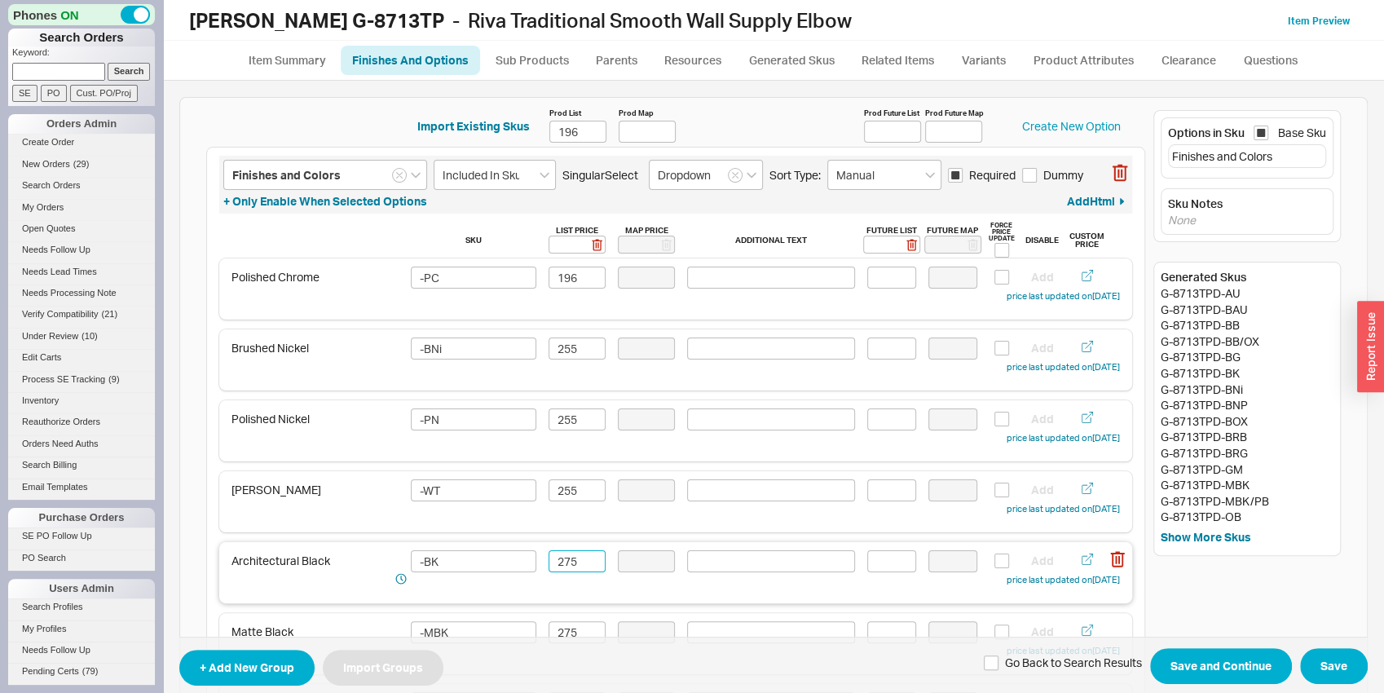
click at [570, 567] on input "275" at bounding box center [577, 561] width 57 height 22
click at [569, 567] on input "275" at bounding box center [577, 561] width 57 height 22
paste input "5"
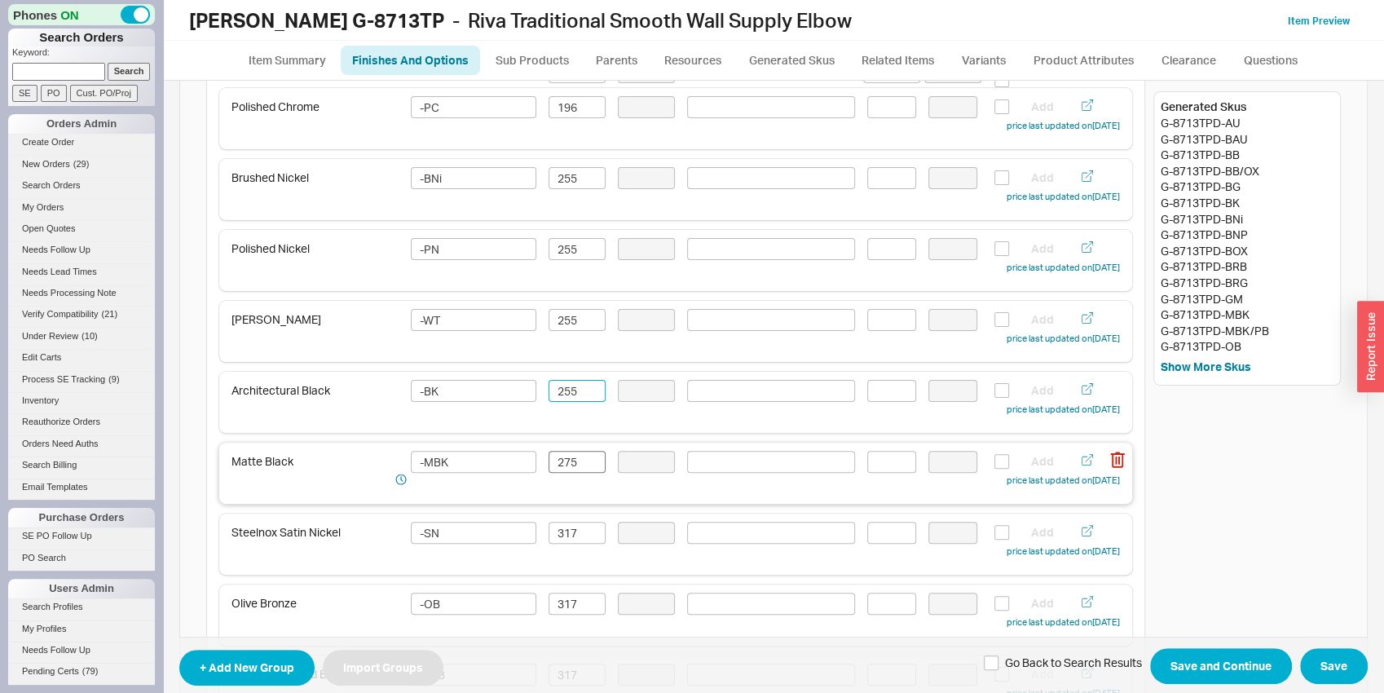
type input "255"
click at [565, 461] on input "275" at bounding box center [577, 462] width 57 height 22
paste input "255"
click at [571, 462] on input "272555" at bounding box center [577, 462] width 57 height 22
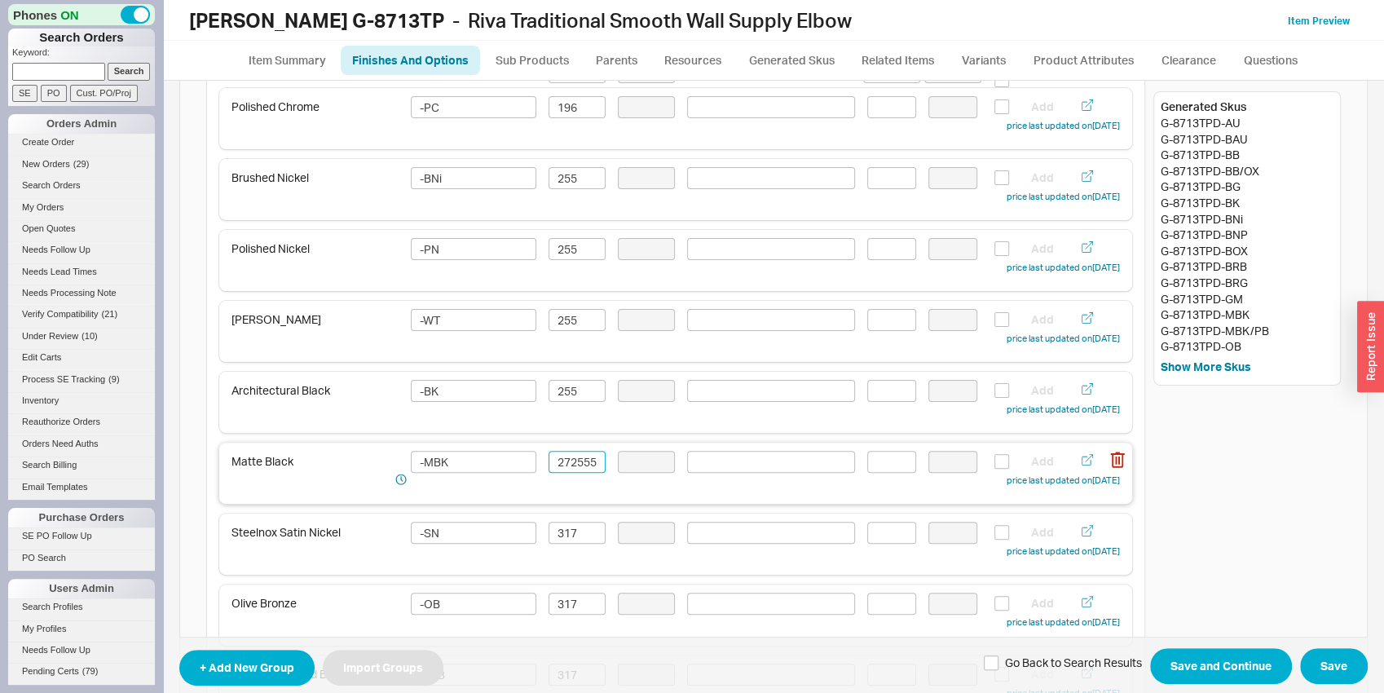
click at [571, 462] on input "272555" at bounding box center [577, 462] width 57 height 22
paste input
type input "255"
click at [581, 540] on input "317" at bounding box center [577, 533] width 57 height 22
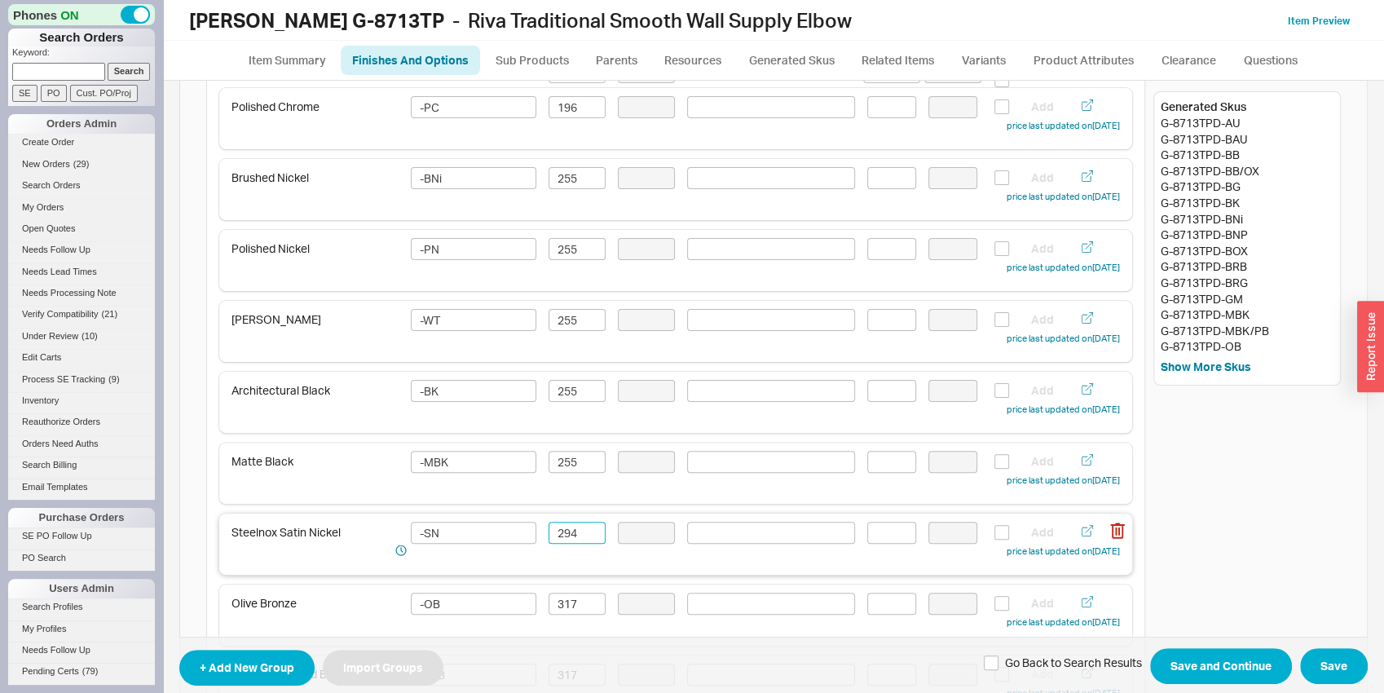
click at [580, 540] on input "294" at bounding box center [577, 533] width 57 height 22
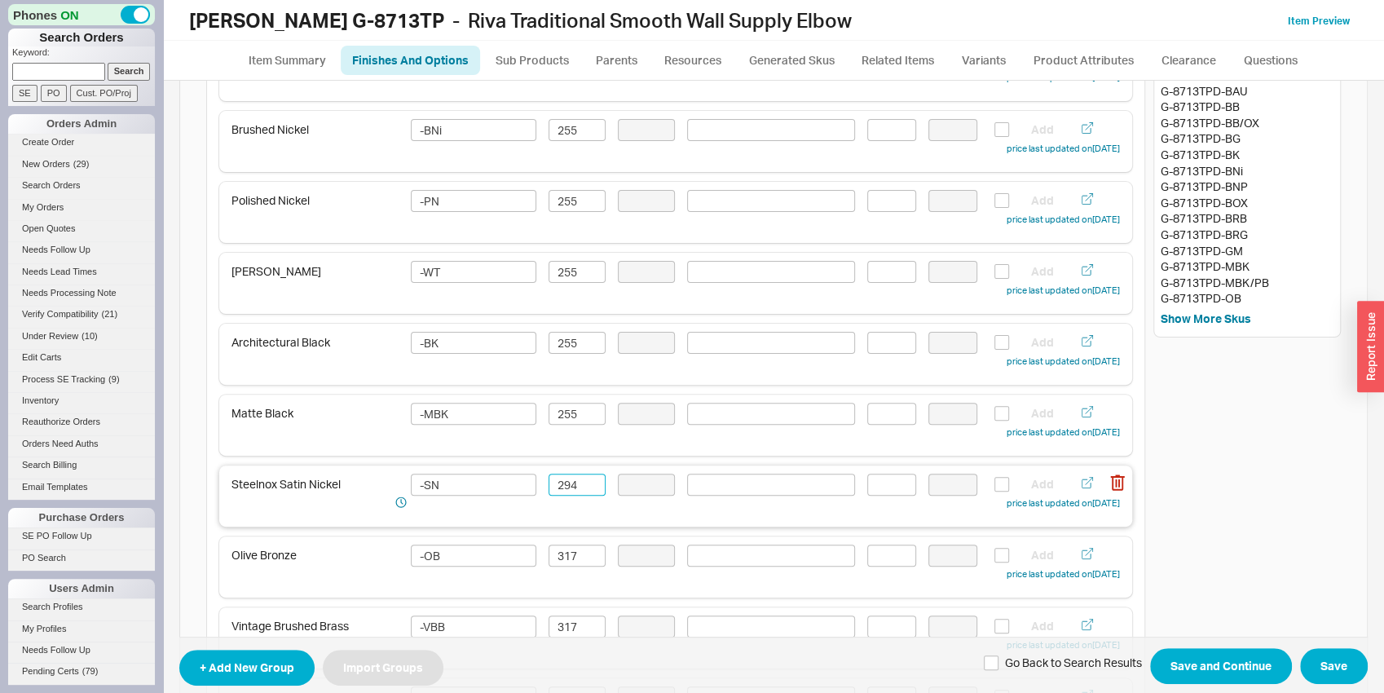
scroll to position [255, 0]
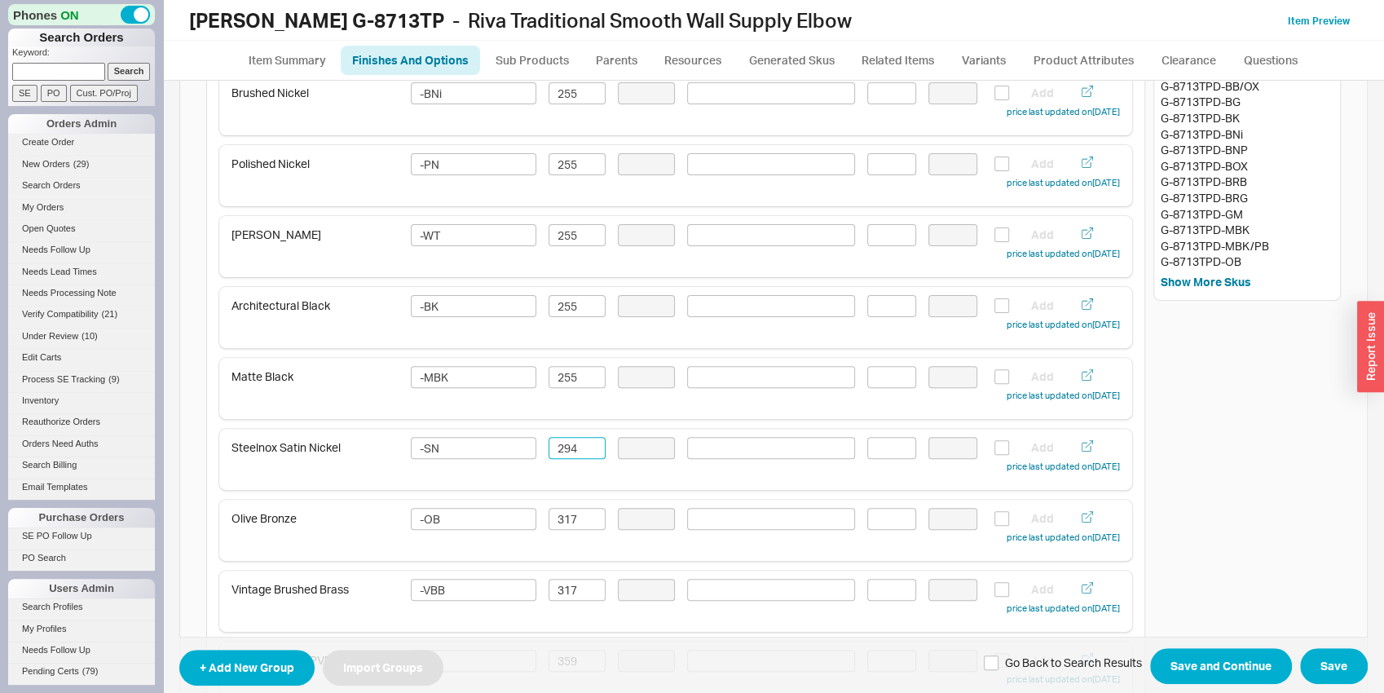
type input "294"
click at [573, 514] on input "317" at bounding box center [577, 519] width 57 height 22
paste input "294"
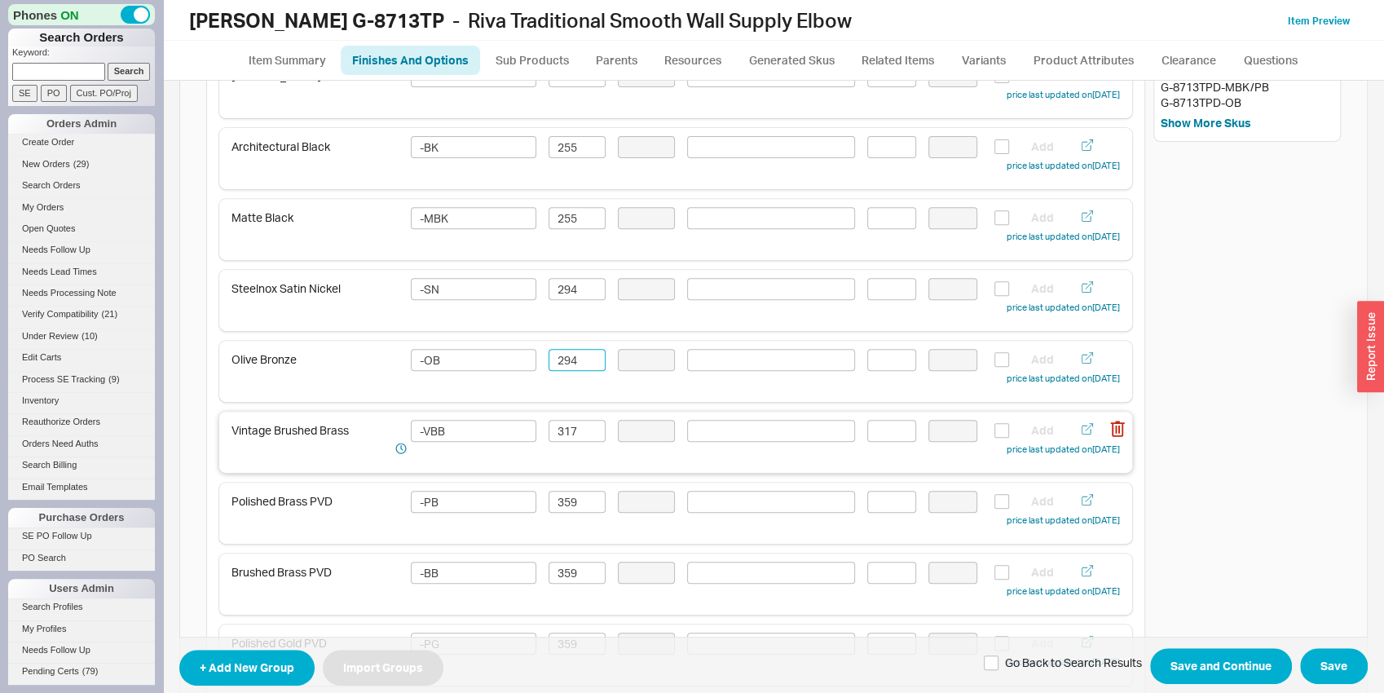
scroll to position [425, 0]
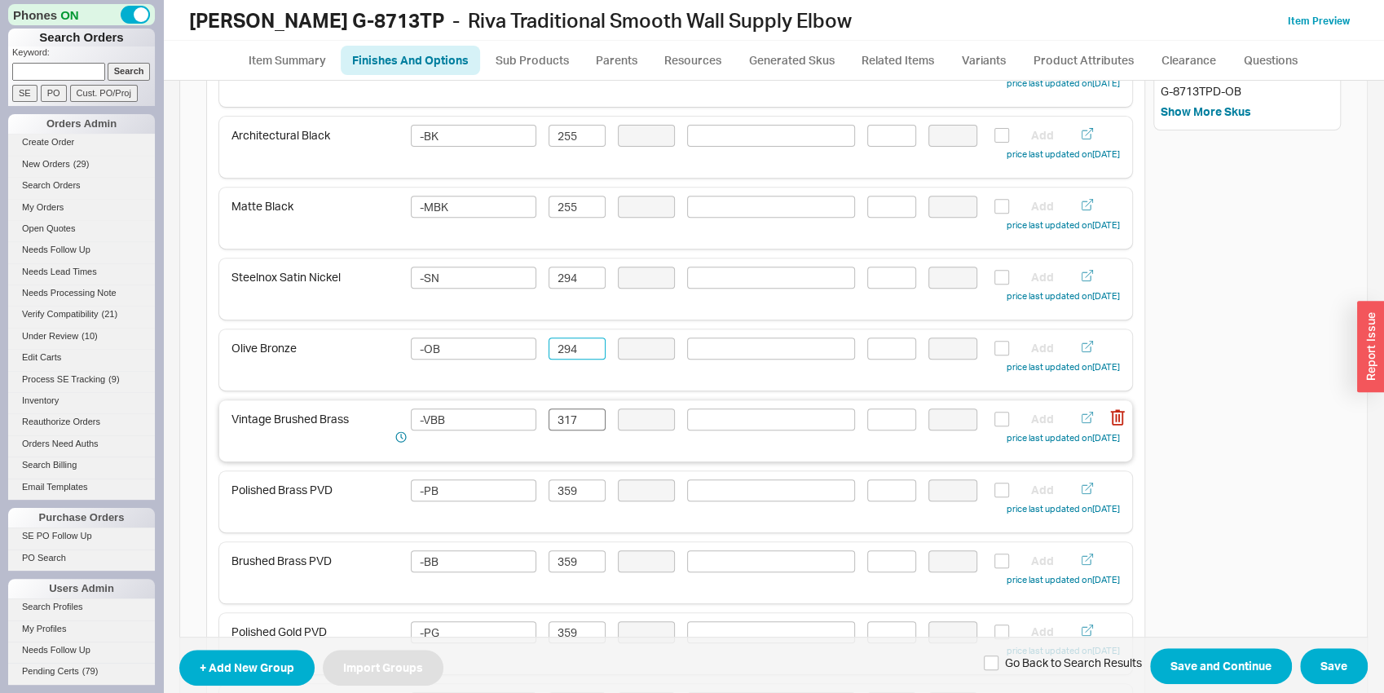
type input "294"
click at [562, 421] on input "317" at bounding box center [577, 419] width 57 height 22
paste input "294"
type input "294"
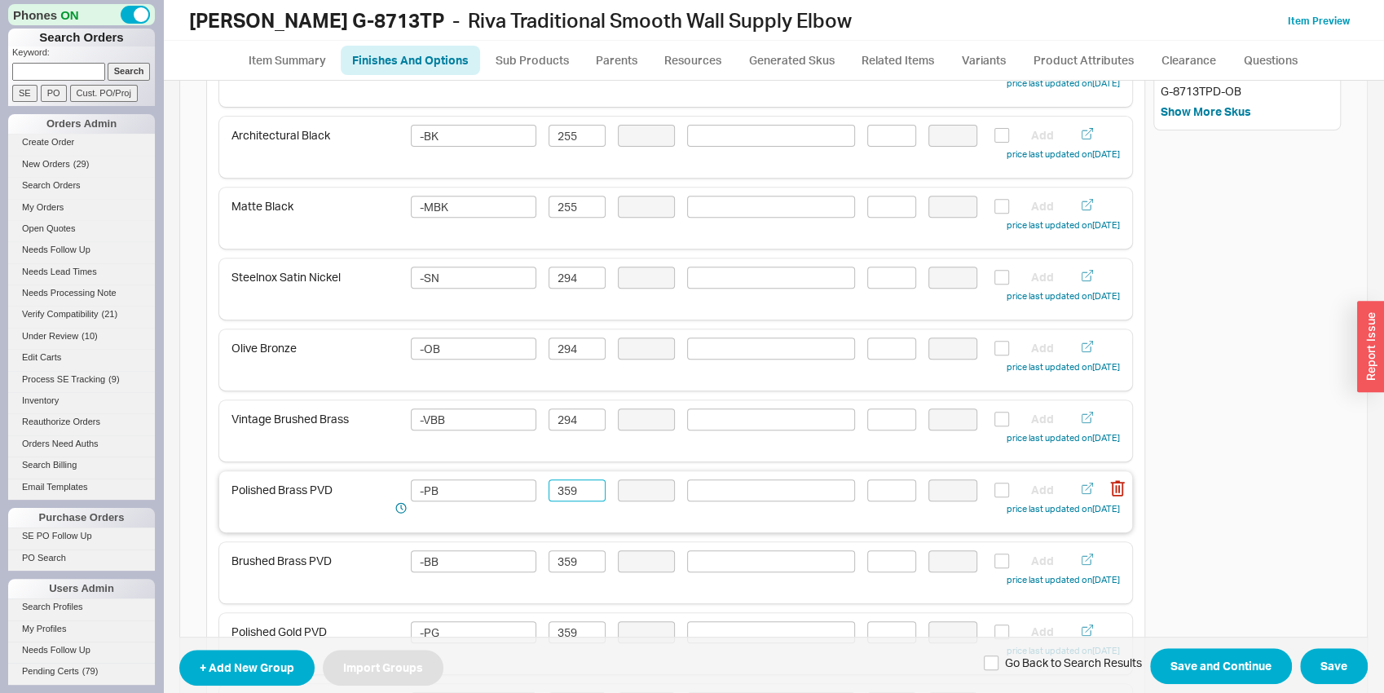
click at [570, 499] on input "359" at bounding box center [577, 490] width 57 height 22
click at [569, 499] on input "359" at bounding box center [577, 490] width 57 height 22
click at [567, 498] on input "334" at bounding box center [577, 490] width 57 height 22
type input "334"
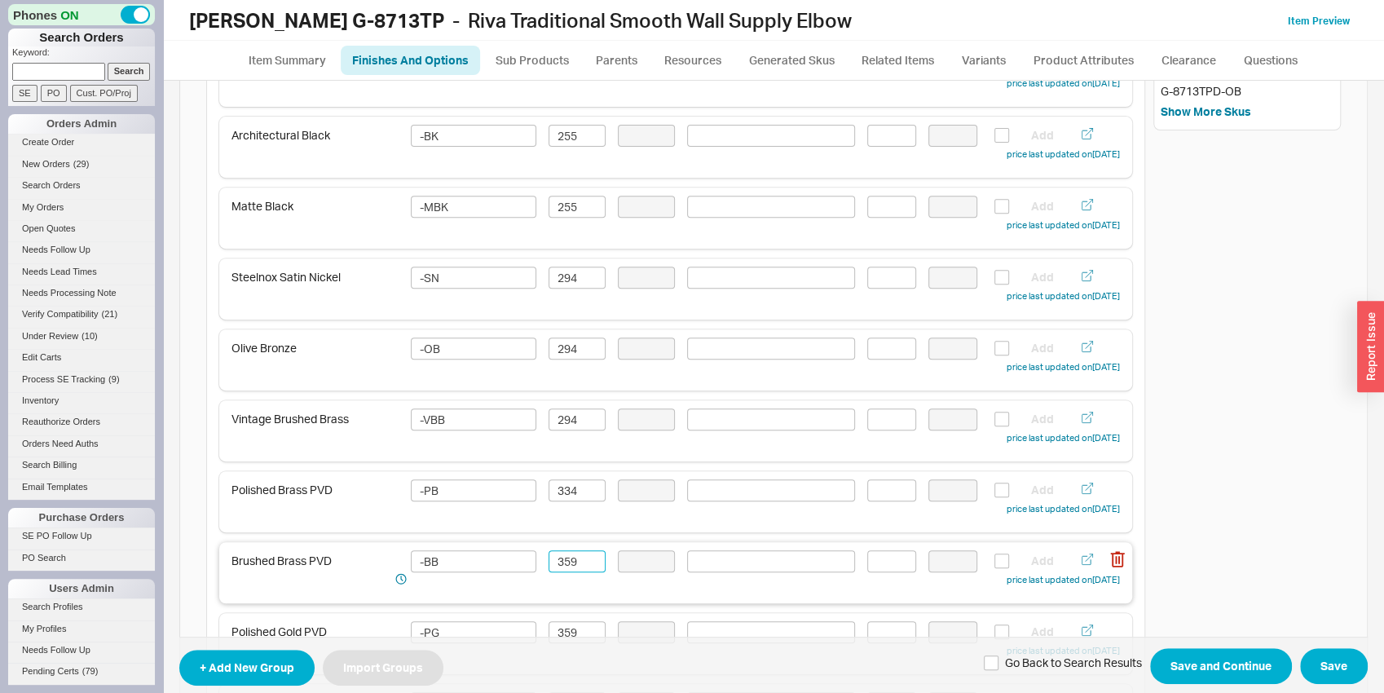
click at [570, 558] on input "359" at bounding box center [577, 561] width 57 height 22
paste input "34"
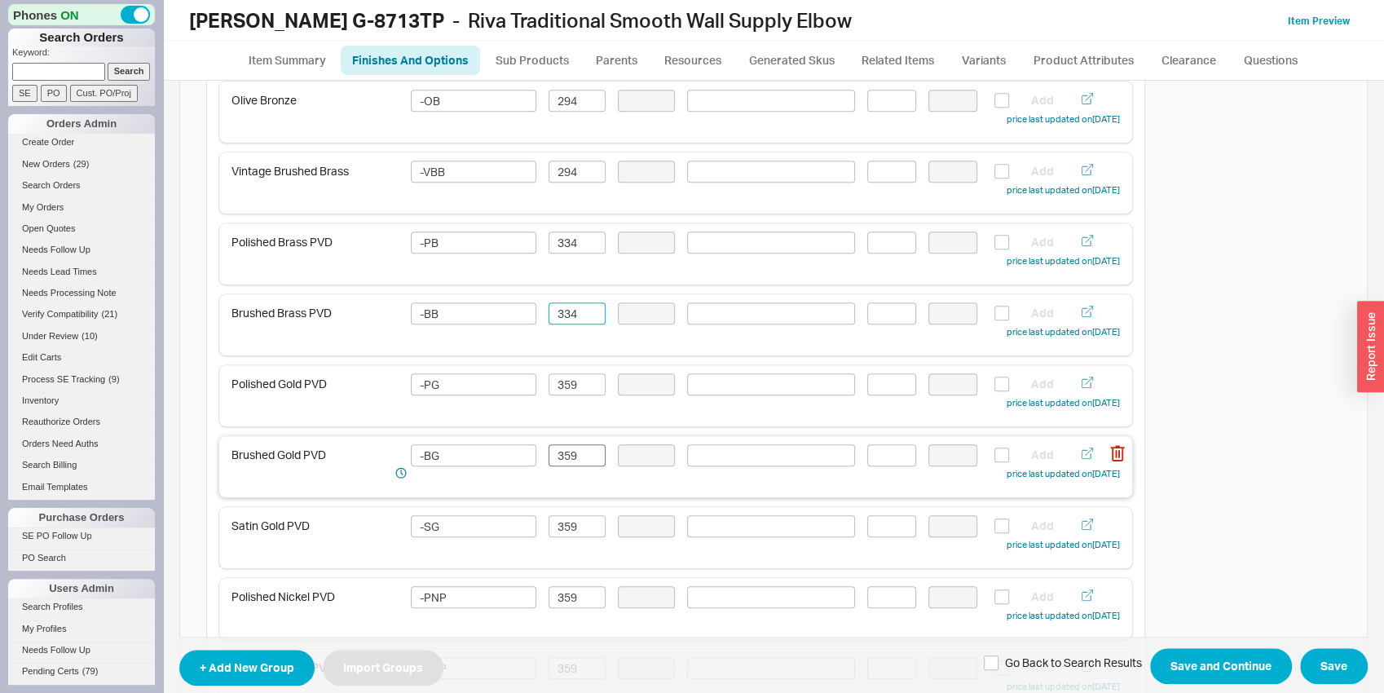
scroll to position [681, 0]
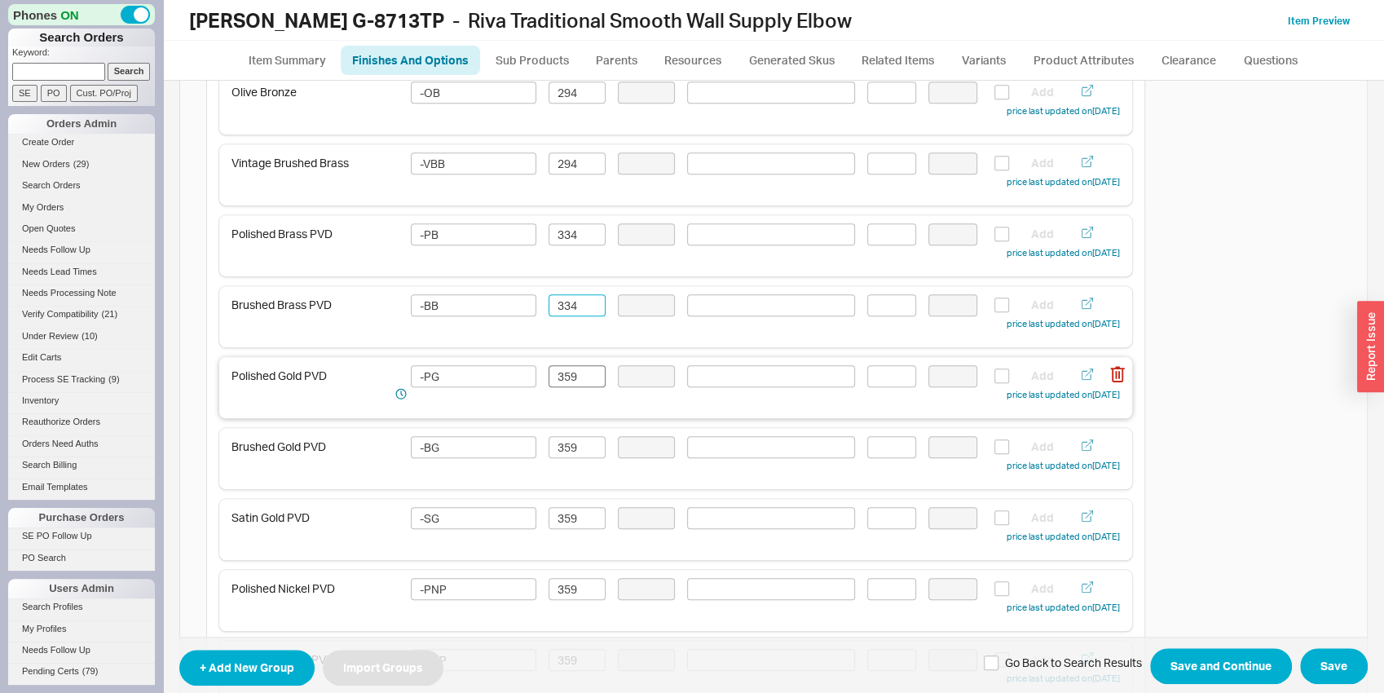
type input "334"
click at [569, 375] on input "359" at bounding box center [577, 376] width 57 height 22
paste input "34"
type input "334"
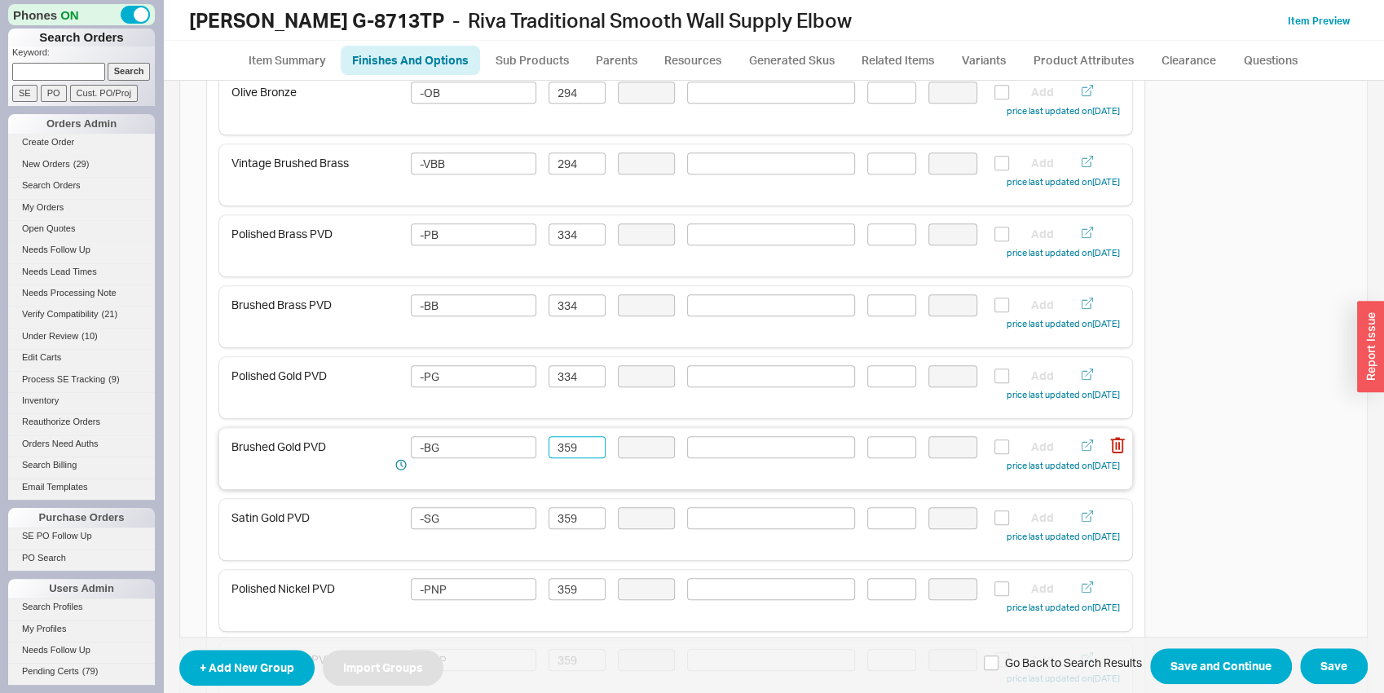
click at [568, 450] on input "359" at bounding box center [577, 447] width 57 height 22
paste input "34"
type input "334"
click at [574, 517] on input "359" at bounding box center [577, 518] width 57 height 22
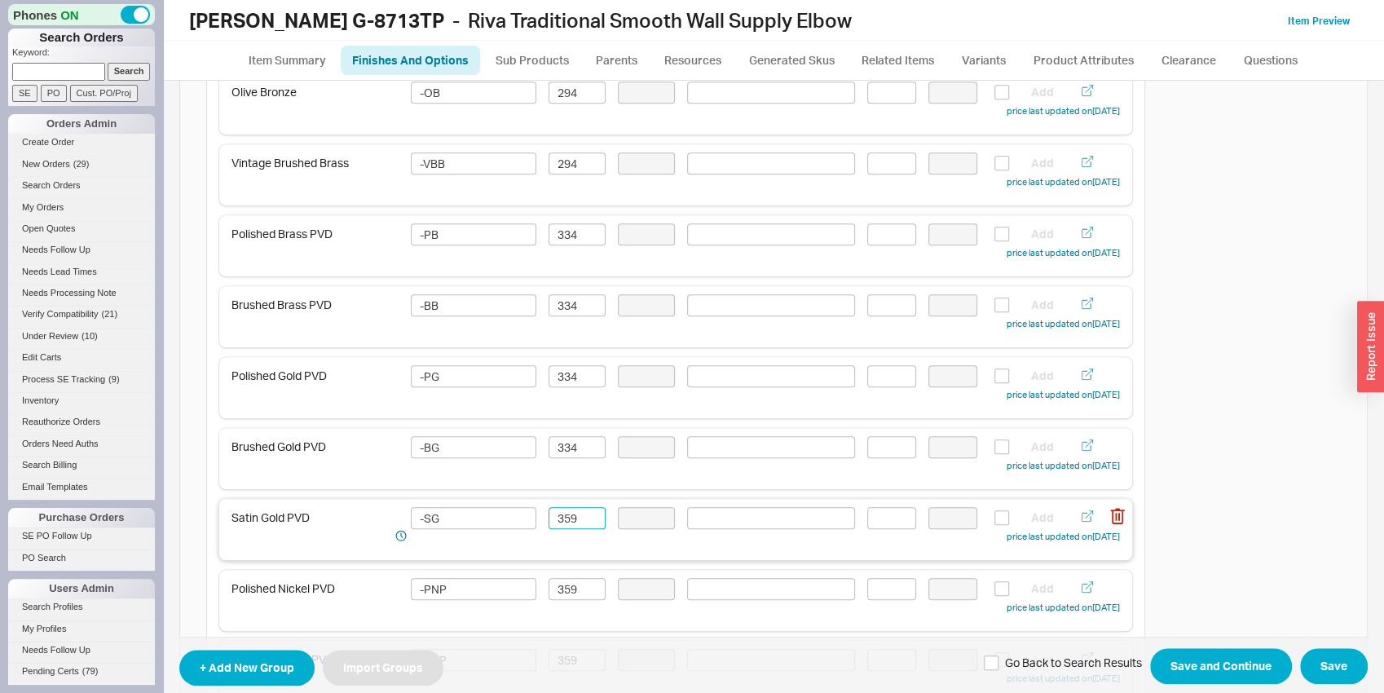
click at [574, 517] on input "359" at bounding box center [577, 518] width 57 height 22
paste input "34"
click at [576, 603] on div "Polished Nickel PVD -PNP 359 Add price last updated on 09/18/2025" at bounding box center [675, 597] width 888 height 38
type input "334"
click at [575, 593] on input "359" at bounding box center [577, 589] width 57 height 22
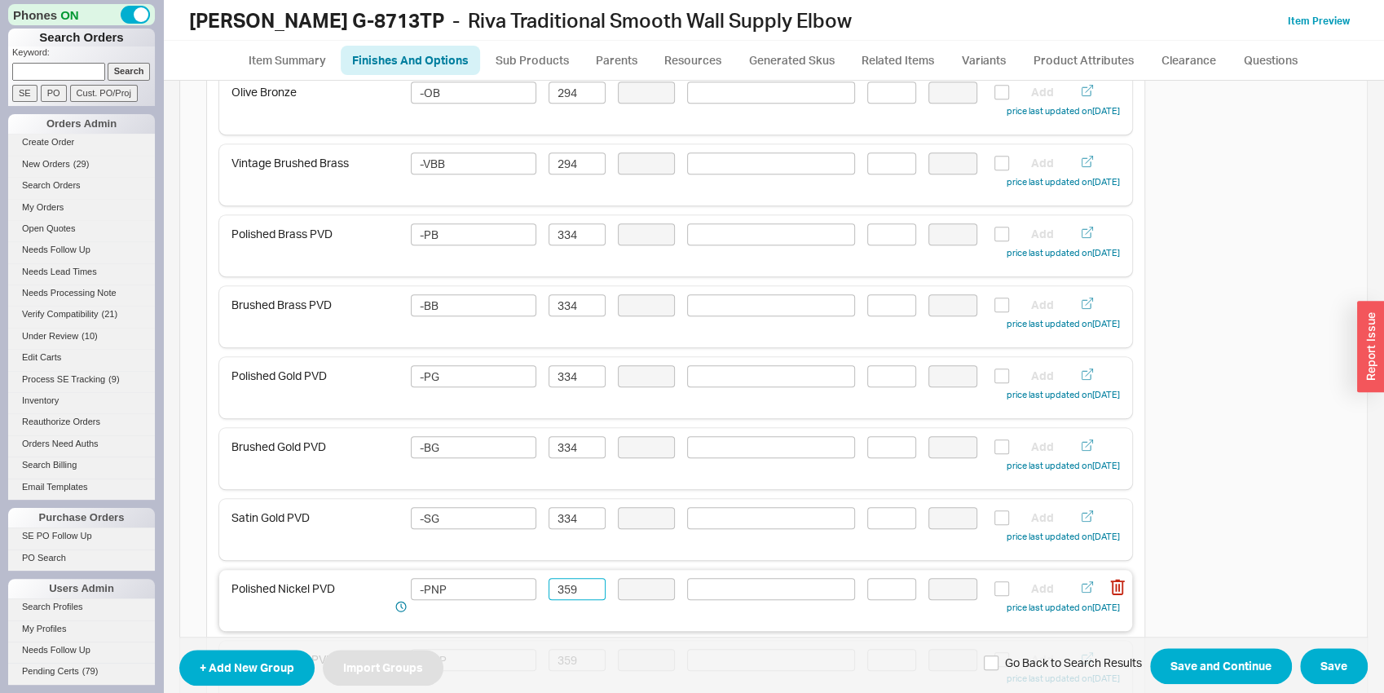
click at [575, 593] on input "359" at bounding box center [577, 589] width 57 height 22
paste input "34"
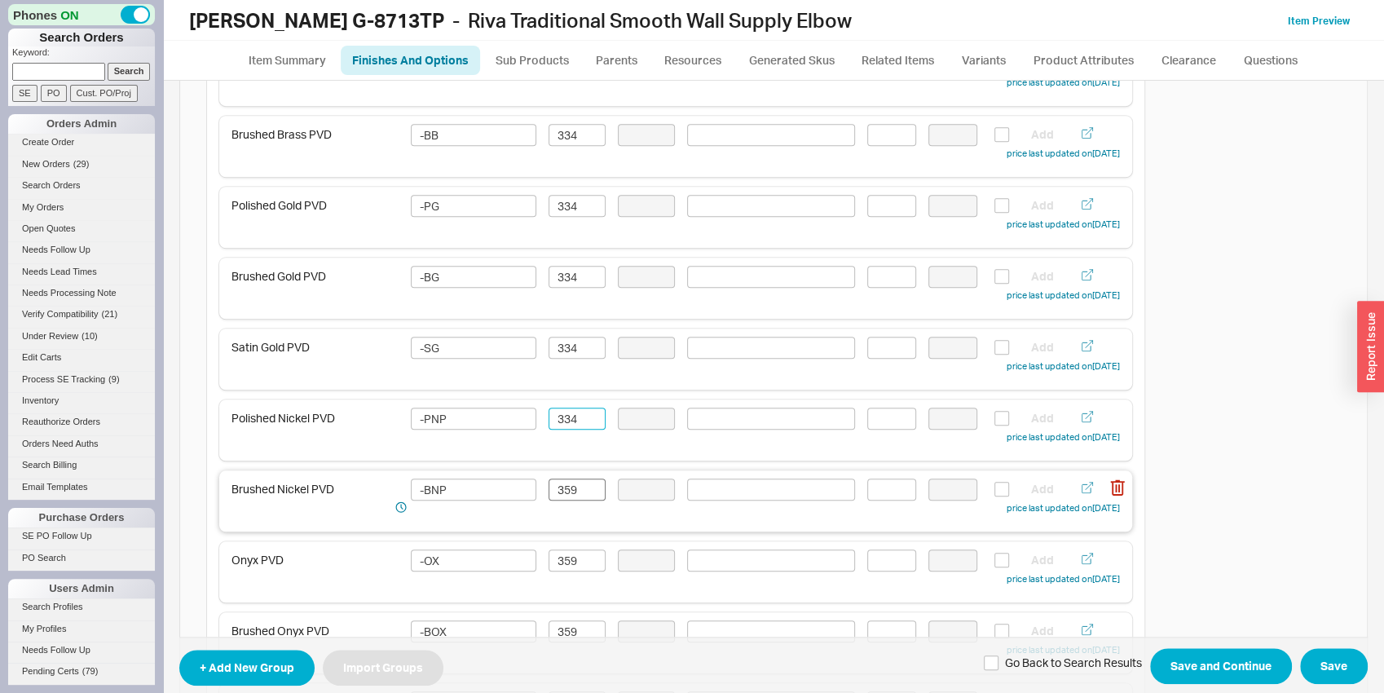
type input "334"
click at [573, 480] on input "359" at bounding box center [577, 489] width 57 height 22
paste input "34"
type input "334"
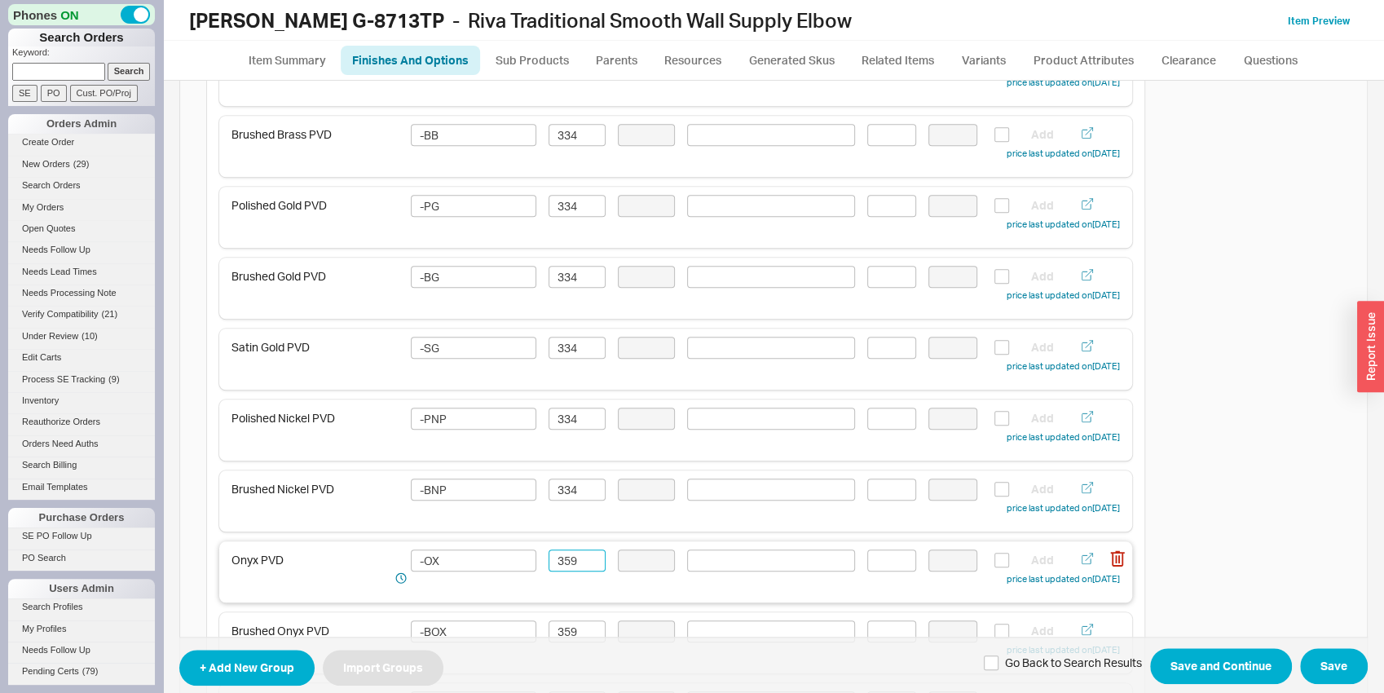
click at [575, 554] on input "359" at bounding box center [577, 560] width 57 height 22
paste input "34"
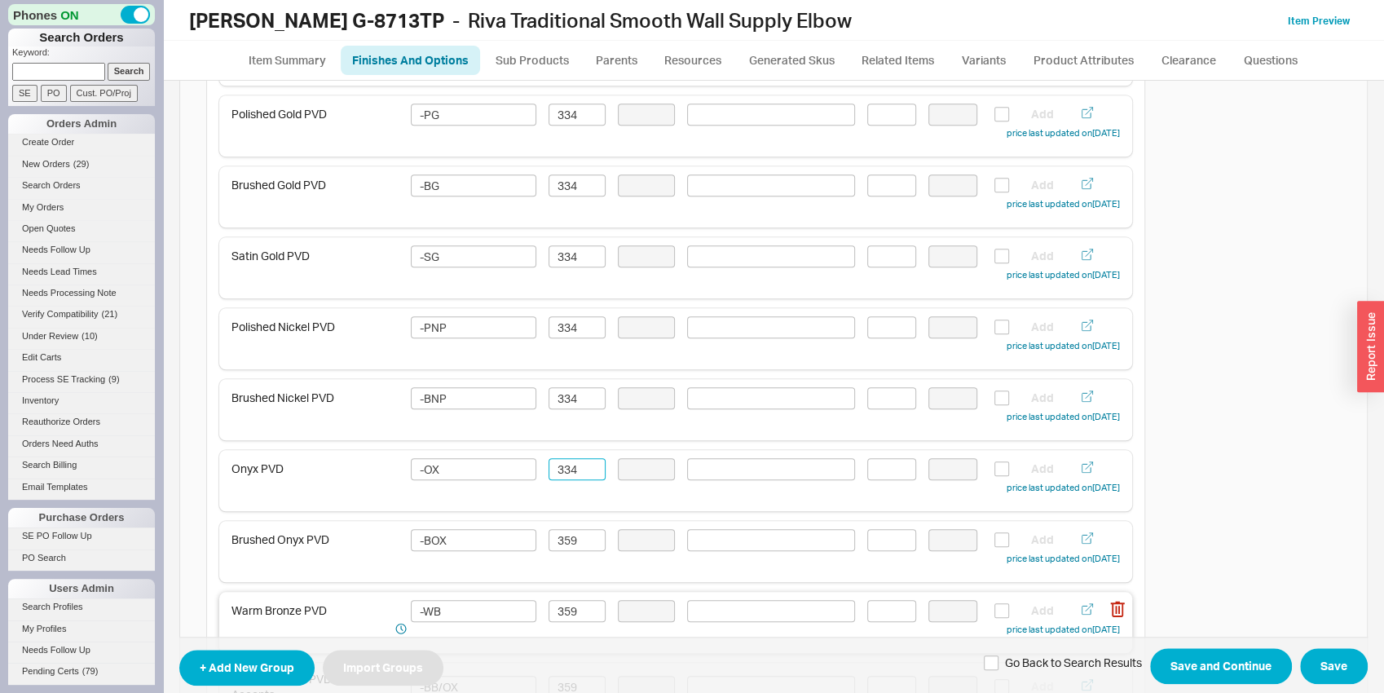
scroll to position [1022, 0]
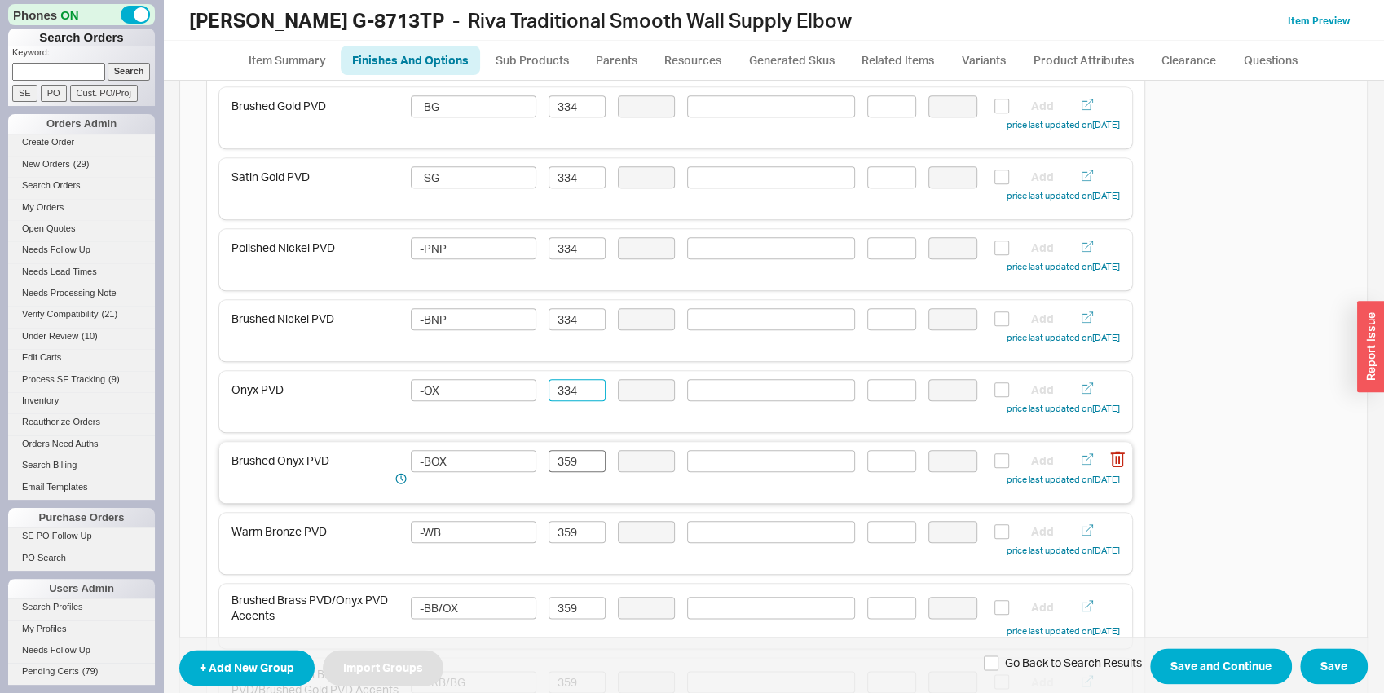
type input "334"
click at [567, 459] on input "359" at bounding box center [577, 461] width 57 height 22
paste input "334"
click at [567, 459] on input "353349" at bounding box center [577, 461] width 57 height 22
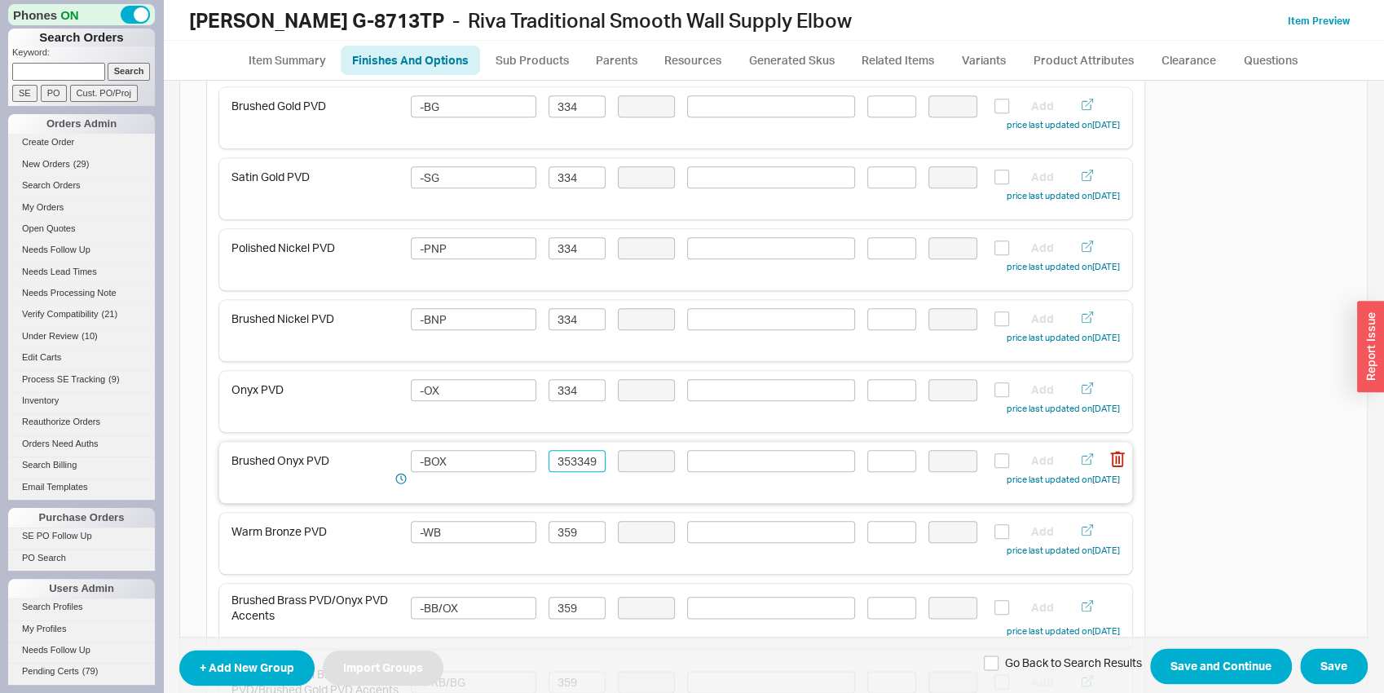
click at [567, 459] on input "353349" at bounding box center [577, 461] width 57 height 22
paste input "34"
type input "334"
click at [570, 521] on input "359" at bounding box center [577, 532] width 57 height 22
click at [567, 536] on input "359" at bounding box center [577, 532] width 57 height 22
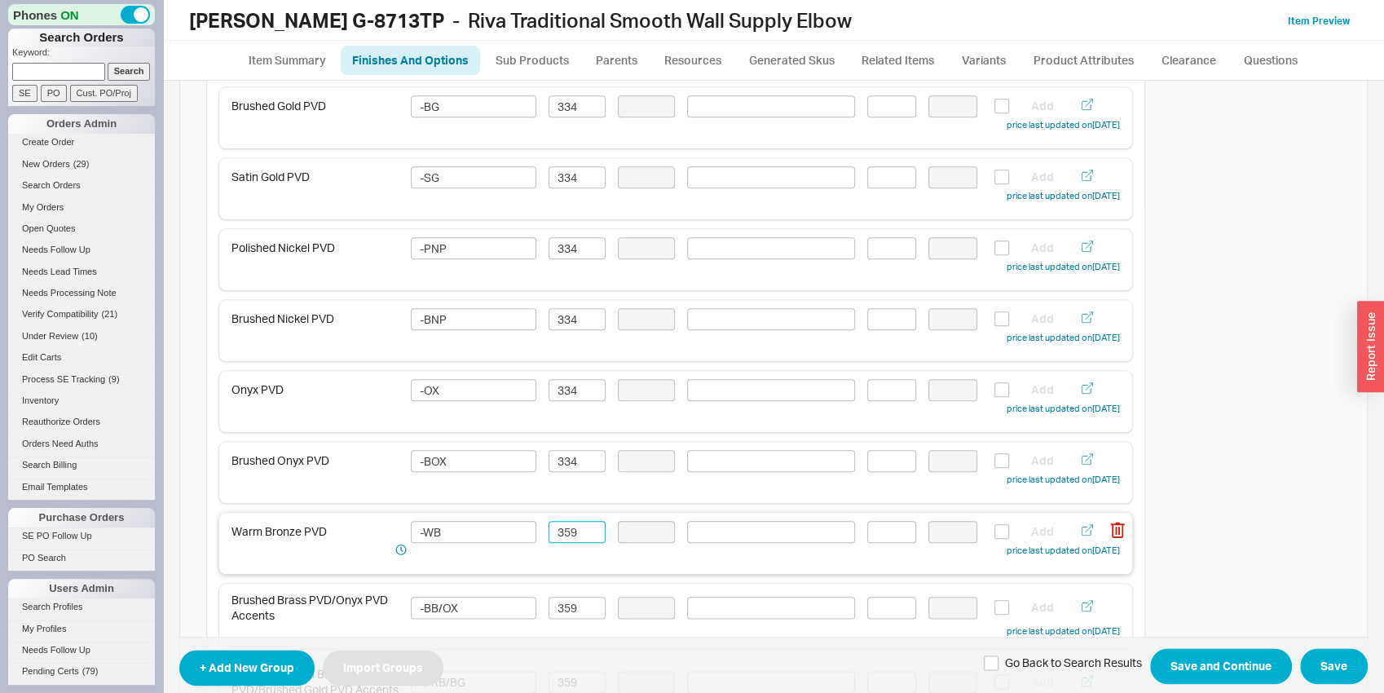
click at [567, 536] on input "359" at bounding box center [577, 532] width 57 height 22
paste input "34"
type input "334"
click at [569, 606] on input "359" at bounding box center [577, 608] width 57 height 22
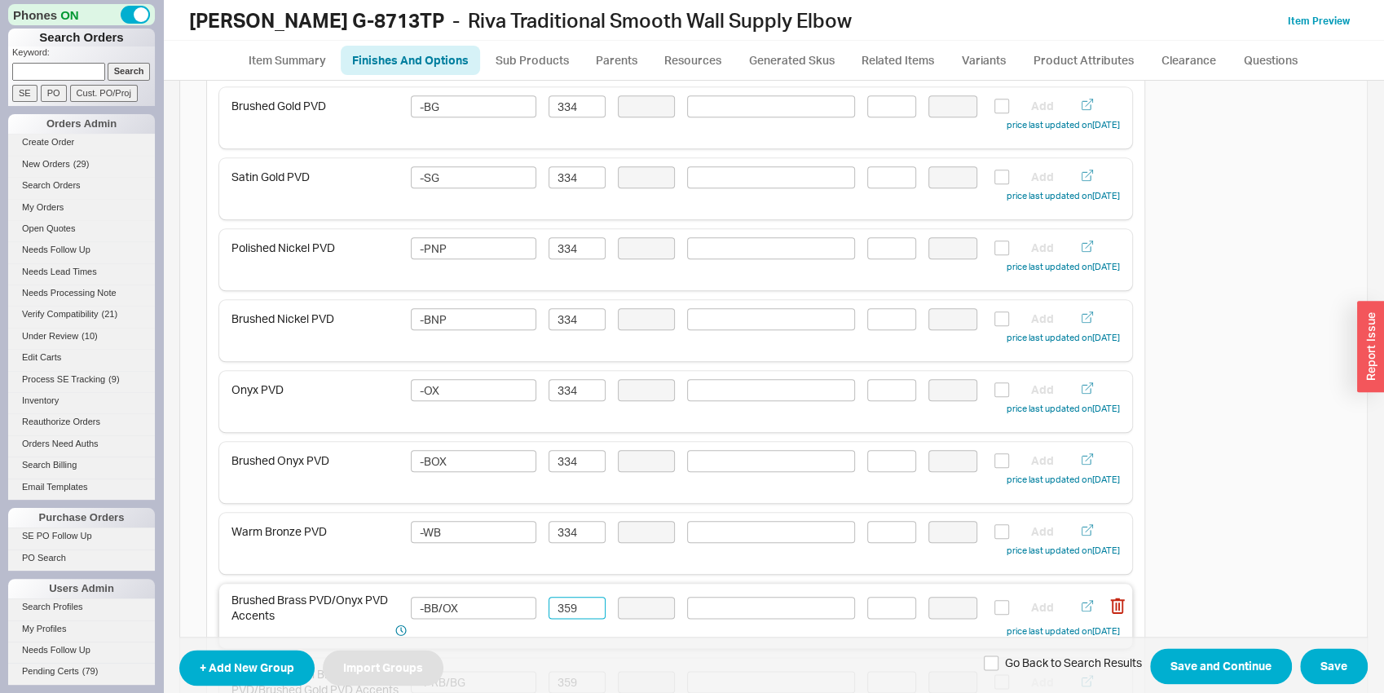
paste input "34"
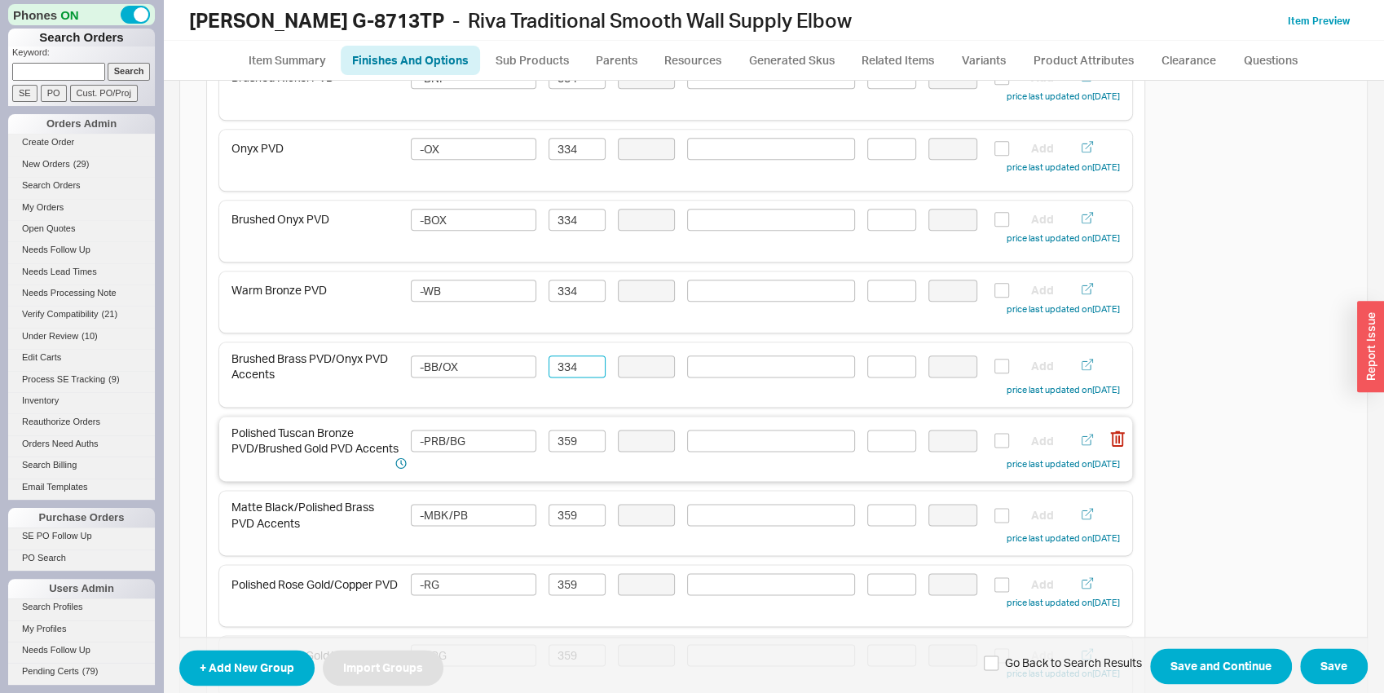
scroll to position [1277, 0]
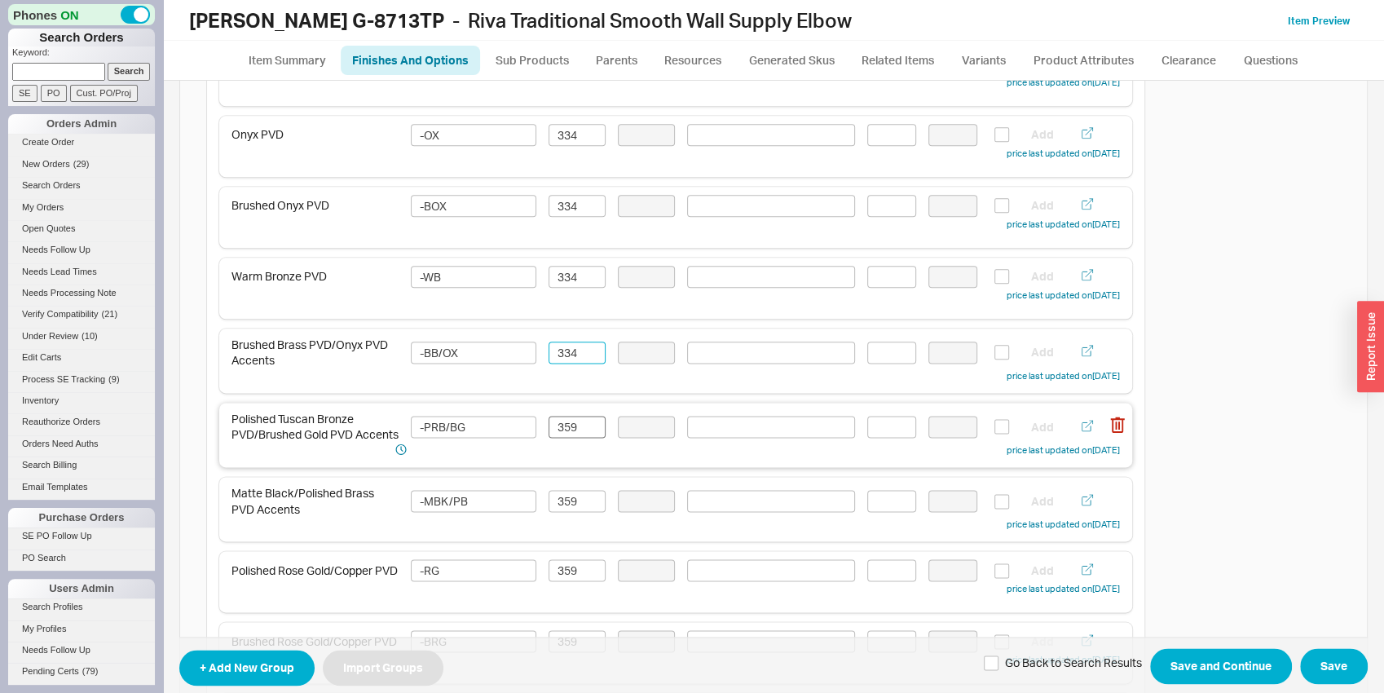
type input "334"
click at [579, 433] on input "359" at bounding box center [577, 427] width 57 height 22
paste input "34"
type input "334"
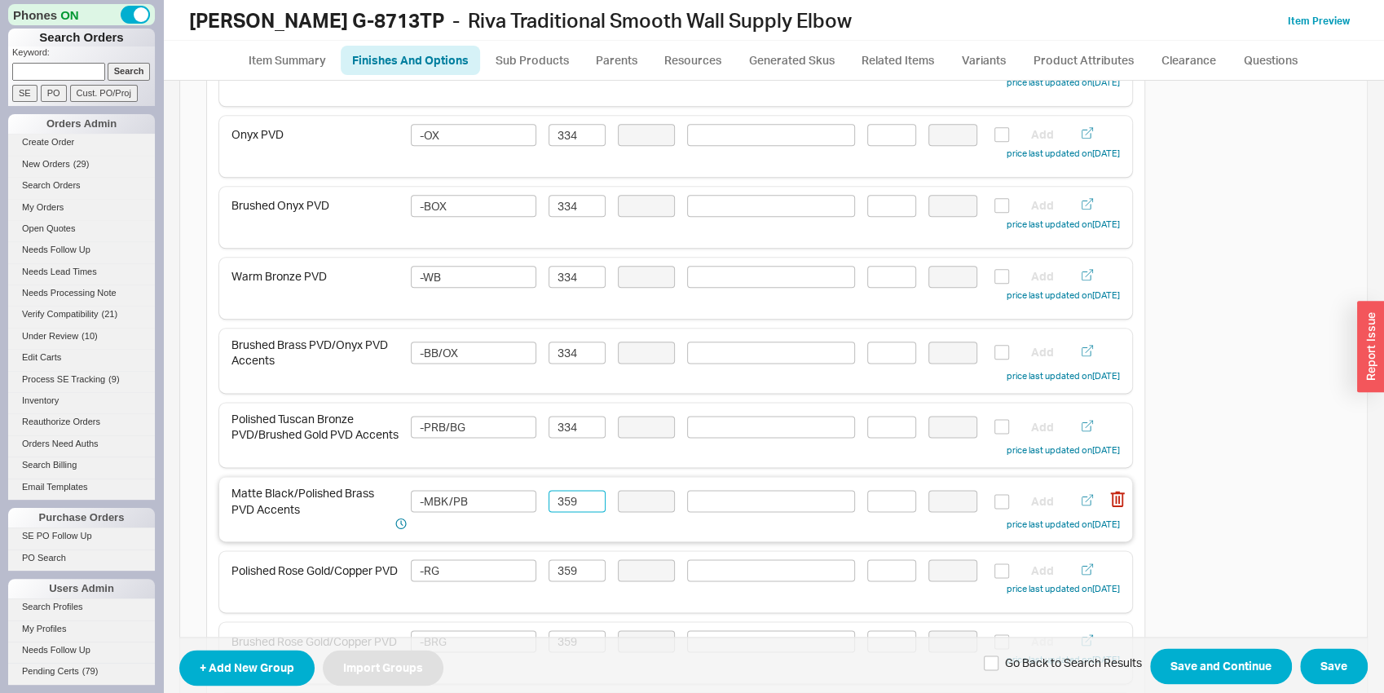
click at [577, 496] on input "359" at bounding box center [577, 501] width 57 height 22
paste input "34"
type input "334"
click at [577, 577] on input "359" at bounding box center [577, 570] width 57 height 22
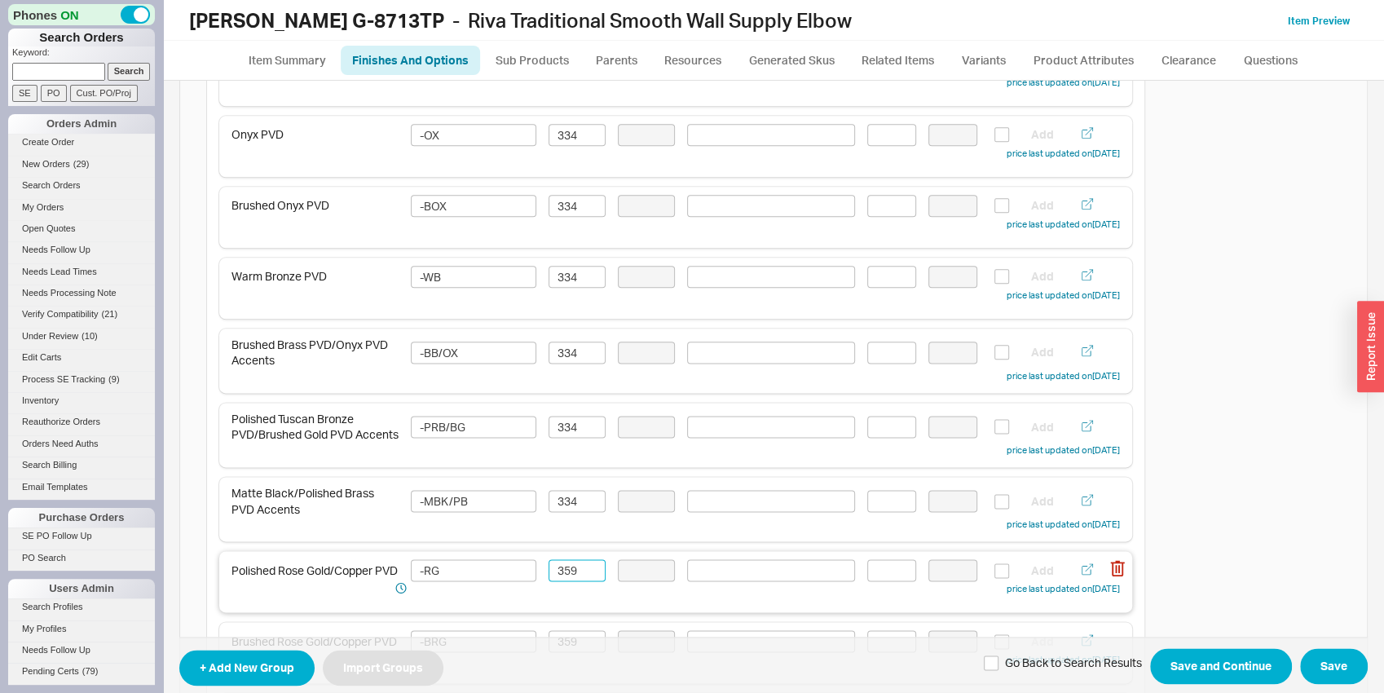
click at [577, 577] on input "359" at bounding box center [577, 570] width 57 height 22
paste input "34"
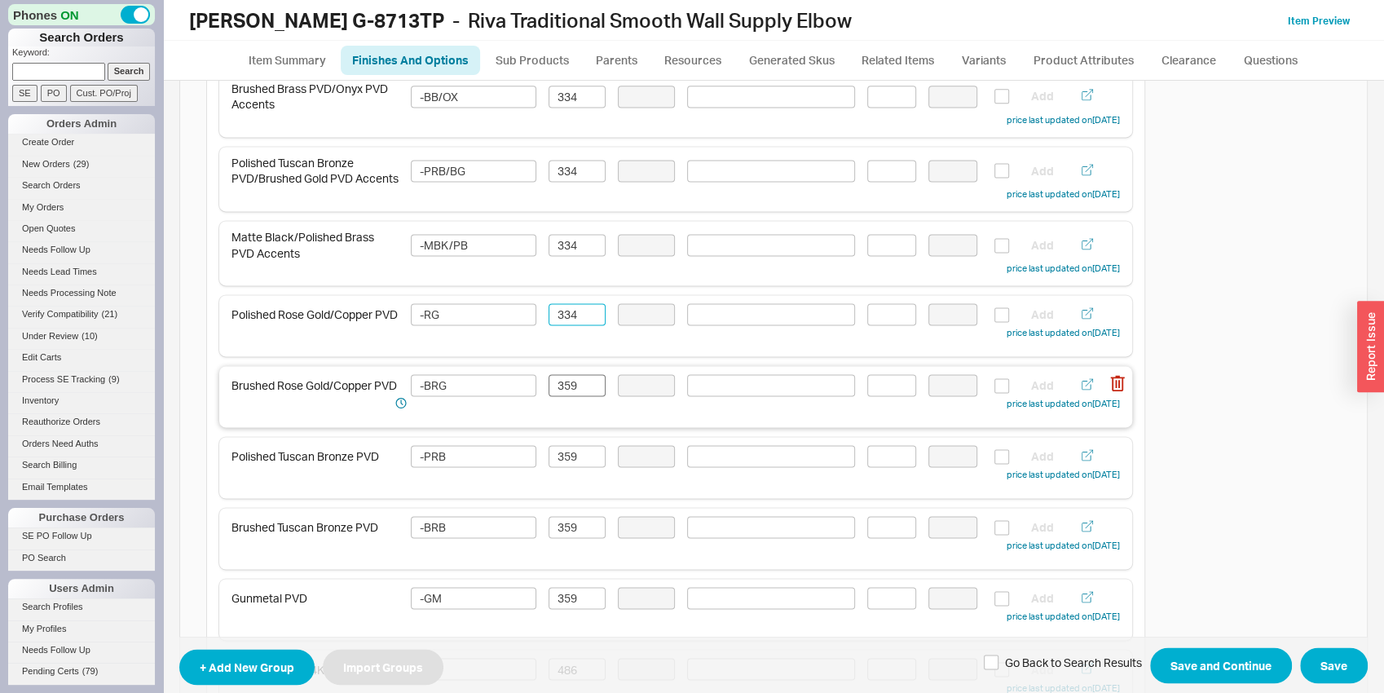
type input "334"
click at [575, 396] on input "359" at bounding box center [577, 385] width 57 height 22
paste input "34"
type input "334"
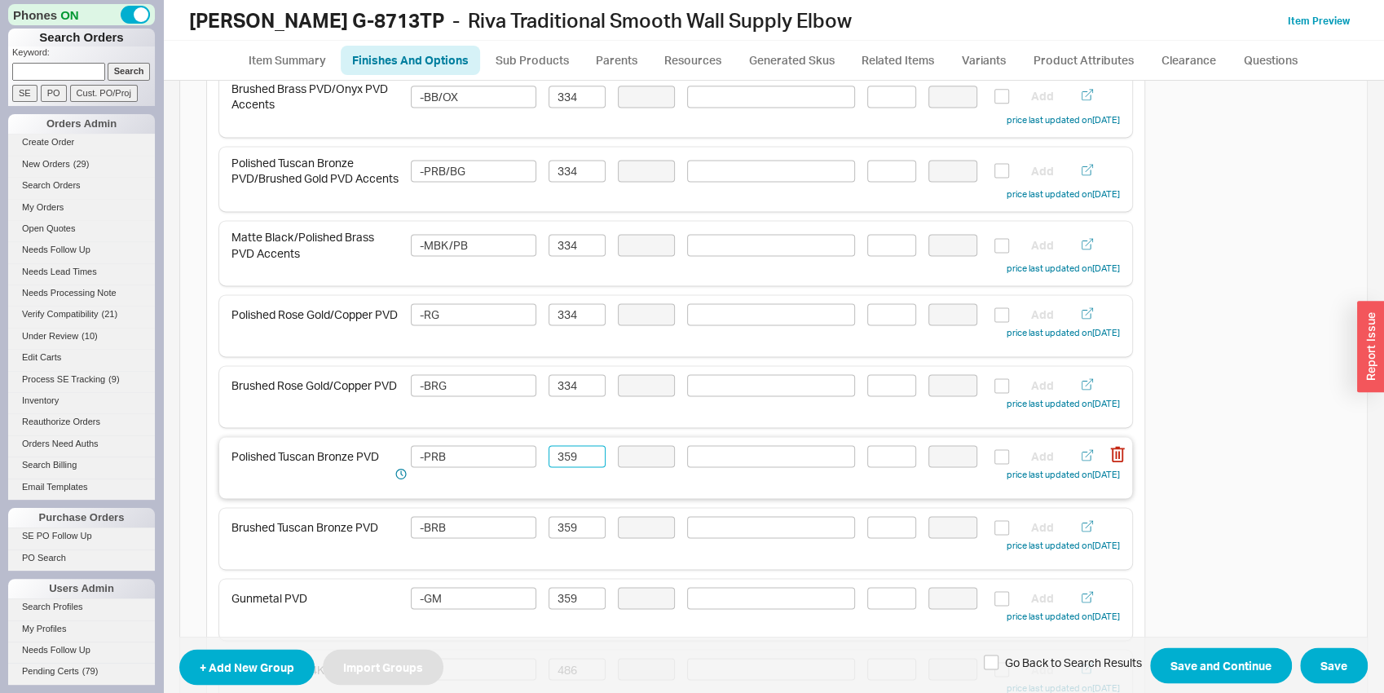
click at [566, 467] on input "359" at bounding box center [577, 456] width 57 height 22
paste input "34"
type input "334"
click at [575, 524] on input "359" at bounding box center [577, 527] width 57 height 22
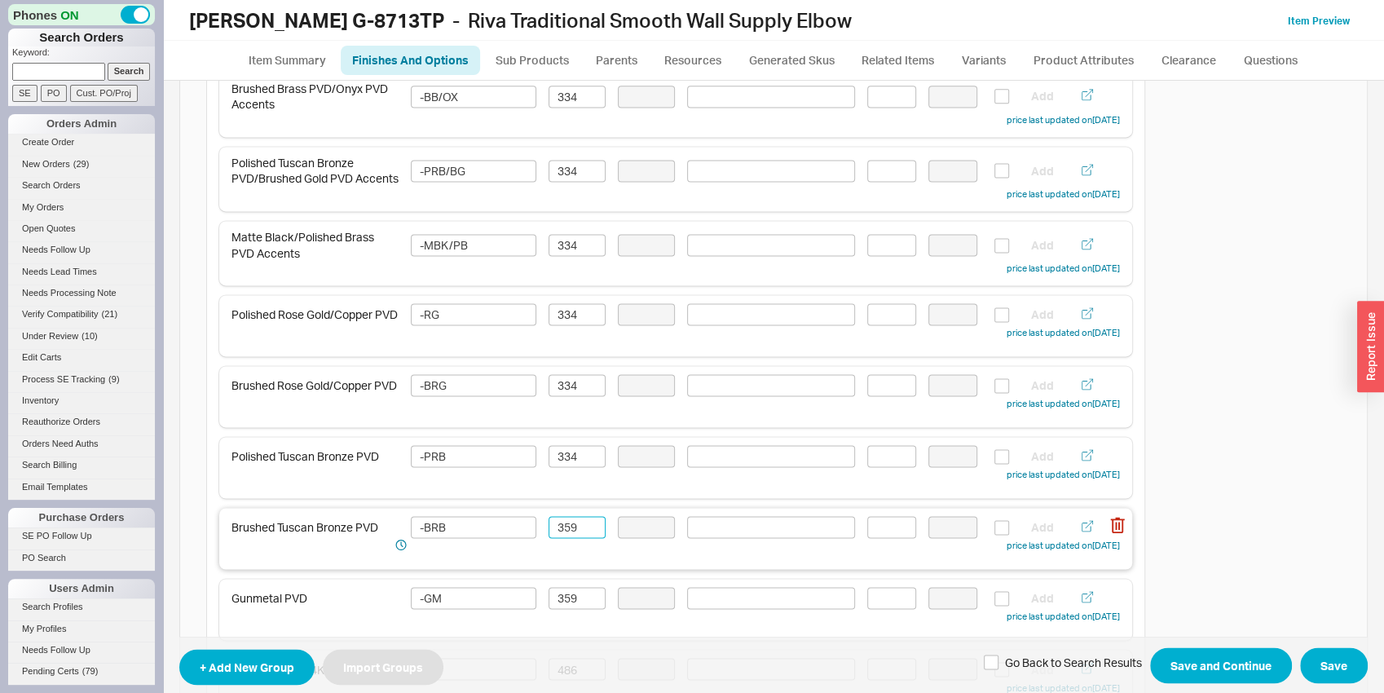
click at [575, 525] on input "359" at bounding box center [577, 527] width 57 height 22
paste input "34"
type input "334"
click at [565, 594] on input "359" at bounding box center [577, 598] width 57 height 22
click at [569, 606] on input "359" at bounding box center [577, 598] width 57 height 22
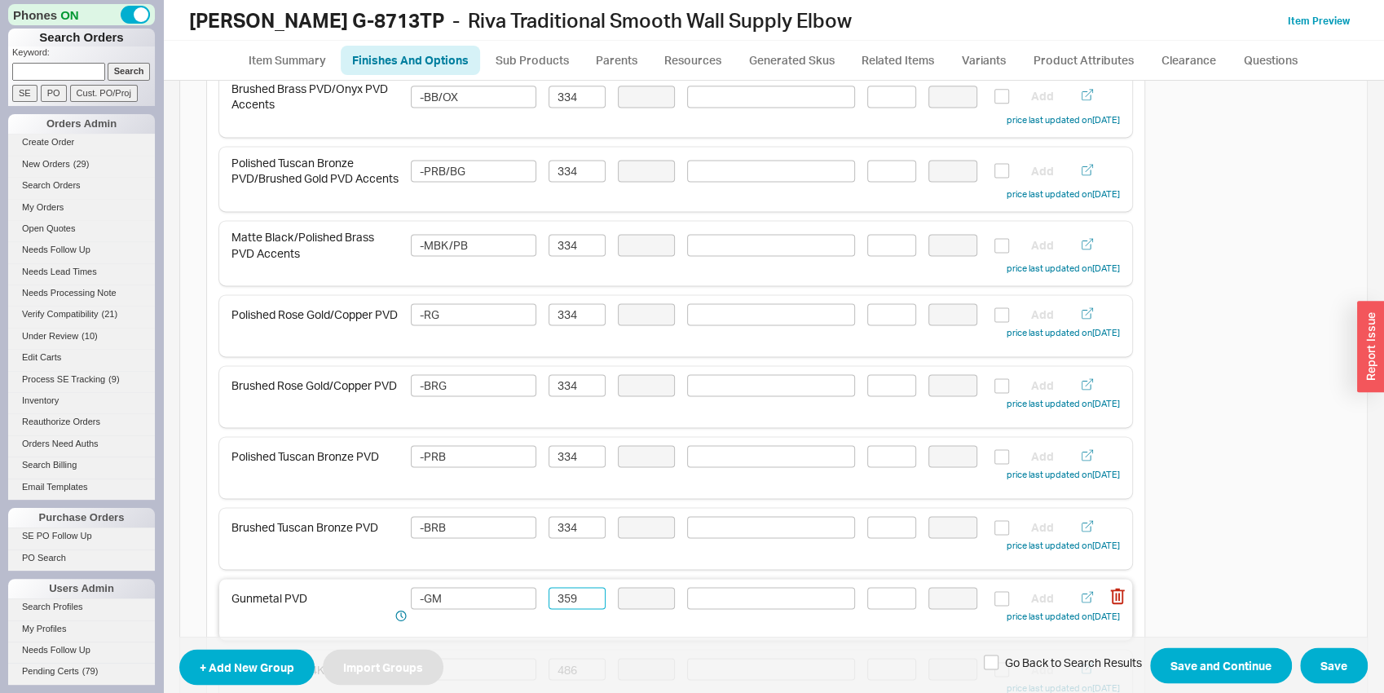
click at [569, 606] on input "359" at bounding box center [577, 598] width 57 height 22
paste input "34"
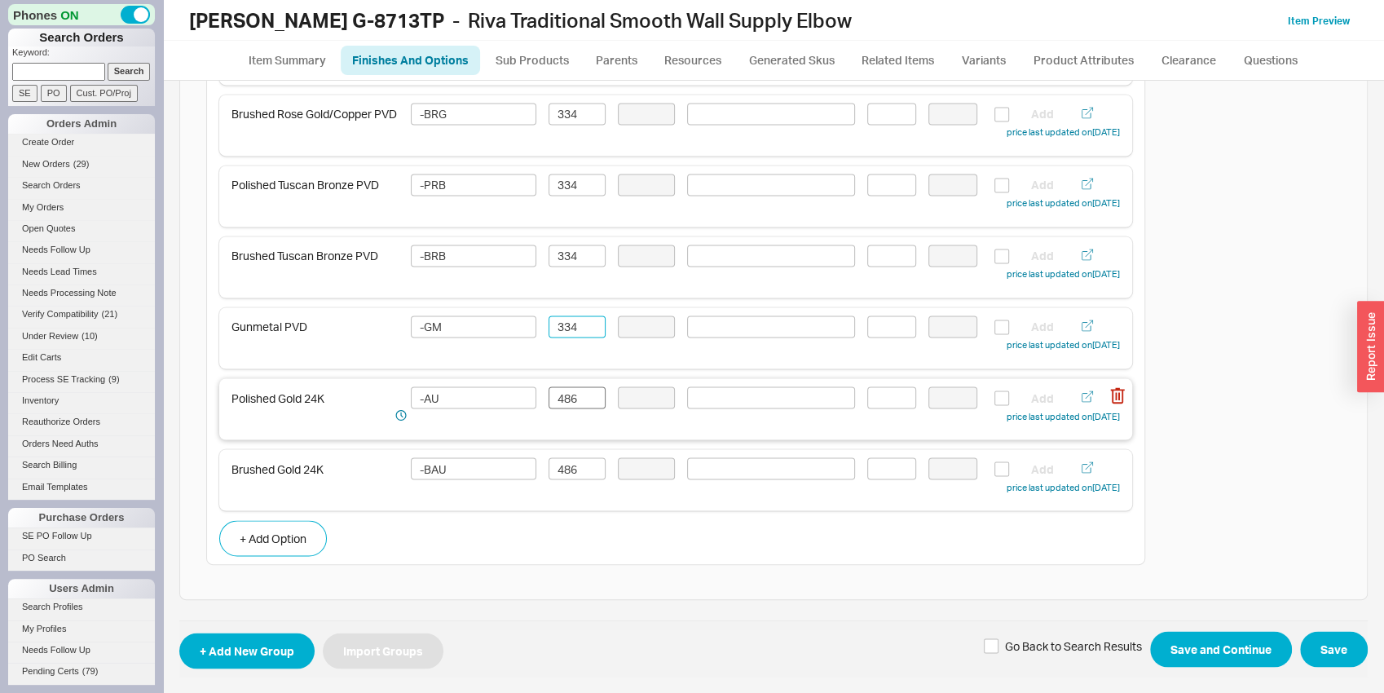
type input "334"
click at [567, 403] on input "486" at bounding box center [577, 397] width 57 height 22
click at [567, 404] on input "486" at bounding box center [577, 397] width 57 height 22
type input "451"
click at [570, 468] on input "486" at bounding box center [577, 468] width 57 height 22
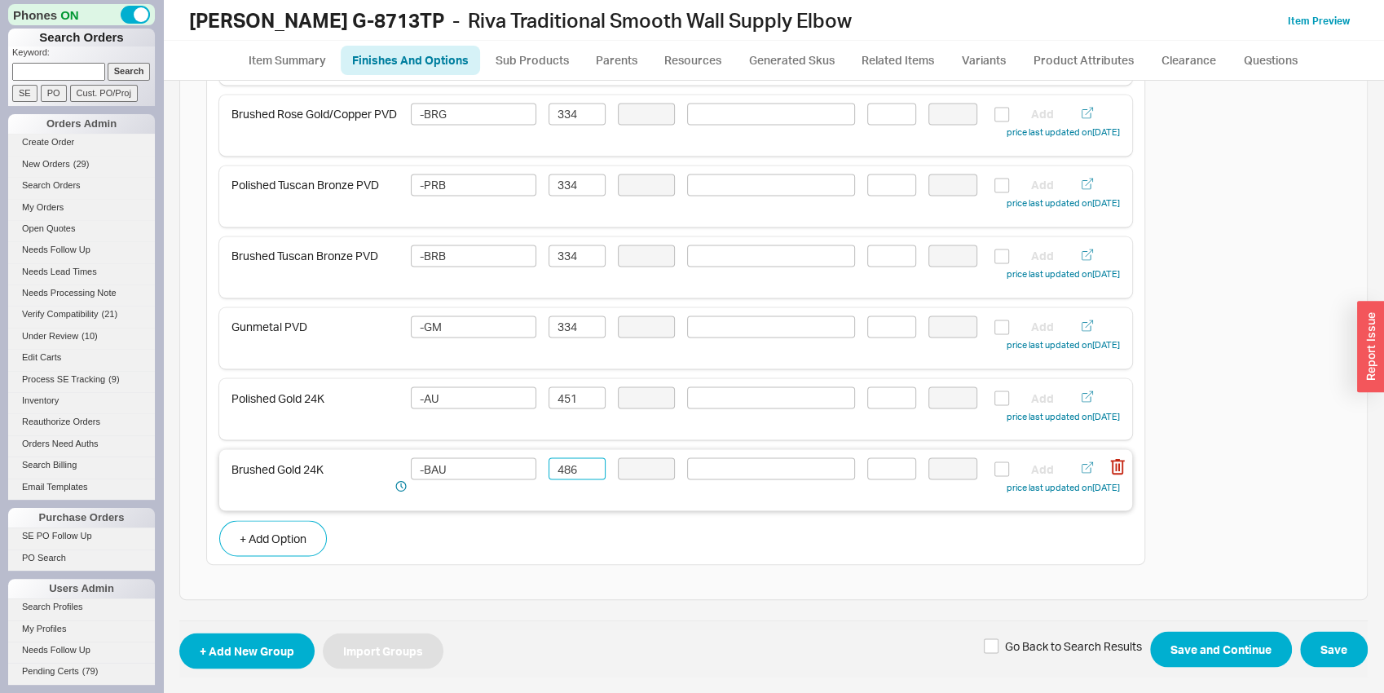
click at [570, 467] on input "486" at bounding box center [577, 468] width 57 height 22
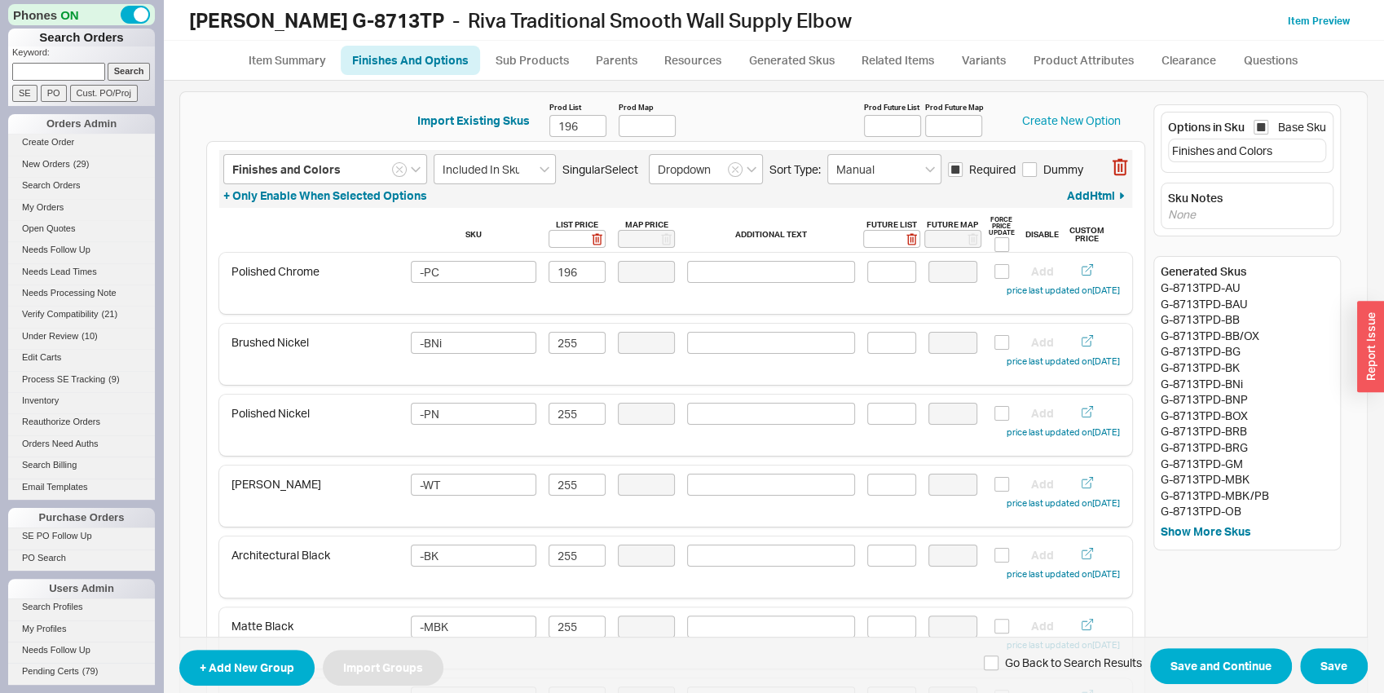
scroll to position [0, 0]
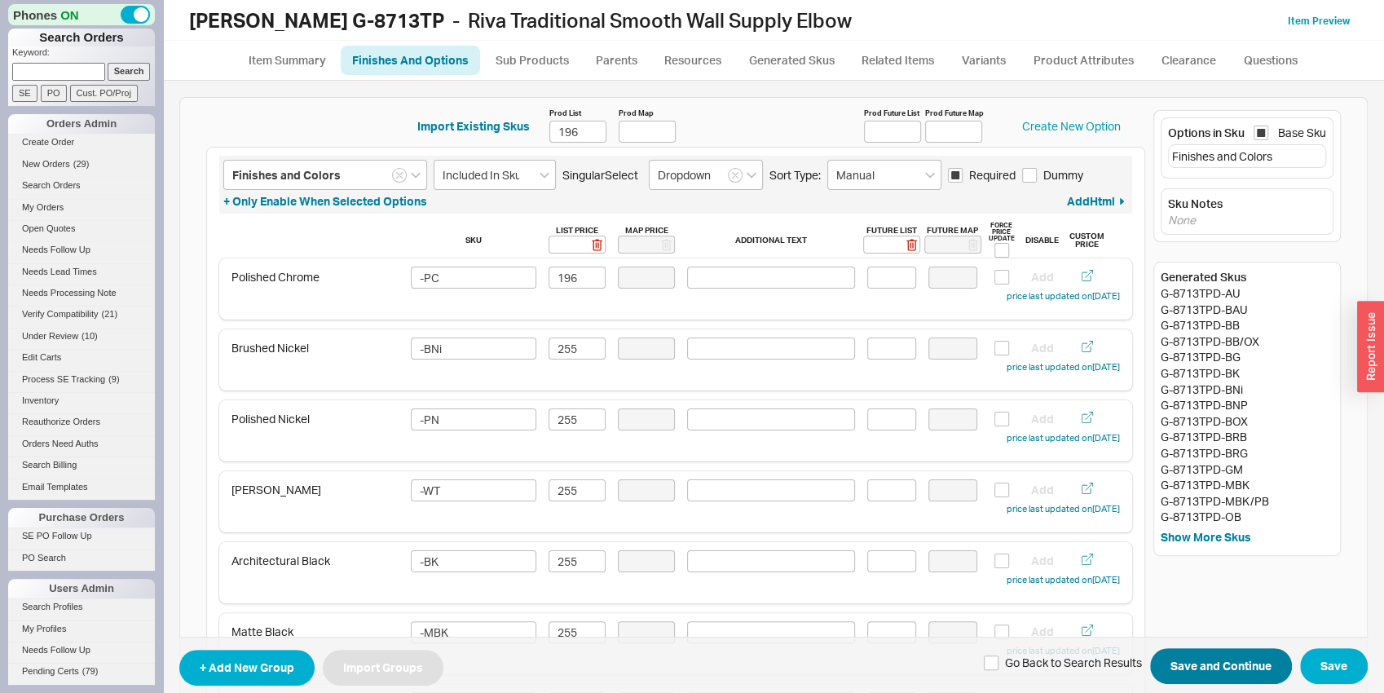
type input "451"
click at [1218, 667] on button "Save and Continue" at bounding box center [1221, 666] width 142 height 36
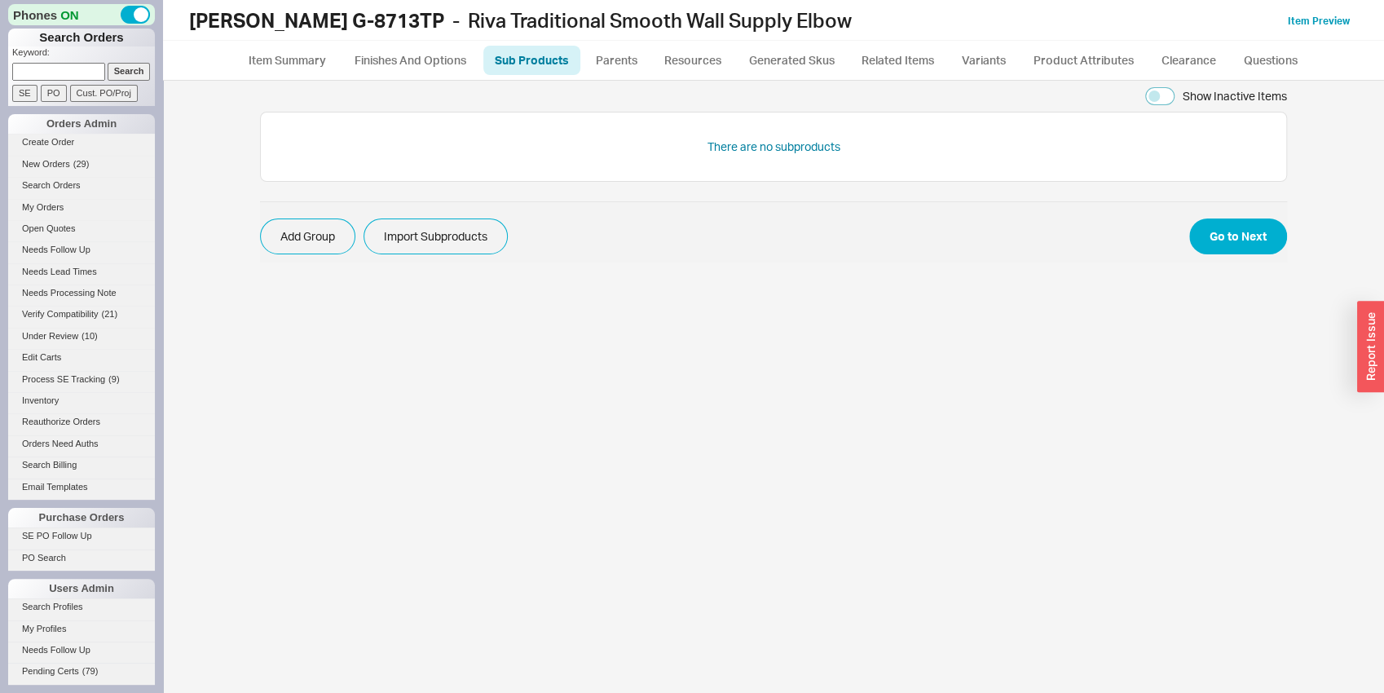
click at [1251, 266] on div "Show Inactive Items There are no subproducts Add Group Import Subproducts Go to…" at bounding box center [773, 387] width 1188 height 612
click at [1243, 237] on button "Go to Next" at bounding box center [1238, 236] width 98 height 36
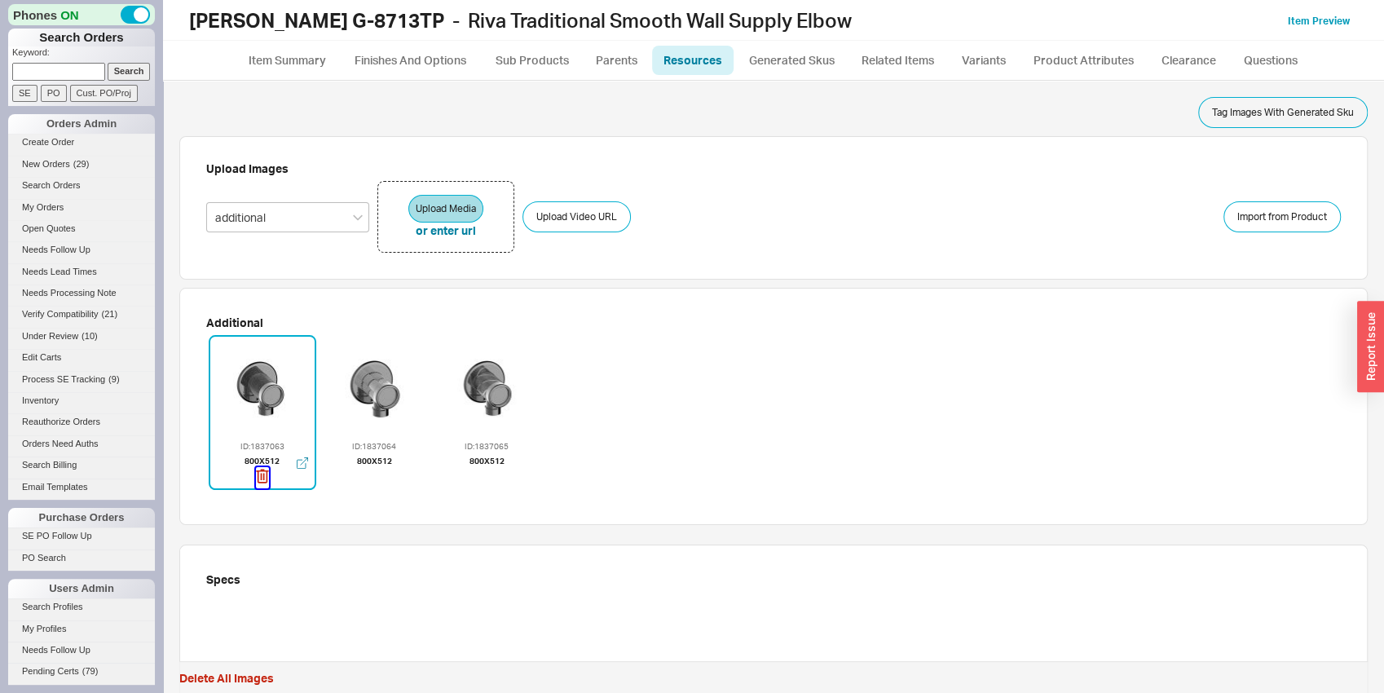
click at [258, 474] on icon "button" at bounding box center [262, 476] width 13 height 18
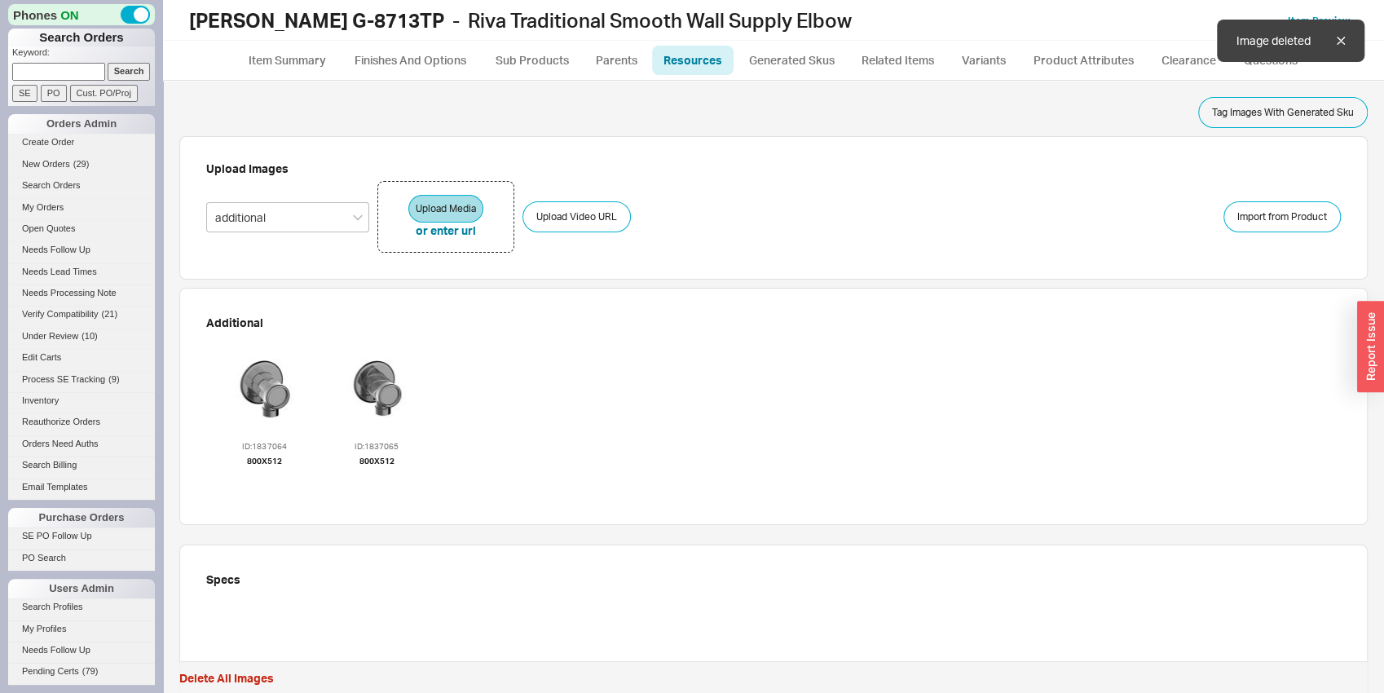
click at [258, 474] on icon "button" at bounding box center [264, 476] width 13 height 18
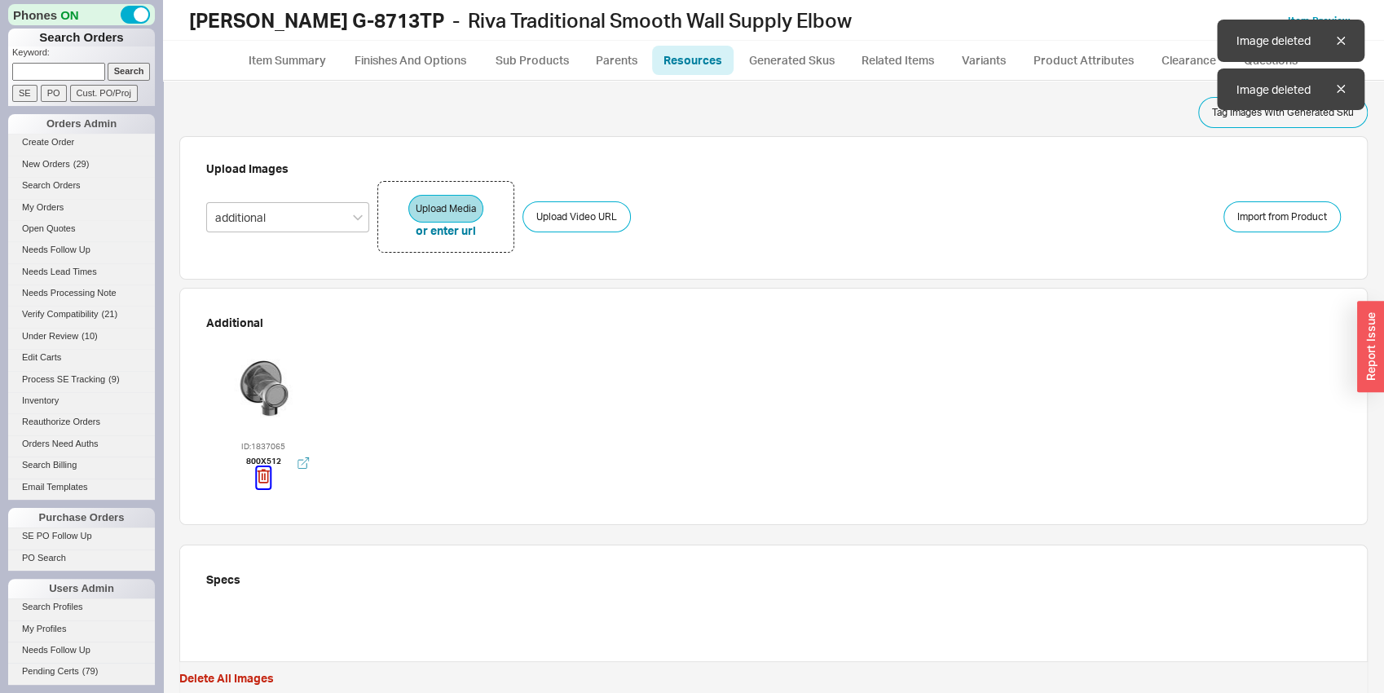
click at [265, 474] on icon "button" at bounding box center [263, 476] width 13 height 18
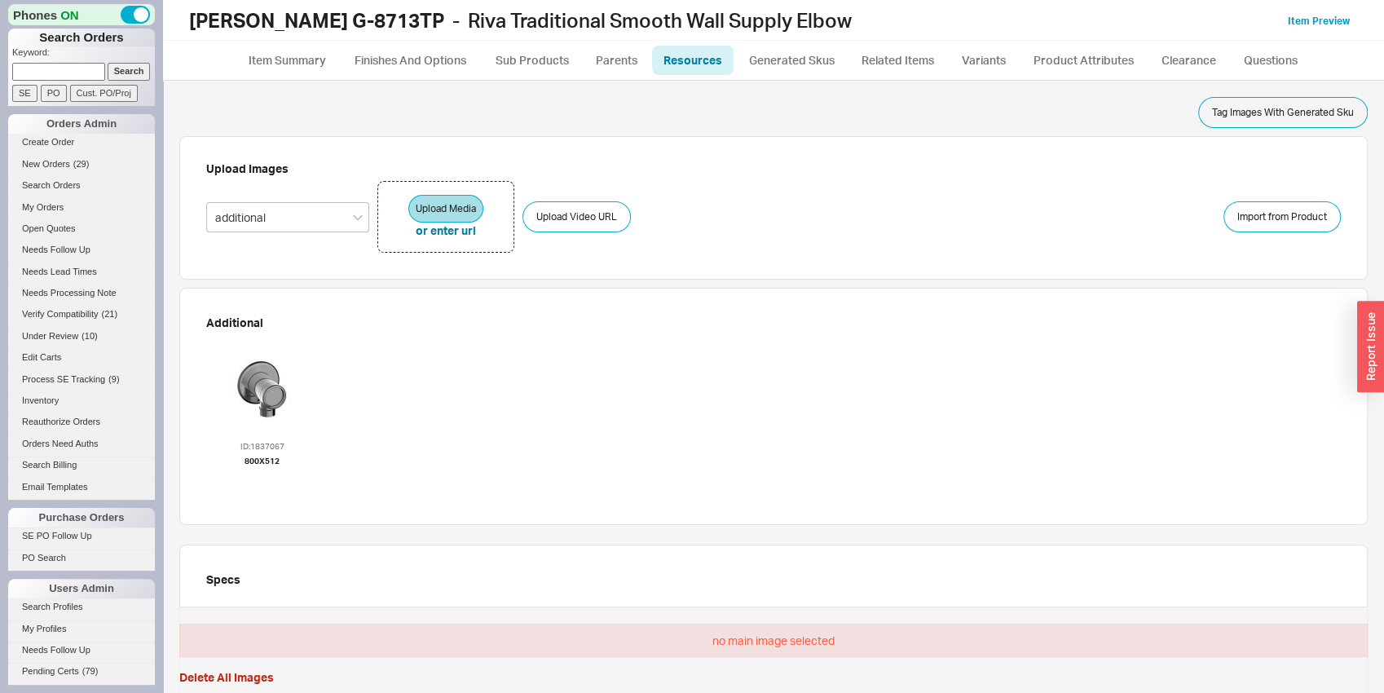
click at [256, 377] on div at bounding box center [263, 388] width 98 height 98
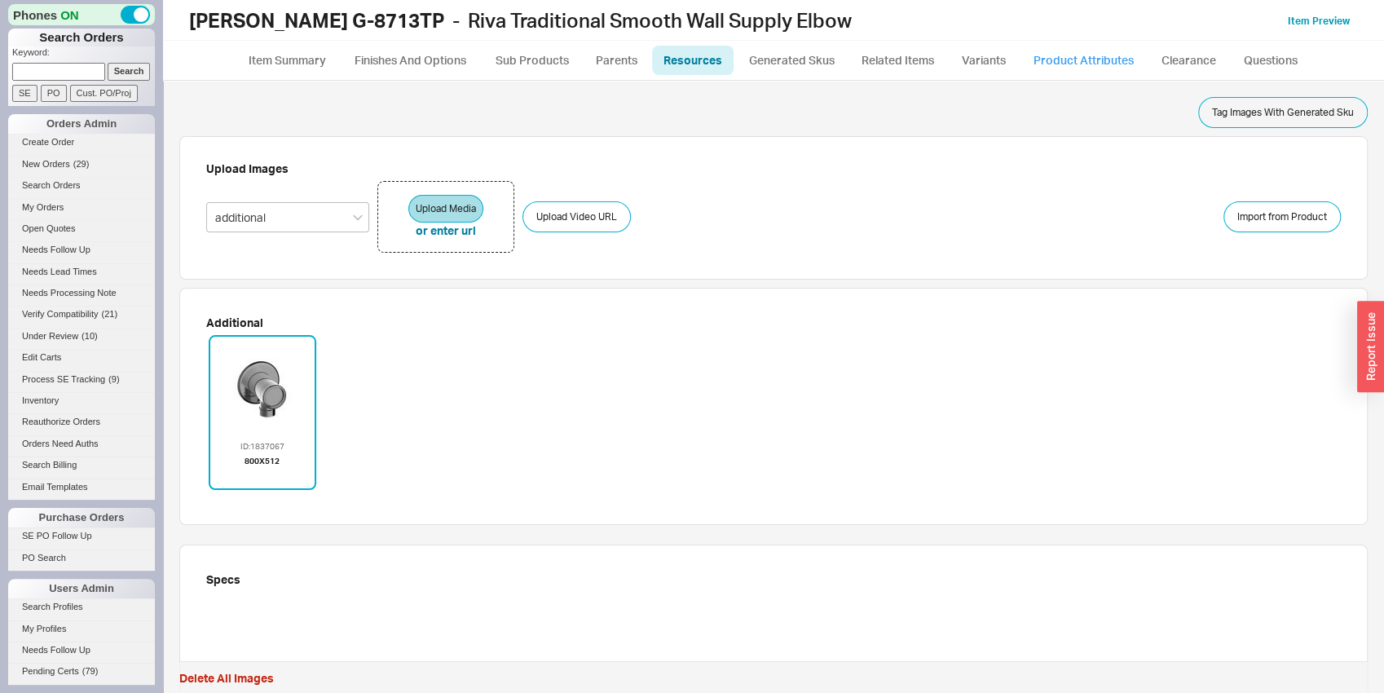
drag, startPoint x: 1063, startPoint y: 55, endPoint x: 1048, endPoint y: 77, distance: 26.5
click at [1064, 55] on link "Product Attributes" at bounding box center [1083, 60] width 125 height 29
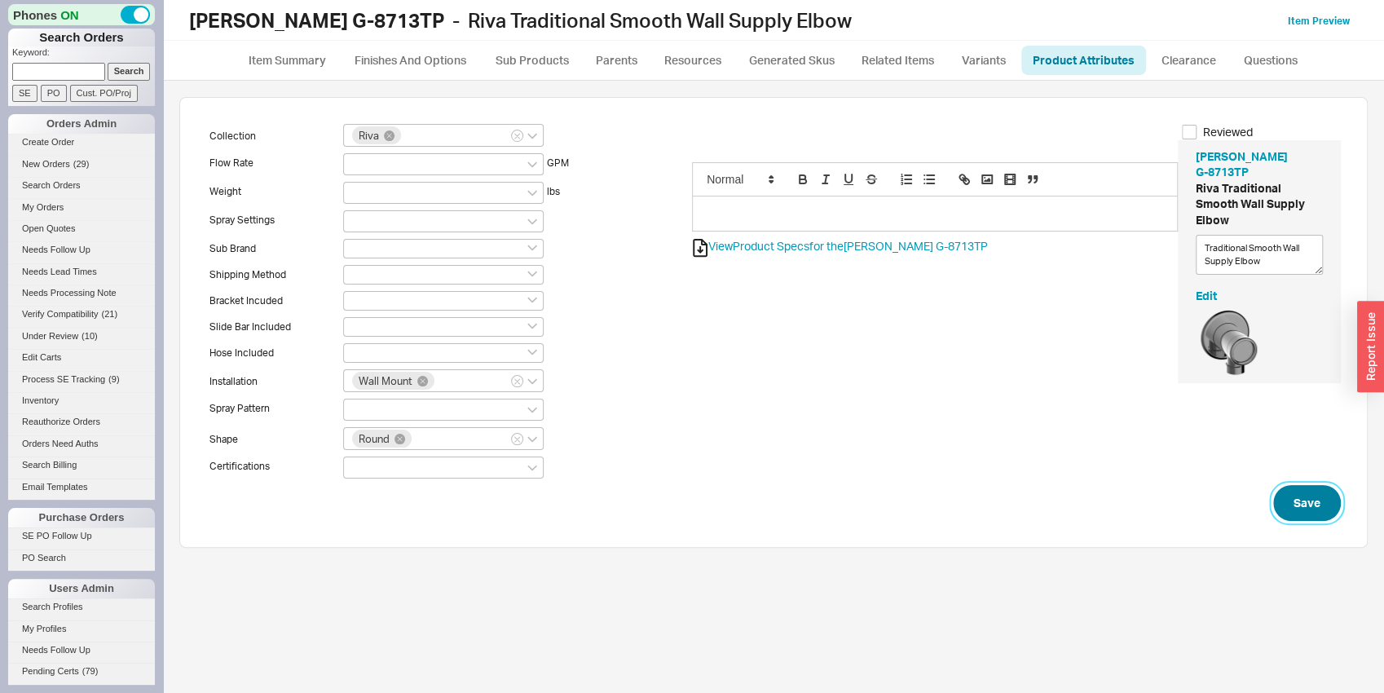
click at [1294, 509] on button "Save" at bounding box center [1307, 503] width 68 height 36
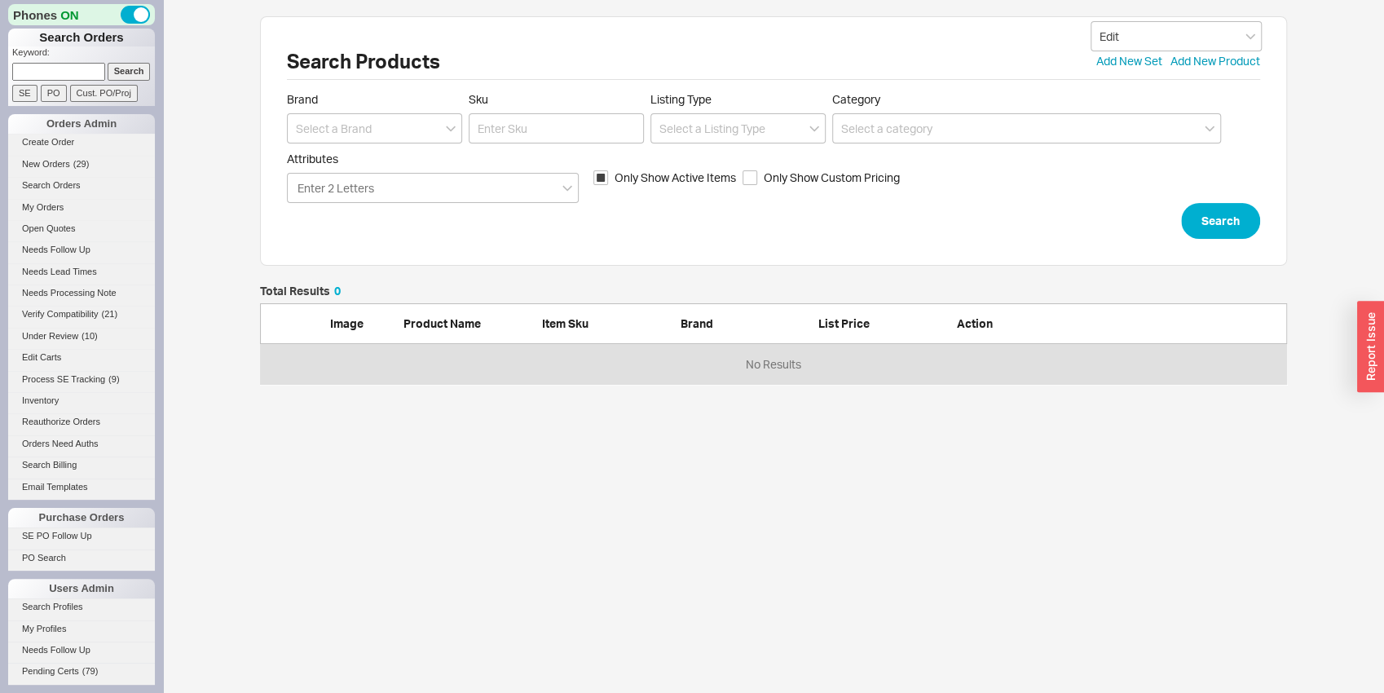
scroll to position [86, 1014]
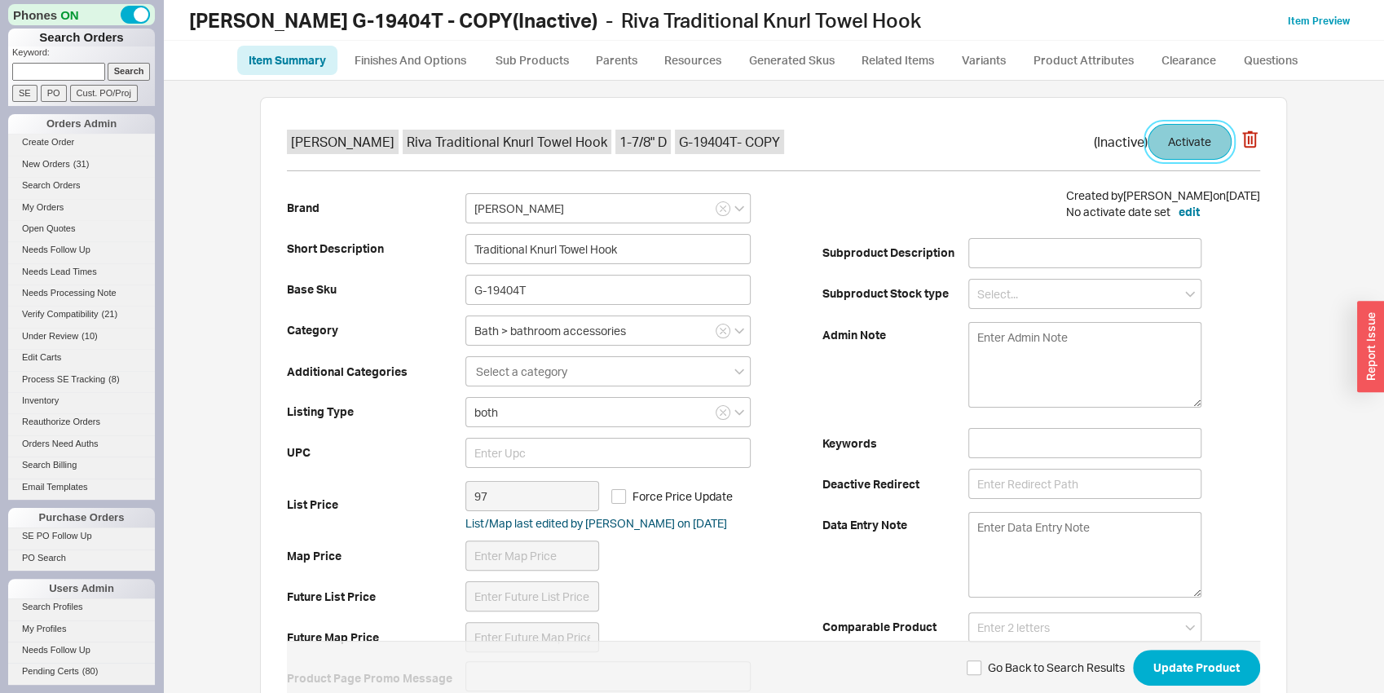
click at [1197, 147] on button "Activate" at bounding box center [1190, 142] width 84 height 36
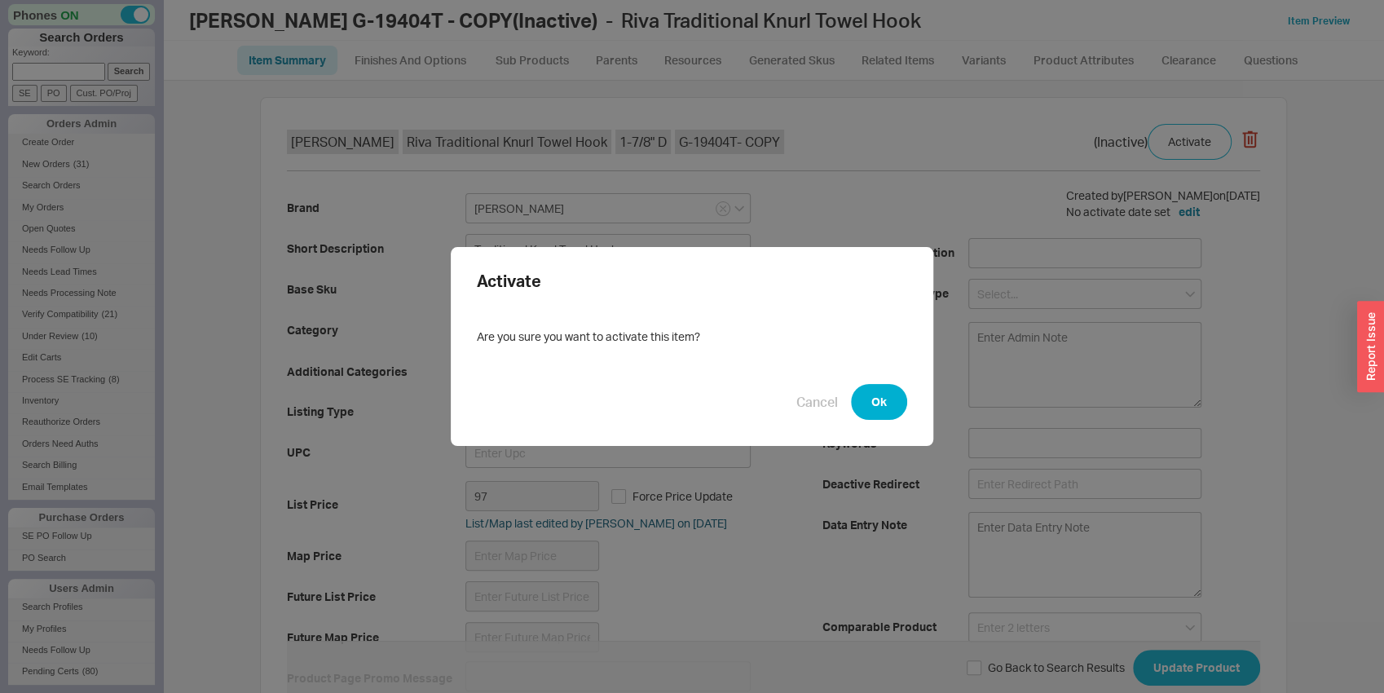
click at [905, 397] on div "Activate Are you sure you want to activate this item? Cancel Ok" at bounding box center [692, 346] width 483 height 199
click at [887, 398] on button "Ok" at bounding box center [879, 402] width 56 height 36
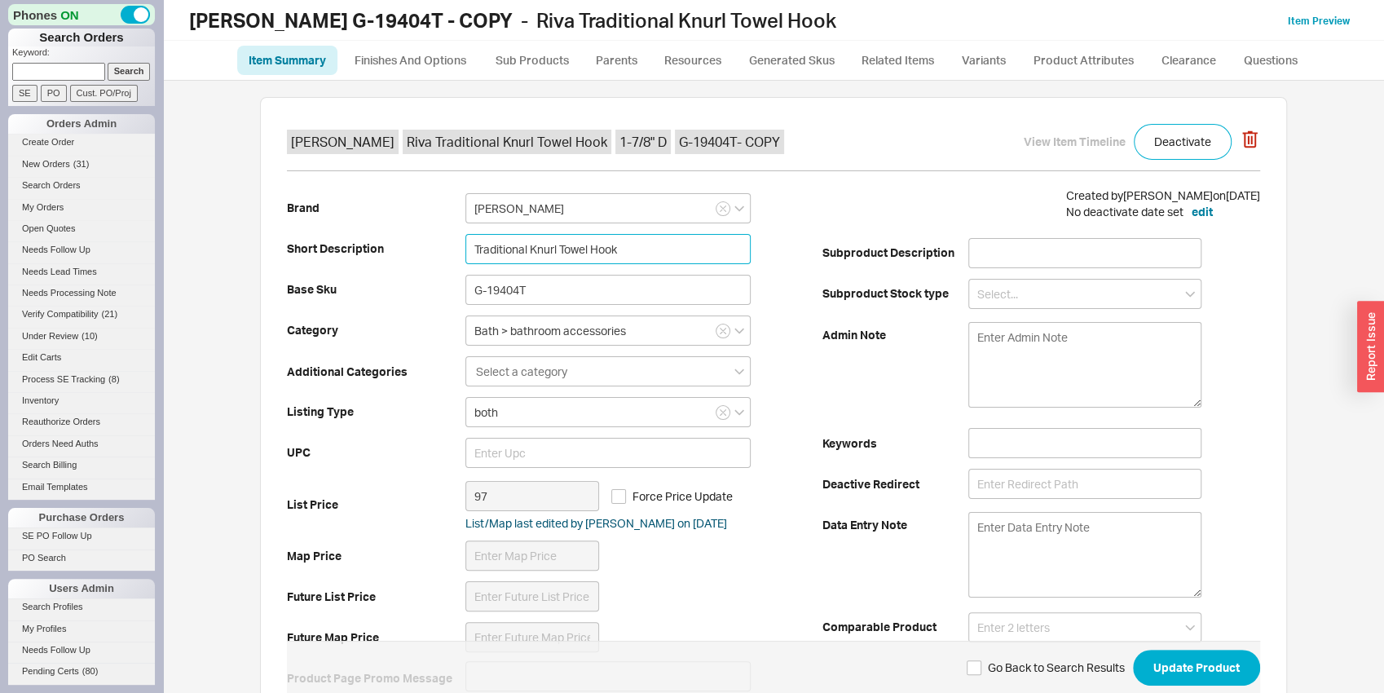
drag, startPoint x: 527, startPoint y: 243, endPoint x: 550, endPoint y: 249, distance: 24.3
click at [550, 249] on input "Traditional Knurl Towel Hook" at bounding box center [607, 249] width 285 height 30
type input "Traditional Smooth Towel Hook"
click at [546, 290] on input "G-19404T" at bounding box center [607, 290] width 285 height 30
drag, startPoint x: 546, startPoint y: 290, endPoint x: 444, endPoint y: 283, distance: 102.2
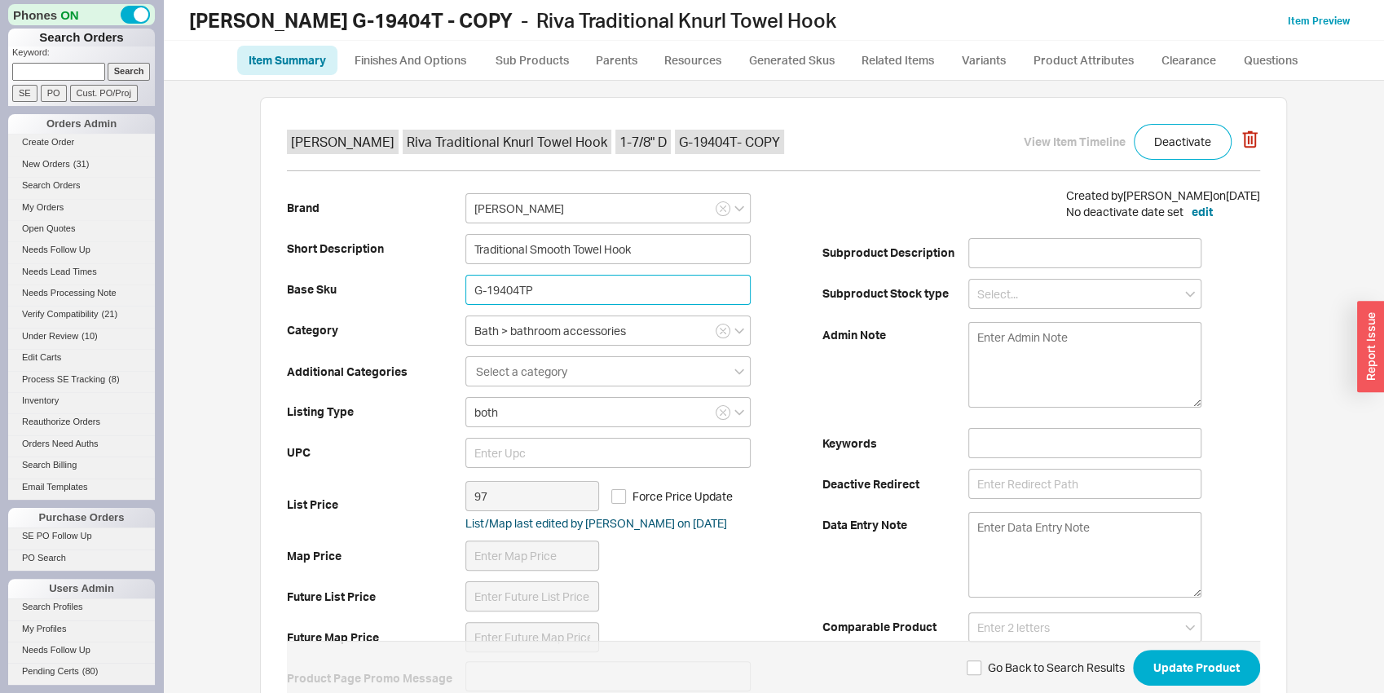
click at [465, 283] on input "G-19404TP" at bounding box center [607, 290] width 285 height 30
type input "G-19404TP"
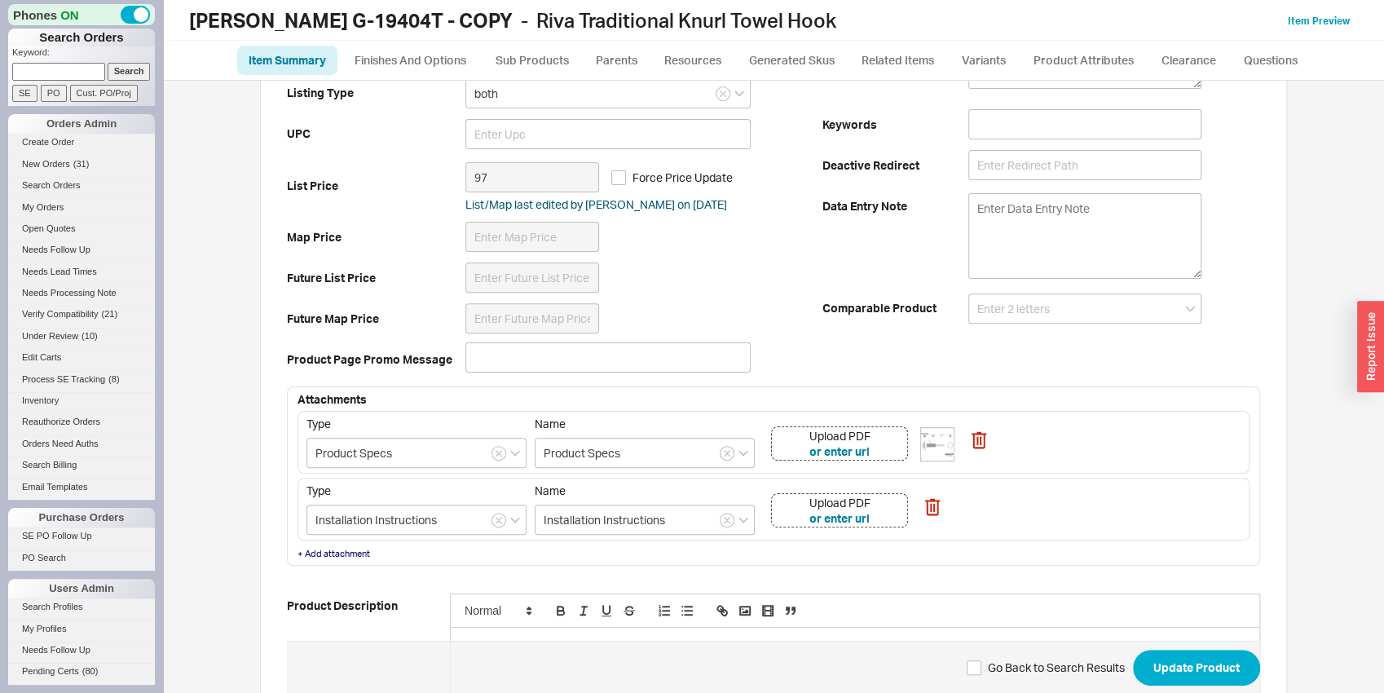
scroll to position [341, 0]
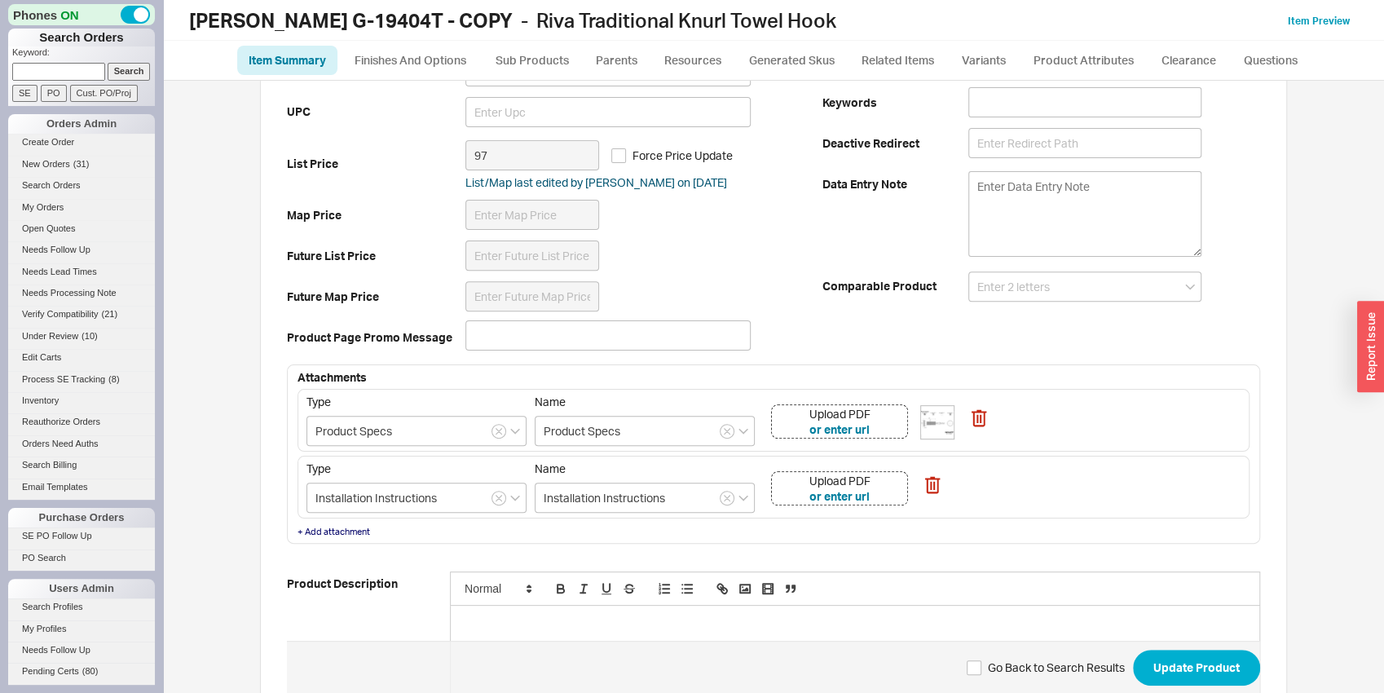
click at [884, 424] on div "Upload PDF or enter url" at bounding box center [839, 421] width 137 height 34
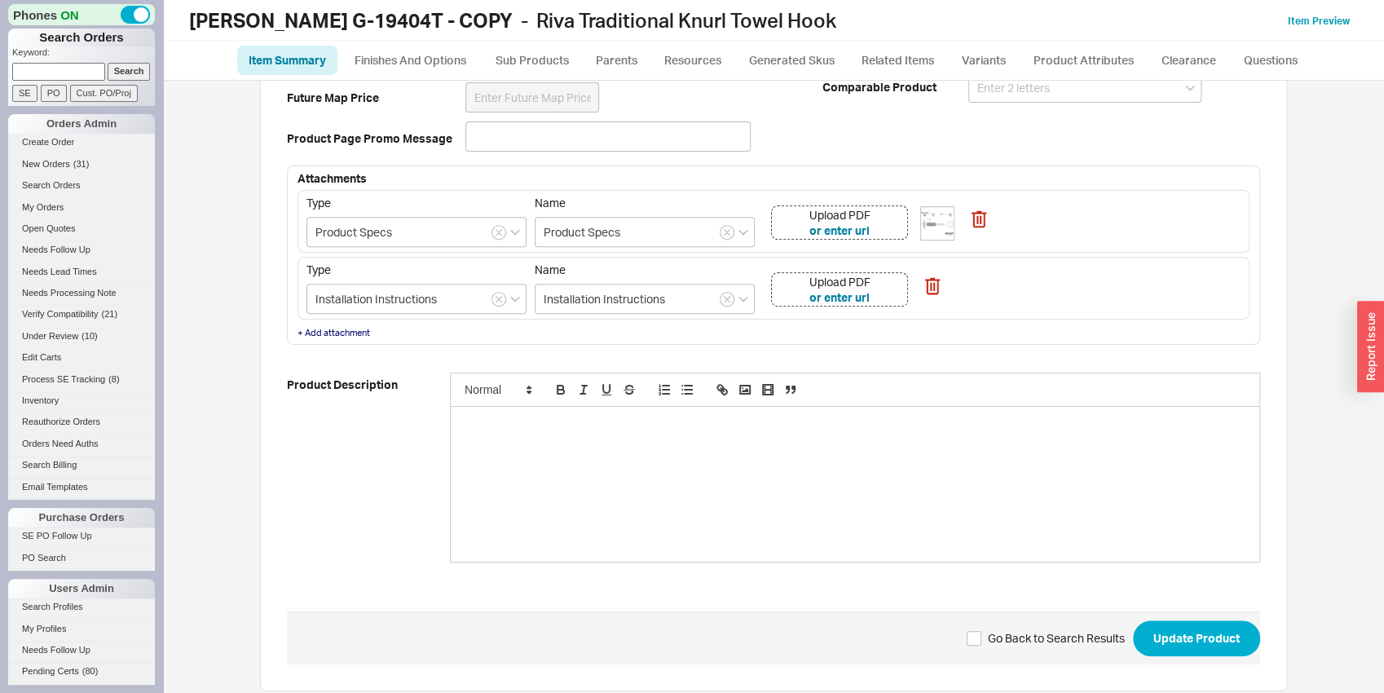
scroll to position [556, 0]
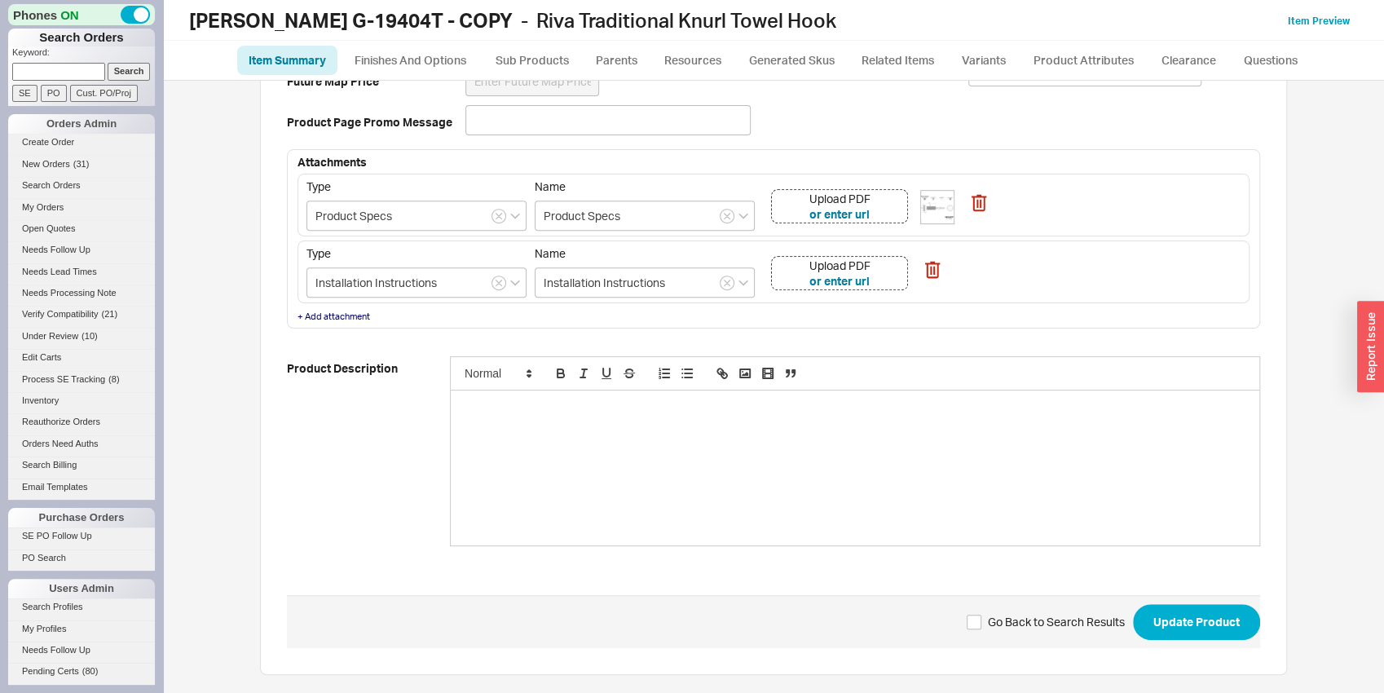
click at [1188, 596] on span "Go Back to Search Results Update Product" at bounding box center [773, 621] width 973 height 53
drag, startPoint x: 1188, startPoint y: 596, endPoint x: 1190, endPoint y: 606, distance: 9.9
click at [1188, 596] on span "Go Back to Search Results Update Product" at bounding box center [773, 621] width 973 height 53
click at [1191, 606] on button "Update Product" at bounding box center [1196, 622] width 127 height 36
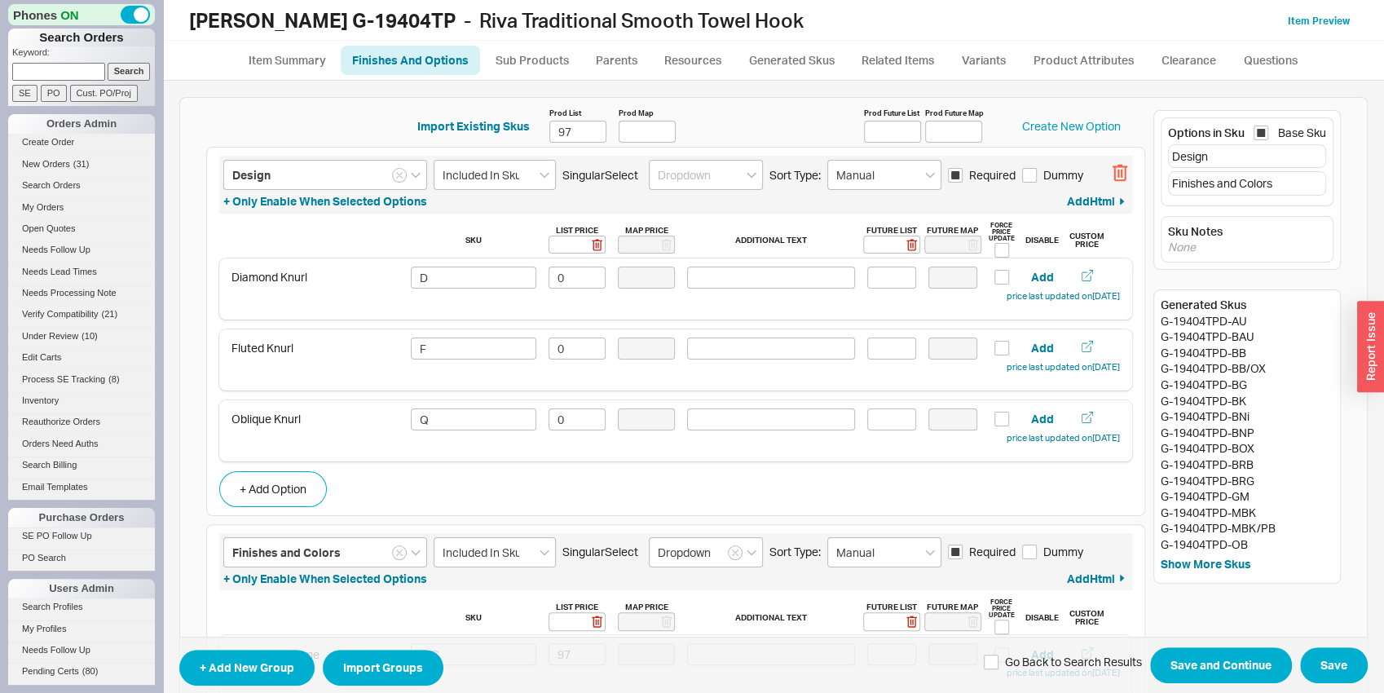
click at [1121, 174] on icon "button" at bounding box center [1122, 174] width 2 height 8
type input "Finishes and Colors"
type input "Included In Sku"
type input "Dropdown"
type input "Manual"
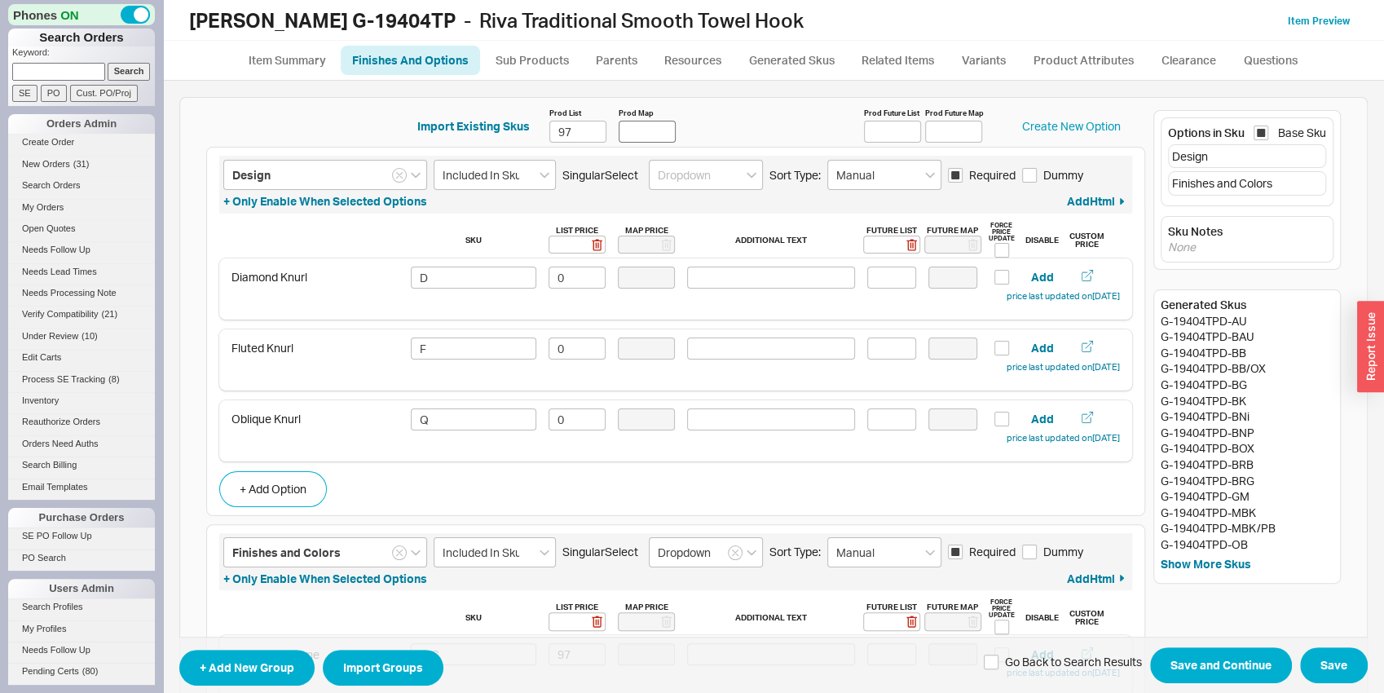
checkbox input "true"
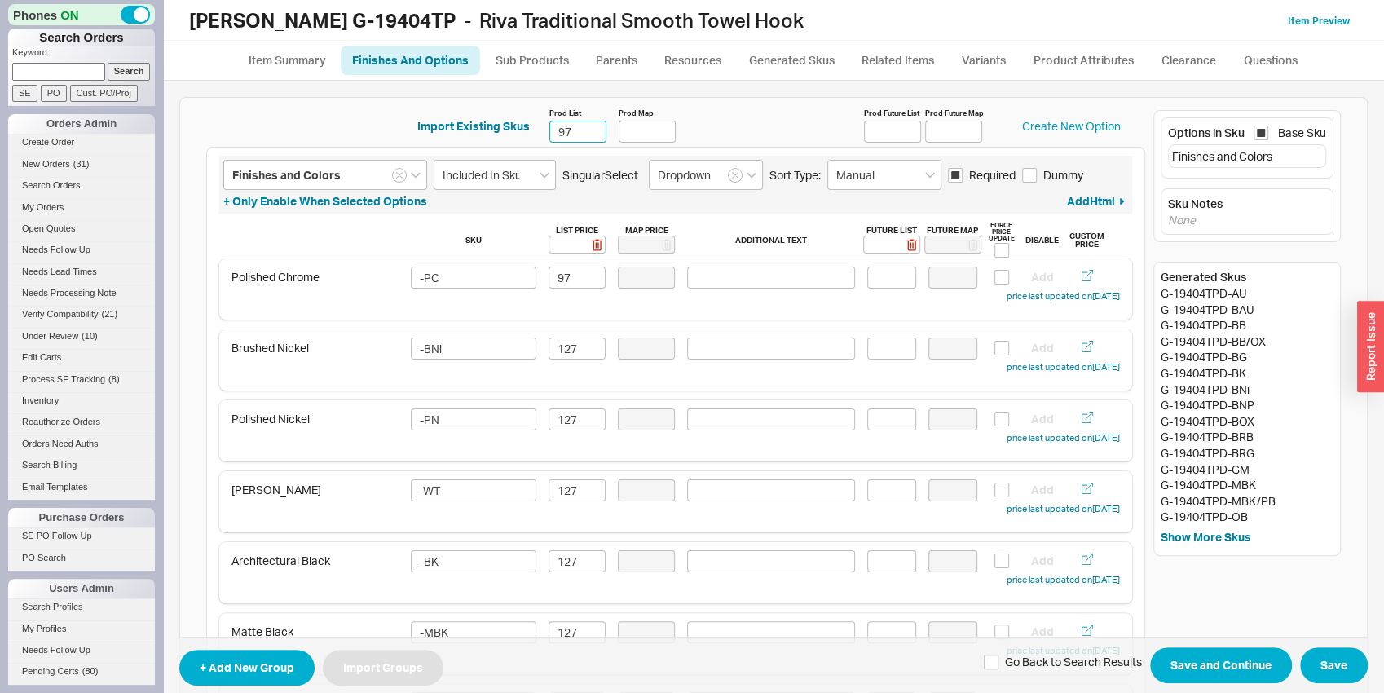
click at [562, 135] on input "97" at bounding box center [577, 132] width 57 height 22
type input "82"
click at [562, 267] on input "97" at bounding box center [577, 278] width 57 height 22
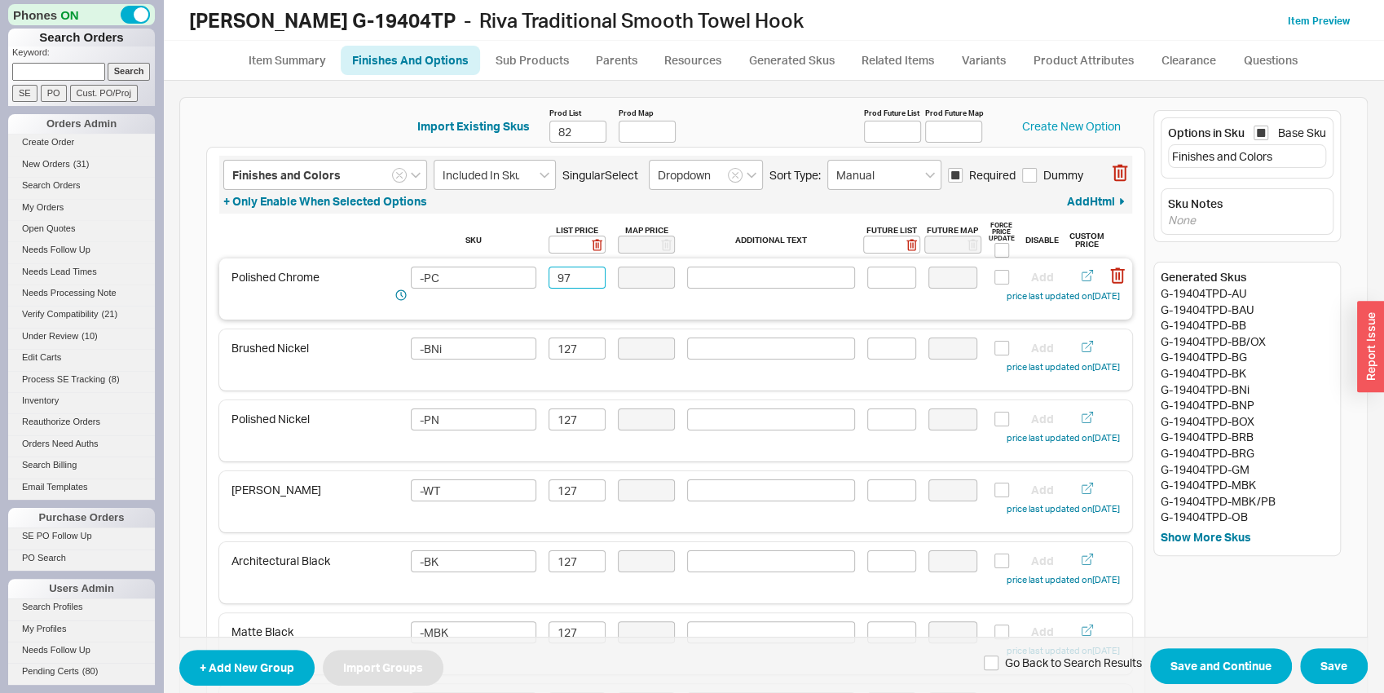
click at [565, 272] on input "97" at bounding box center [577, 278] width 57 height 22
type input "82"
click at [572, 350] on input "127" at bounding box center [577, 348] width 57 height 22
click at [570, 349] on input "127" at bounding box center [577, 348] width 57 height 22
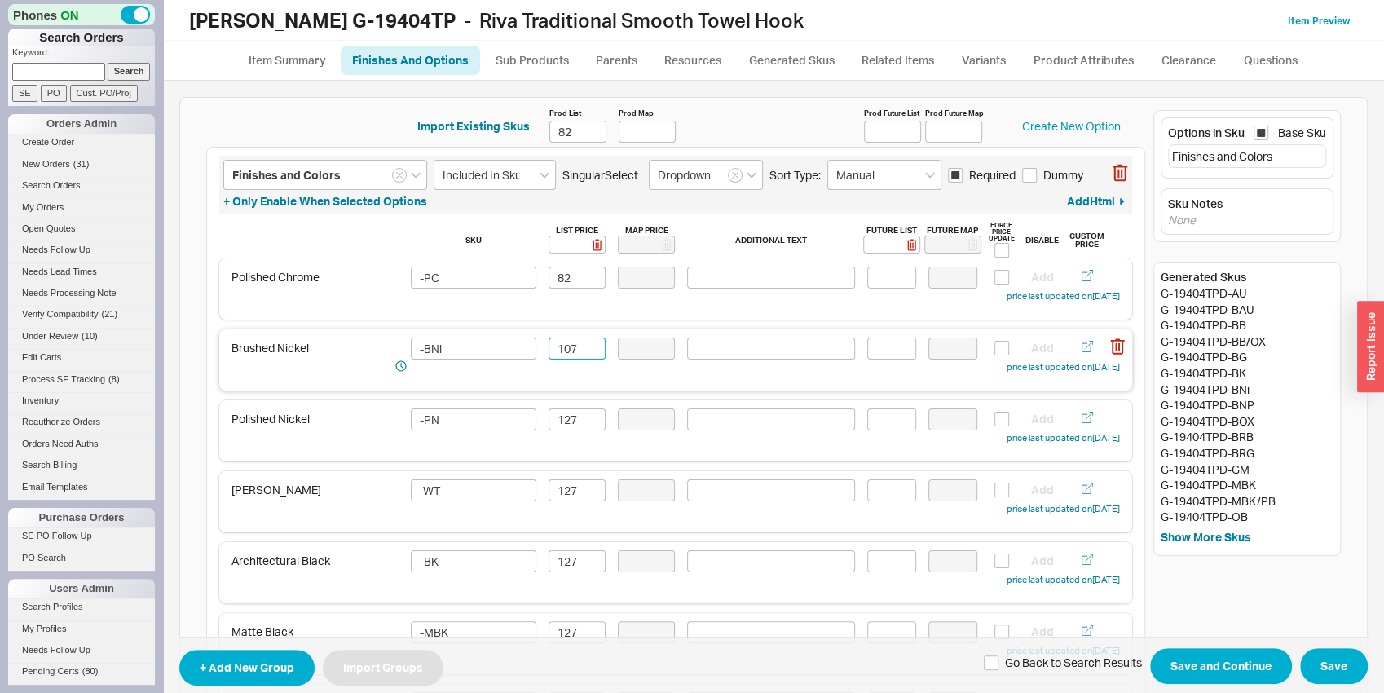
click at [571, 349] on input "107" at bounding box center [577, 348] width 57 height 22
type input "107"
click at [572, 420] on input "127" at bounding box center [577, 419] width 57 height 22
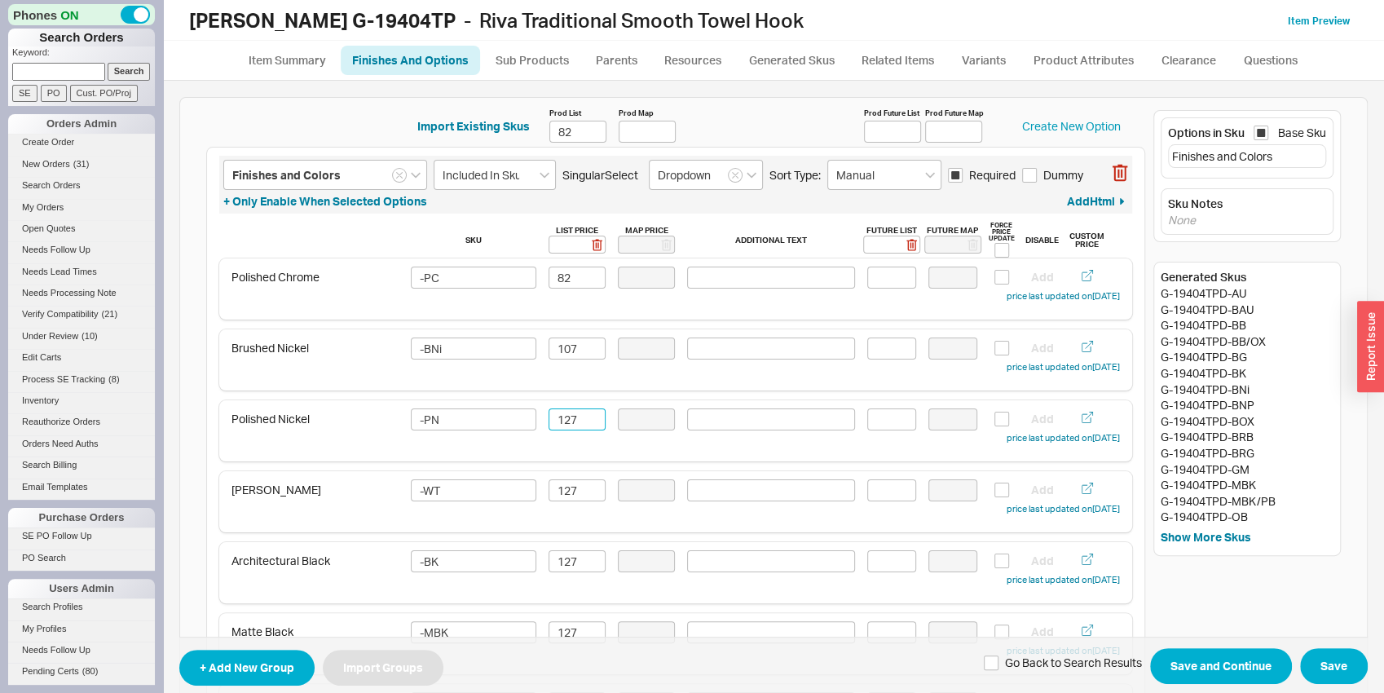
paste input "0"
type input "107"
click at [571, 487] on input "127" at bounding box center [577, 490] width 57 height 22
paste input "0"
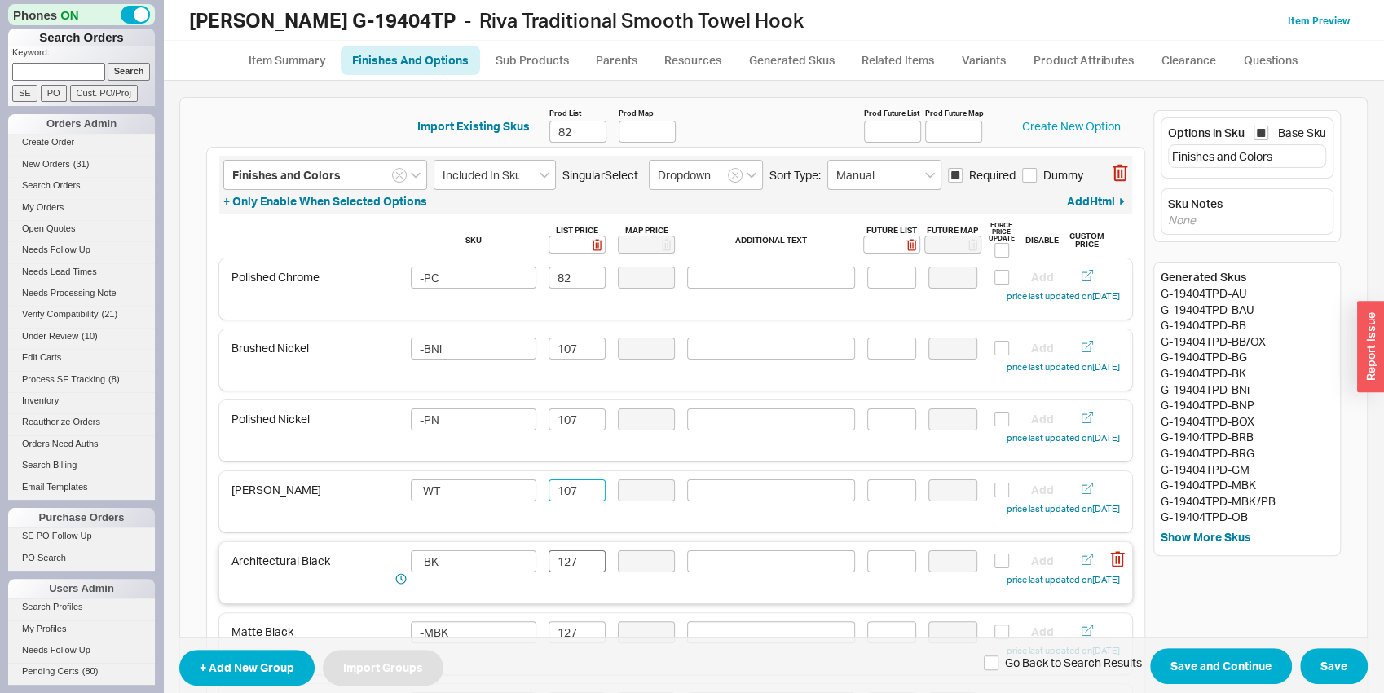
type input "107"
click at [571, 569] on input "127" at bounding box center [577, 561] width 57 height 22
paste input "0"
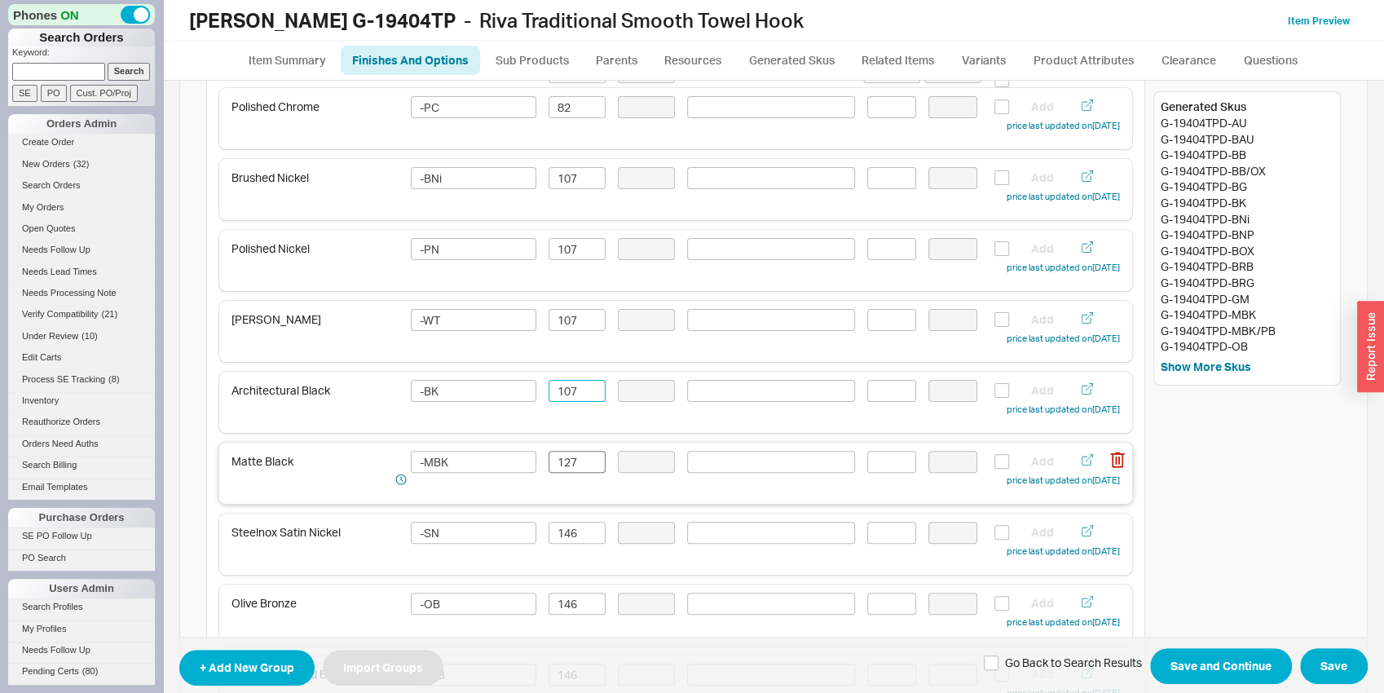
type input "107"
click at [571, 457] on input "127" at bounding box center [577, 462] width 57 height 22
paste input "0"
type input "107"
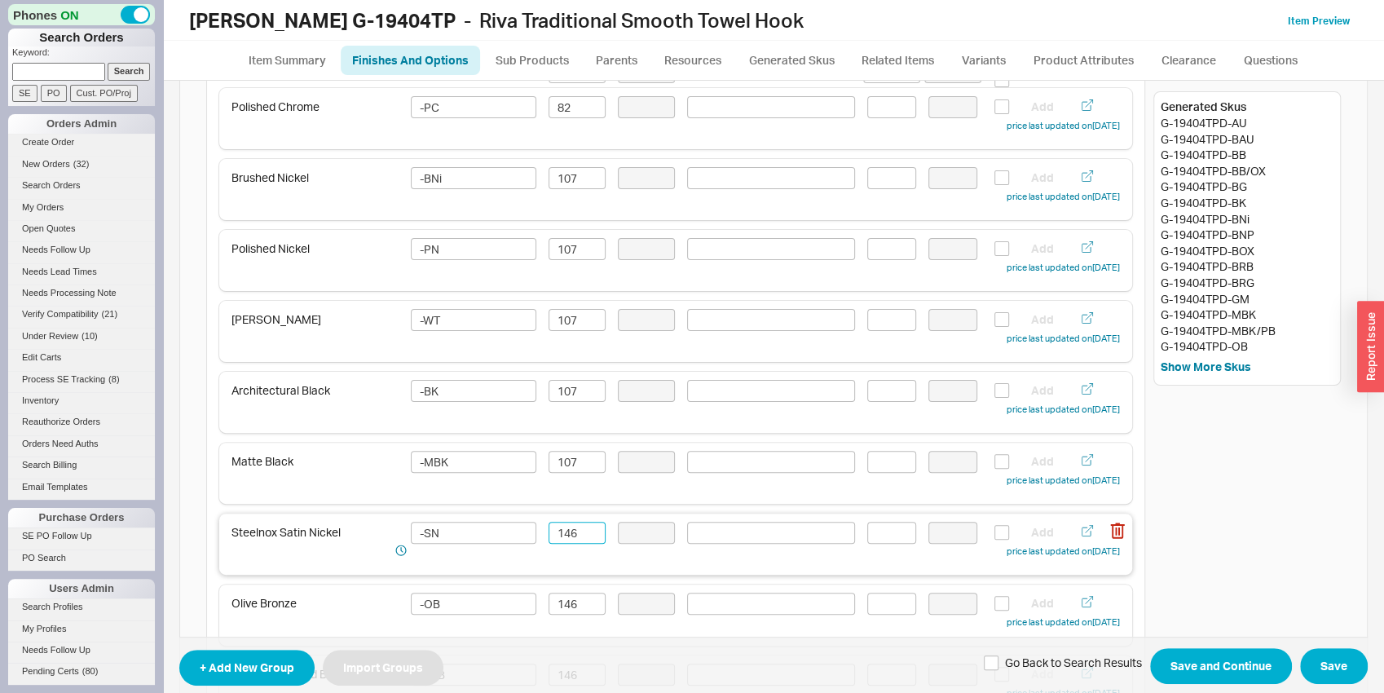
click at [558, 538] on input "146" at bounding box center [577, 533] width 57 height 22
click at [558, 537] on input "146" at bounding box center [577, 533] width 57 height 22
click at [566, 536] on input "1232" at bounding box center [577, 533] width 57 height 22
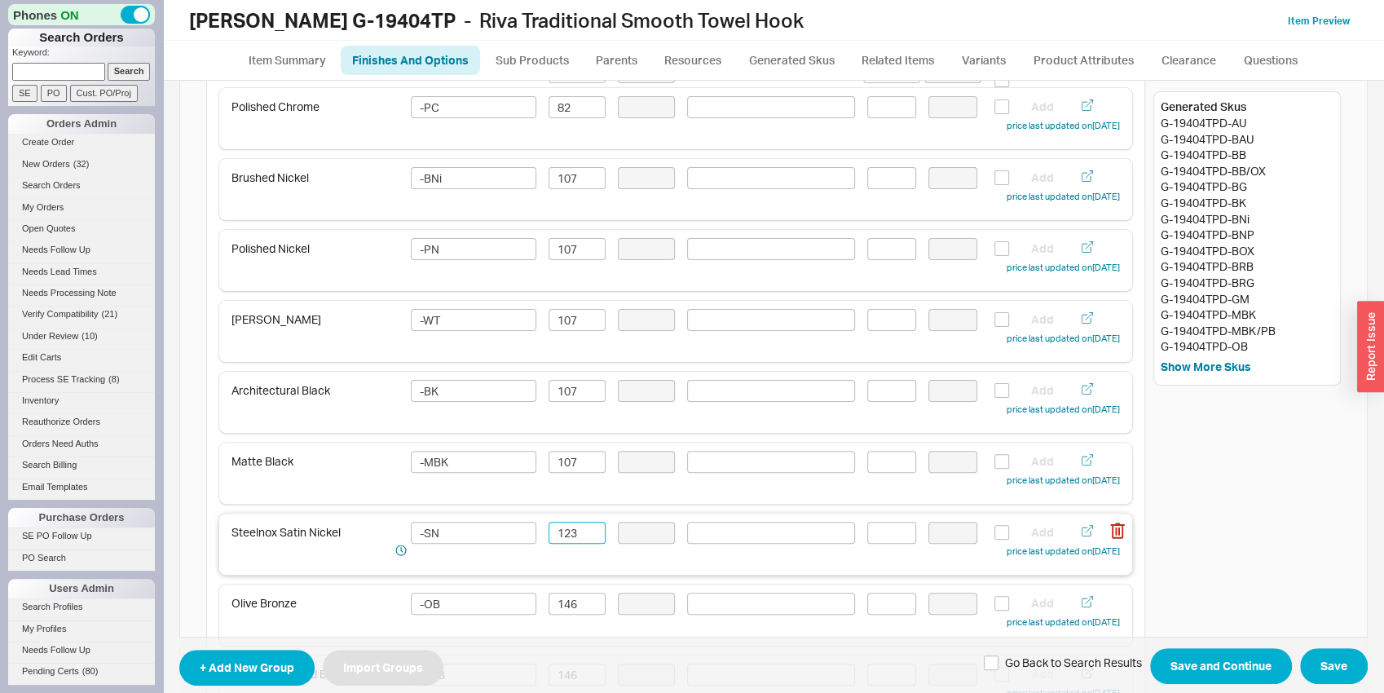
click at [566, 536] on input "123" at bounding box center [577, 533] width 57 height 22
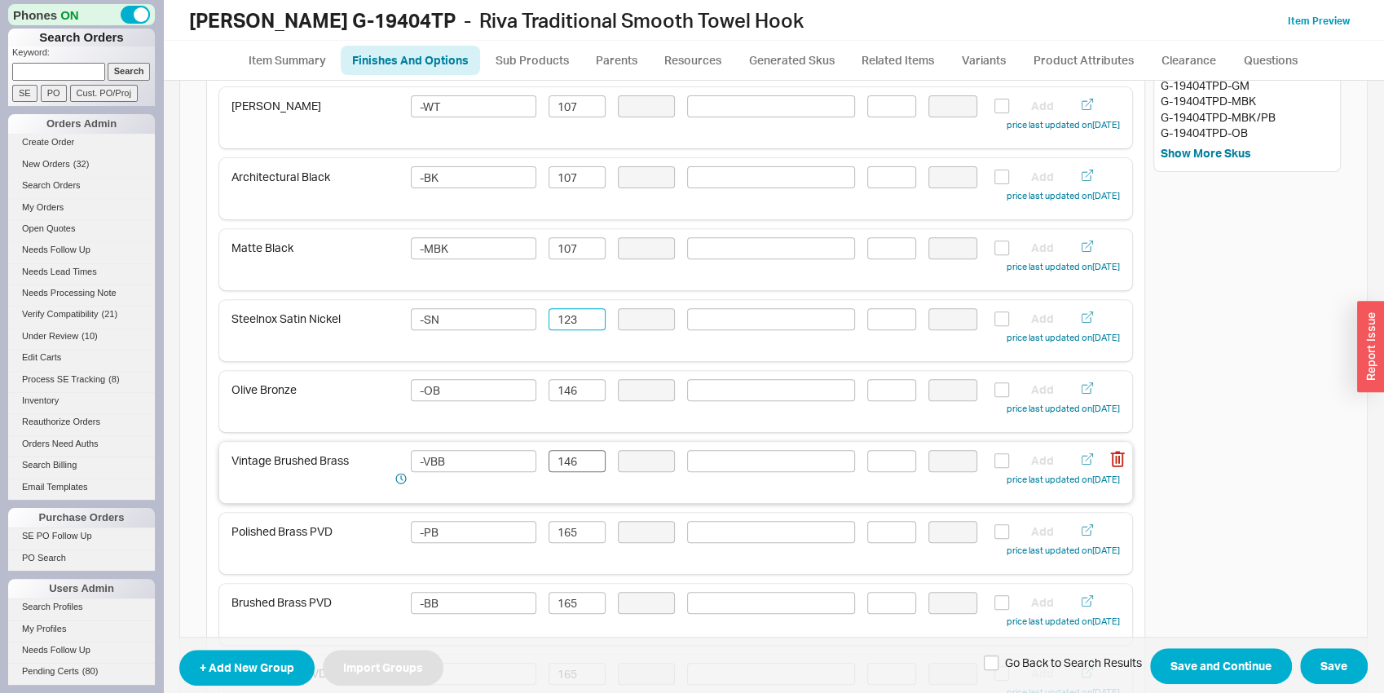
scroll to position [425, 0]
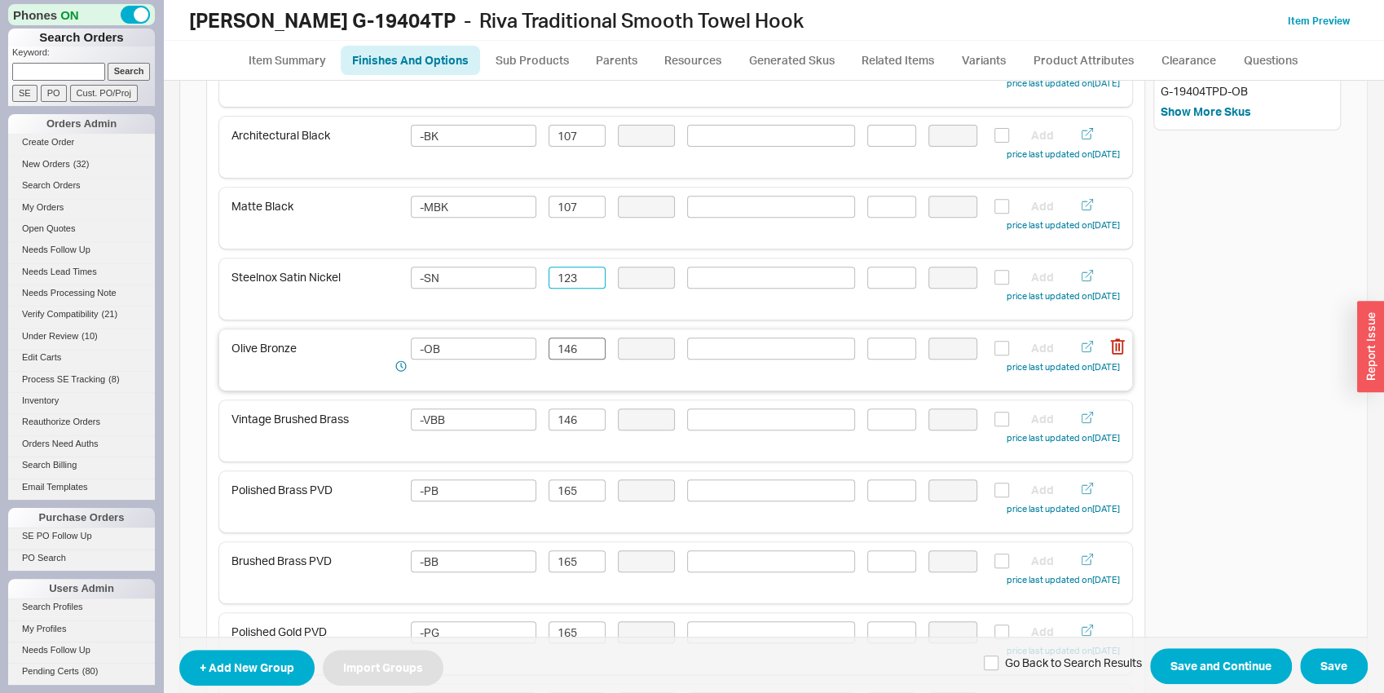
type input "123"
click at [579, 355] on input "146" at bounding box center [577, 348] width 57 height 22
click at [570, 288] on div "Steelnox Satin Nickel -SN 123 Add price last updated on 09/18/2025" at bounding box center [675, 286] width 888 height 38
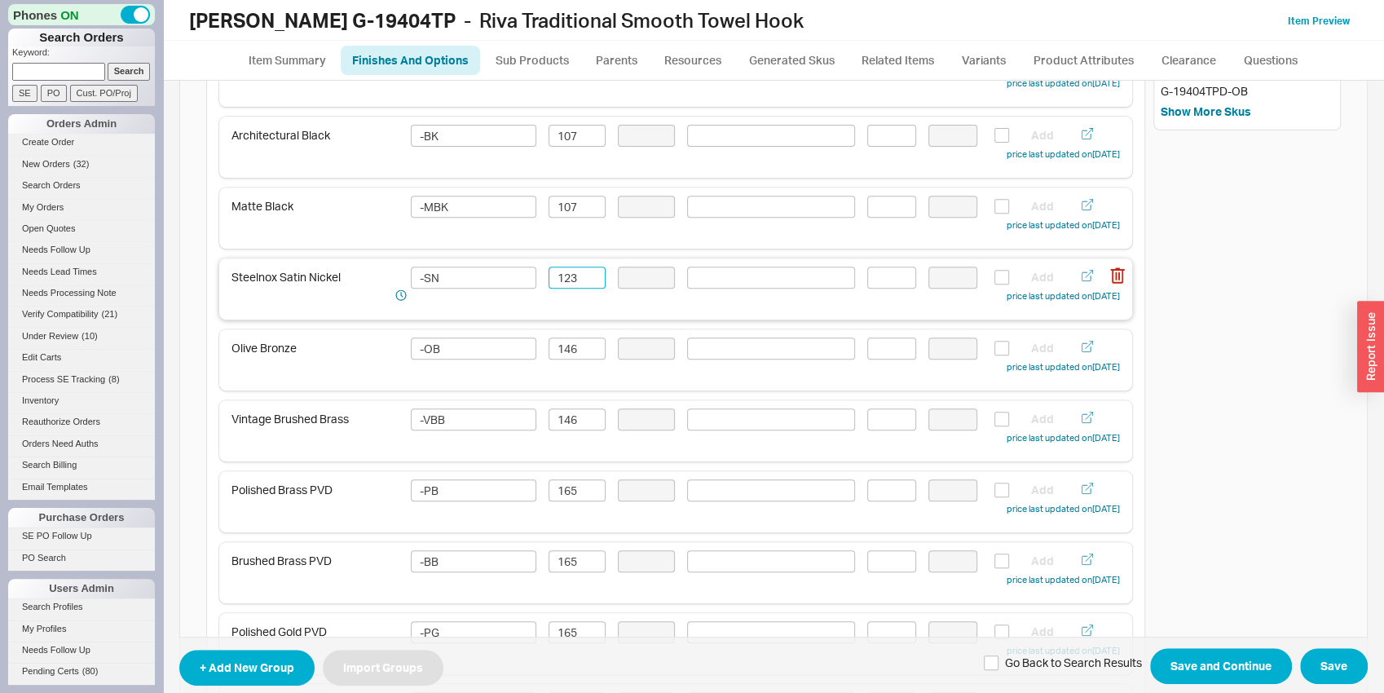
click at [573, 281] on input "123" at bounding box center [577, 278] width 57 height 22
click at [558, 346] on input "146" at bounding box center [577, 348] width 57 height 22
paste input "23"
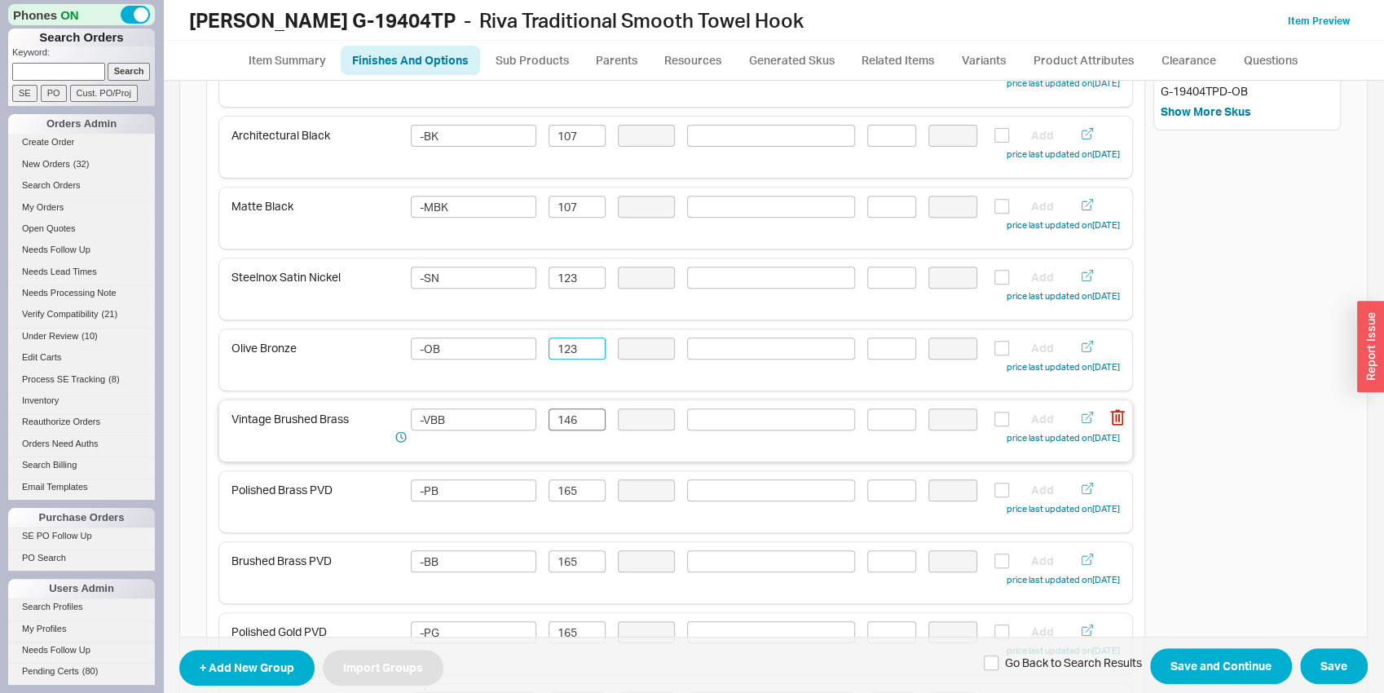
type input "123"
click at [568, 420] on input "146" at bounding box center [577, 419] width 57 height 22
paste input "23"
type input "123"
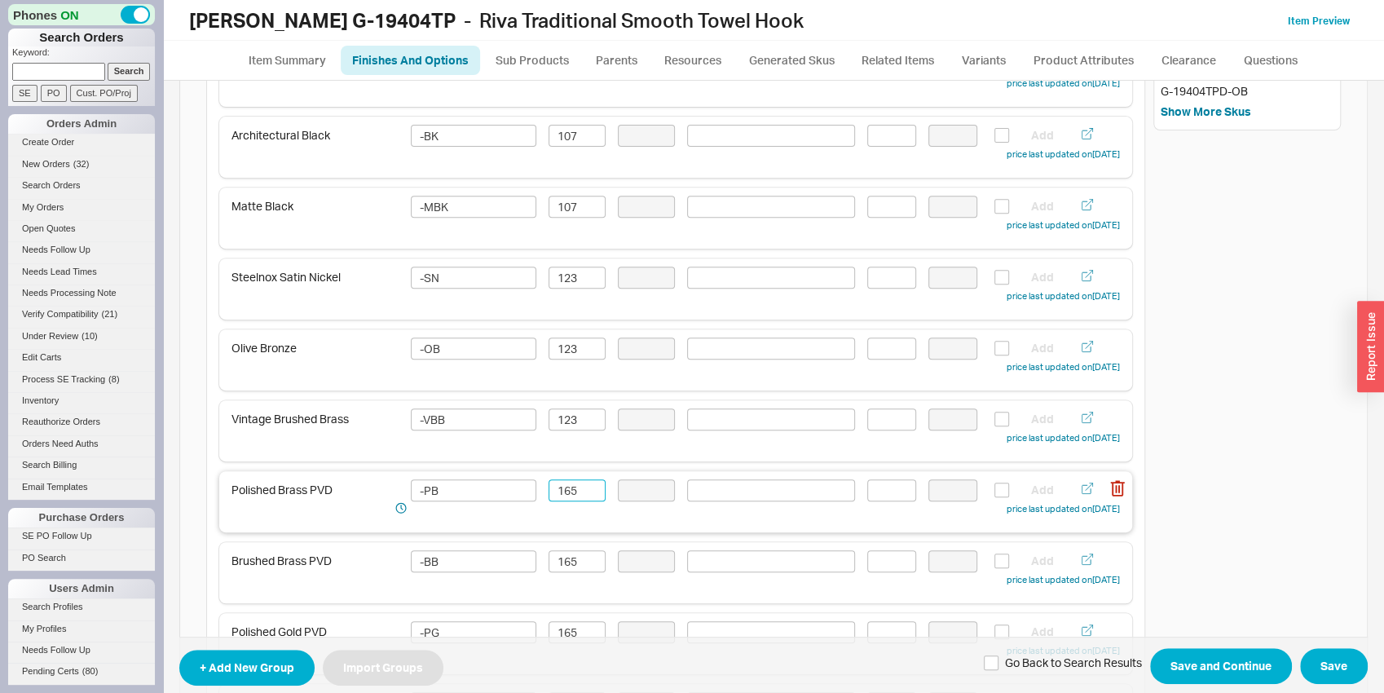
click at [568, 496] on input "165" at bounding box center [577, 490] width 57 height 22
paste input "23"
type input "123"
click at [568, 556] on input "165" at bounding box center [577, 561] width 57 height 22
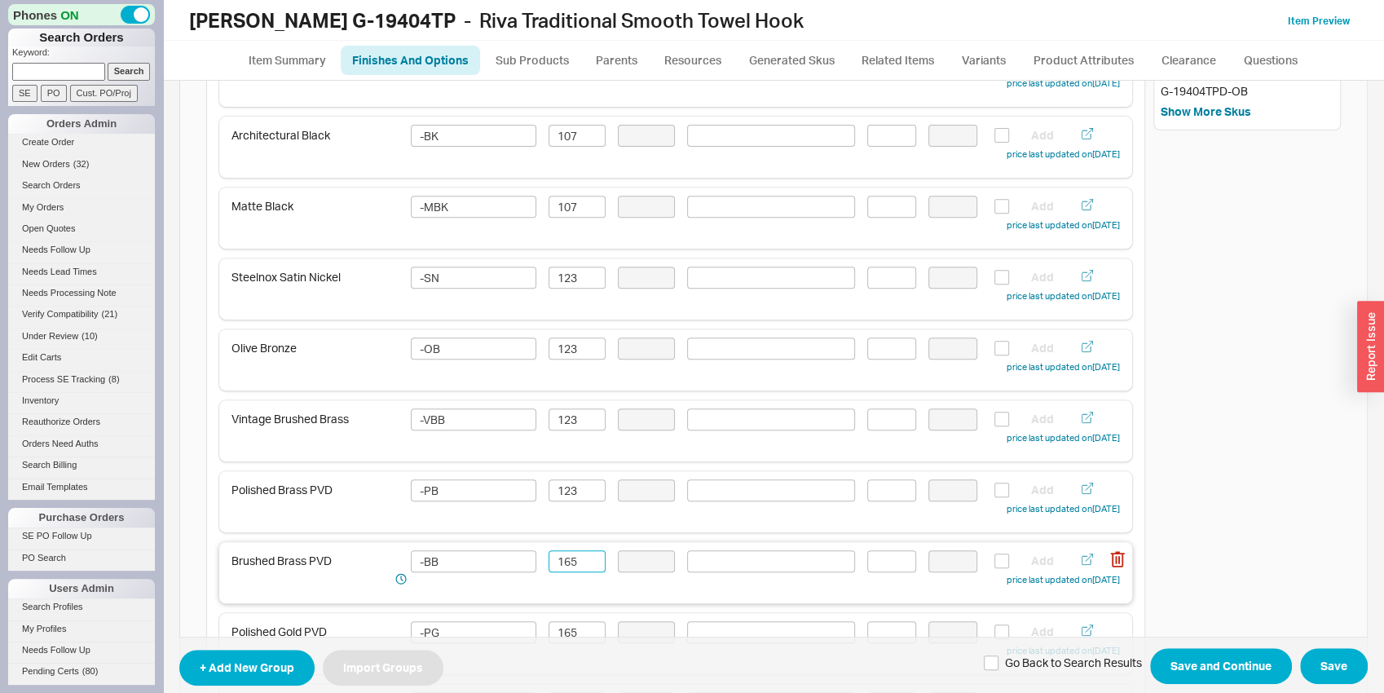
click at [568, 556] on input "165" at bounding box center [577, 561] width 57 height 22
paste input "23"
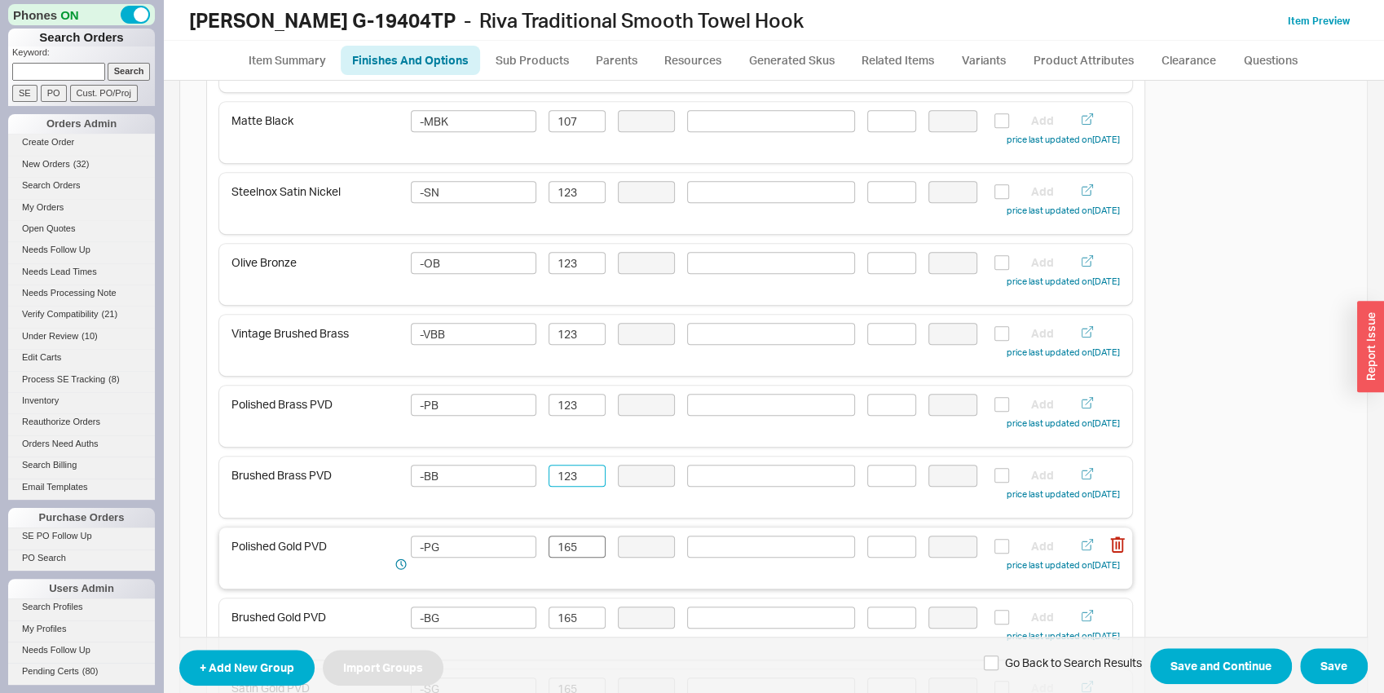
type input "123"
click at [566, 537] on input "165" at bounding box center [577, 547] width 57 height 22
paste input "23"
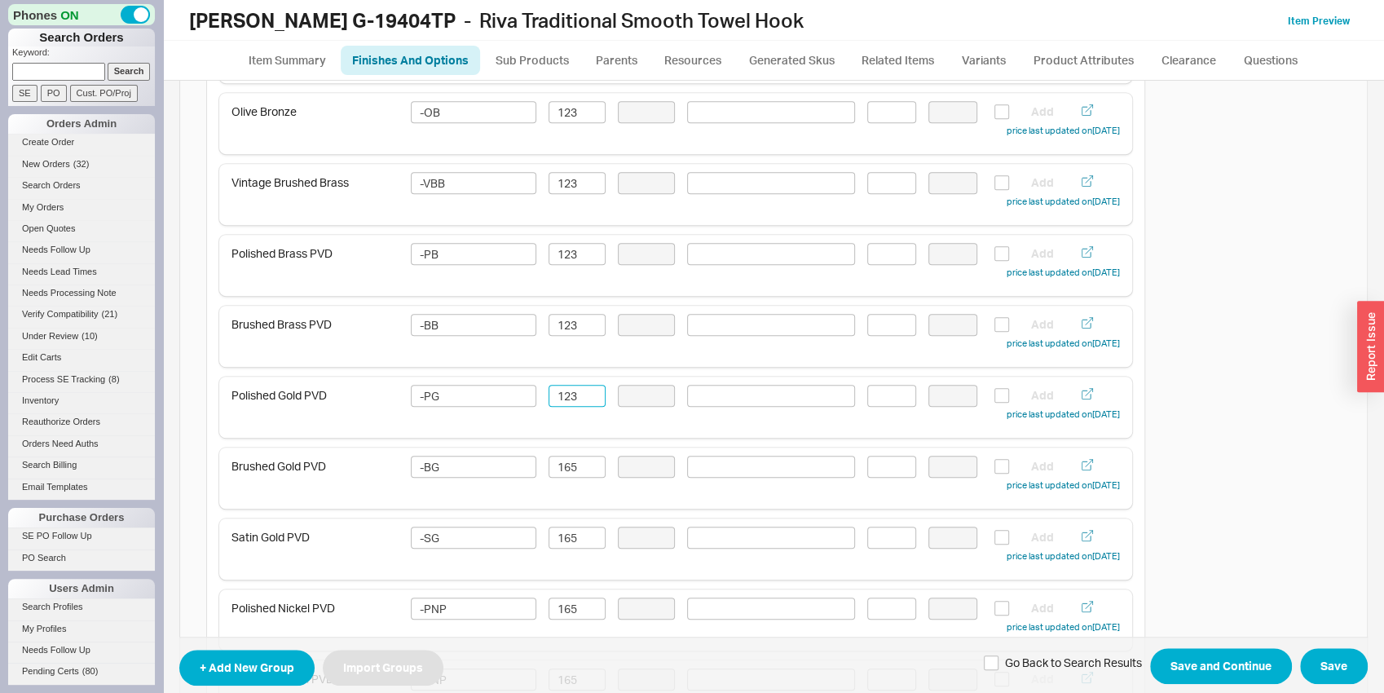
scroll to position [681, 0]
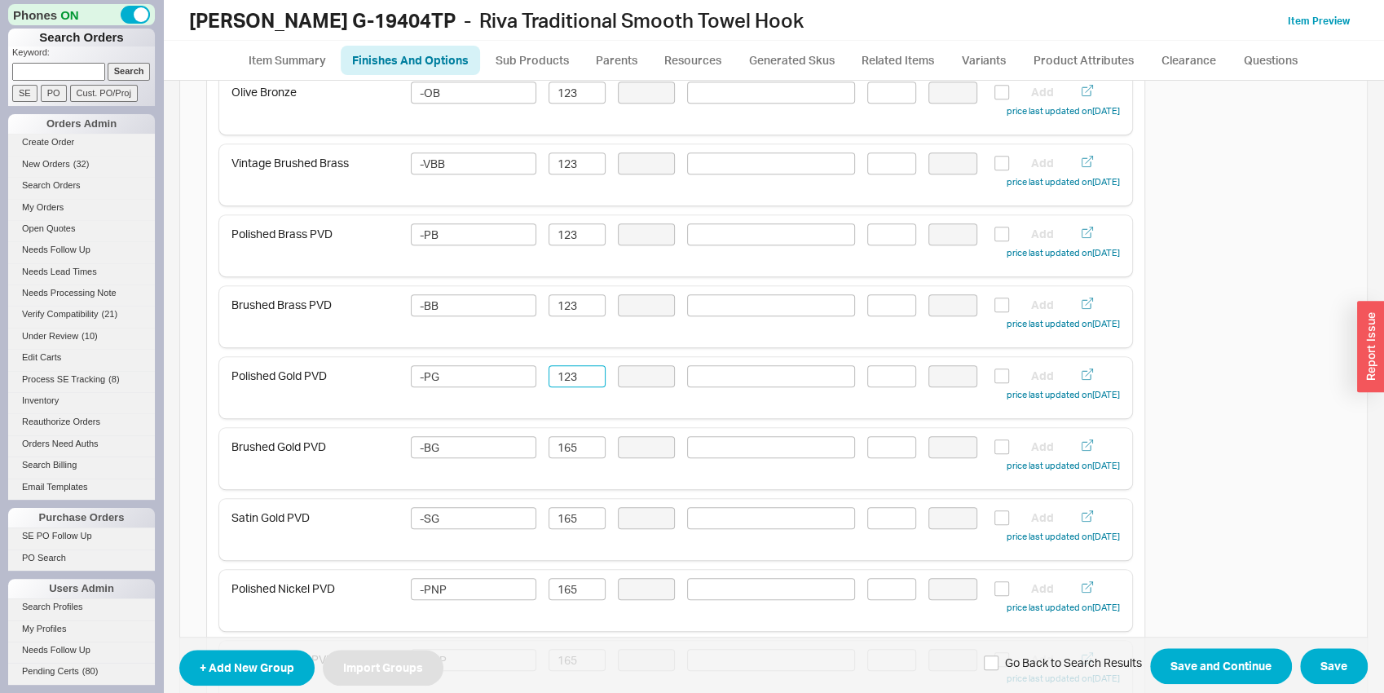
click at [573, 420] on div "Polished Chrome -PC 82 Add price last updated on 09/18/2025 Brushed Nickel -BNi…" at bounding box center [675, 605] width 913 height 2057
type input "123"
click at [573, 452] on input "165" at bounding box center [577, 447] width 57 height 22
paste input "23"
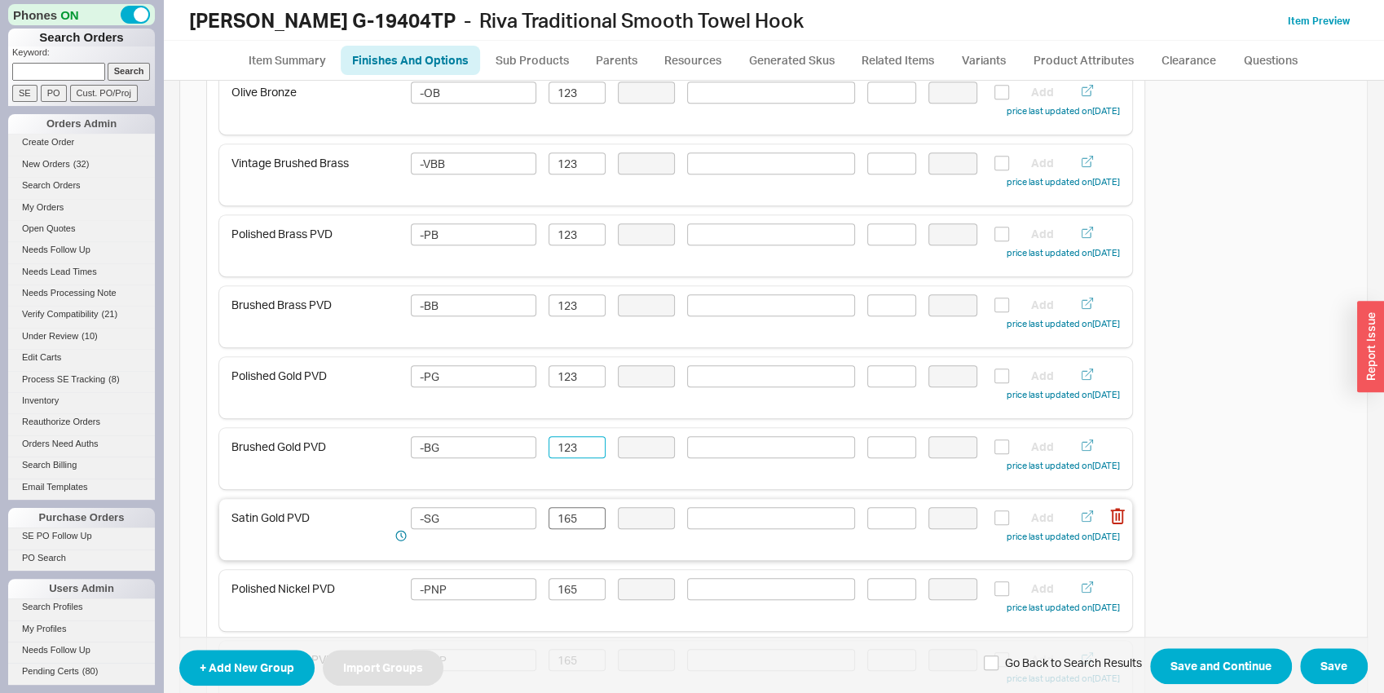
type input "123"
click at [570, 515] on input "165" at bounding box center [577, 518] width 57 height 22
paste input "23"
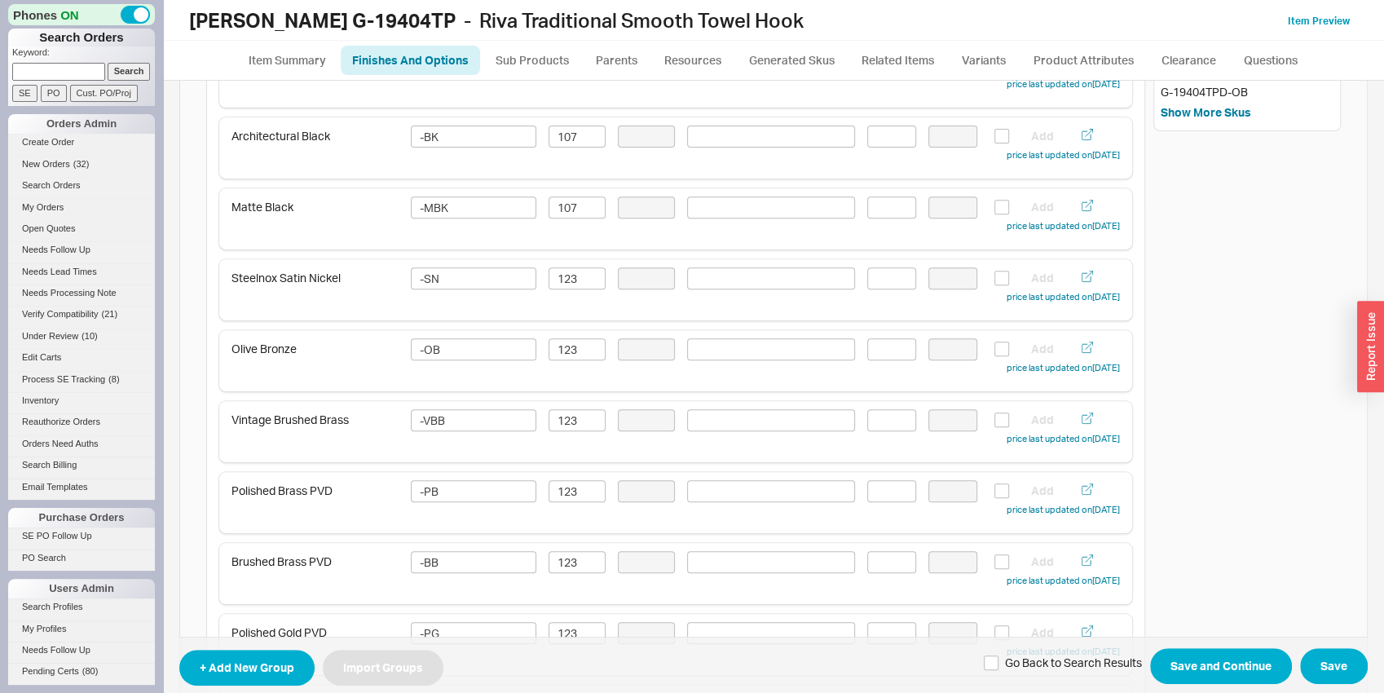
scroll to position [511, 0]
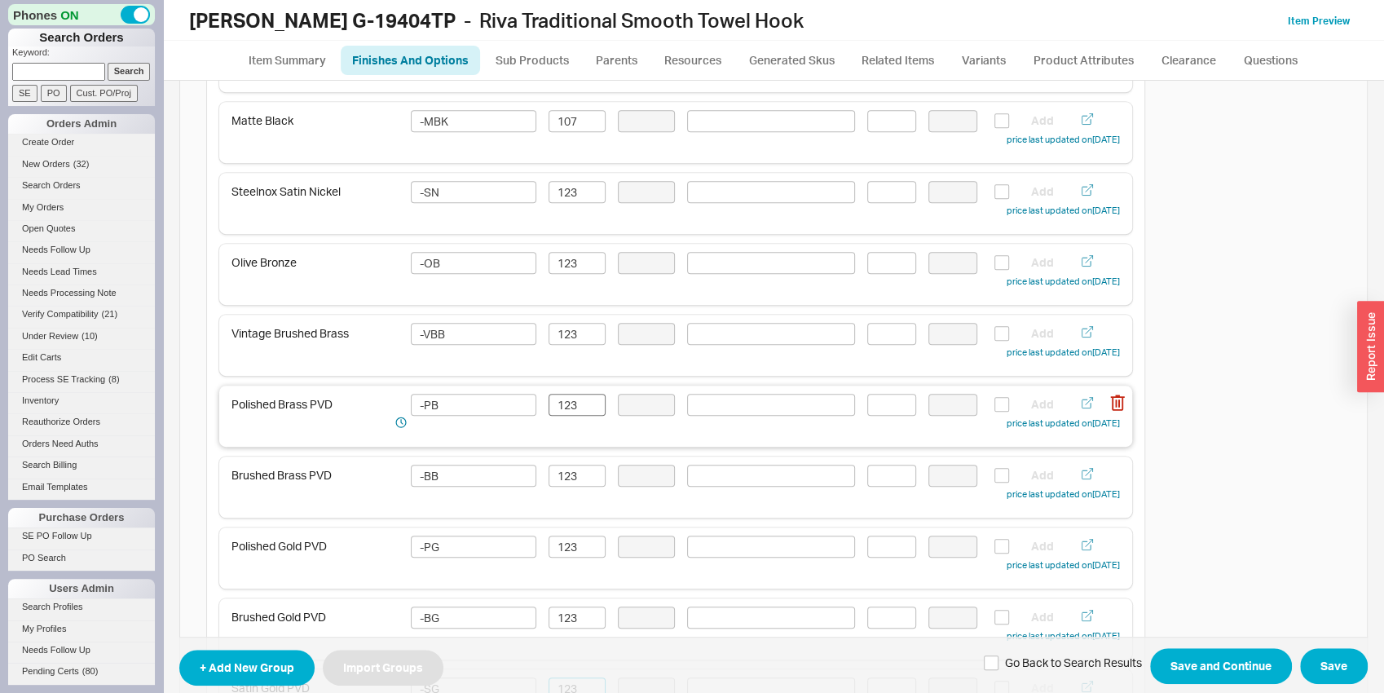
type input "123"
click at [577, 402] on input "123" at bounding box center [577, 405] width 57 height 22
click at [577, 402] on input "140" at bounding box center [577, 405] width 57 height 22
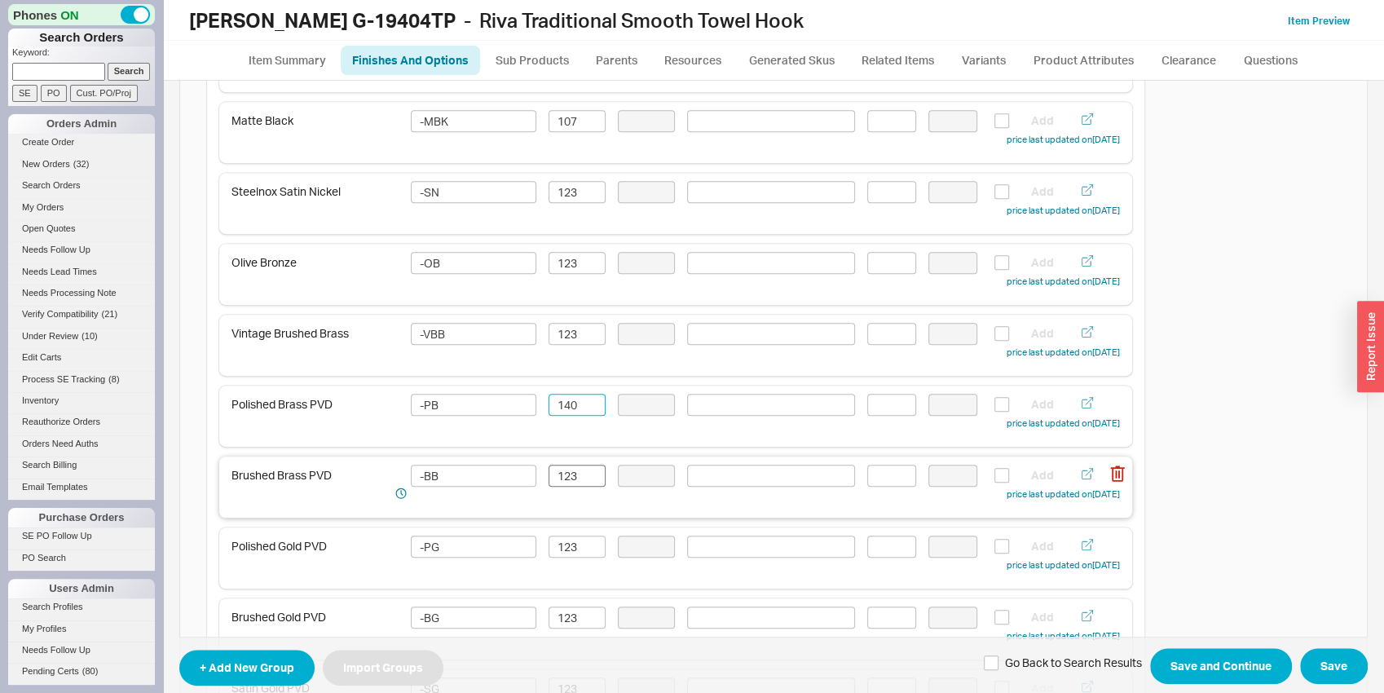
type input "140"
click at [574, 473] on input "123" at bounding box center [577, 476] width 57 height 22
paste input "40"
type input "140"
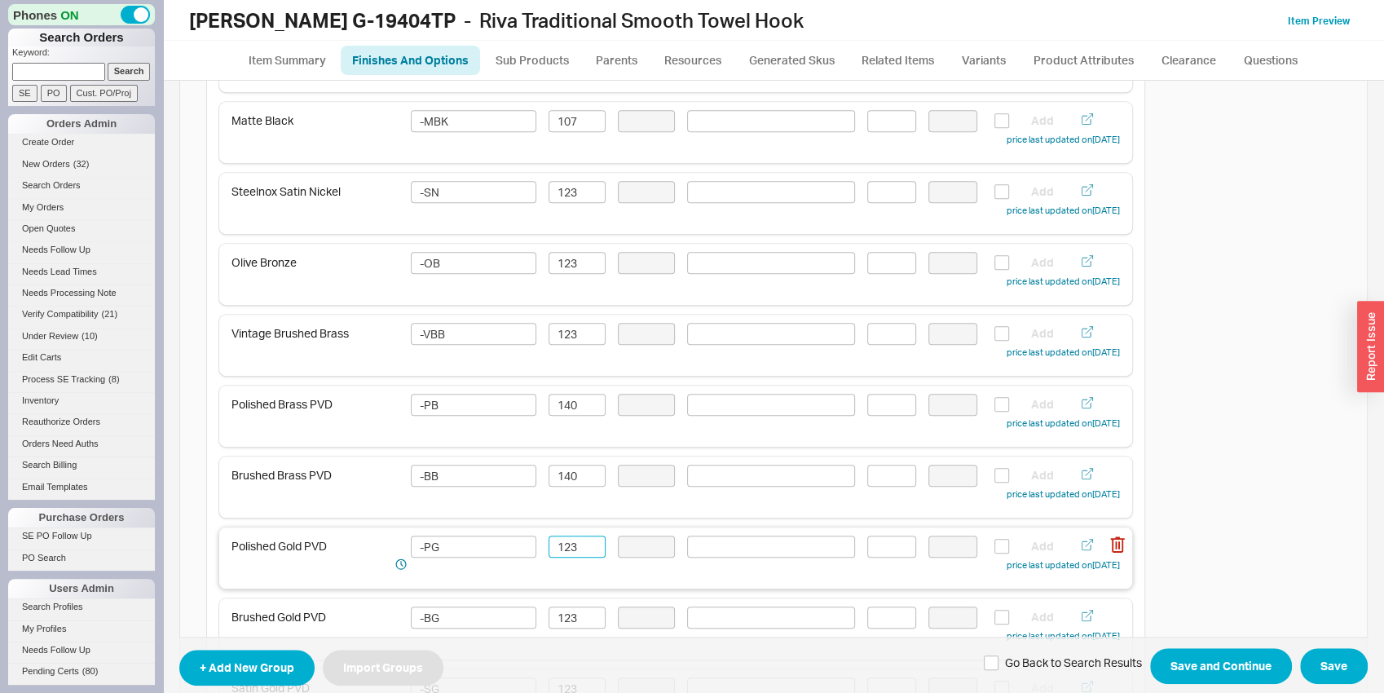
click at [571, 545] on input "123" at bounding box center [577, 547] width 57 height 22
paste input "40"
type input "140"
click at [569, 638] on span "+ Add New Group Import Groups Go Back to Search Results Save and Continue Save" at bounding box center [773, 665] width 1188 height 57
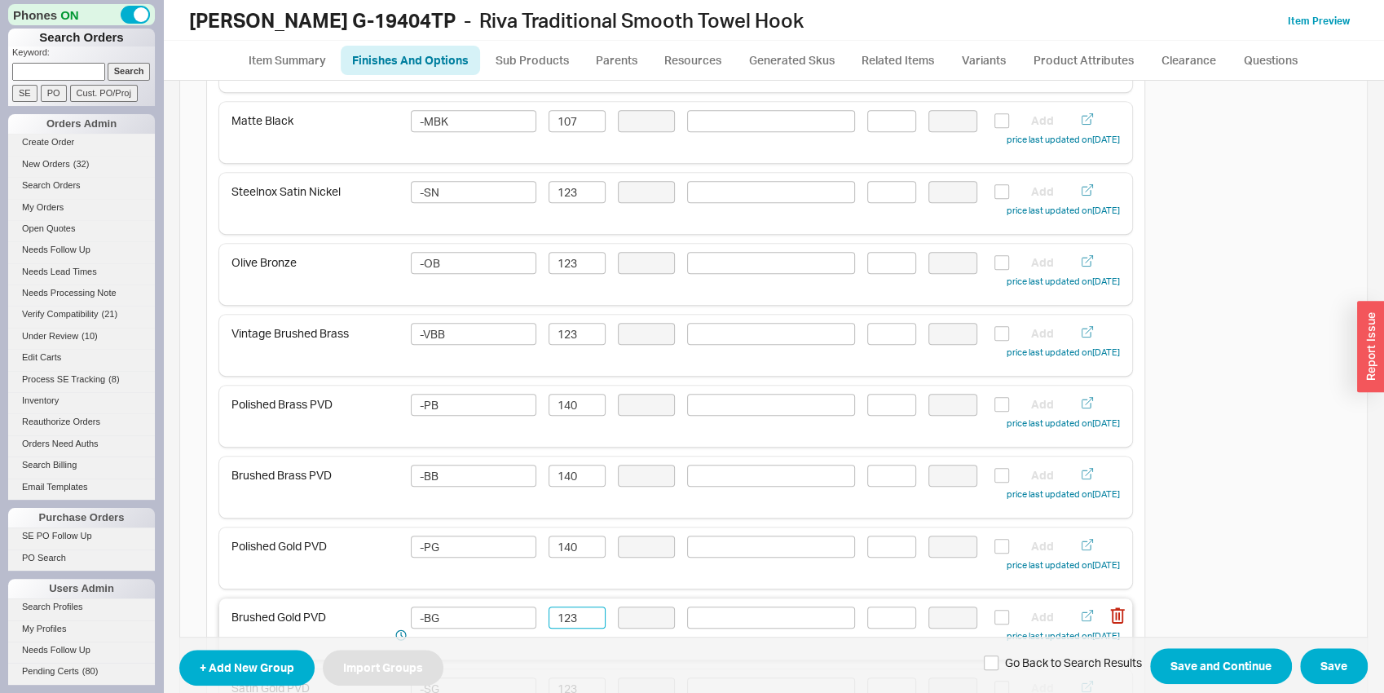
click at [570, 620] on input "123" at bounding box center [577, 617] width 57 height 22
click at [571, 618] on input "123" at bounding box center [577, 617] width 57 height 22
paste input "40"
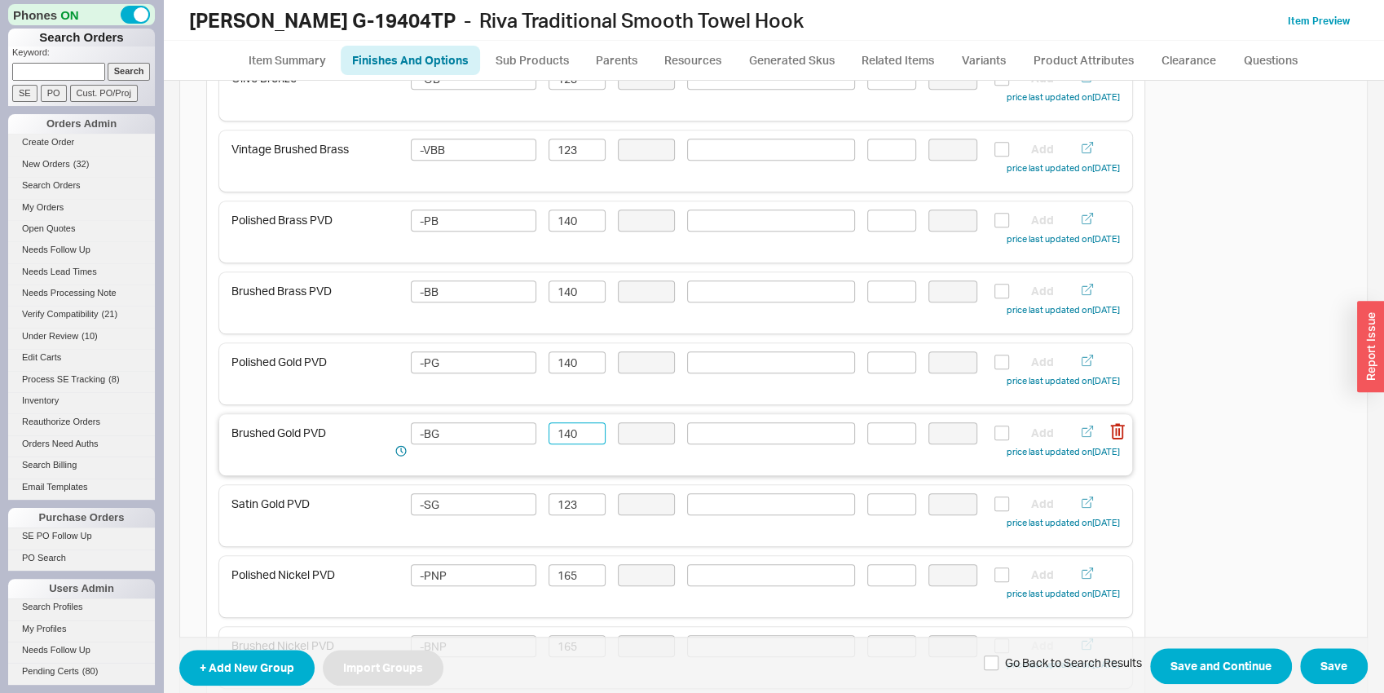
scroll to position [937, 0]
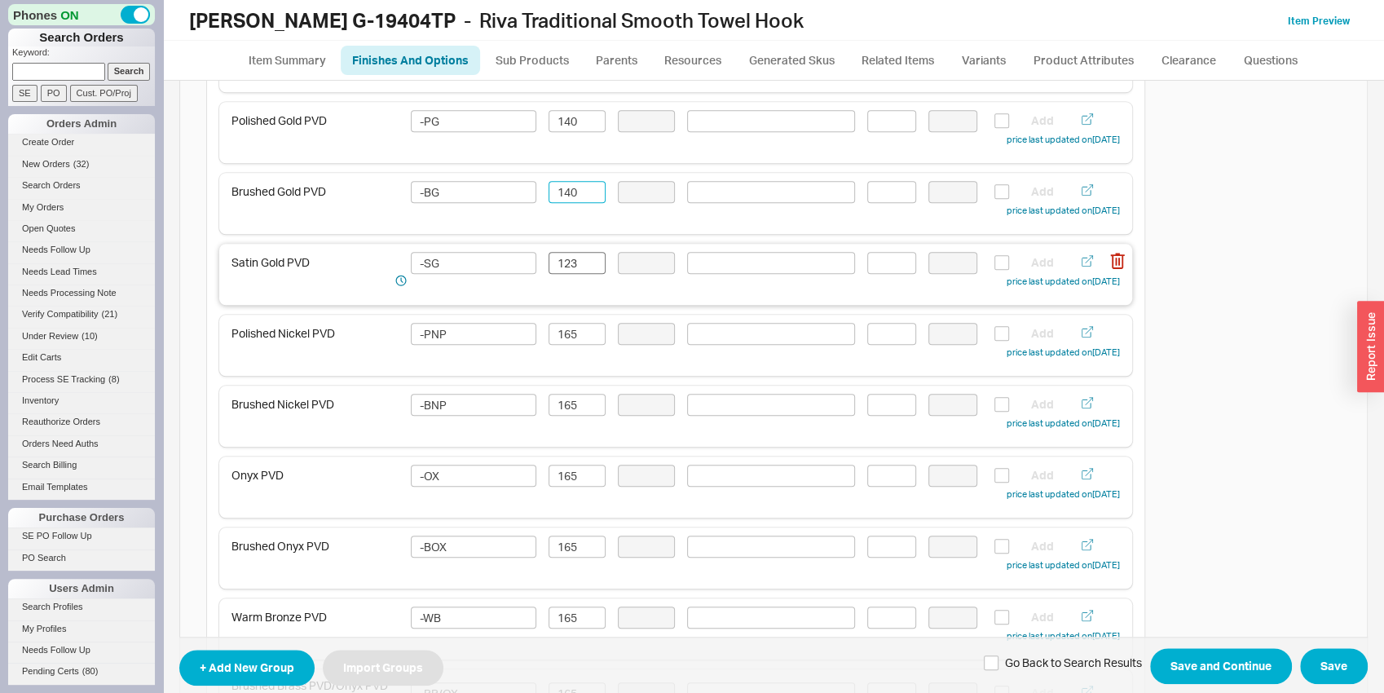
type input "140"
click at [563, 254] on input "123" at bounding box center [577, 263] width 57 height 22
click at [563, 256] on input "123" at bounding box center [577, 263] width 57 height 22
paste input "40"
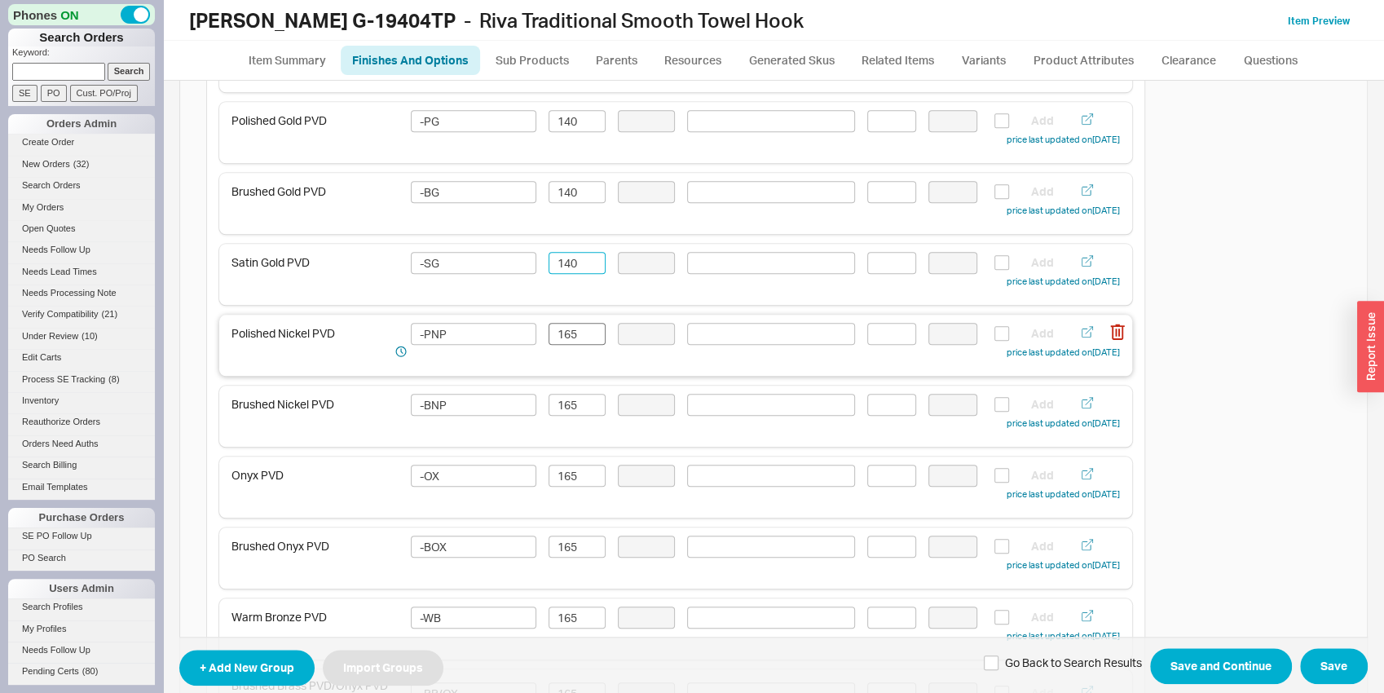
type input "140"
click at [567, 323] on input "165" at bounding box center [577, 334] width 57 height 22
click at [567, 324] on input "165" at bounding box center [577, 334] width 57 height 22
paste input "40"
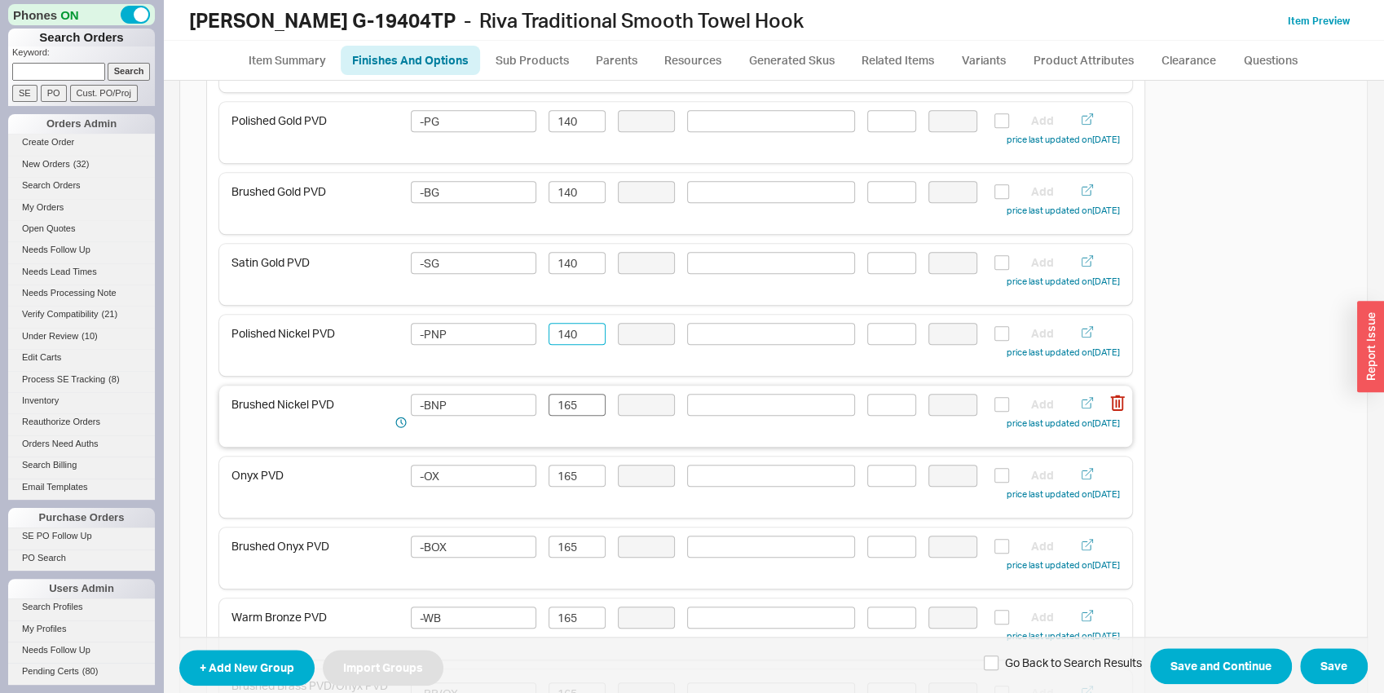
type input "140"
click at [565, 403] on input "165" at bounding box center [577, 405] width 57 height 22
paste input "40"
type input "140"
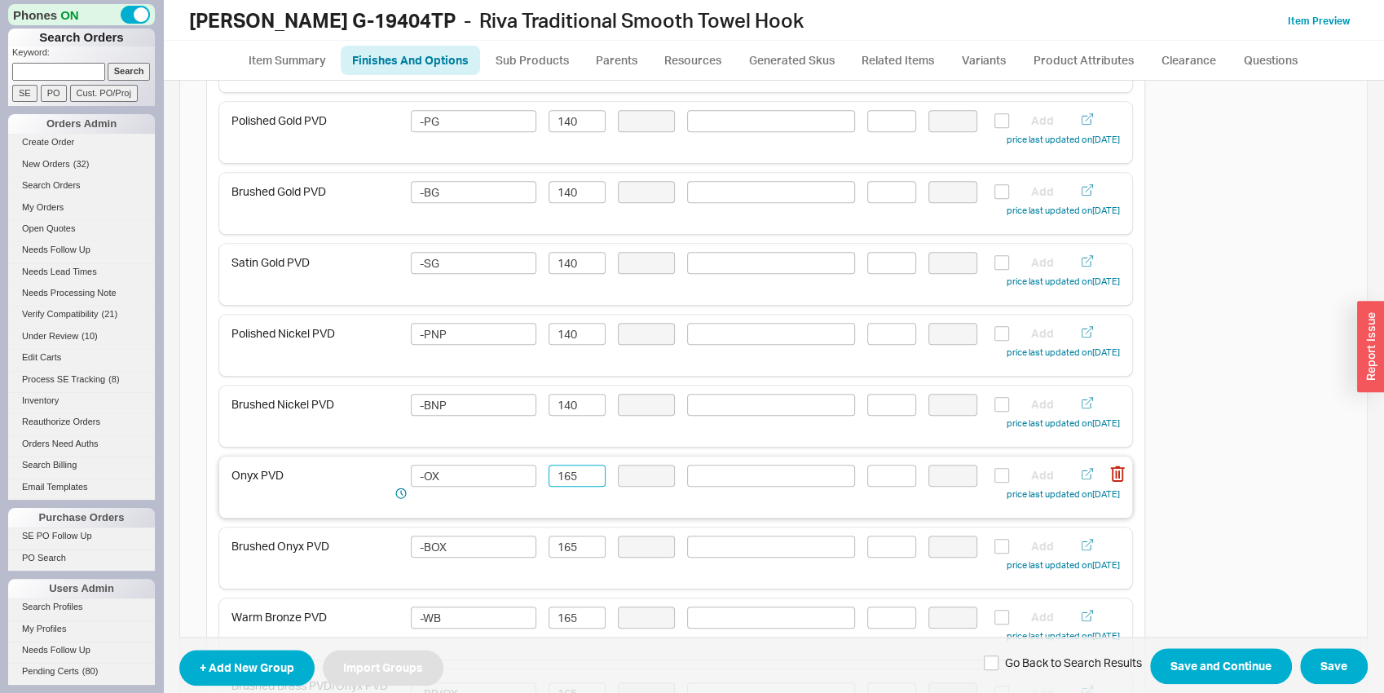
click at [566, 480] on input "165" at bounding box center [577, 476] width 57 height 22
paste input "40"
type input "140"
click at [570, 540] on input "165" at bounding box center [577, 547] width 57 height 22
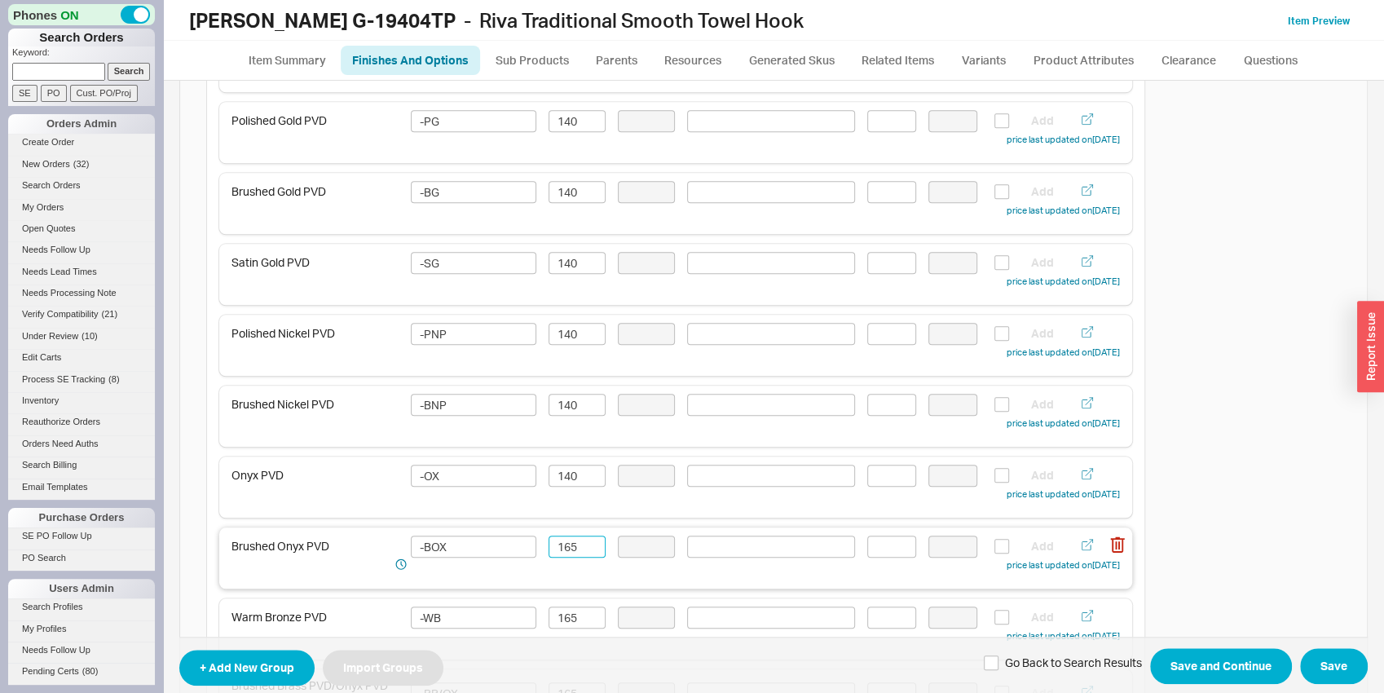
click at [570, 540] on input "165" at bounding box center [577, 547] width 57 height 22
paste input "40"
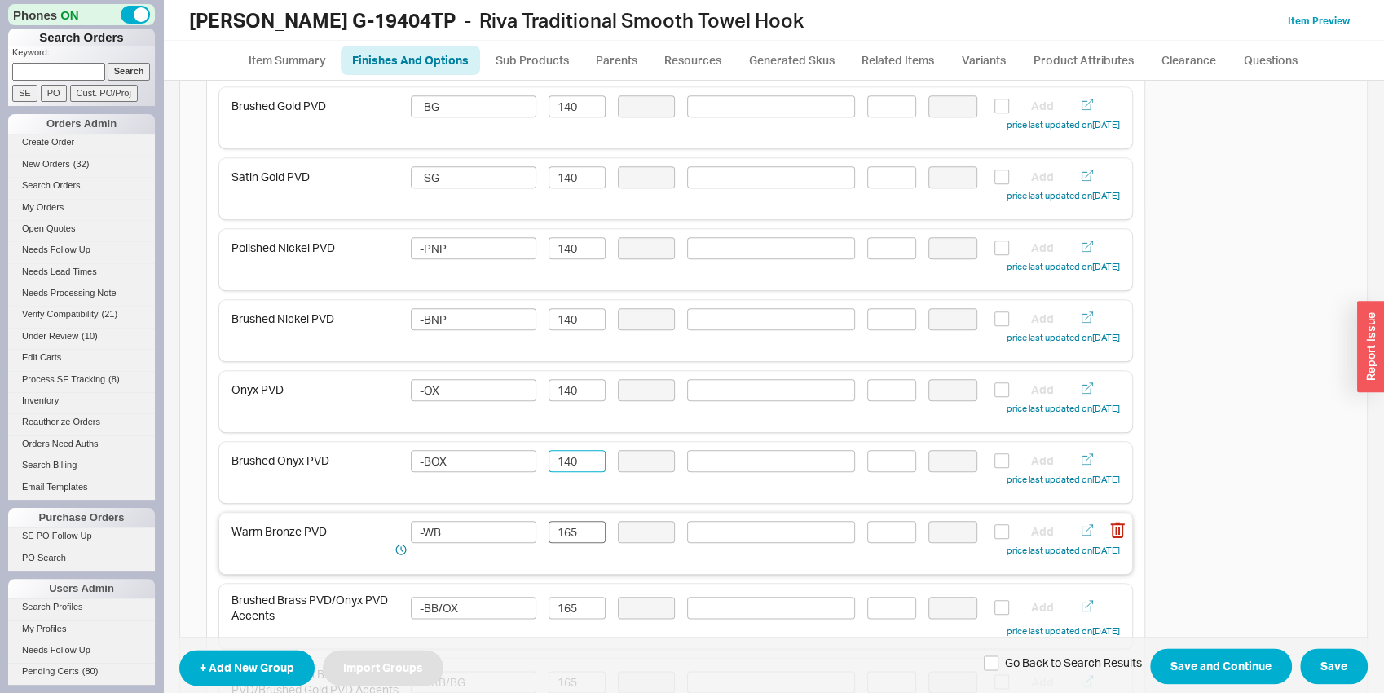
type input "140"
click at [563, 522] on input "165" at bounding box center [577, 532] width 57 height 22
paste input "40"
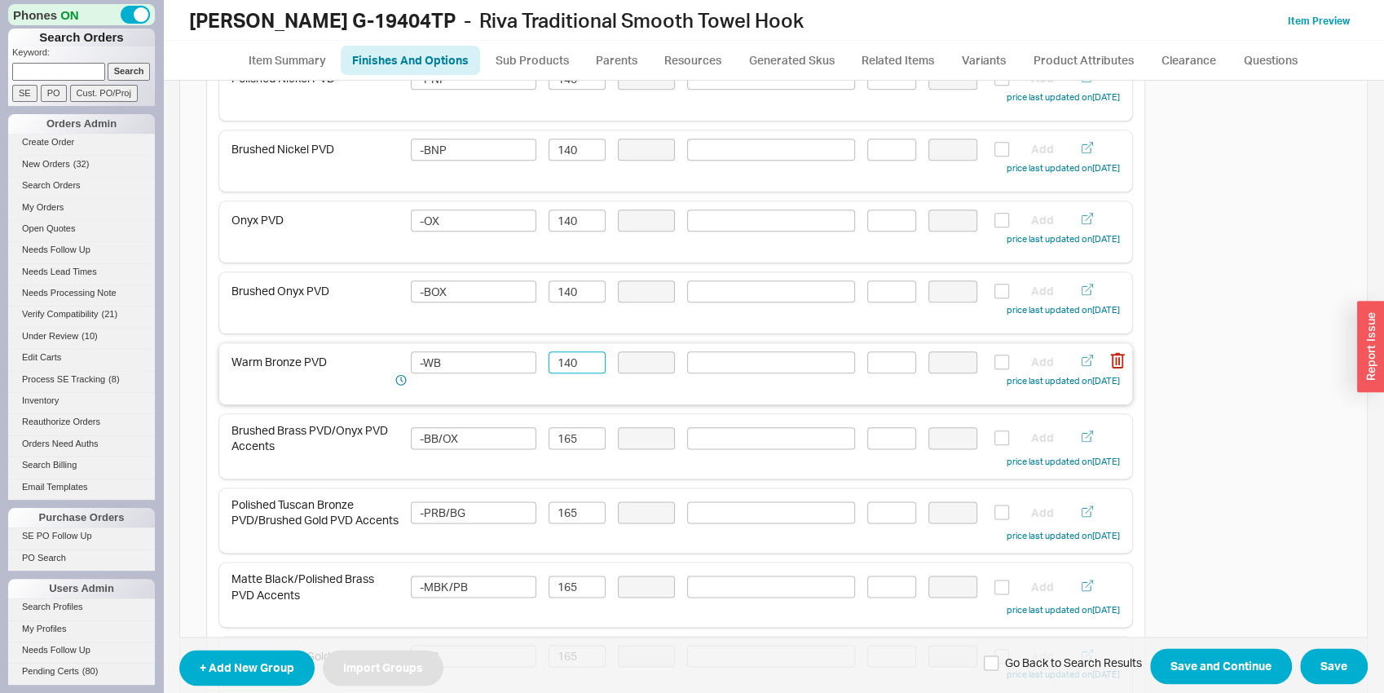
scroll to position [1193, 0]
type input "140"
click at [562, 440] on input "165" at bounding box center [577, 437] width 57 height 22
paste input "40"
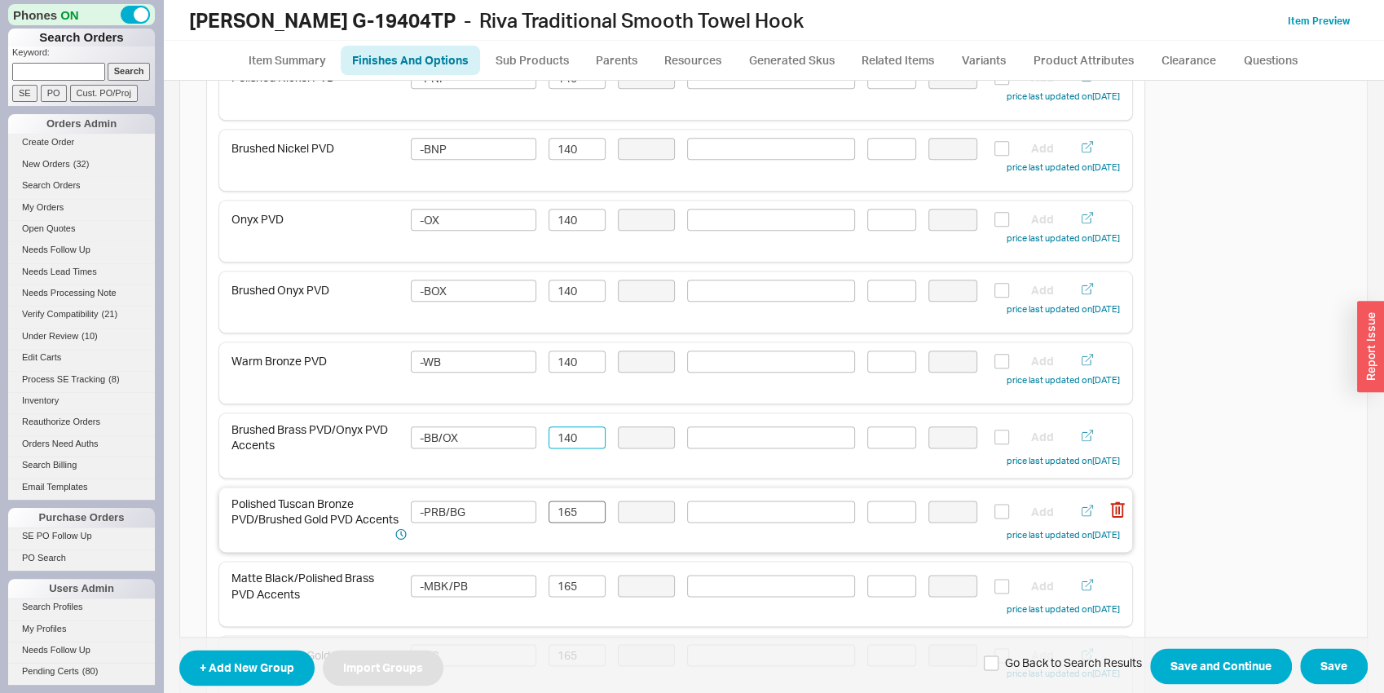
type input "140"
click at [568, 520] on input "165" at bounding box center [577, 511] width 57 height 22
paste input "40"
click at [570, 574] on div "Matte Black/Polished Brass PVD Accents -MBK/PB 165 Add price last updated on 09…" at bounding box center [675, 594] width 888 height 48
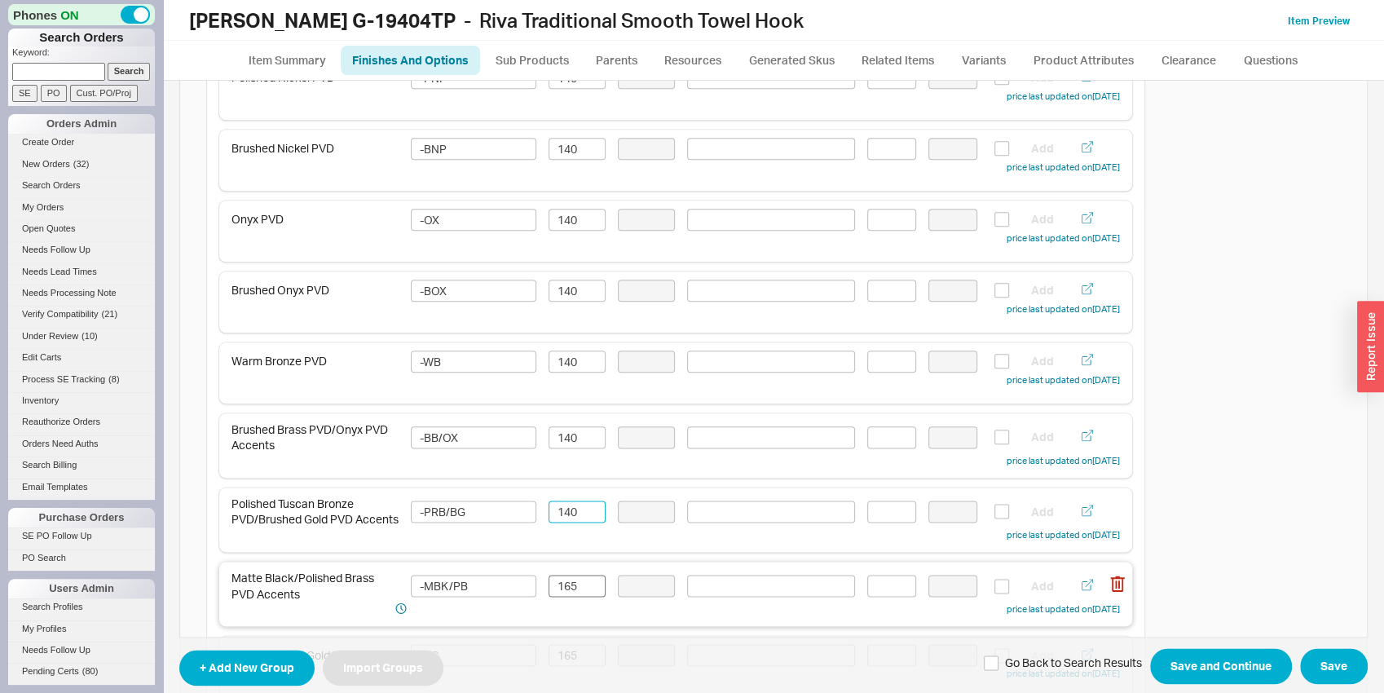
type input "140"
click at [570, 579] on input "165" at bounding box center [577, 586] width 57 height 22
paste input "40"
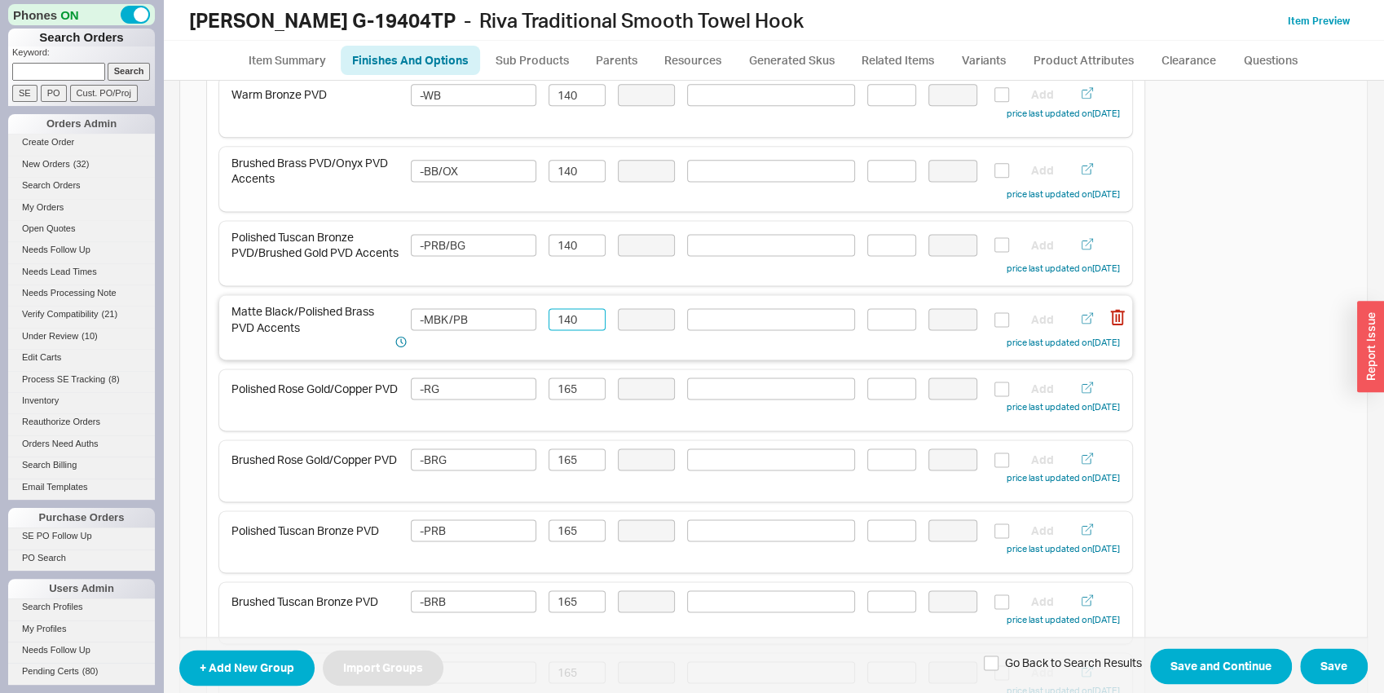
scroll to position [1533, 0]
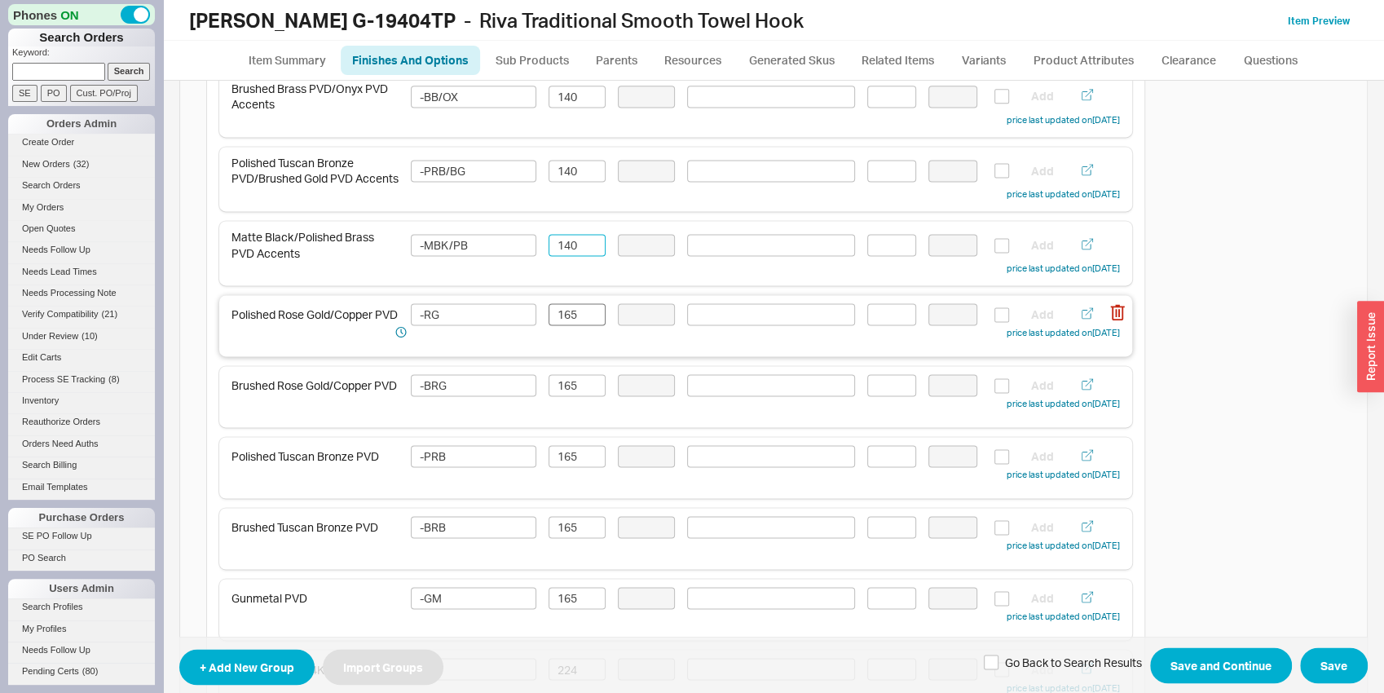
type input "140"
click at [572, 321] on input "165" at bounding box center [577, 314] width 57 height 22
paste input "40"
type input "140"
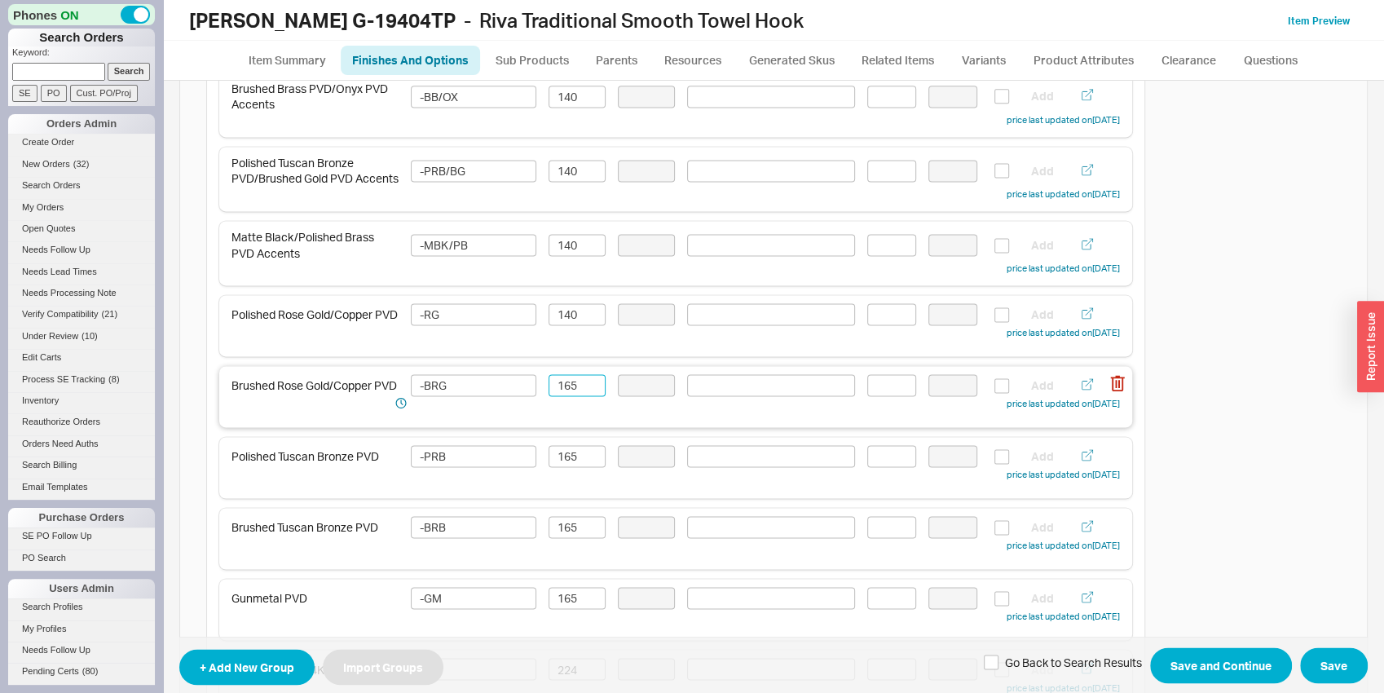
click at [568, 396] on input "165" at bounding box center [577, 385] width 57 height 22
paste input "40"
type input "140"
click at [575, 467] on input "165" at bounding box center [577, 456] width 57 height 22
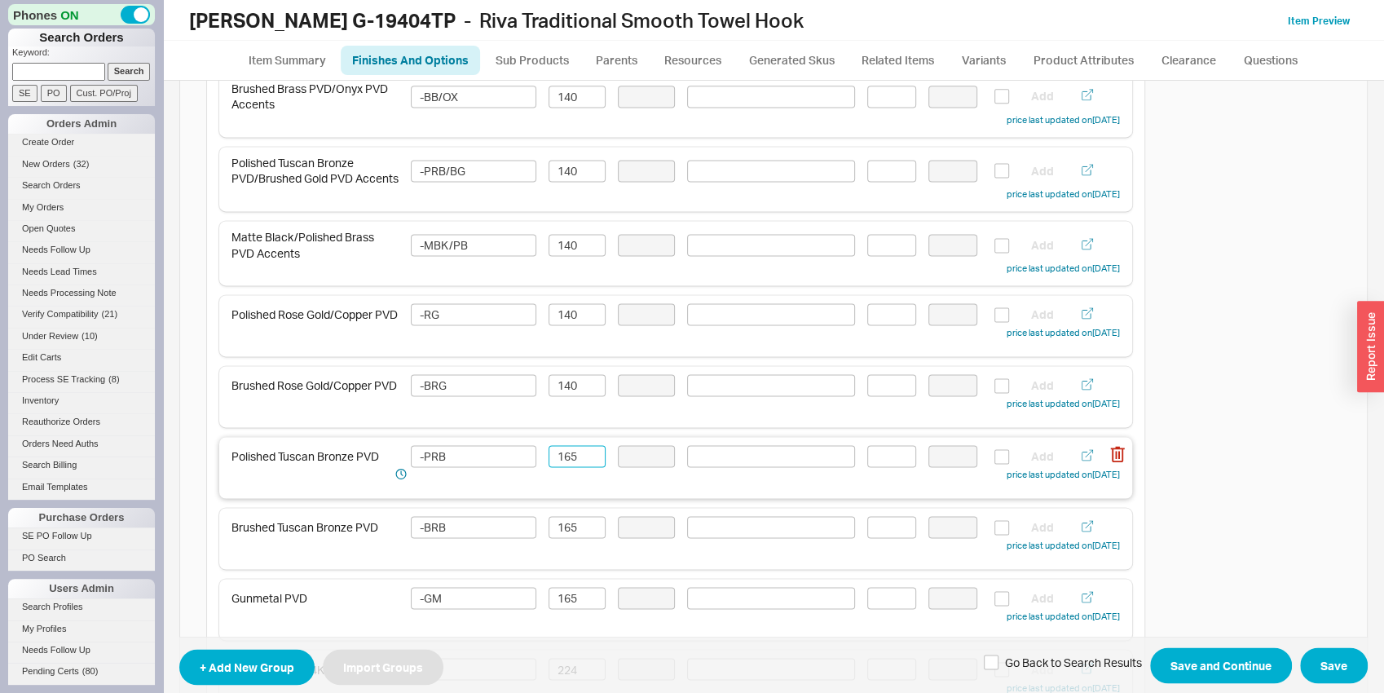
click at [575, 467] on input "165" at bounding box center [577, 456] width 57 height 22
paste input "40"
type input "140"
click at [574, 527] on input "165" at bounding box center [577, 527] width 57 height 22
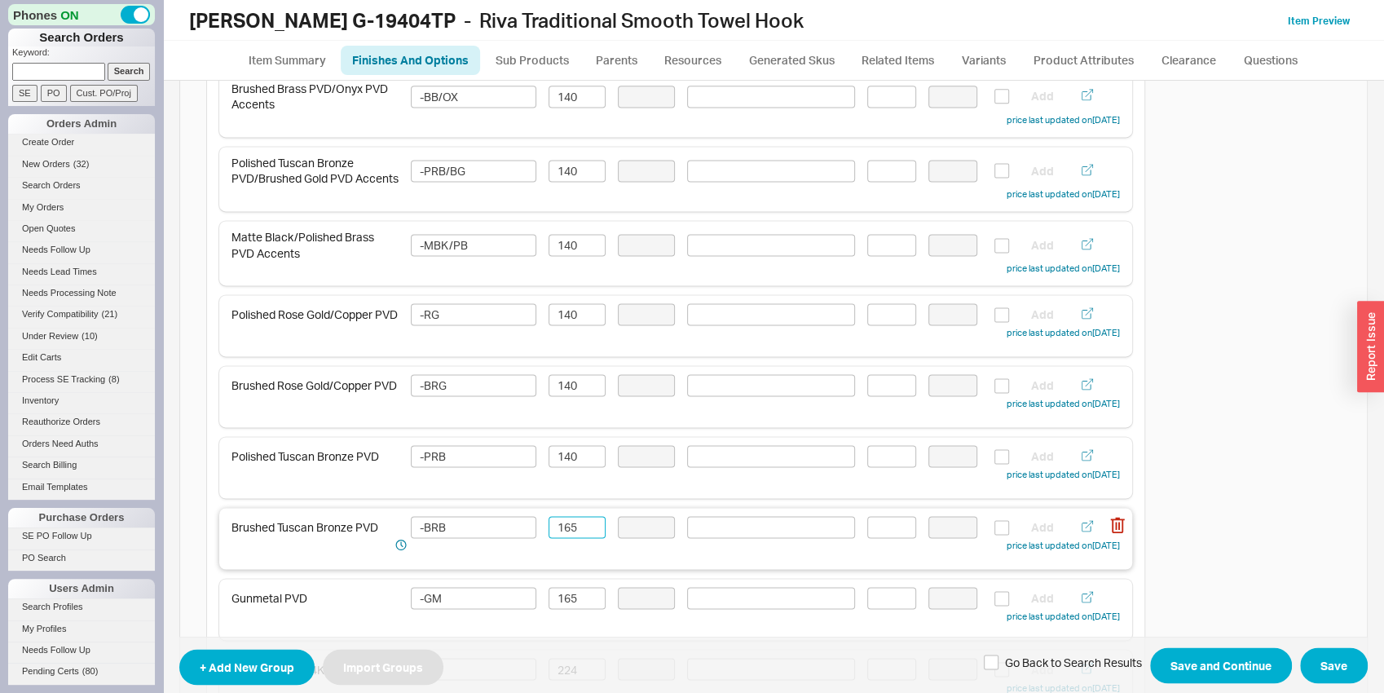
paste input "40"
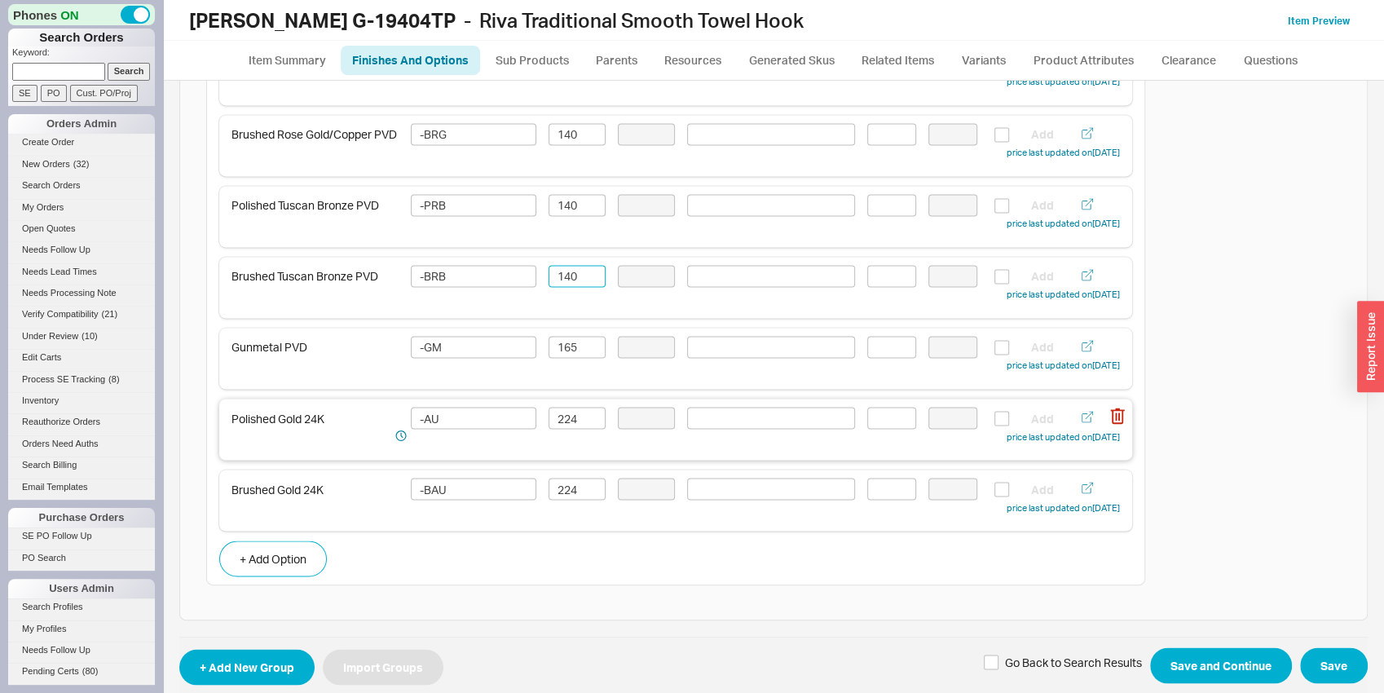
scroll to position [1811, 0]
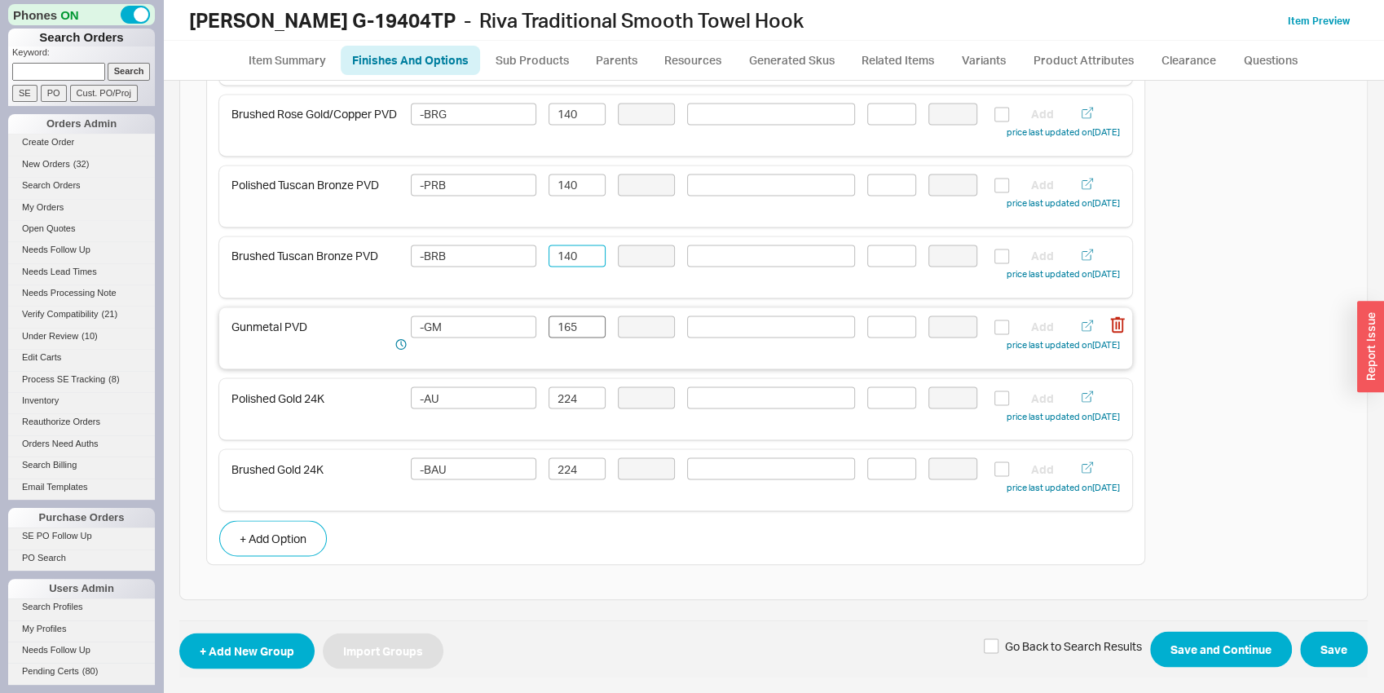
type input "140"
click at [567, 328] on input "165" at bounding box center [577, 326] width 57 height 22
paste input "40"
click at [570, 408] on div "Polished Gold 24K -AU 224 Add price last updated on 09/18/2025" at bounding box center [675, 405] width 888 height 38
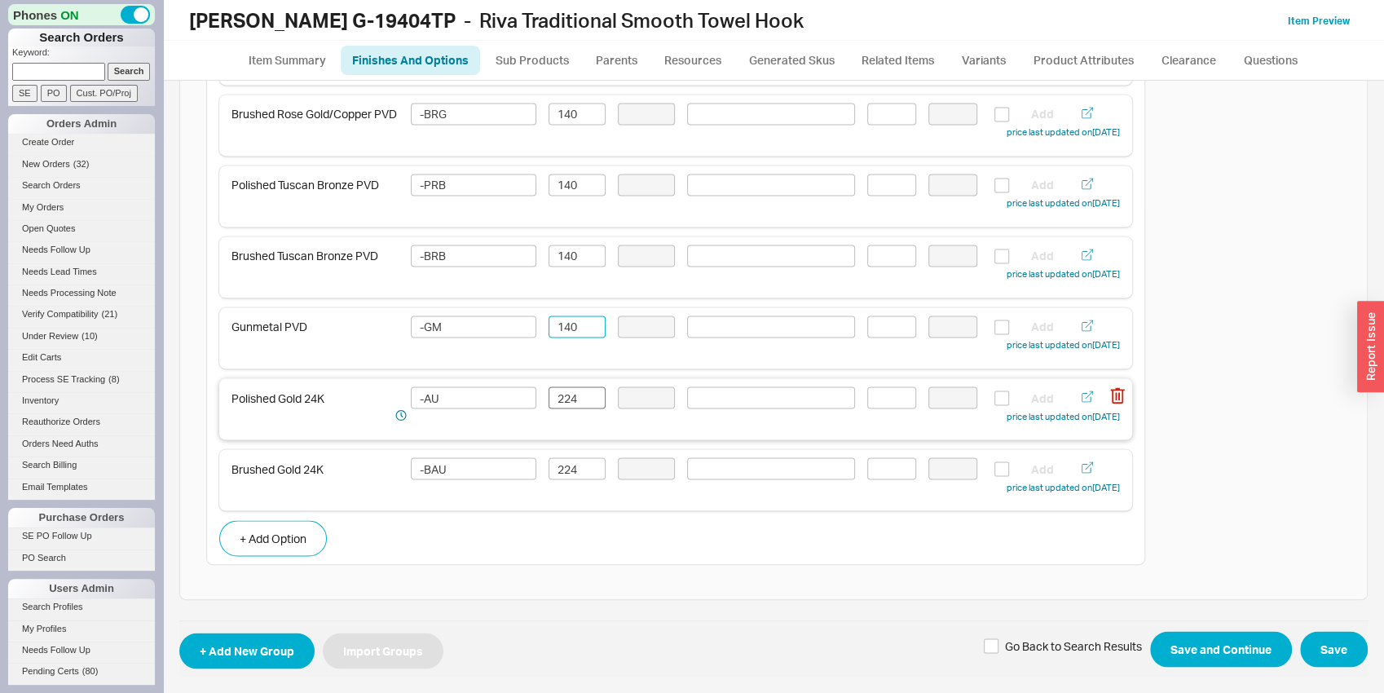
type input "140"
click at [569, 408] on input "224" at bounding box center [577, 397] width 57 height 22
click at [568, 403] on input "224" at bounding box center [577, 397] width 57 height 22
type input "189"
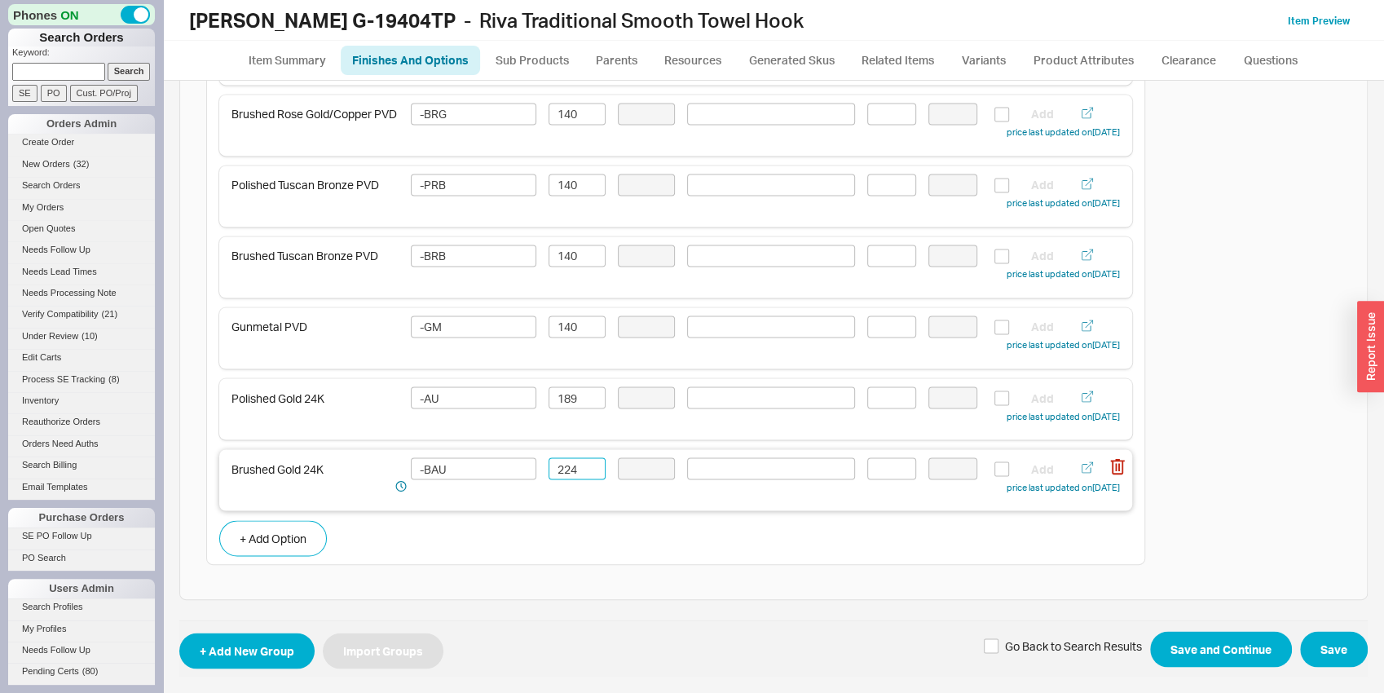
click at [549, 474] on input "224" at bounding box center [577, 468] width 57 height 22
click at [561, 474] on input "224" at bounding box center [577, 468] width 57 height 22
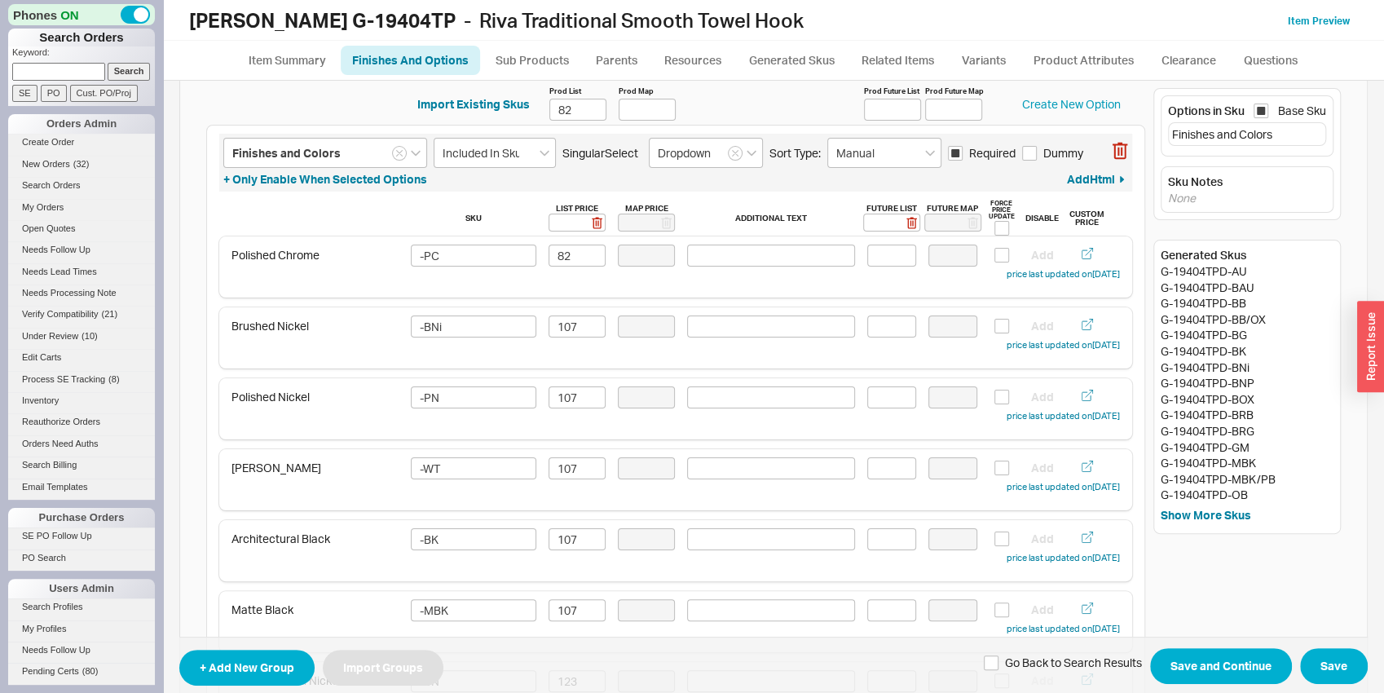
scroll to position [0, 0]
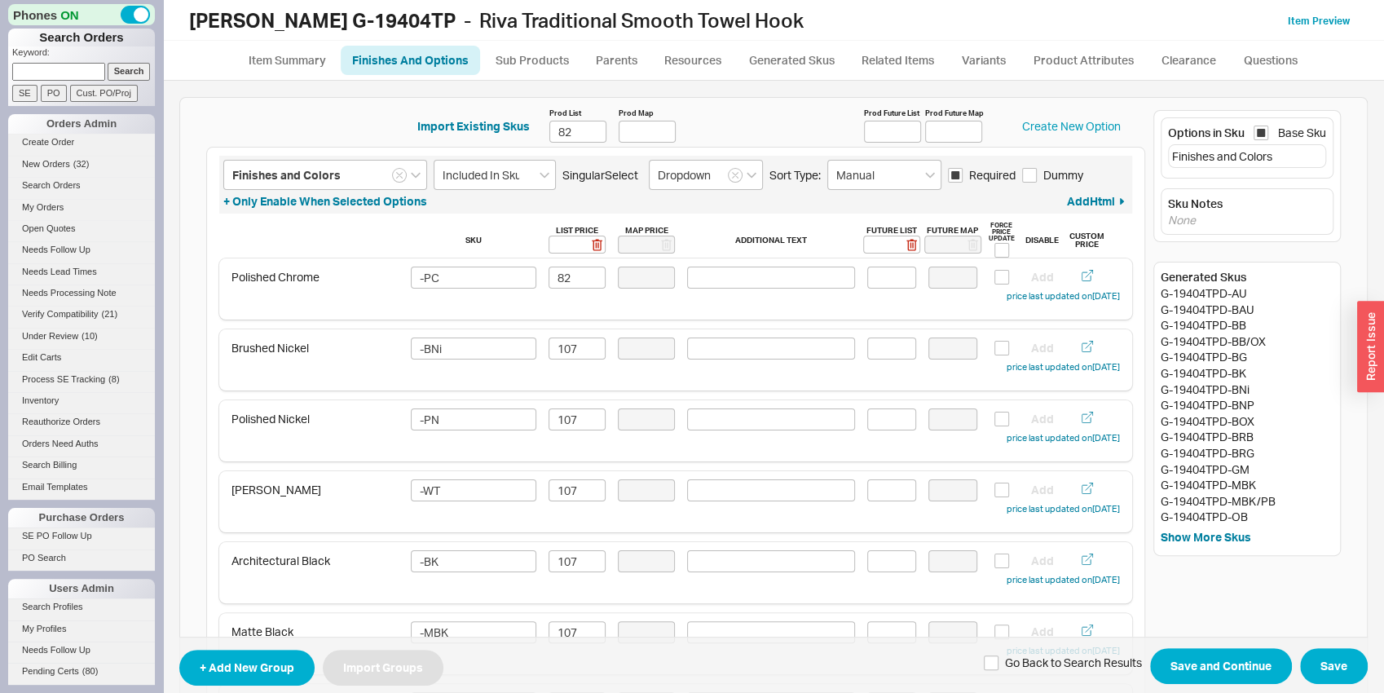
type input "189"
click at [1181, 685] on span "+ Add New Group Import Groups Go Back to Search Results Save and Continue Save" at bounding box center [773, 665] width 1188 height 57
click at [1211, 679] on button "Save and Continue" at bounding box center [1221, 666] width 142 height 36
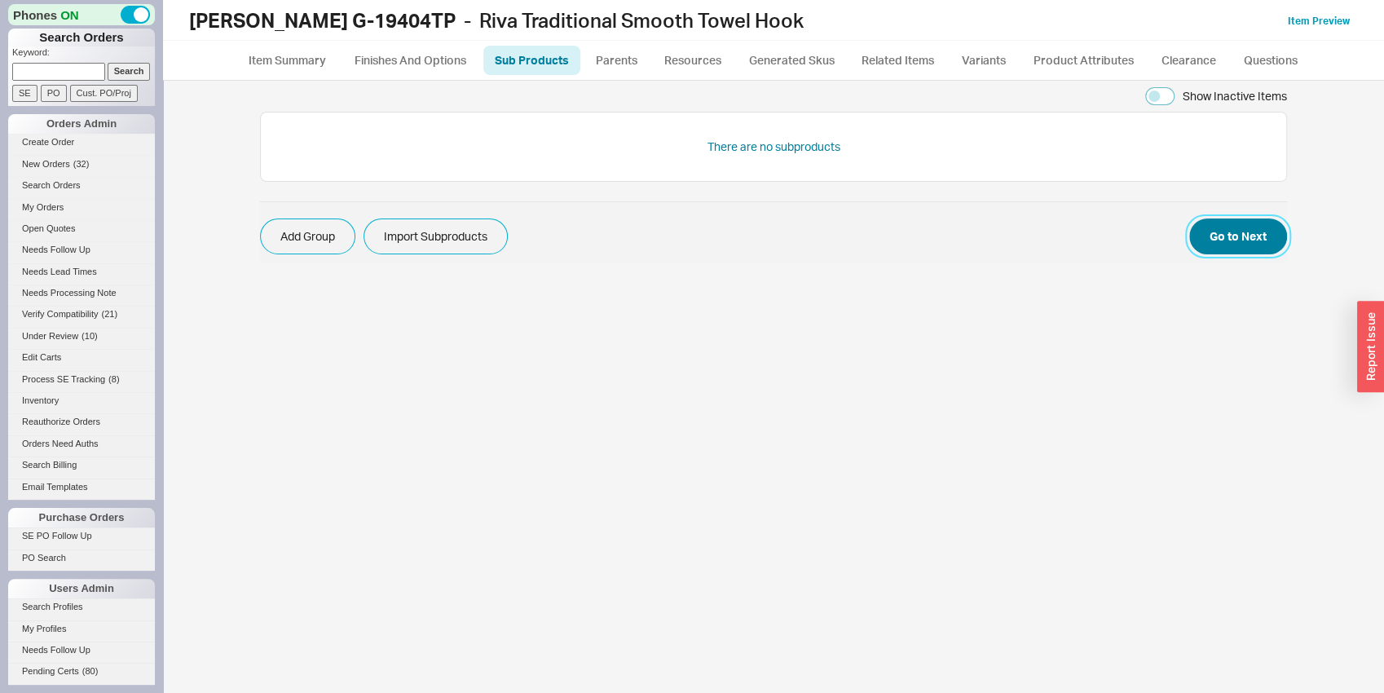
click at [1236, 249] on button "Go to Next" at bounding box center [1238, 236] width 98 height 36
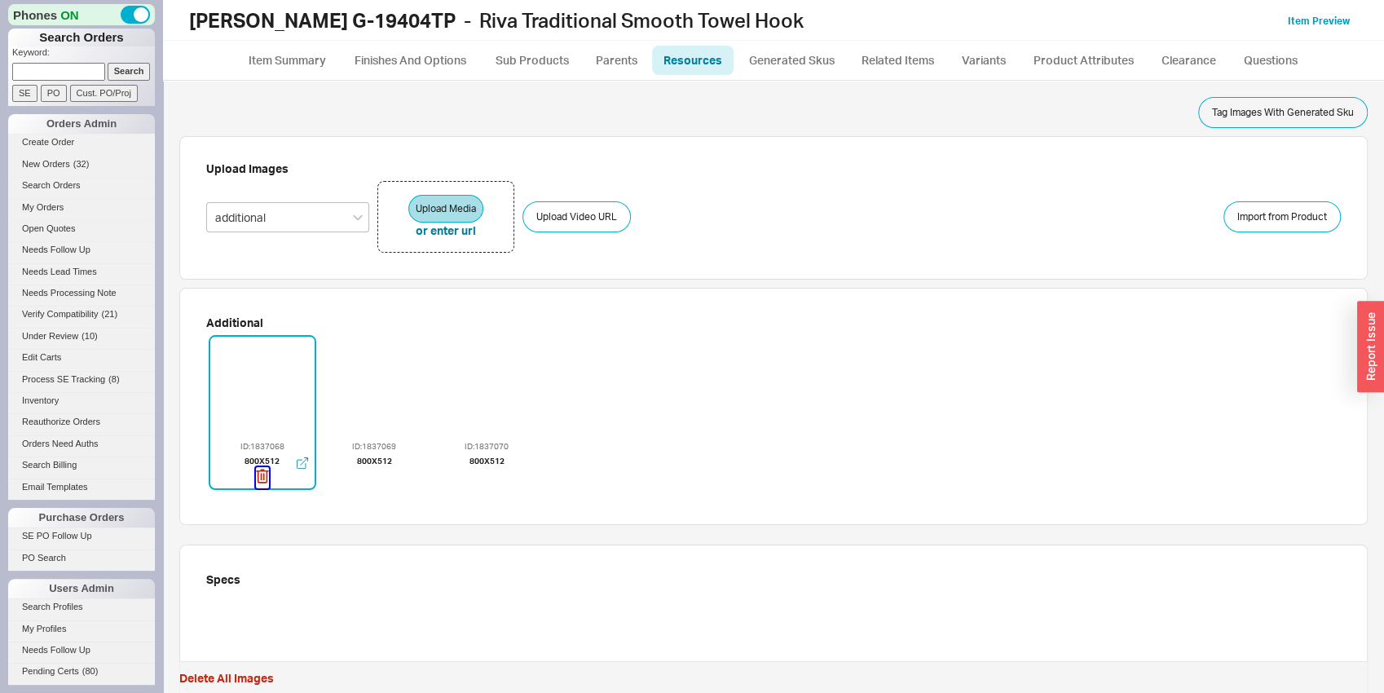
click at [259, 475] on icon "button" at bounding box center [262, 476] width 13 height 18
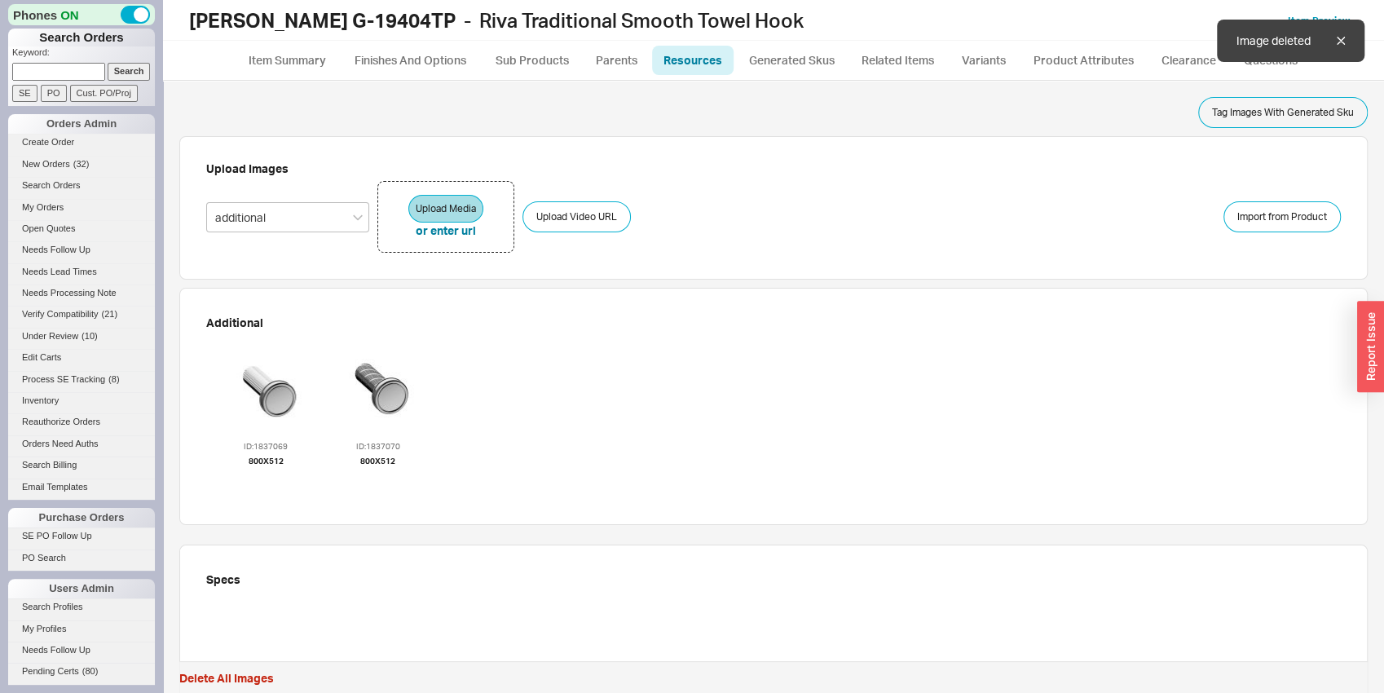
click at [260, 475] on icon "button" at bounding box center [265, 476] width 13 height 18
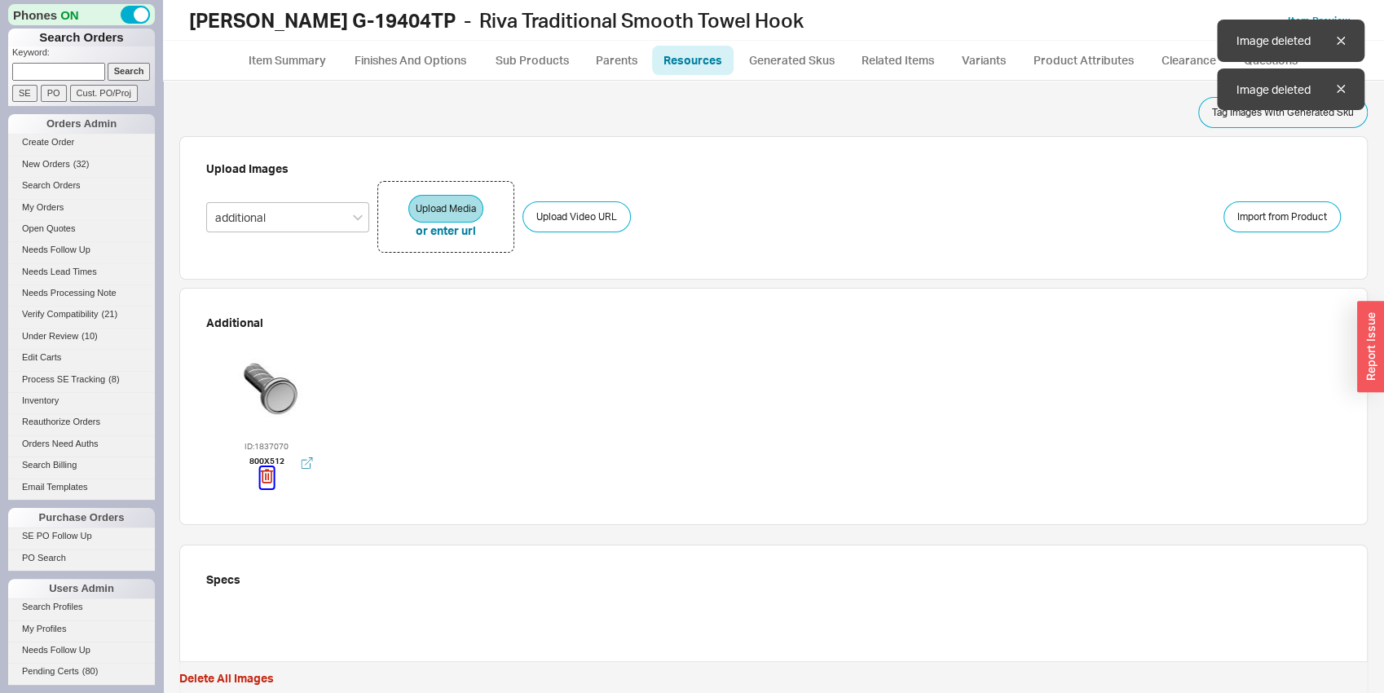
click at [265, 478] on icon "button" at bounding box center [266, 476] width 13 height 18
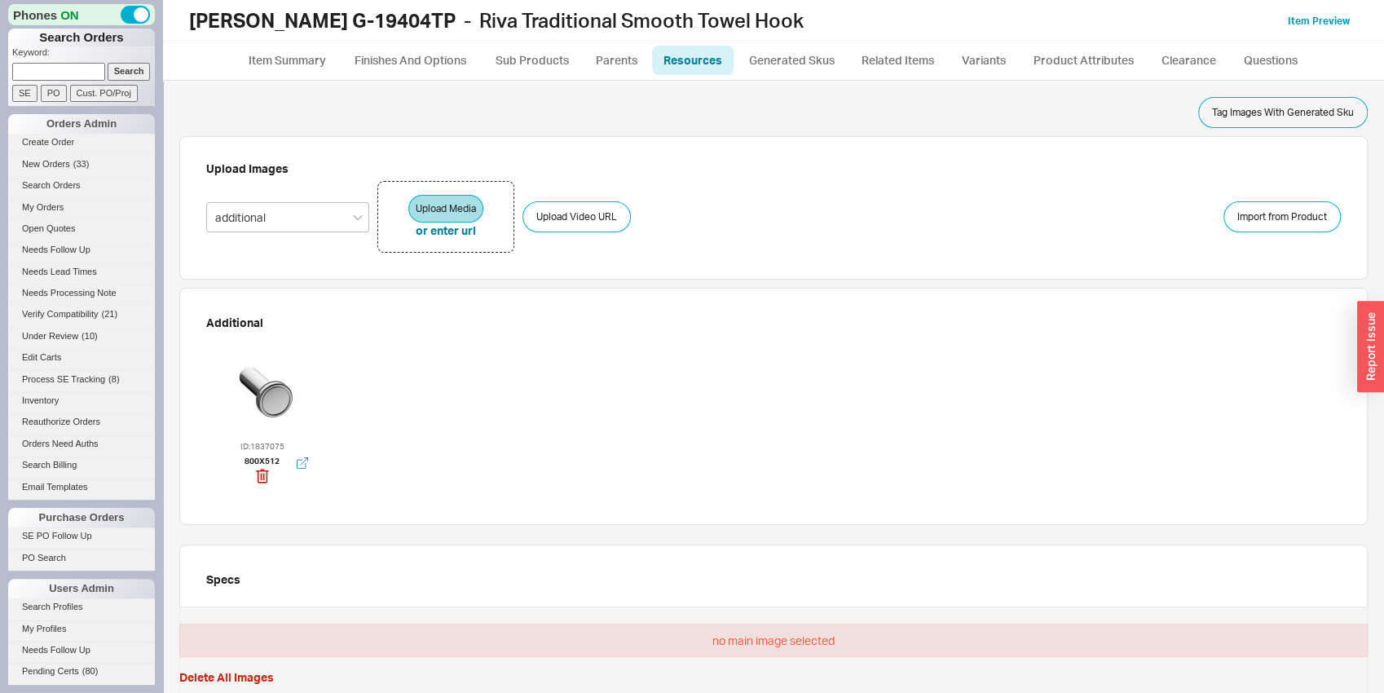
click at [300, 408] on div at bounding box center [263, 388] width 98 height 98
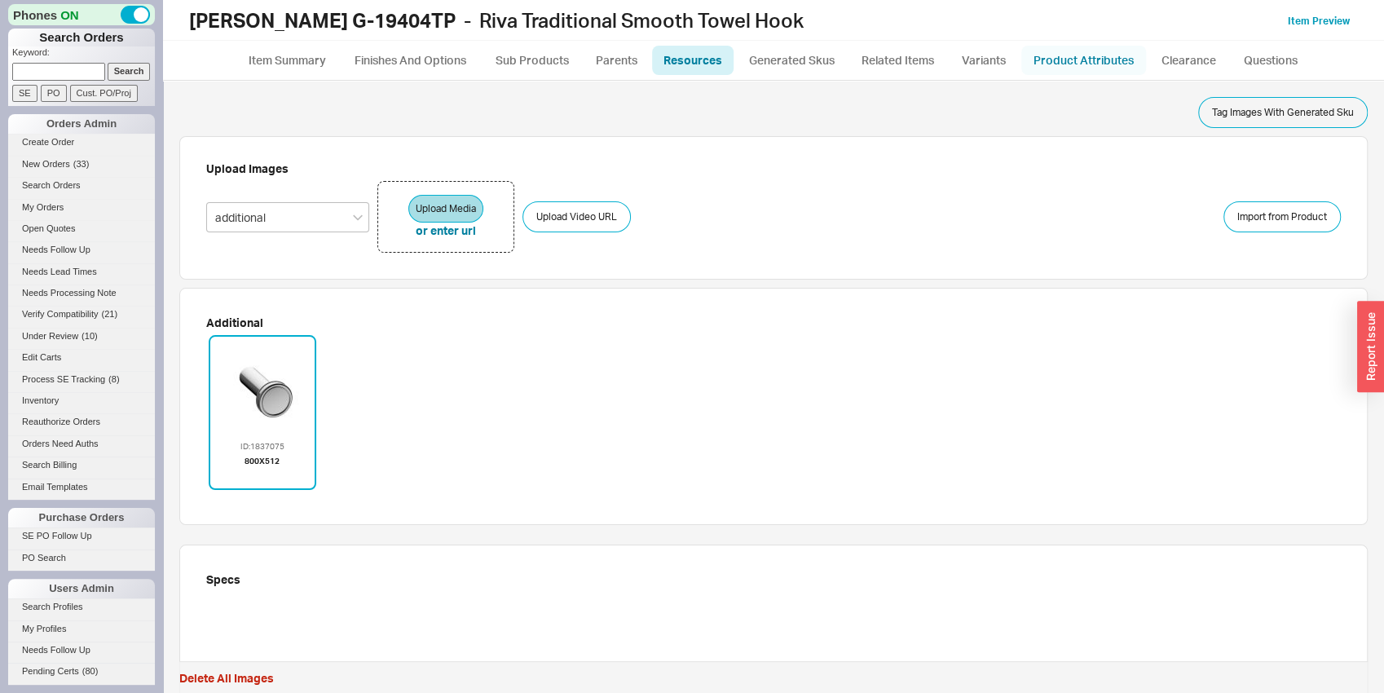
click at [1090, 66] on link "Product Attributes" at bounding box center [1083, 60] width 125 height 29
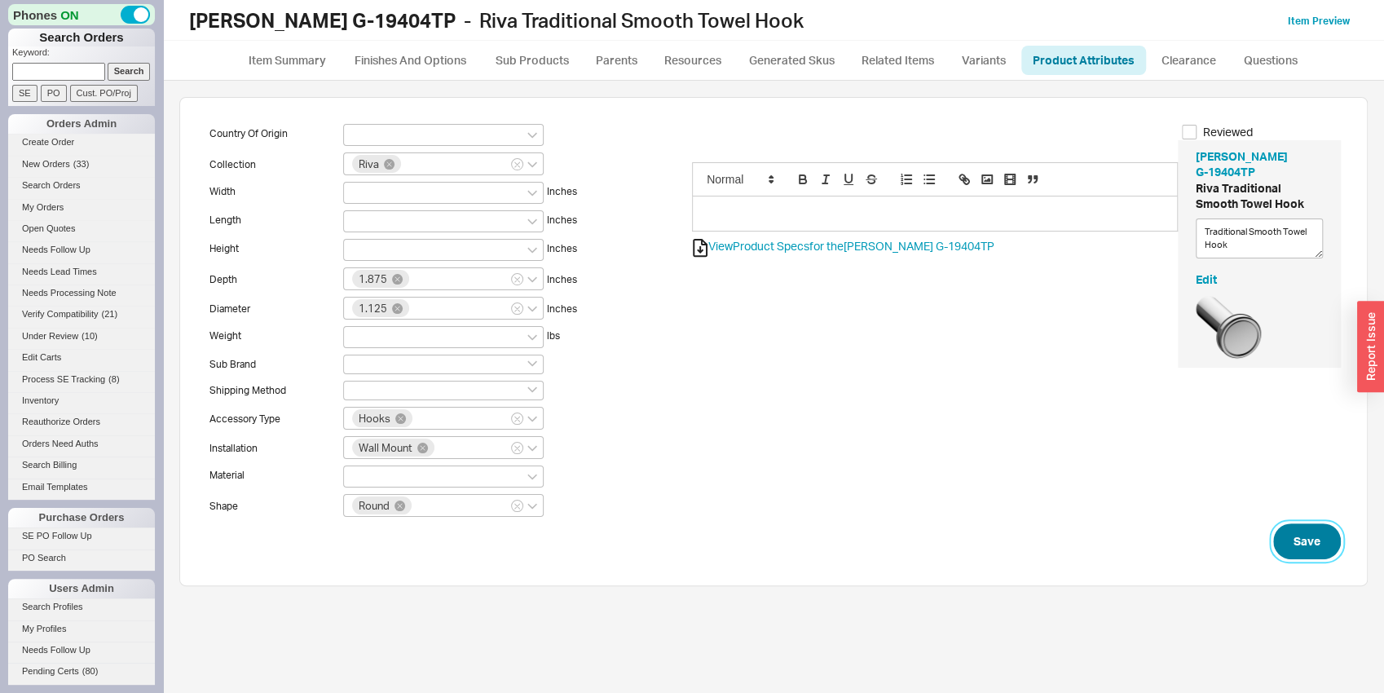
click at [1303, 555] on button "Save" at bounding box center [1307, 541] width 68 height 36
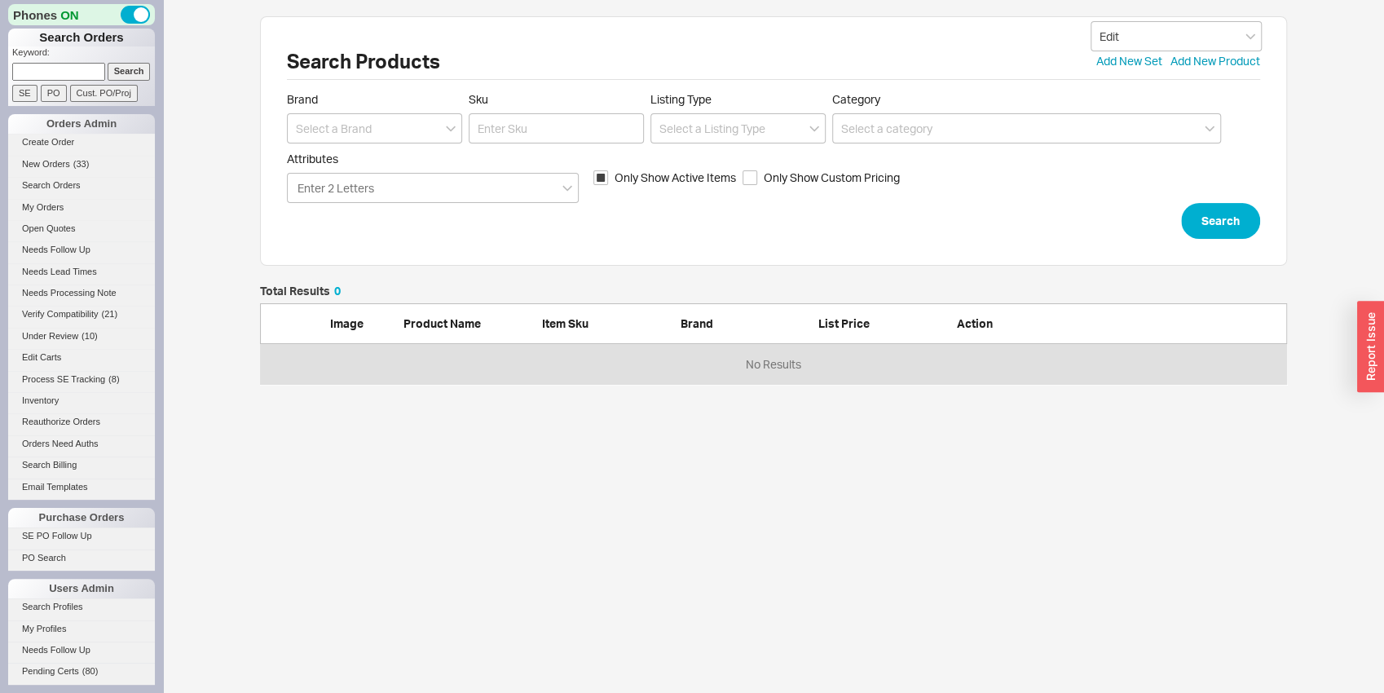
scroll to position [13, 13]
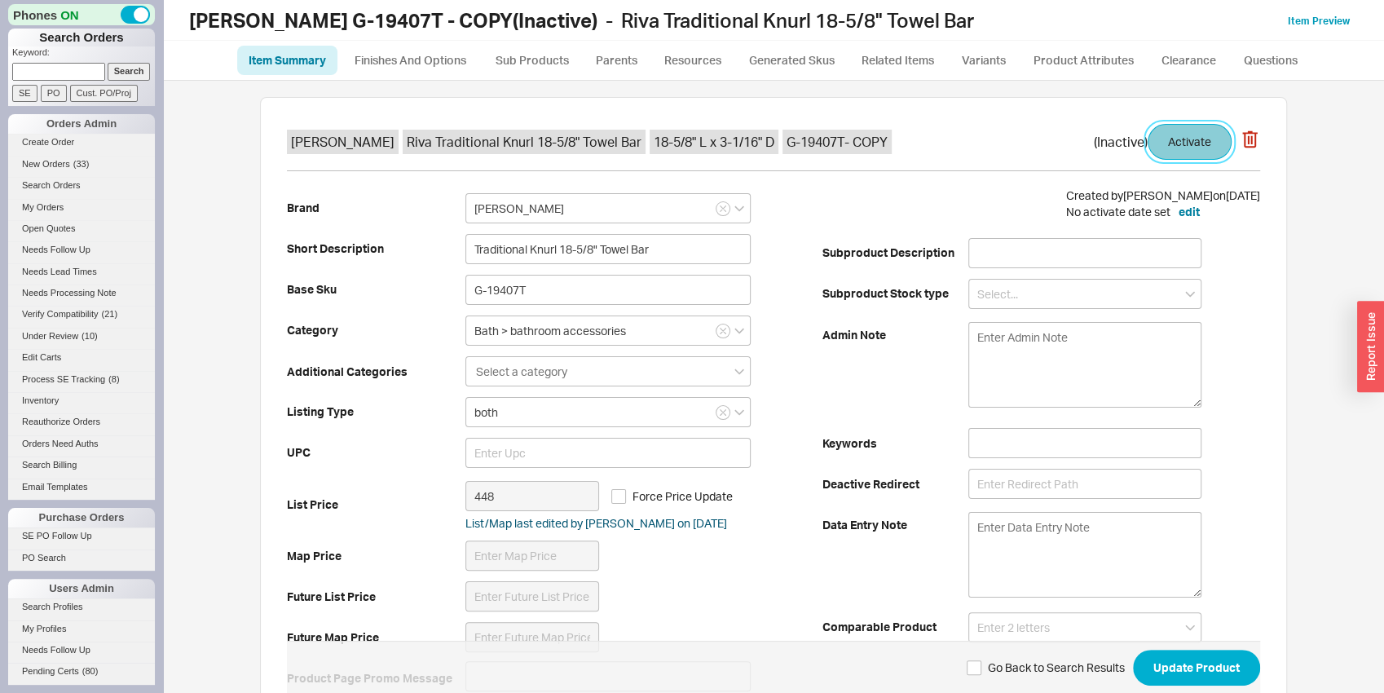
click at [1163, 143] on button "Activate" at bounding box center [1190, 142] width 84 height 36
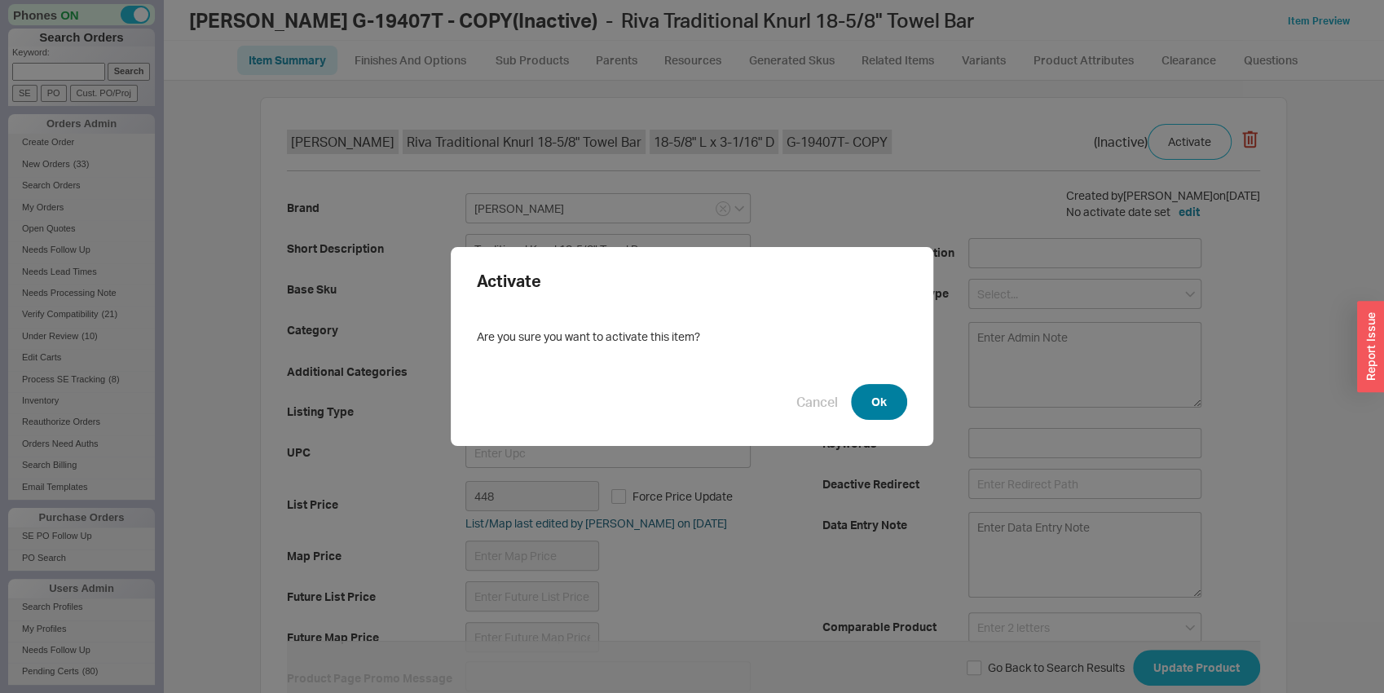
click at [870, 399] on button "Ok" at bounding box center [879, 402] width 56 height 36
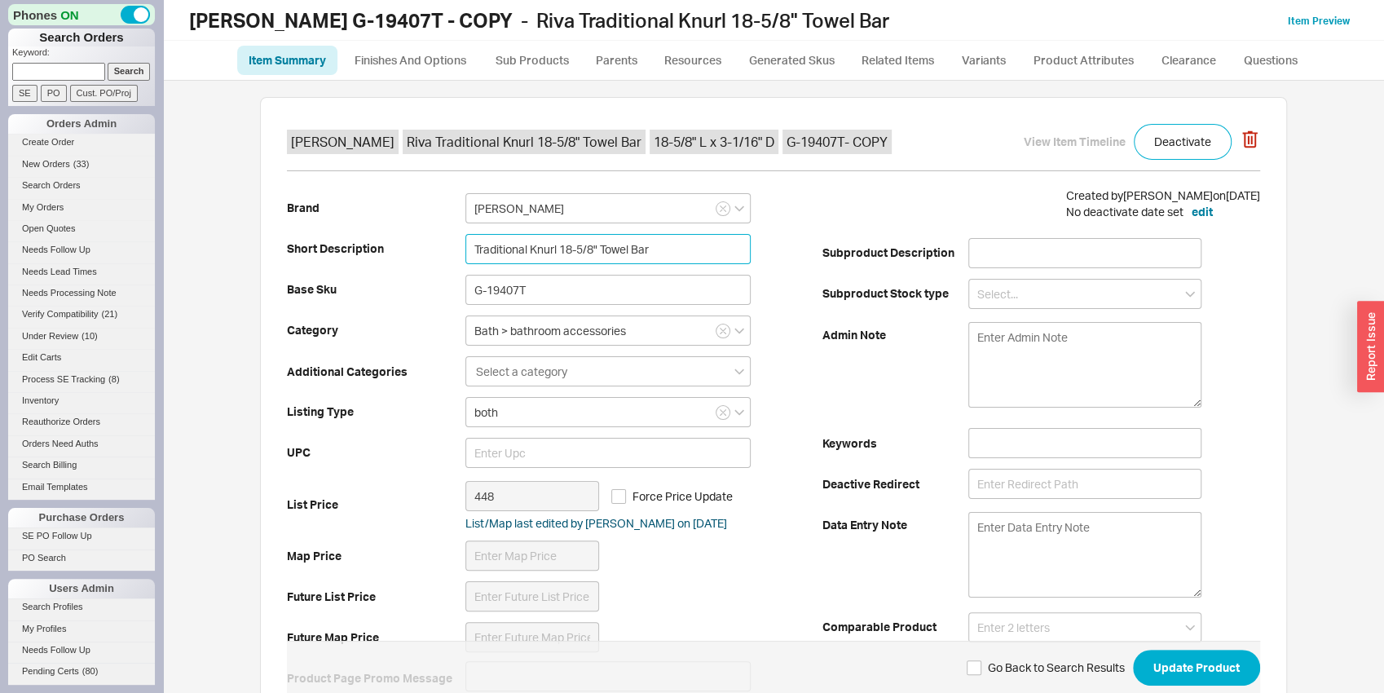
drag, startPoint x: 525, startPoint y: 247, endPoint x: 552, endPoint y: 247, distance: 26.9
click at [552, 247] on input "Traditional Knurl 18-5/8" Towel Bar" at bounding box center [607, 249] width 285 height 30
type input "Traditional Smooth 18-5/8" Towel Bar"
click at [543, 286] on input "G-19407T" at bounding box center [607, 290] width 285 height 30
drag, startPoint x: 553, startPoint y: 292, endPoint x: 456, endPoint y: 282, distance: 98.3
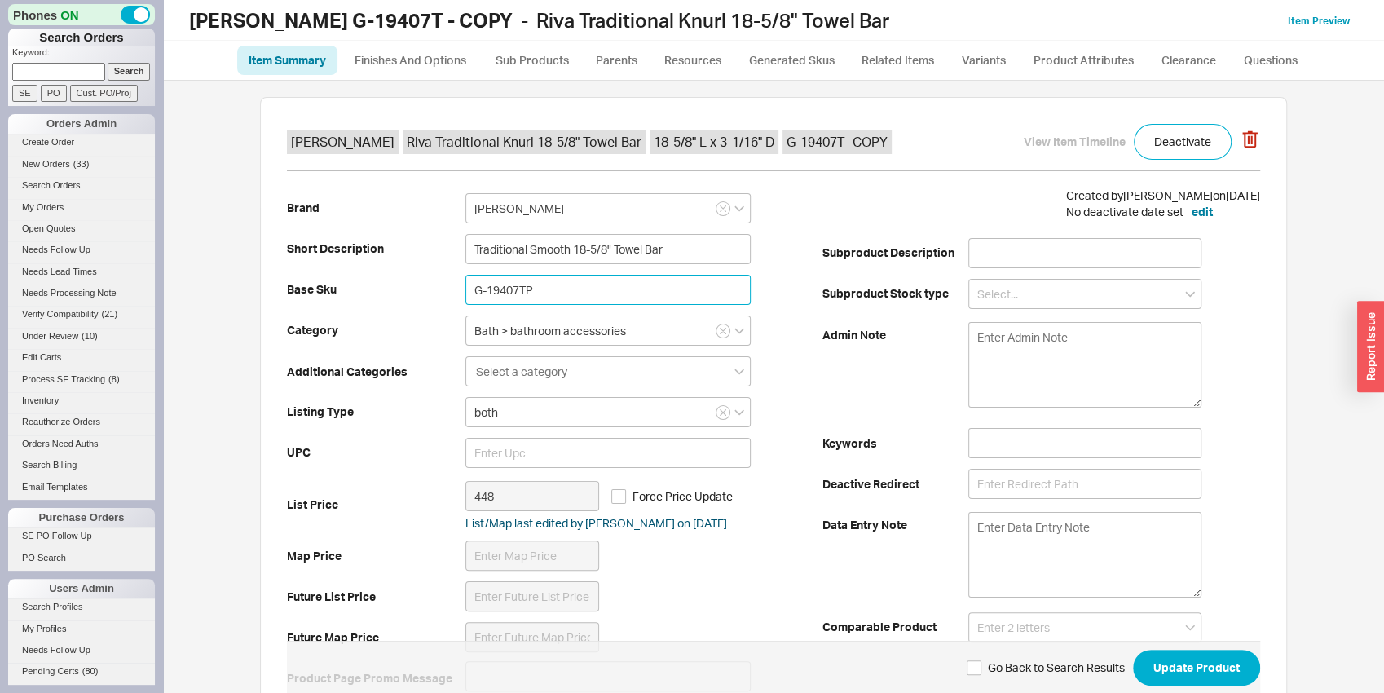
click at [465, 282] on input "G-19407TP" at bounding box center [607, 290] width 285 height 30
type input "G-19407TP"
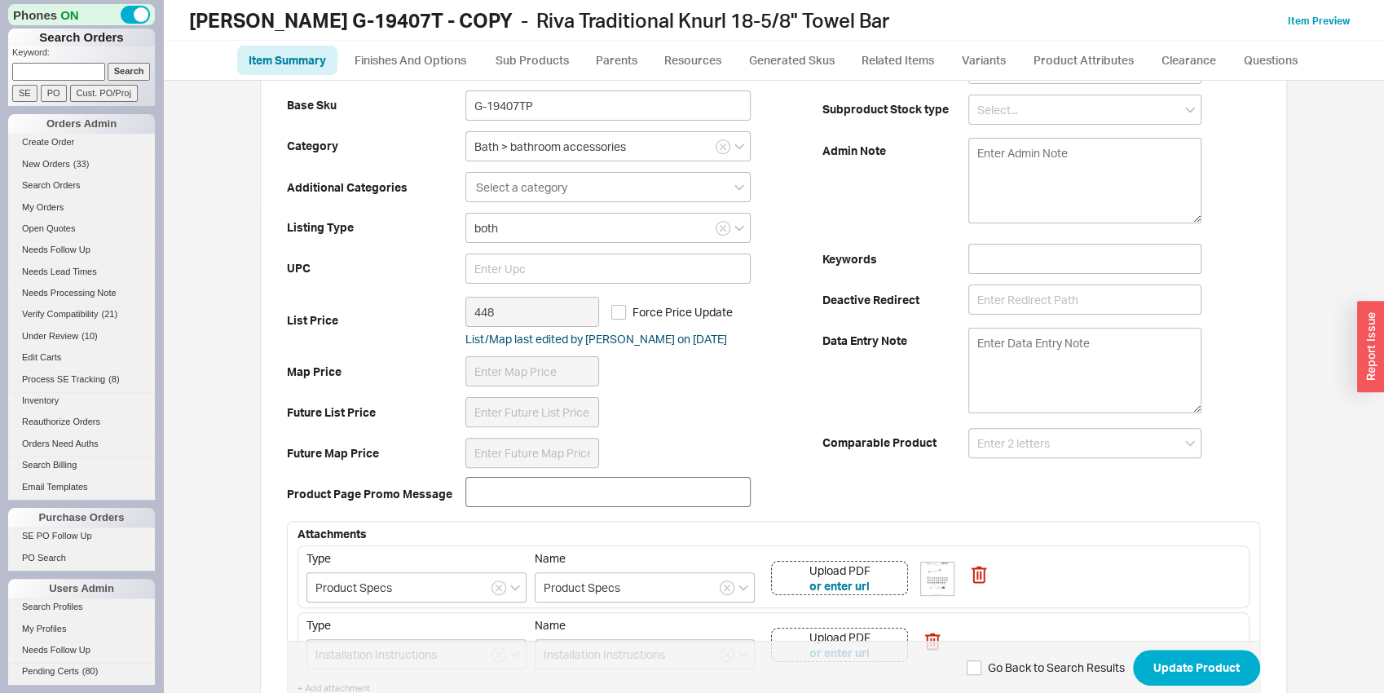
scroll to position [341, 0]
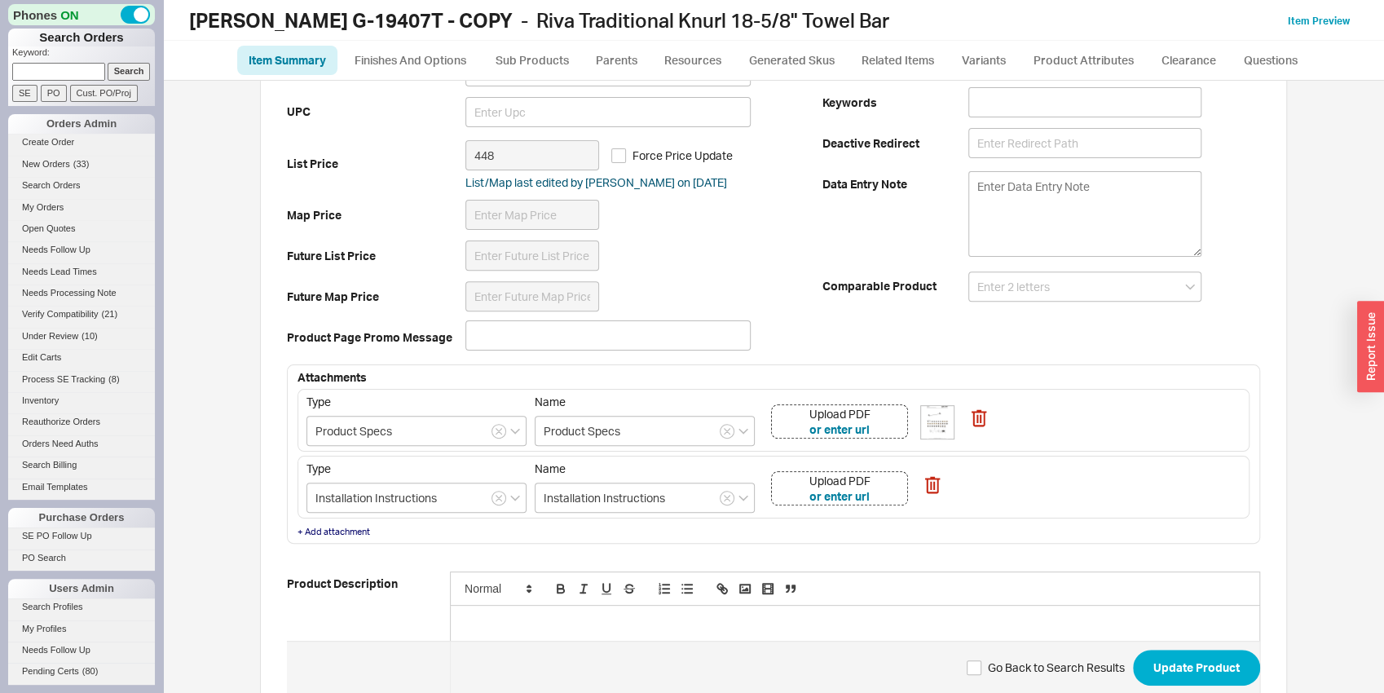
click at [889, 426] on div "Upload PDF or enter url" at bounding box center [839, 421] width 137 height 34
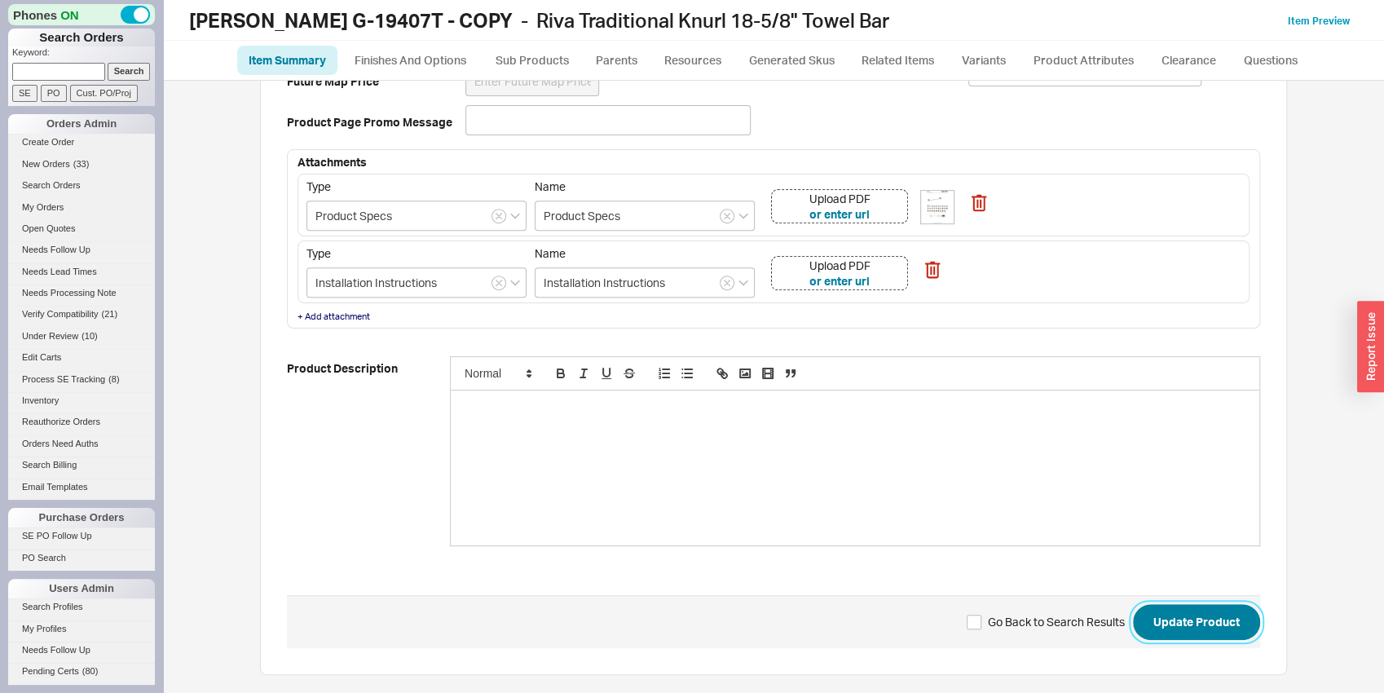
click at [1217, 611] on button "Update Product" at bounding box center [1196, 622] width 127 height 36
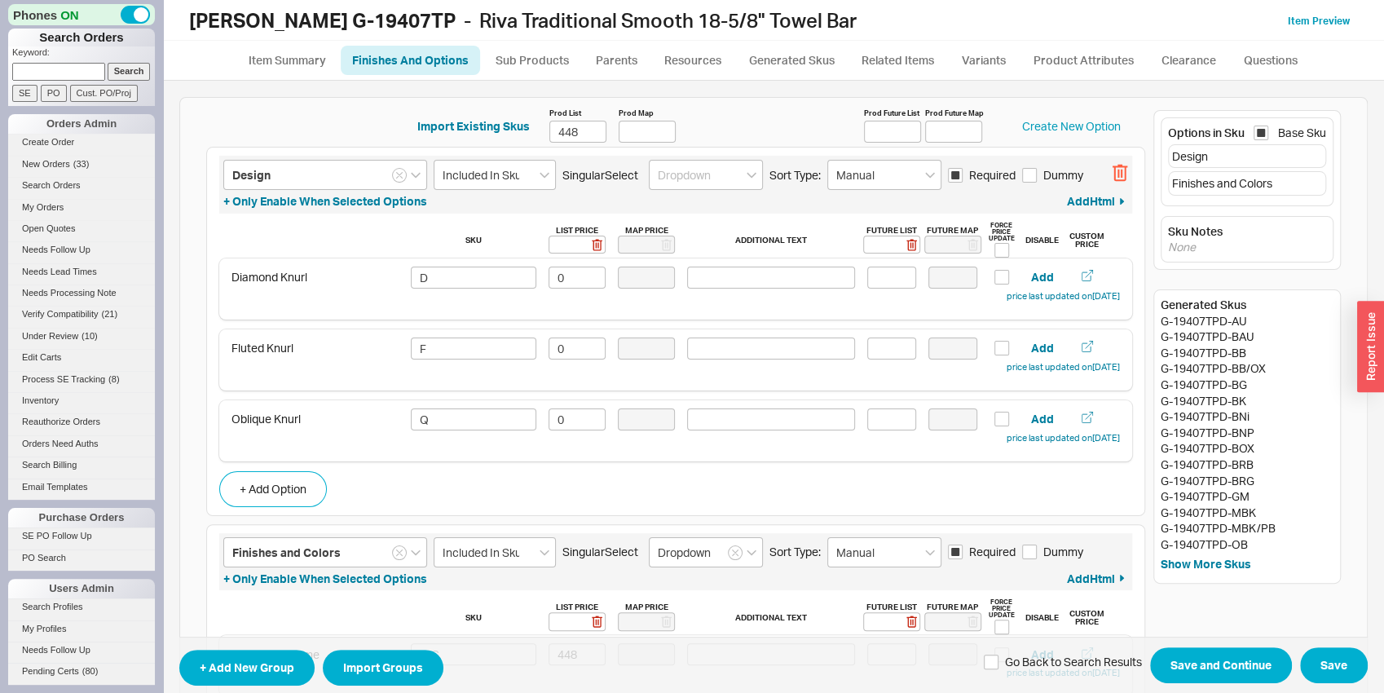
click at [1112, 170] on icon "button" at bounding box center [1120, 173] width 16 height 18
type input "Finishes and Colors"
type input "Included In Sku"
type input "Dropdown"
type input "Manual"
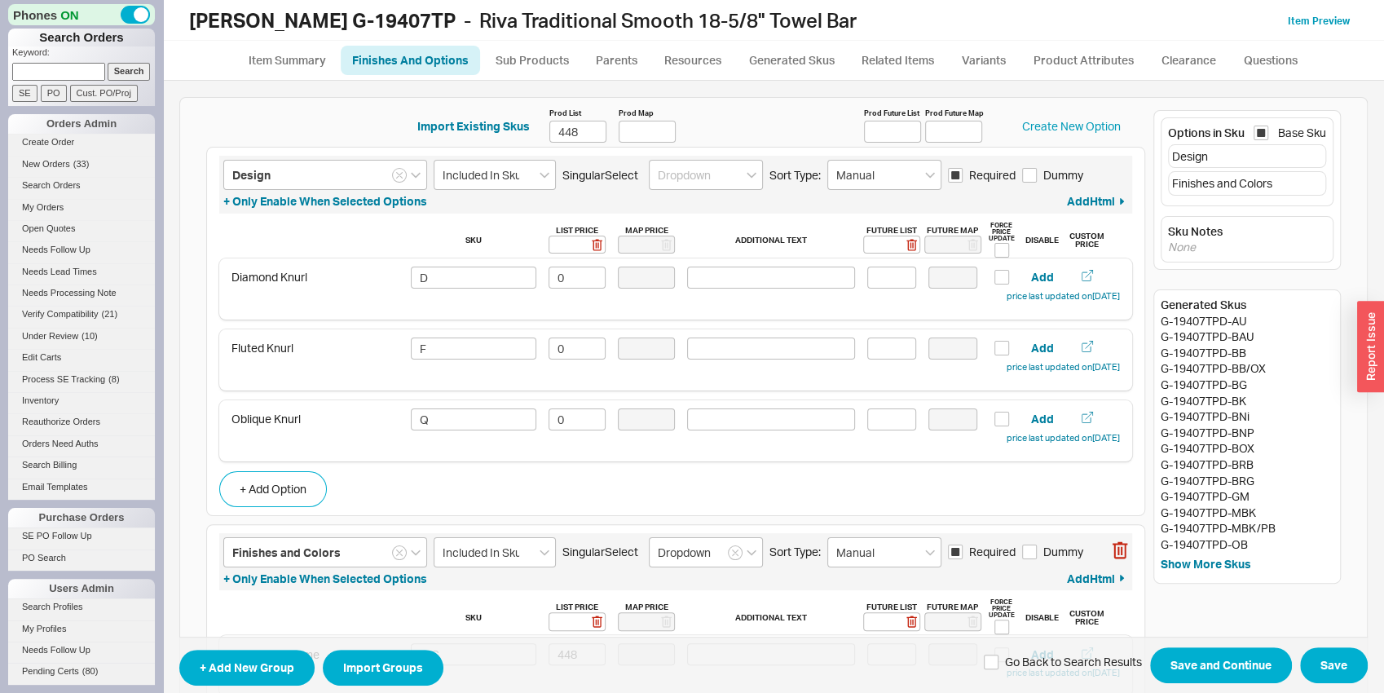
checkbox input "true"
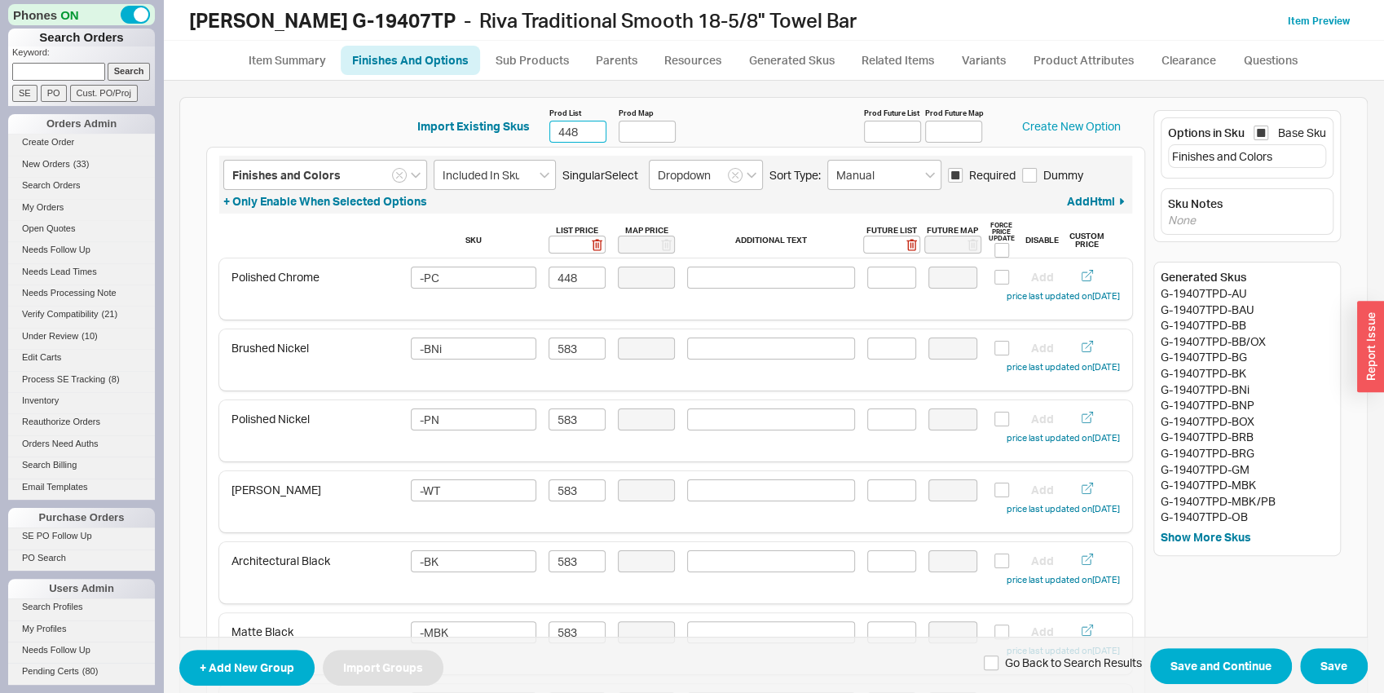
click at [562, 122] on input "448" at bounding box center [577, 132] width 57 height 22
type input "556"
click at [584, 271] on input "448" at bounding box center [577, 278] width 57 height 22
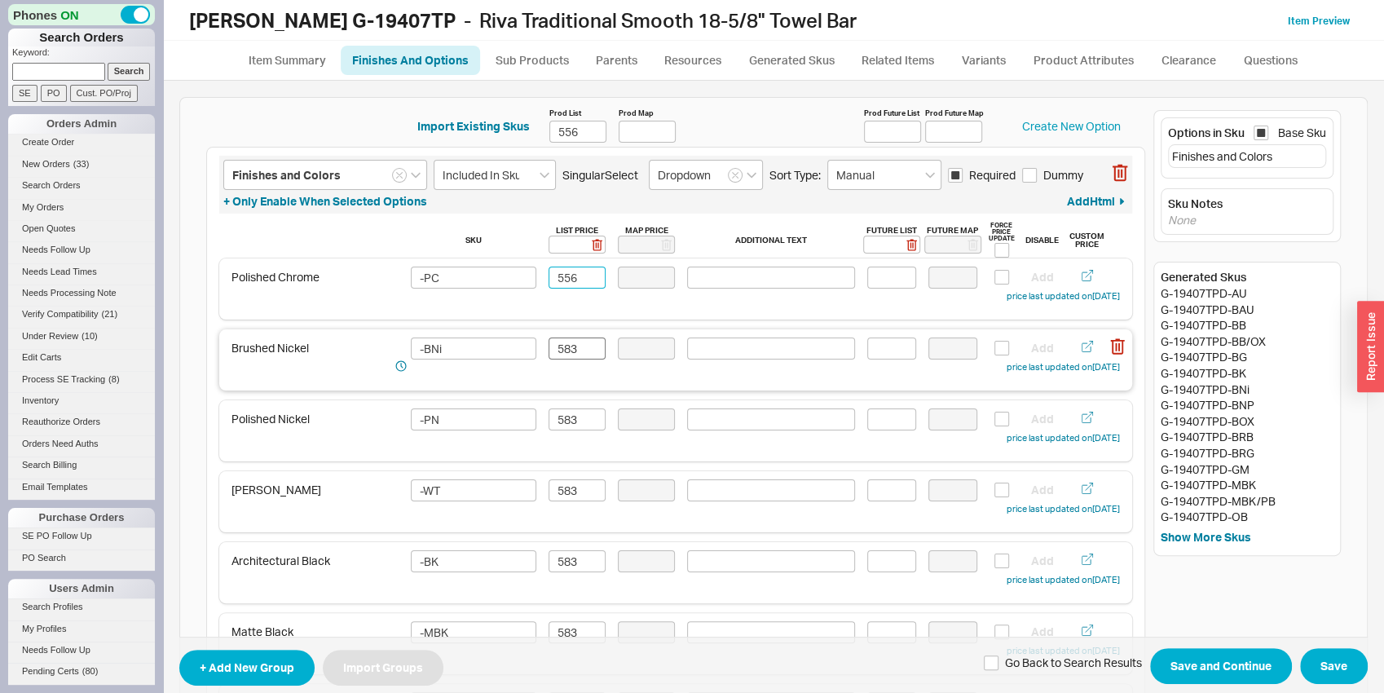
type input "556"
click at [584, 353] on input "583" at bounding box center [577, 348] width 57 height 22
click at [573, 342] on input "723" at bounding box center [577, 348] width 57 height 22
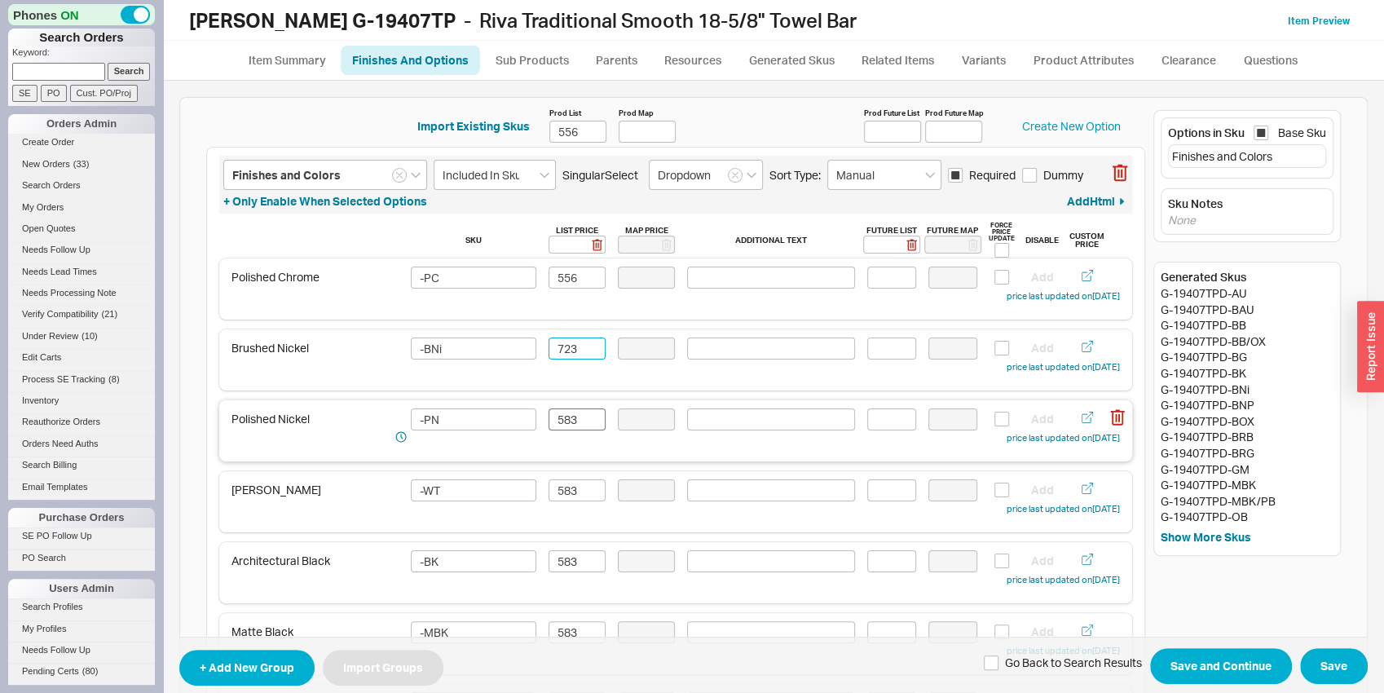
type input "723"
click at [573, 411] on input "583" at bounding box center [577, 419] width 57 height 22
click at [572, 414] on input "583" at bounding box center [577, 419] width 57 height 22
click at [574, 414] on input "583" at bounding box center [577, 419] width 57 height 22
paste input "72"
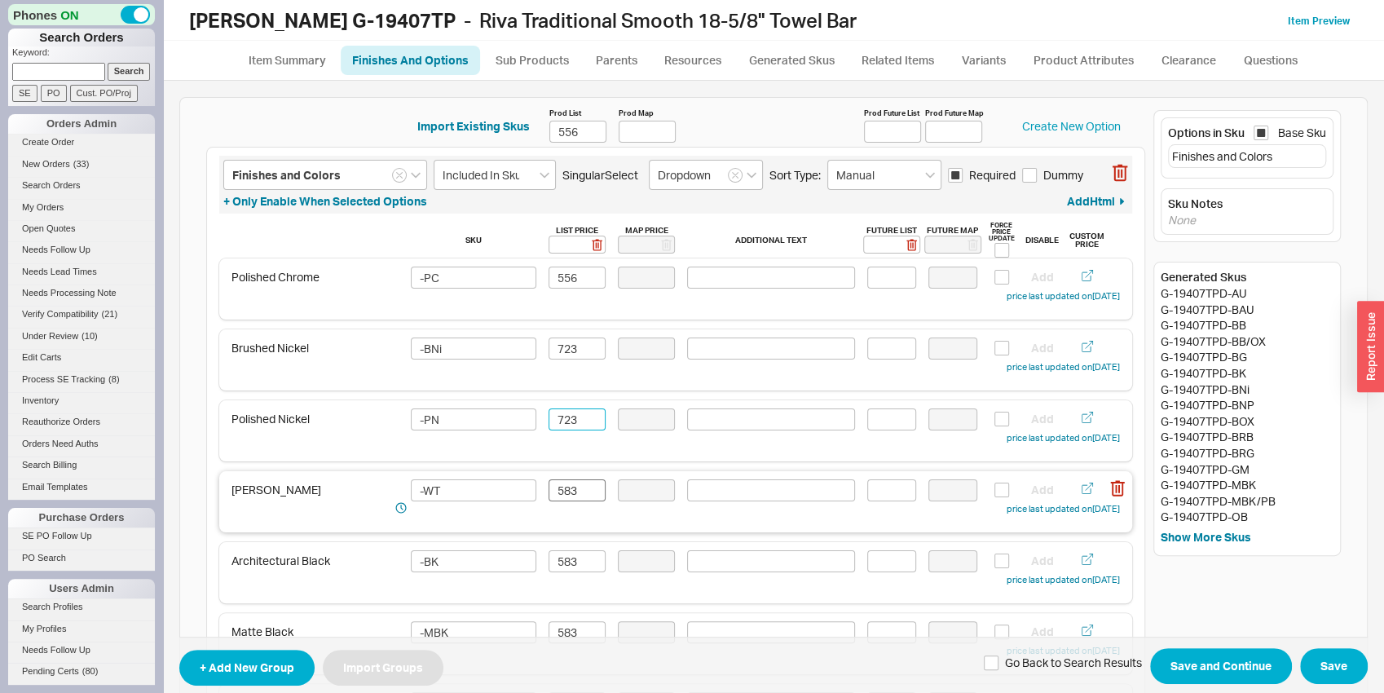
type input "723"
click at [563, 496] on input "583" at bounding box center [577, 490] width 57 height 22
paste input "72"
type input "723"
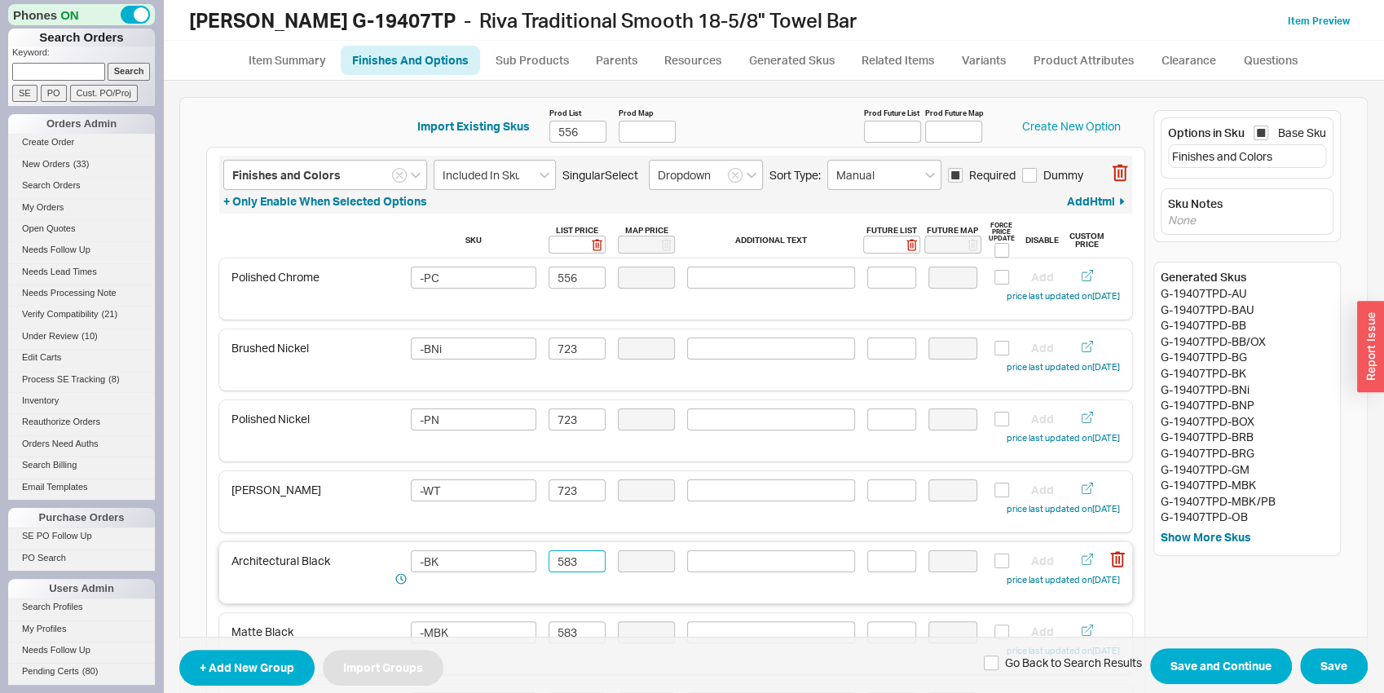
click at [574, 553] on input "583" at bounding box center [577, 561] width 57 height 22
click at [574, 554] on input "583" at bounding box center [577, 561] width 57 height 22
click at [574, 560] on input "583" at bounding box center [577, 561] width 57 height 22
paste input "72"
type input "723"
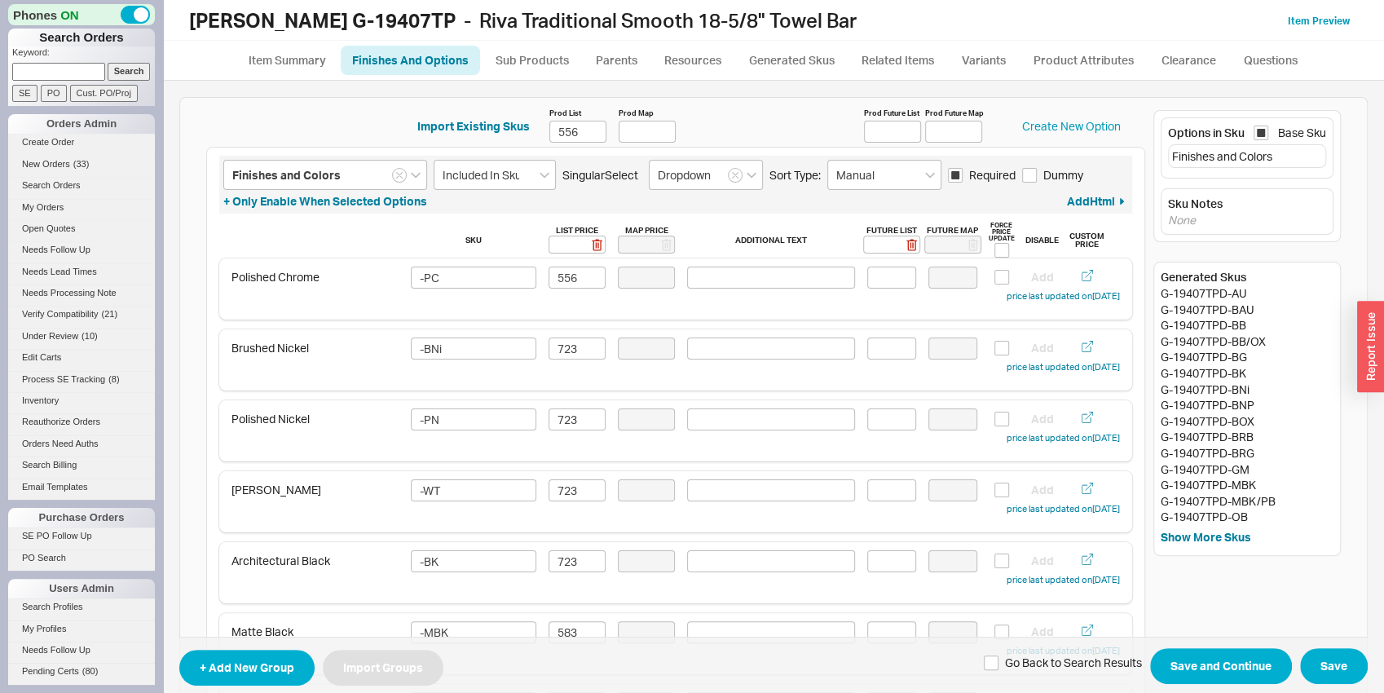
click at [570, 638] on span "+ Add New Group Import Groups Go Back to Search Results Save and Continue Save" at bounding box center [773, 665] width 1188 height 57
click at [568, 632] on input "583" at bounding box center [577, 632] width 57 height 22
paste input "72"
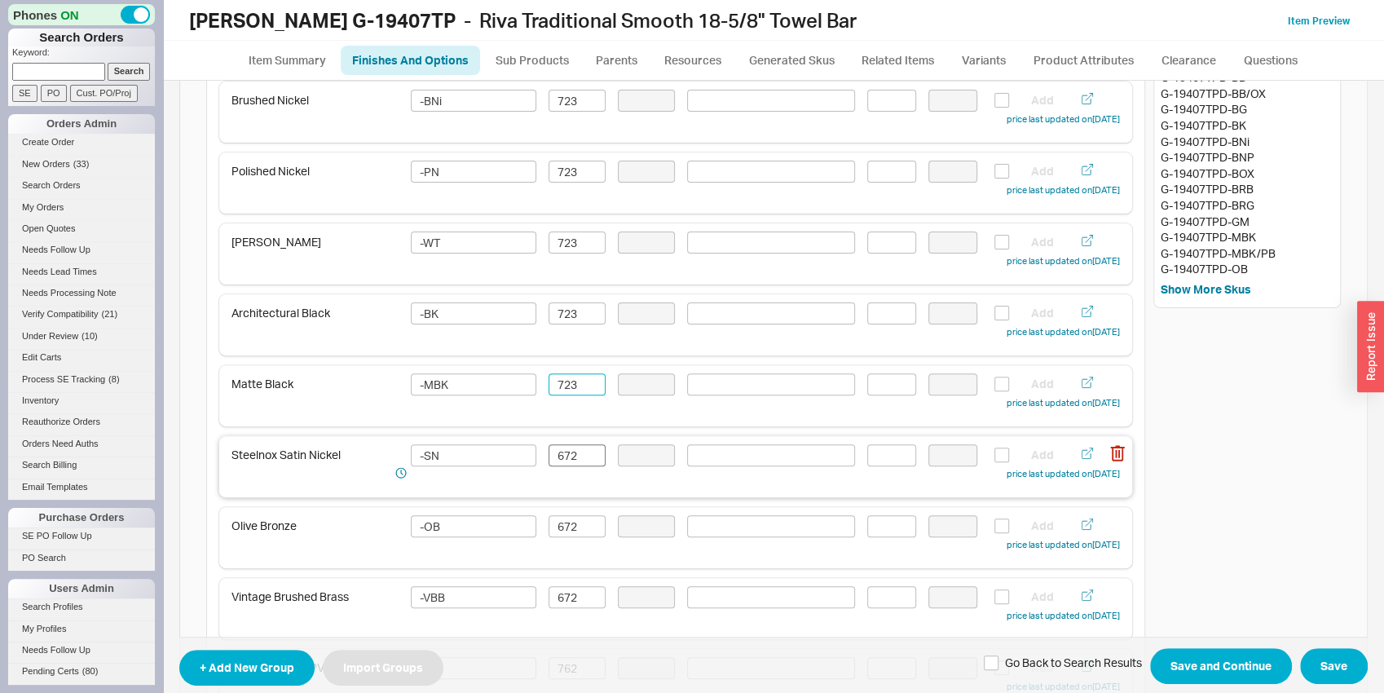
scroll to position [255, 0]
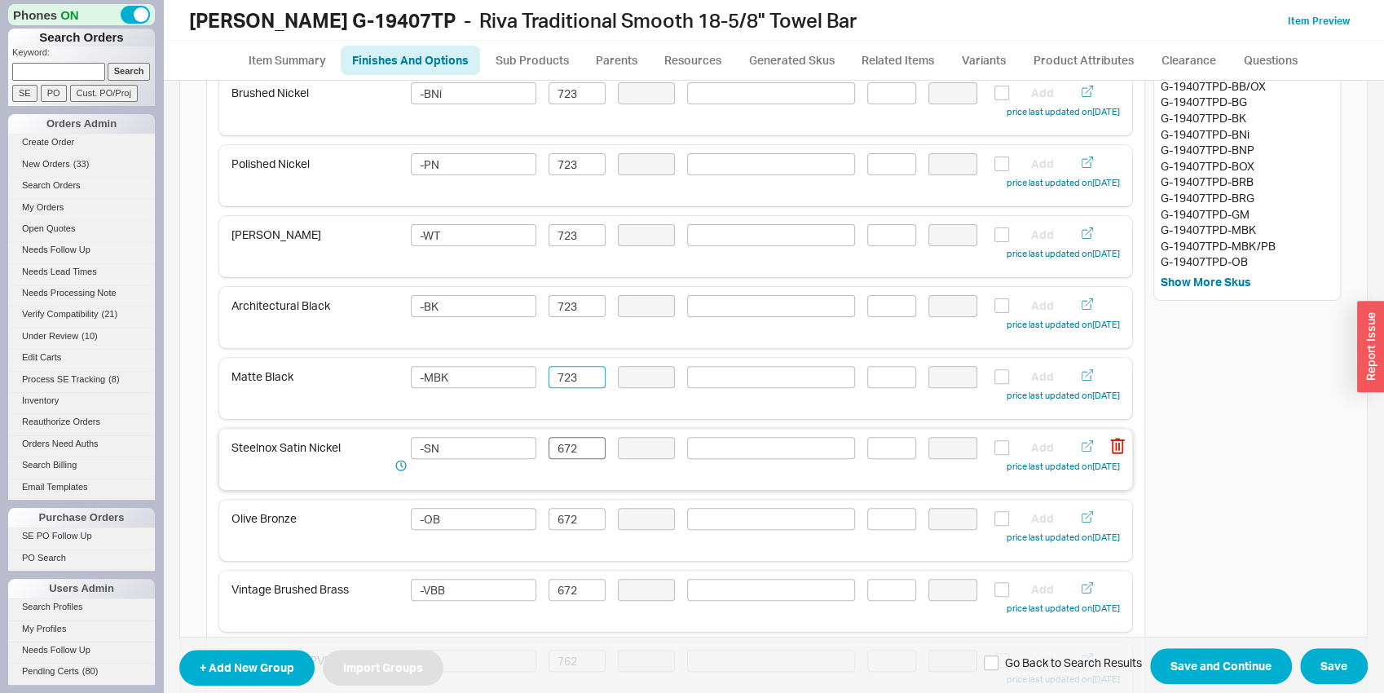
type input "723"
click at [577, 439] on input "672" at bounding box center [577, 448] width 57 height 22
click at [576, 439] on input "834" at bounding box center [577, 448] width 57 height 22
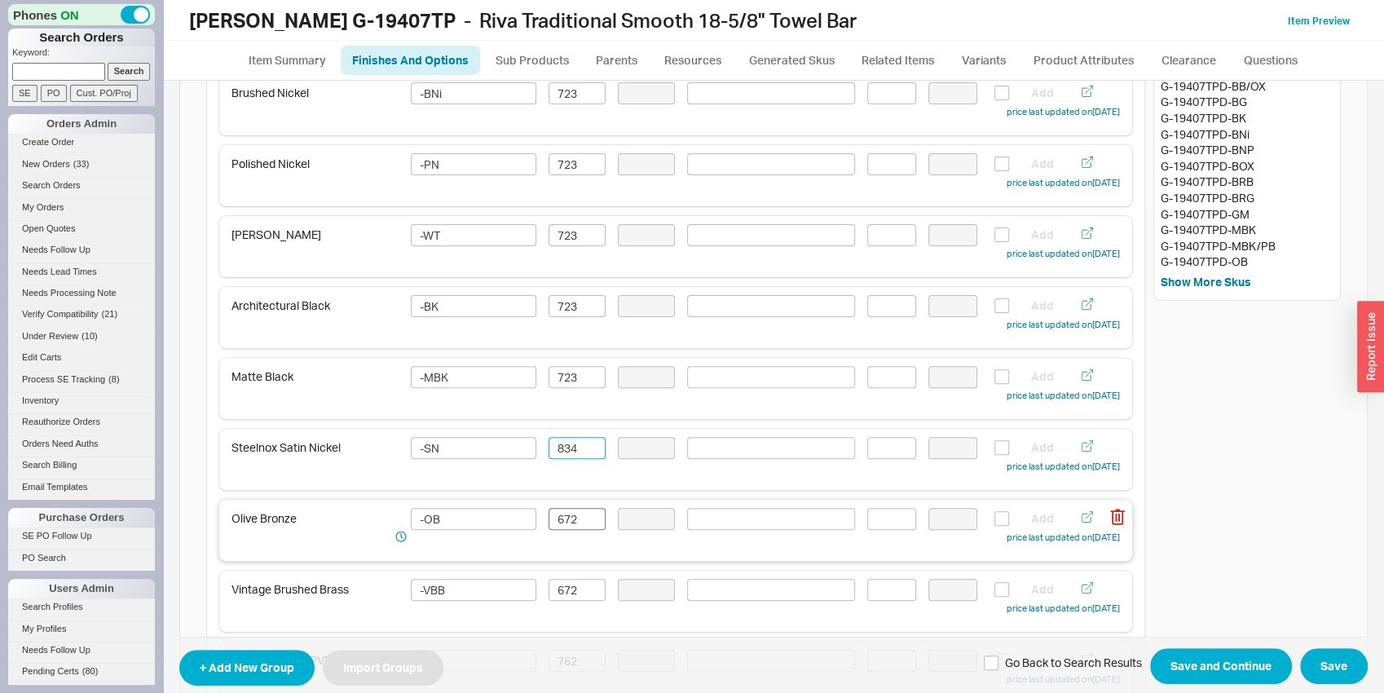
type input "834"
click at [569, 523] on input "672" at bounding box center [577, 519] width 57 height 22
paste input "834"
type input "834"
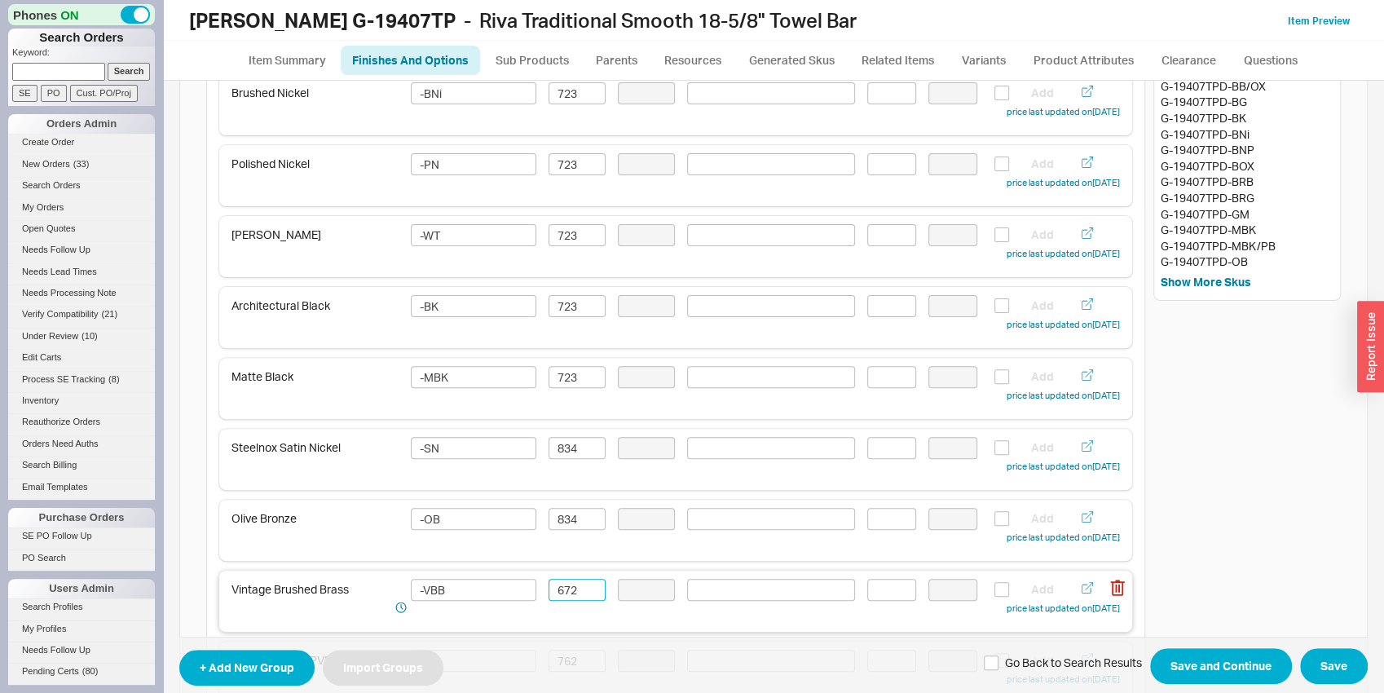
click at [567, 597] on input "672" at bounding box center [577, 590] width 57 height 22
click at [568, 597] on input "672" at bounding box center [577, 590] width 57 height 22
paste input "834"
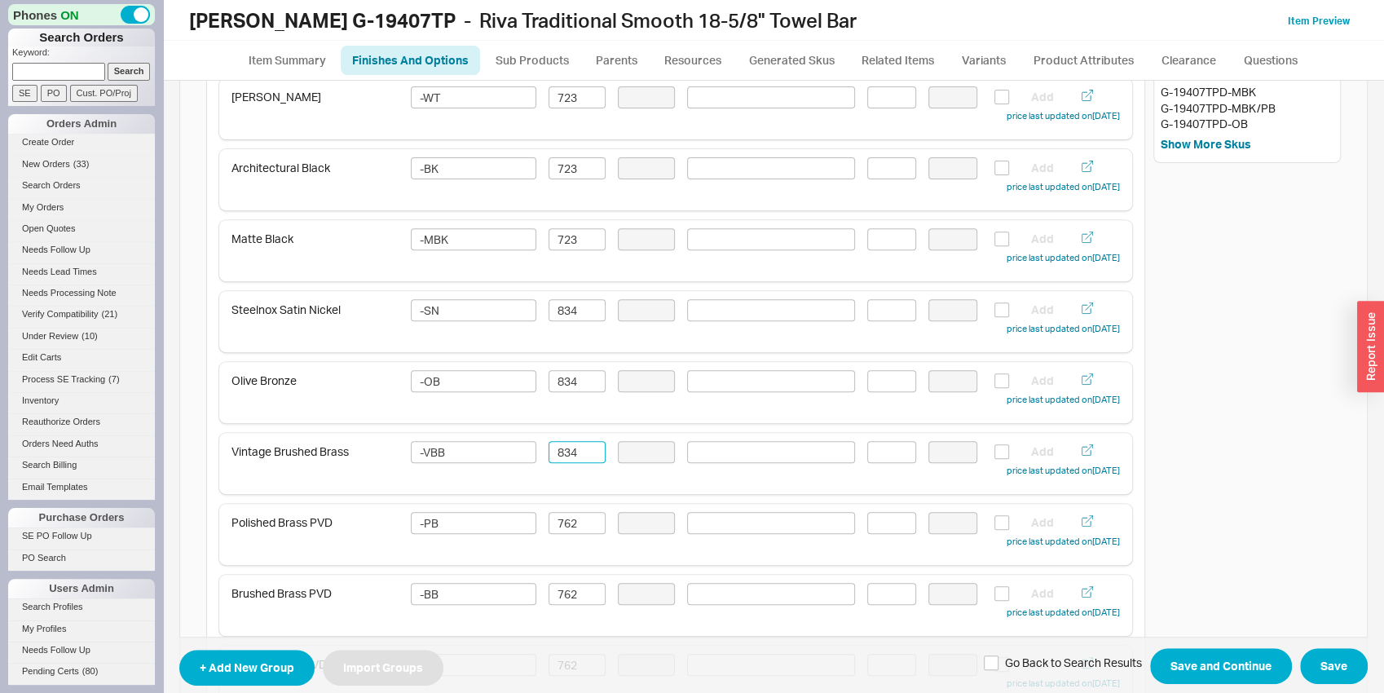
scroll to position [425, 0]
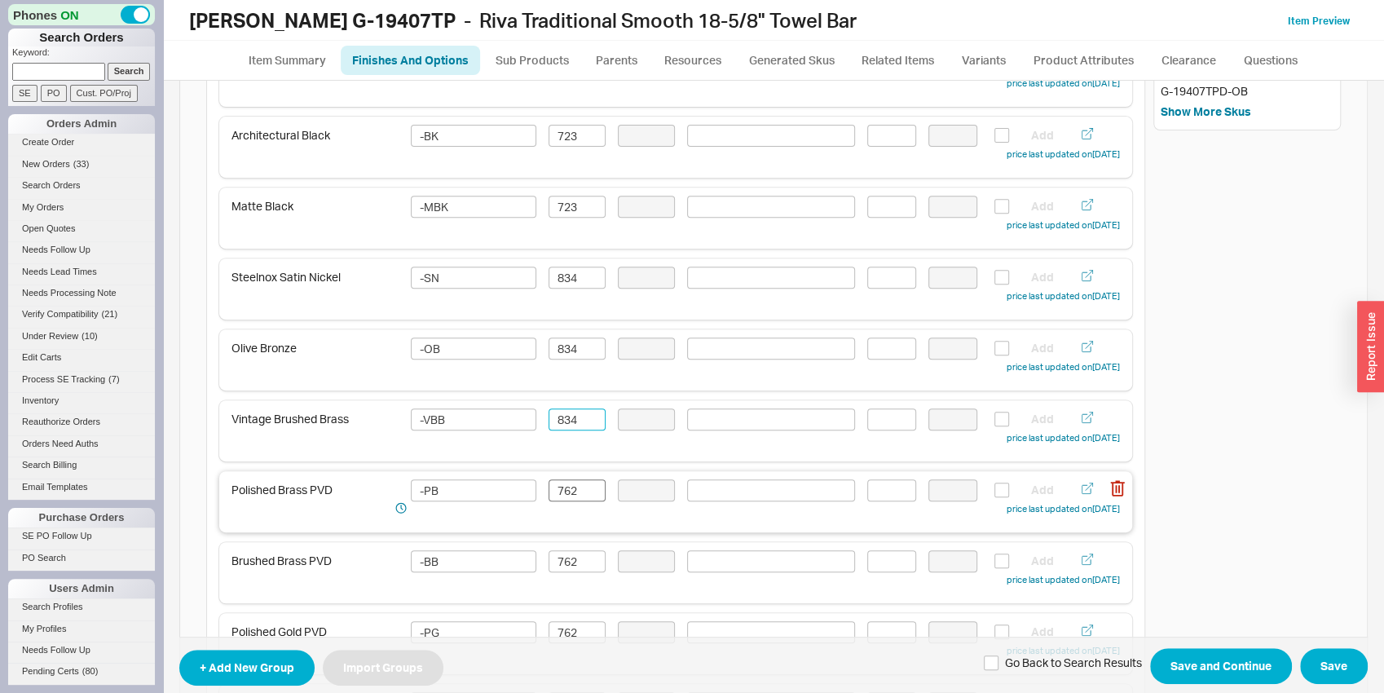
type input "834"
click at [573, 486] on input "762" at bounding box center [577, 490] width 57 height 22
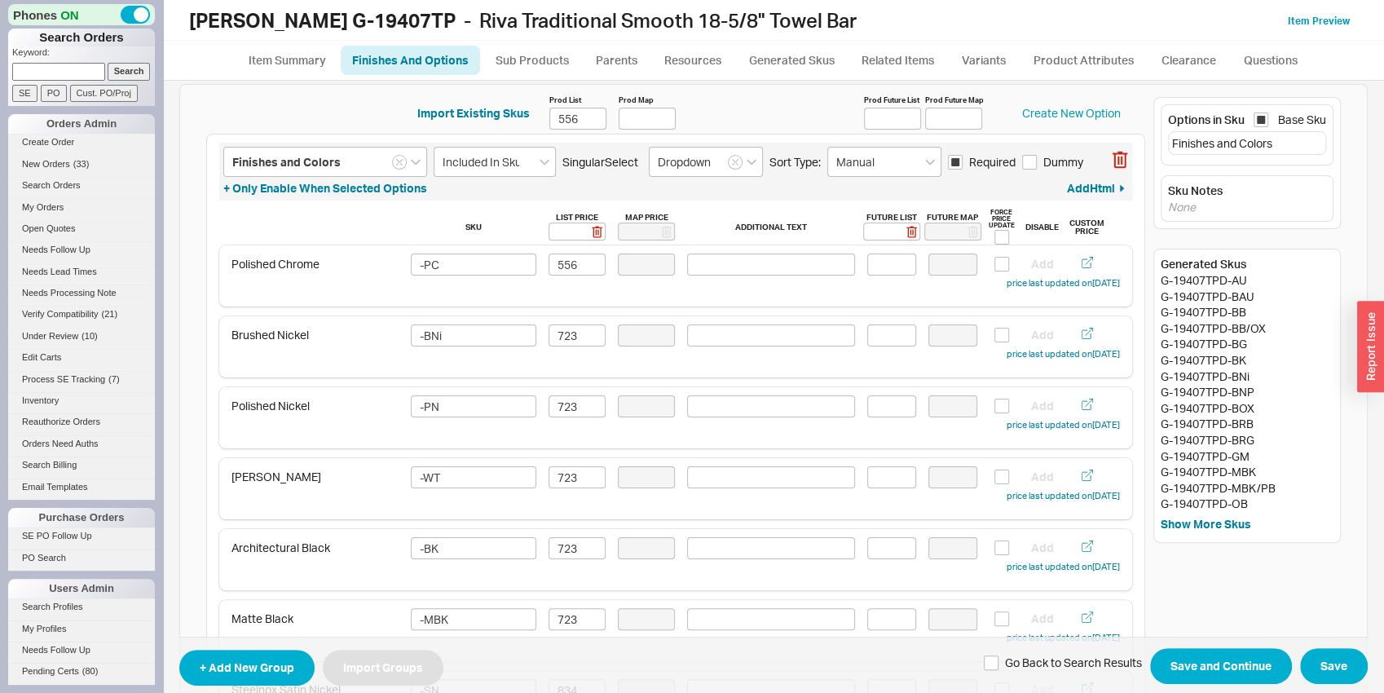
scroll to position [0, 0]
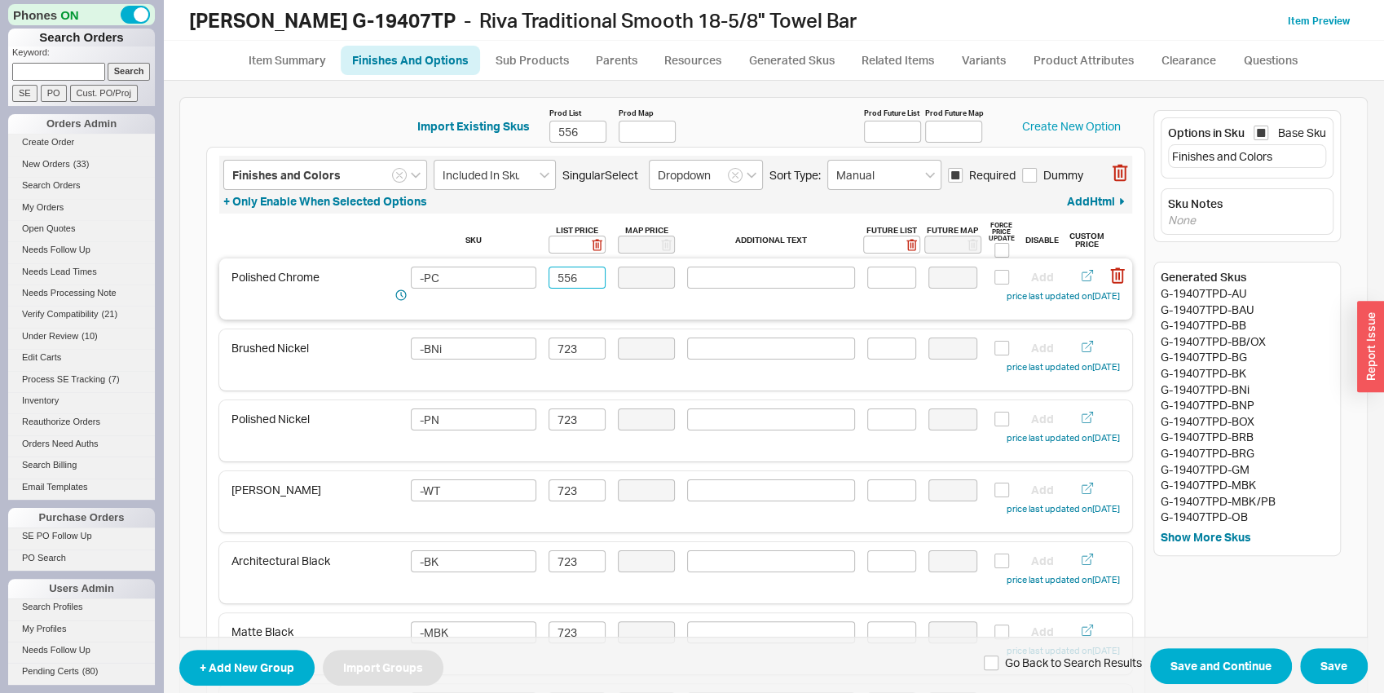
click at [579, 278] on input "556" at bounding box center [577, 278] width 57 height 22
click at [579, 279] on input "448" at bounding box center [577, 278] width 57 height 22
type input "418"
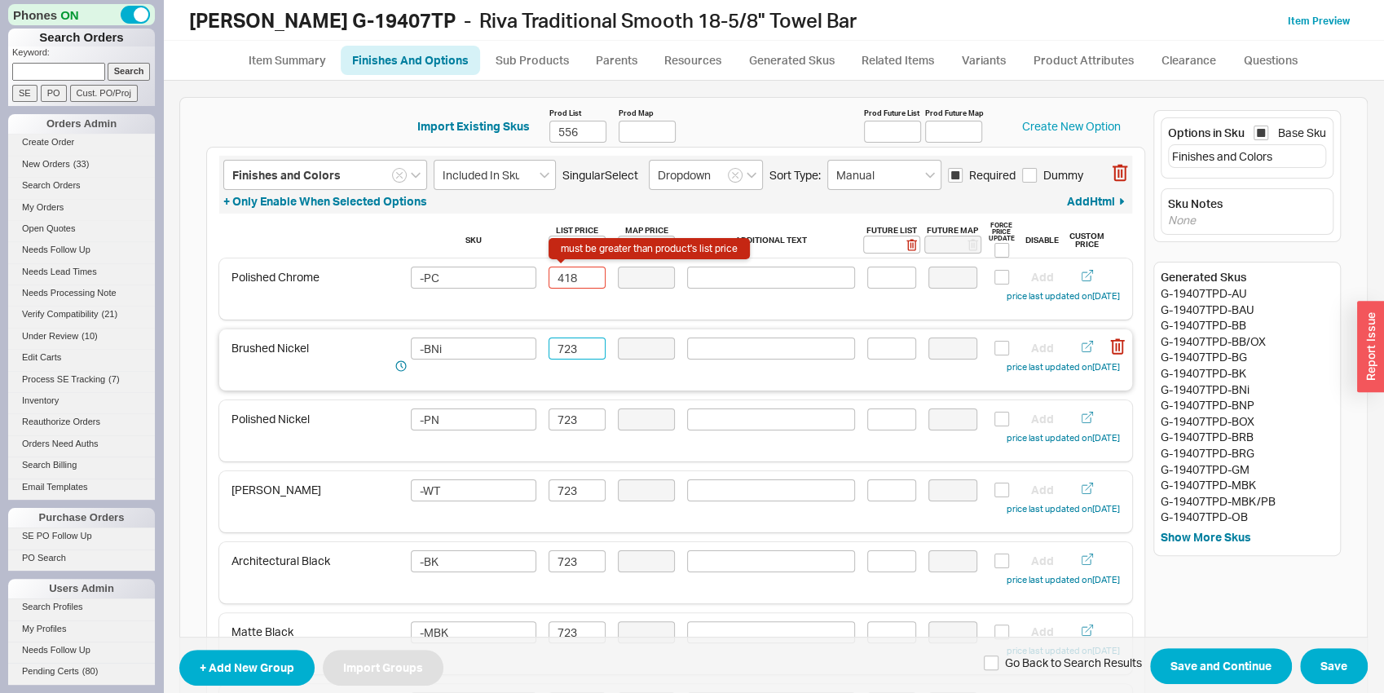
click at [570, 342] on input "723" at bounding box center [577, 348] width 57 height 22
click at [558, 121] on input "556" at bounding box center [577, 132] width 57 height 22
type input "418"
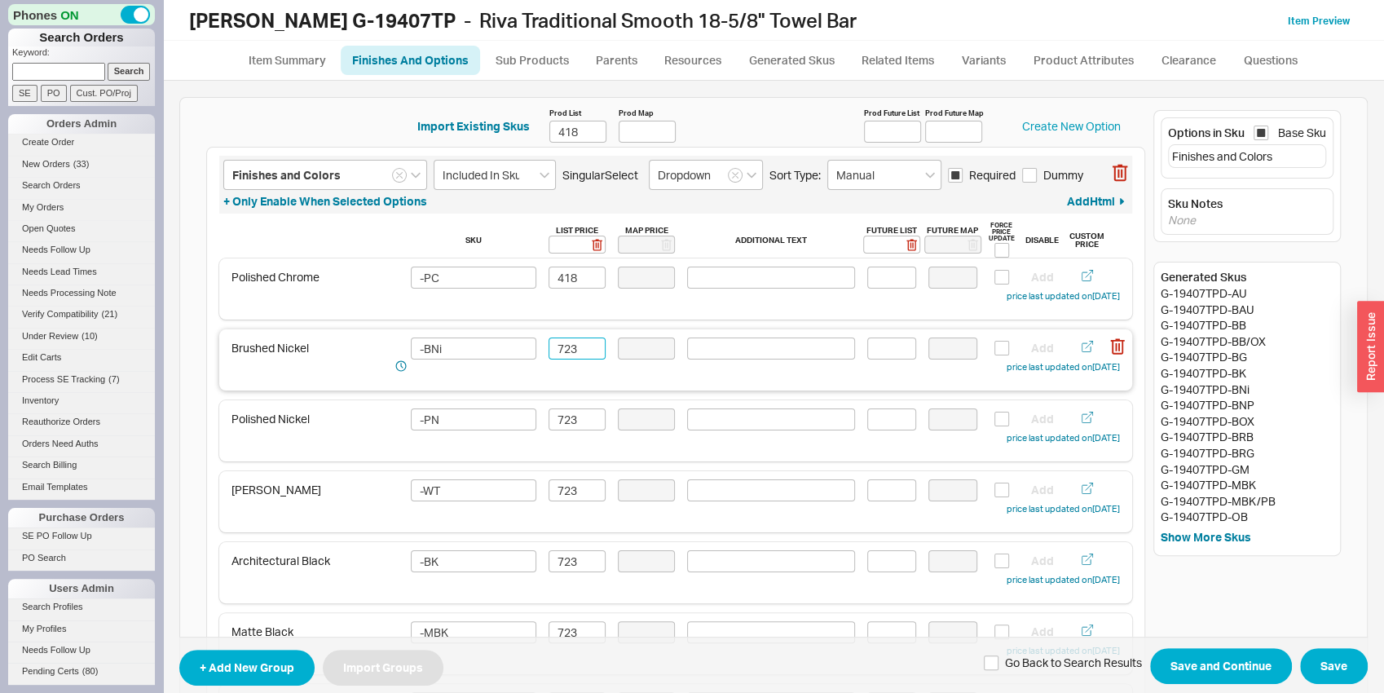
click at [576, 350] on input "723" at bounding box center [577, 348] width 57 height 22
click at [576, 350] on input "544" at bounding box center [577, 348] width 57 height 22
type input "544"
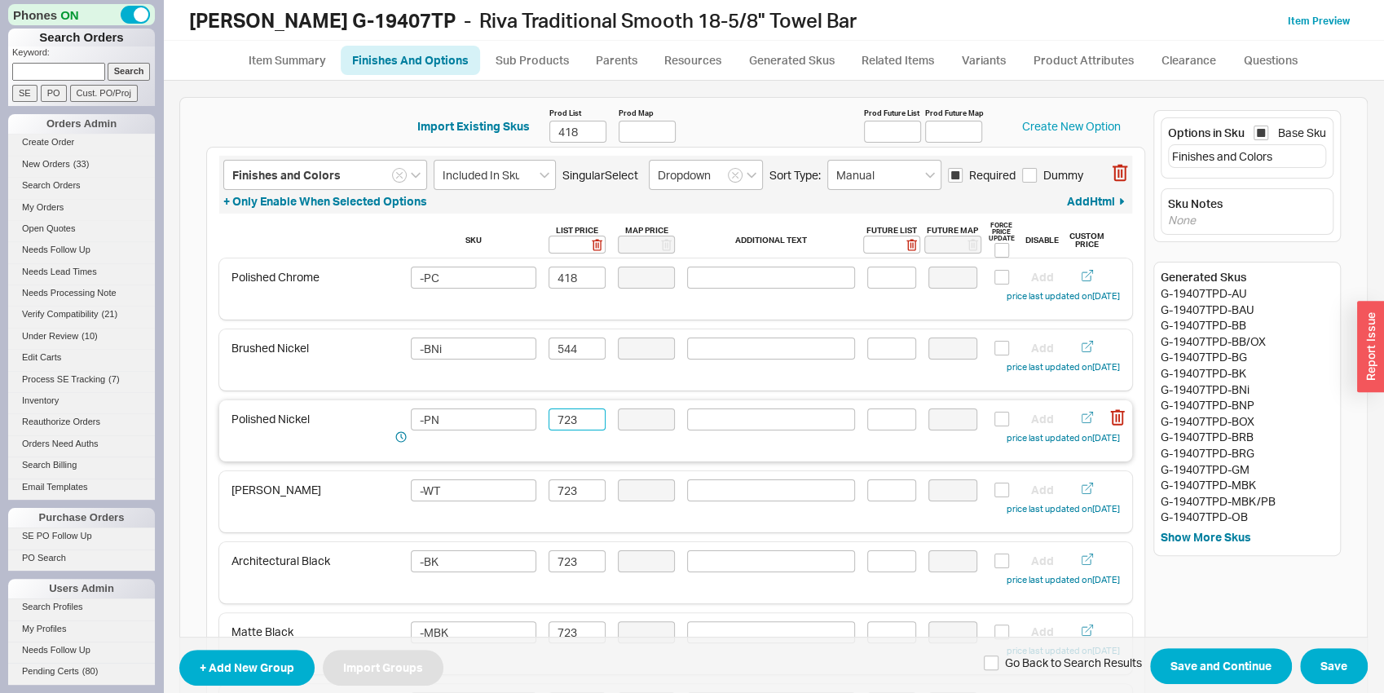
click at [572, 414] on input "723" at bounding box center [577, 419] width 57 height 22
paste input "544"
click at [568, 478] on div "[PERSON_NAME] -WT 723 Add price last updated on [DATE]" at bounding box center [675, 501] width 913 height 61
type input "544"
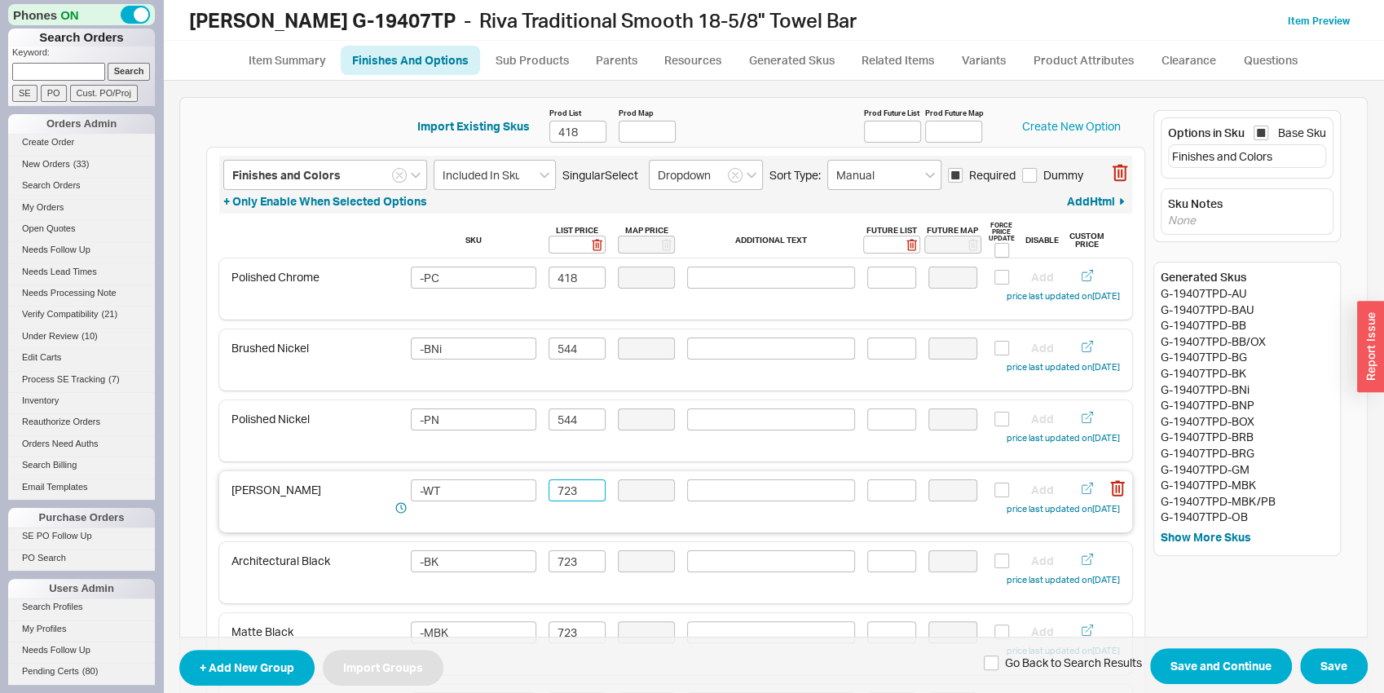
click at [568, 487] on input "723" at bounding box center [577, 490] width 57 height 22
paste input "544"
type input "544"
click at [571, 567] on input "723" at bounding box center [577, 561] width 57 height 22
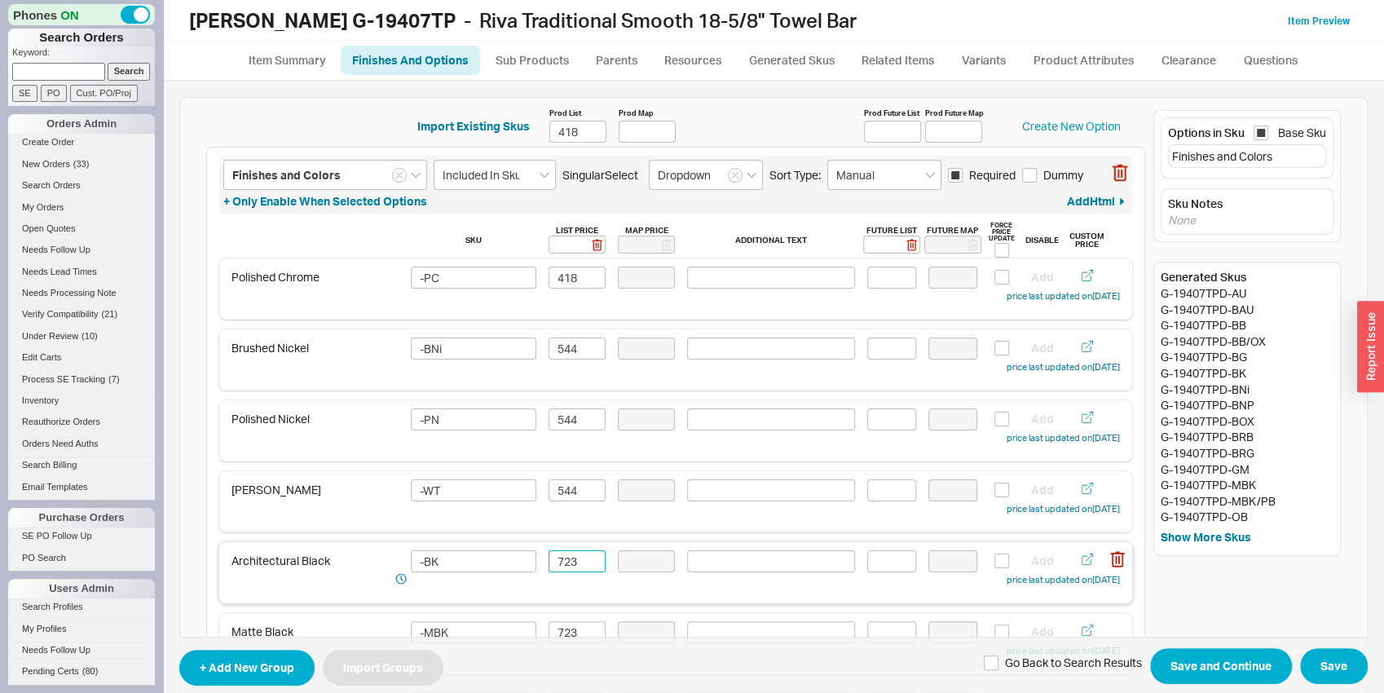
click at [571, 568] on input "723" at bounding box center [577, 561] width 57 height 22
paste input "544"
type input "544"
click at [575, 630] on input "723" at bounding box center [577, 632] width 57 height 22
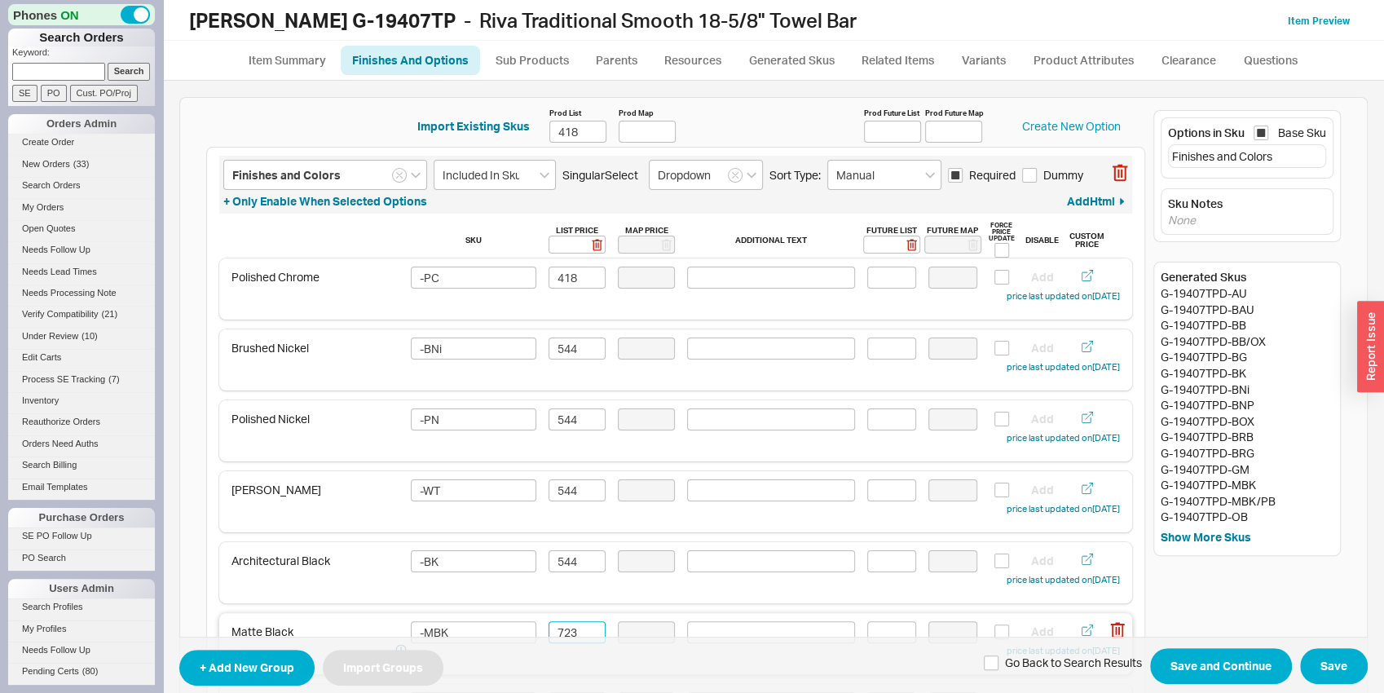
paste input "544"
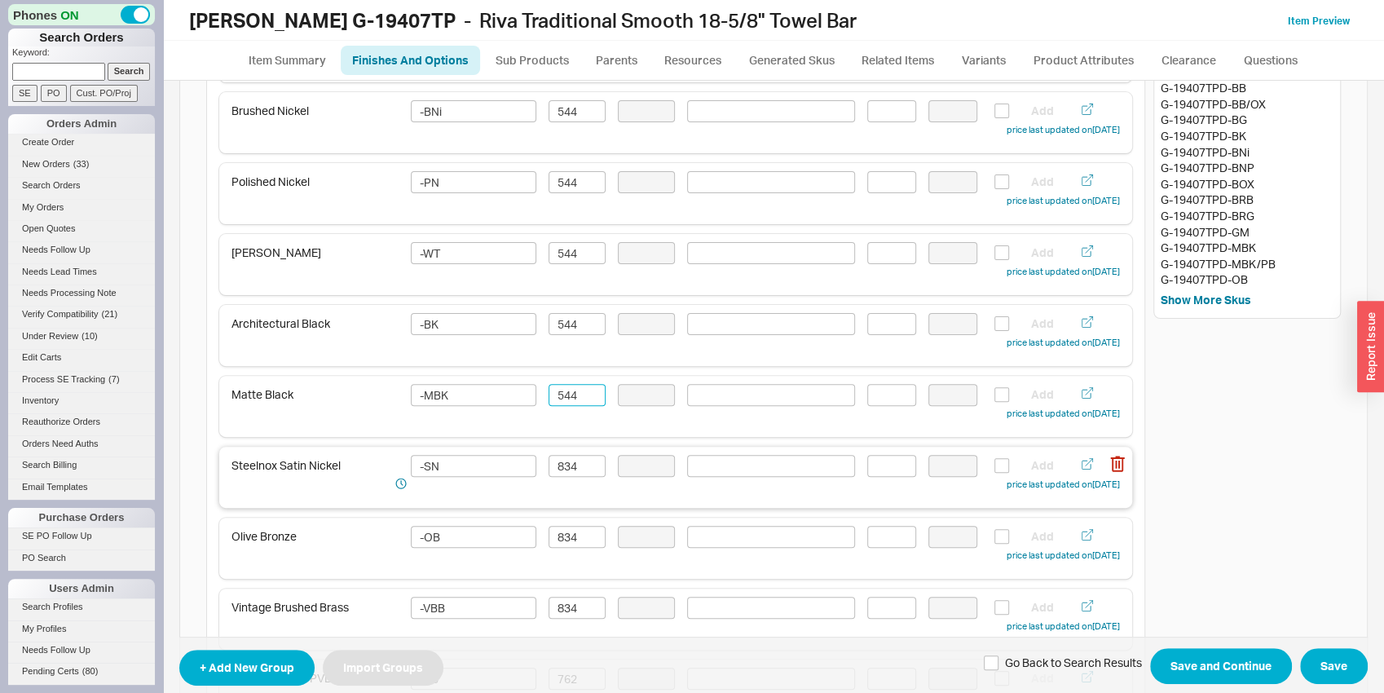
scroll to position [255, 0]
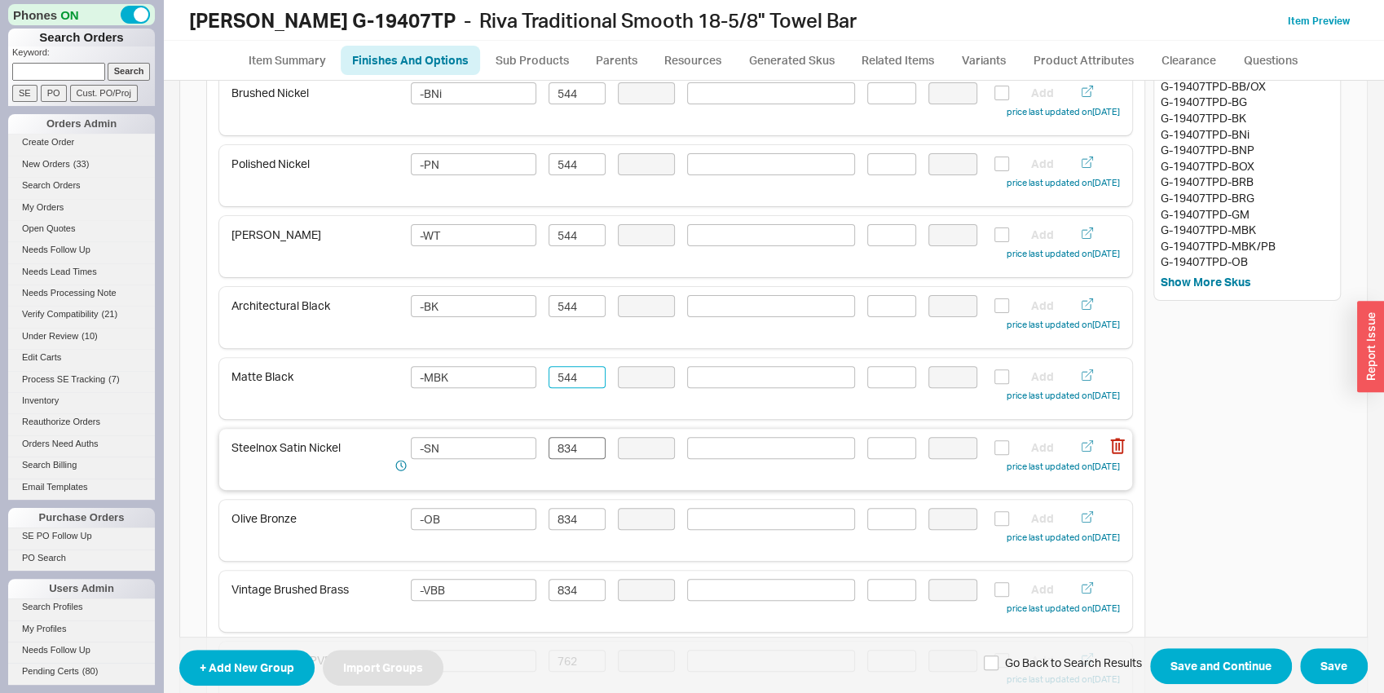
type input "544"
click at [576, 449] on input "834" at bounding box center [577, 448] width 57 height 22
click at [576, 449] on input "627" at bounding box center [577, 448] width 57 height 22
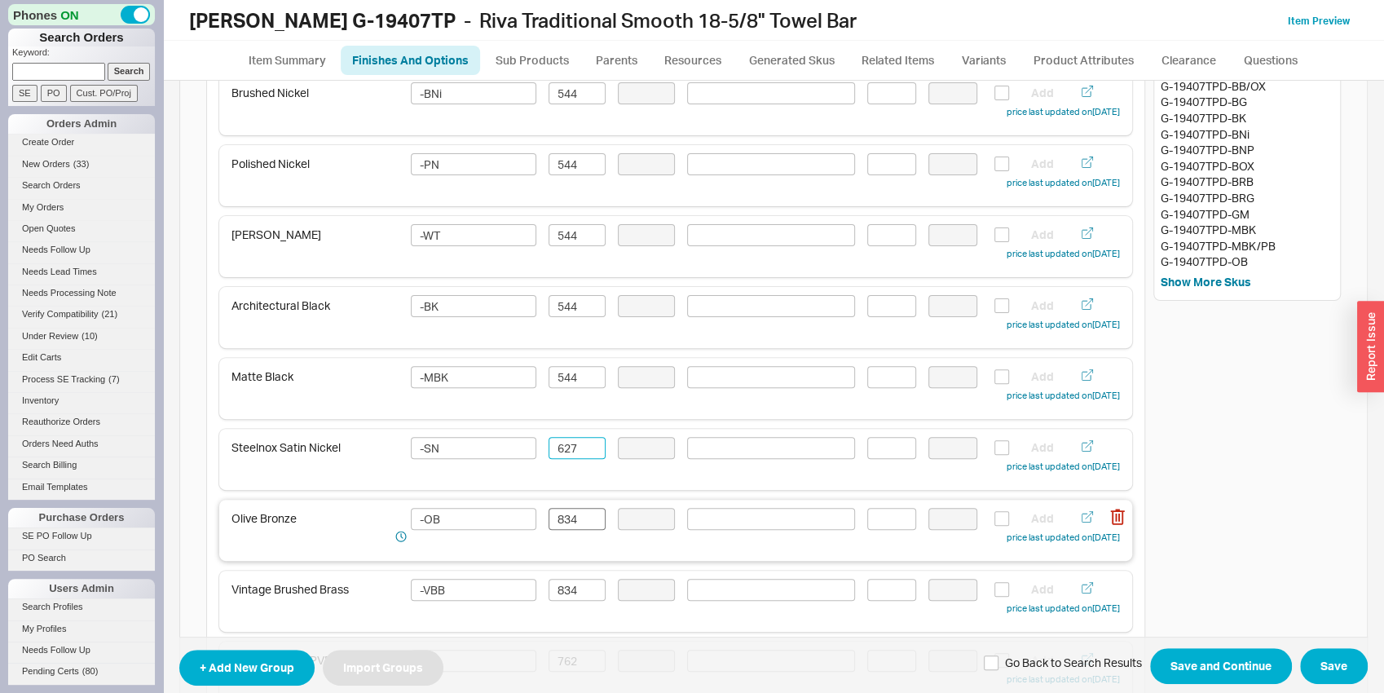
type input "627"
click at [563, 523] on input "834" at bounding box center [577, 519] width 57 height 22
paste input "627"
type input "627"
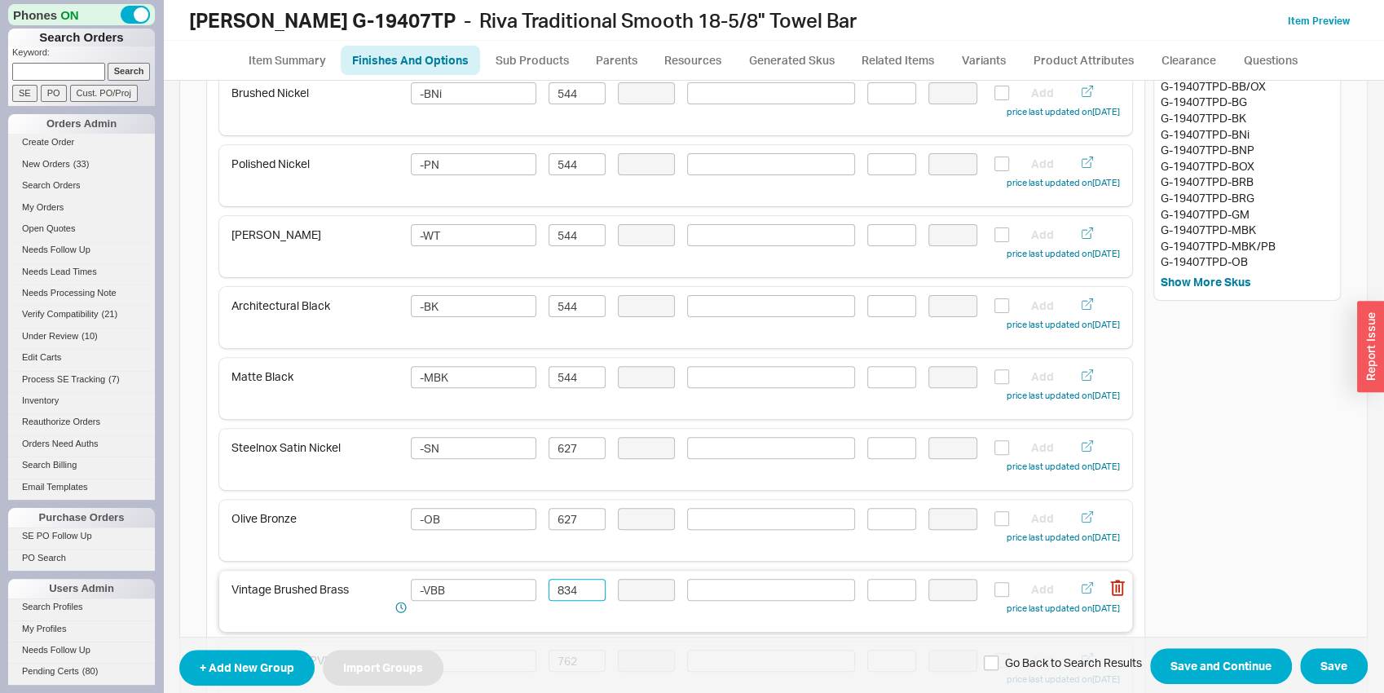
click at [571, 596] on input "834" at bounding box center [577, 590] width 57 height 22
paste input "627"
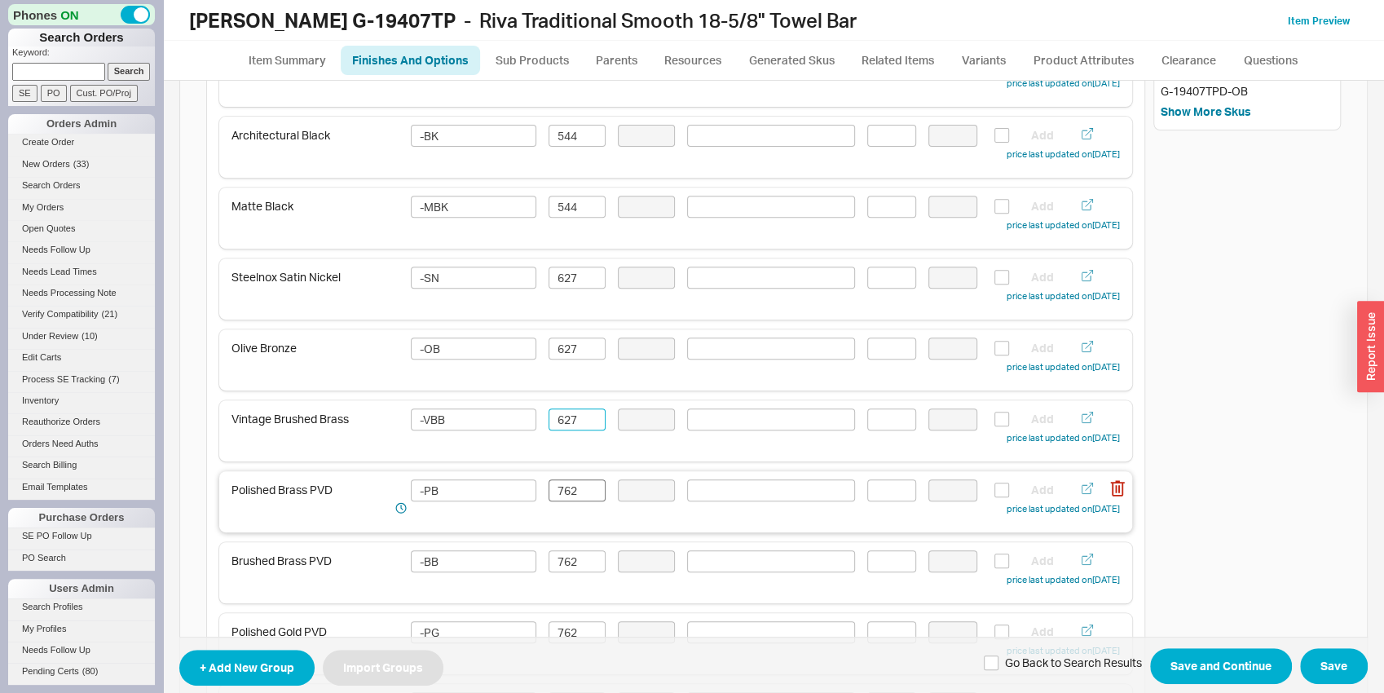
type input "627"
click at [567, 492] on input "762" at bounding box center [577, 490] width 57 height 22
click at [567, 492] on input "711" at bounding box center [577, 490] width 57 height 22
click at [567, 491] on input "711" at bounding box center [577, 490] width 57 height 22
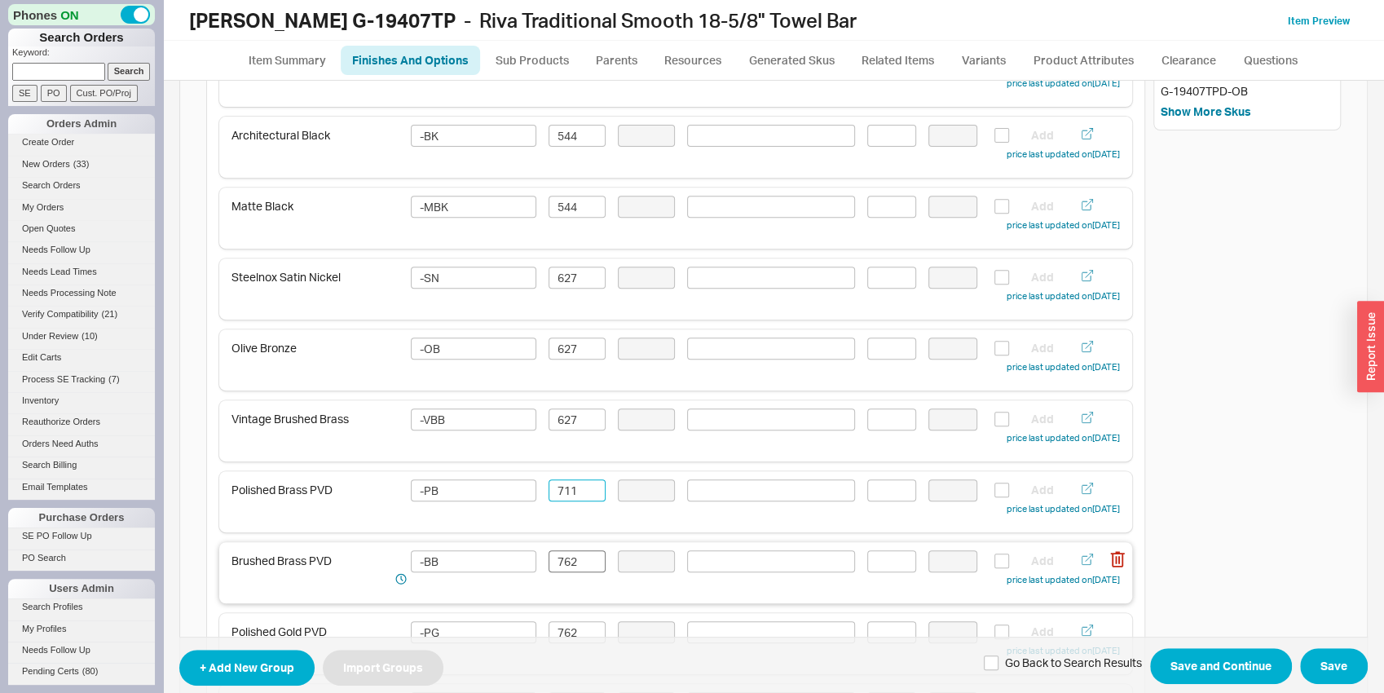
type input "711"
click at [570, 561] on input "762" at bounding box center [577, 561] width 57 height 22
paste input "11"
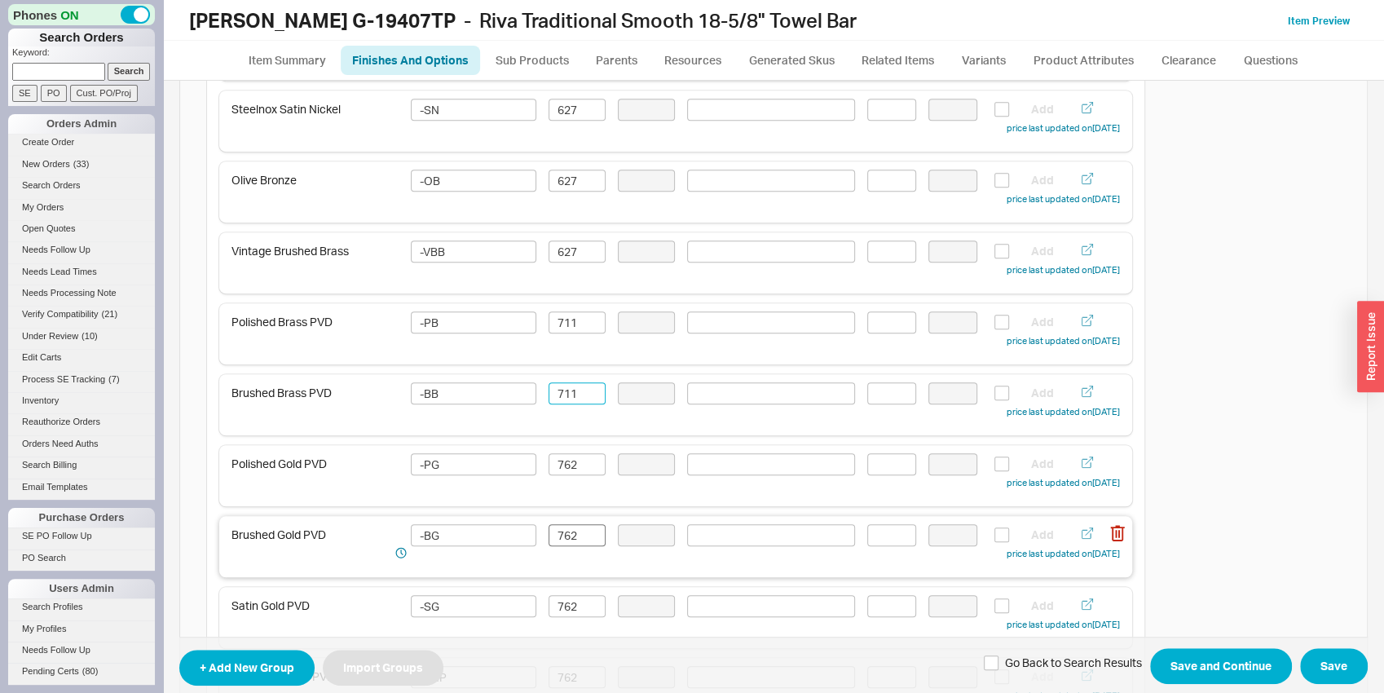
scroll to position [596, 0]
type input "711"
click at [581, 462] on input "762" at bounding box center [577, 462] width 57 height 22
paste input "11"
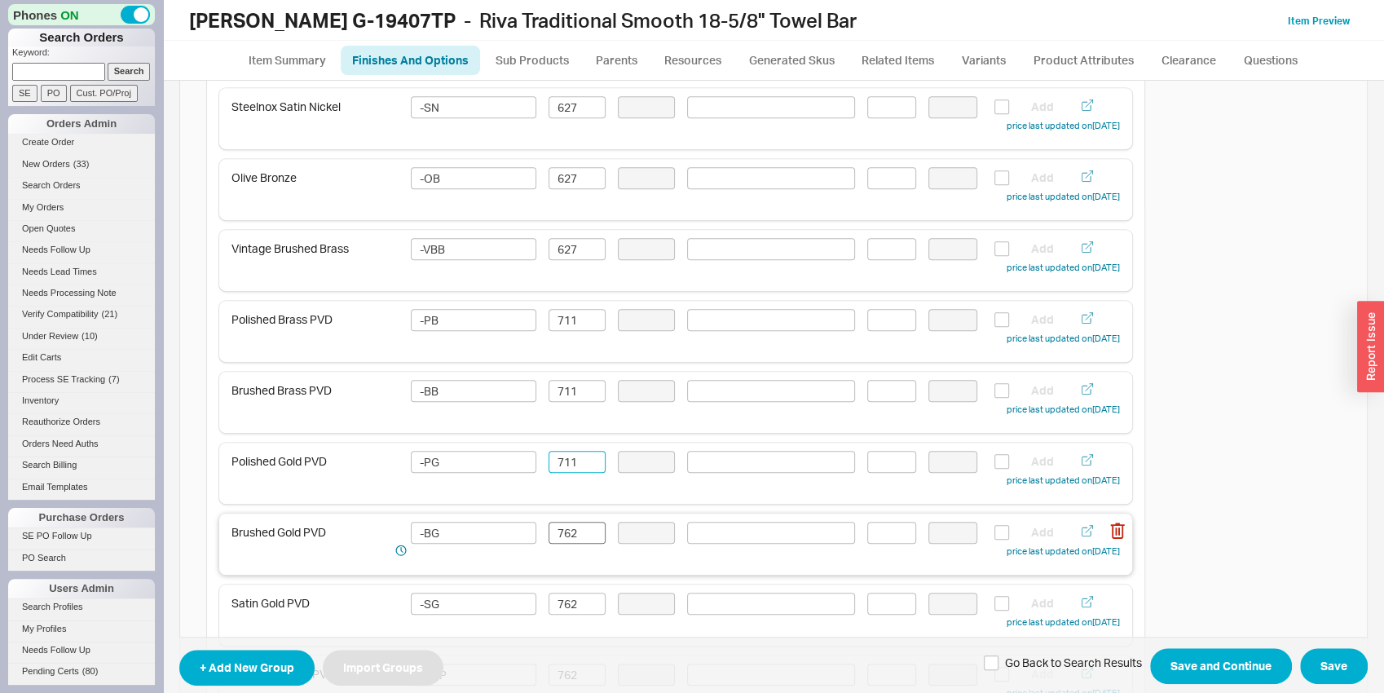
type input "711"
click at [566, 525] on input "762" at bounding box center [577, 533] width 57 height 22
paste input "11"
type input "711"
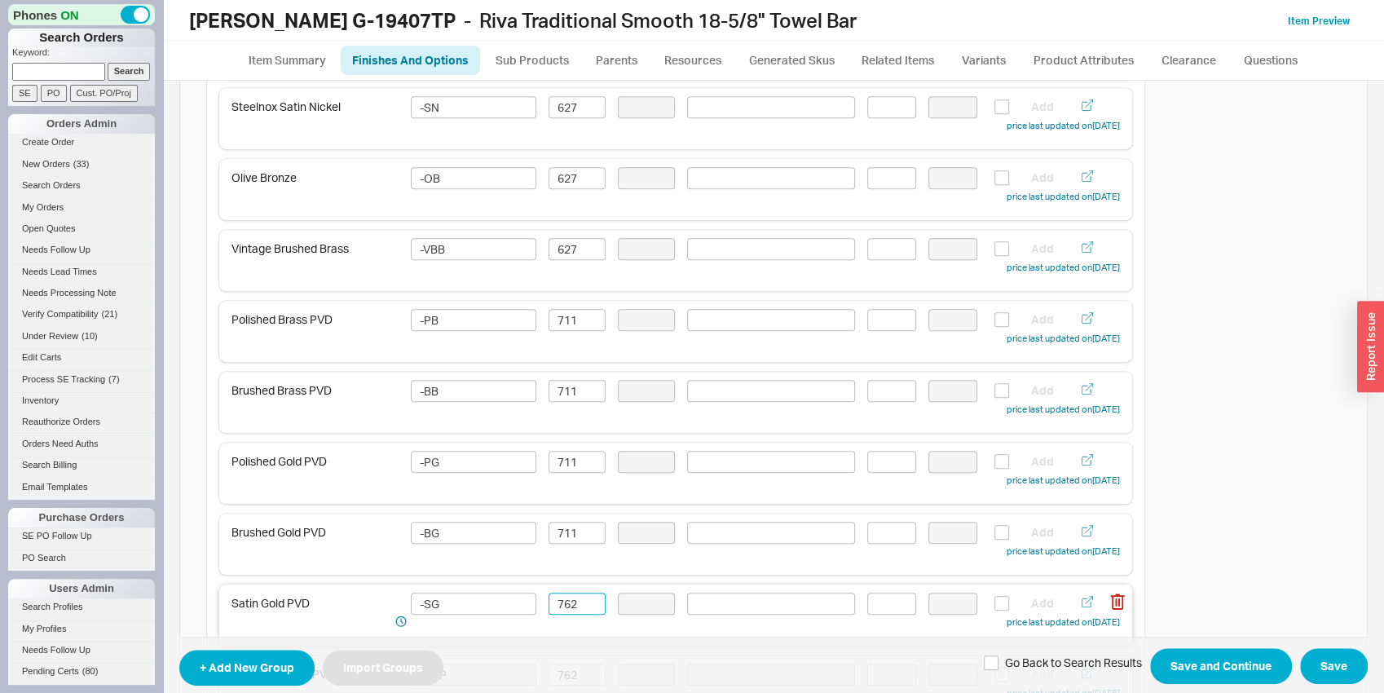
click at [575, 600] on input "762" at bounding box center [577, 604] width 57 height 22
paste input "11"
click at [575, 600] on input "711" at bounding box center [577, 604] width 57 height 22
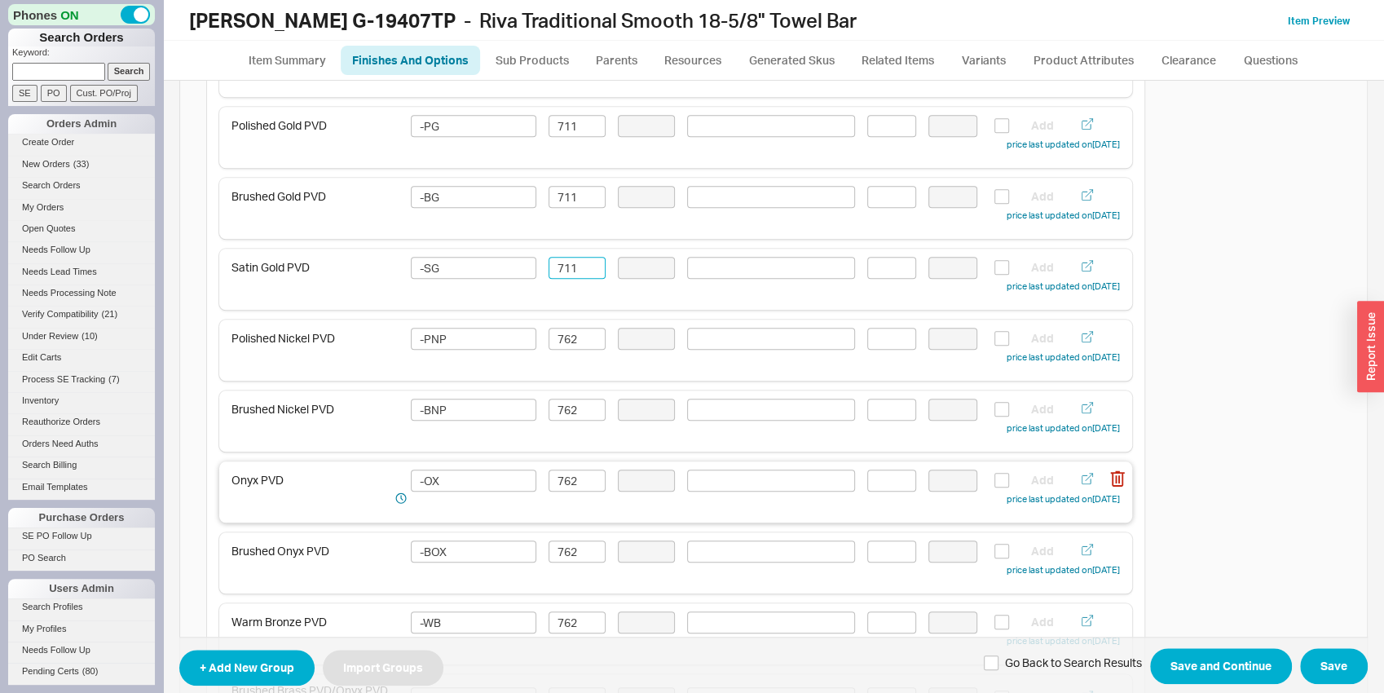
scroll to position [937, 0]
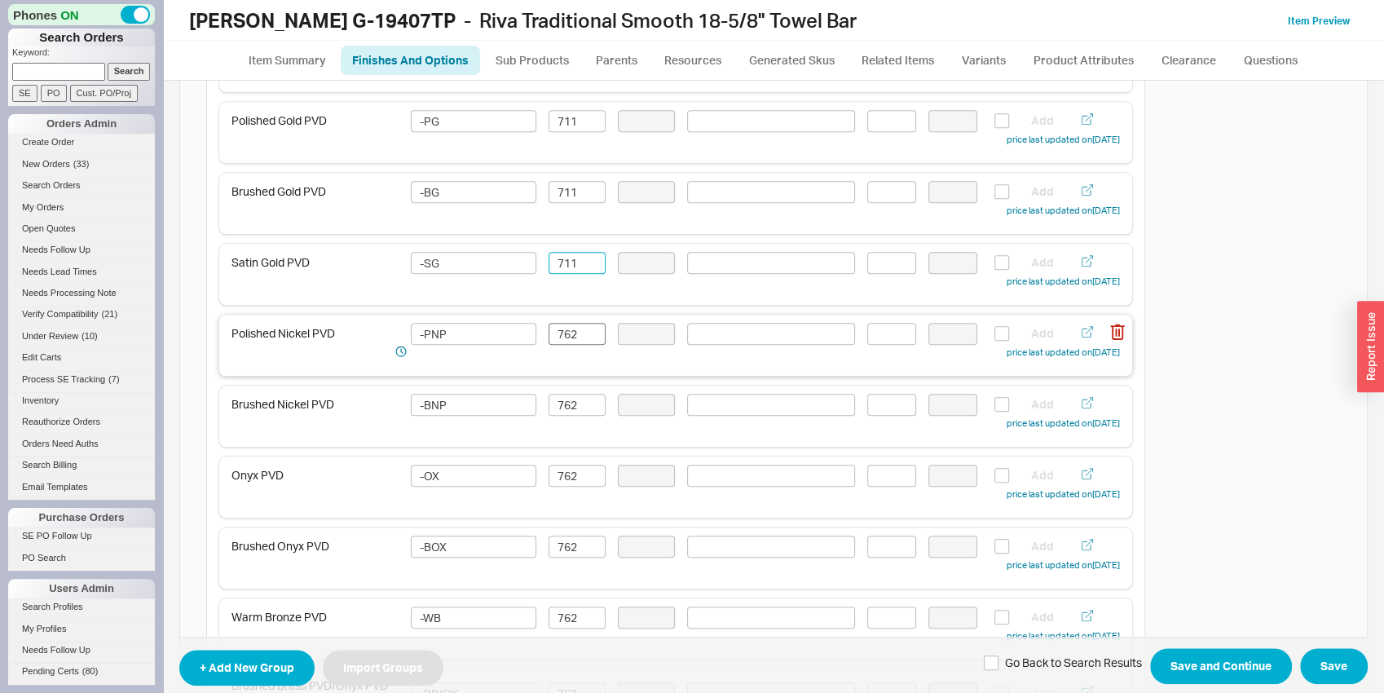
type input "711"
click at [580, 337] on input "762" at bounding box center [577, 334] width 57 height 22
drag, startPoint x: 580, startPoint y: 337, endPoint x: 568, endPoint y: 387, distance: 51.2
click at [580, 337] on input "762" at bounding box center [577, 334] width 57 height 22
paste input "11"
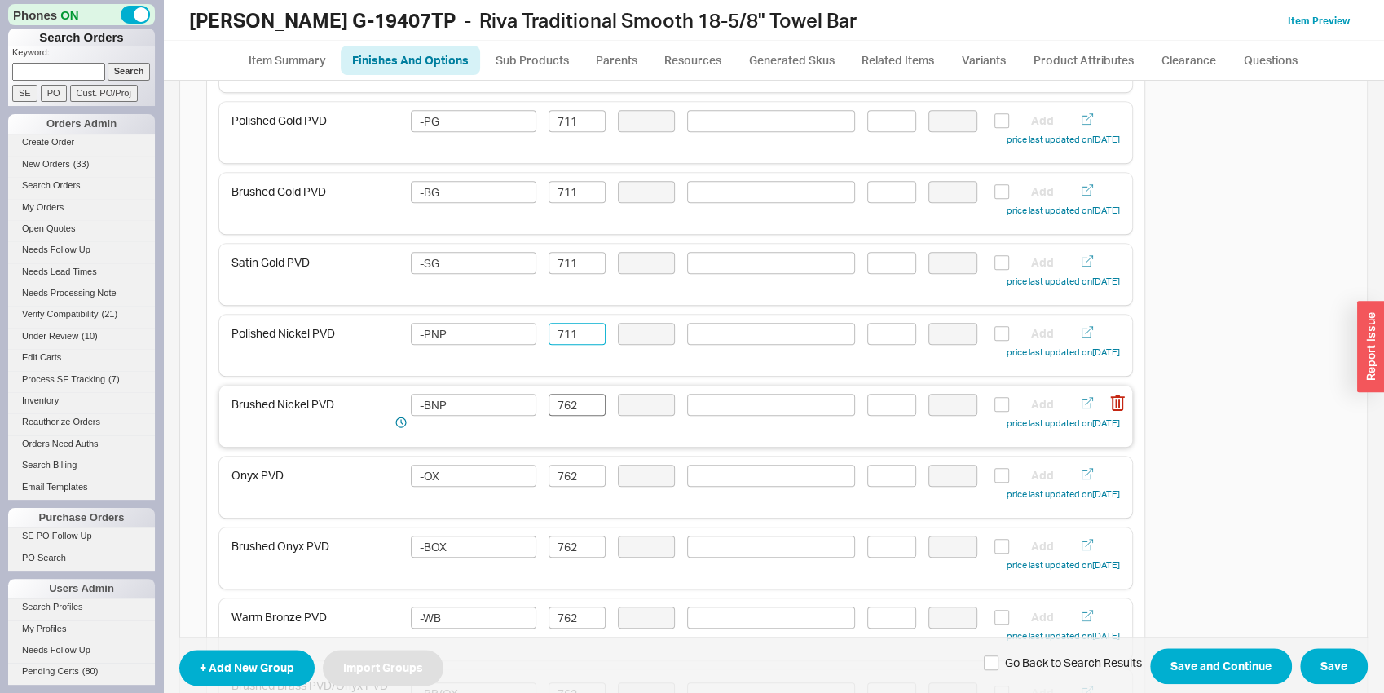
type input "711"
click at [567, 403] on input "762" at bounding box center [577, 405] width 57 height 22
paste input "11"
type input "711"
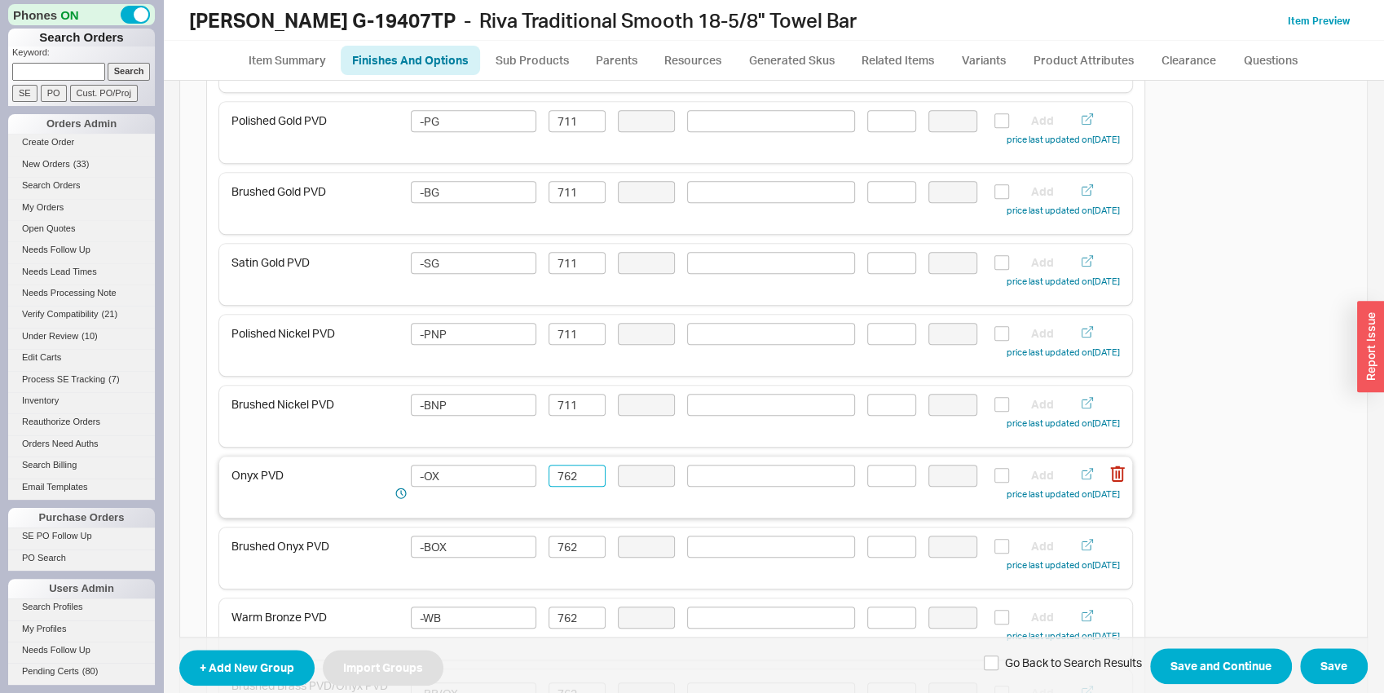
click at [576, 480] on input "762" at bounding box center [577, 476] width 57 height 22
paste input "11"
type input "711"
click at [571, 545] on input "762" at bounding box center [577, 547] width 57 height 22
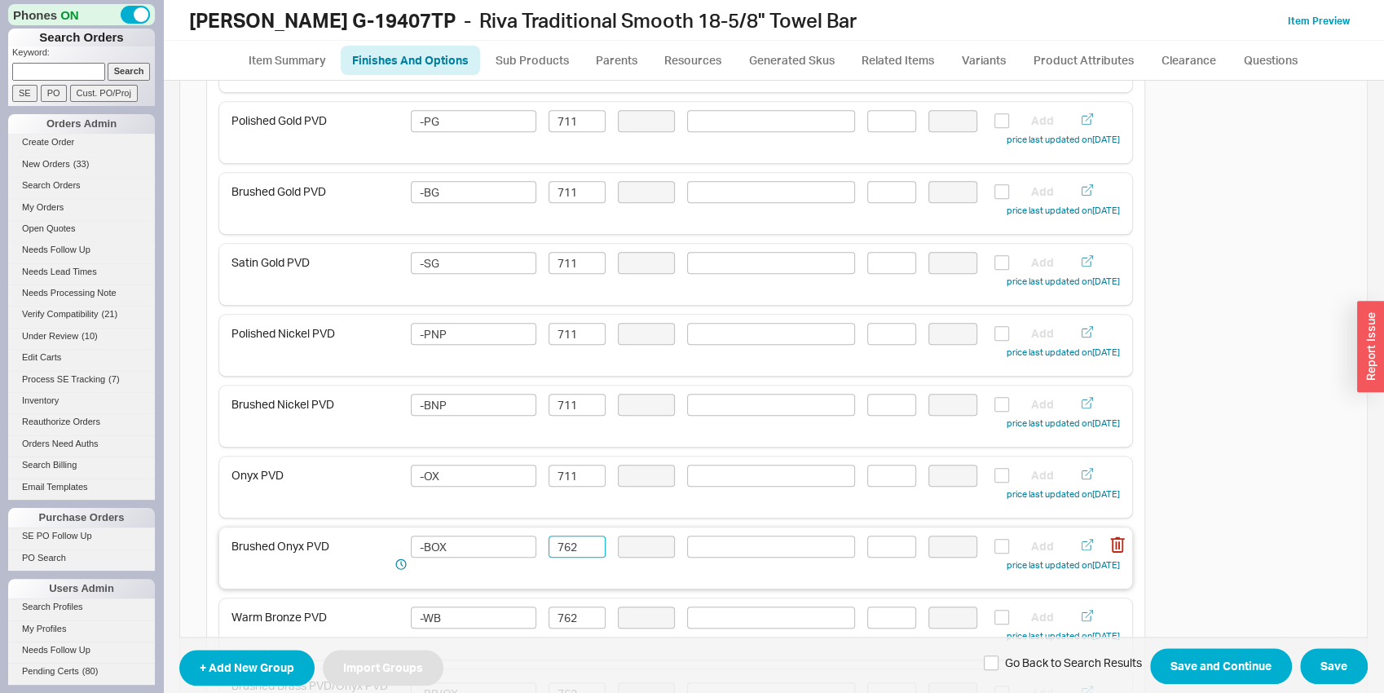
click at [571, 545] on input "762" at bounding box center [577, 547] width 57 height 22
paste input "11"
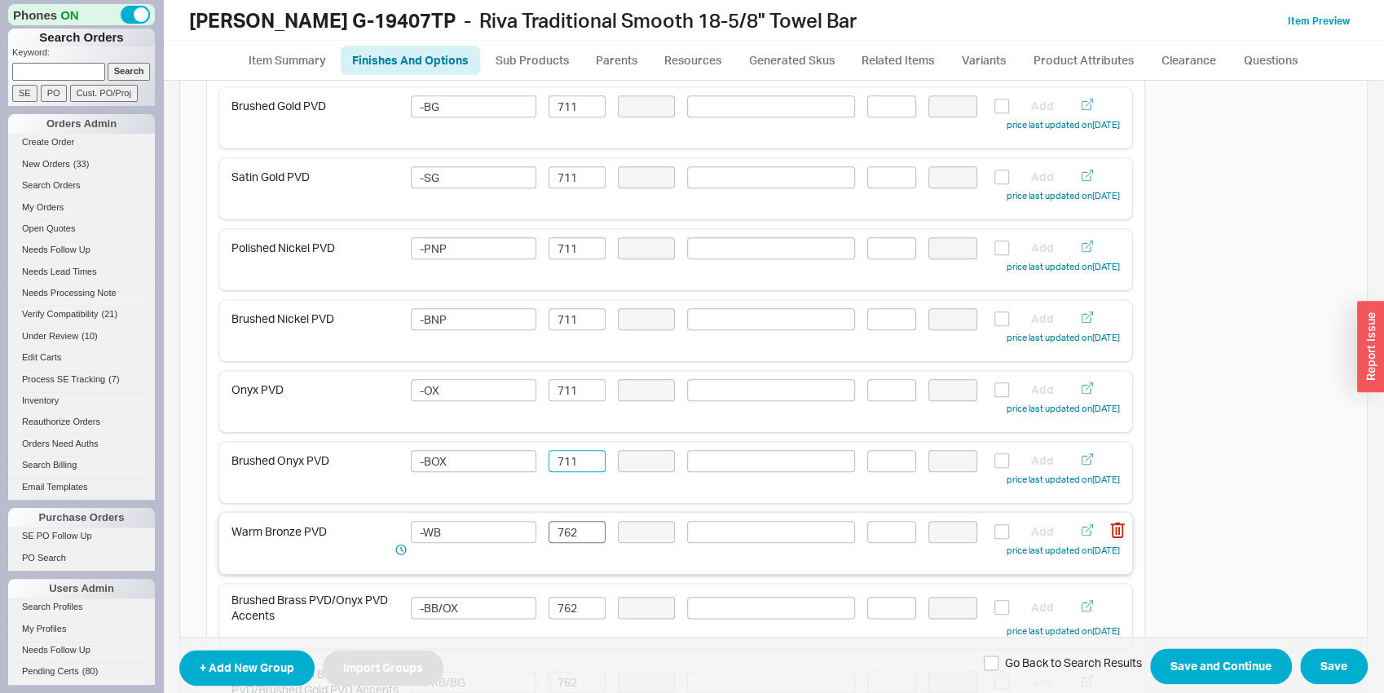
type input "711"
click at [563, 527] on input "762" at bounding box center [577, 532] width 57 height 22
paste input "11"
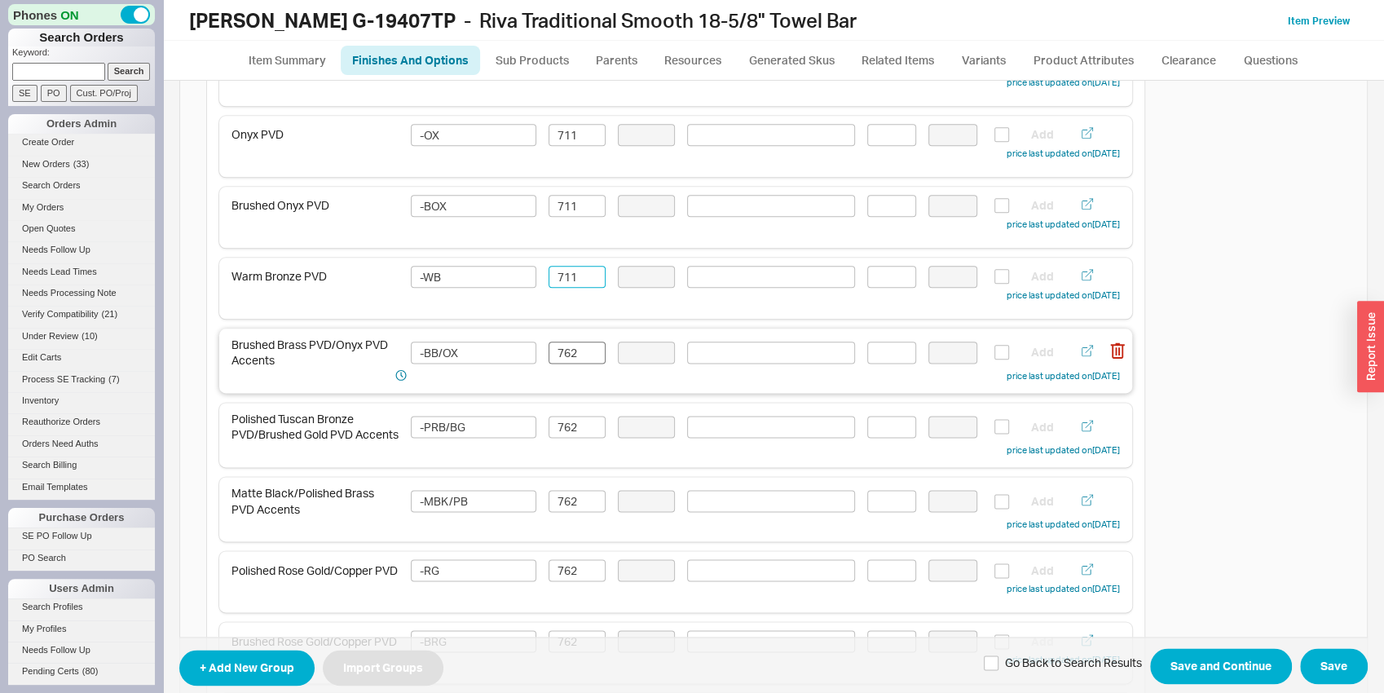
type input "711"
click at [575, 350] on input "762" at bounding box center [577, 353] width 57 height 22
paste input "11"
type input "711"
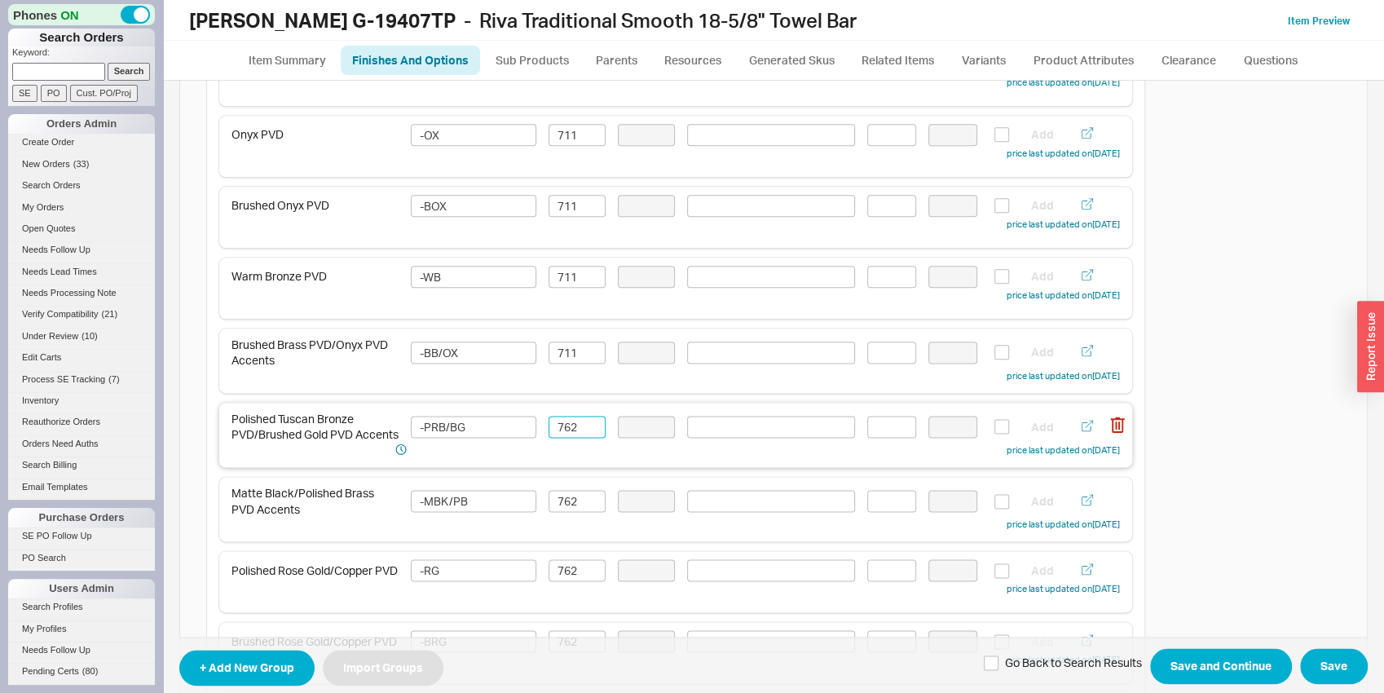
click at [558, 435] on input "762" at bounding box center [577, 427] width 57 height 22
paste input "11"
type input "711"
click at [567, 496] on input "762" at bounding box center [577, 501] width 57 height 22
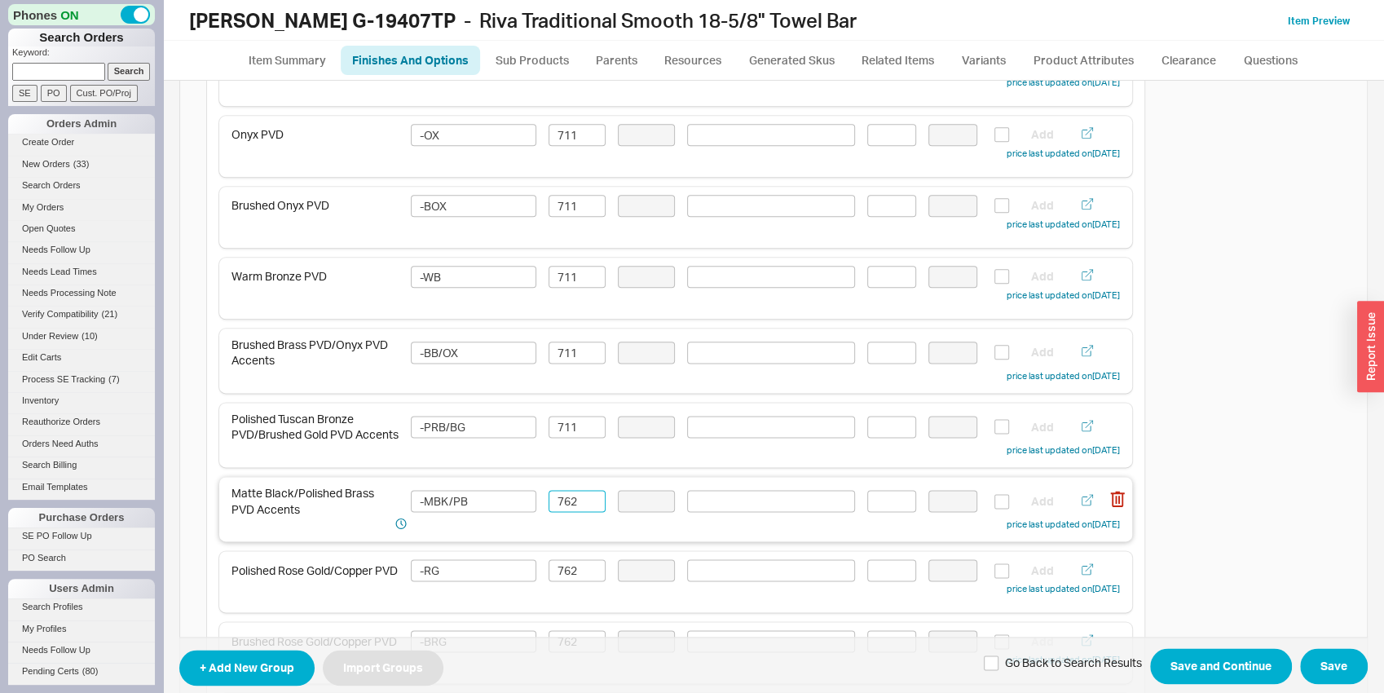
click at [567, 496] on input "762" at bounding box center [577, 501] width 57 height 22
paste input "11"
type input "711"
click at [574, 580] on input "762" at bounding box center [577, 570] width 57 height 22
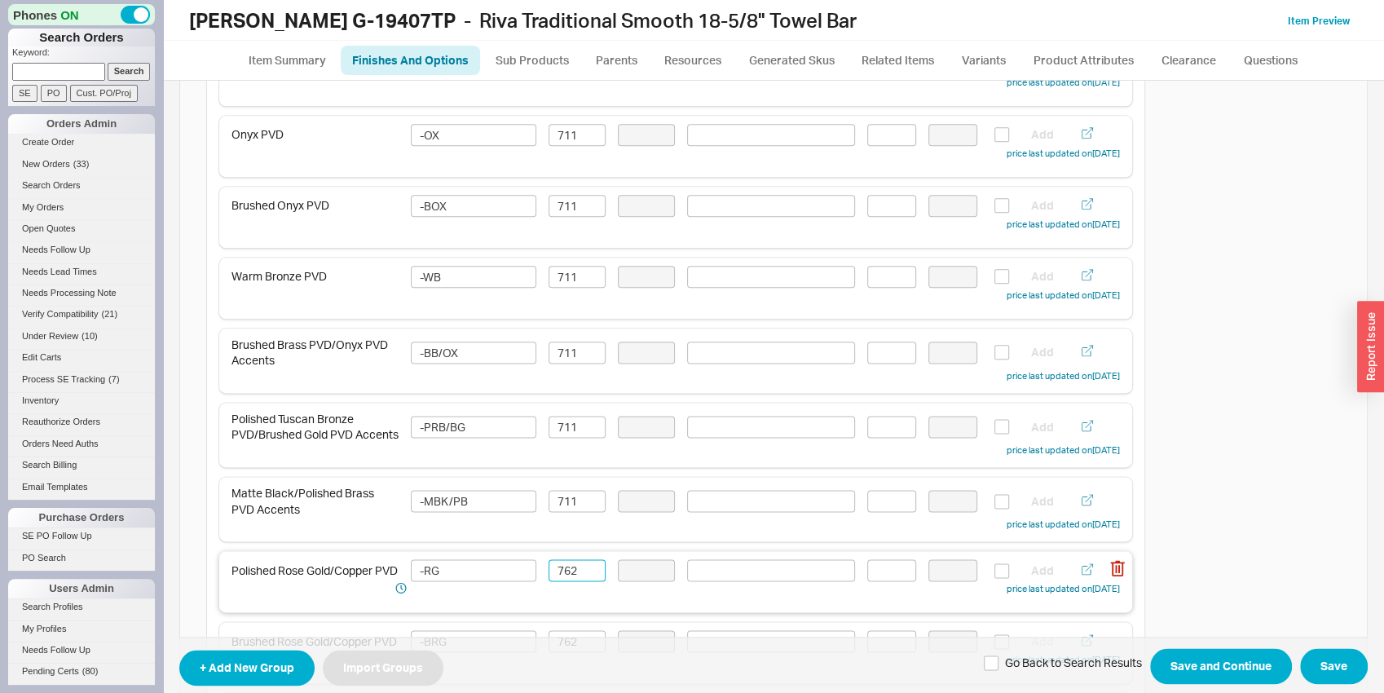
paste input "11"
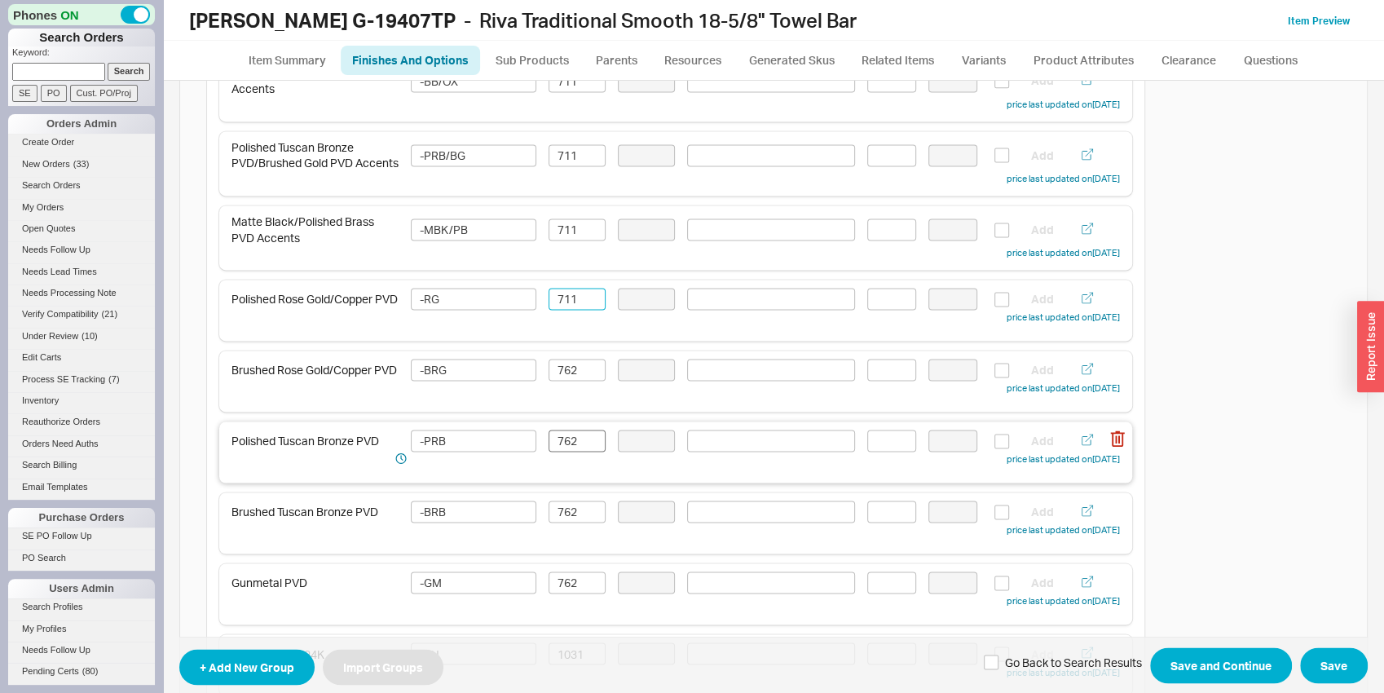
scroll to position [1618, 0]
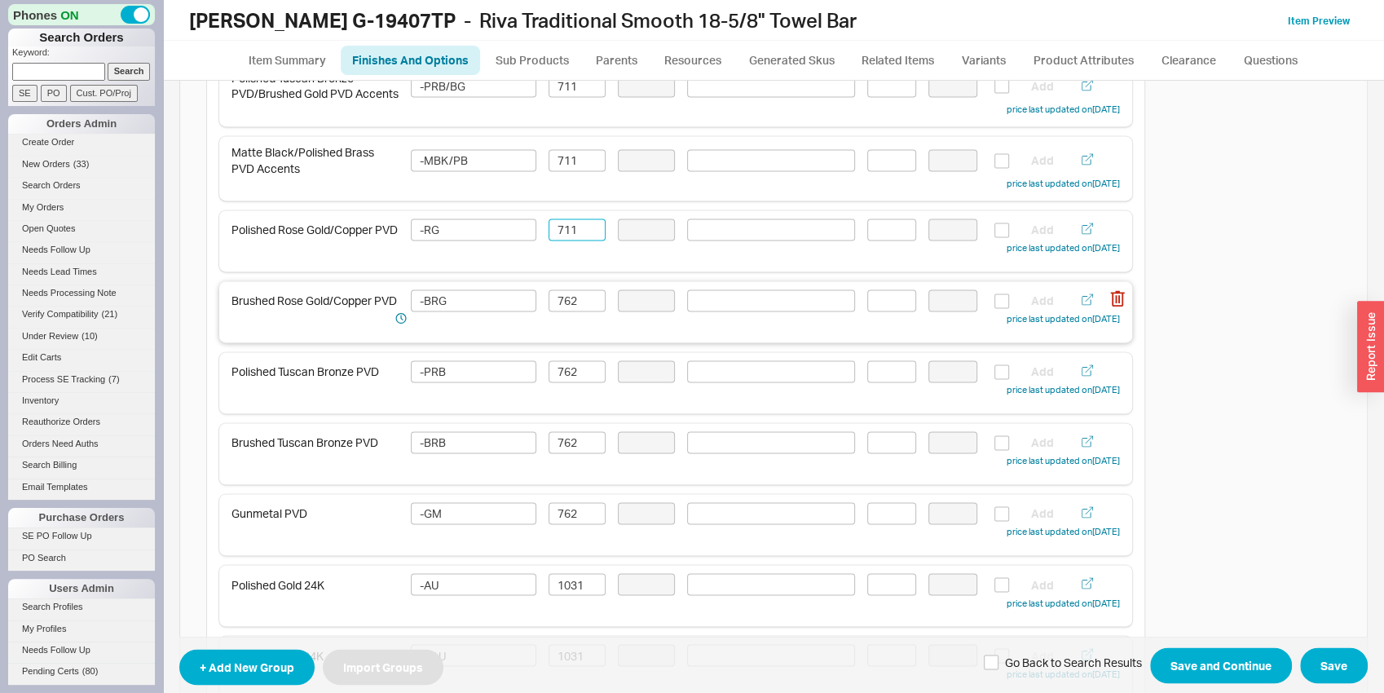
click at [554, 320] on div "Brushed Rose Gold/Copper PVD -BRG 762 Add price last updated on 09/18/2025" at bounding box center [675, 308] width 888 height 38
type input "711"
click at [555, 311] on input "762" at bounding box center [577, 300] width 57 height 22
paste input "711"
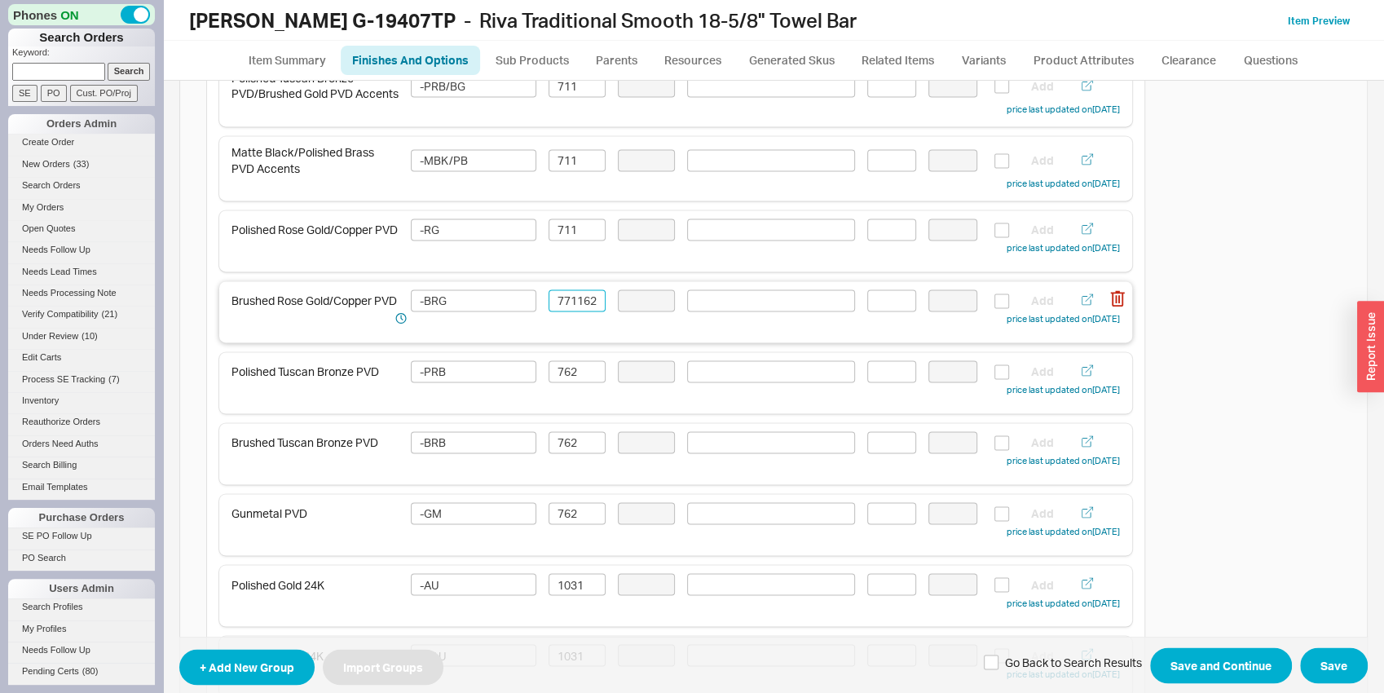
click at [561, 311] on input "771162" at bounding box center [577, 300] width 57 height 22
paste input "11"
type input "711"
click at [569, 382] on input "762" at bounding box center [577, 371] width 57 height 22
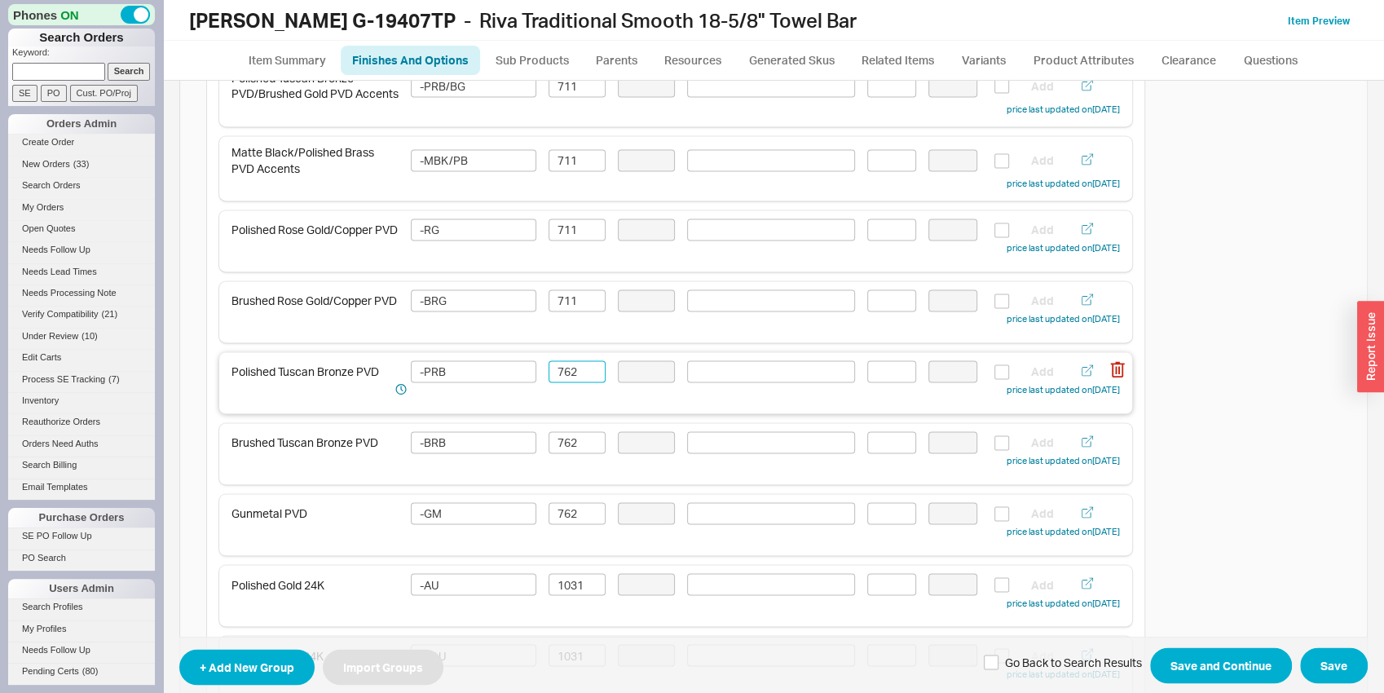
click at [569, 382] on input "762" at bounding box center [577, 371] width 57 height 22
paste input "11"
type input "711"
click at [567, 447] on input "762" at bounding box center [577, 442] width 57 height 22
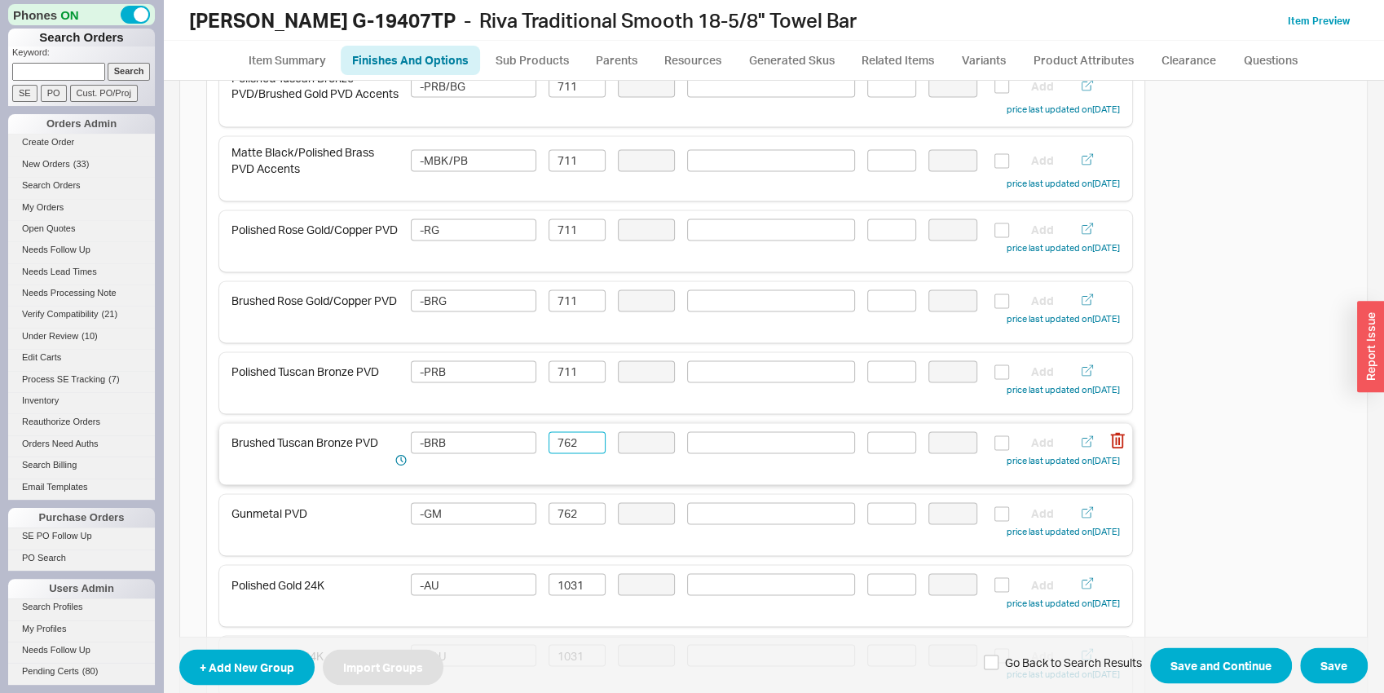
paste input "11"
type input "711"
click at [569, 515] on input "762" at bounding box center [577, 513] width 57 height 22
paste input "11"
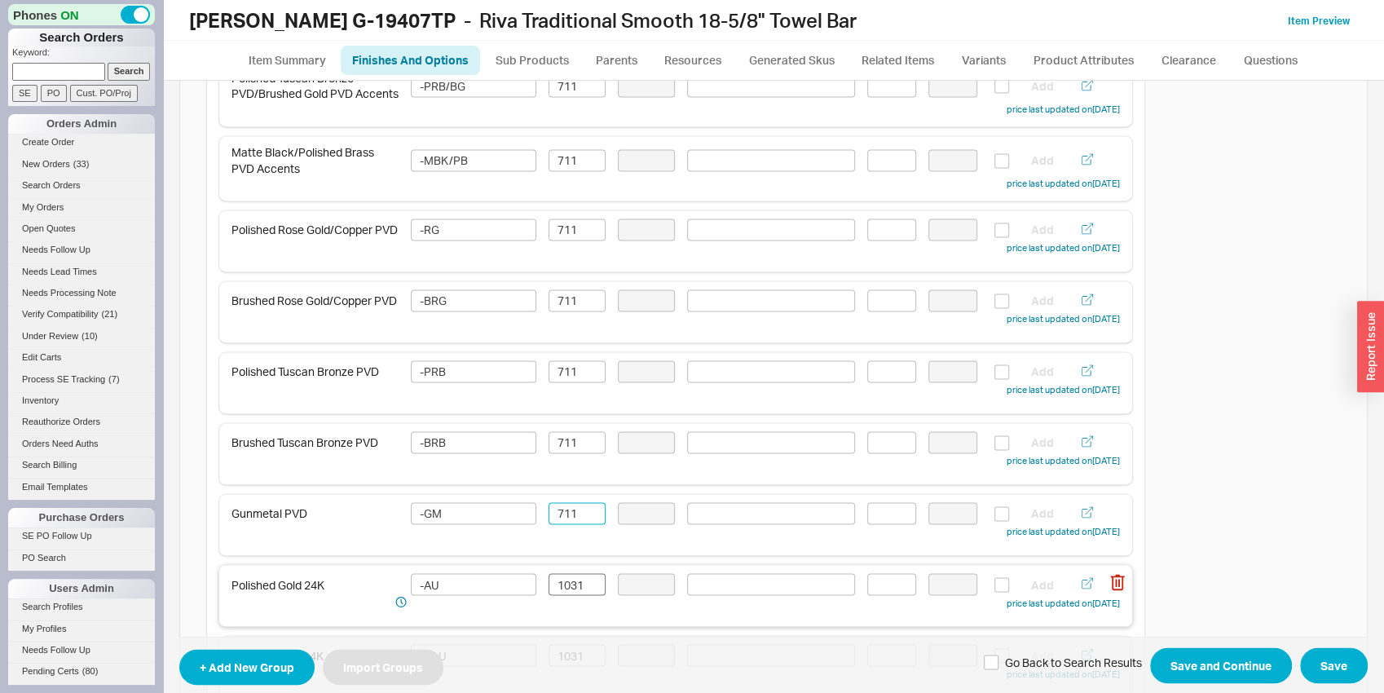
type input "711"
click at [569, 589] on input "1031" at bounding box center [577, 584] width 57 height 22
click at [567, 589] on input "1031" at bounding box center [577, 584] width 57 height 22
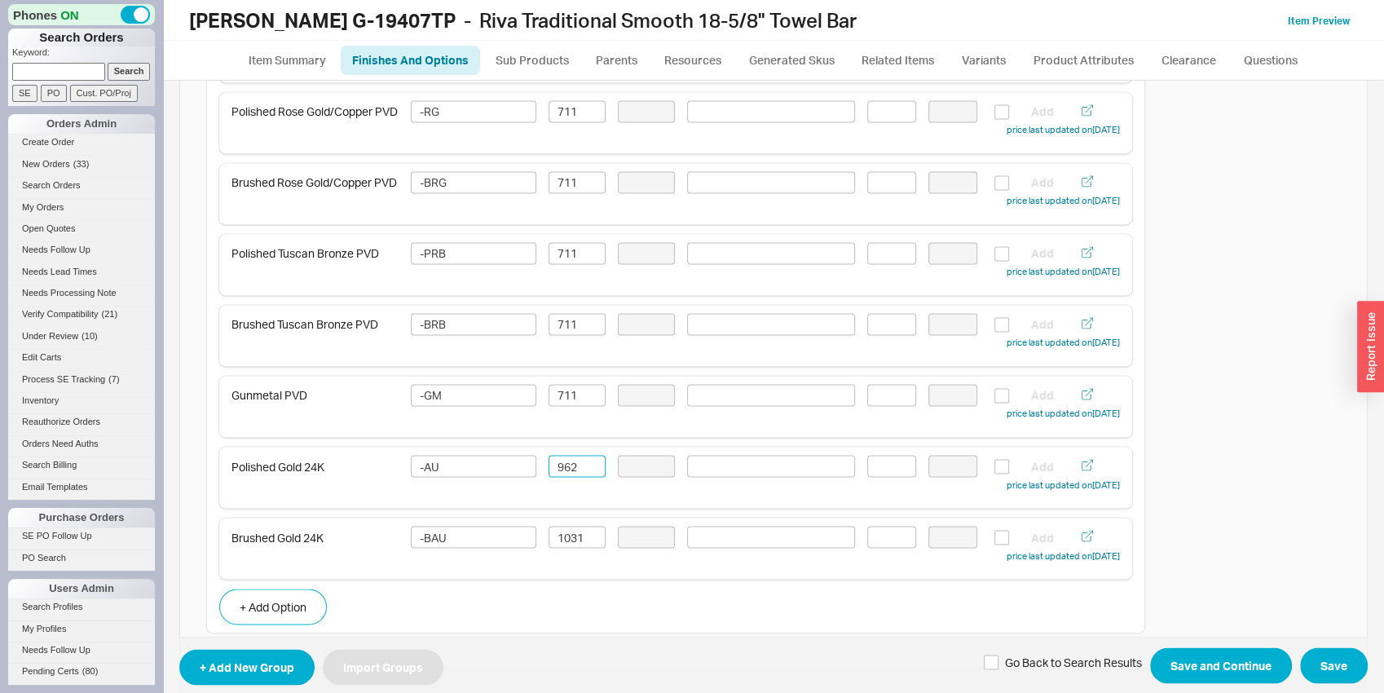
scroll to position [1811, 0]
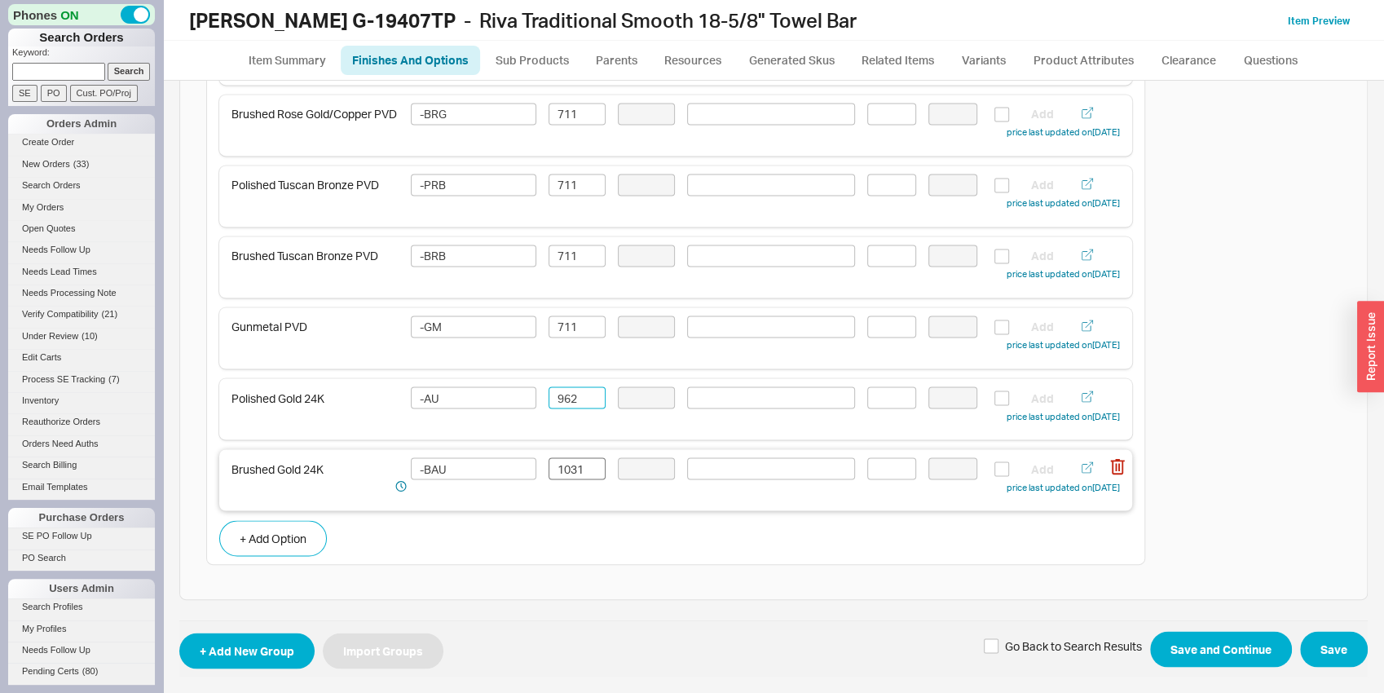
type input "962"
click at [565, 461] on input "1031" at bounding box center [577, 468] width 57 height 22
click at [563, 460] on input "1031" at bounding box center [577, 468] width 57 height 22
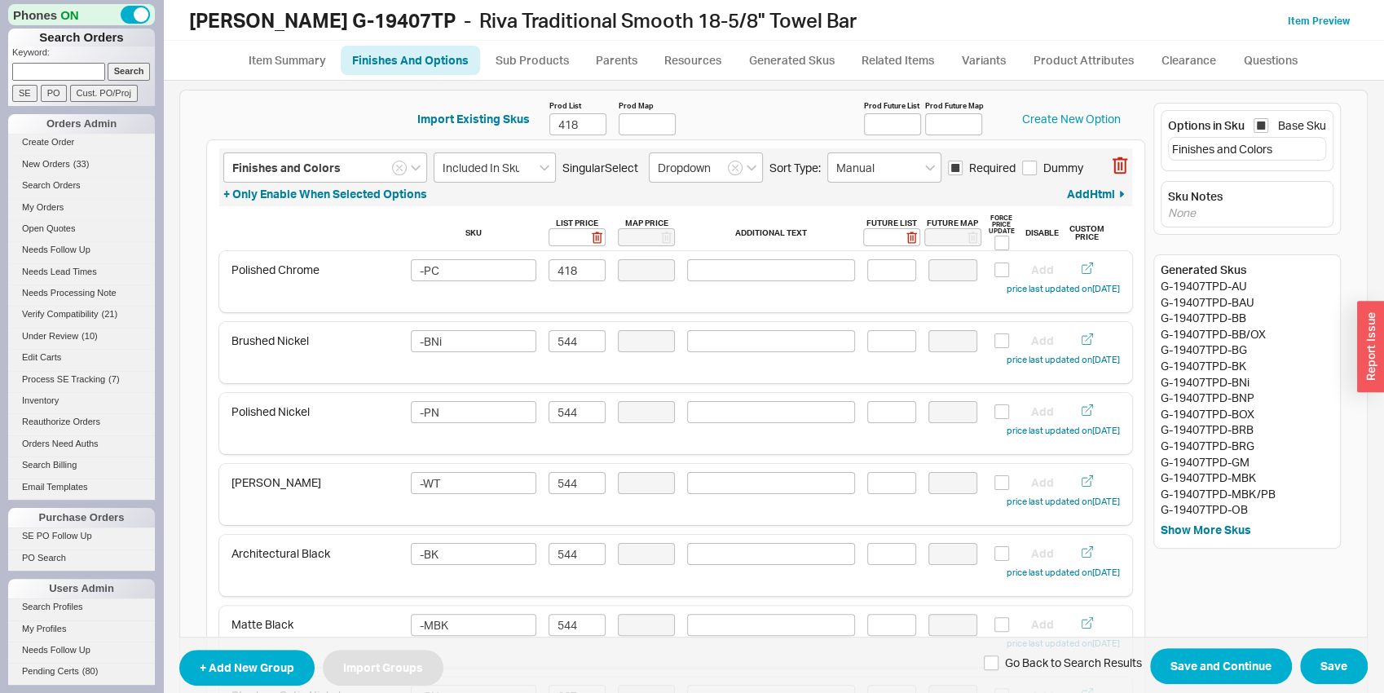
scroll to position [0, 0]
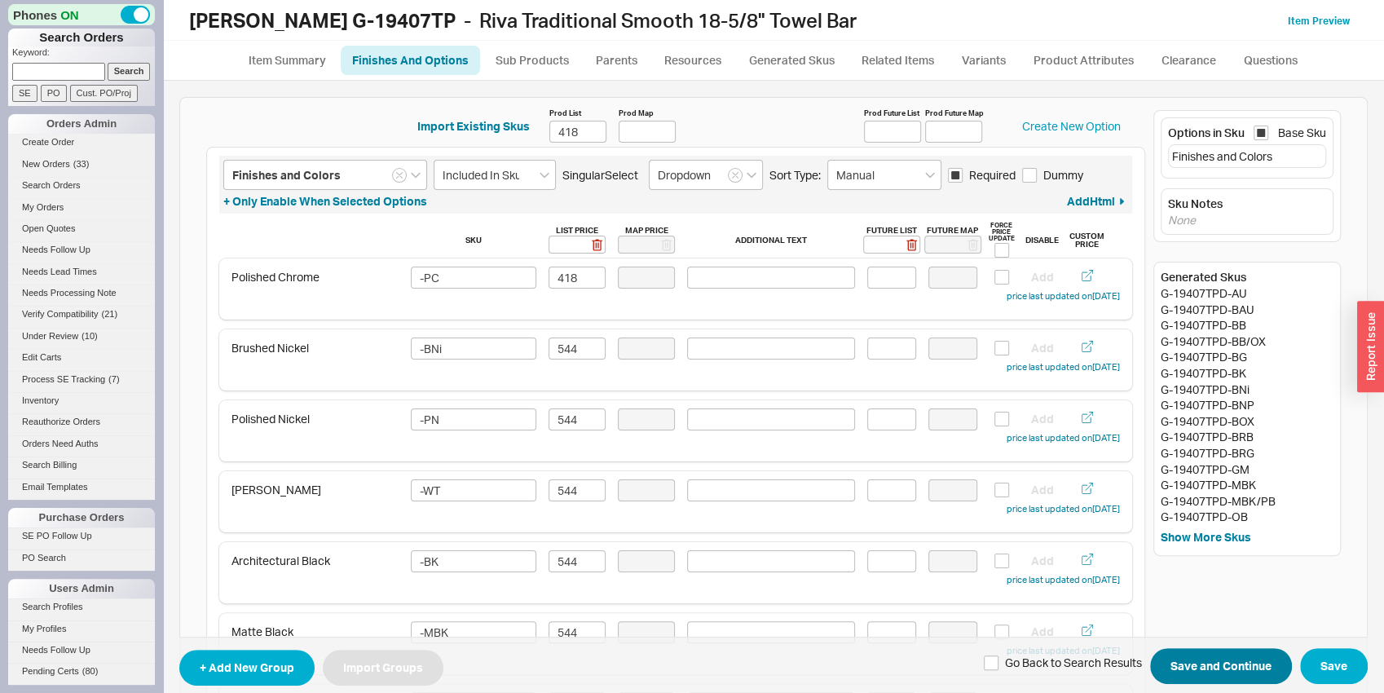
type input "962"
click at [1224, 668] on button "Save and Continue" at bounding box center [1221, 666] width 142 height 36
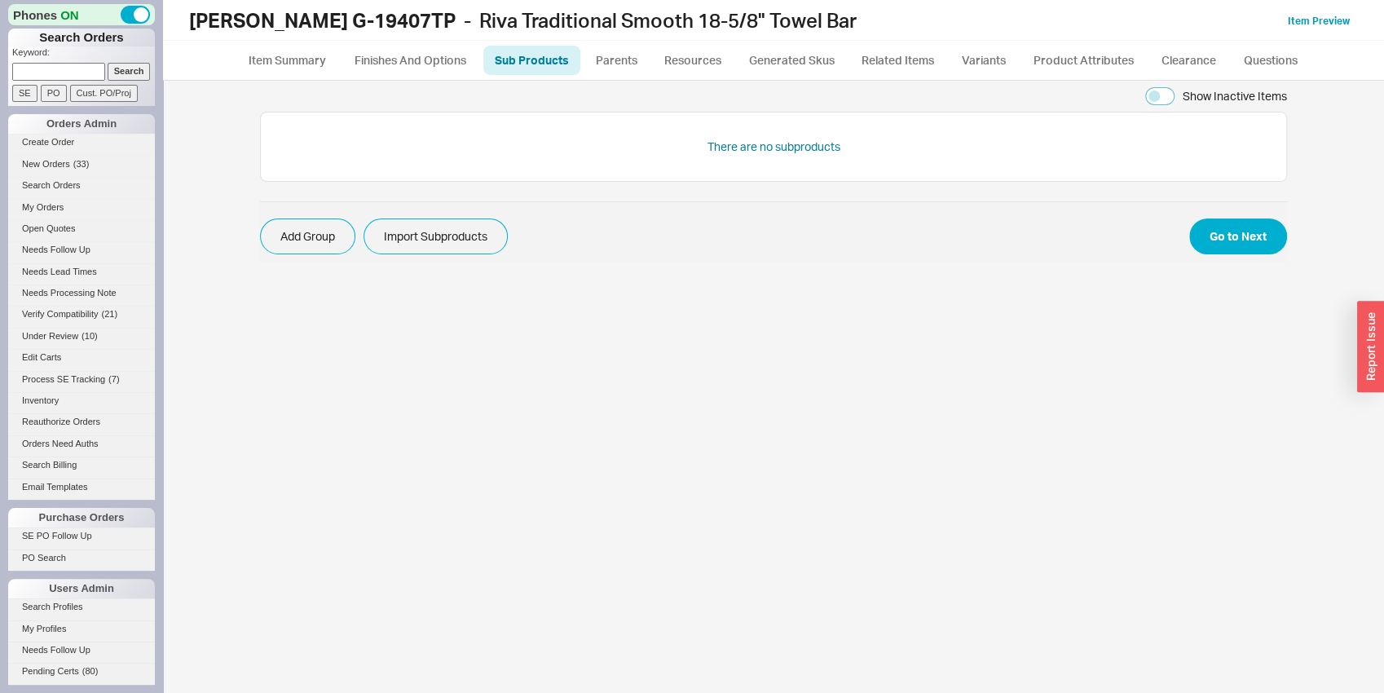
click at [1216, 201] on span "Add Group Import Subproducts Go to Next" at bounding box center [773, 231] width 1027 height 61
click at [1217, 245] on button "Go to Next" at bounding box center [1238, 236] width 98 height 36
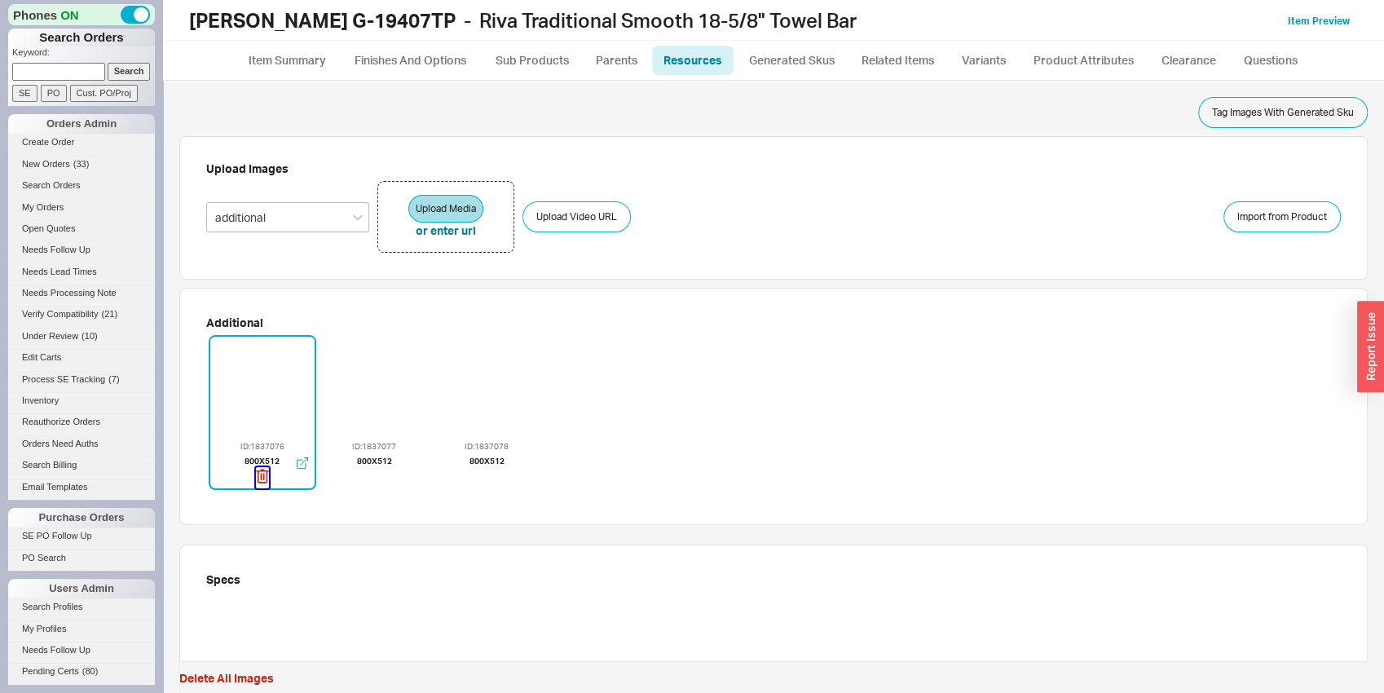
click at [262, 472] on icon "button" at bounding box center [262, 476] width 13 height 18
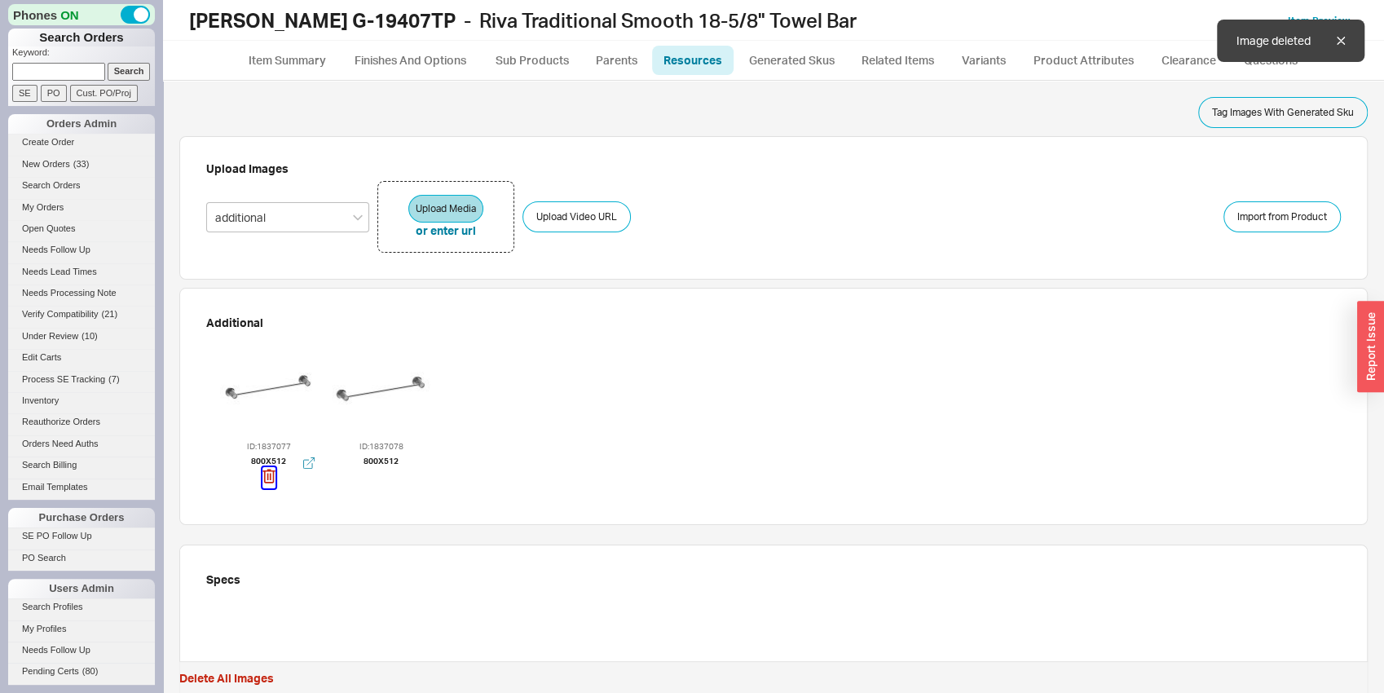
click at [267, 475] on icon "button" at bounding box center [268, 476] width 13 height 18
click at [269, 477] on icon "button" at bounding box center [263, 476] width 13 height 18
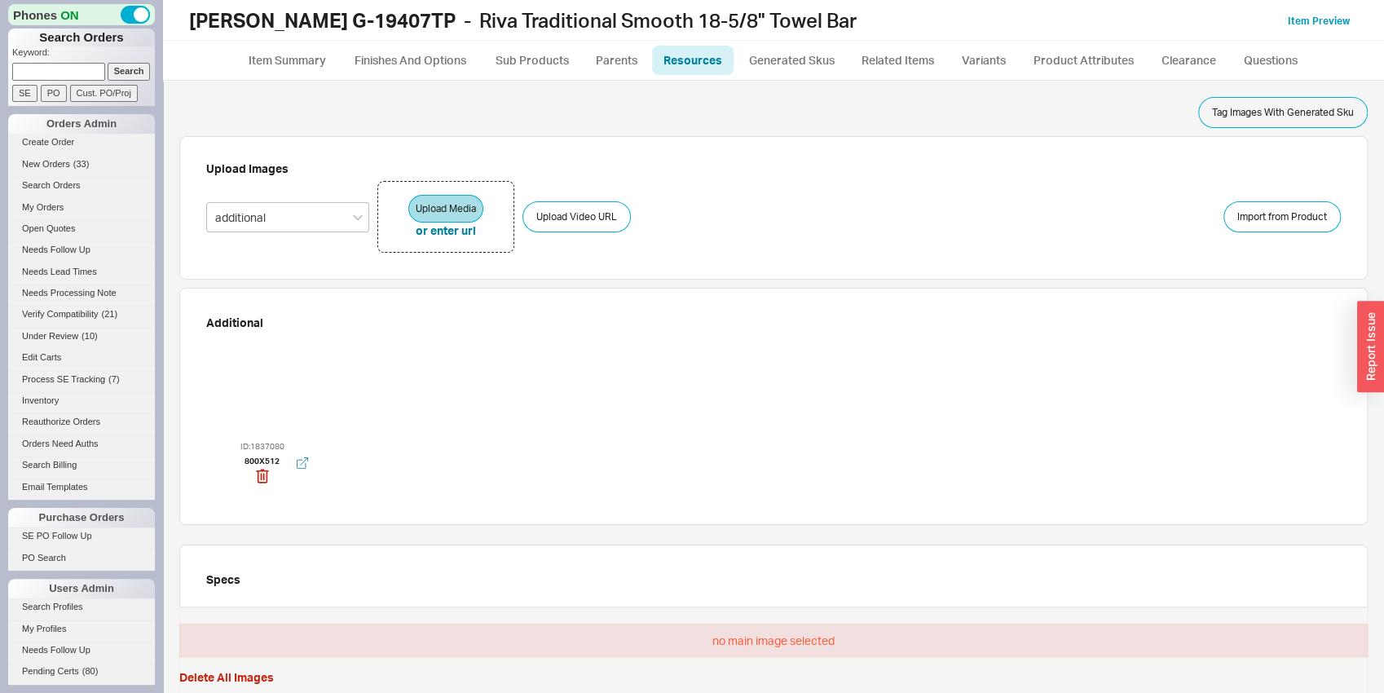
click at [292, 385] on div at bounding box center [263, 388] width 98 height 98
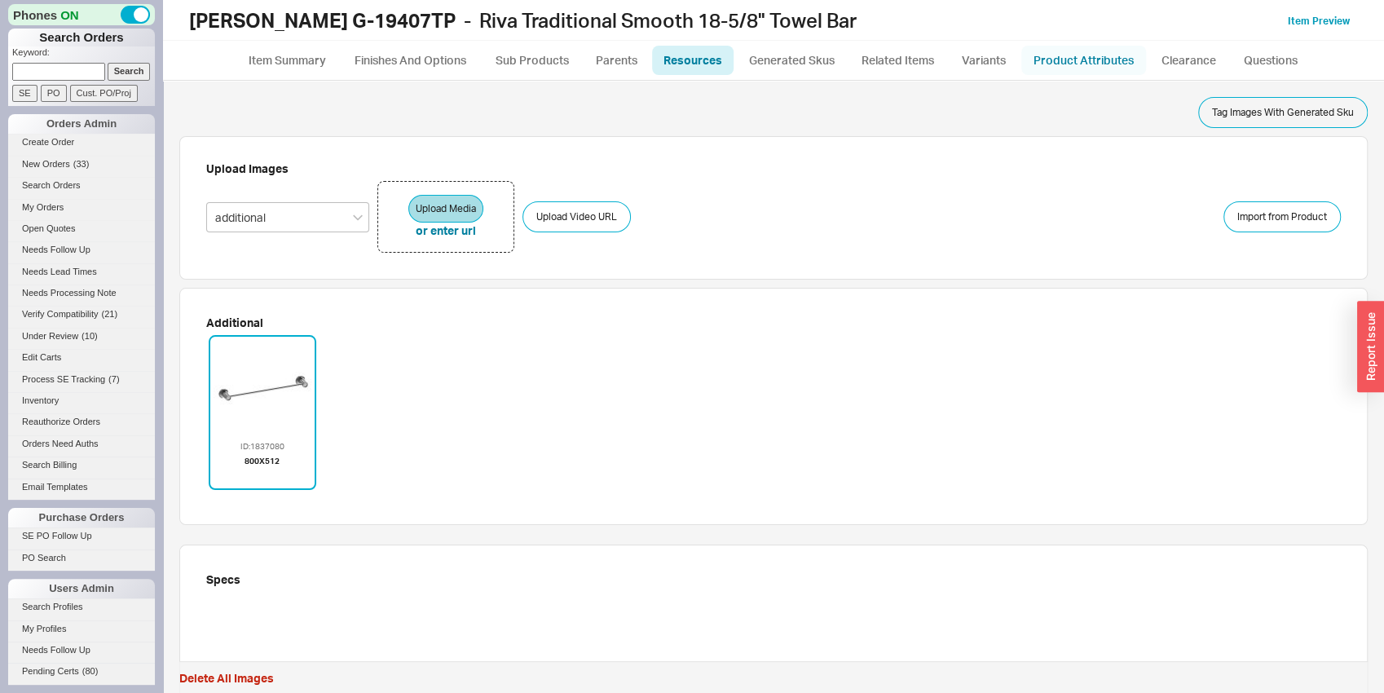
click at [1045, 55] on link "Product Attributes" at bounding box center [1083, 60] width 125 height 29
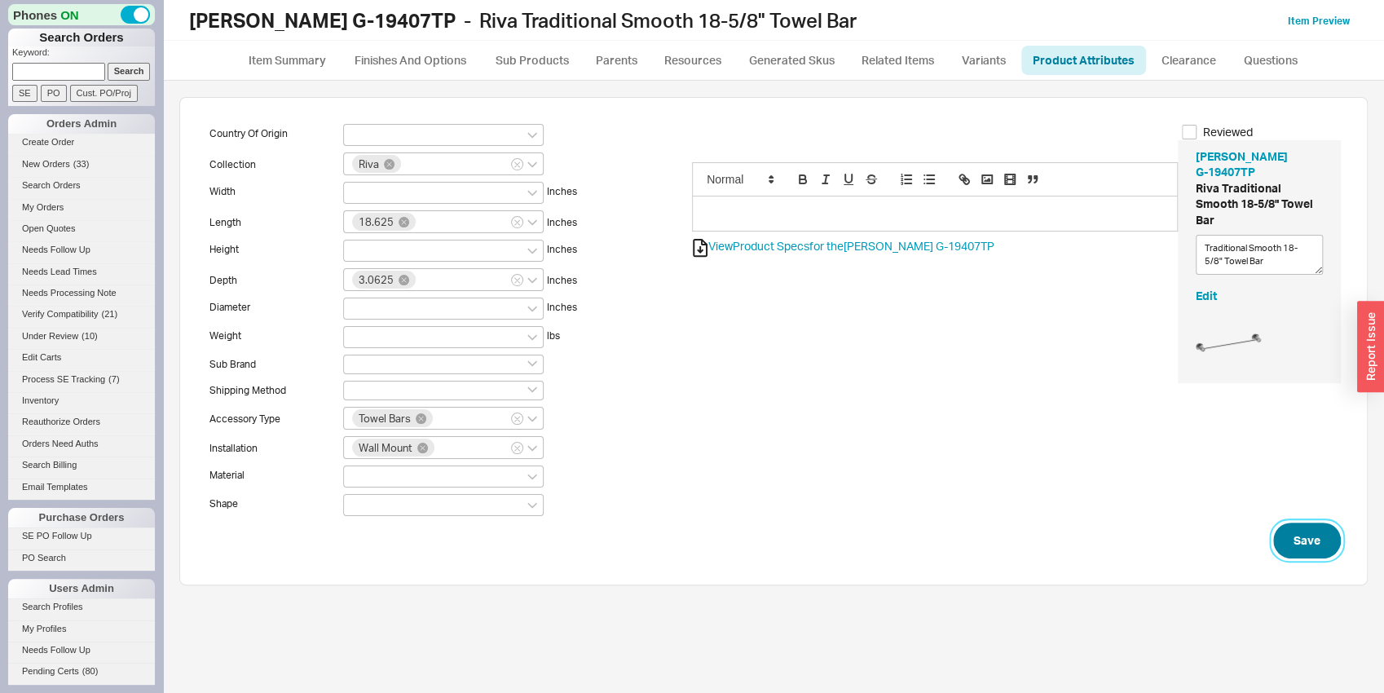
click at [1330, 533] on button "Save" at bounding box center [1307, 540] width 68 height 36
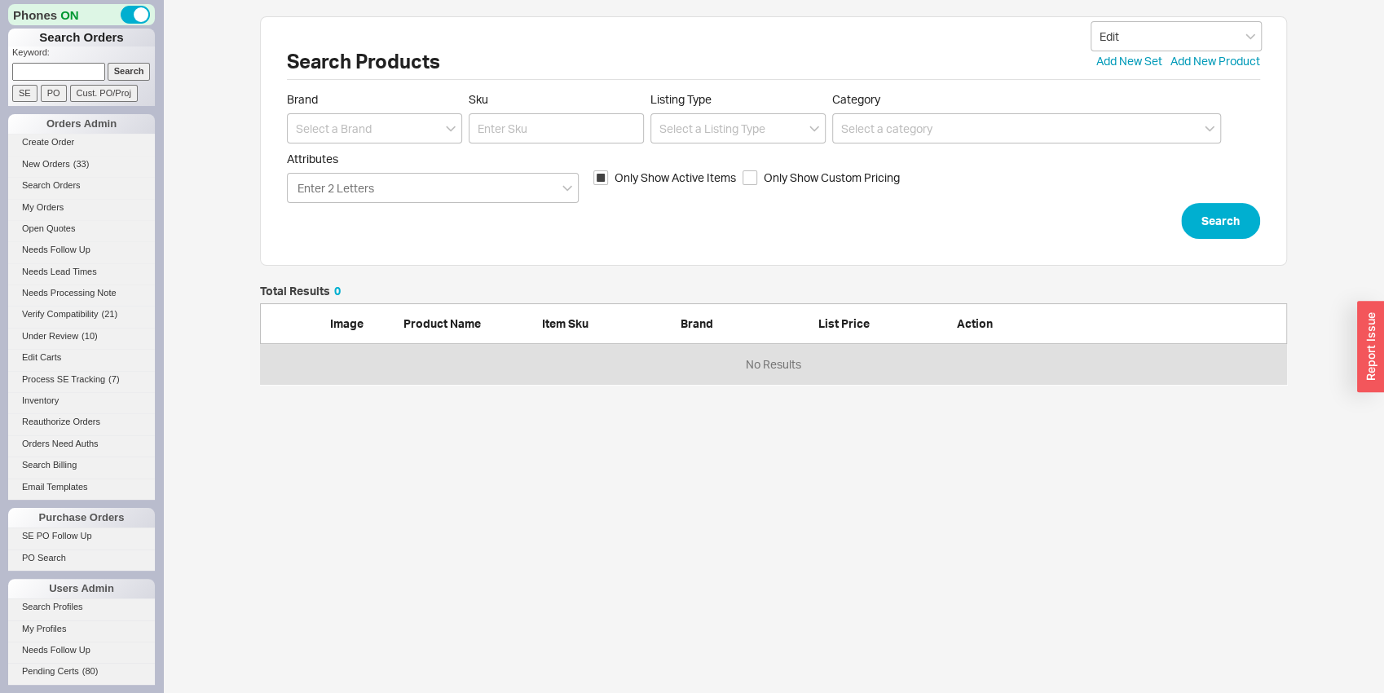
scroll to position [13, 13]
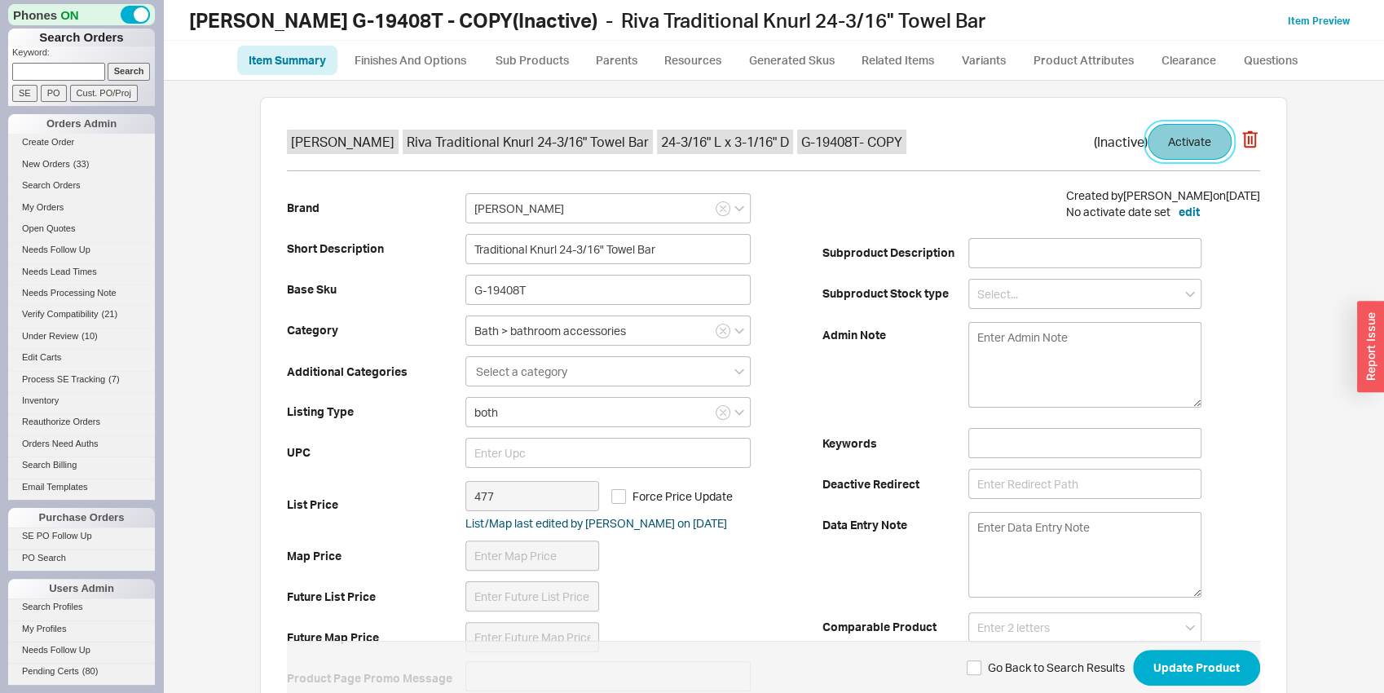
click at [1181, 143] on button "Activate" at bounding box center [1190, 142] width 84 height 36
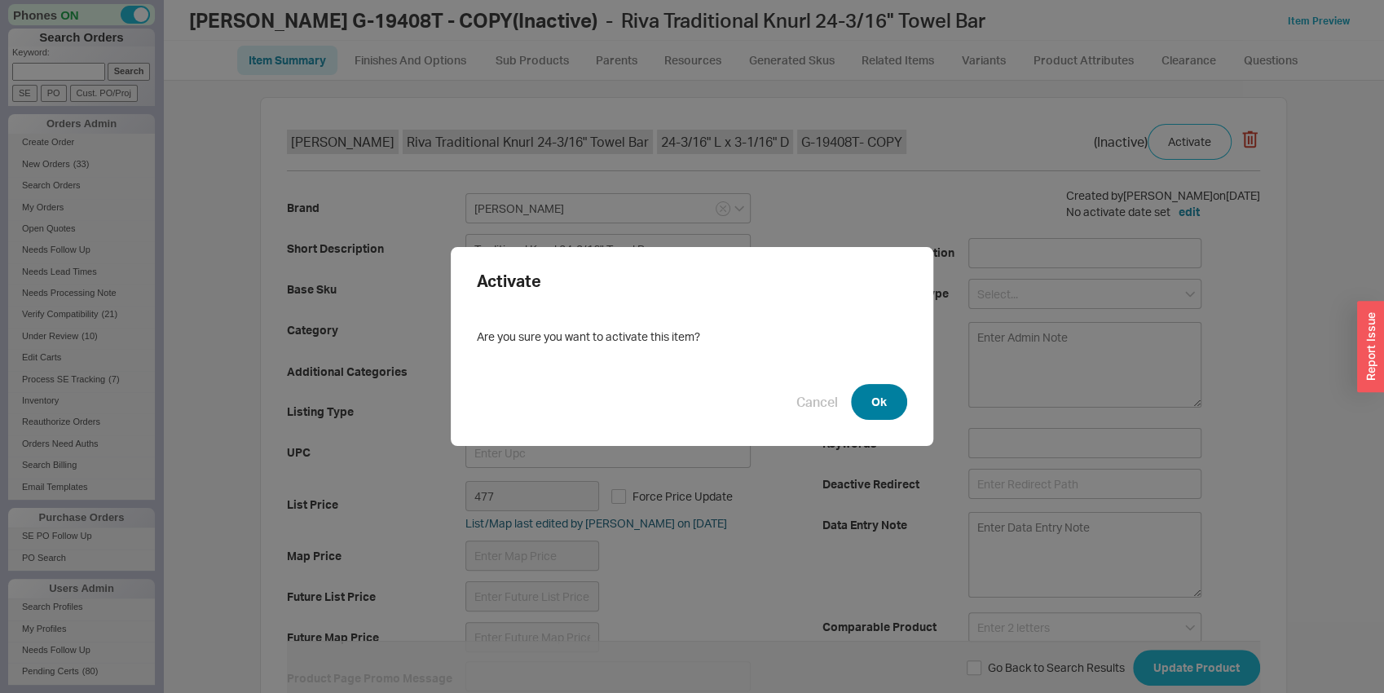
click at [865, 402] on button "Ok" at bounding box center [879, 402] width 56 height 36
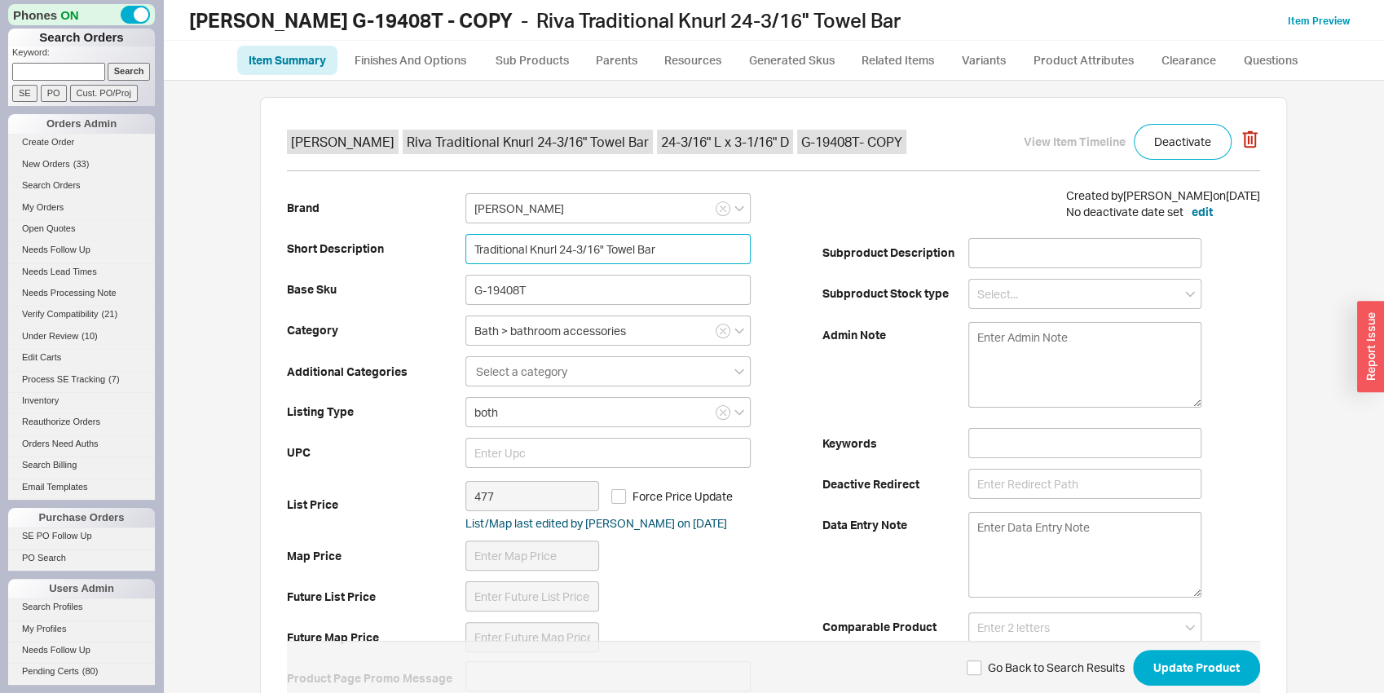
drag, startPoint x: 526, startPoint y: 246, endPoint x: 551, endPoint y: 246, distance: 25.3
click at [551, 246] on input "Traditional Knurl 24-3/16" Towel Bar" at bounding box center [607, 249] width 285 height 30
type input "Traditional Smooth 24-3/16" Towel Bar"
click at [525, 292] on input "G-19408T" at bounding box center [607, 290] width 285 height 30
drag, startPoint x: 553, startPoint y: 291, endPoint x: 413, endPoint y: 274, distance: 140.4
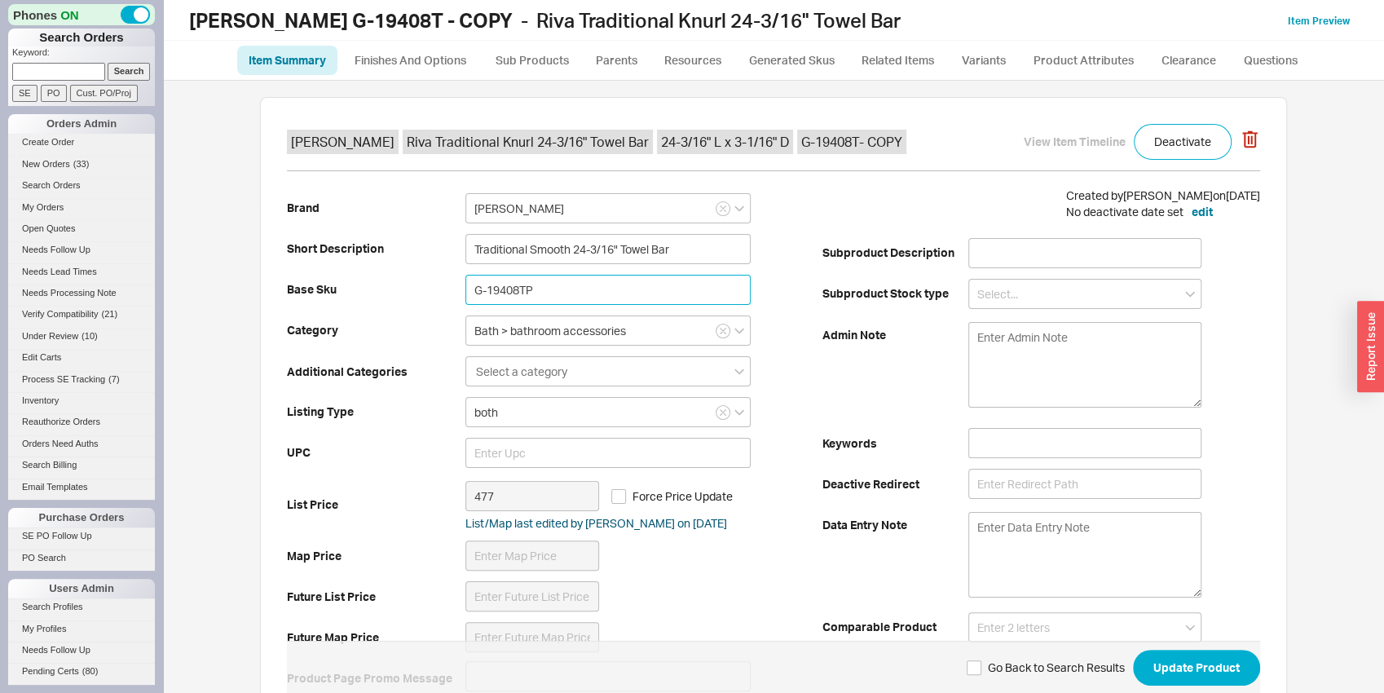
click at [465, 275] on input "G-19408TP" at bounding box center [607, 290] width 285 height 30
type input "G-19408TP"
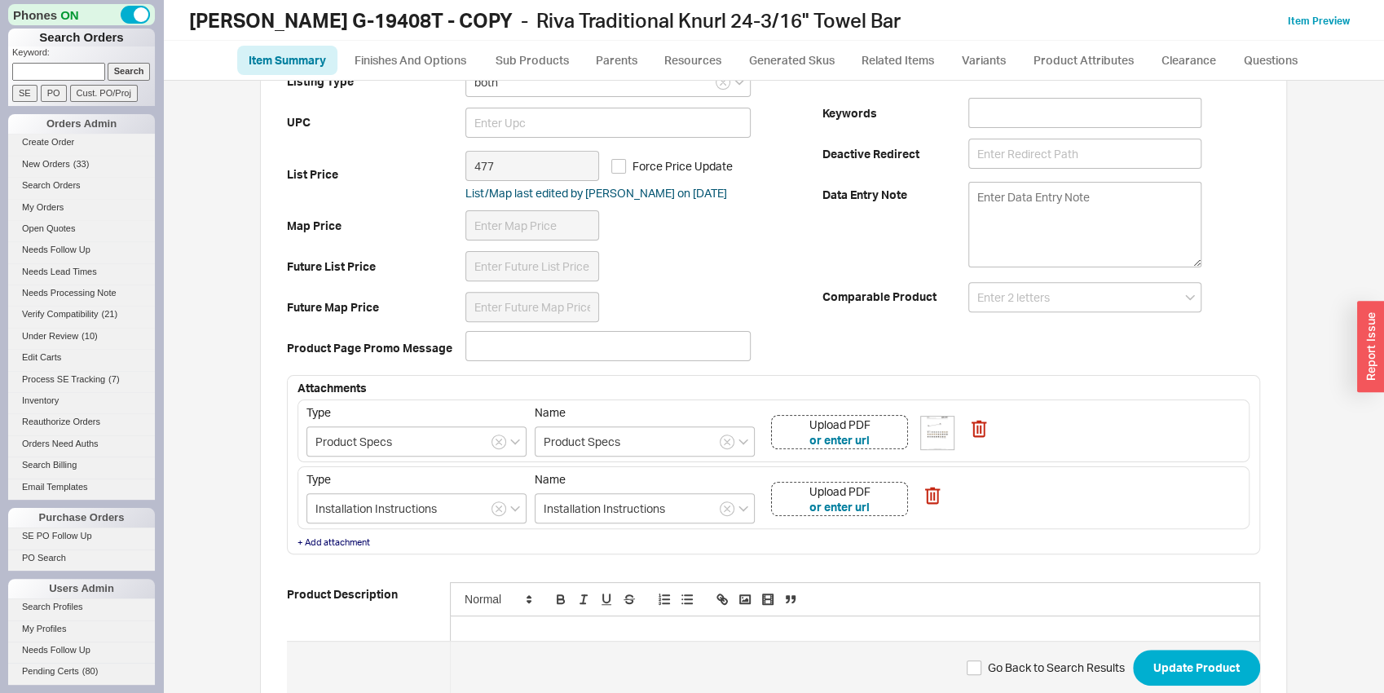
scroll to position [341, 0]
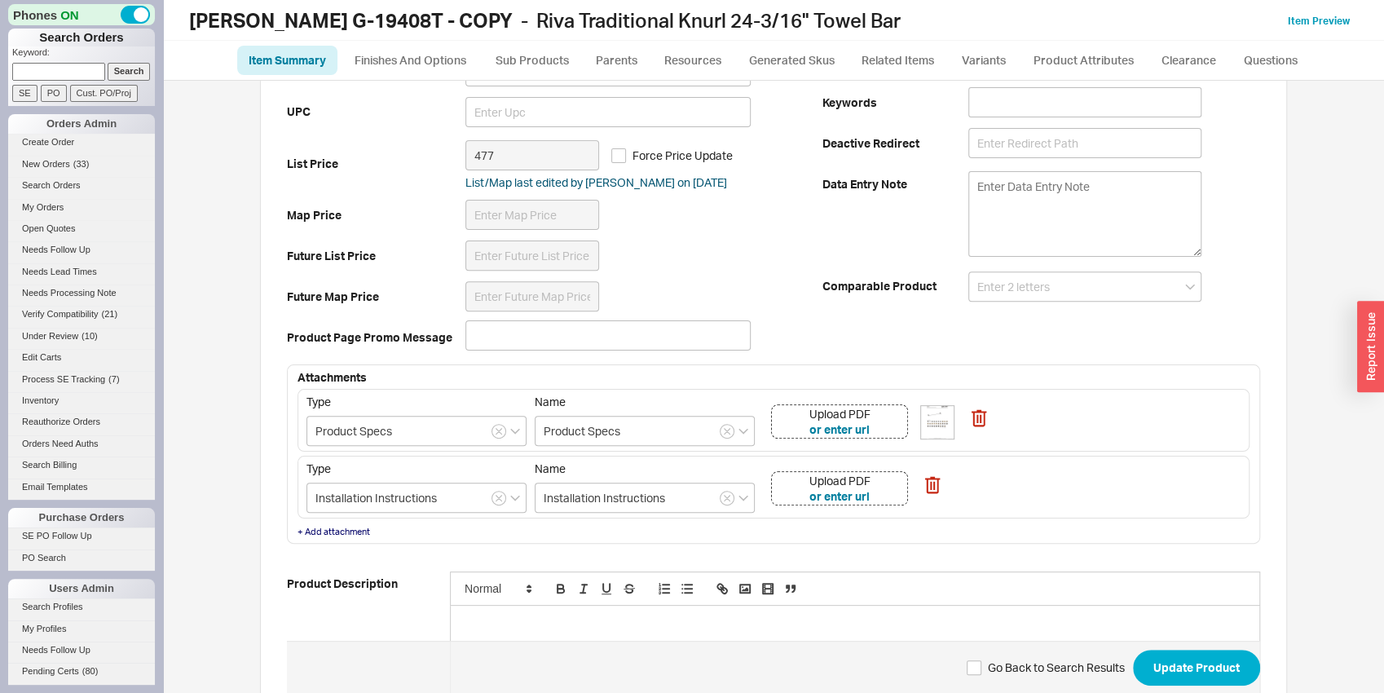
click at [875, 429] on div "Upload PDF or enter url" at bounding box center [839, 421] width 137 height 34
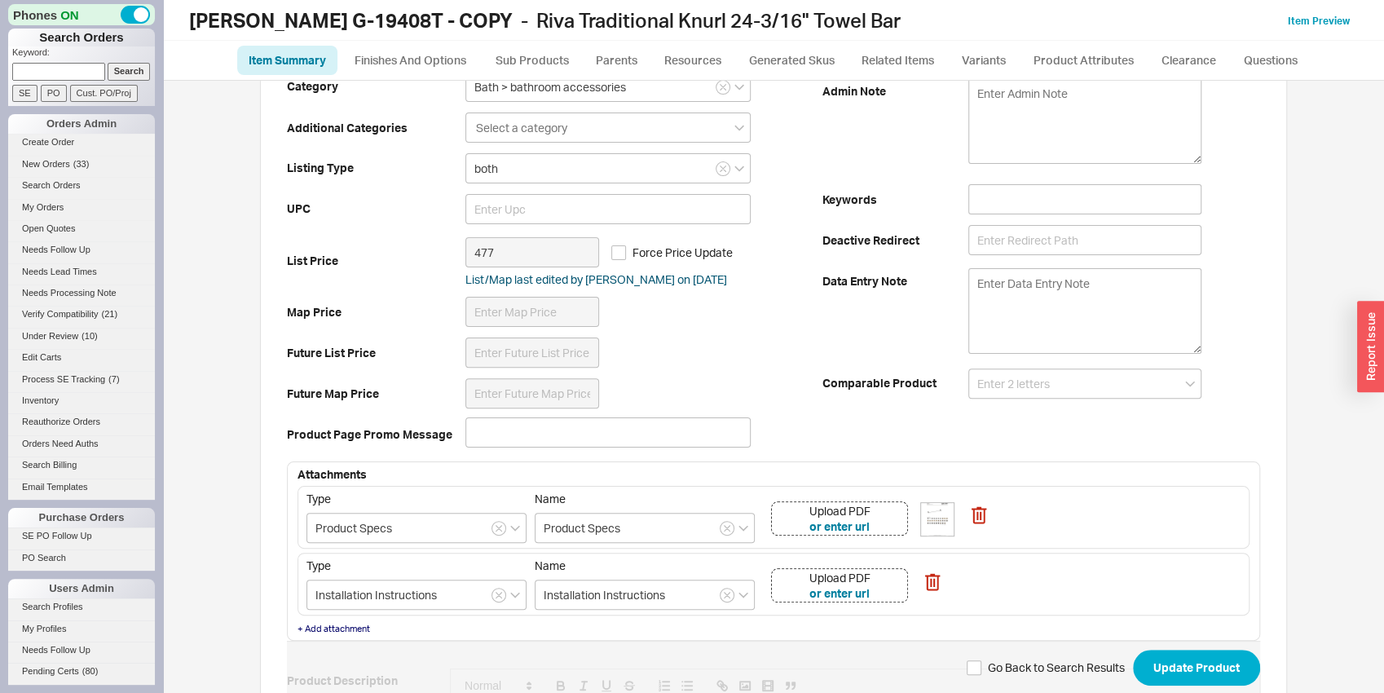
scroll to position [470, 0]
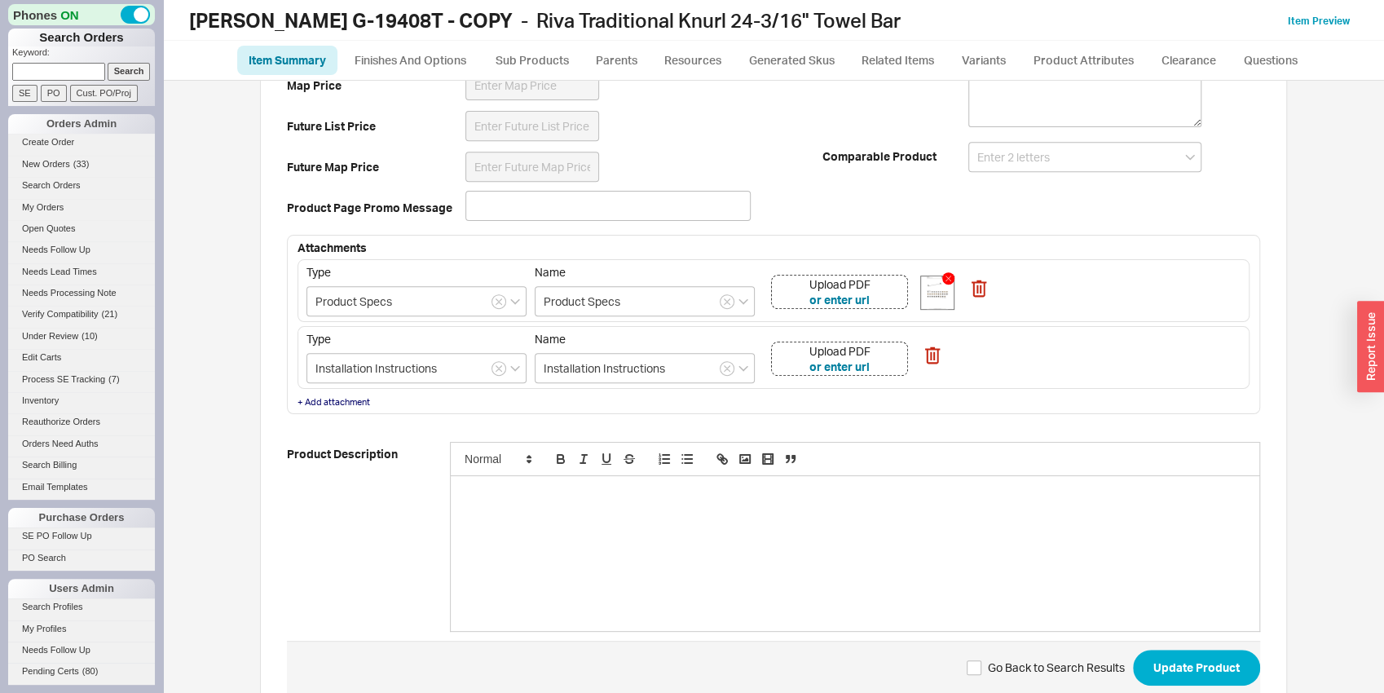
click at [940, 289] on img at bounding box center [937, 292] width 33 height 33
click at [1188, 674] on button "Update Product" at bounding box center [1196, 668] width 127 height 36
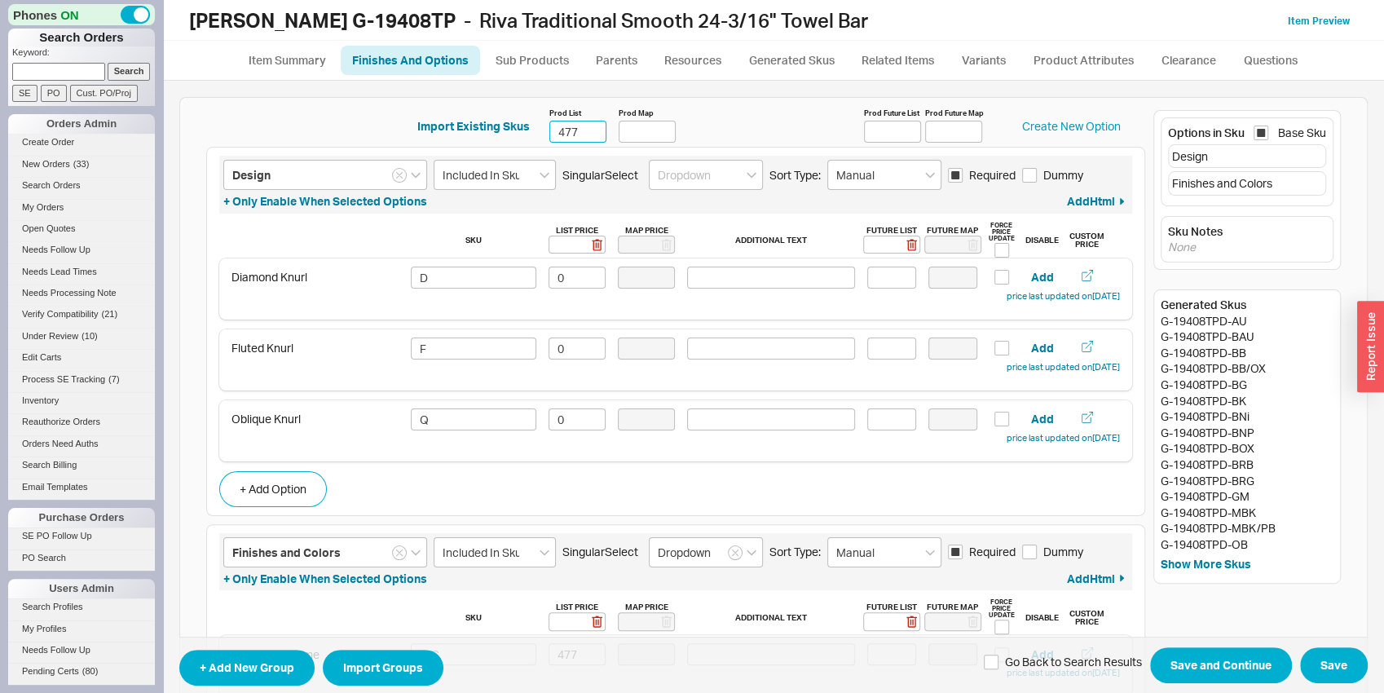
click at [567, 129] on input "477" at bounding box center [577, 132] width 57 height 22
click at [1112, 165] on icon "button" at bounding box center [1119, 173] width 15 height 17
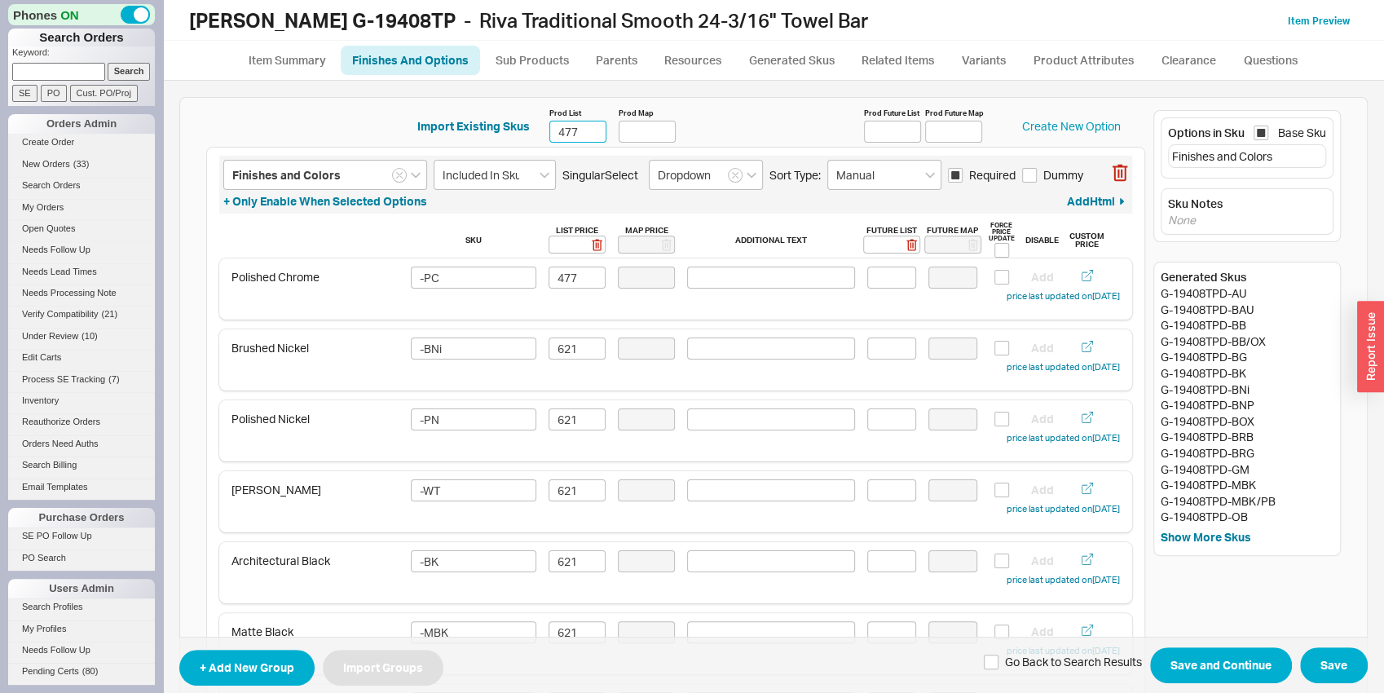
type input "Finishes and Colors"
type input "Included In Sku"
type input "Dropdown"
type input "Manual"
checkbox input "true"
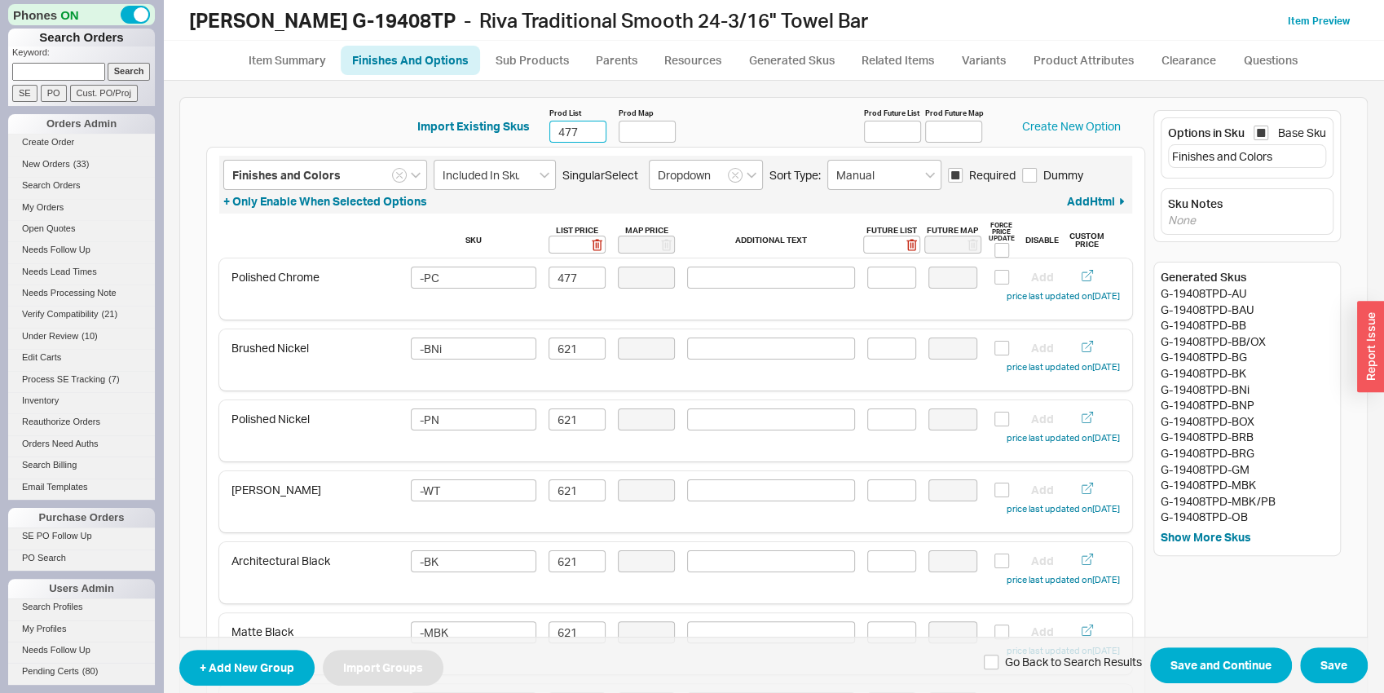
click at [570, 134] on input "477" at bounding box center [577, 132] width 57 height 22
type input "447"
click at [564, 273] on input "477" at bounding box center [577, 278] width 57 height 22
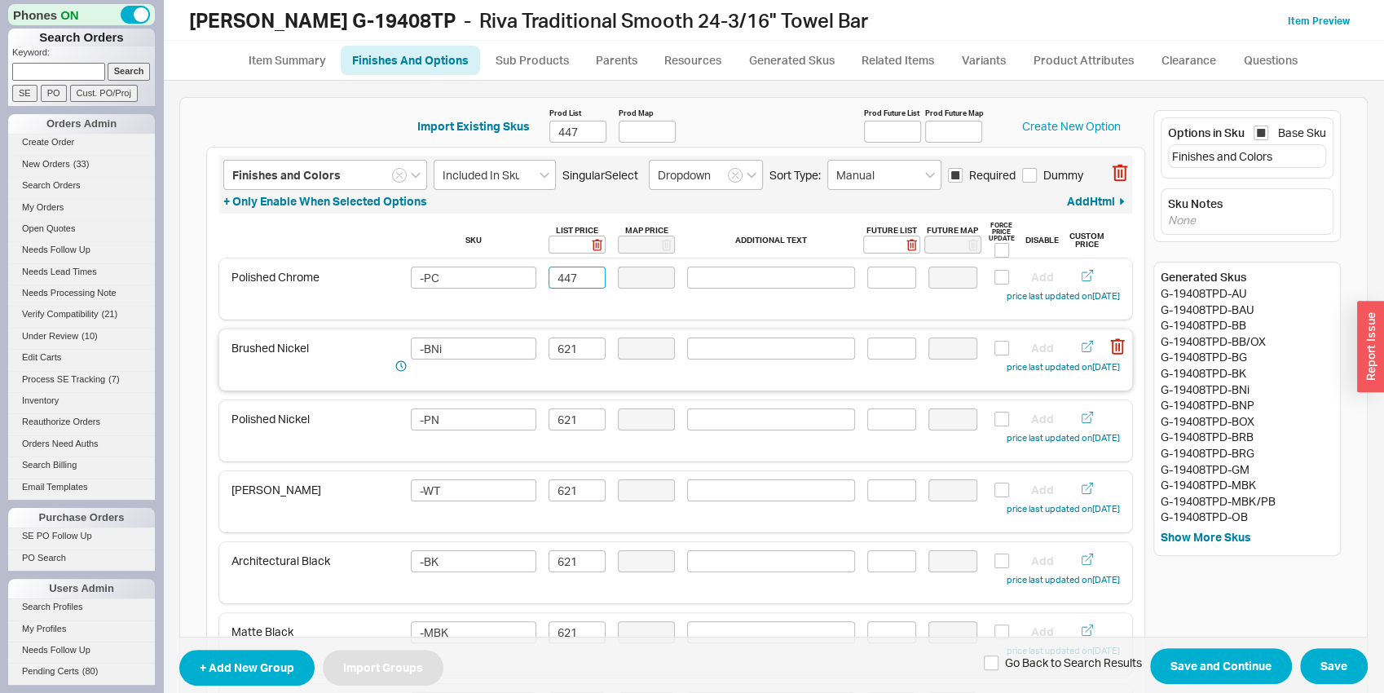
click at [565, 333] on div "Brushed Nickel -BNi 621 Add price last updated on [DATE]" at bounding box center [675, 359] width 913 height 61
type input "447"
click at [567, 341] on input "621" at bounding box center [577, 348] width 57 height 22
click at [568, 342] on input "621" at bounding box center [577, 348] width 57 height 22
click at [568, 342] on input "582" at bounding box center [577, 348] width 57 height 22
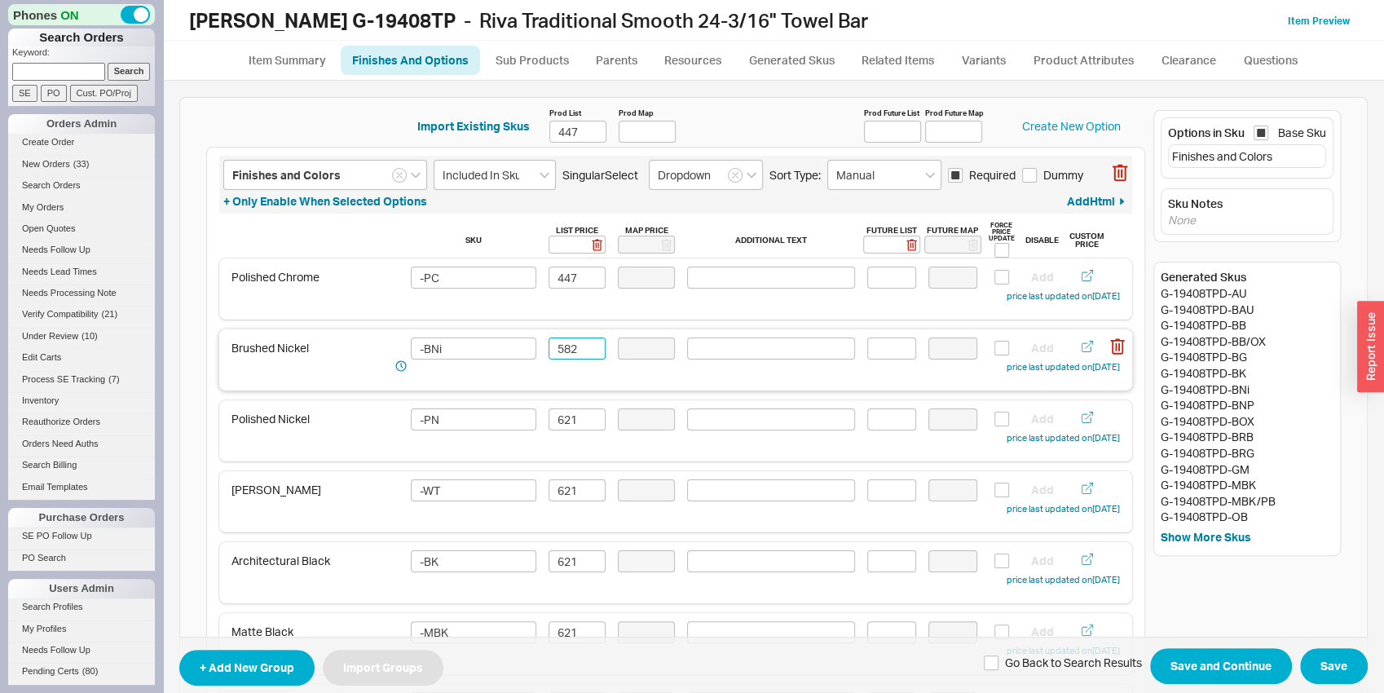
click at [568, 342] on input "582" at bounding box center [577, 348] width 57 height 22
type input "582"
click at [567, 420] on input "621" at bounding box center [577, 419] width 57 height 22
paste input "582"
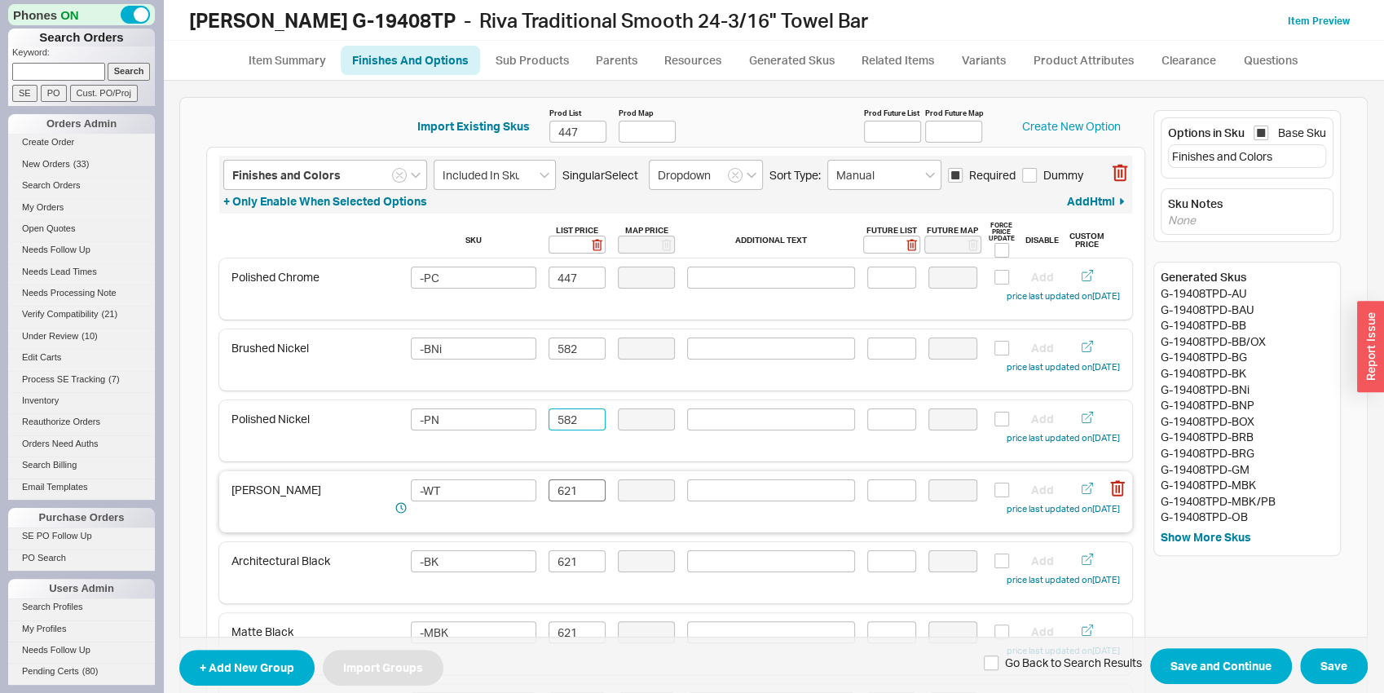
type input "582"
click at [558, 500] on input "621" at bounding box center [577, 490] width 57 height 22
paste input "582"
click at [562, 501] on input "582" at bounding box center [577, 490] width 57 height 22
type input "582"
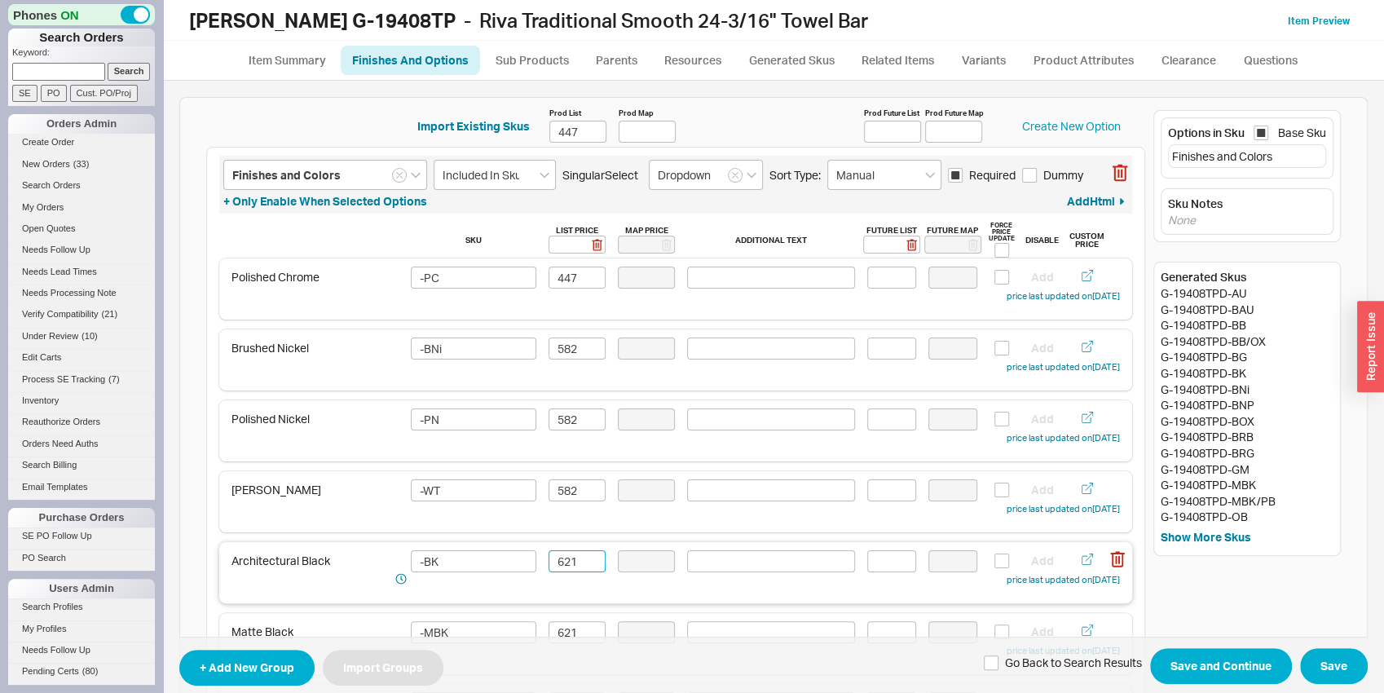
click at [562, 554] on input "621" at bounding box center [577, 561] width 57 height 22
paste input "582"
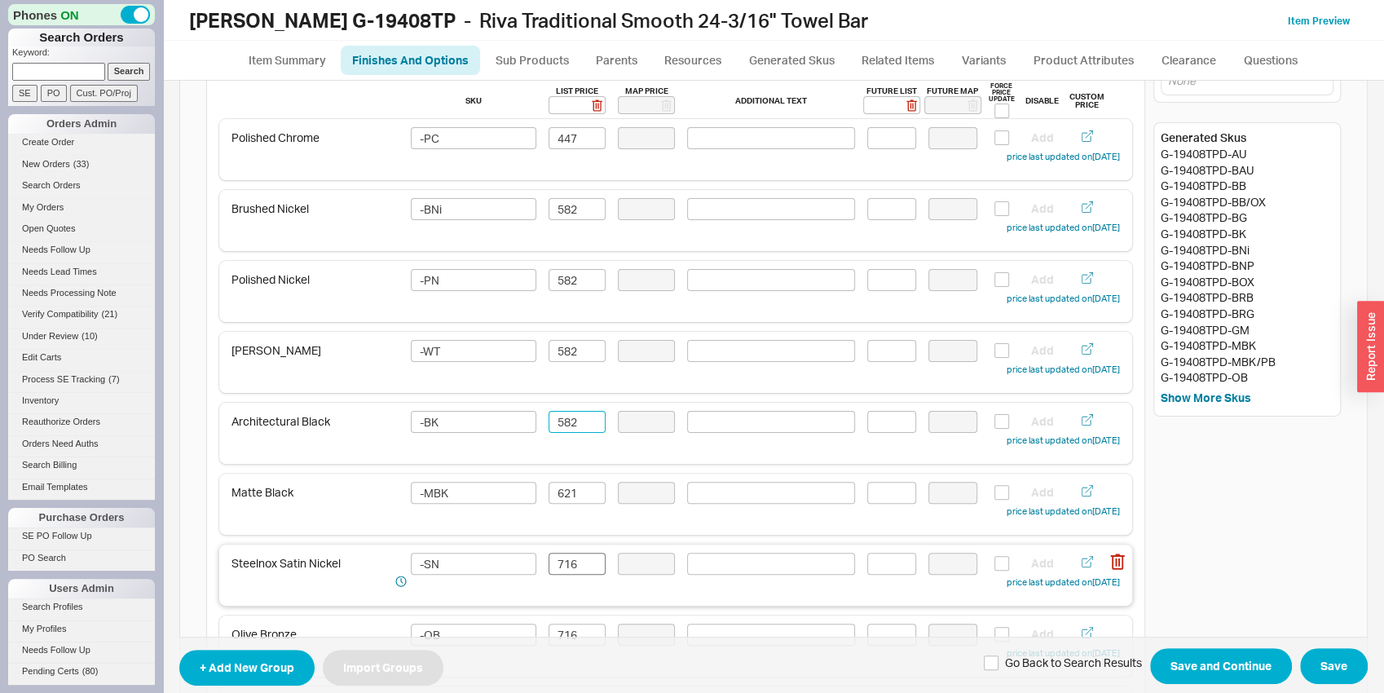
scroll to position [170, 0]
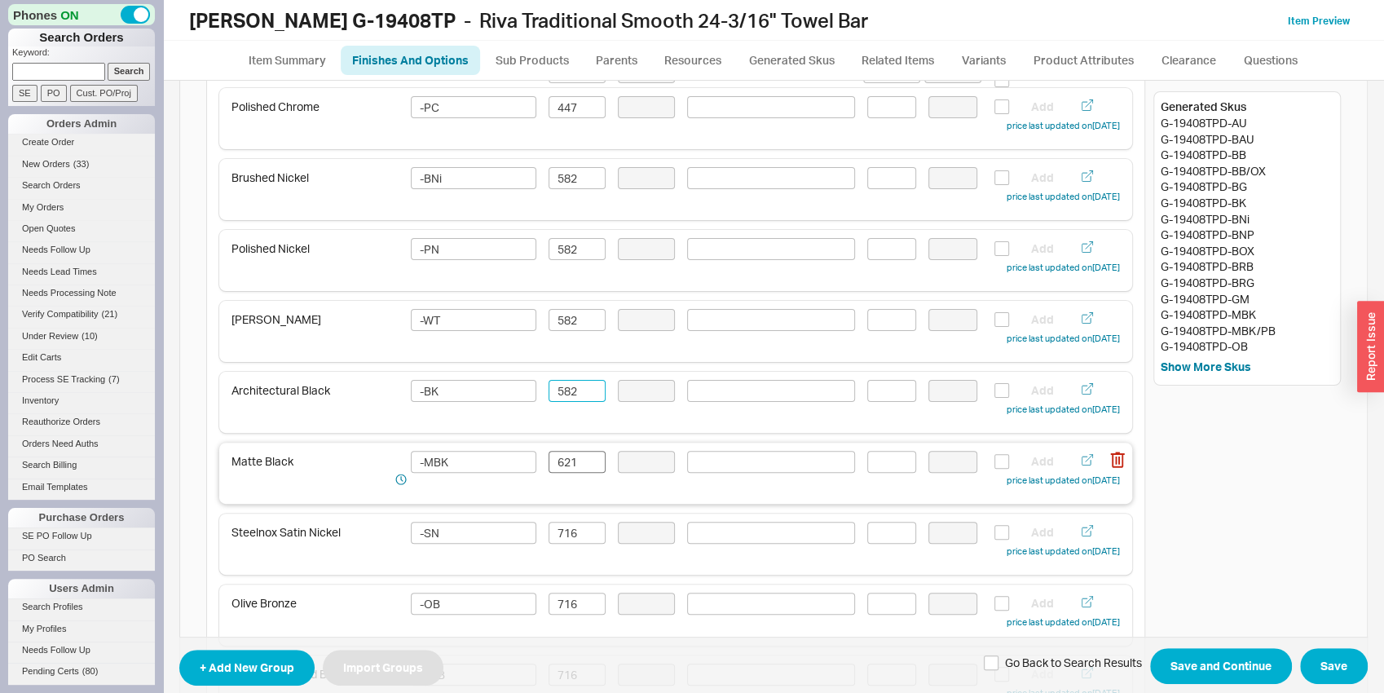
type input "582"
click at [558, 464] on input "621" at bounding box center [577, 462] width 57 height 22
paste input "582"
type input "582"
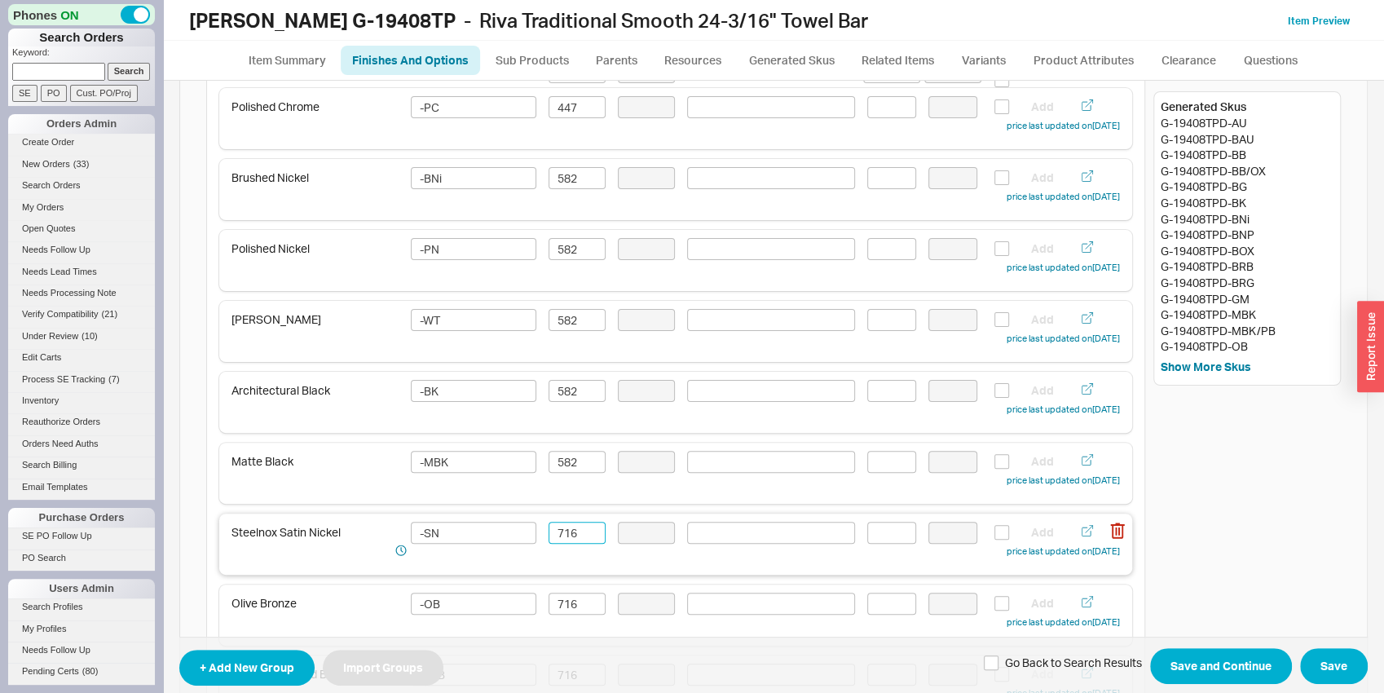
click at [555, 539] on input "716" at bounding box center [577, 533] width 57 height 22
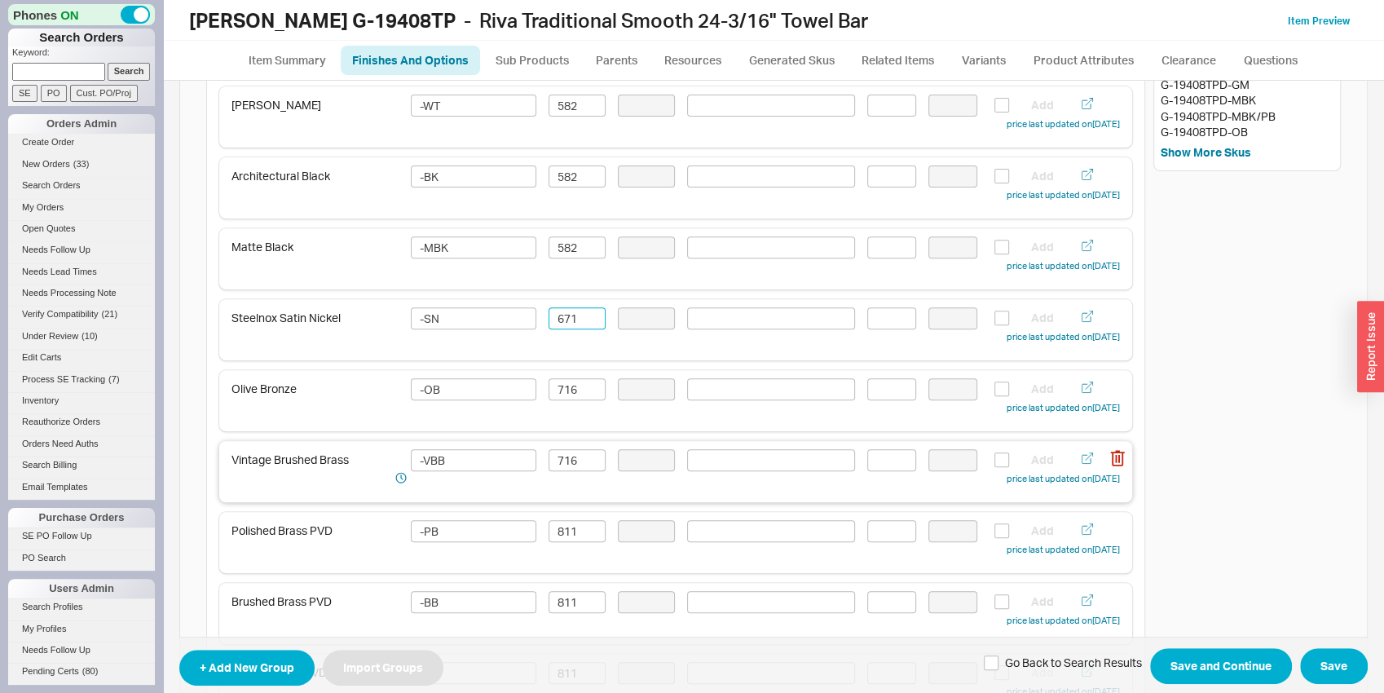
scroll to position [425, 0]
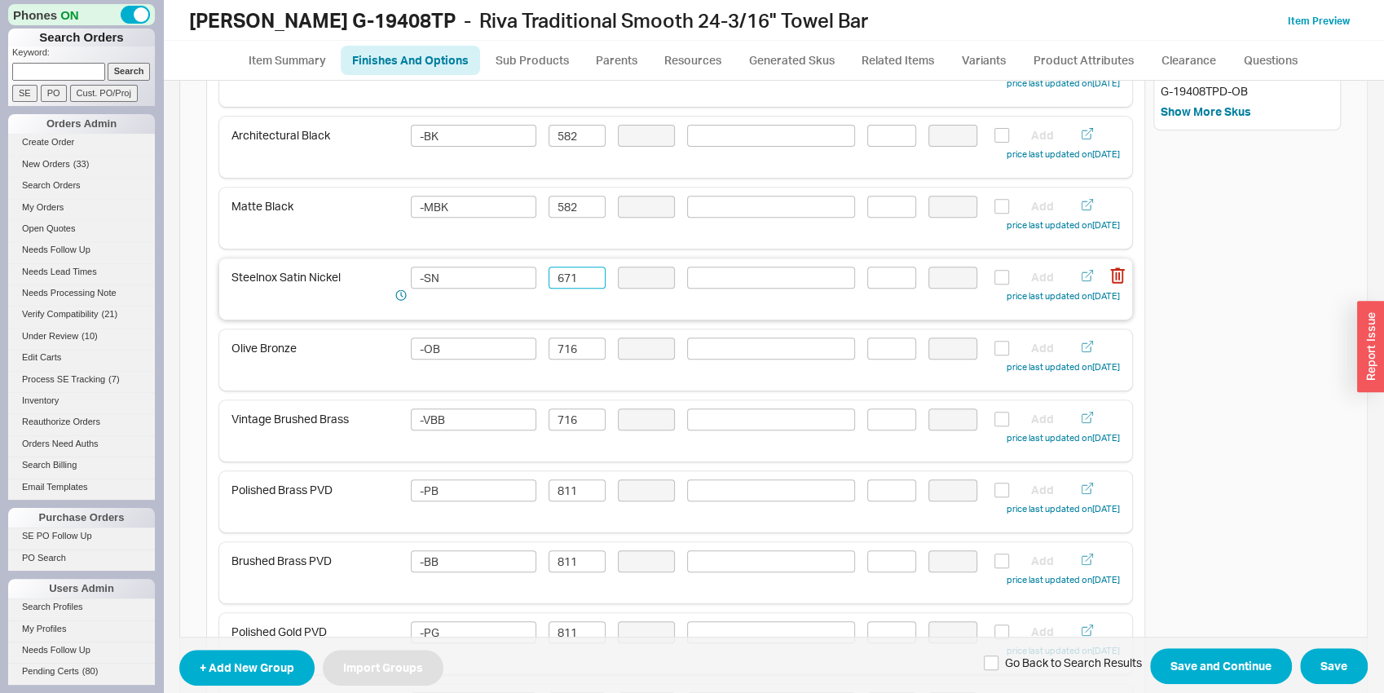
click at [565, 276] on input "671" at bounding box center [577, 278] width 57 height 22
type input "671"
click at [558, 355] on input "716" at bounding box center [577, 348] width 57 height 22
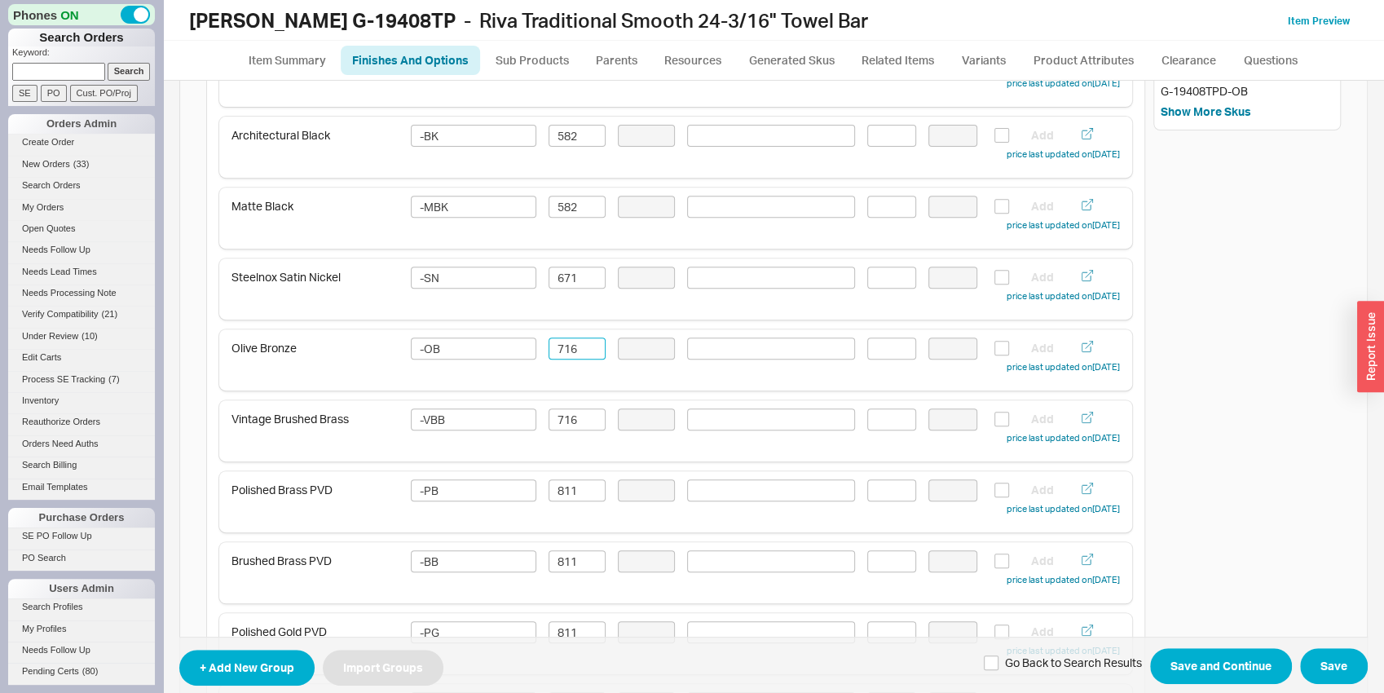
paste input "671"
type input "671"
click at [561, 421] on input "716" at bounding box center [577, 419] width 57 height 22
paste input "671"
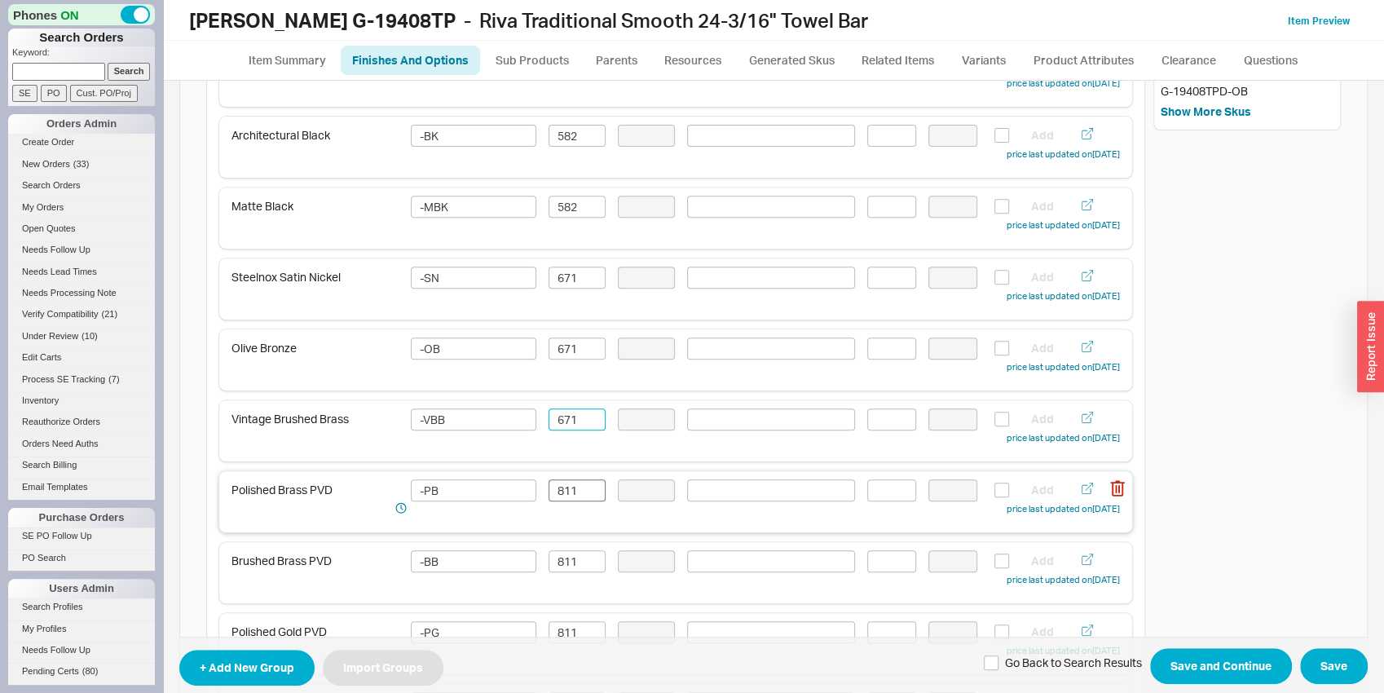
type input "671"
click at [559, 489] on input "811" at bounding box center [577, 490] width 57 height 22
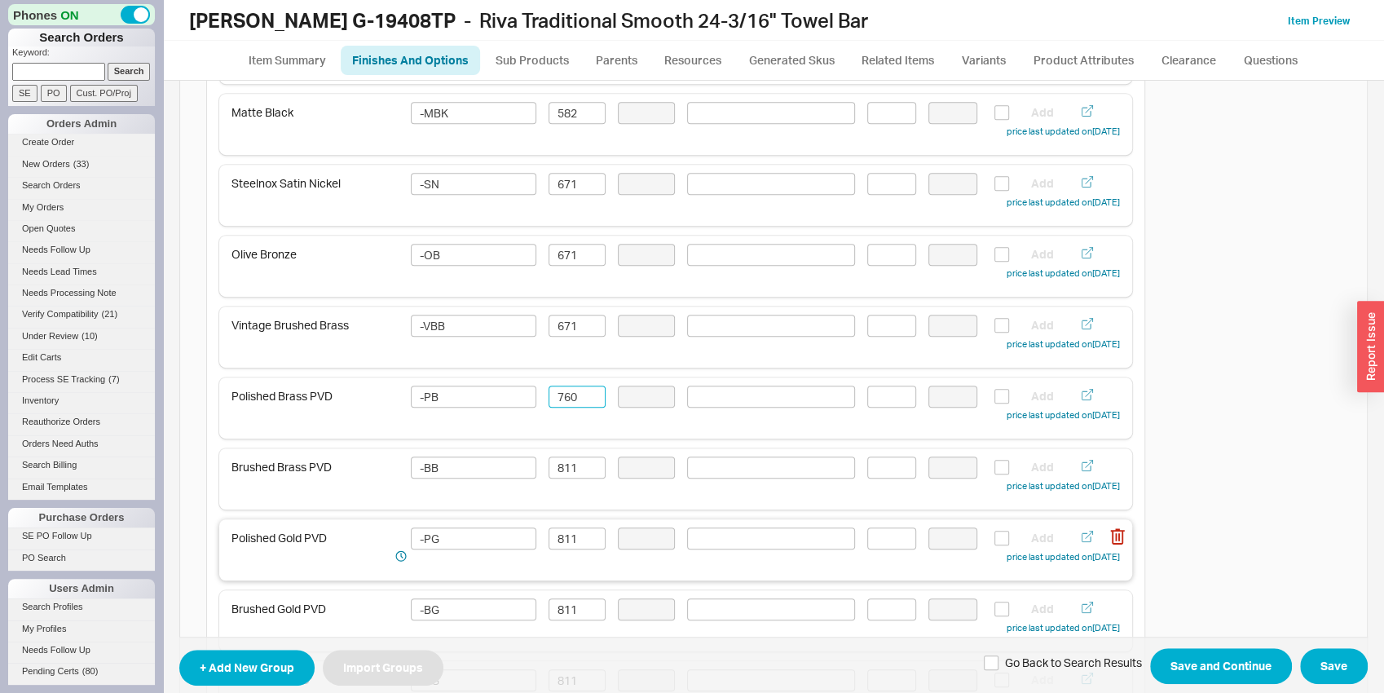
scroll to position [681, 0]
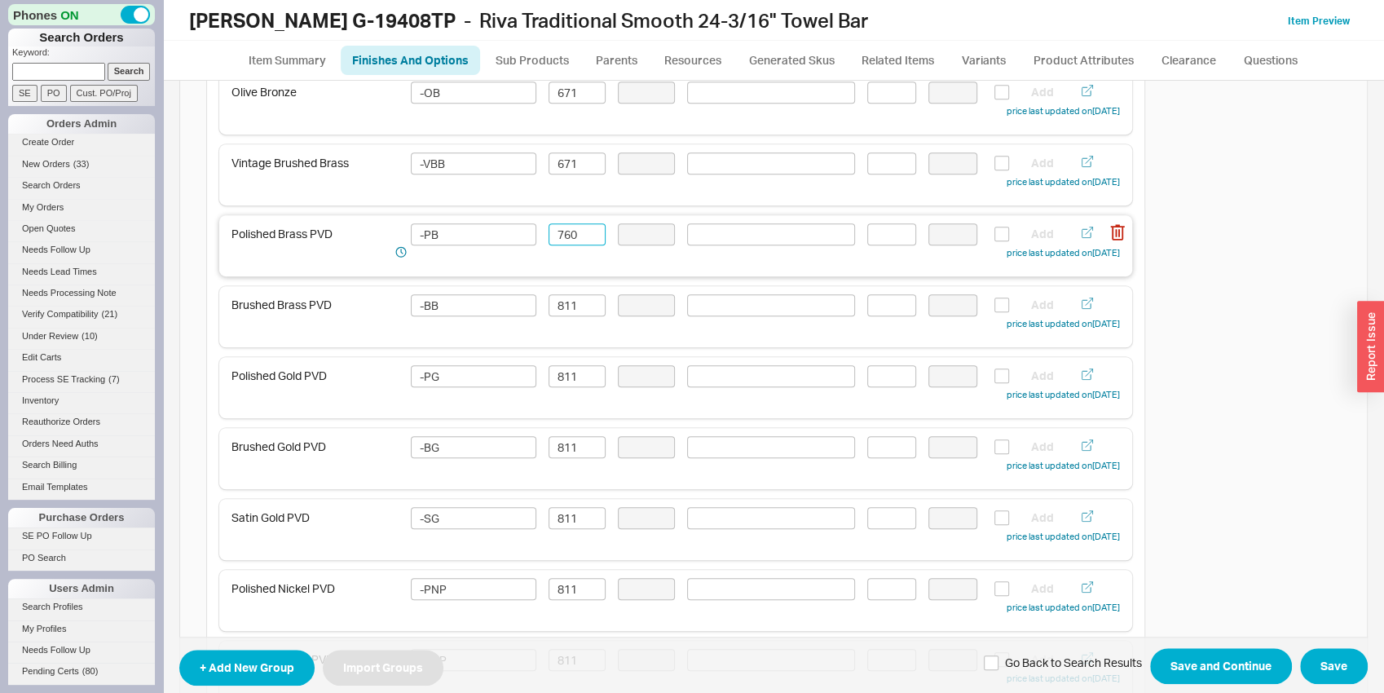
click at [571, 234] on input "760" at bounding box center [577, 234] width 57 height 22
type input "760"
click at [567, 311] on input "811" at bounding box center [577, 305] width 57 height 22
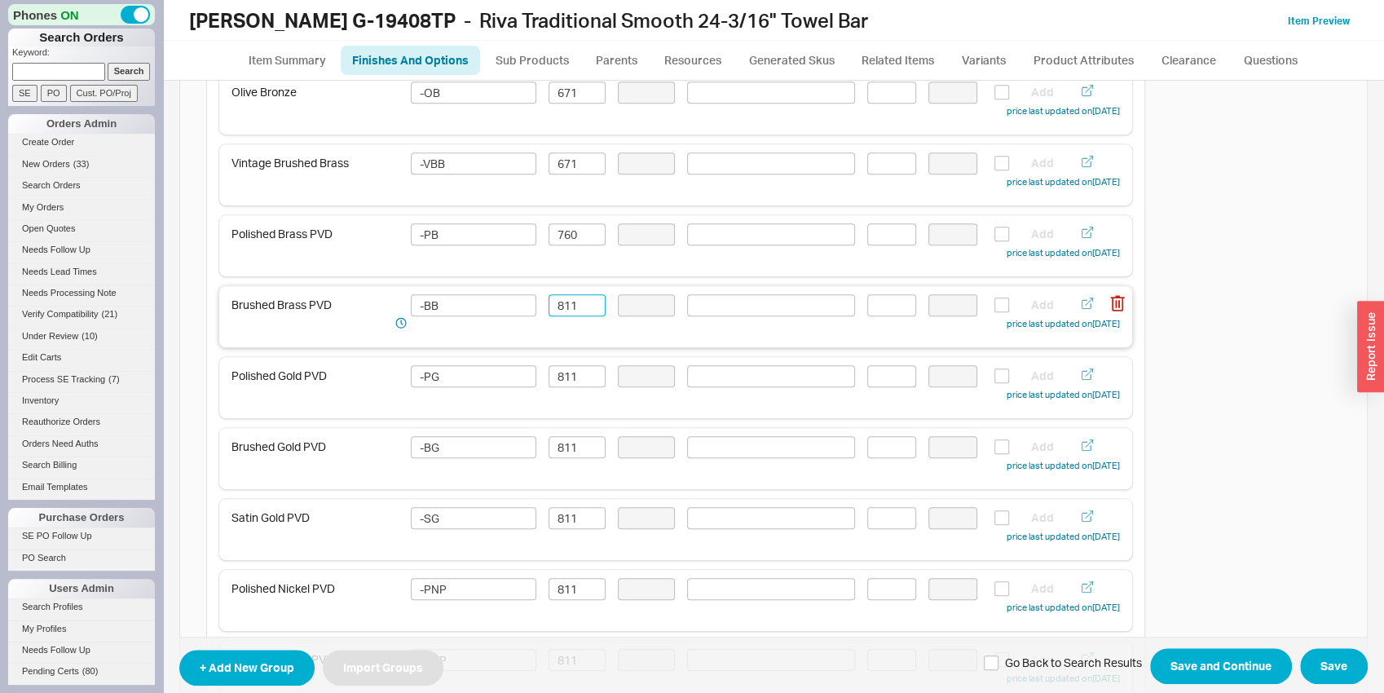
paste input "760"
type input "760"
click at [573, 380] on input "811" at bounding box center [577, 376] width 57 height 22
paste input "760"
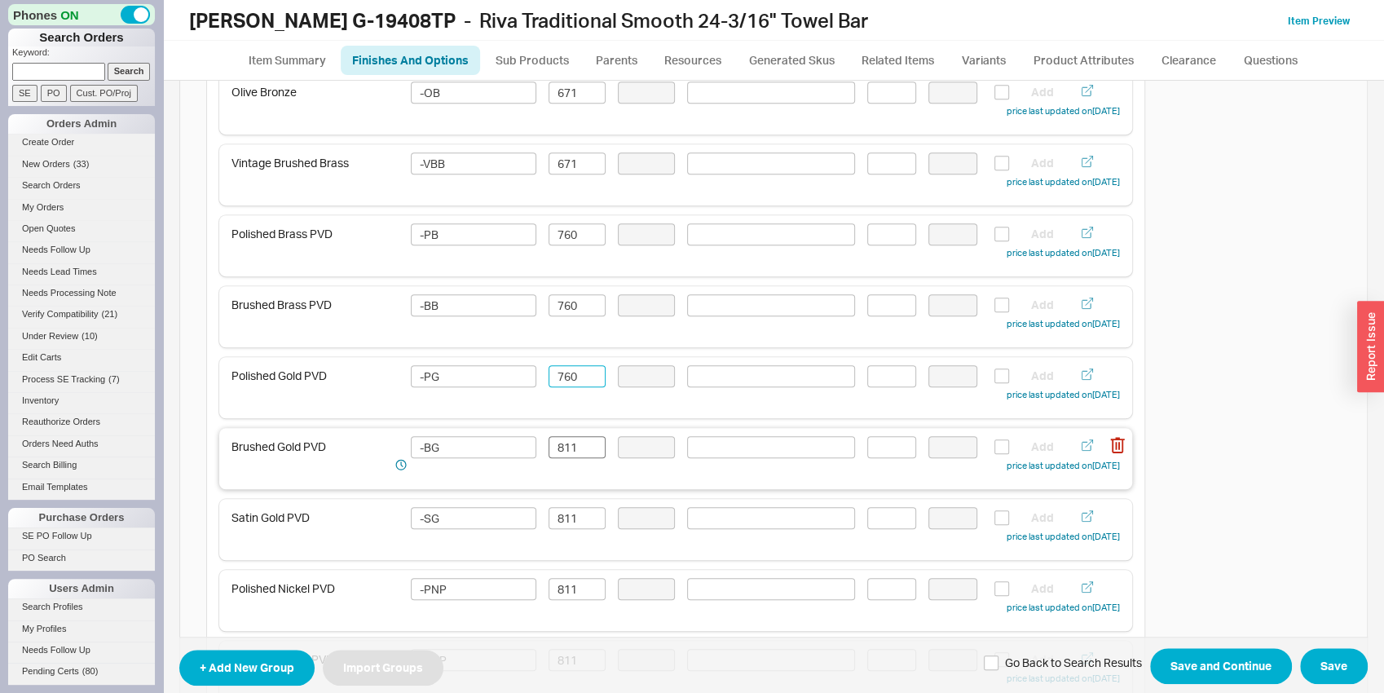
type input "760"
click at [574, 439] on input "811" at bounding box center [577, 447] width 57 height 22
paste input "760"
click at [570, 533] on div "Satin Gold PVD -SG 811 Add price last updated on 09/18/2025" at bounding box center [675, 526] width 888 height 38
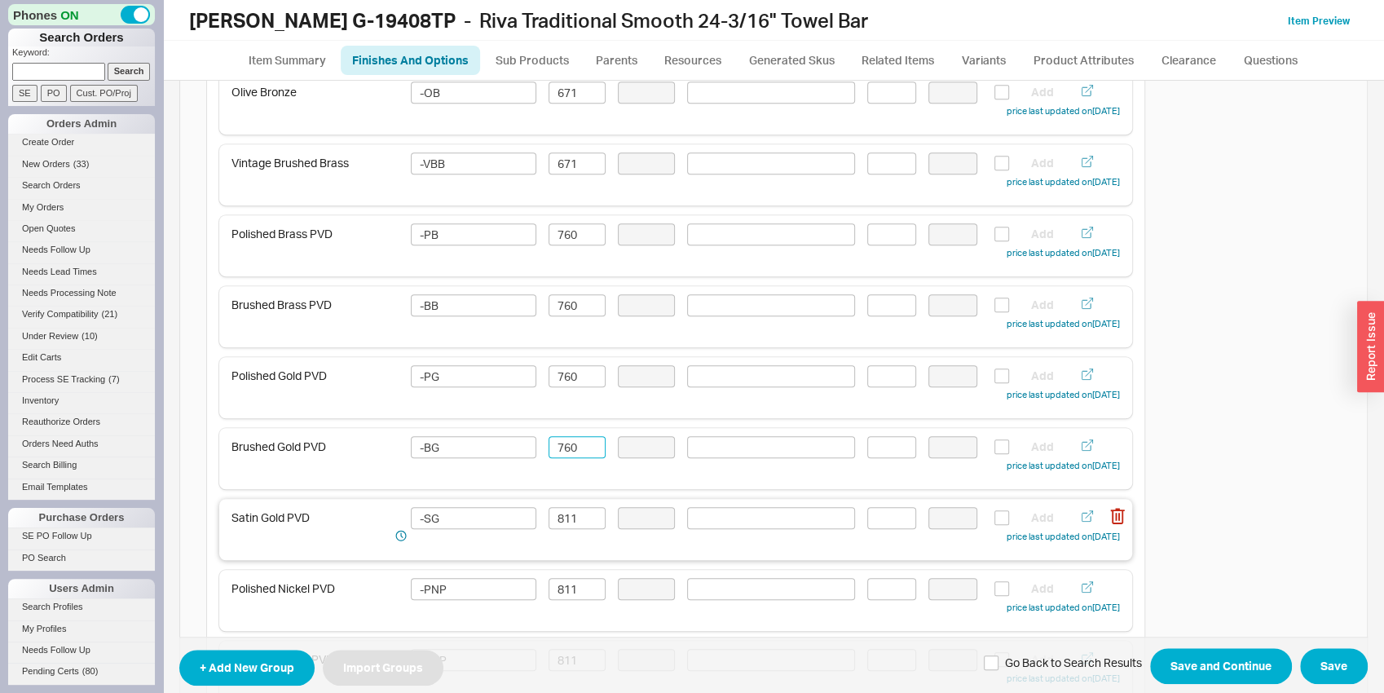
click at [571, 529] on div "Satin Gold PVD -SG 811 Add price last updated on 09/18/2025" at bounding box center [675, 526] width 888 height 38
type input "760"
click at [571, 528] on input "811" at bounding box center [577, 518] width 57 height 22
paste input "760"
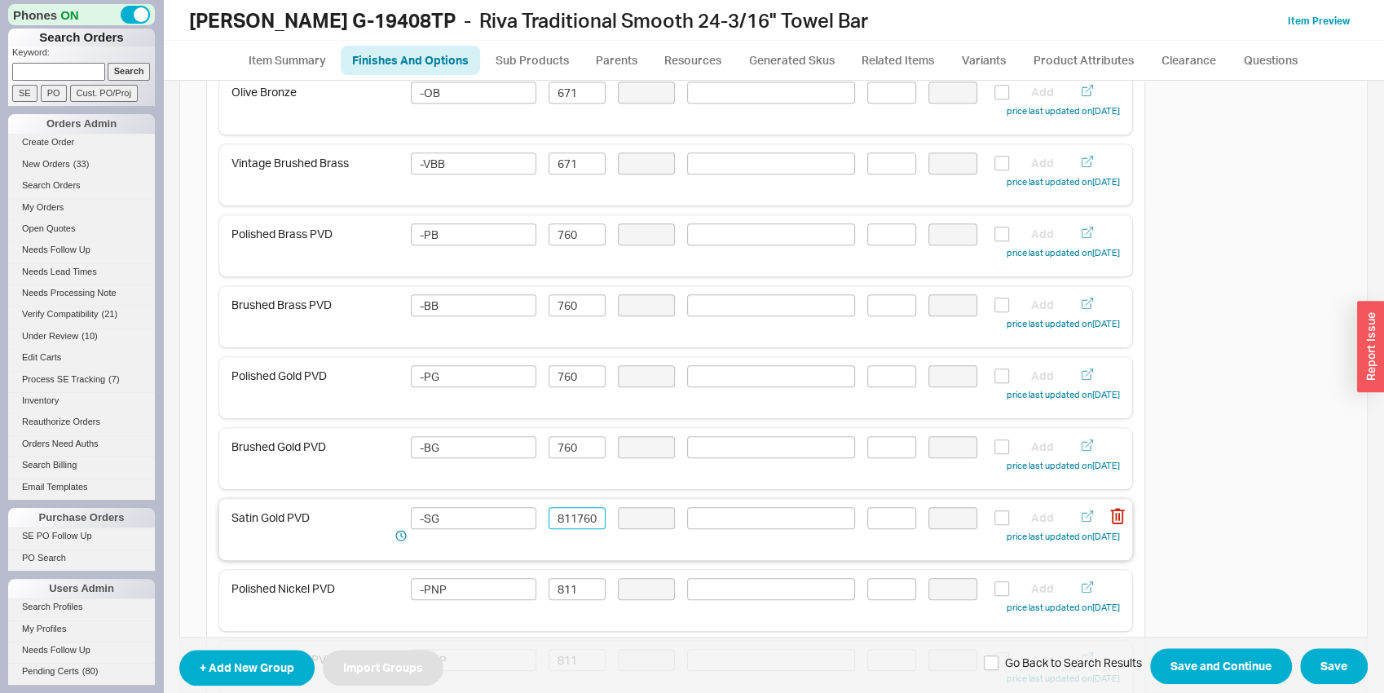
click at [561, 525] on input "4811760" at bounding box center [577, 518] width 57 height 22
click at [561, 523] on input "4811760" at bounding box center [577, 518] width 57 height 22
paste input
type input "760"
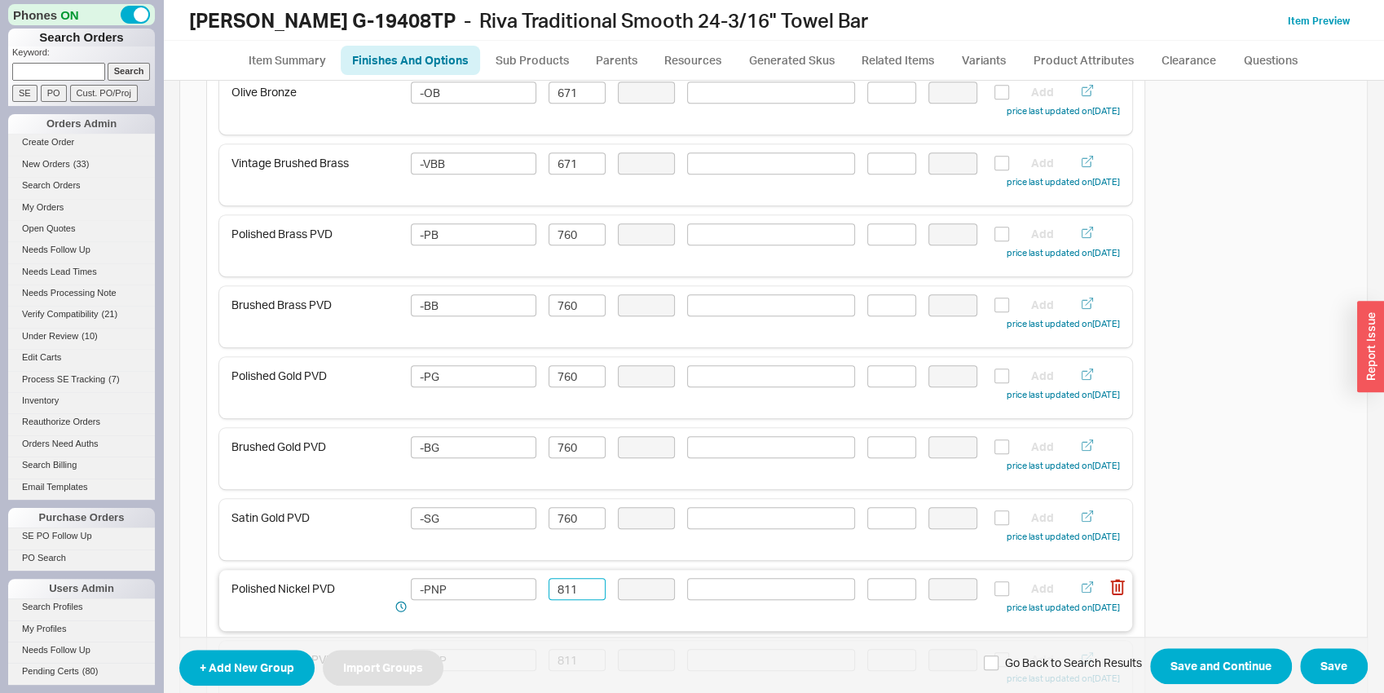
click at [570, 597] on input "811" at bounding box center [577, 589] width 57 height 22
click at [569, 597] on input "811" at bounding box center [577, 589] width 57 height 22
paste input "760"
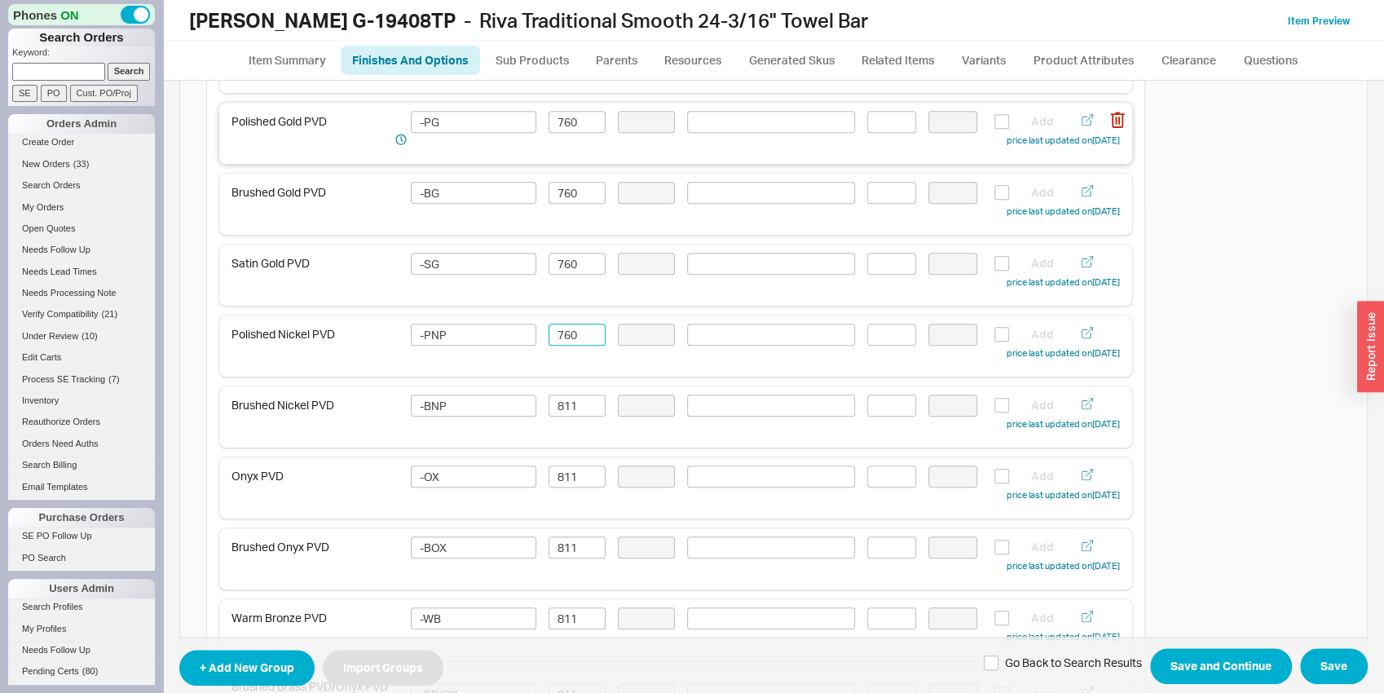
scroll to position [937, 0]
type input "760"
click at [565, 412] on input "811" at bounding box center [577, 405] width 57 height 22
paste input "760"
click at [568, 416] on input "760" at bounding box center [577, 405] width 57 height 22
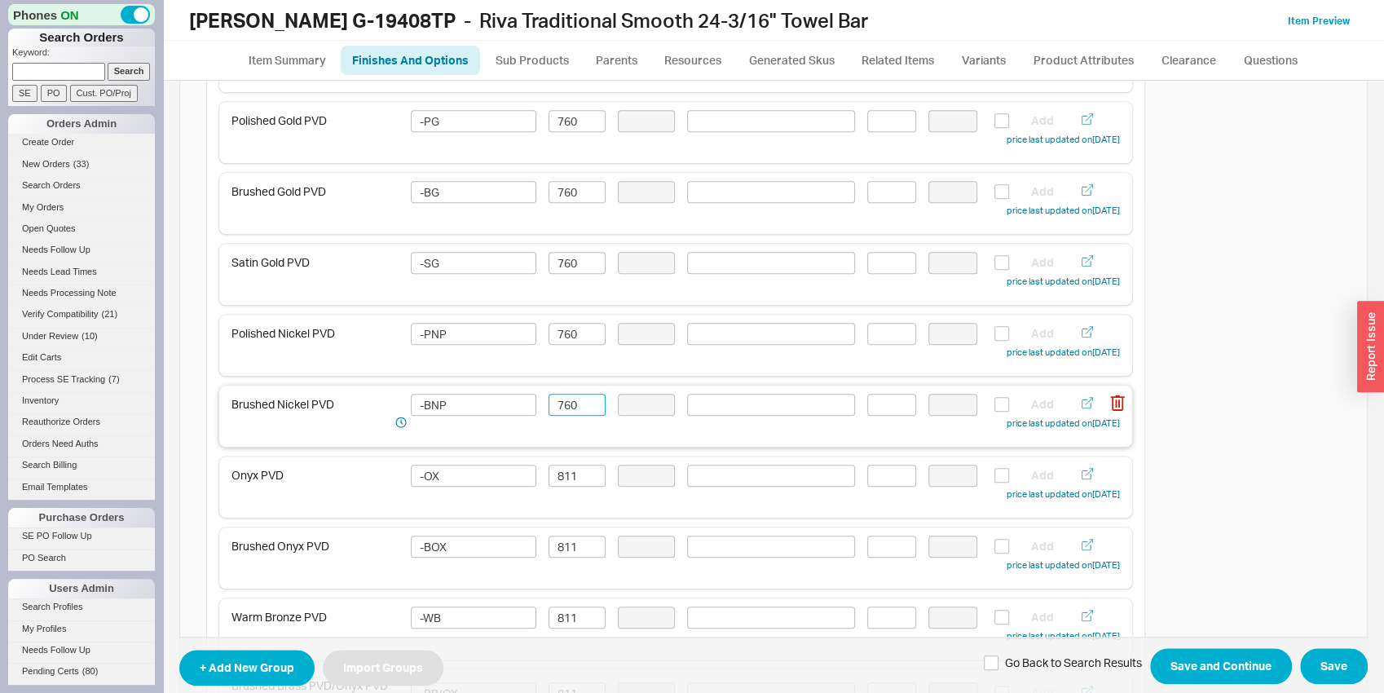
type input "760"
click at [568, 469] on input "811" at bounding box center [577, 476] width 57 height 22
paste input "760"
type input "760"
click at [569, 549] on input "811" at bounding box center [577, 547] width 57 height 22
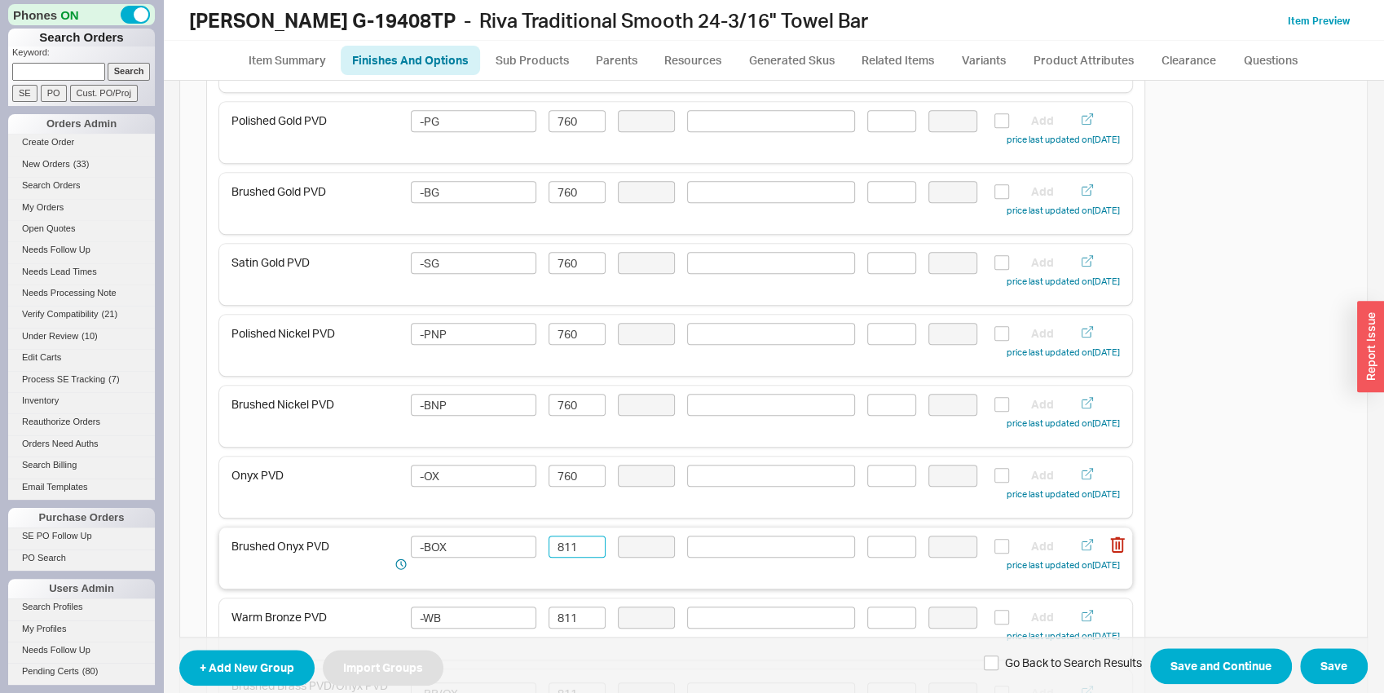
click at [568, 550] on input "811" at bounding box center [577, 547] width 57 height 22
paste input "760"
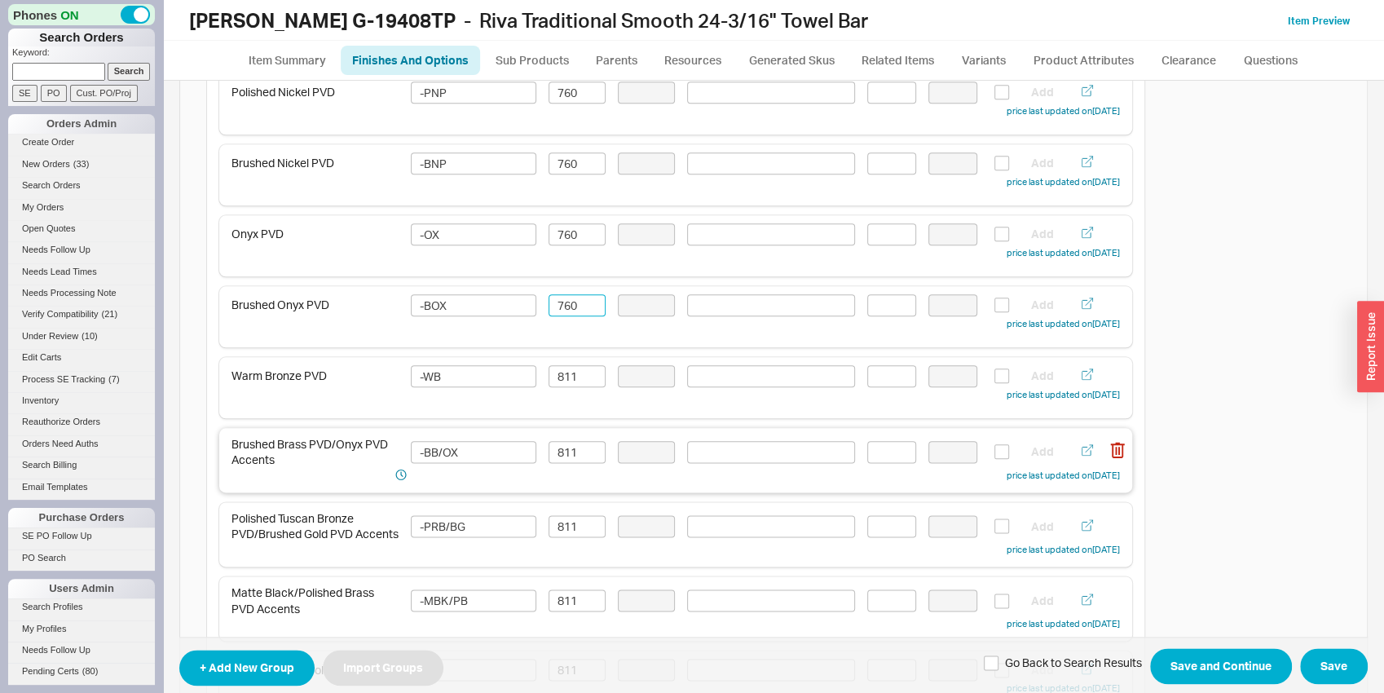
scroll to position [1193, 0]
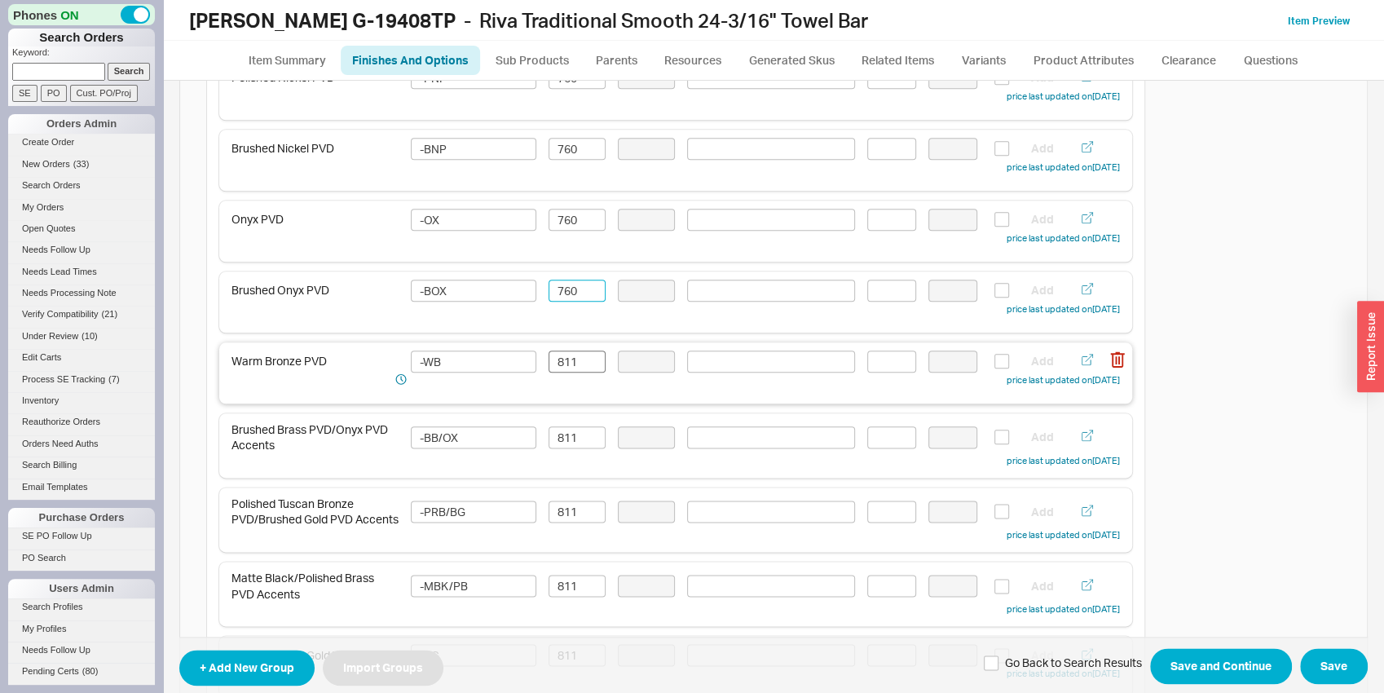
type input "760"
click at [566, 364] on input "811" at bounding box center [577, 362] width 57 height 22
paste input "760"
type input "760"
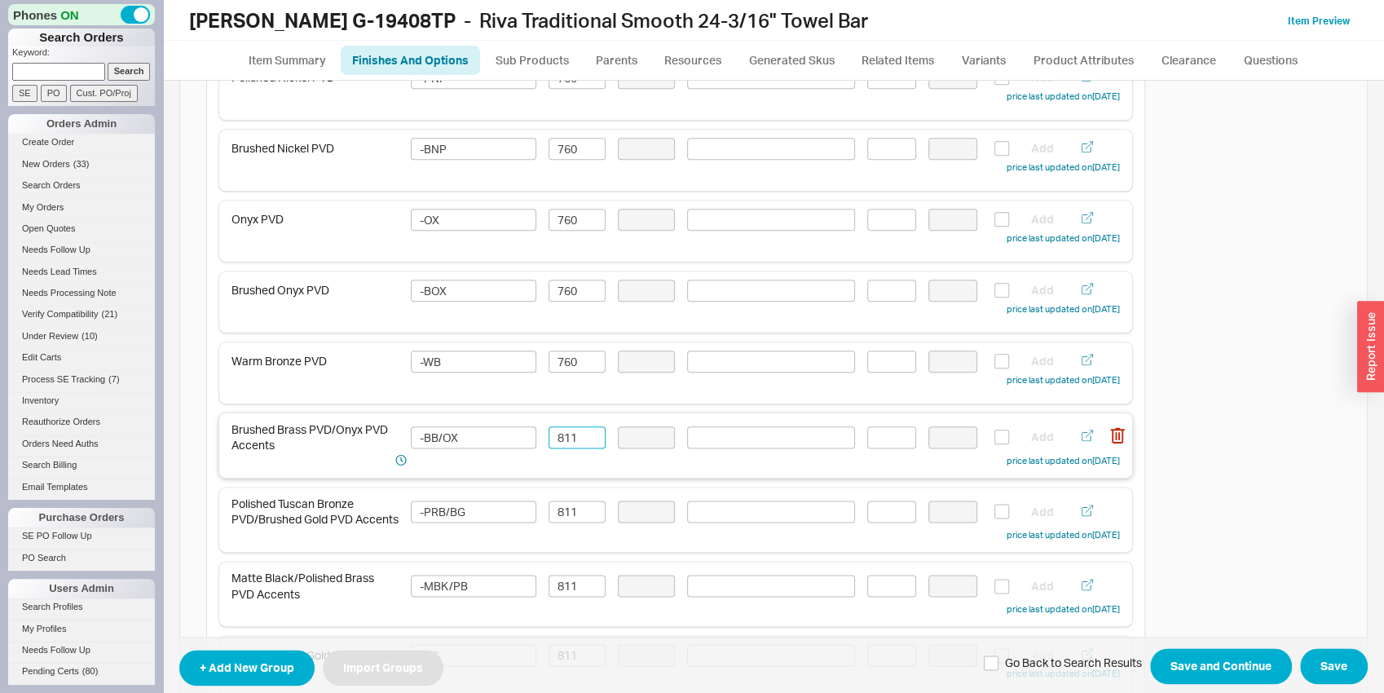
click at [577, 434] on input "811" at bounding box center [577, 437] width 57 height 22
paste input "760"
type input "760"
click at [570, 515] on input "811" at bounding box center [577, 511] width 57 height 22
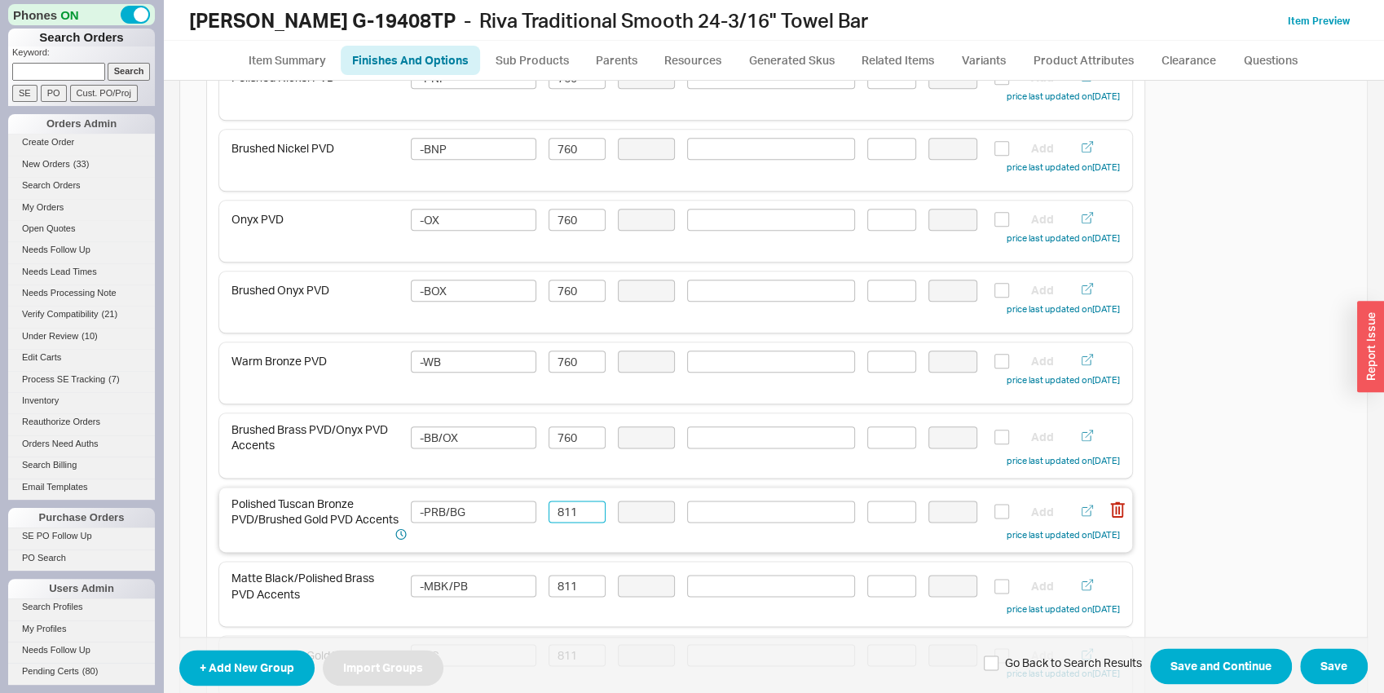
click at [570, 515] on input "811" at bounding box center [577, 511] width 57 height 22
paste input "760"
type input "760"
click at [569, 584] on input "811" at bounding box center [577, 586] width 57 height 22
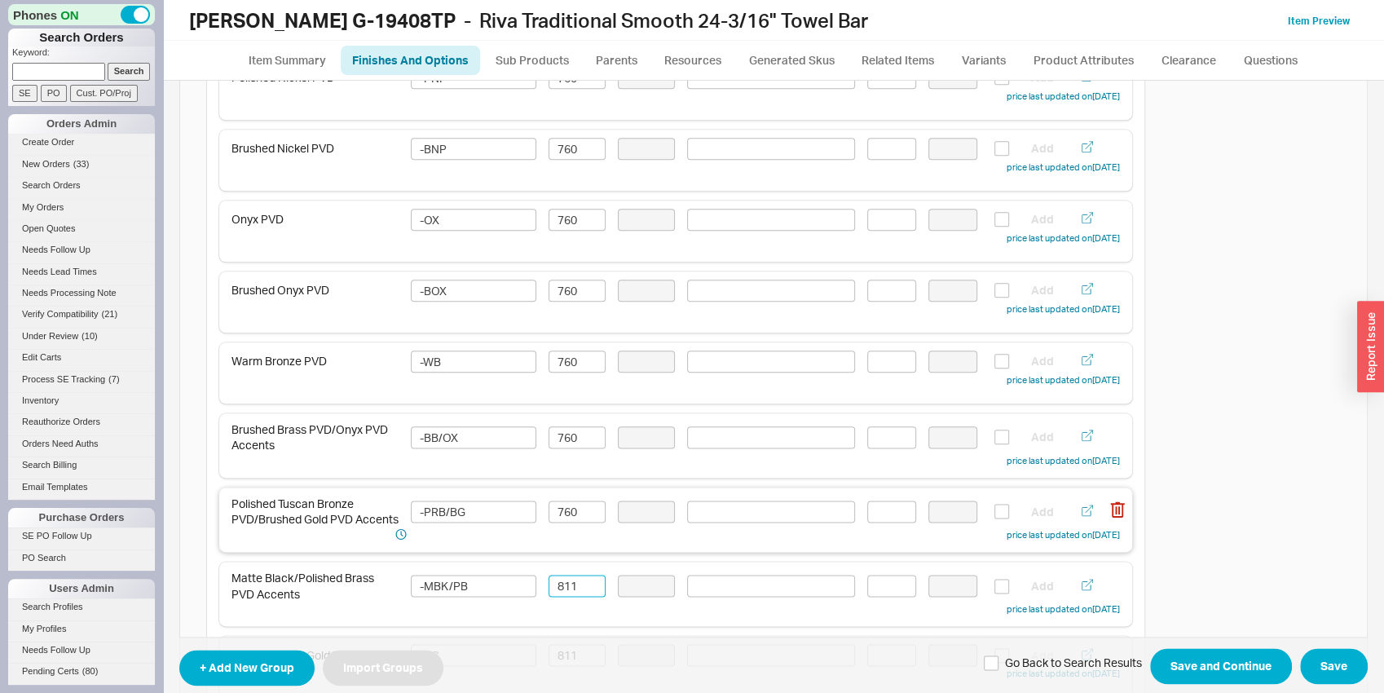
paste input "760"
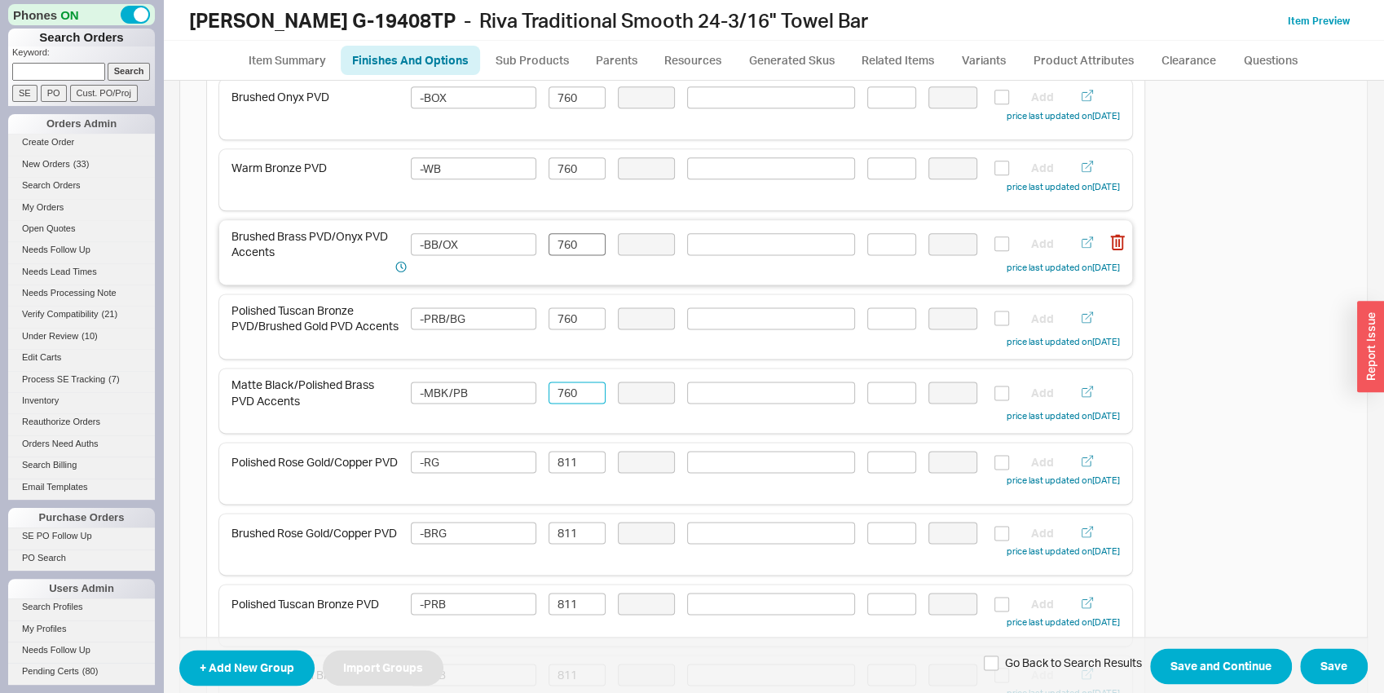
scroll to position [1448, 0]
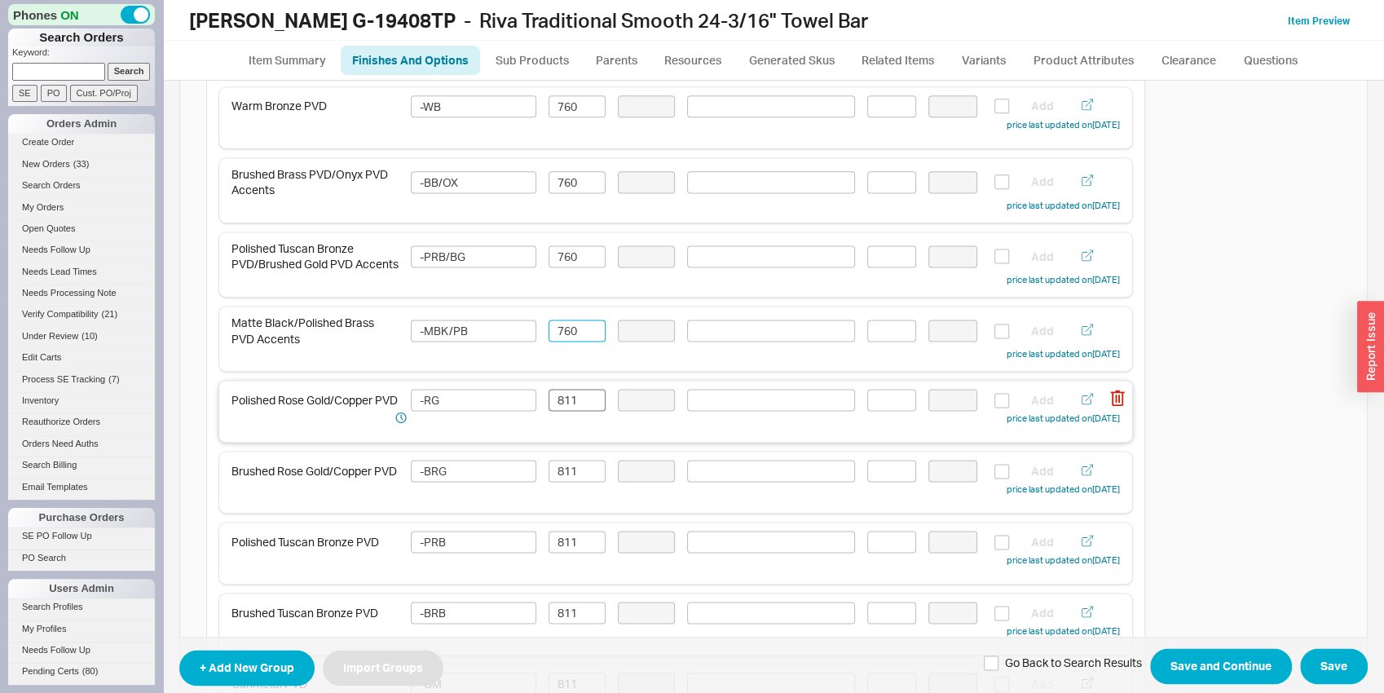
type input "760"
click at [559, 399] on input "811" at bounding box center [577, 400] width 57 height 22
drag, startPoint x: 559, startPoint y: 399, endPoint x: 564, endPoint y: 481, distance: 81.7
click at [560, 399] on input "811" at bounding box center [577, 400] width 57 height 22
paste input "760"
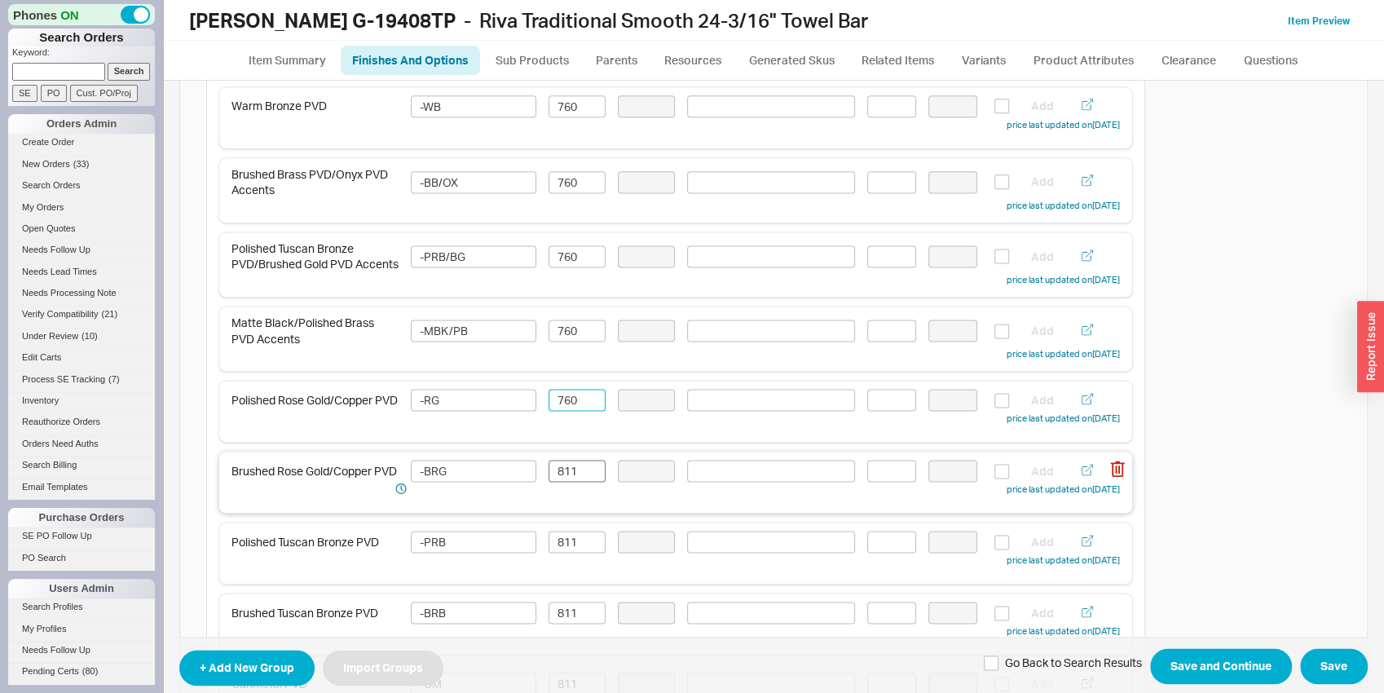
type input "760"
click at [564, 482] on input "811" at bounding box center [577, 471] width 57 height 22
click at [566, 482] on input "811" at bounding box center [577, 471] width 57 height 22
paste input "760"
type input "760"
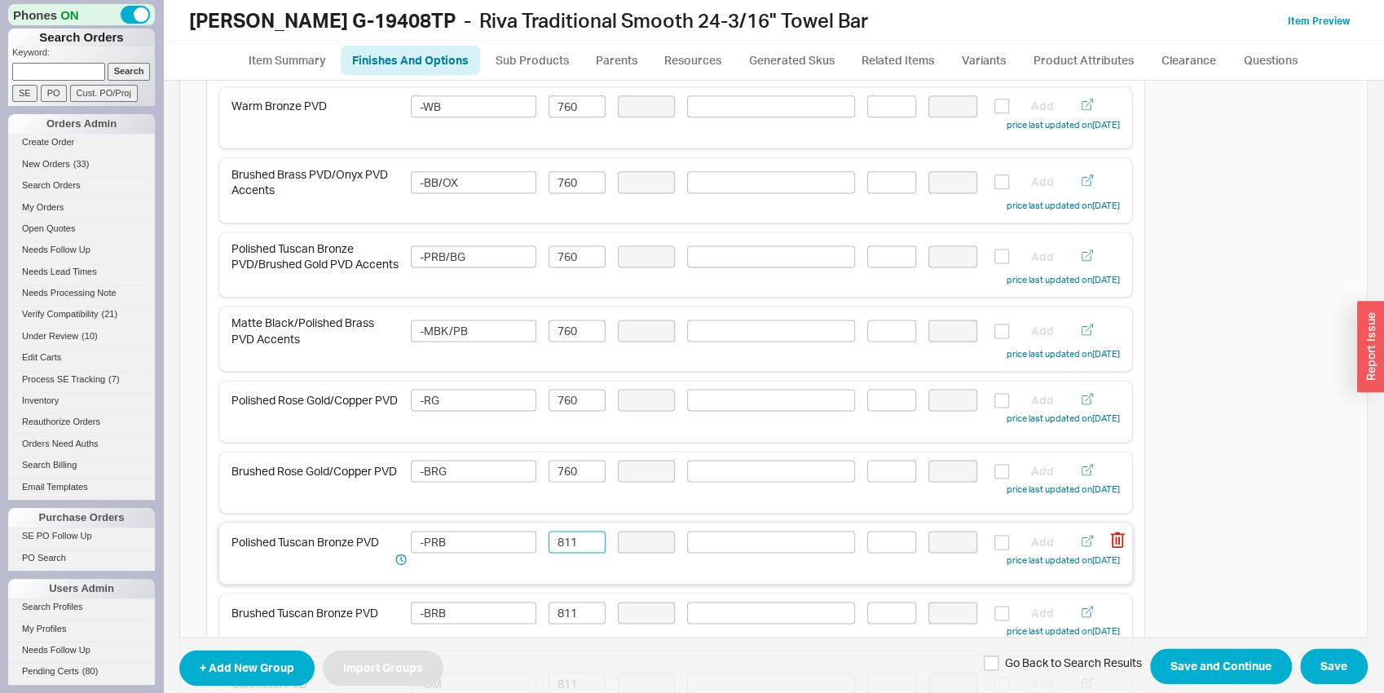
click at [572, 553] on input "811" at bounding box center [577, 542] width 57 height 22
paste input "760"
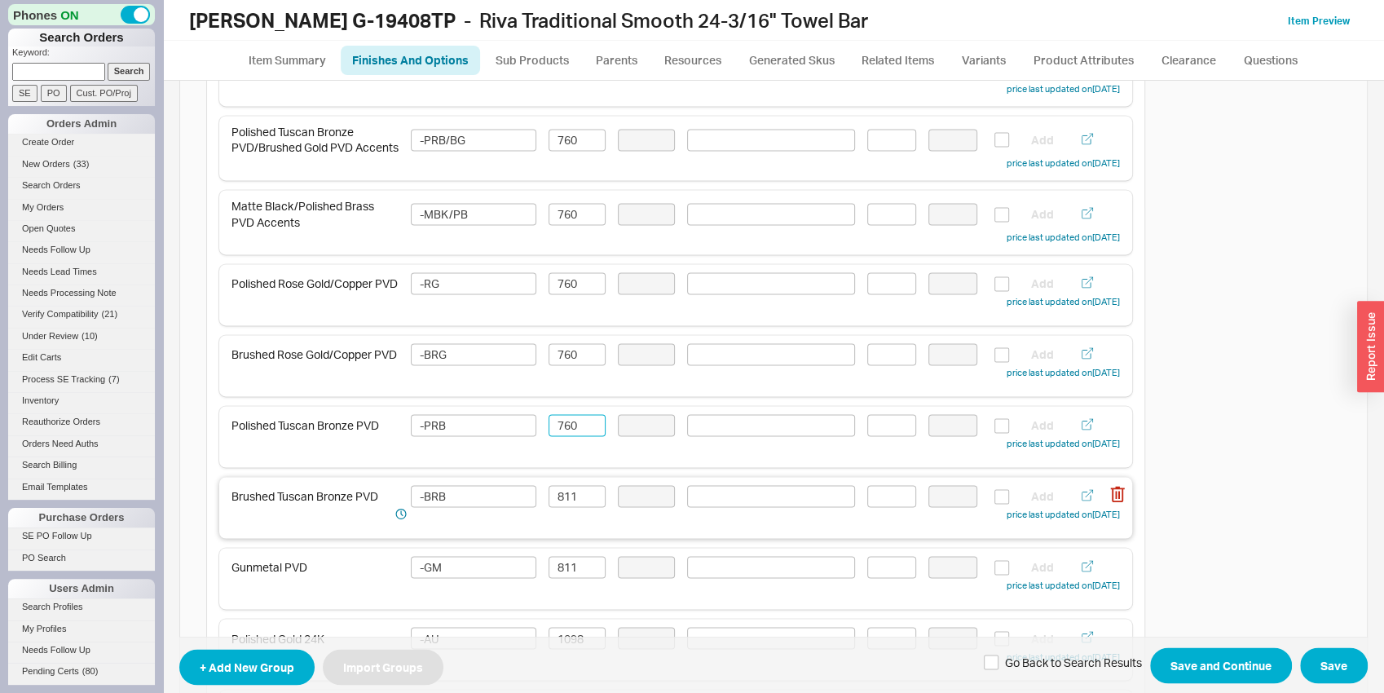
scroll to position [1618, 0]
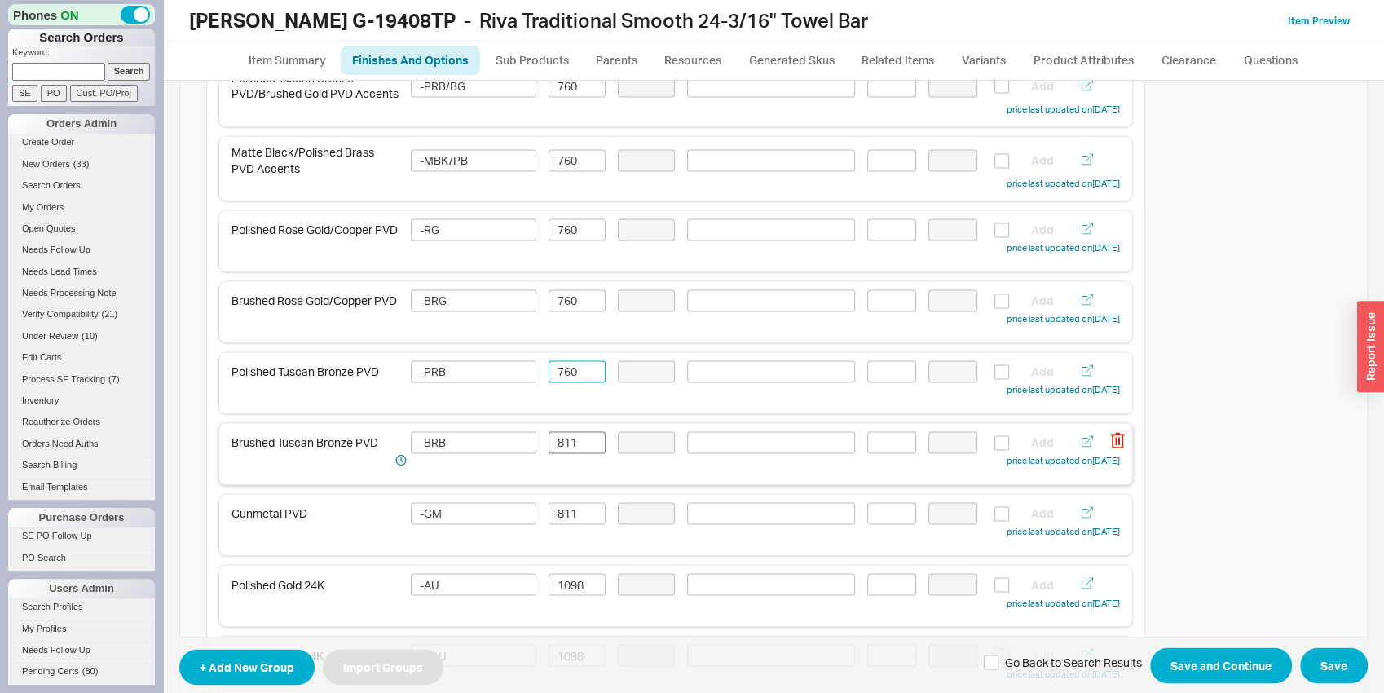
type input "760"
click at [570, 443] on input "811" at bounding box center [577, 442] width 57 height 22
paste input "760"
type input "760"
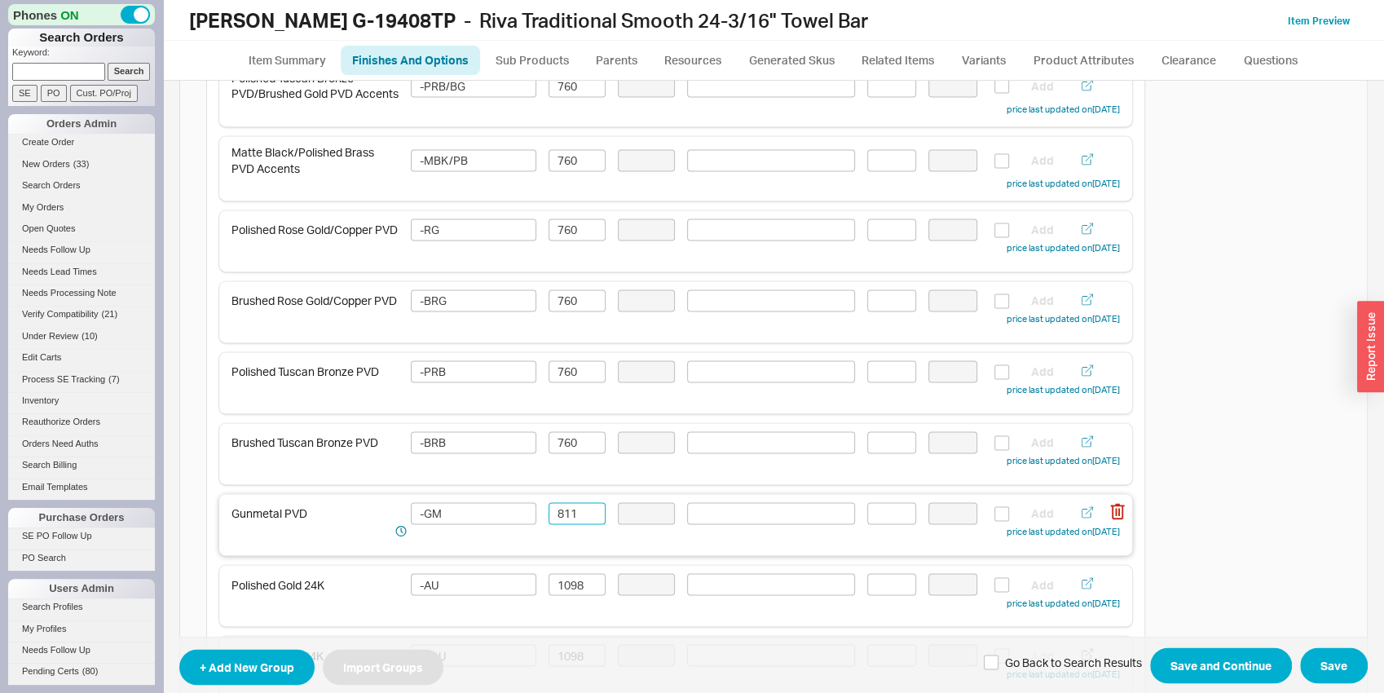
click at [574, 514] on input "811" at bounding box center [577, 513] width 57 height 22
paste input "760"
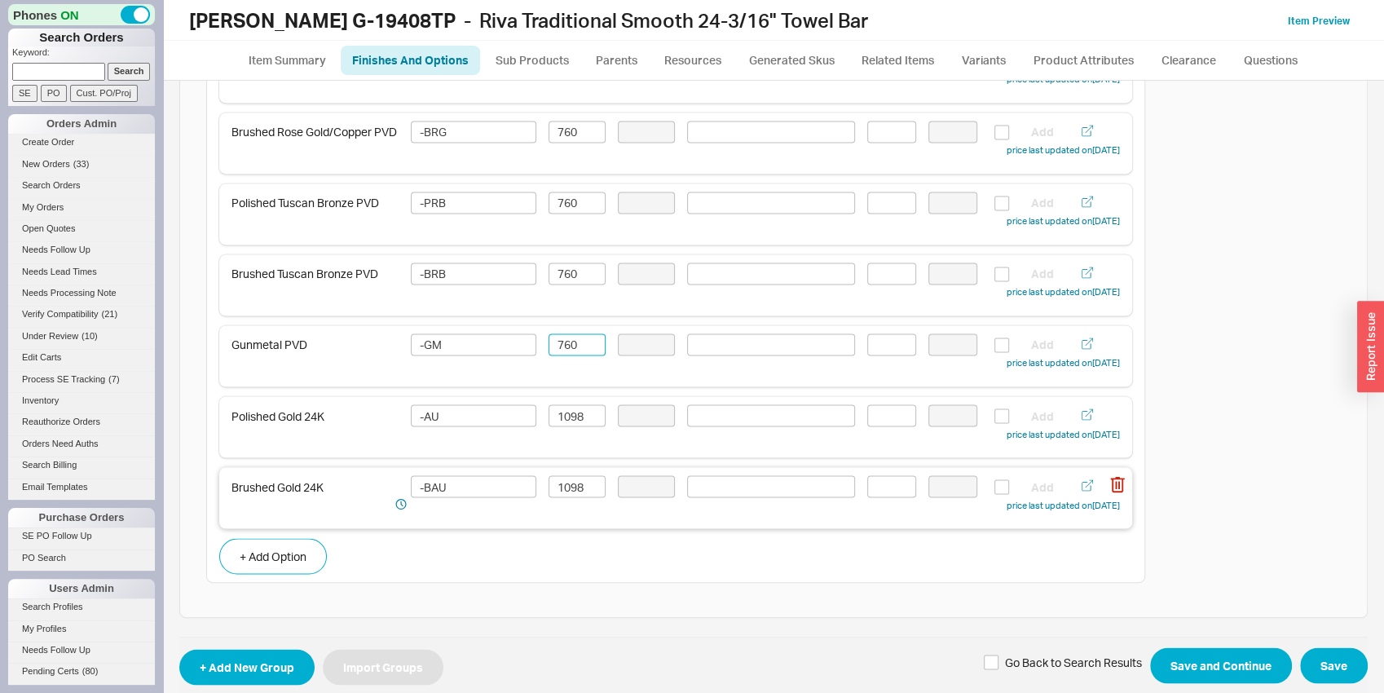
scroll to position [1788, 0]
type input "760"
click at [571, 415] on input "1098" at bounding box center [577, 414] width 57 height 22
type input "1029"
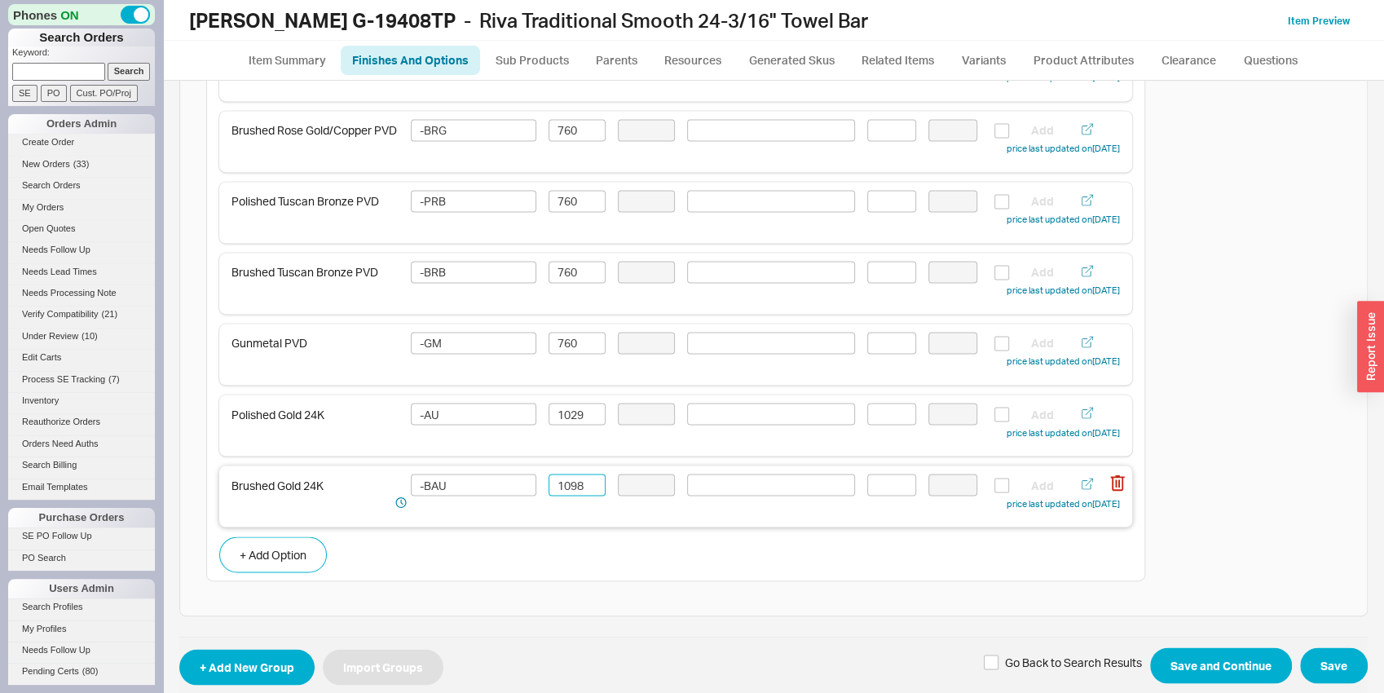
click at [566, 496] on input "1098" at bounding box center [577, 485] width 57 height 22
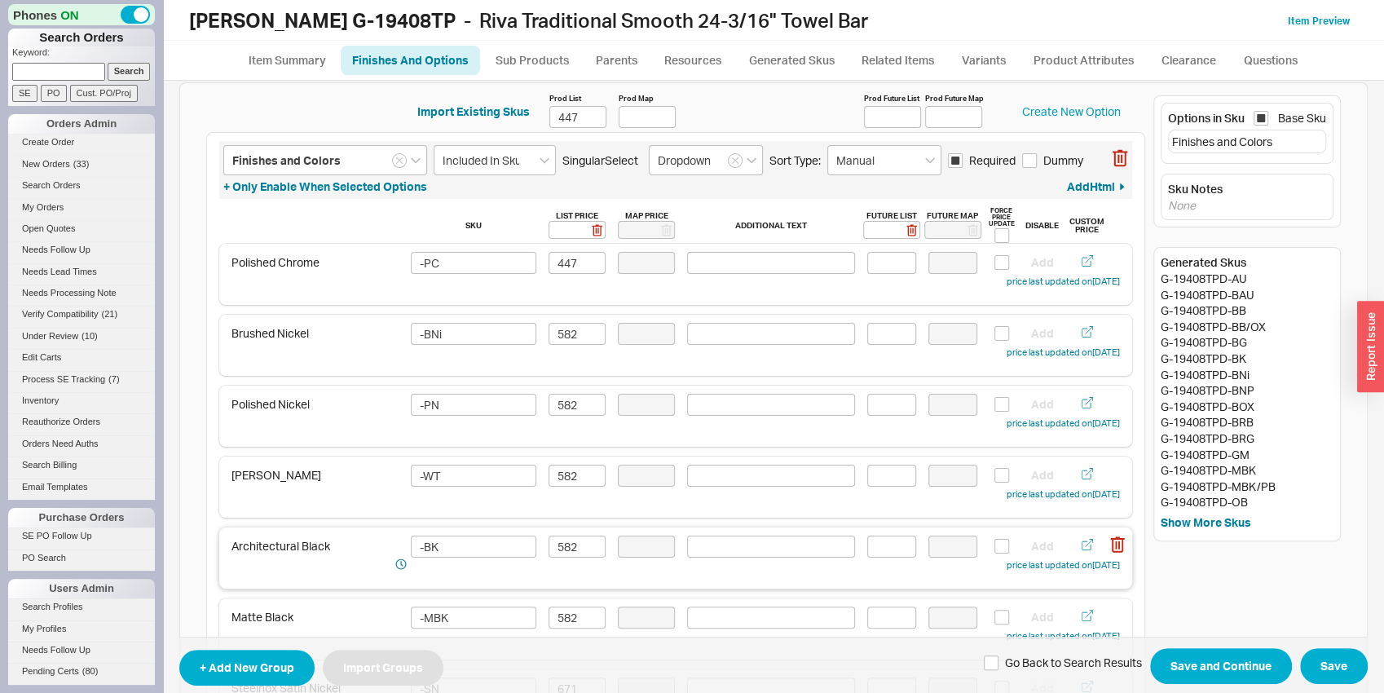
scroll to position [0, 0]
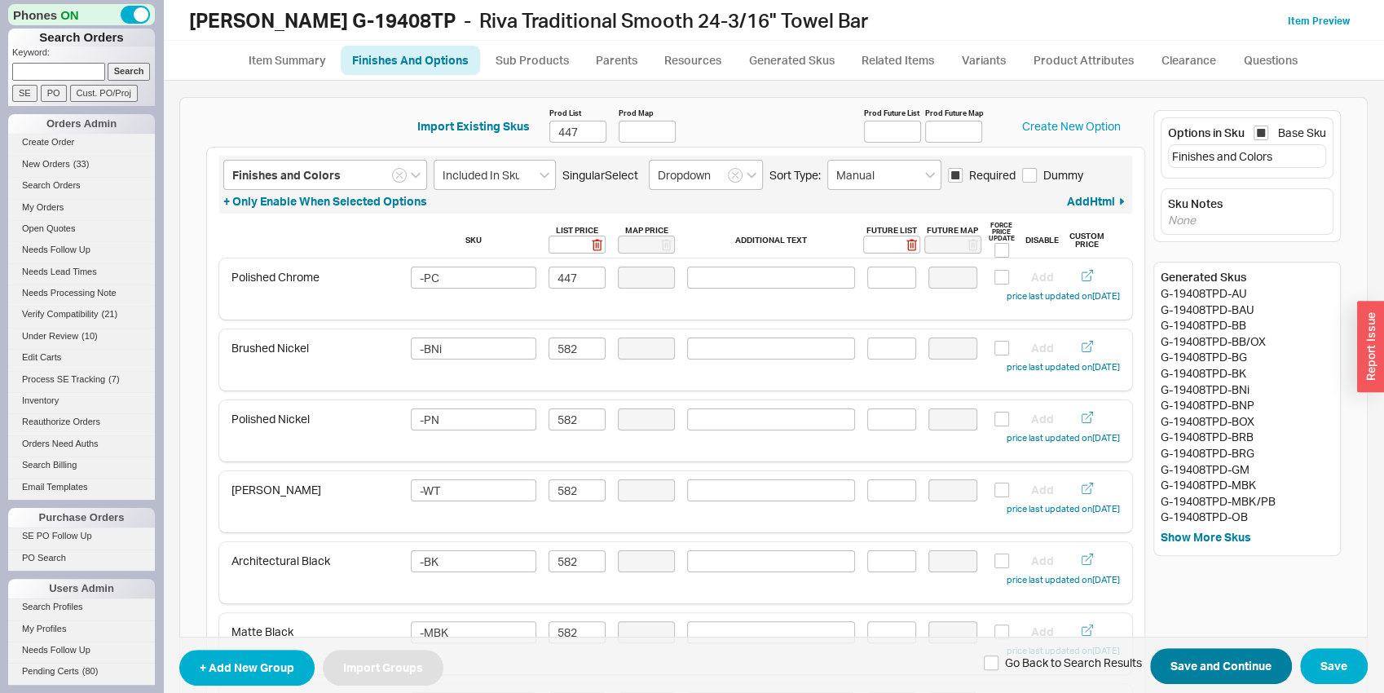
type input "1029"
click at [1245, 677] on button "Save and Continue" at bounding box center [1221, 666] width 142 height 36
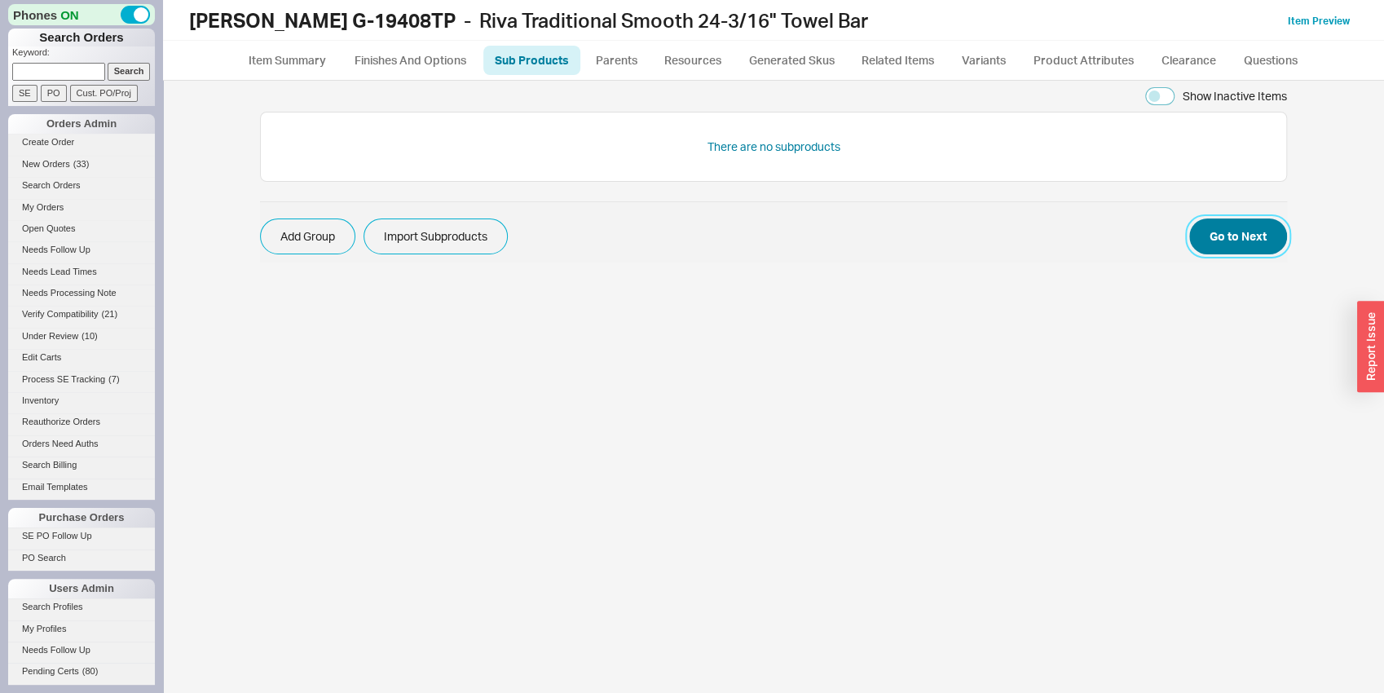
click at [1250, 236] on button "Go to Next" at bounding box center [1238, 236] width 98 height 36
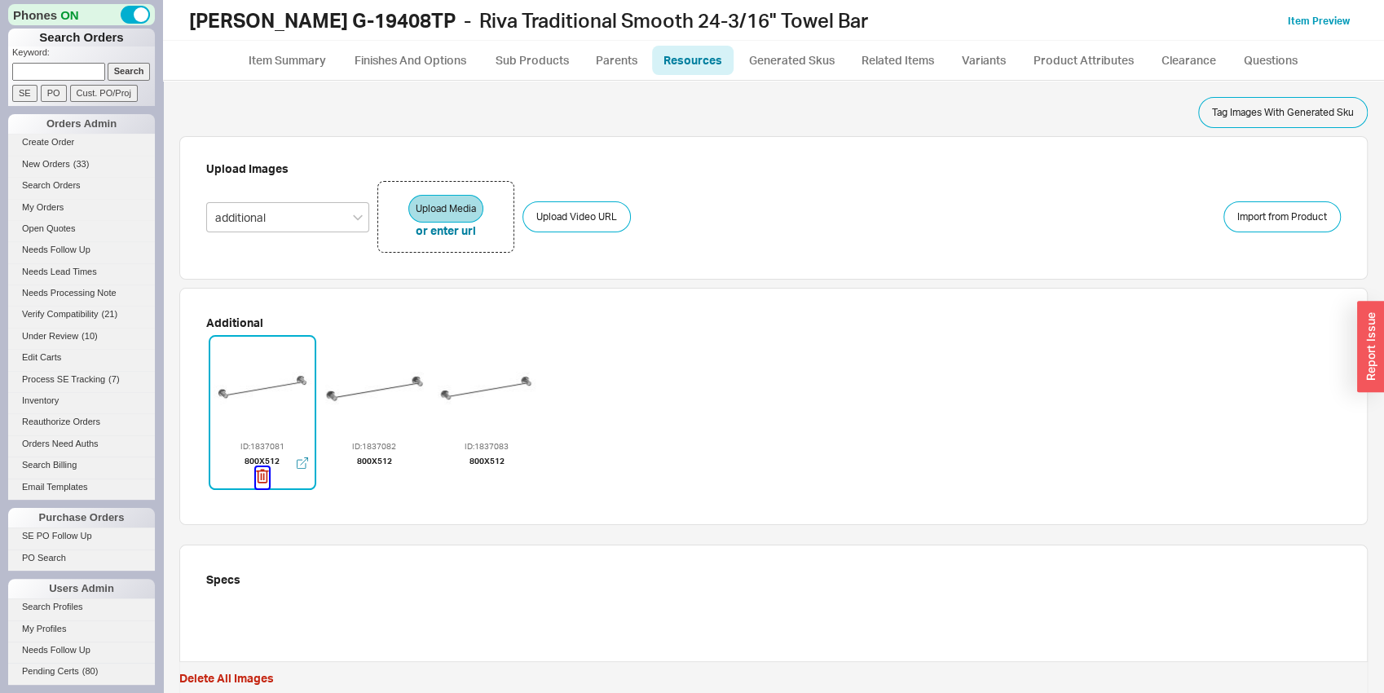
click at [256, 481] on icon "button" at bounding box center [262, 476] width 13 height 18
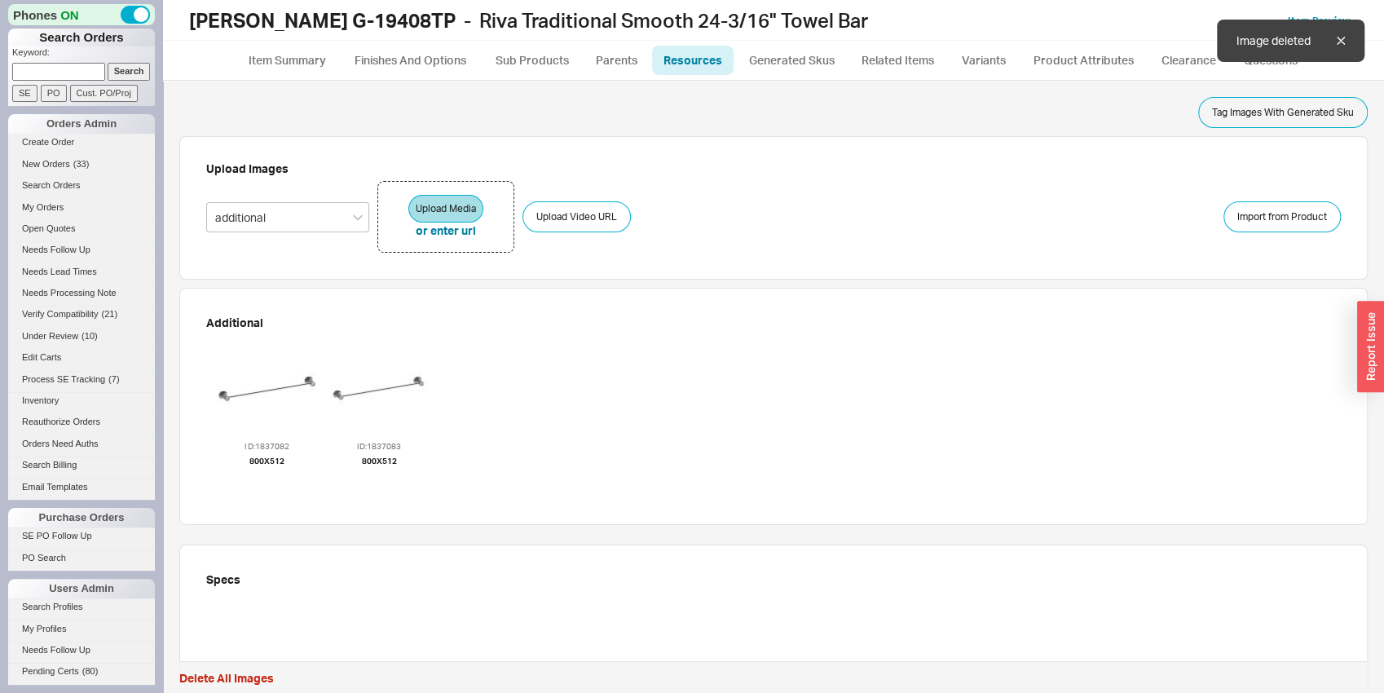
click at [261, 481] on icon "button" at bounding box center [267, 476] width 12 height 14
click at [258, 481] on icon "button" at bounding box center [263, 476] width 12 height 14
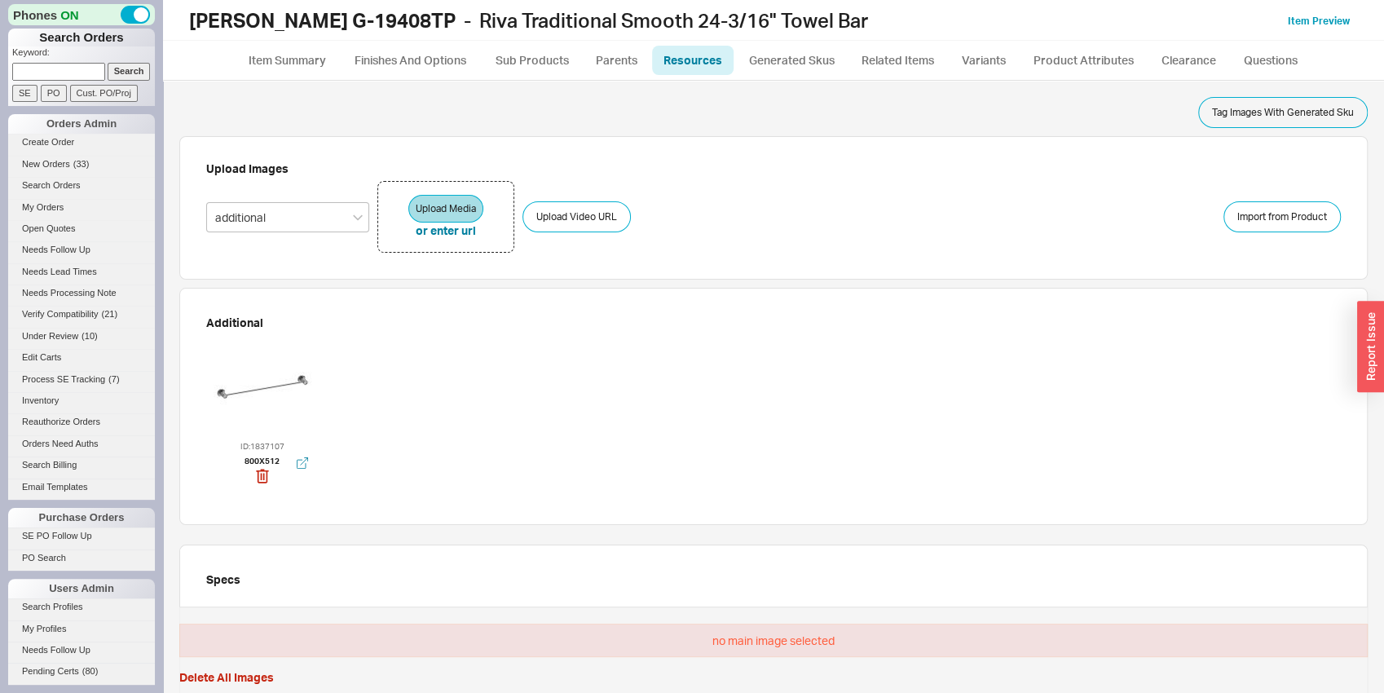
click at [286, 370] on div at bounding box center [263, 388] width 98 height 98
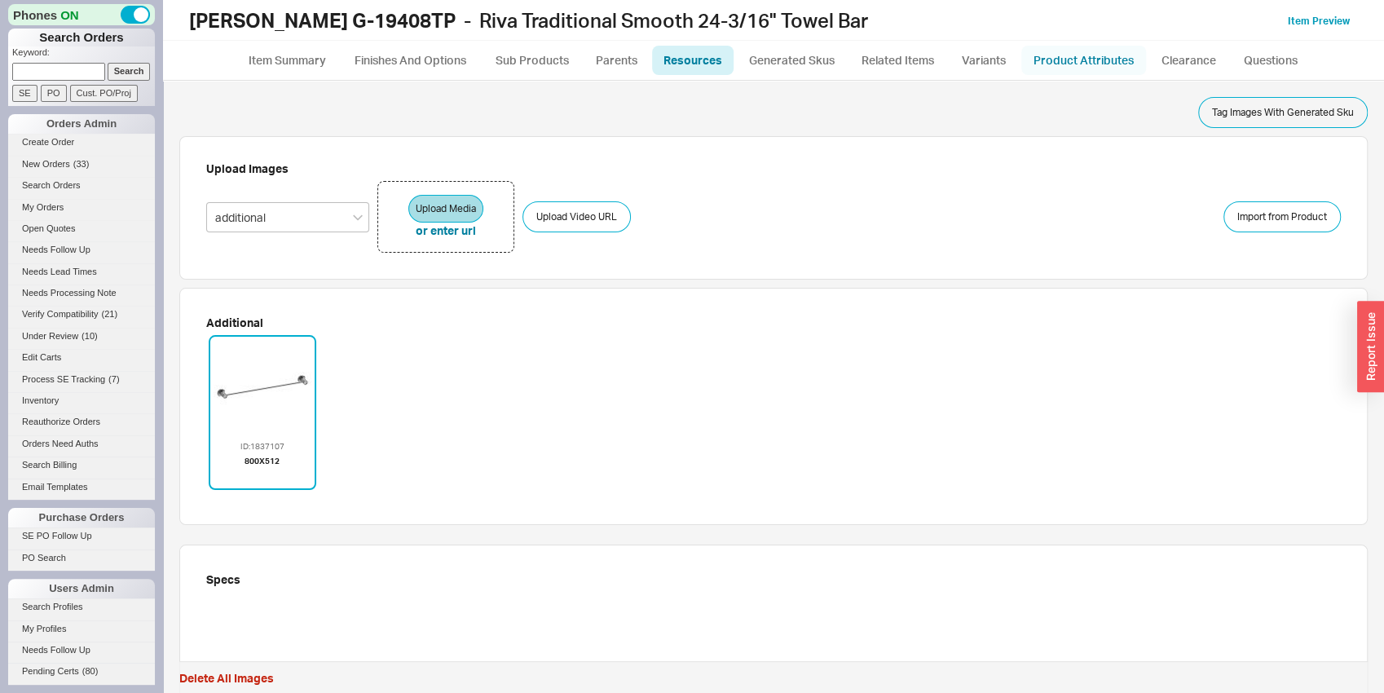
click at [1097, 57] on link "Product Attributes" at bounding box center [1083, 60] width 125 height 29
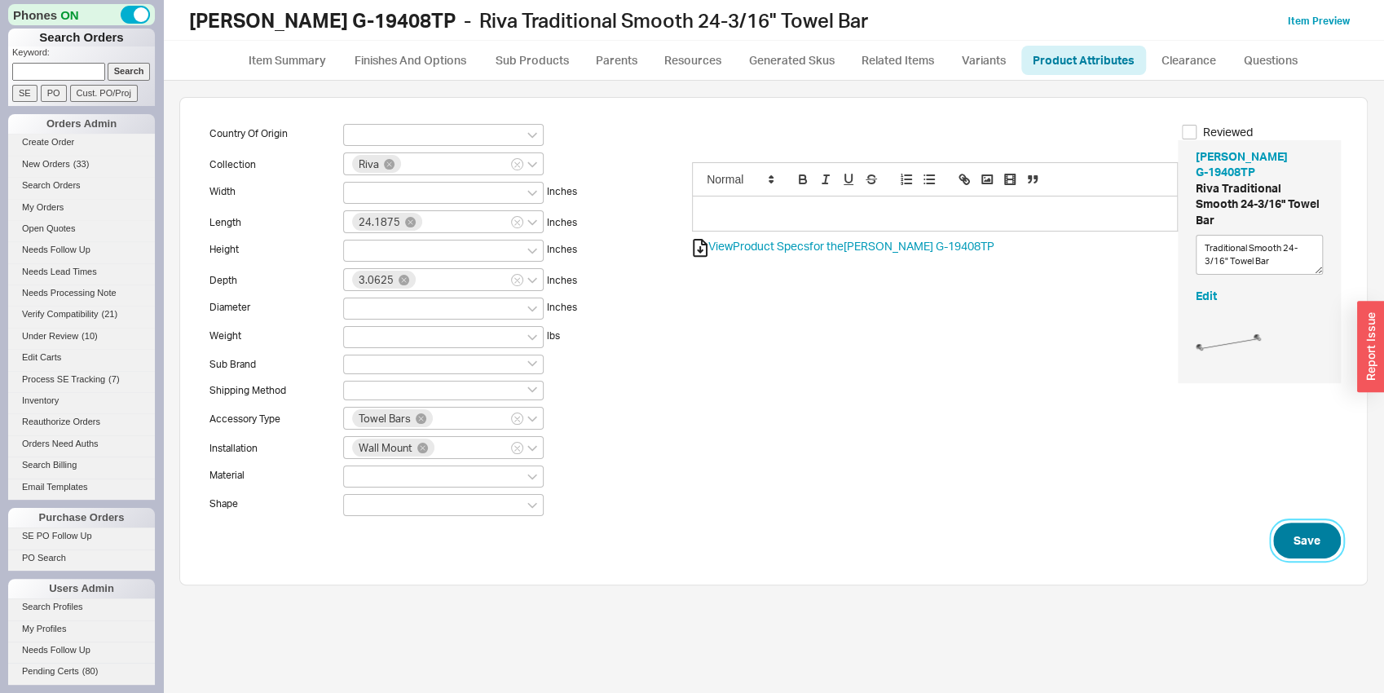
click at [1281, 549] on button "Save" at bounding box center [1307, 540] width 68 height 36
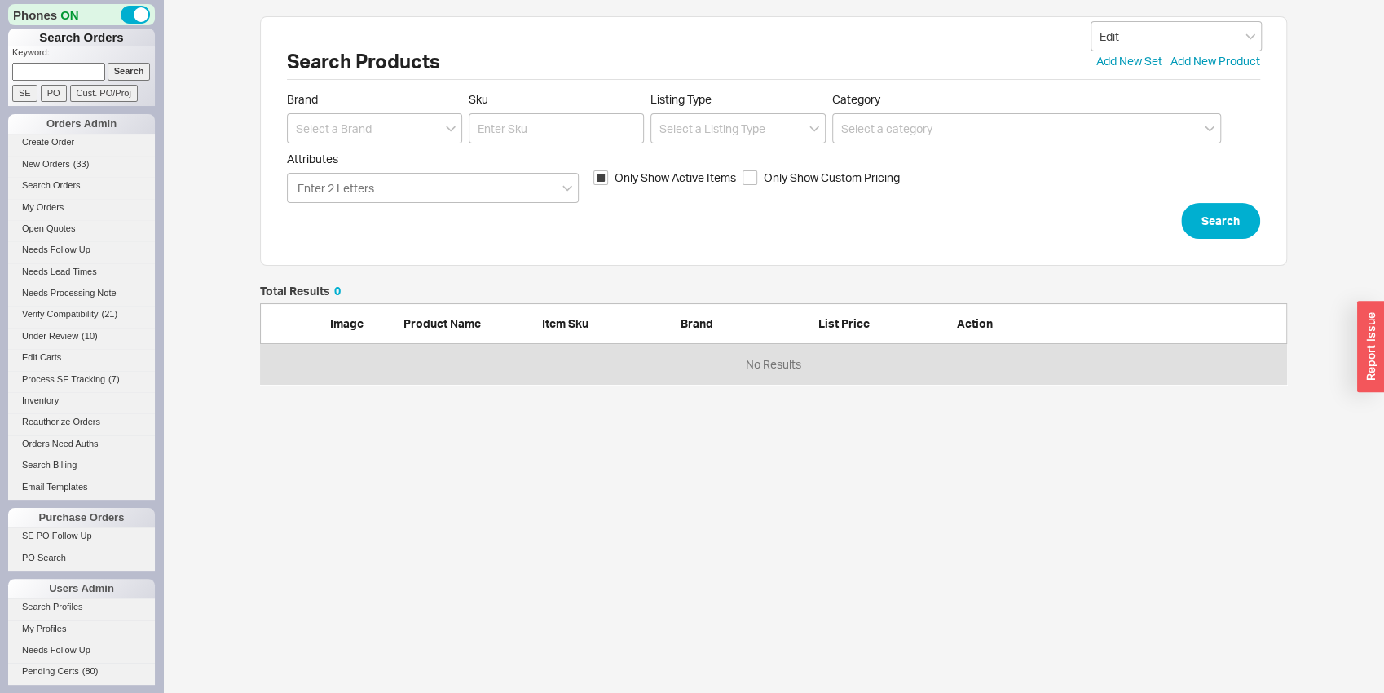
scroll to position [86, 1014]
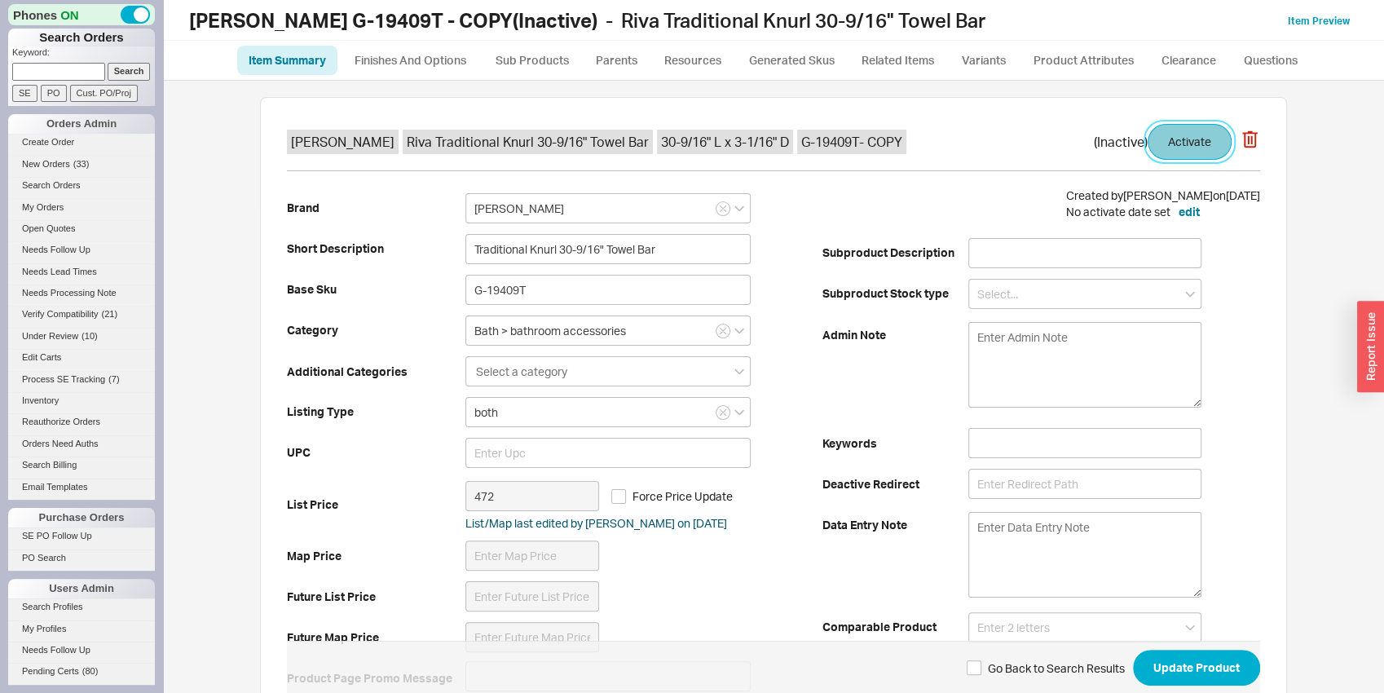
click at [1157, 135] on button "Activate" at bounding box center [1190, 142] width 84 height 36
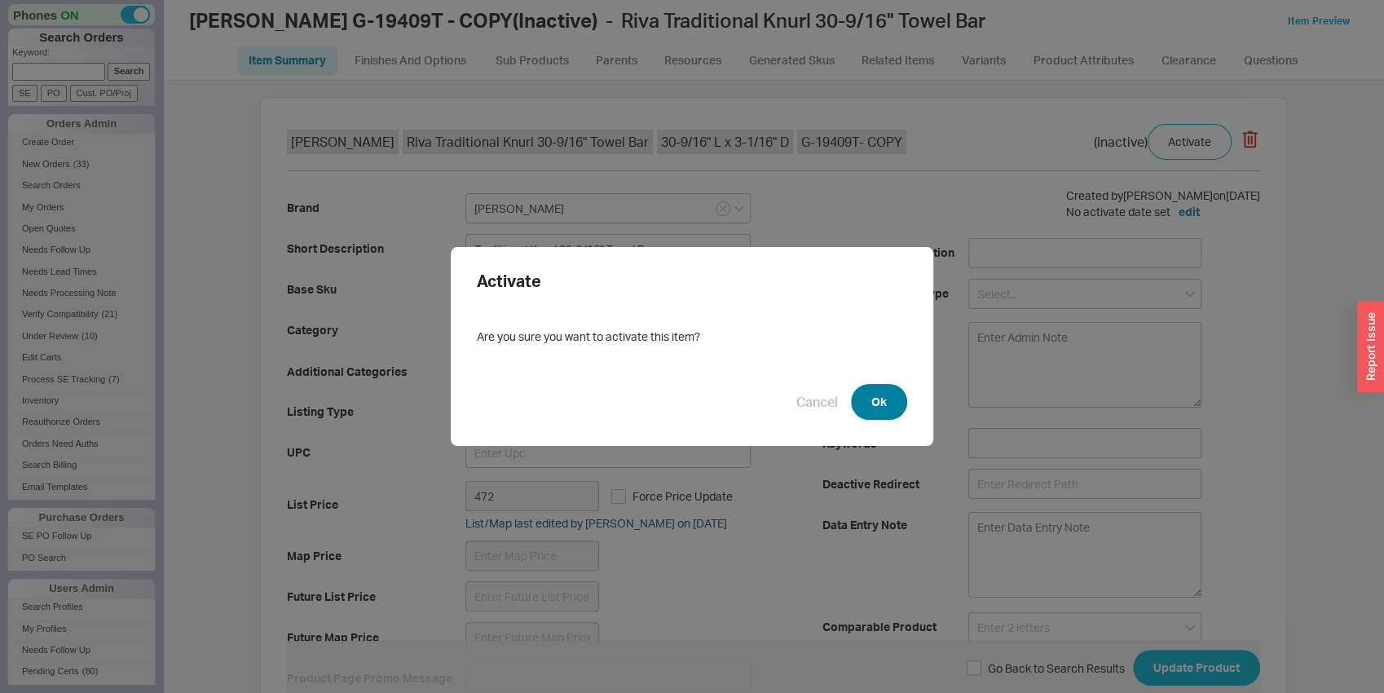
click at [883, 408] on button "Ok" at bounding box center [879, 402] width 56 height 36
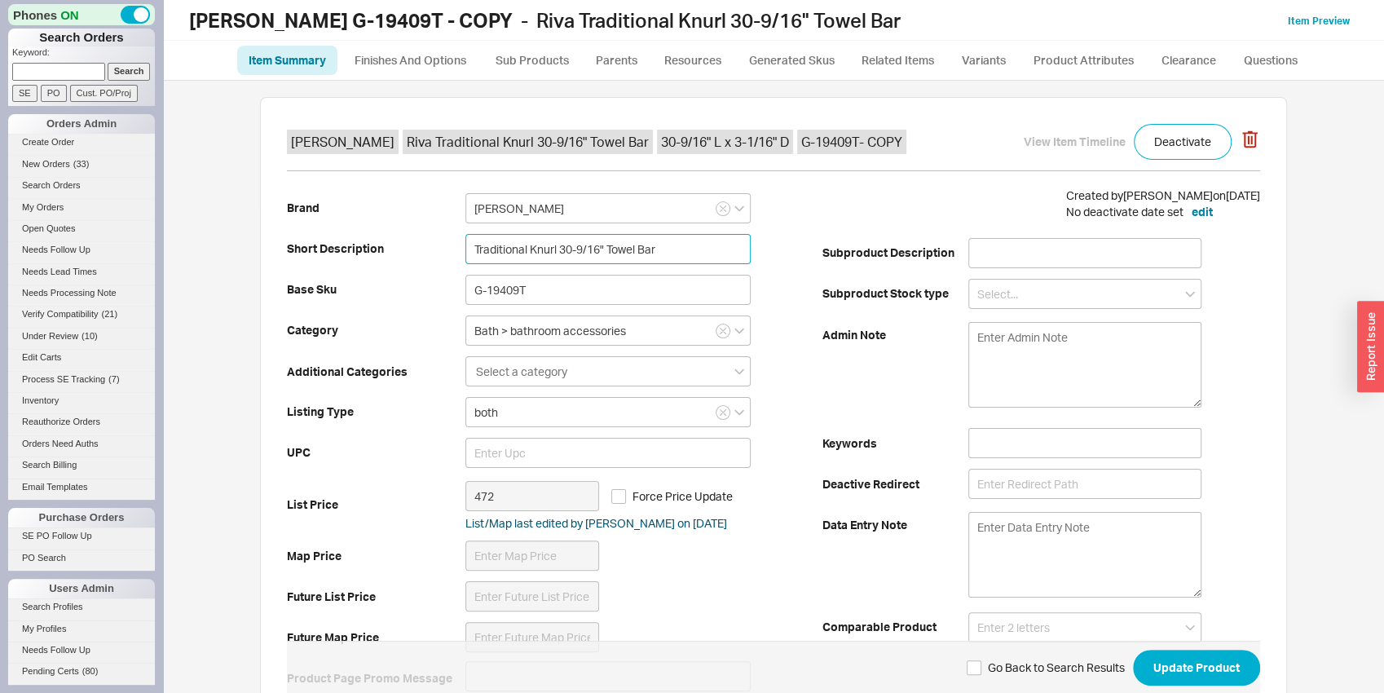
drag, startPoint x: 527, startPoint y: 250, endPoint x: 551, endPoint y: 247, distance: 23.9
click at [551, 247] on input "Traditional Knurl 30-9/16" Towel Bar" at bounding box center [607, 249] width 285 height 30
type input "Traditional Smooth 30-9/16" Towel Bar"
click at [615, 276] on input "G-19409T" at bounding box center [607, 290] width 285 height 30
drag, startPoint x: 545, startPoint y: 280, endPoint x: 425, endPoint y: 280, distance: 119.0
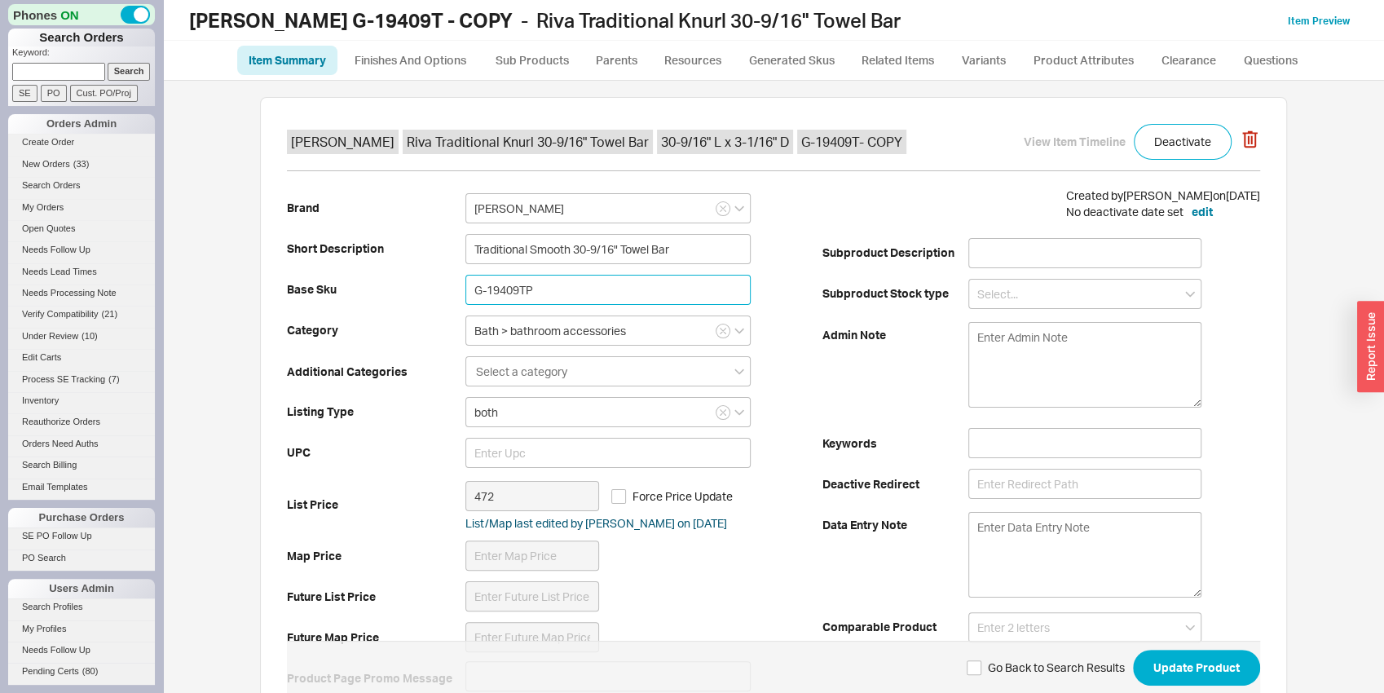
click at [465, 280] on input "G-19409TP" at bounding box center [607, 290] width 285 height 30
type input "G-19409TP"
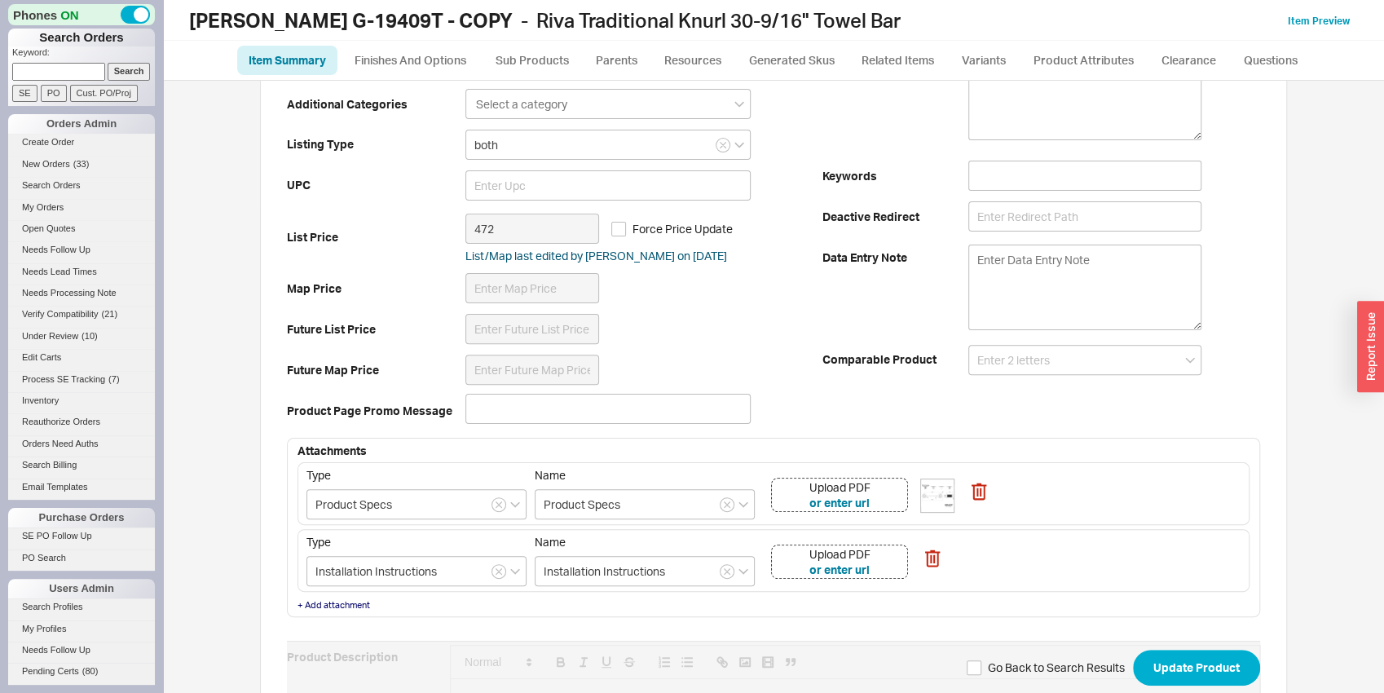
scroll to position [170, 0]
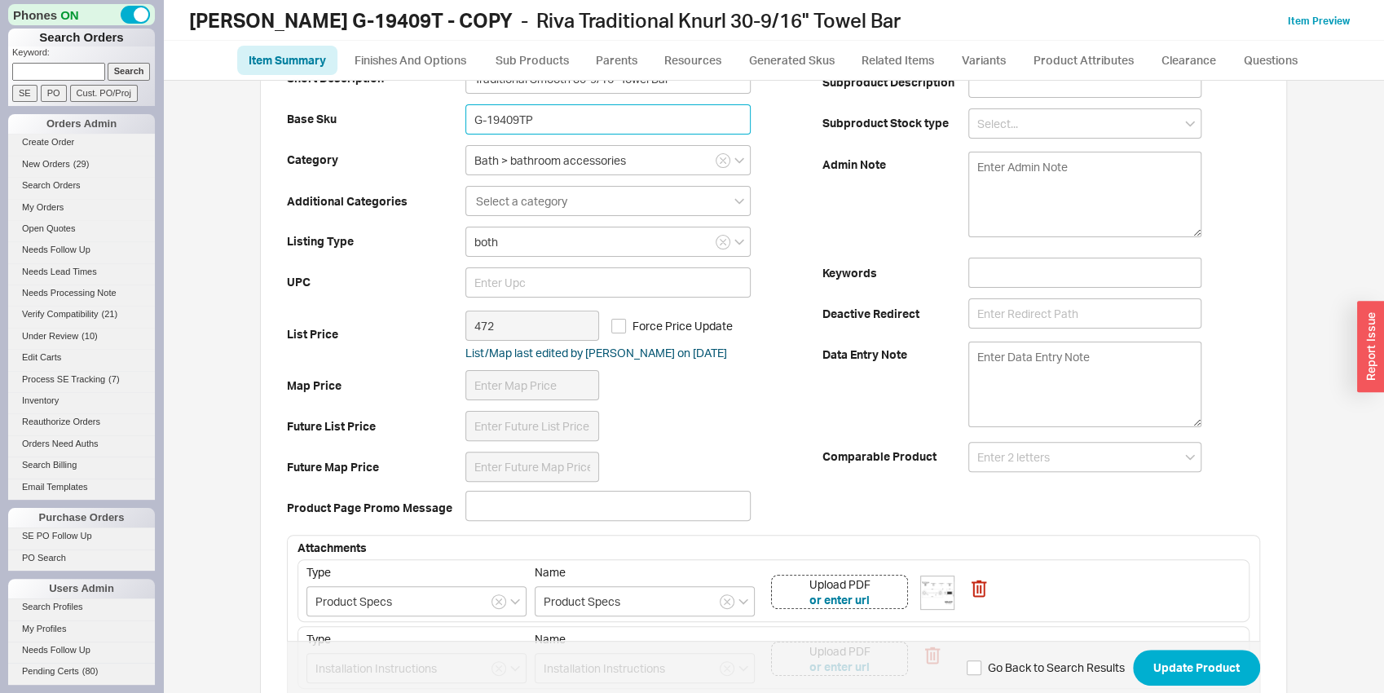
click at [888, 597] on div "Upload PDF or enter url" at bounding box center [839, 592] width 137 height 34
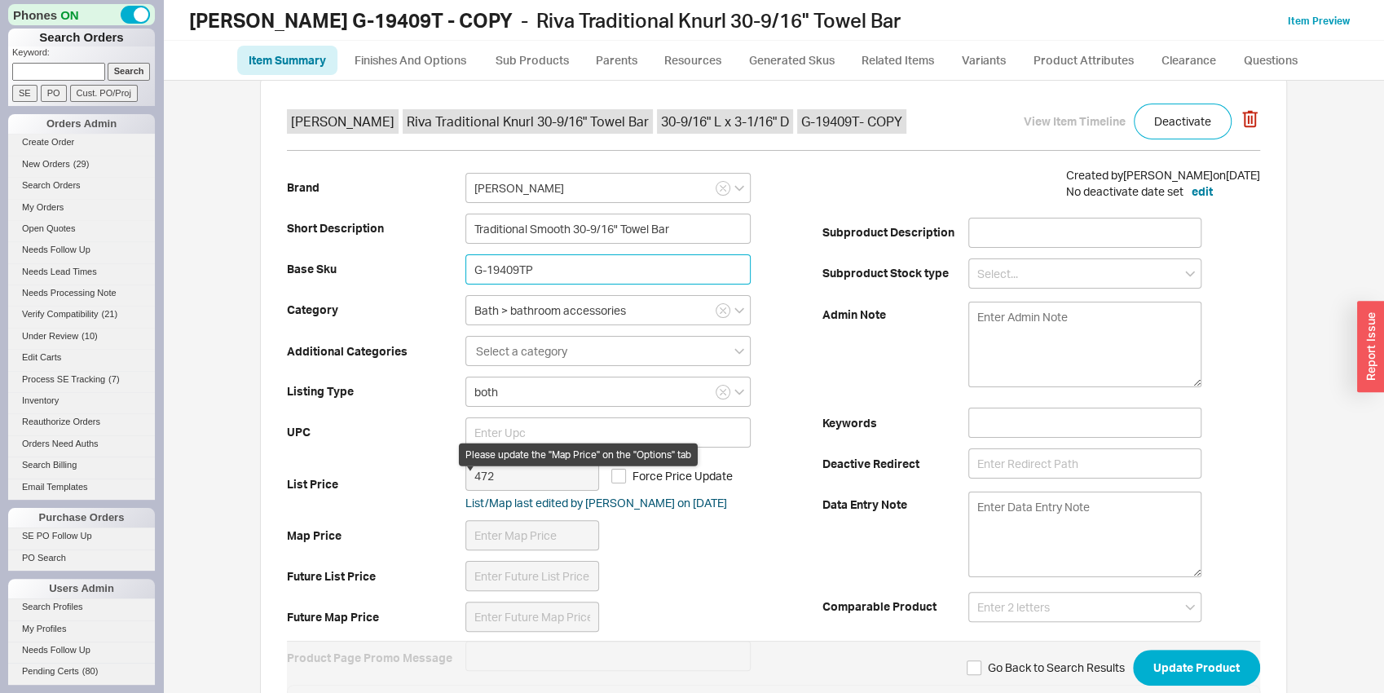
scroll to position [0, 0]
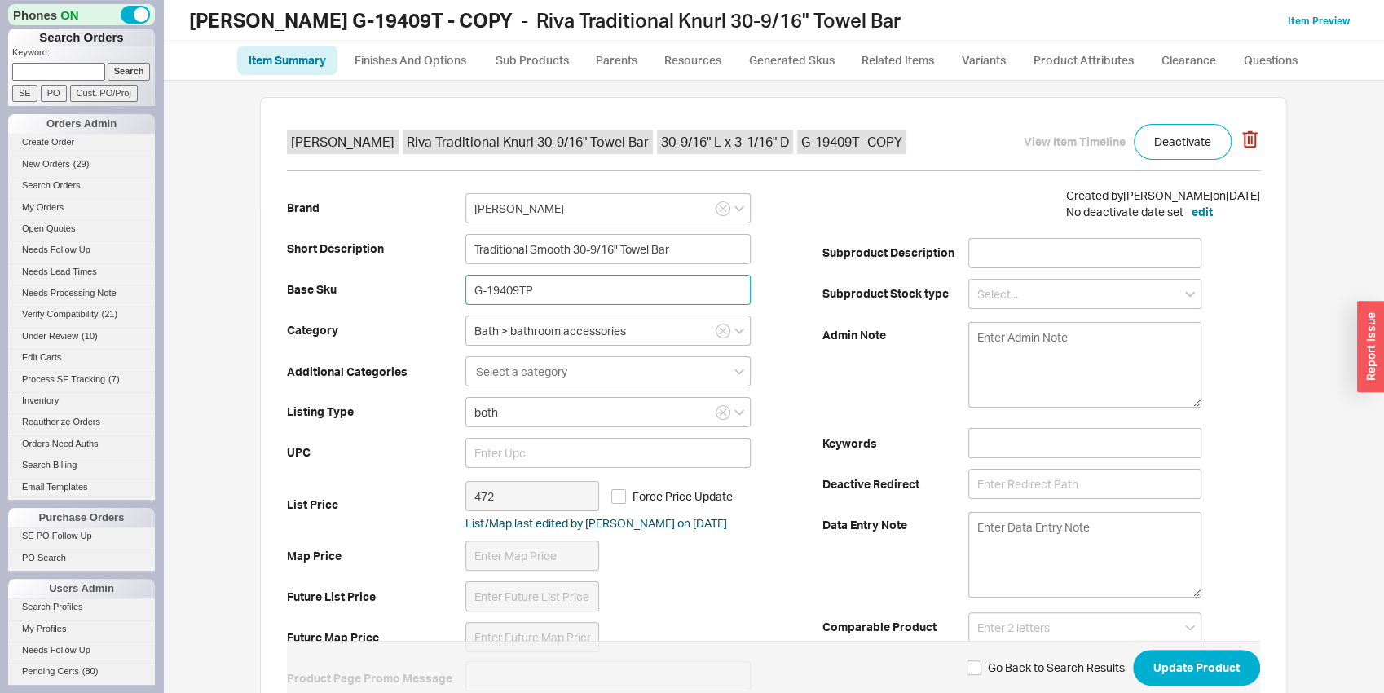
click at [603, 285] on input "G-19409TP" at bounding box center [607, 290] width 285 height 30
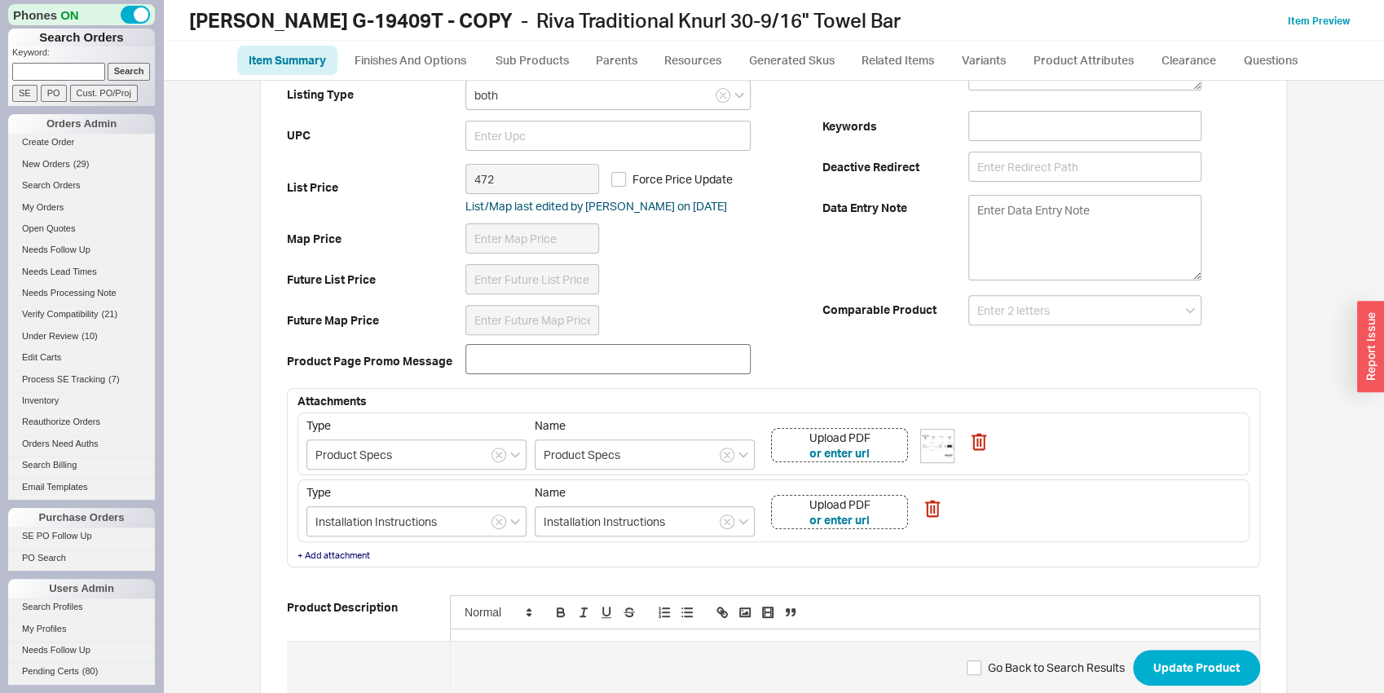
scroll to position [341, 0]
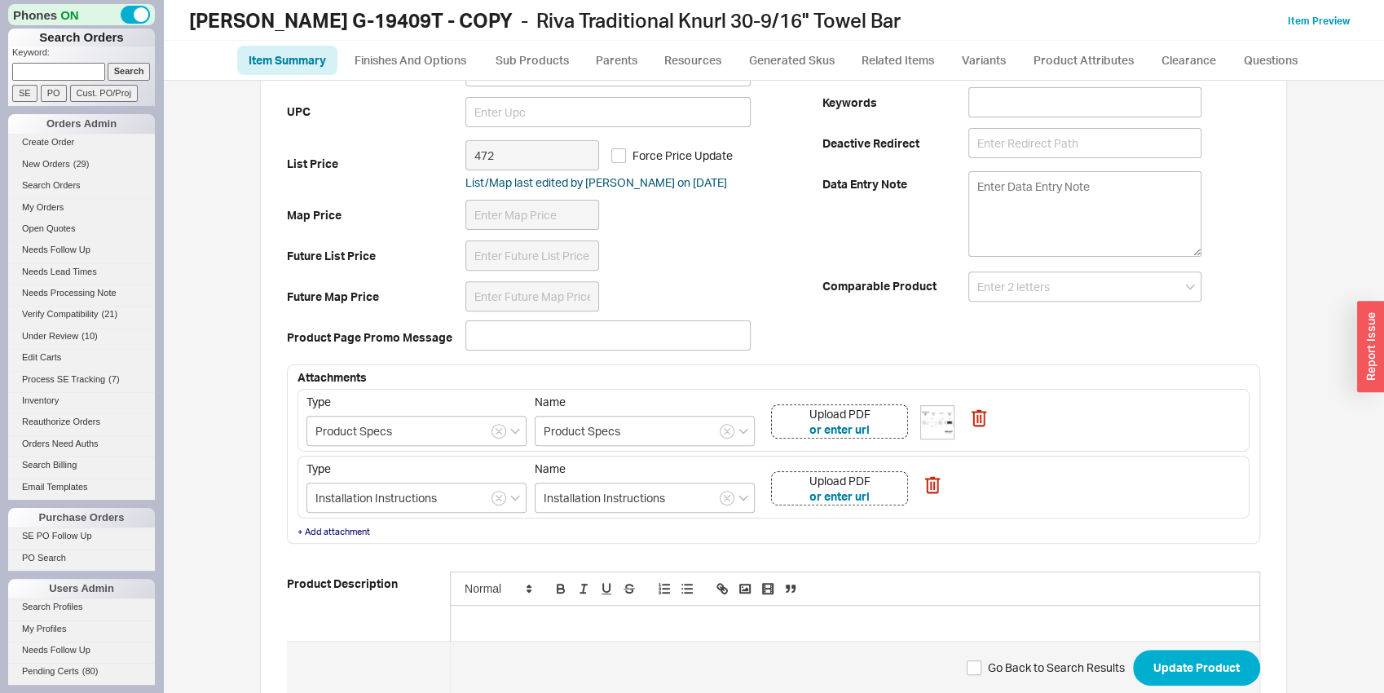
click at [871, 433] on div "Upload PDF or enter url" at bounding box center [839, 421] width 137 height 34
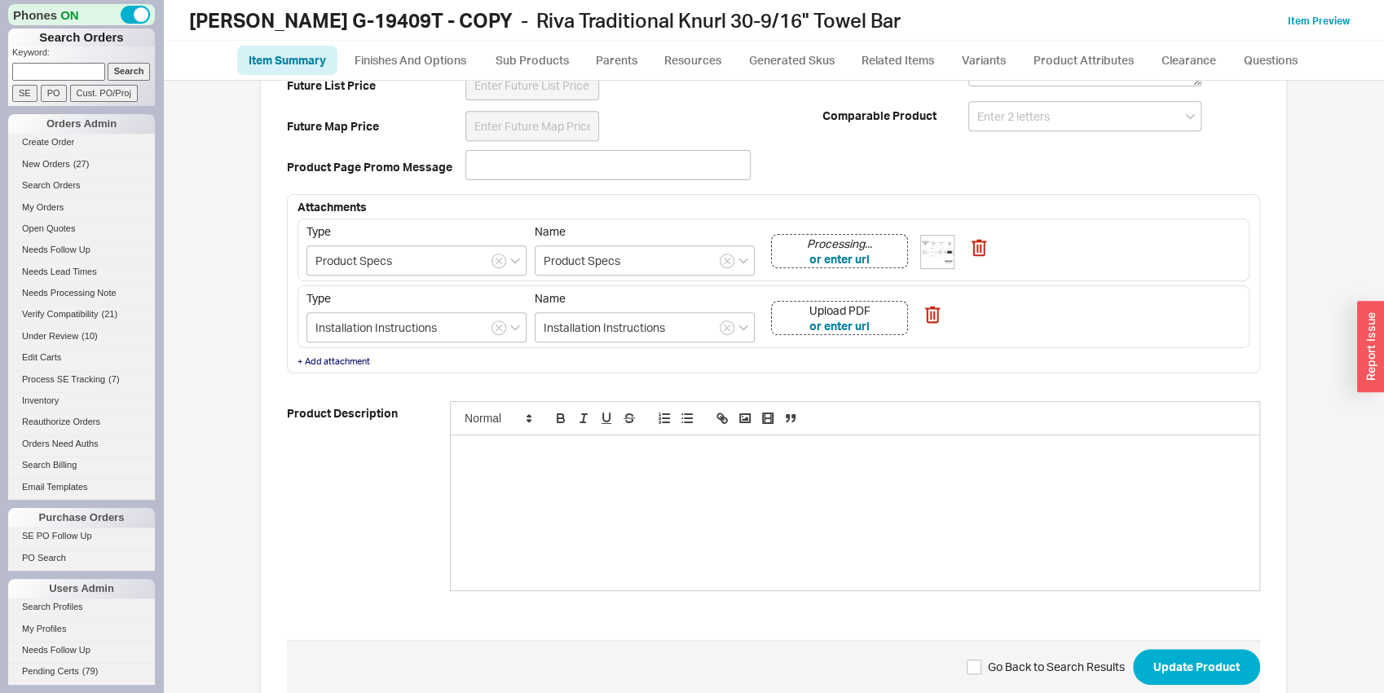
scroll to position [556, 0]
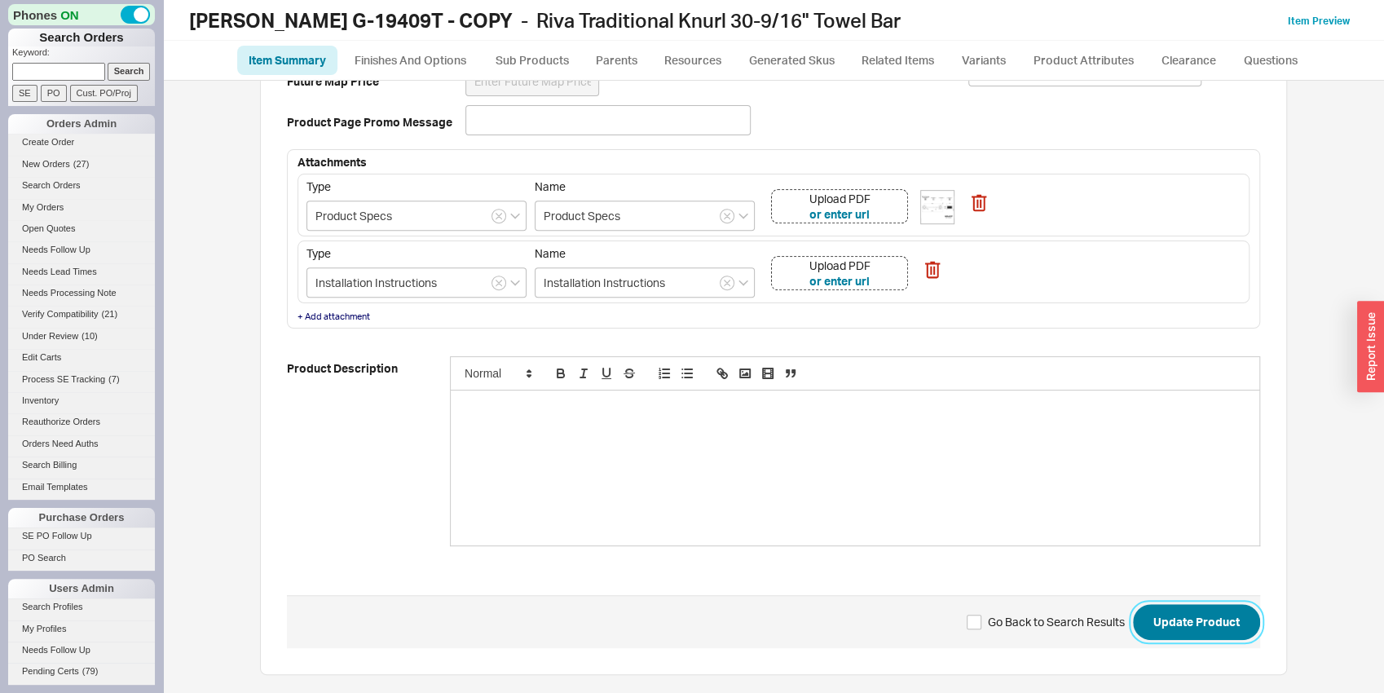
click at [1162, 611] on button "Update Product" at bounding box center [1196, 622] width 127 height 36
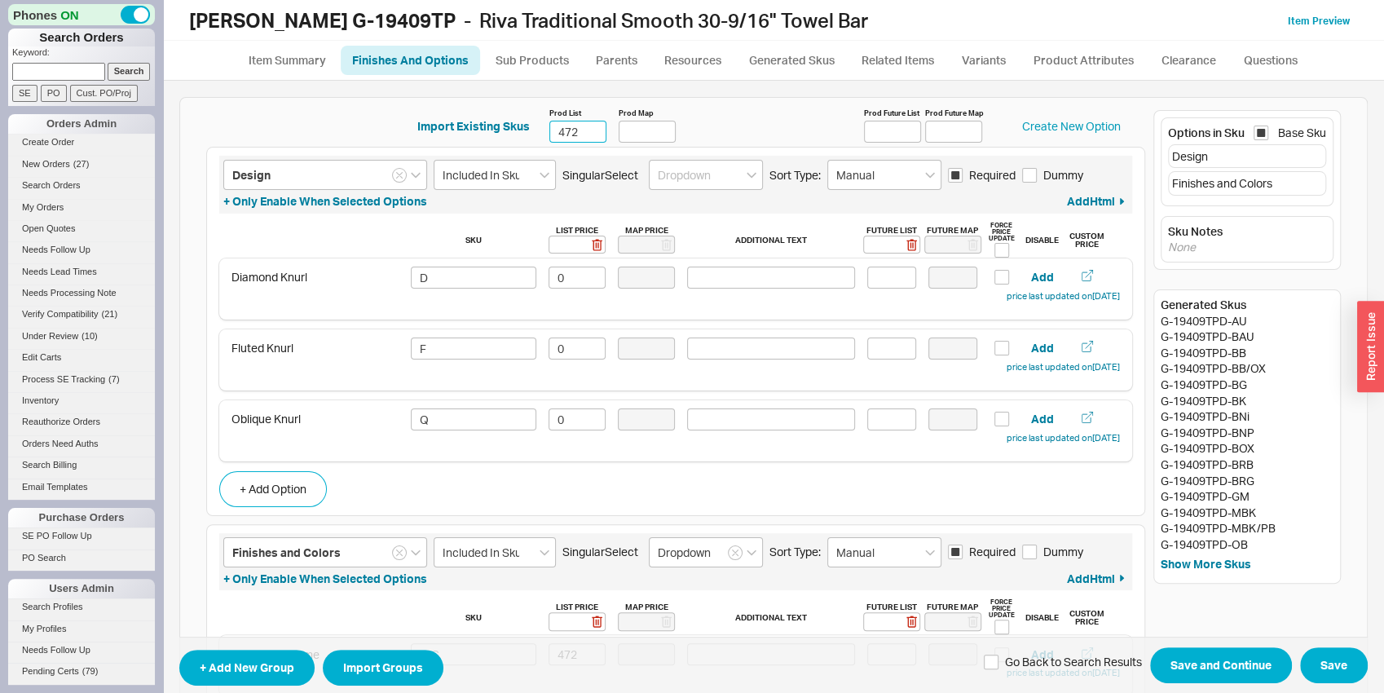
click at [551, 123] on input "472" at bounding box center [577, 132] width 57 height 22
click at [561, 129] on input "472" at bounding box center [577, 132] width 57 height 22
type input "462"
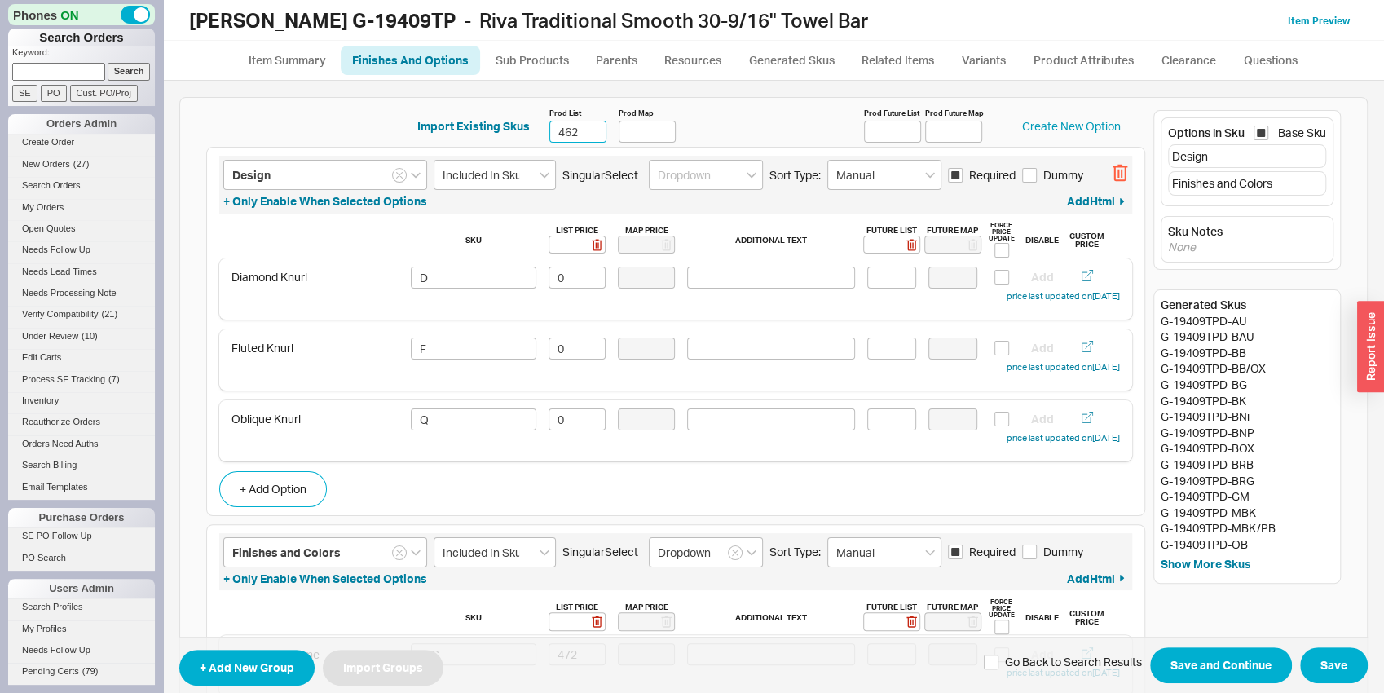
click at [1118, 174] on icon "button" at bounding box center [1119, 174] width 2 height 8
type input "Finishes and Colors"
type input "Included In Sku"
type input "Dropdown"
type input "Manual"
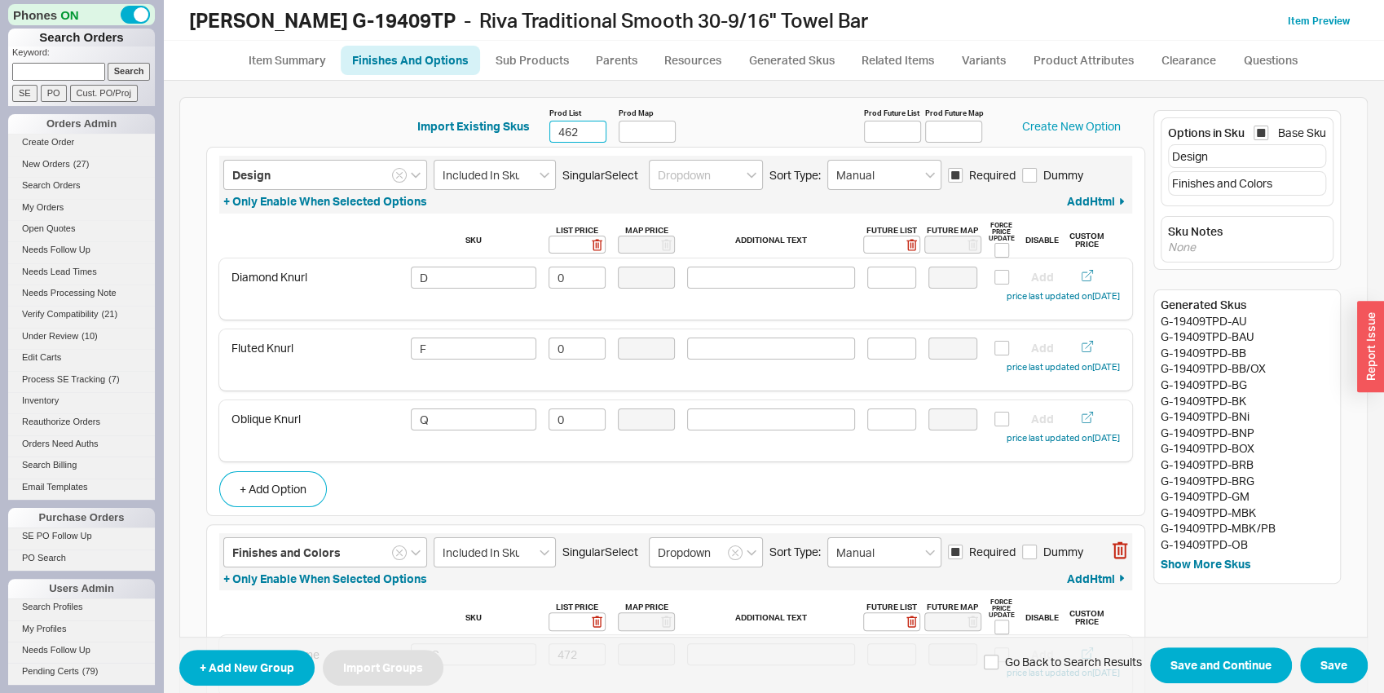
checkbox input "true"
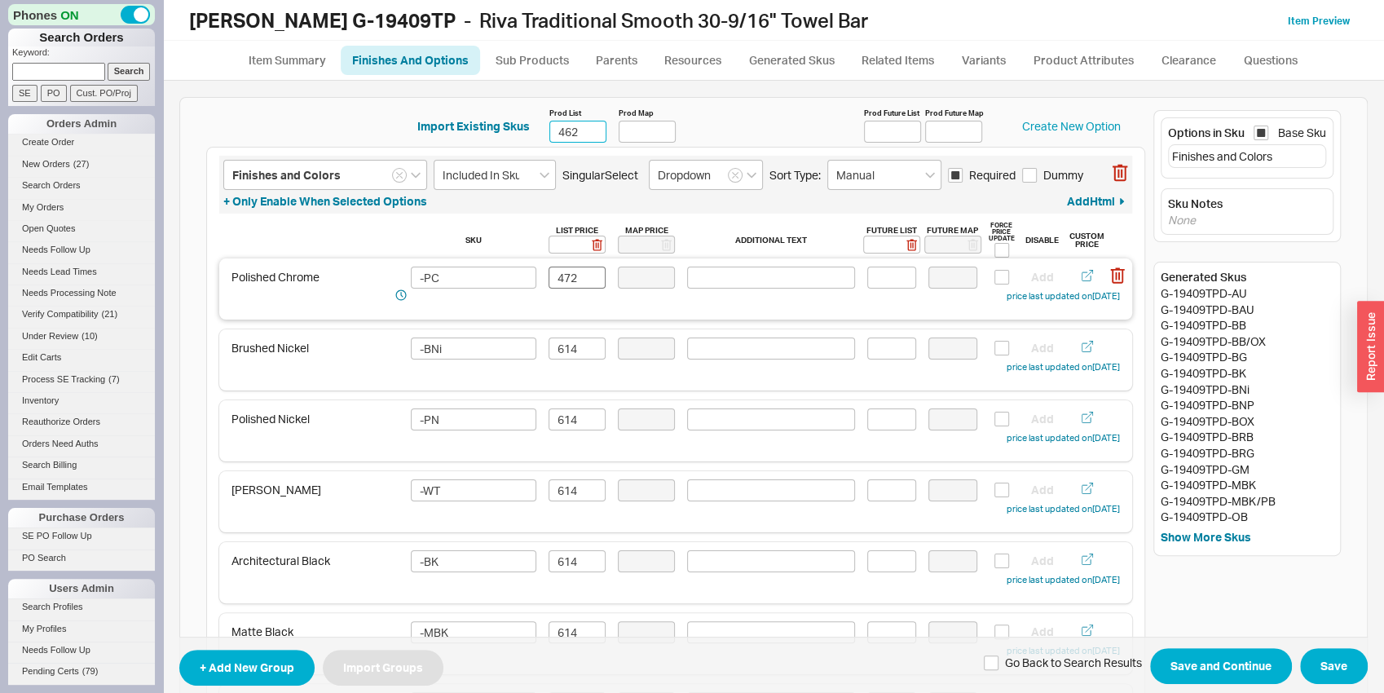
type input "462"
click at [563, 269] on input "472" at bounding box center [577, 278] width 57 height 22
type input "462"
click at [574, 350] on input "614" at bounding box center [577, 348] width 57 height 22
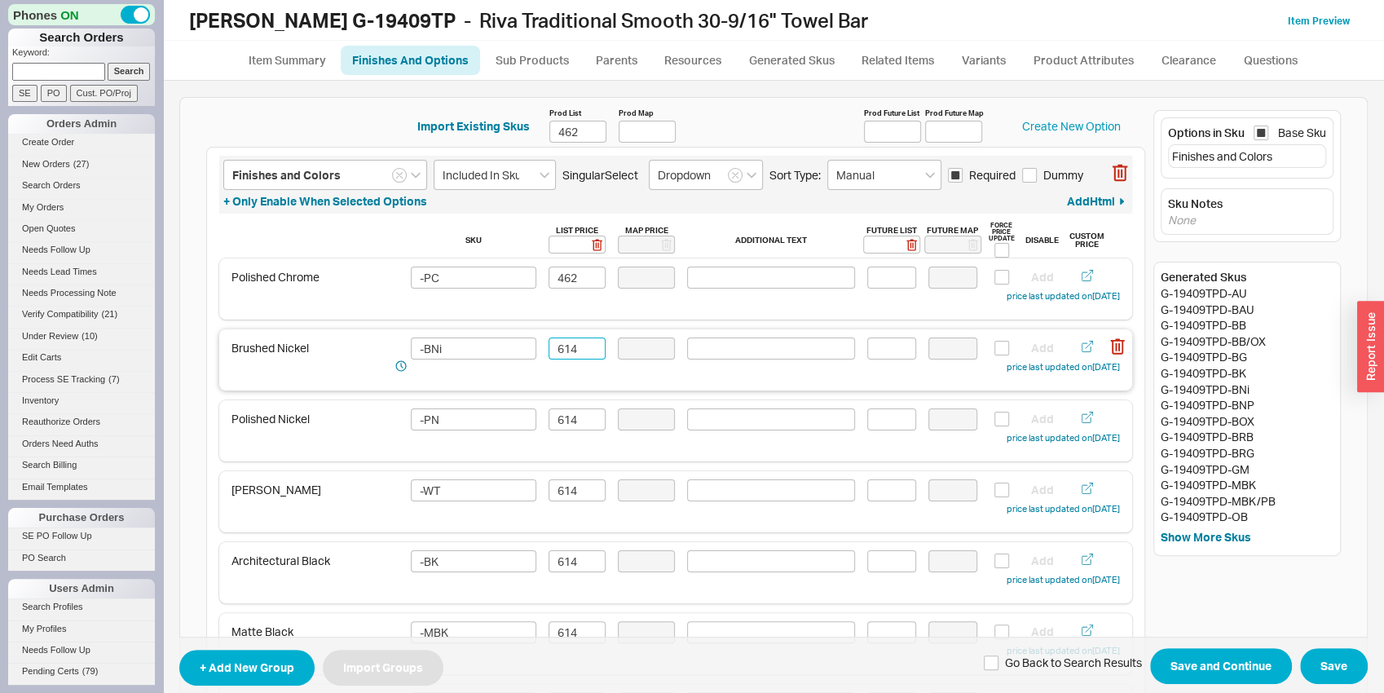
click at [575, 348] on input "614" at bounding box center [577, 348] width 57 height 22
click at [575, 348] on input "601" at bounding box center [577, 348] width 57 height 22
type input "601"
click at [559, 427] on input "614" at bounding box center [577, 419] width 57 height 22
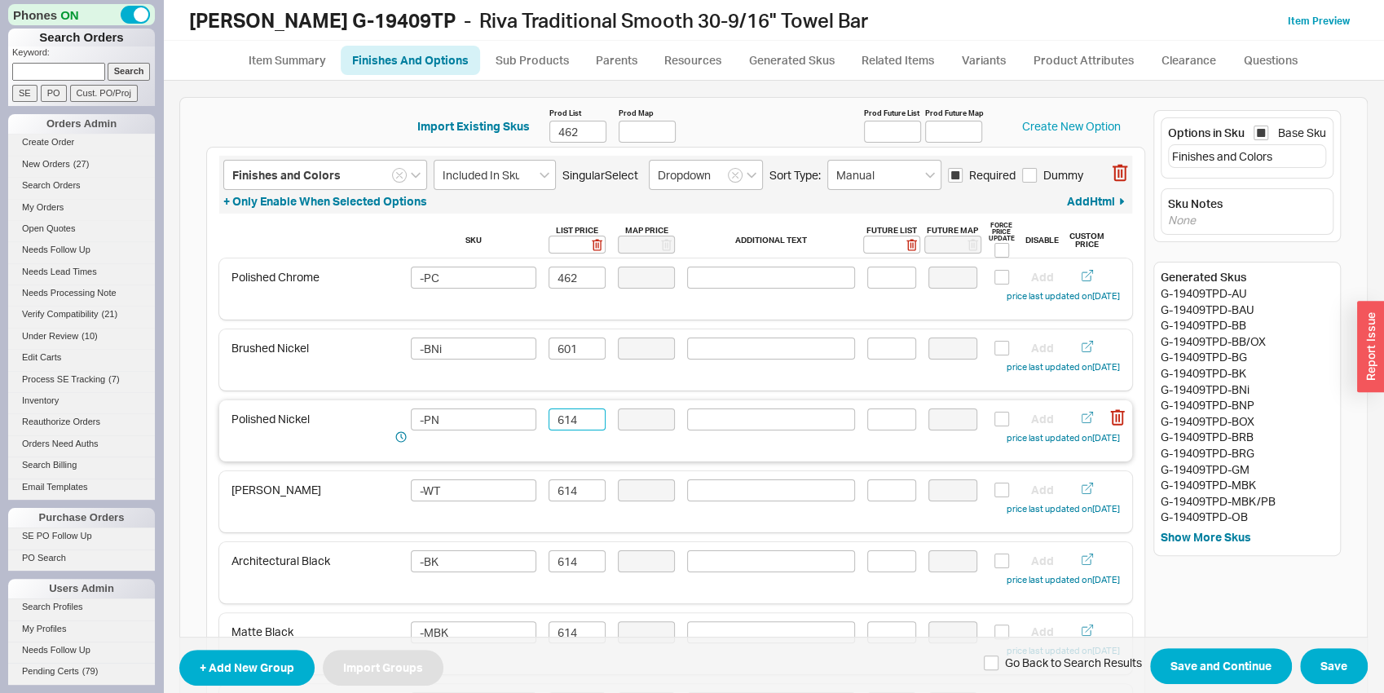
click at [558, 426] on input "614" at bounding box center [577, 419] width 57 height 22
paste input "01"
type input "601"
click at [558, 479] on input "614" at bounding box center [577, 490] width 57 height 22
click at [558, 496] on input "614" at bounding box center [577, 490] width 57 height 22
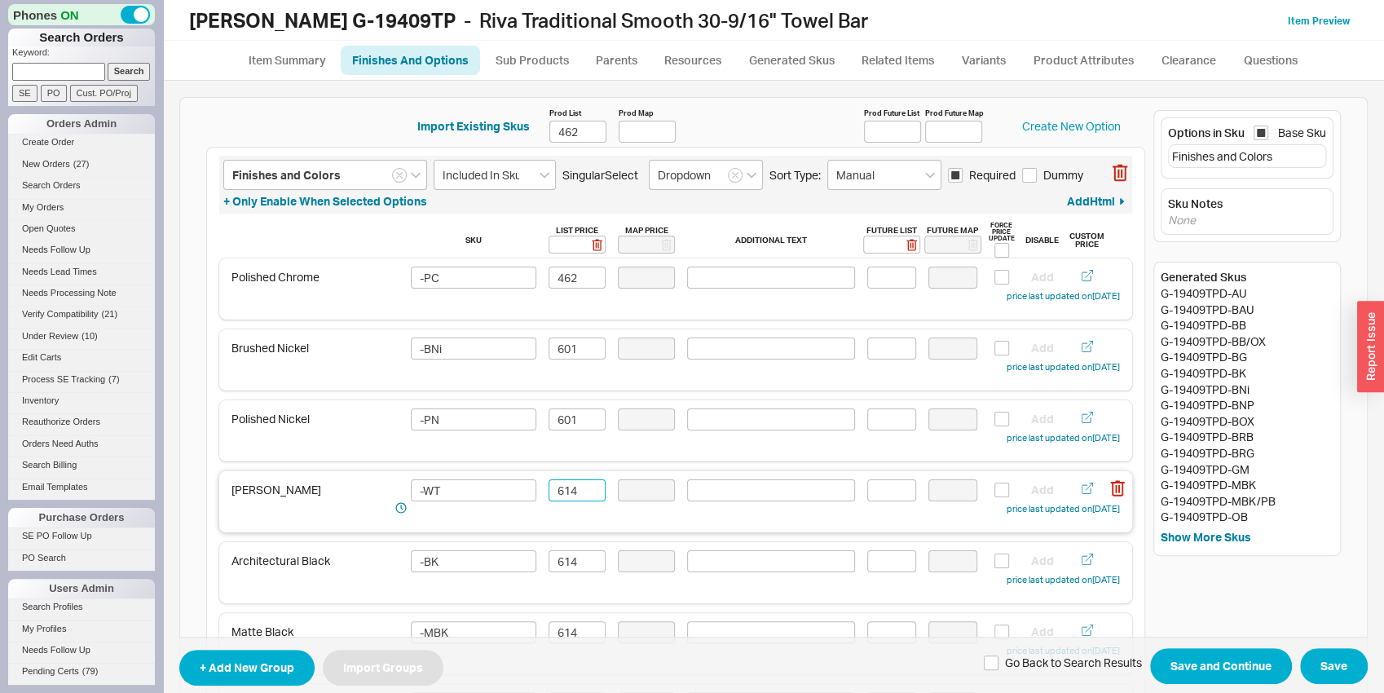
click at [558, 496] on input "614" at bounding box center [577, 490] width 57 height 22
paste input "01"
type input "601"
click at [564, 559] on input "614" at bounding box center [577, 561] width 57 height 22
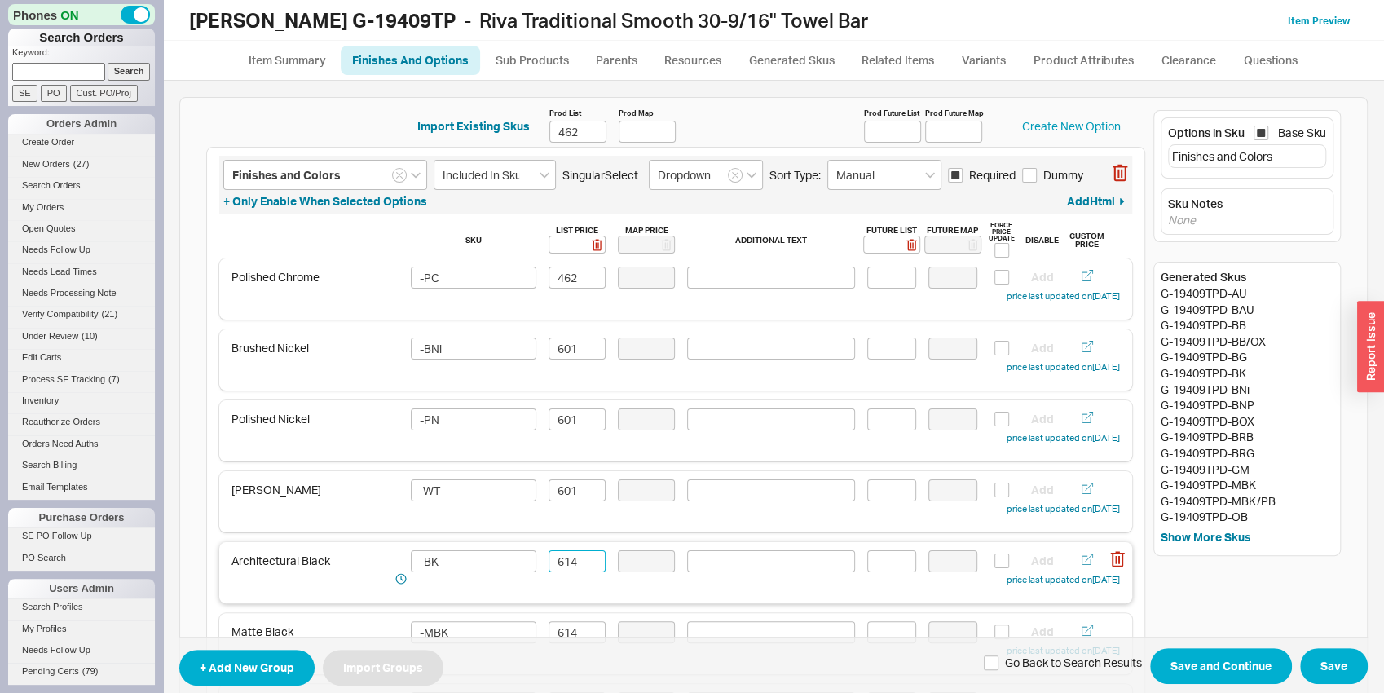
paste input "01"
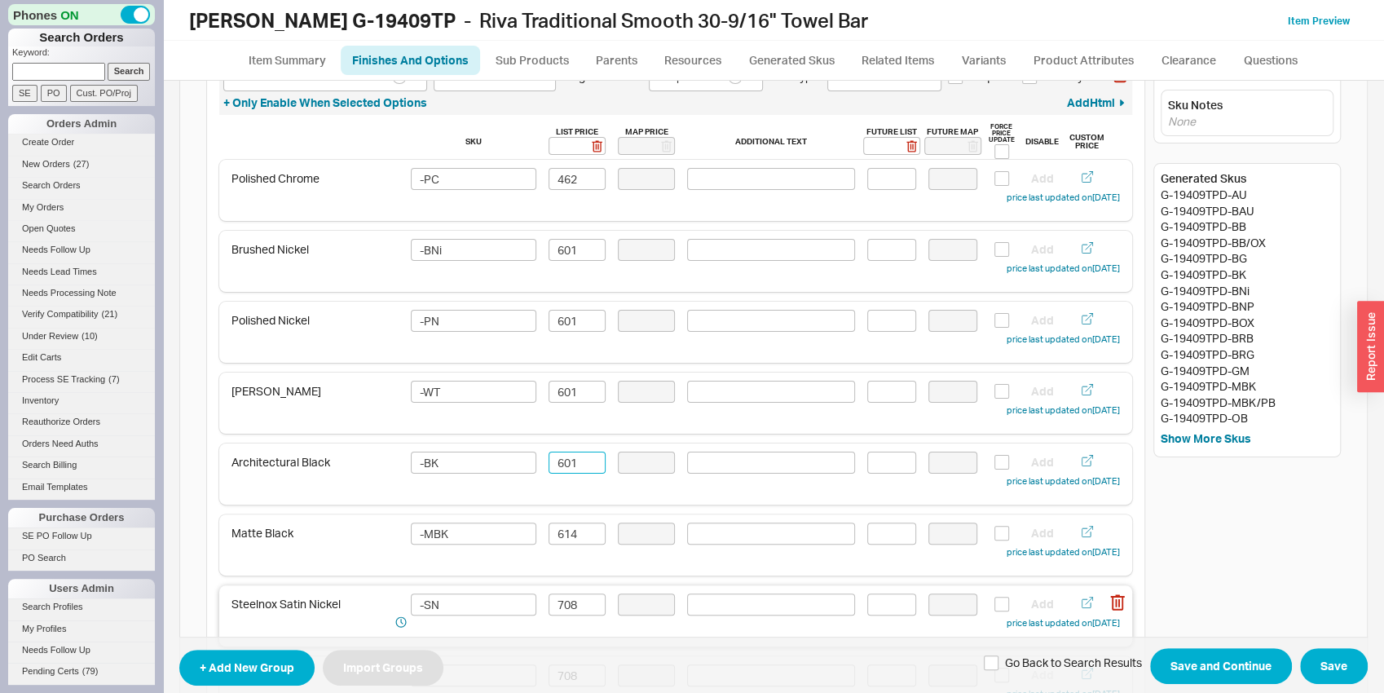
scroll to position [170, 0]
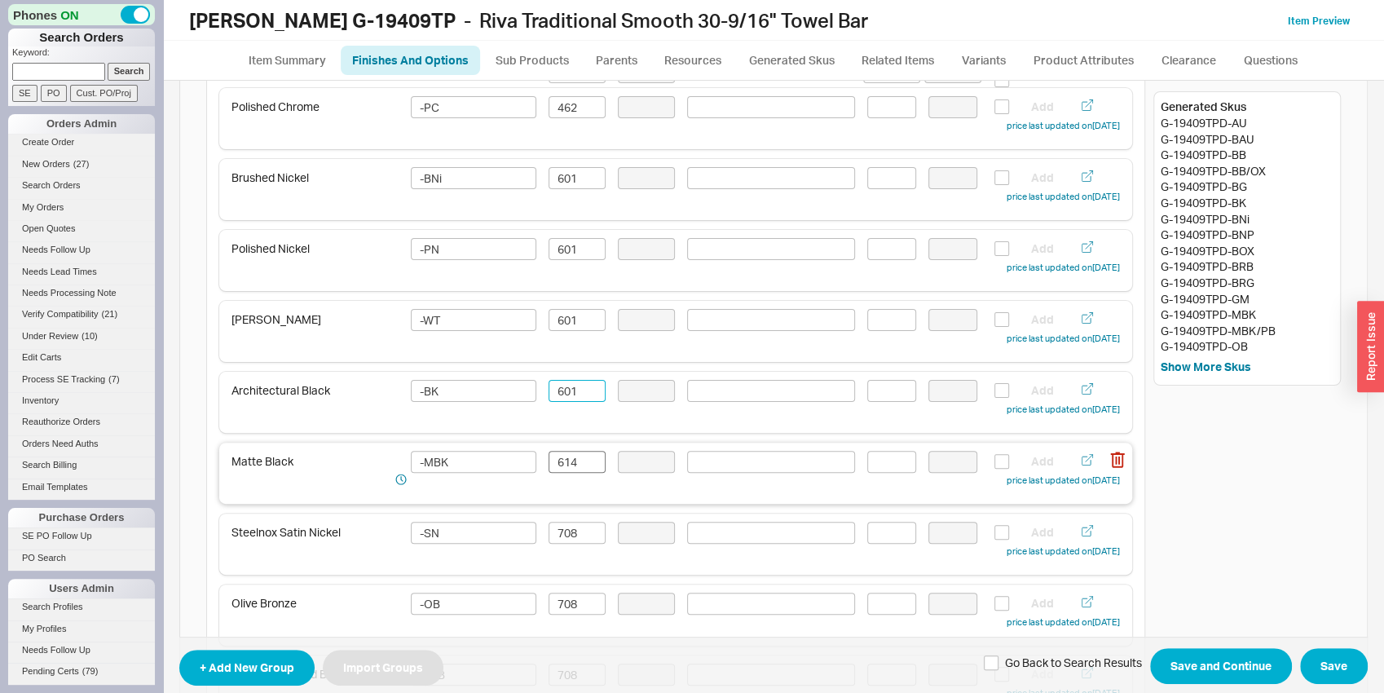
type input "601"
click at [565, 471] on input "614" at bounding box center [577, 462] width 57 height 22
click at [564, 470] on input "614" at bounding box center [577, 462] width 57 height 22
paste input "01"
type input "601"
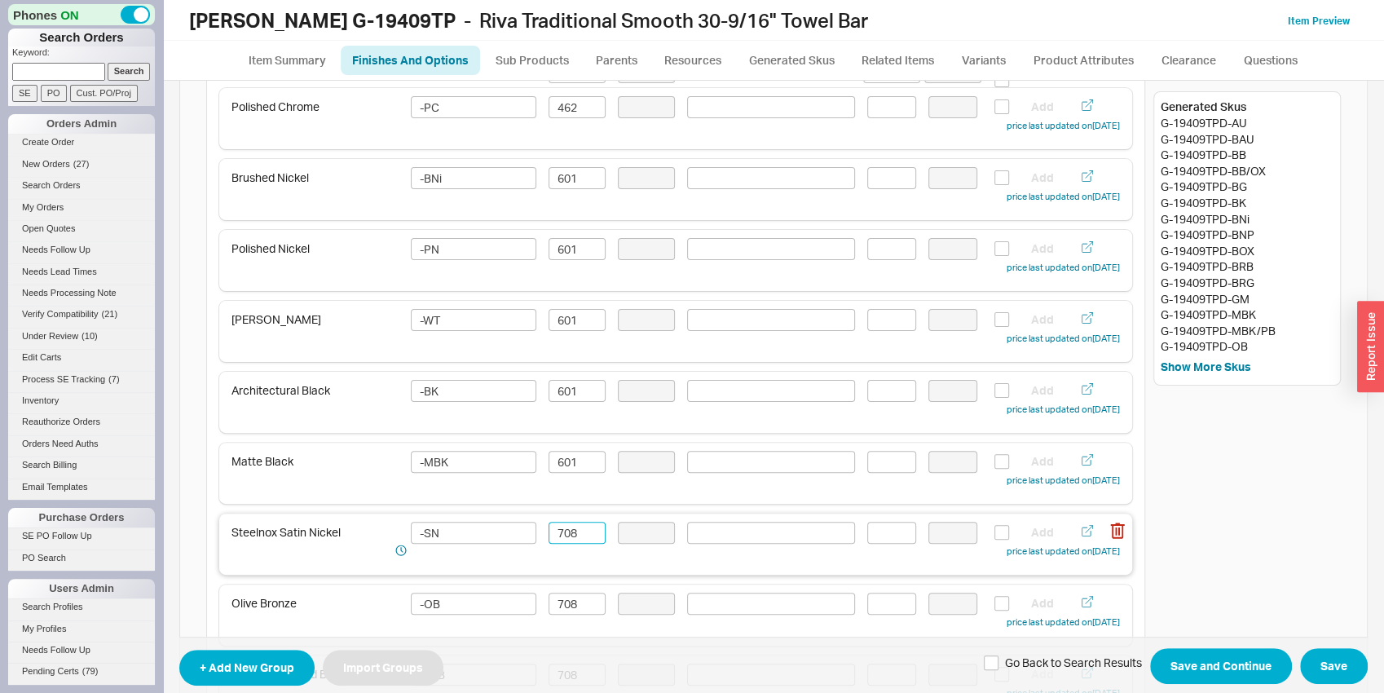
click at [563, 534] on input "708" at bounding box center [577, 533] width 57 height 22
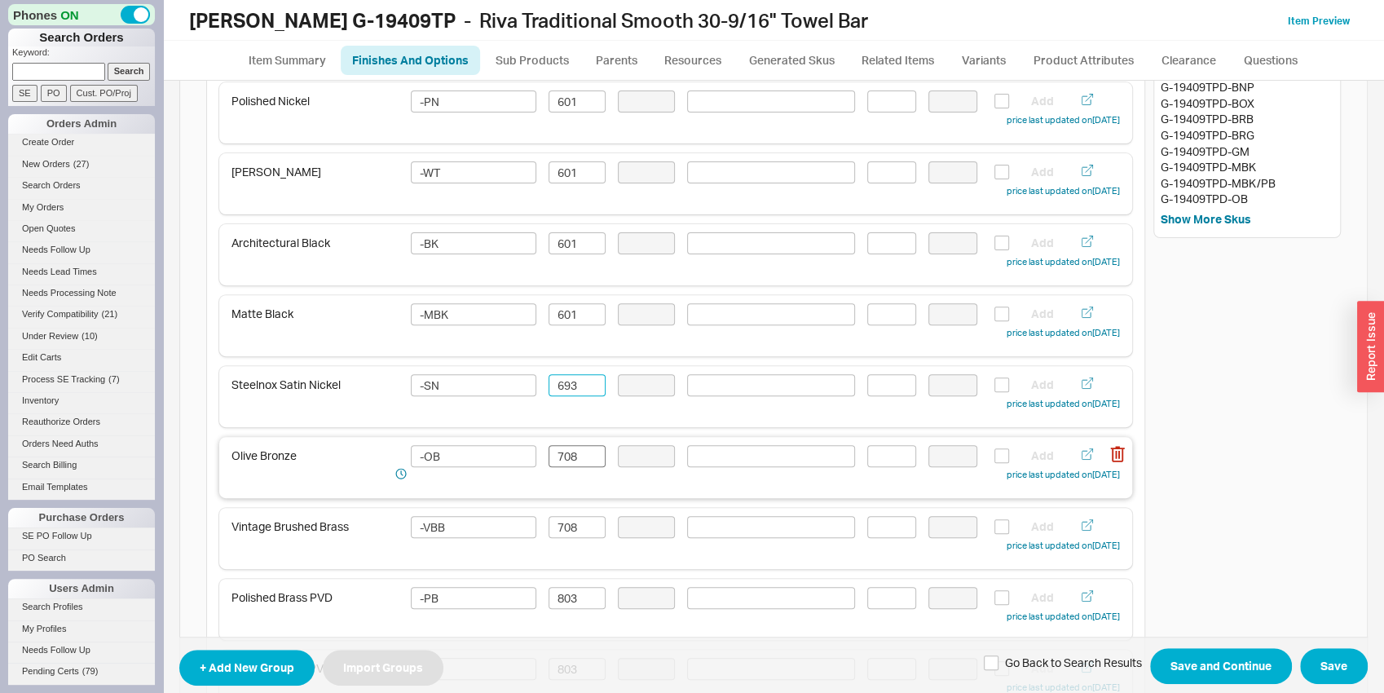
scroll to position [341, 0]
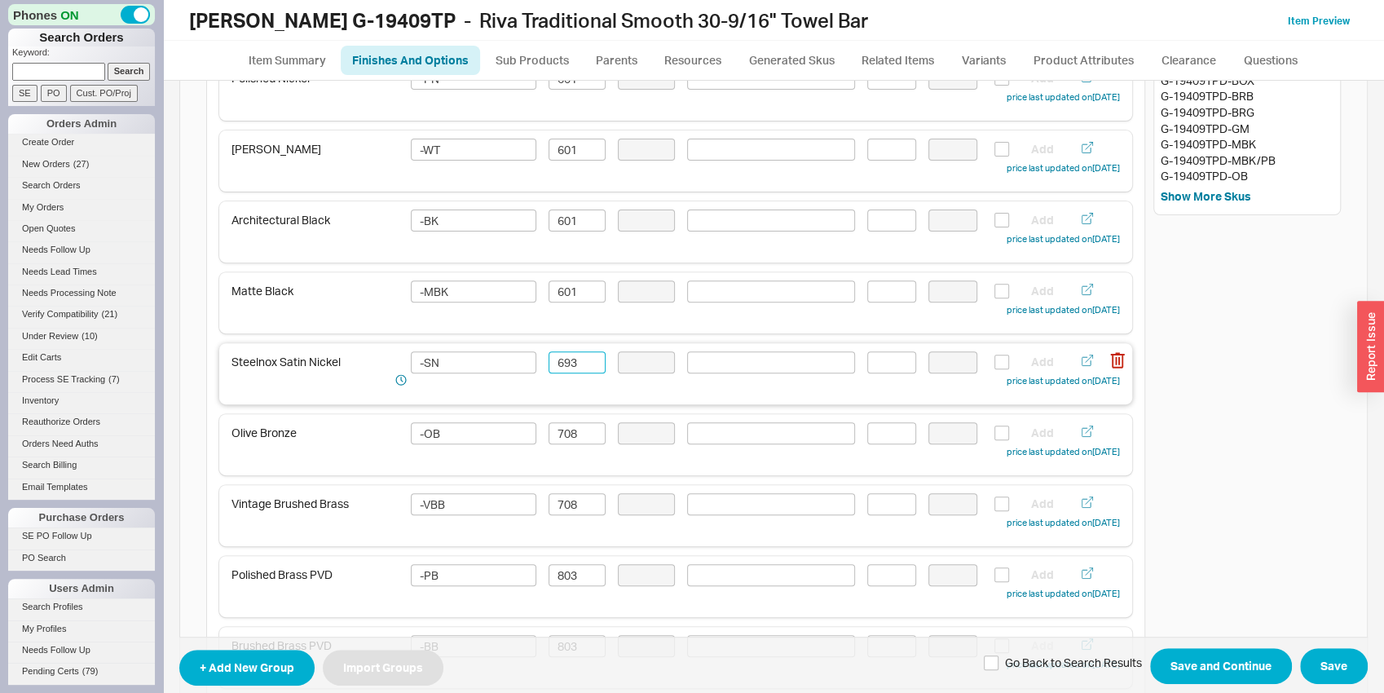
click at [567, 362] on input "693" at bounding box center [577, 362] width 57 height 22
click at [557, 448] on div "Olive Bronze -OB 708 Add price last updated on [DATE]" at bounding box center [675, 441] width 888 height 38
click at [557, 447] on div "Olive Bronze -OB 708 Add price last updated on [DATE]" at bounding box center [675, 441] width 888 height 38
type input "693"
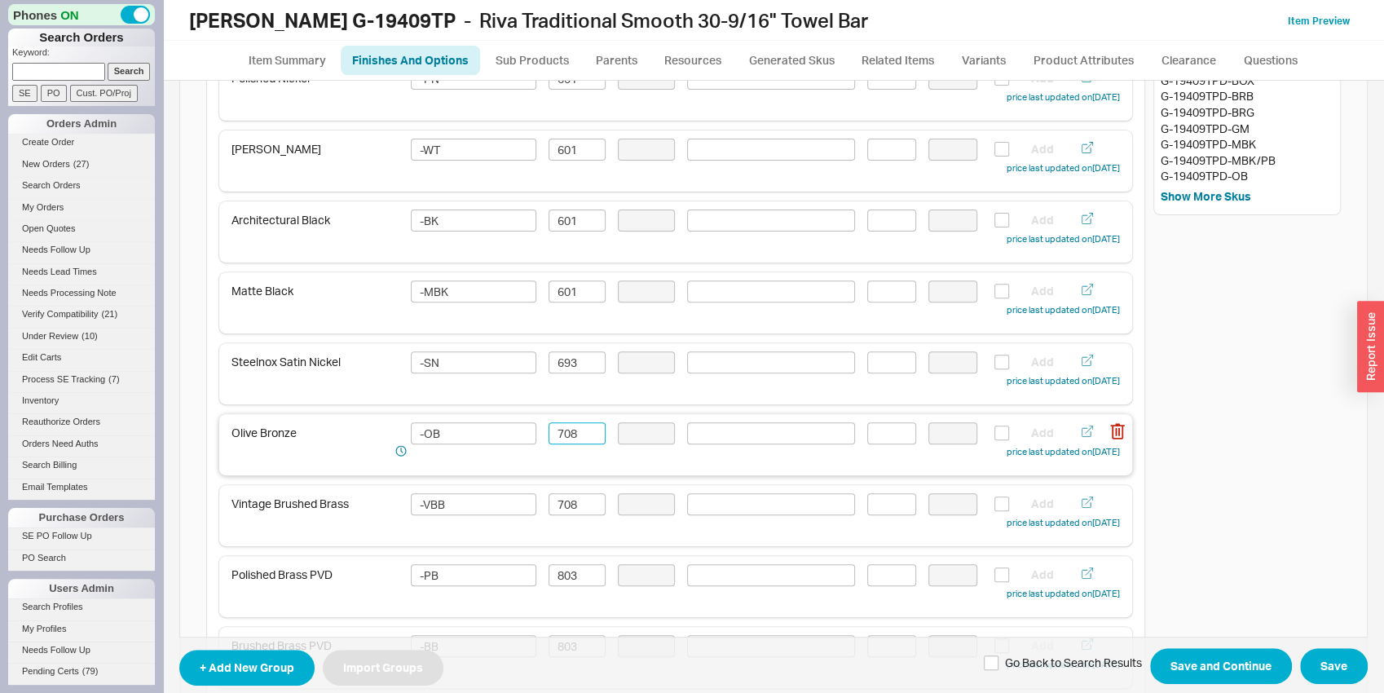
click at [561, 431] on input "708" at bounding box center [577, 433] width 57 height 22
paste input "693"
type input "693"
click at [561, 495] on input "708" at bounding box center [577, 504] width 57 height 22
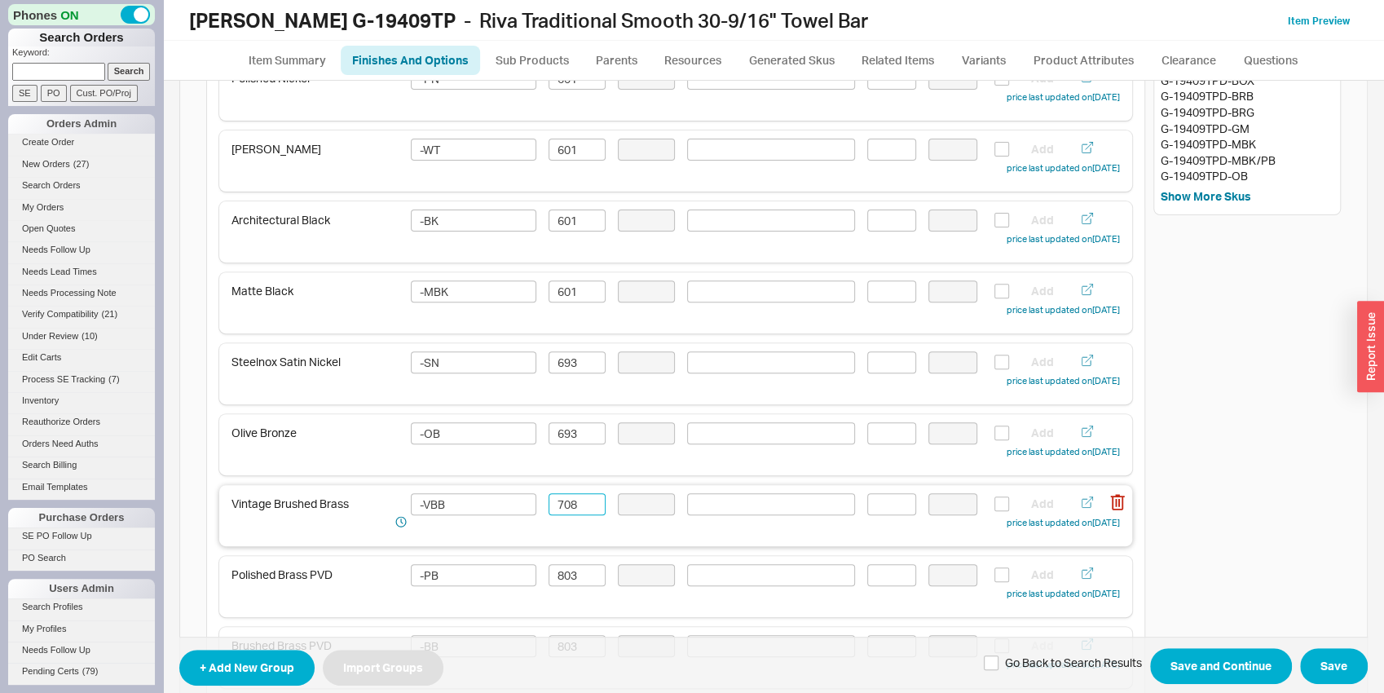
click at [561, 495] on input "708" at bounding box center [577, 504] width 57 height 22
paste input "693"
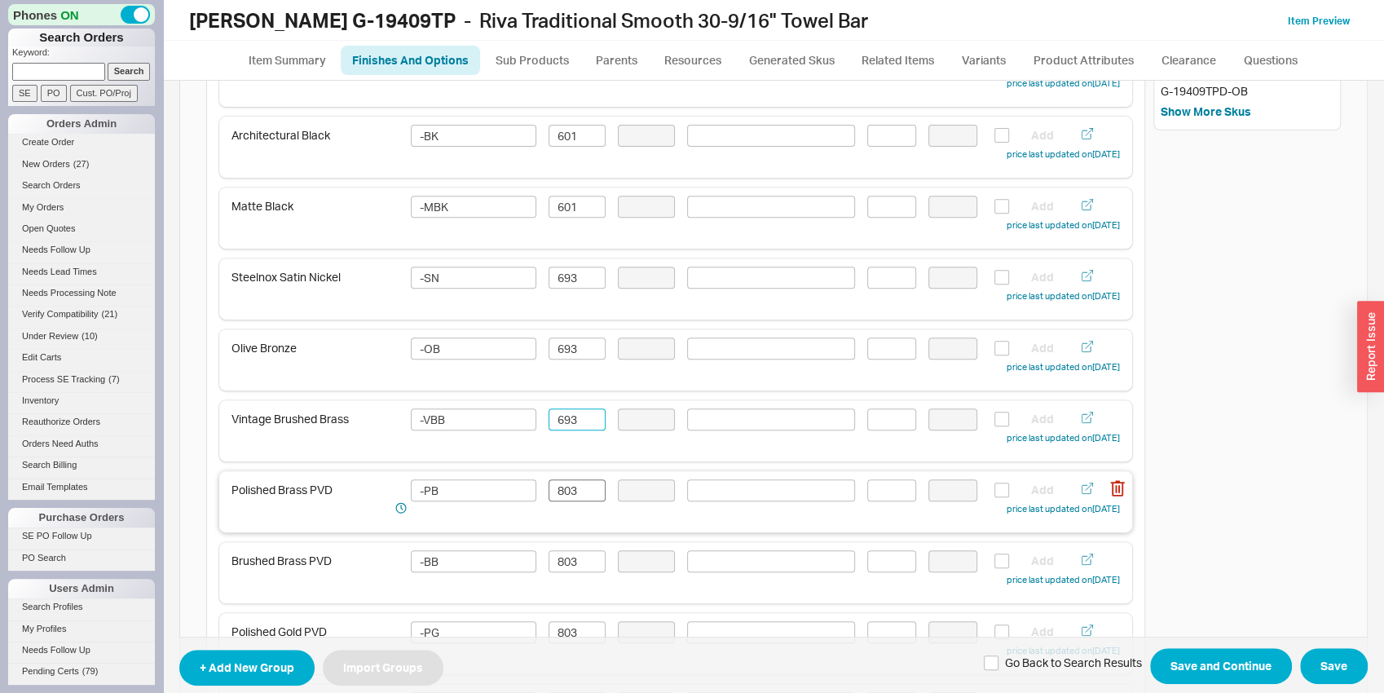
type input "693"
click at [558, 486] on input "803" at bounding box center [577, 490] width 57 height 22
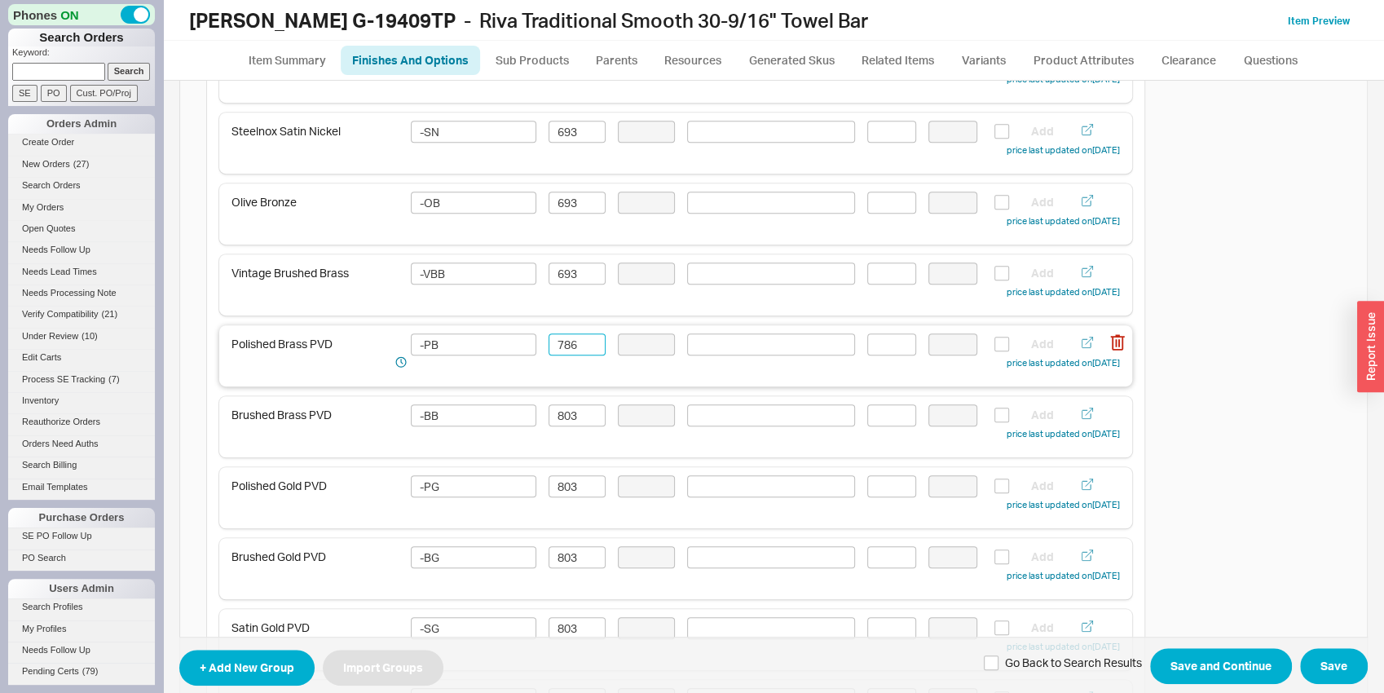
scroll to position [596, 0]
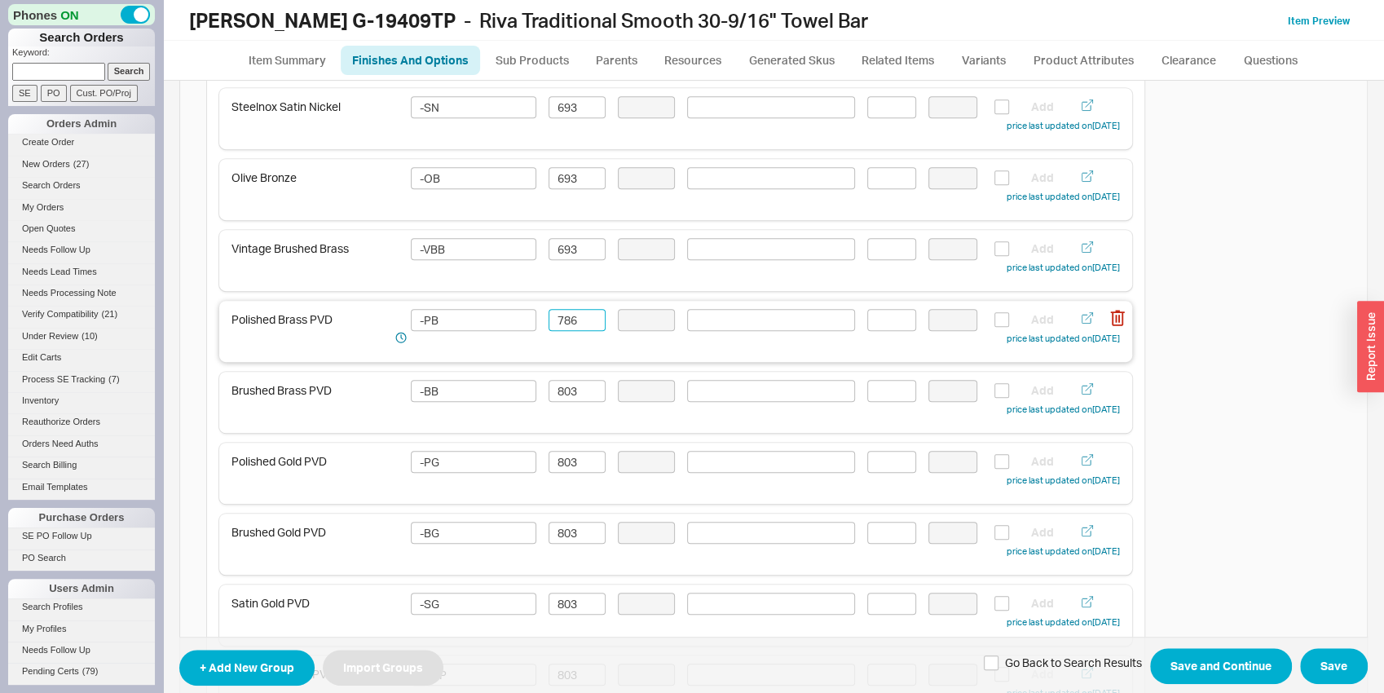
click at [560, 310] on input "786" at bounding box center [577, 320] width 57 height 22
type input "786"
click at [564, 386] on input "803" at bounding box center [577, 391] width 57 height 22
drag, startPoint x: 564, startPoint y: 386, endPoint x: 575, endPoint y: 440, distance: 54.8
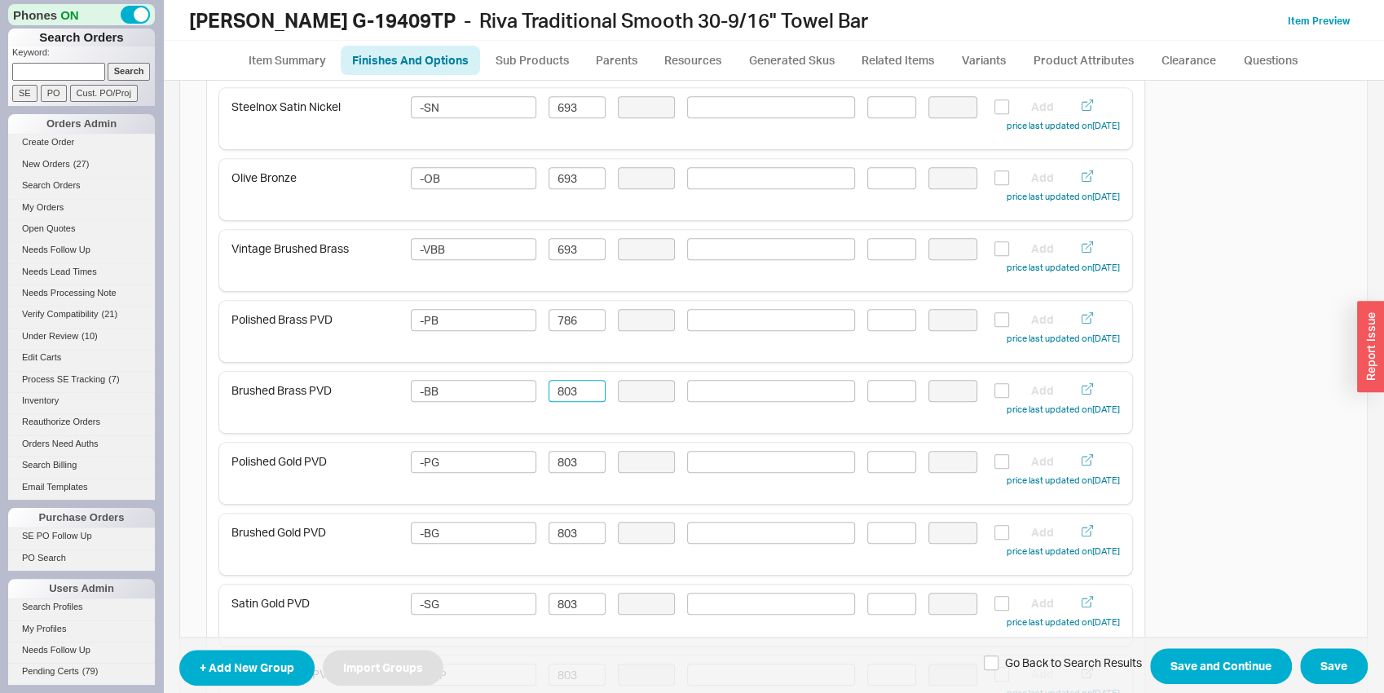
click at [566, 387] on input "803" at bounding box center [577, 391] width 57 height 22
paste input "786"
type input "786"
click at [575, 462] on input "803" at bounding box center [577, 462] width 57 height 22
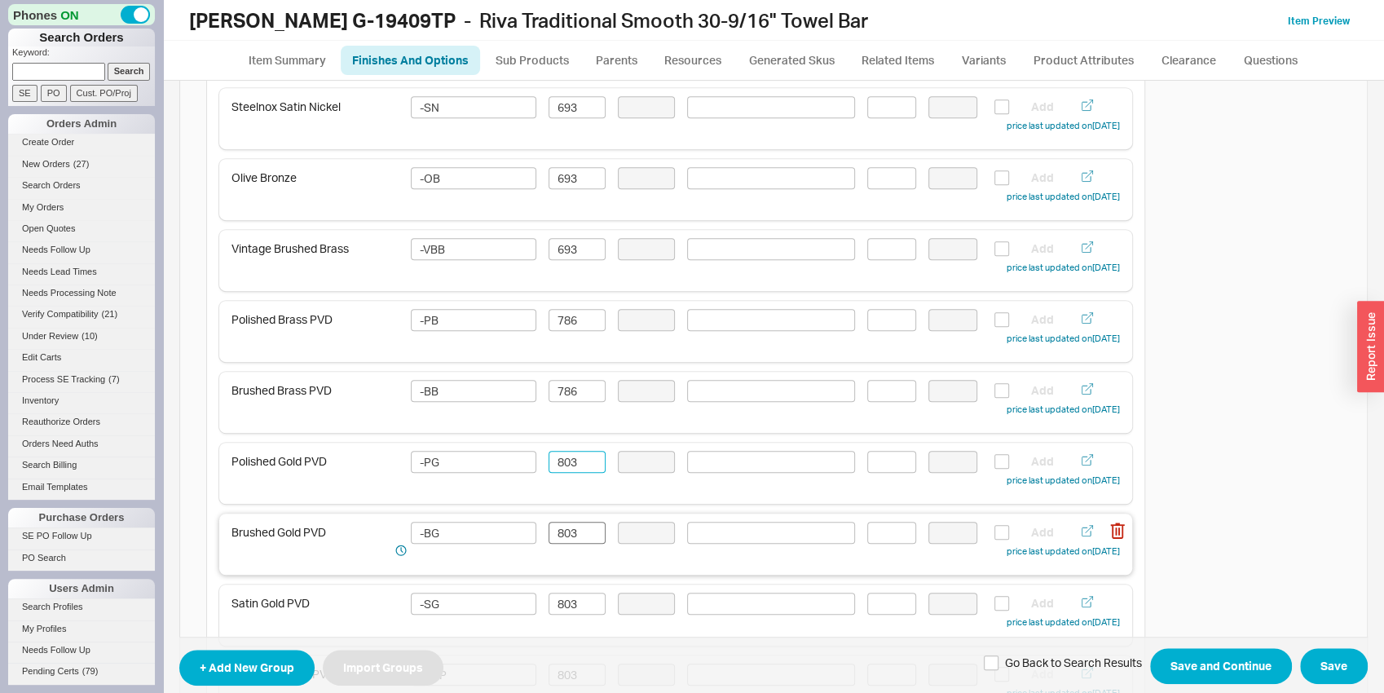
paste input "786"
type input "786"
click at [579, 534] on input "803" at bounding box center [577, 533] width 57 height 22
paste input "786"
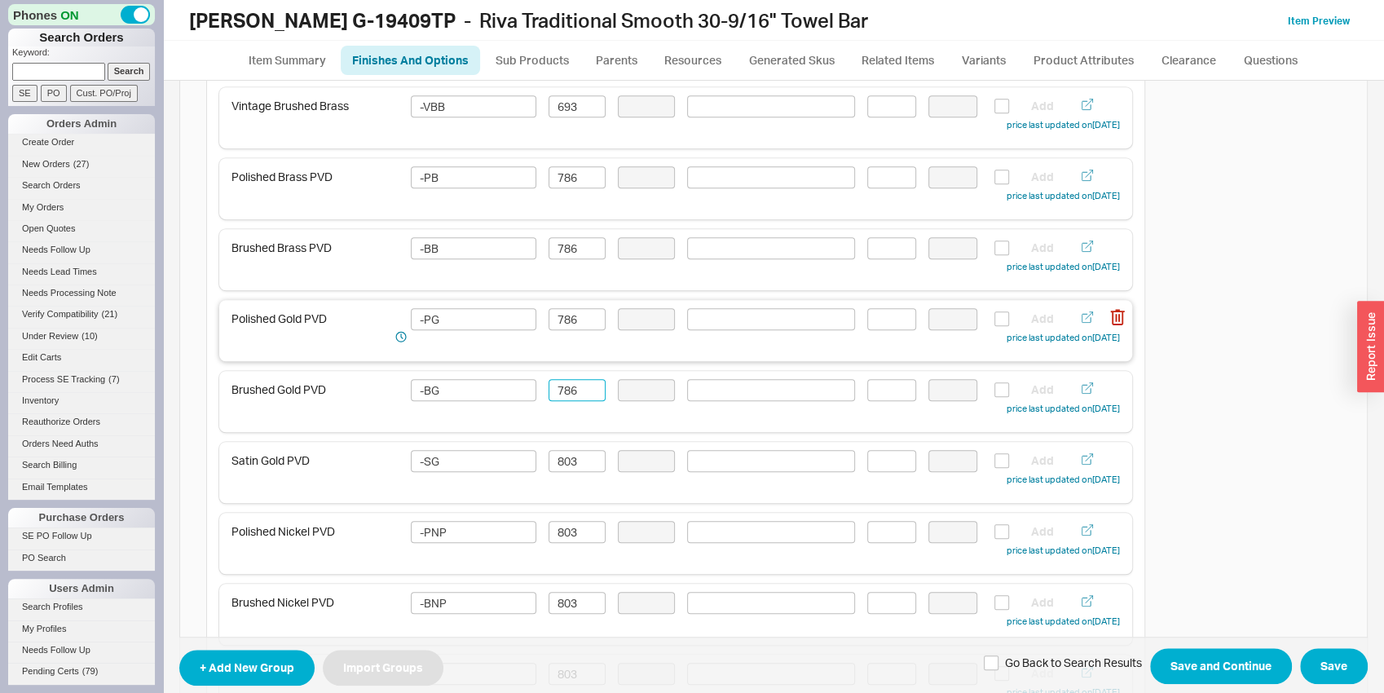
scroll to position [852, 0]
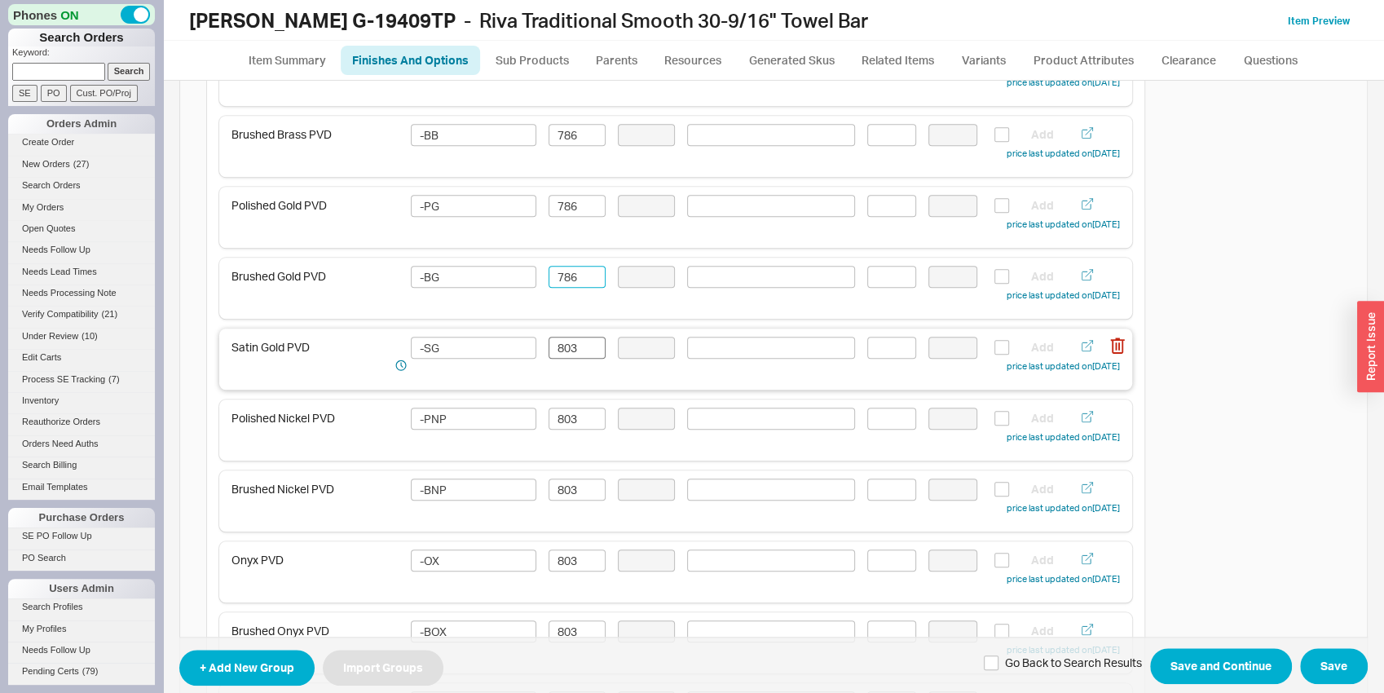
type input "786"
click at [577, 351] on input "803" at bounding box center [577, 348] width 57 height 22
paste input "786"
type input "786"
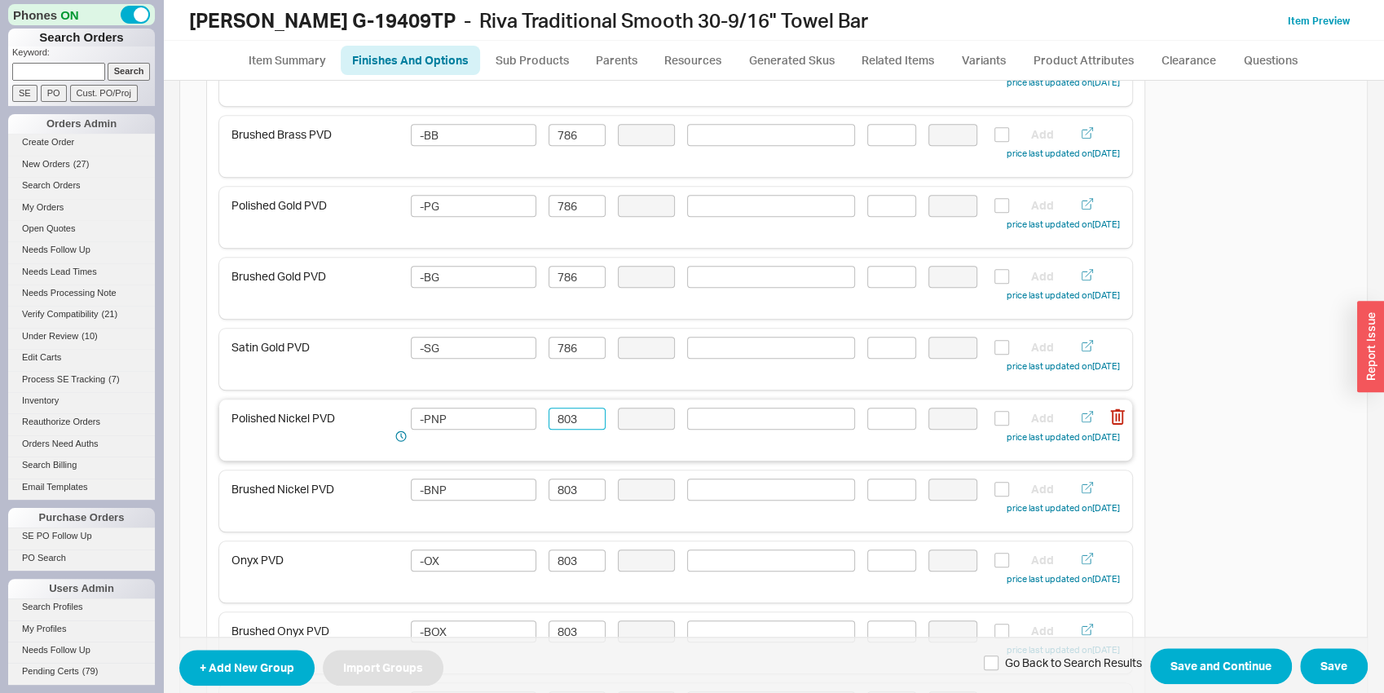
click at [573, 416] on input "803" at bounding box center [577, 419] width 57 height 22
paste input "786"
type input "786"
click at [572, 488] on input "803" at bounding box center [577, 489] width 57 height 22
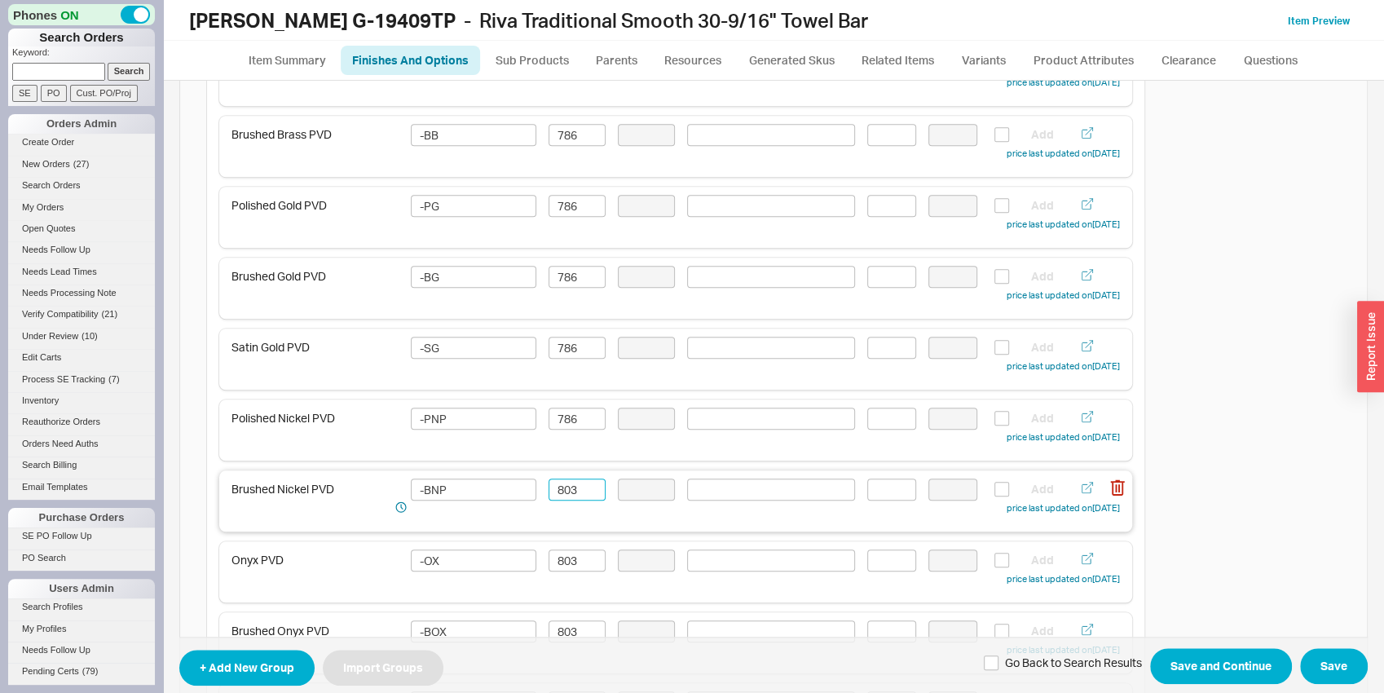
click at [572, 488] on input "803" at bounding box center [577, 489] width 57 height 22
paste input "786"
type input "786"
click at [564, 553] on input "803" at bounding box center [577, 560] width 57 height 22
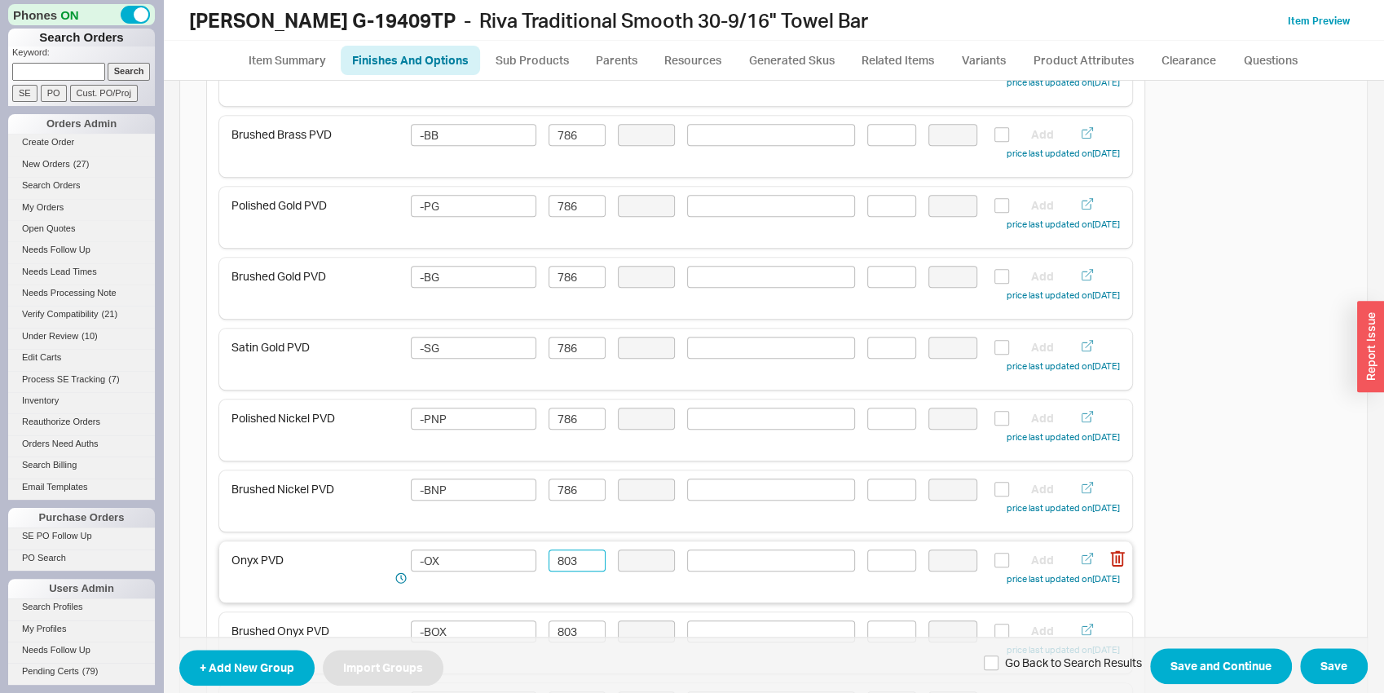
paste input "786"
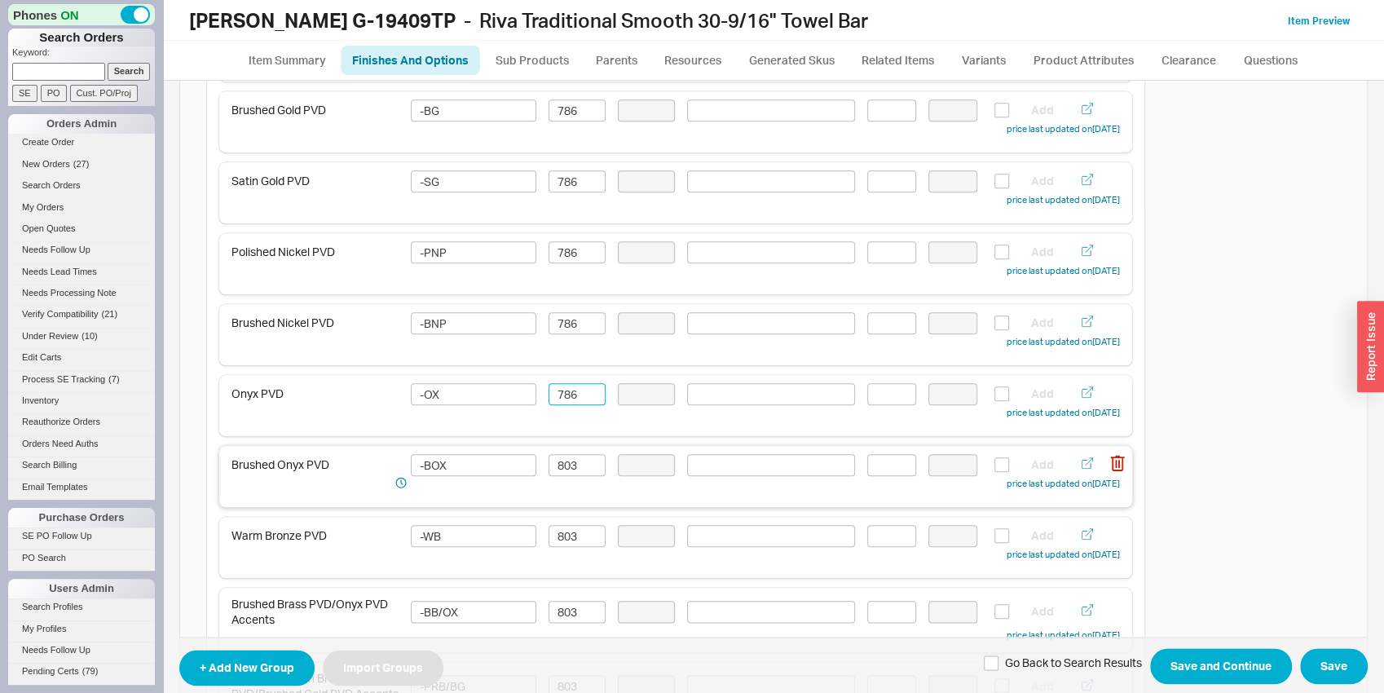
scroll to position [1022, 0]
type input "786"
click at [569, 456] on input "803" at bounding box center [577, 461] width 57 height 22
paste input "786"
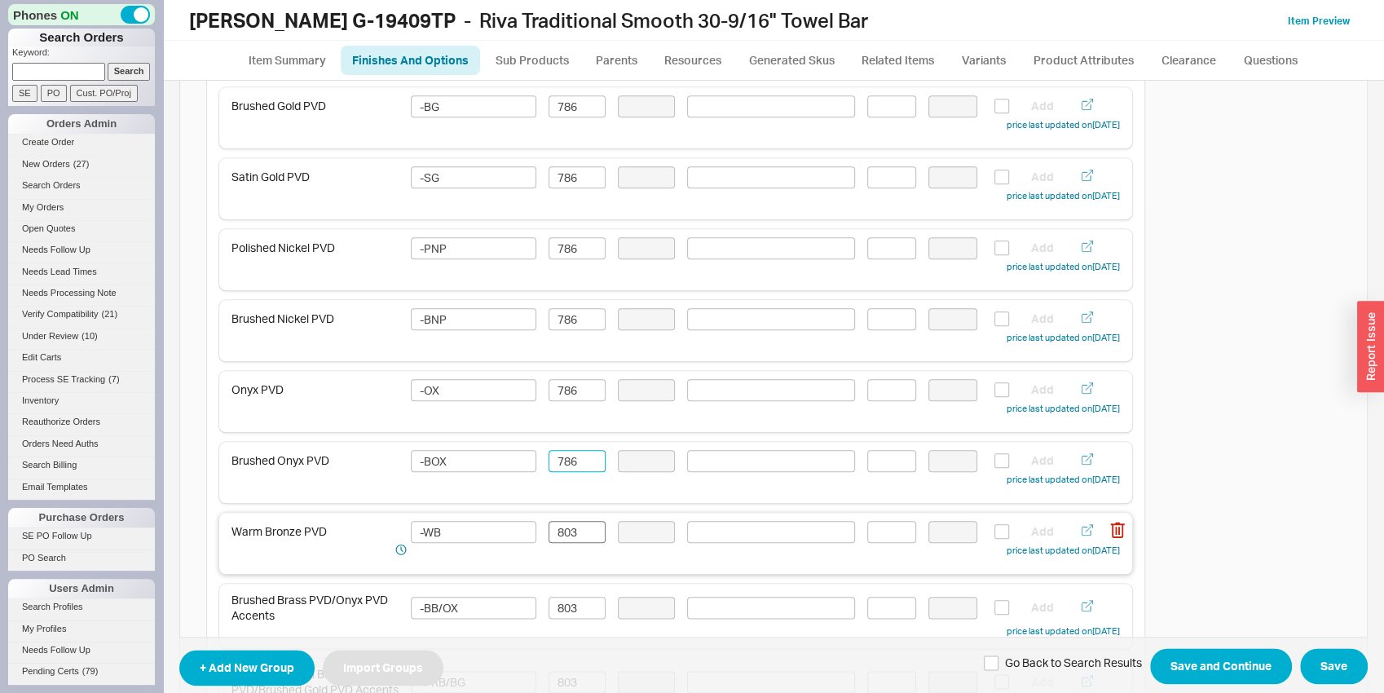
type input "786"
click at [567, 536] on input "803" at bounding box center [577, 532] width 57 height 22
paste input "786"
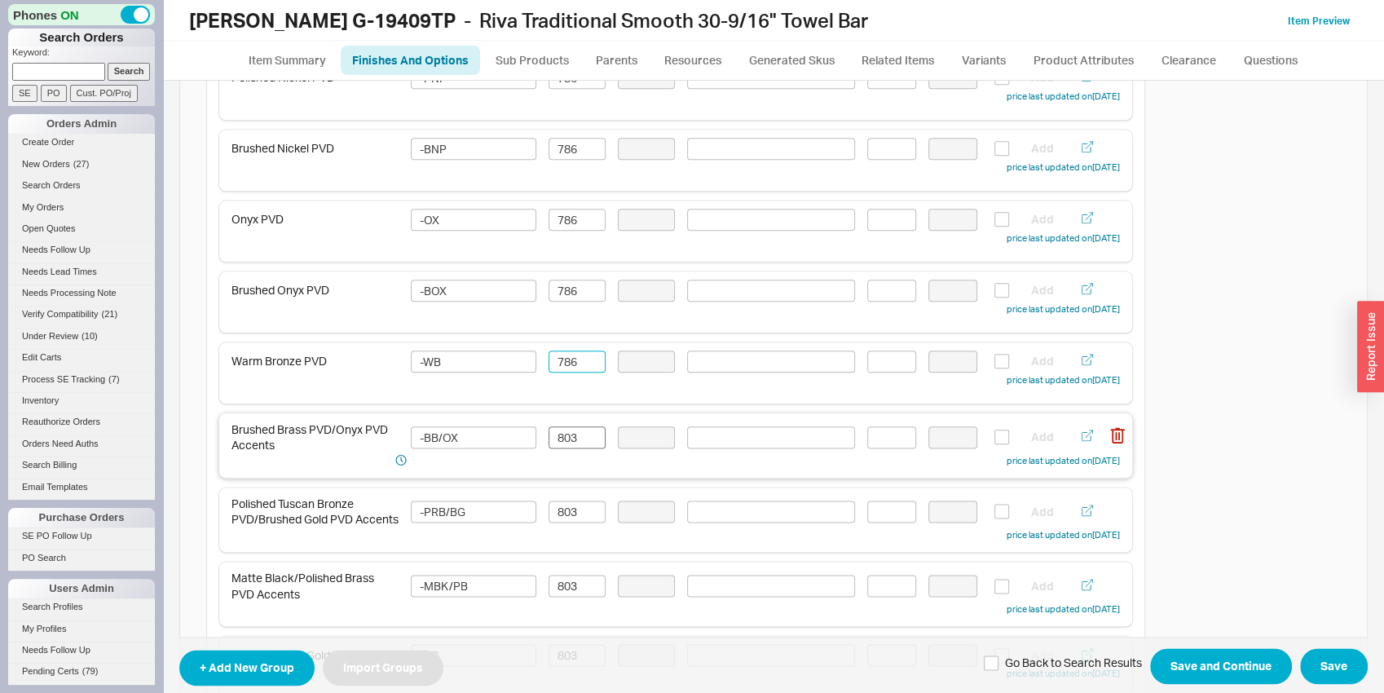
type input "786"
click at [570, 438] on input "803" at bounding box center [577, 437] width 57 height 22
paste input "786"
type input "786"
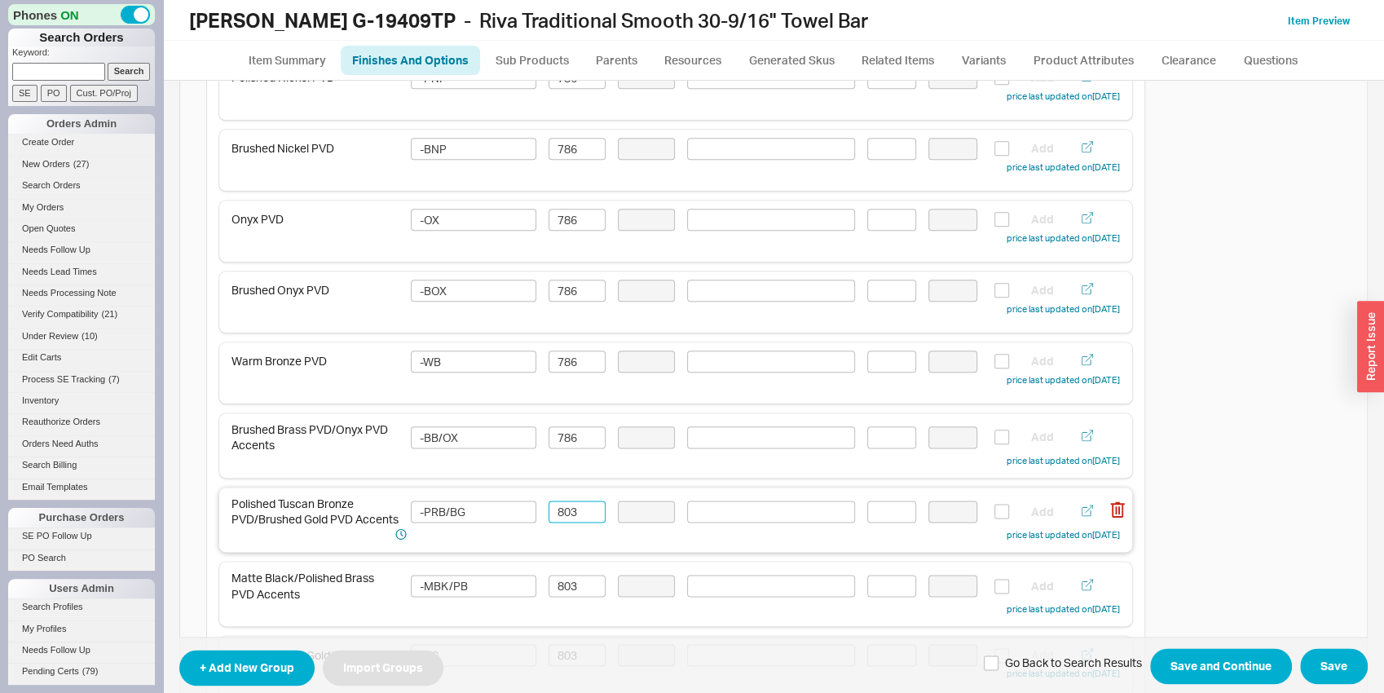
click at [579, 515] on input "803" at bounding box center [577, 511] width 57 height 22
paste input "786"
type input "786"
click at [574, 593] on input "803" at bounding box center [577, 586] width 57 height 22
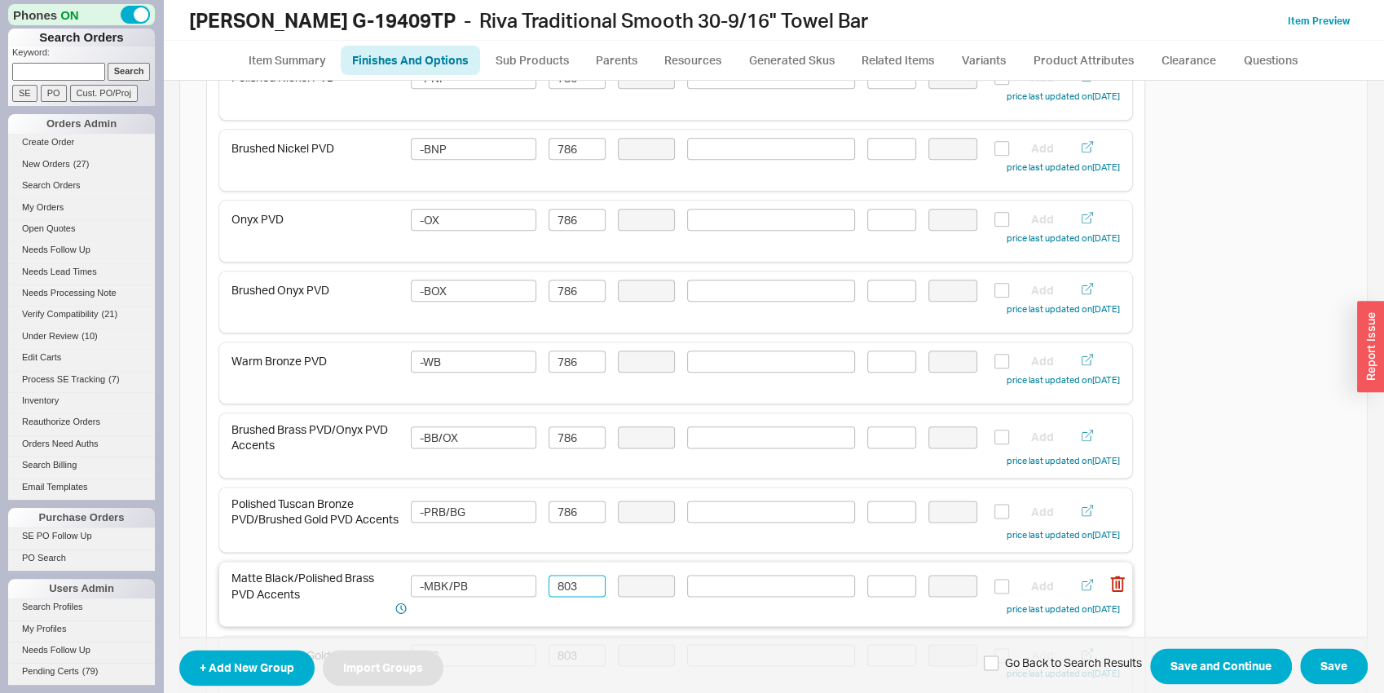
click at [574, 593] on input "803" at bounding box center [577, 586] width 57 height 22
paste input "786"
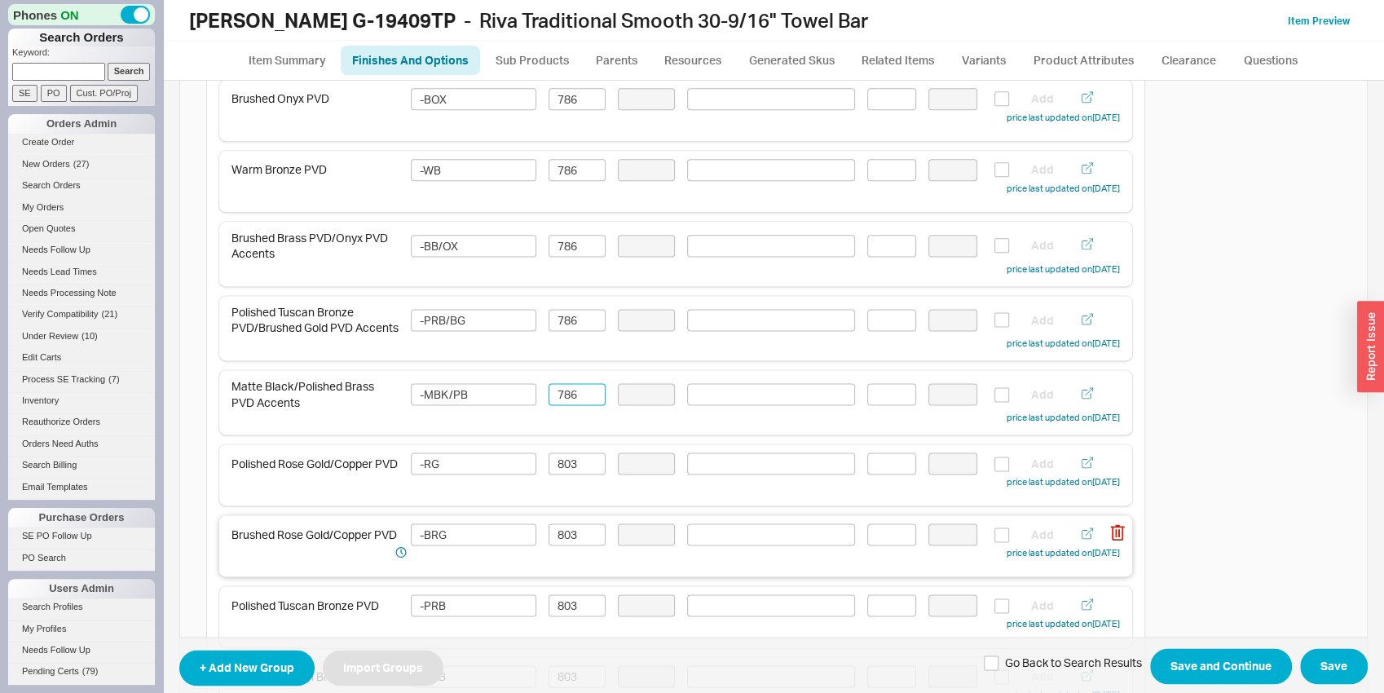
scroll to position [1448, 0]
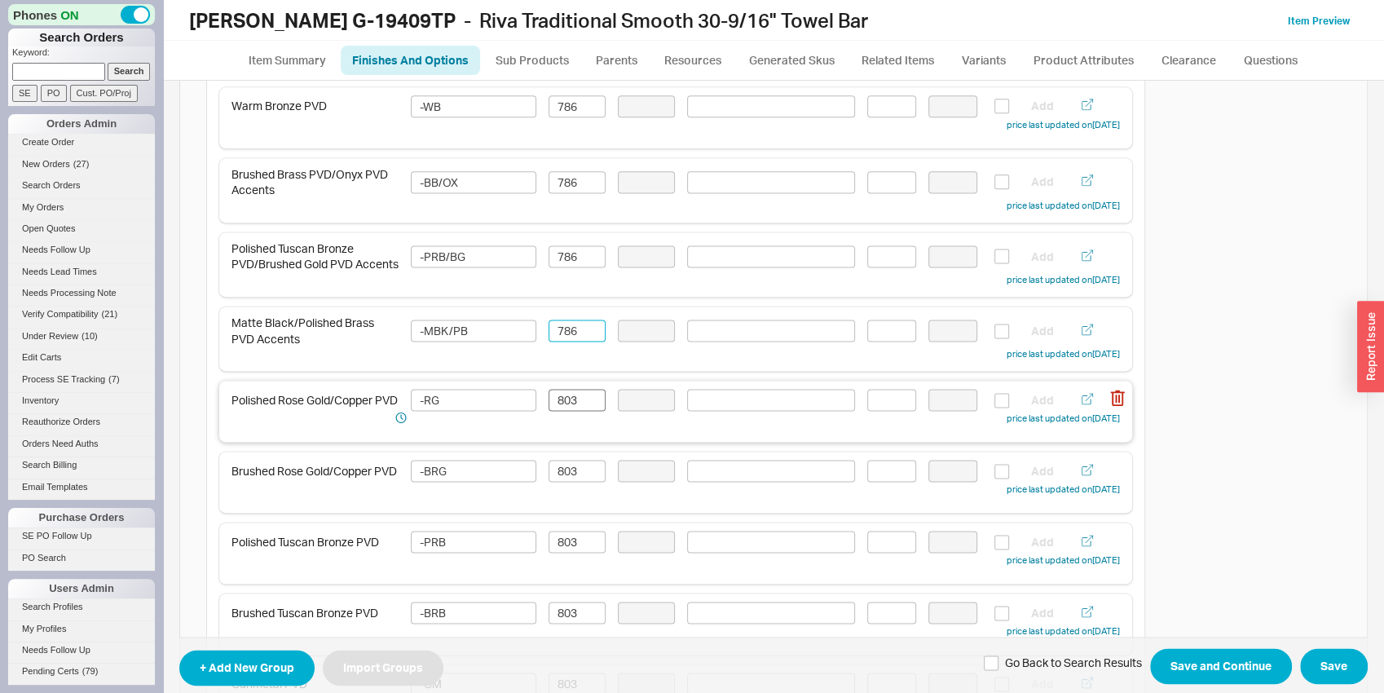
type input "786"
click at [573, 408] on input "803" at bounding box center [577, 400] width 57 height 22
paste input "786"
click at [573, 465] on div "Brushed Rose Gold/Copper PVD -BRG 803 Add price last updated on [DATE]" at bounding box center [675, 479] width 888 height 38
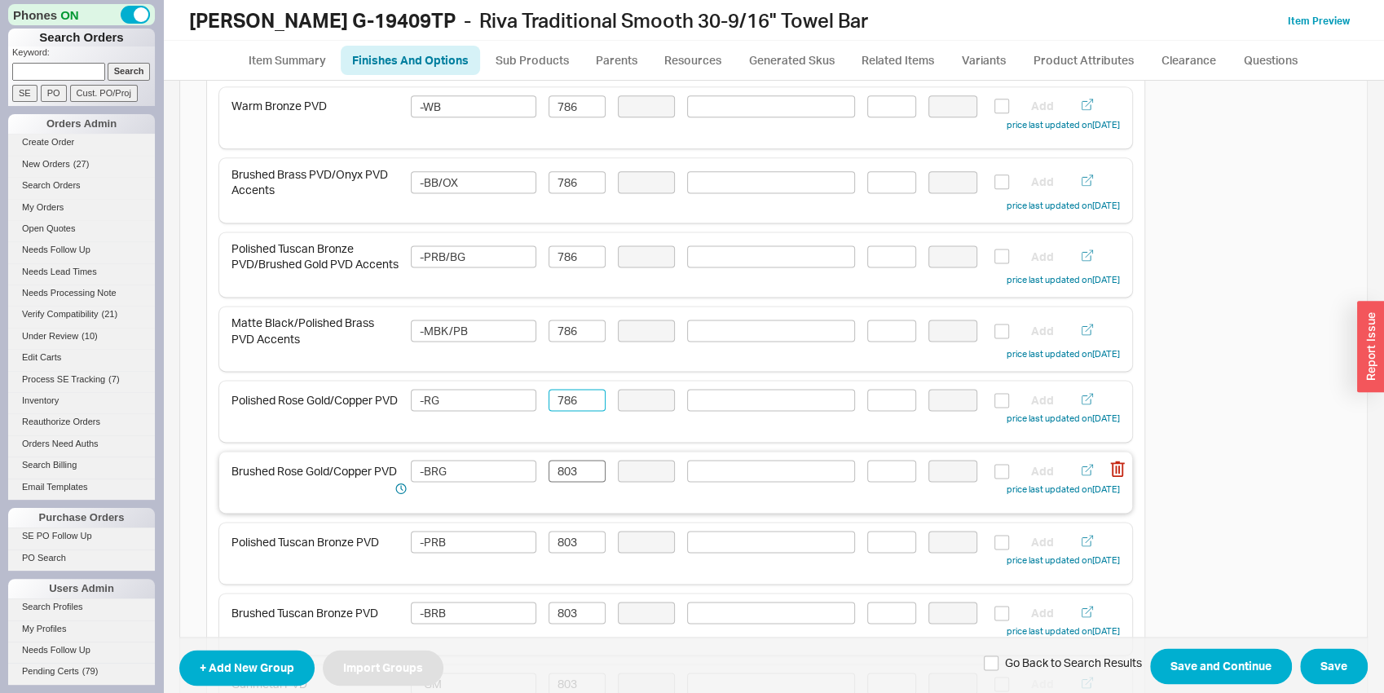
type input "786"
click at [573, 474] on input "803" at bounding box center [577, 471] width 57 height 22
paste input "786"
type input "786"
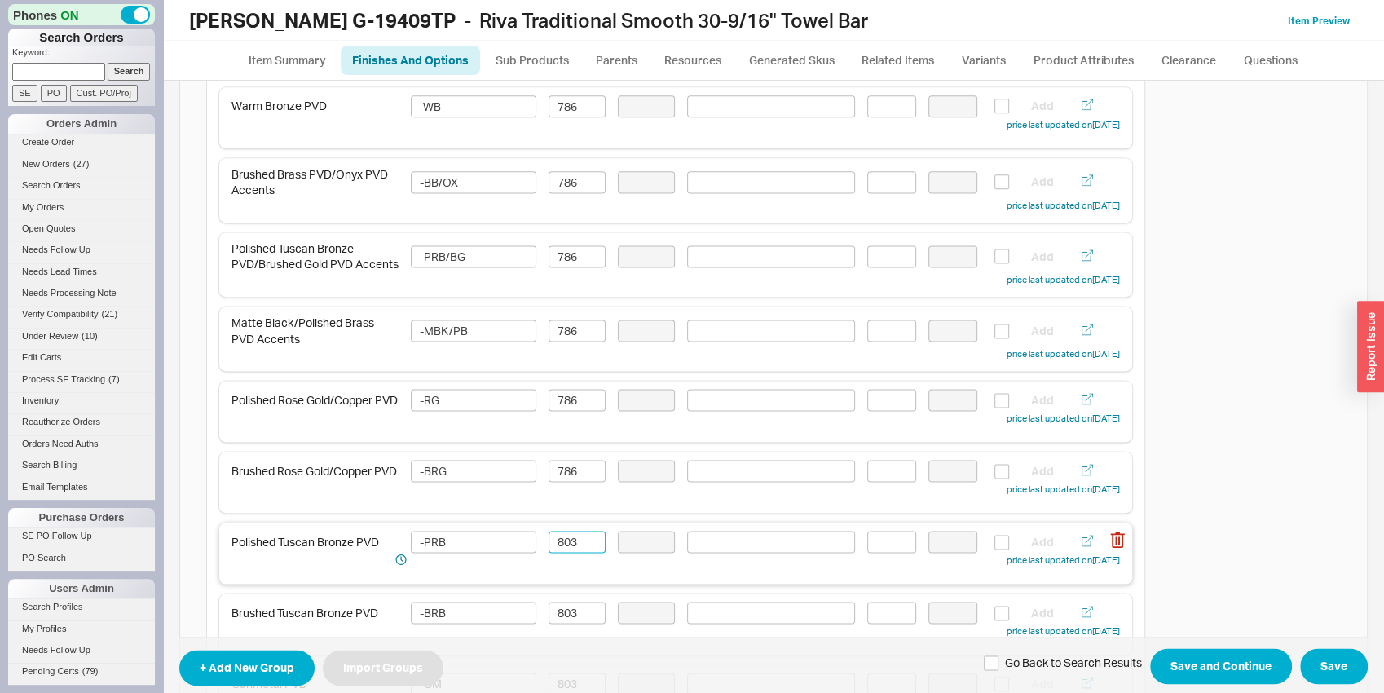
click at [574, 551] on input "803" at bounding box center [577, 542] width 57 height 22
paste input "786"
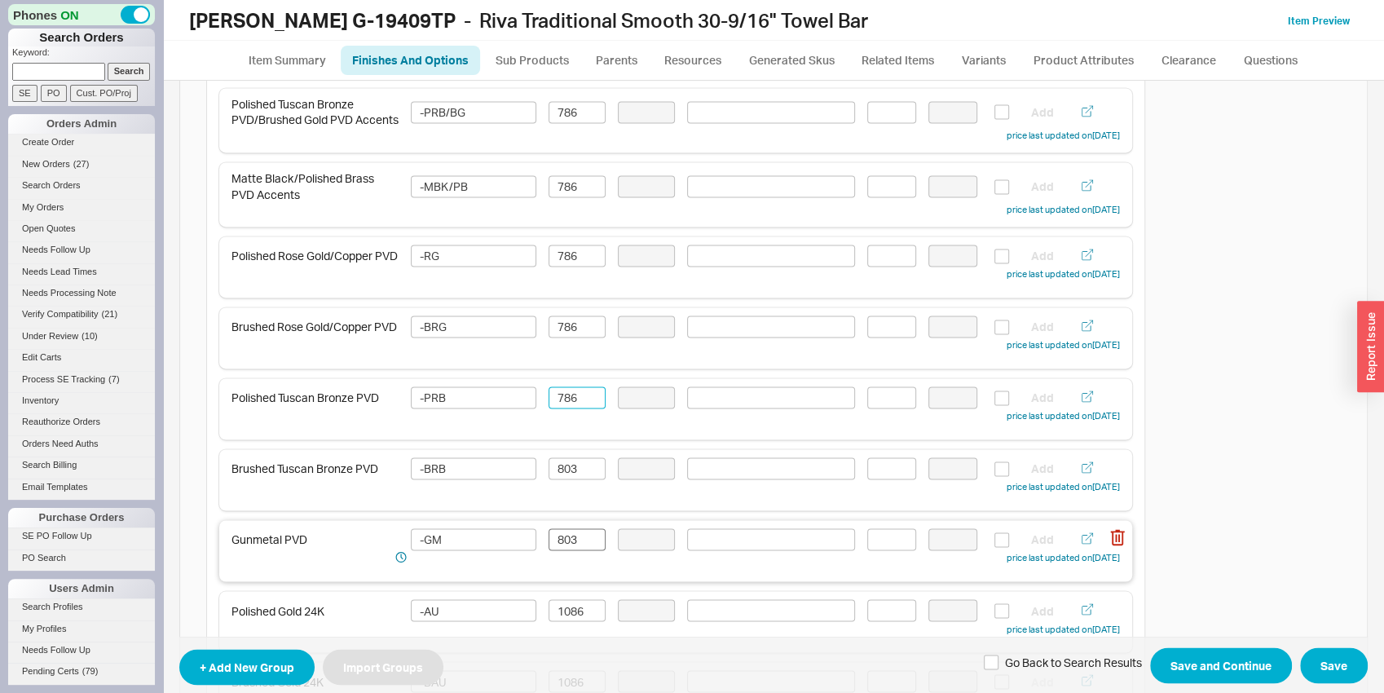
scroll to position [1618, 0]
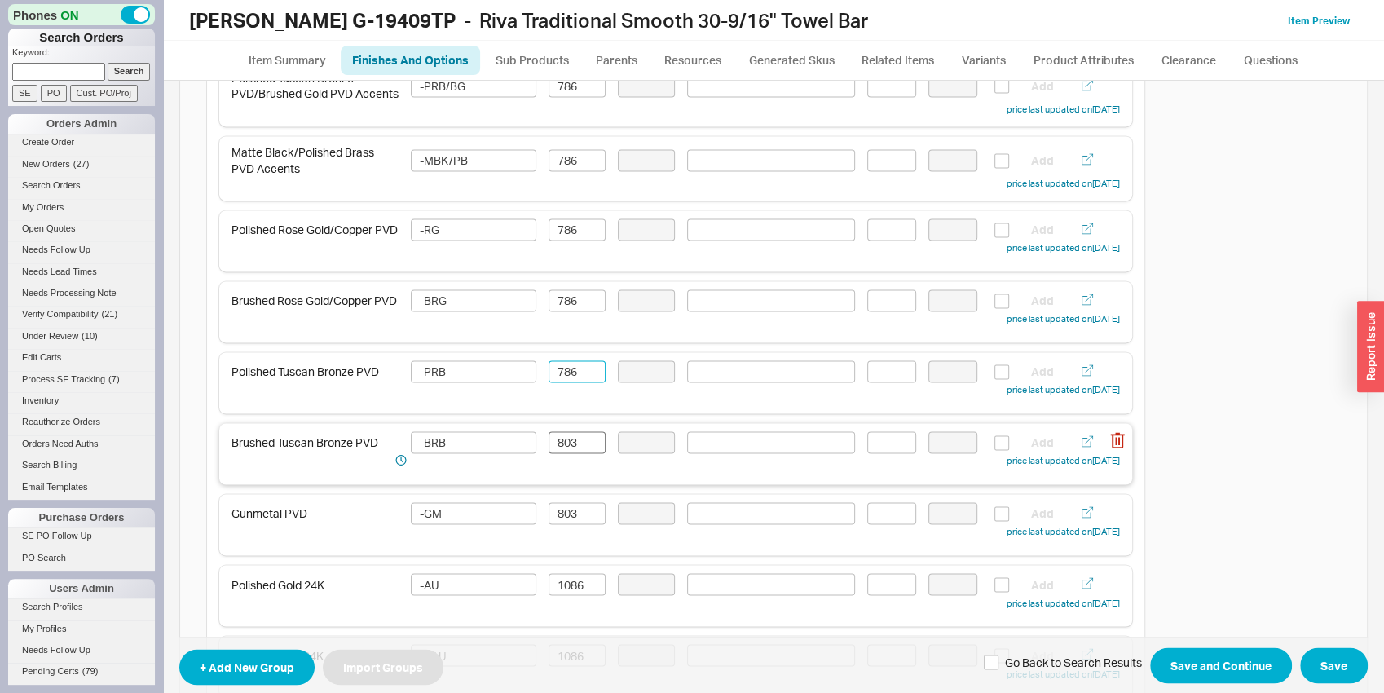
type input "786"
click at [574, 449] on input "803" at bounding box center [577, 442] width 57 height 22
paste input "786"
type input "786"
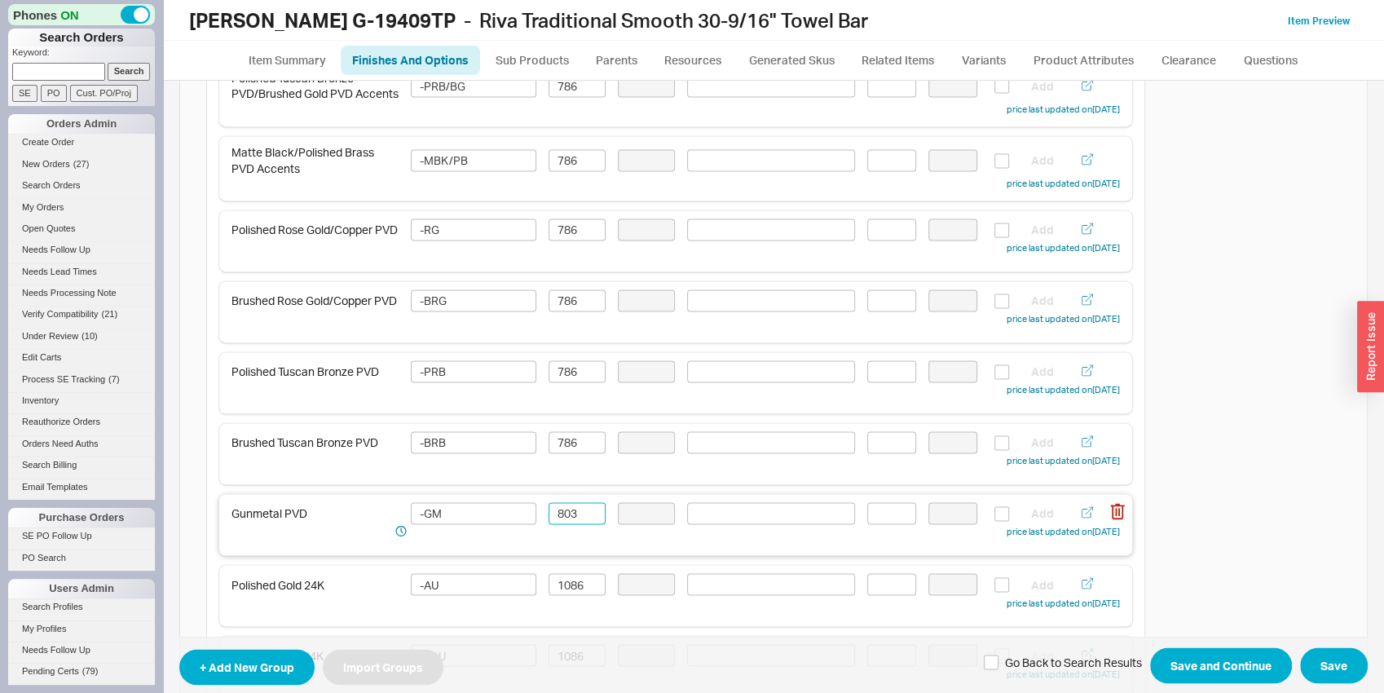
click at [570, 519] on input "803" at bounding box center [577, 513] width 57 height 22
paste input "786"
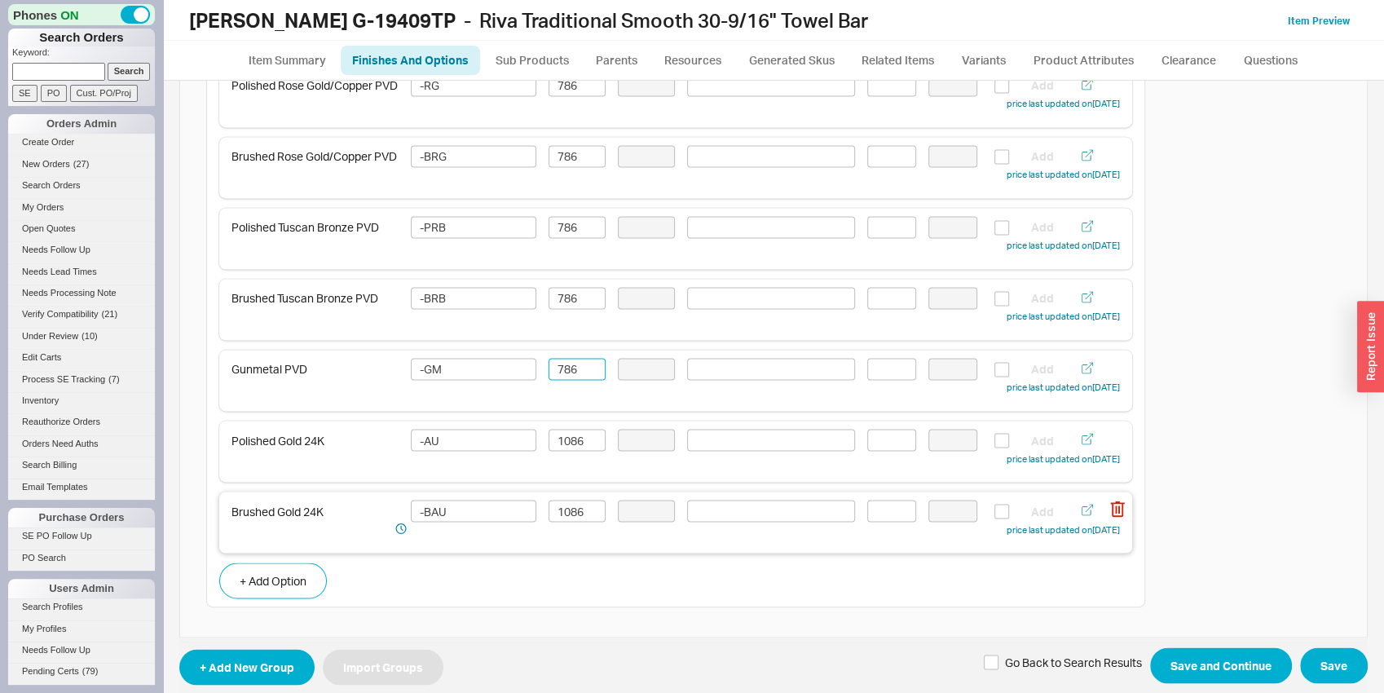
scroll to position [1788, 0]
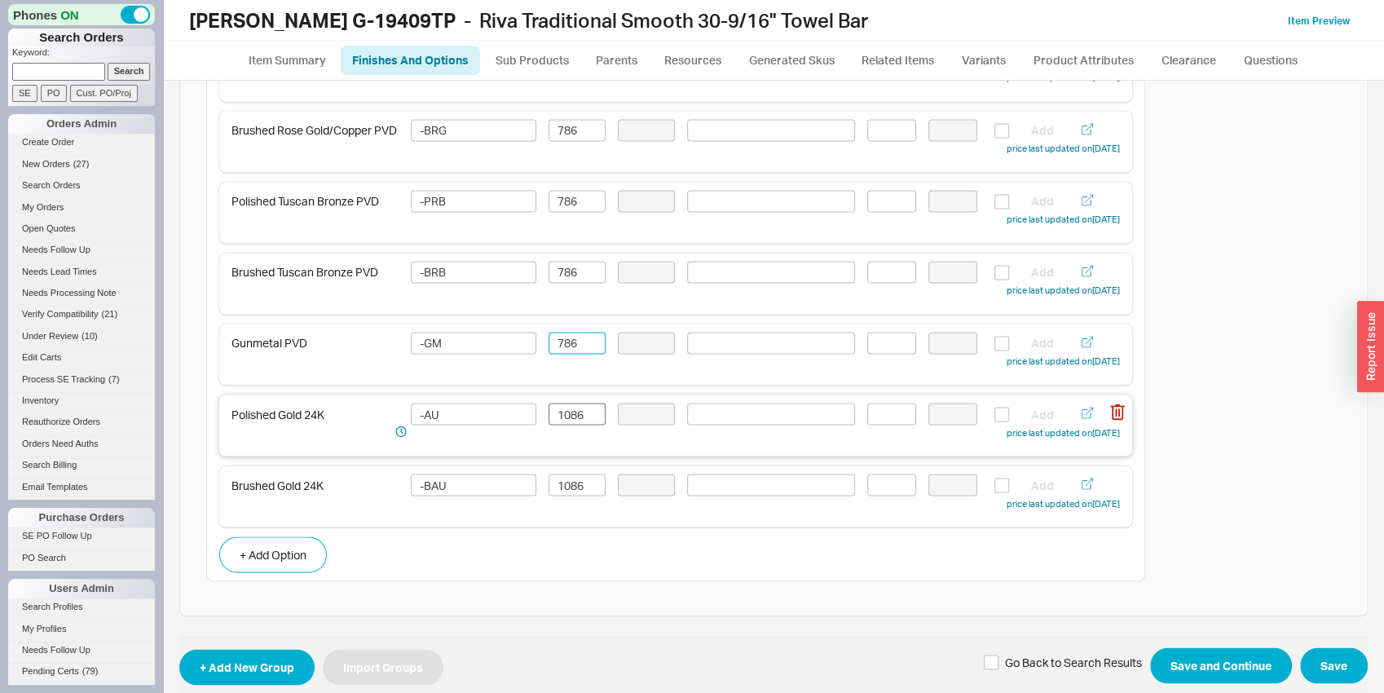
type input "786"
click at [570, 423] on input "1086" at bounding box center [577, 414] width 57 height 22
type input "1063"
click at [585, 486] on input "1086" at bounding box center [577, 485] width 57 height 22
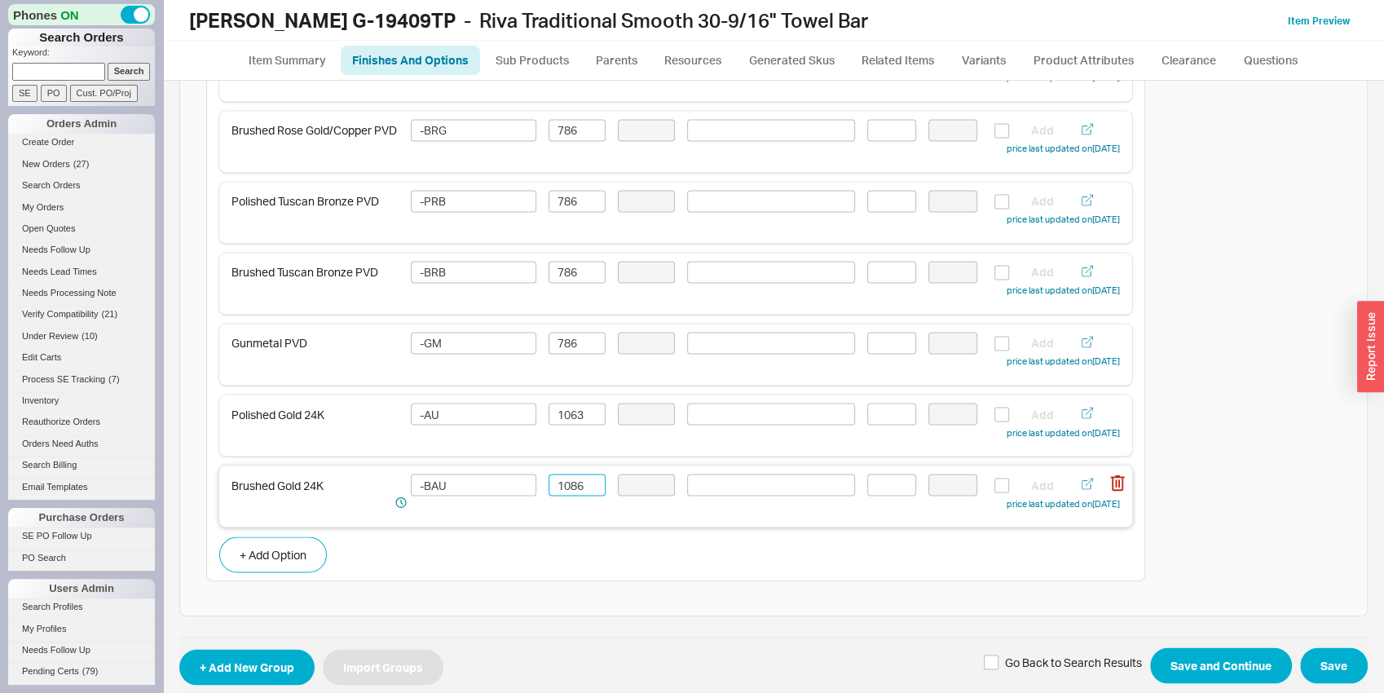
click at [585, 486] on input "1086" at bounding box center [577, 485] width 57 height 22
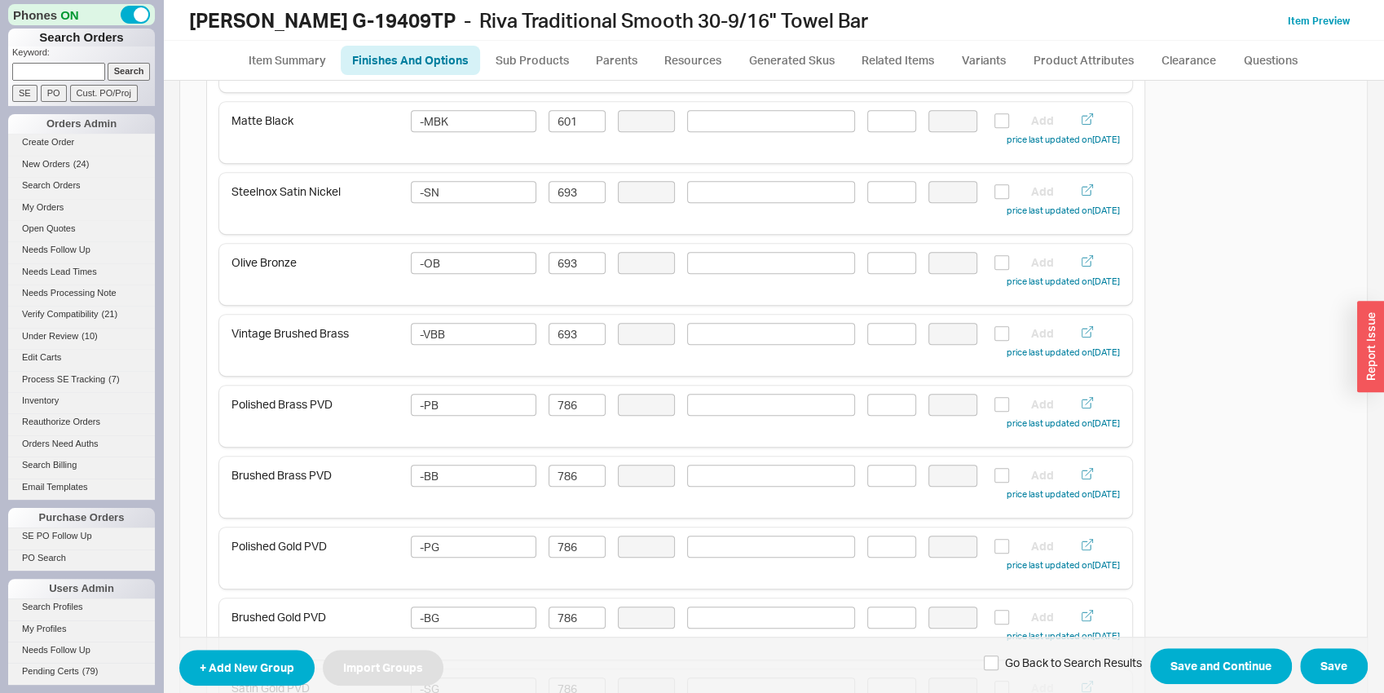
scroll to position [0, 0]
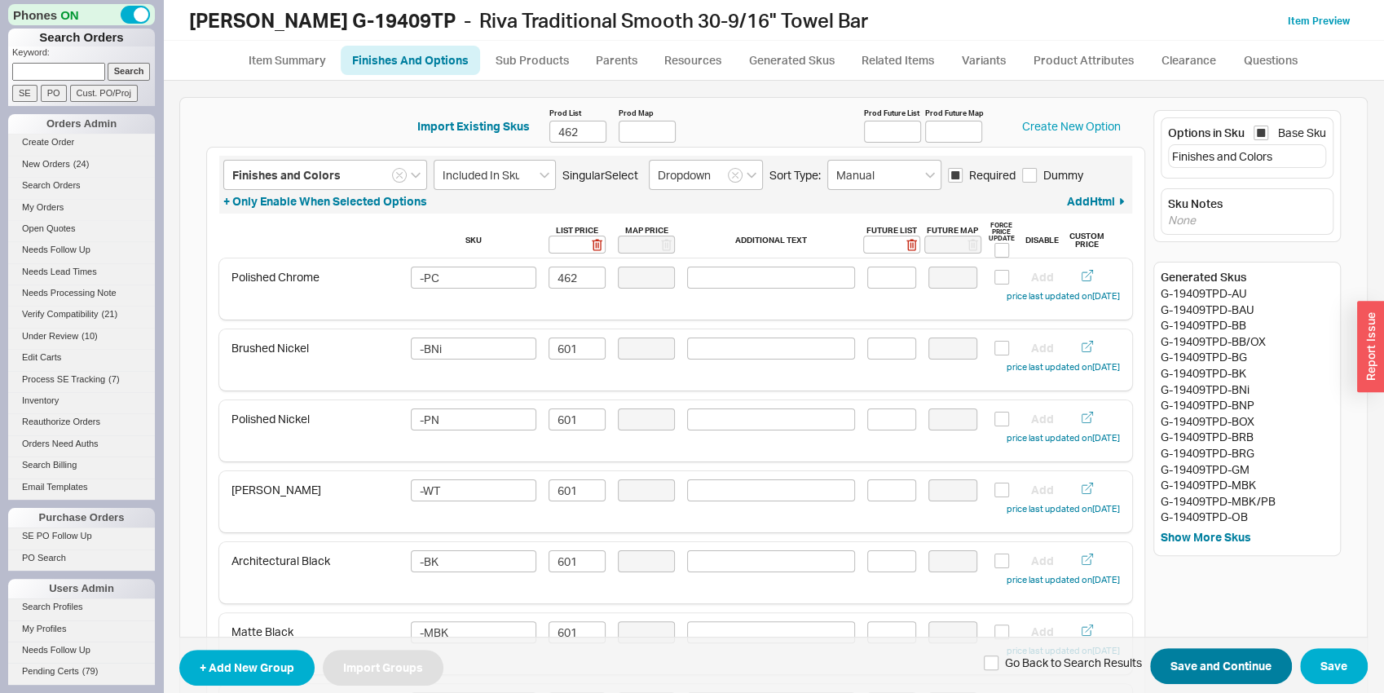
type input "1063"
click at [1228, 671] on button "Save and Continue" at bounding box center [1221, 666] width 142 height 36
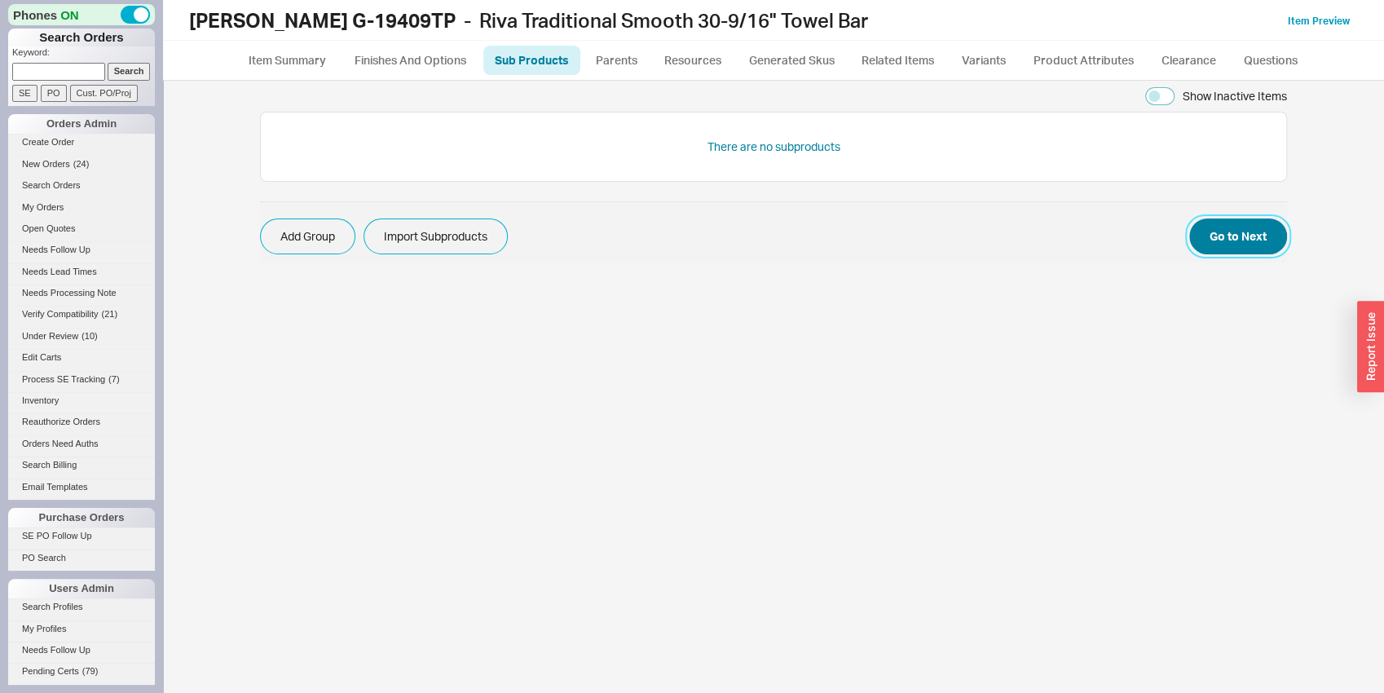
click at [1261, 223] on button "Go to Next" at bounding box center [1238, 236] width 98 height 36
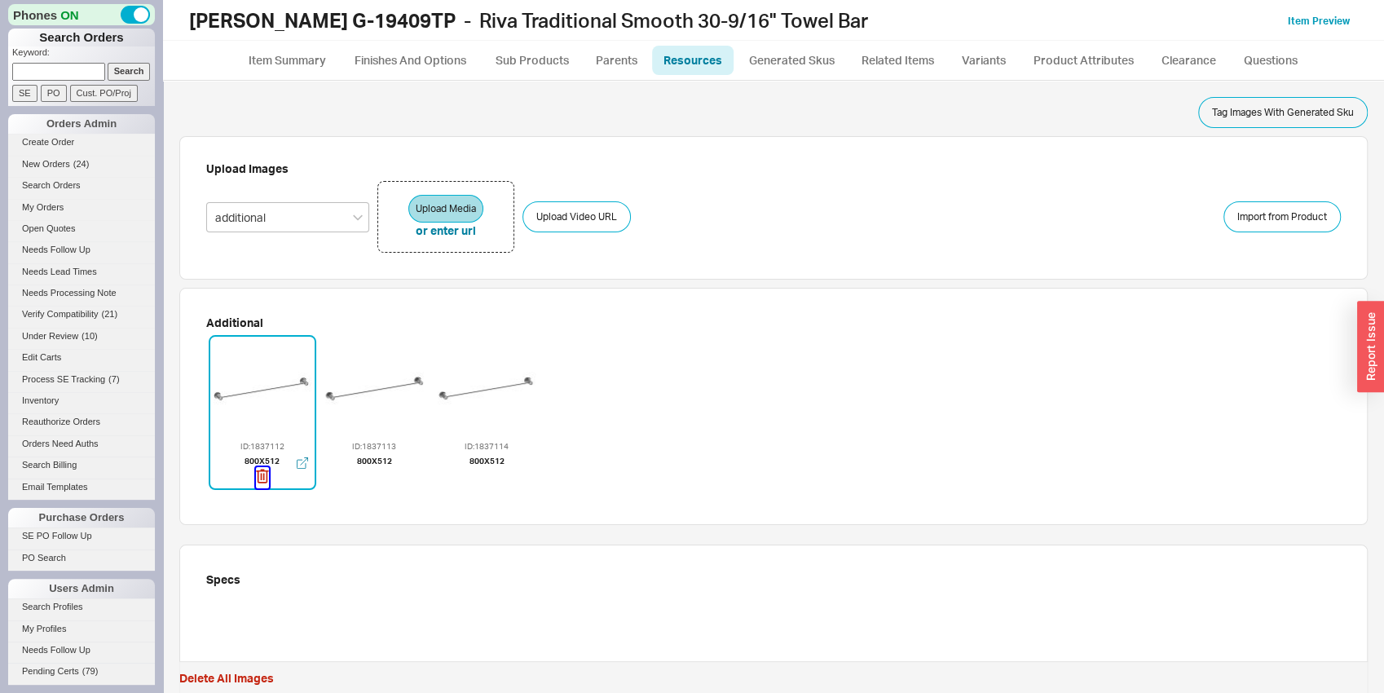
click at [262, 471] on icon "button" at bounding box center [262, 476] width 13 height 18
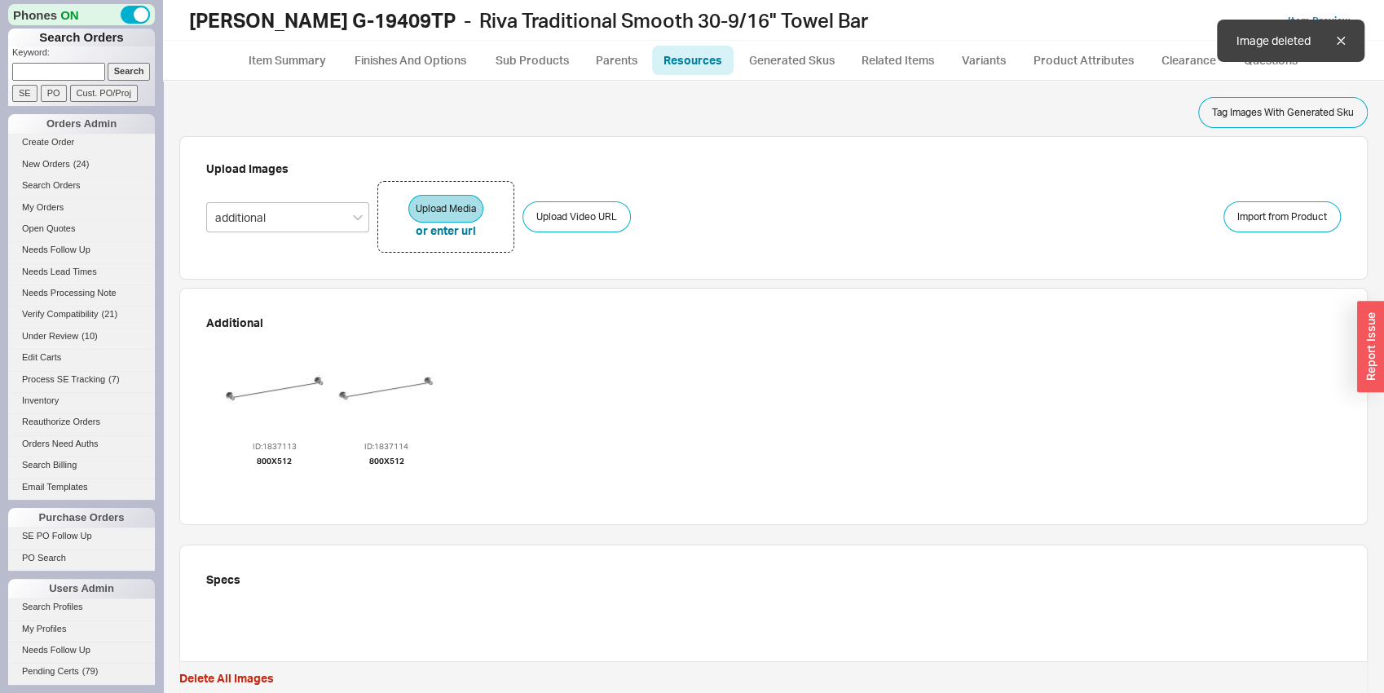
click at [268, 471] on icon "button" at bounding box center [274, 476] width 13 height 18
click at [265, 473] on icon "button" at bounding box center [271, 476] width 13 height 18
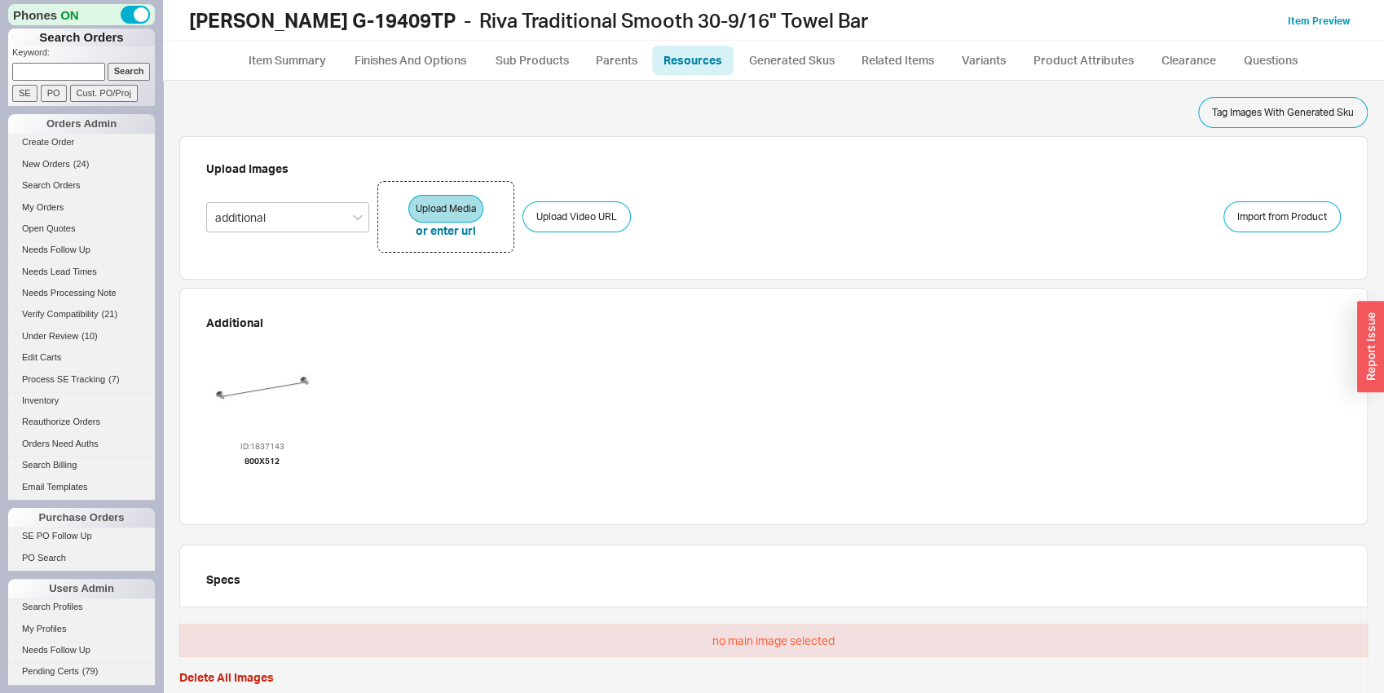
click at [301, 379] on div at bounding box center [263, 388] width 98 height 98
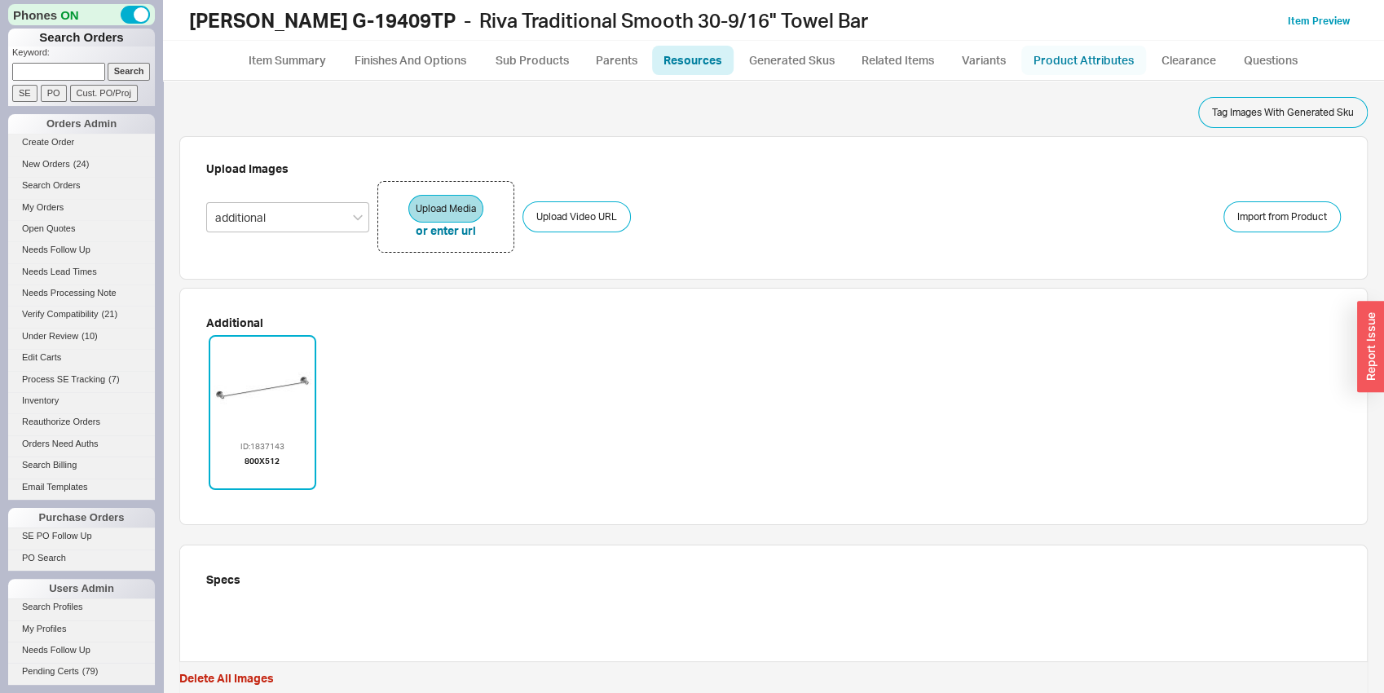
click at [1089, 62] on link "Product Attributes" at bounding box center [1083, 60] width 125 height 29
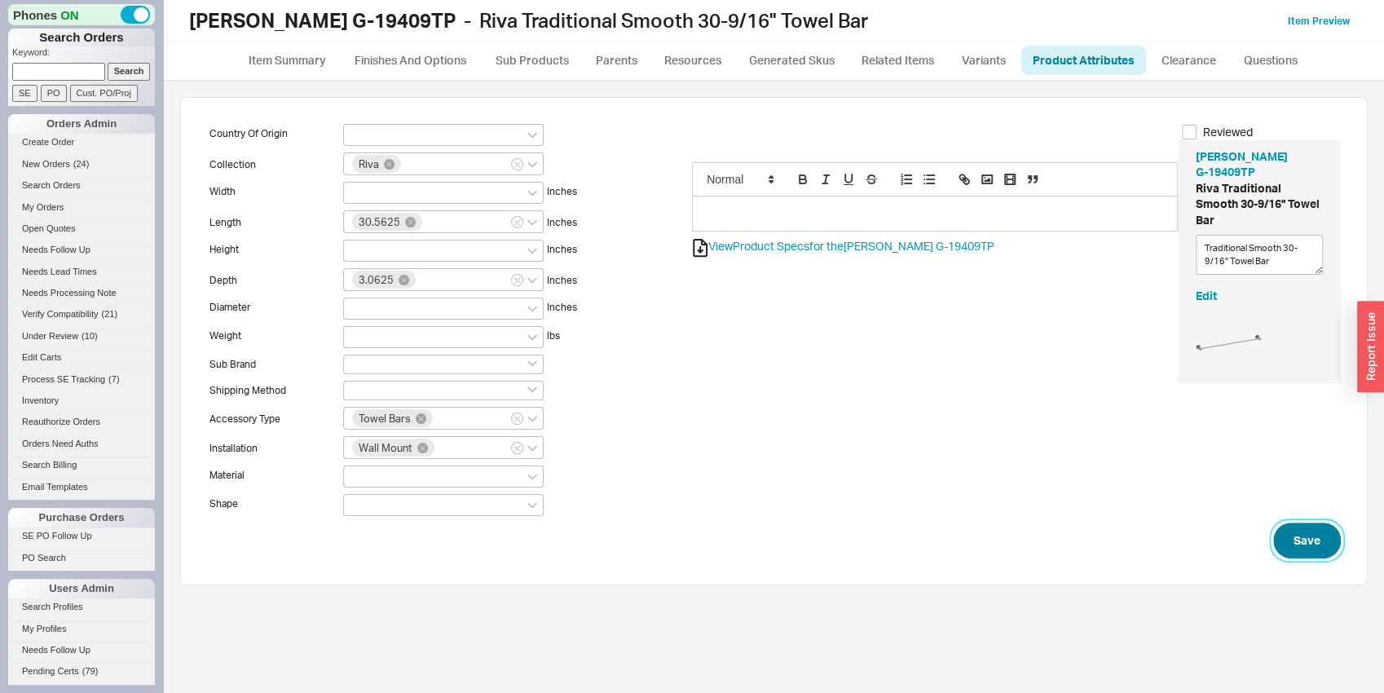
click at [1327, 537] on button "Save" at bounding box center [1307, 540] width 68 height 36
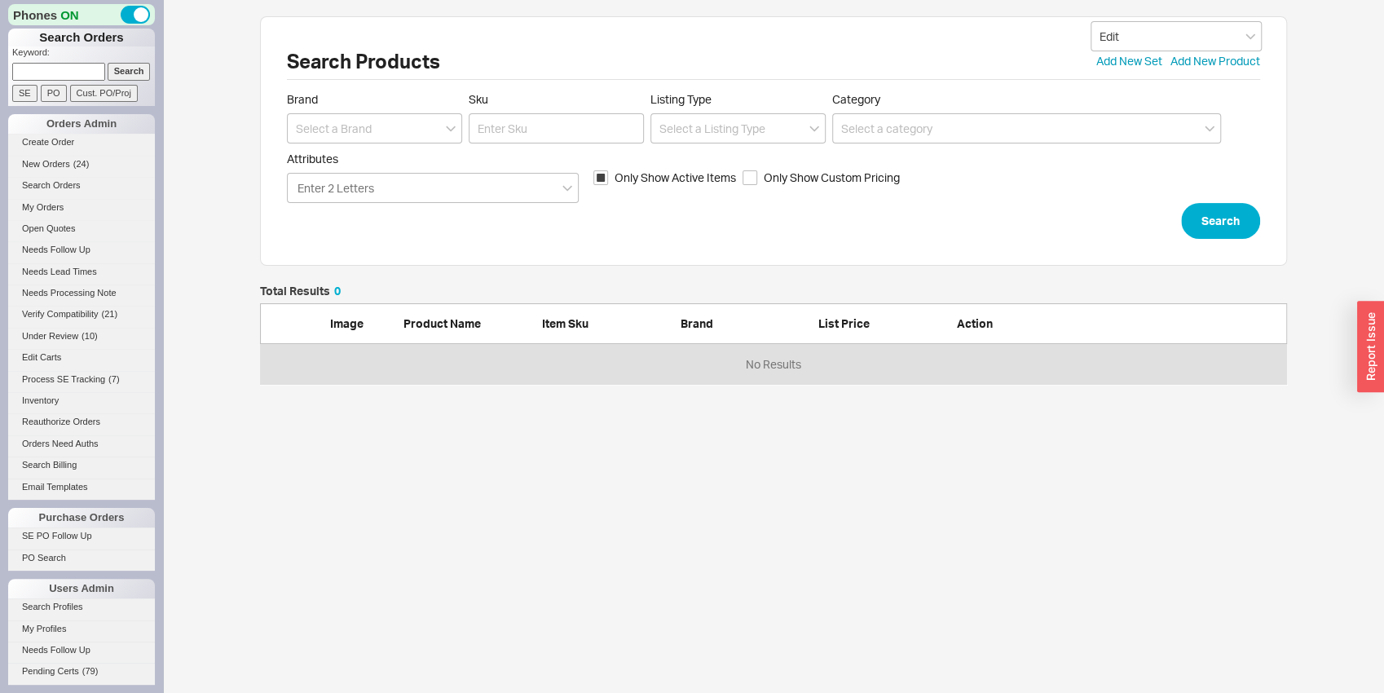
scroll to position [86, 1014]
